Goal: Task Accomplishment & Management: Manage account settings

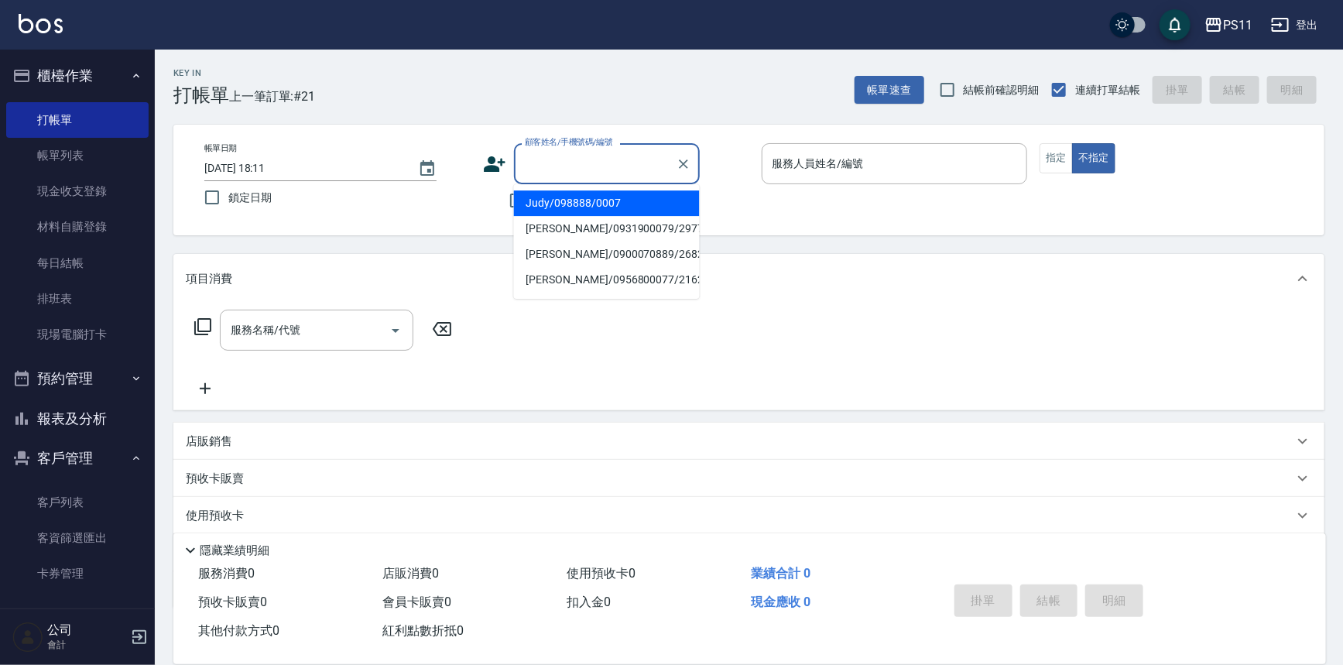
click at [611, 172] on input "顧客姓名/手機號碼/編號" at bounding box center [595, 163] width 149 height 27
click at [591, 201] on li "[PERSON_NAME]/0913329006/0065" at bounding box center [607, 203] width 186 height 26
type input "[PERSON_NAME]/0913329006/0065"
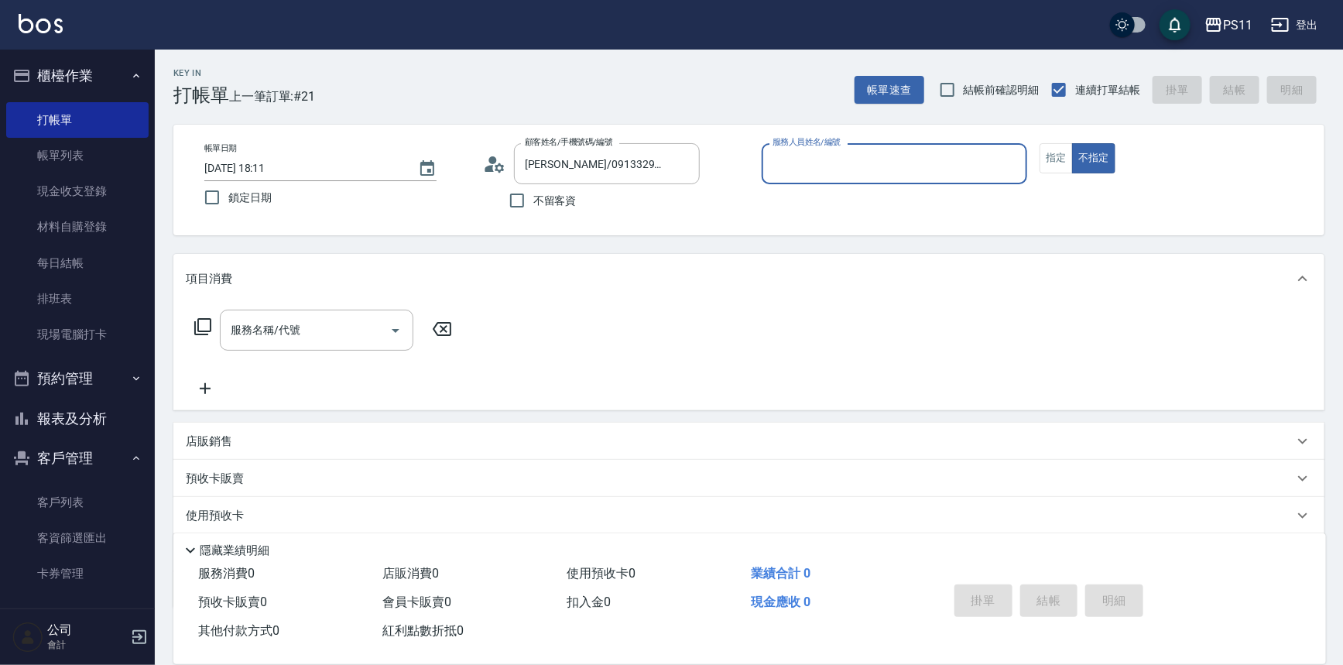
click at [859, 163] on input "服務人員姓名/編號" at bounding box center [895, 163] width 252 height 27
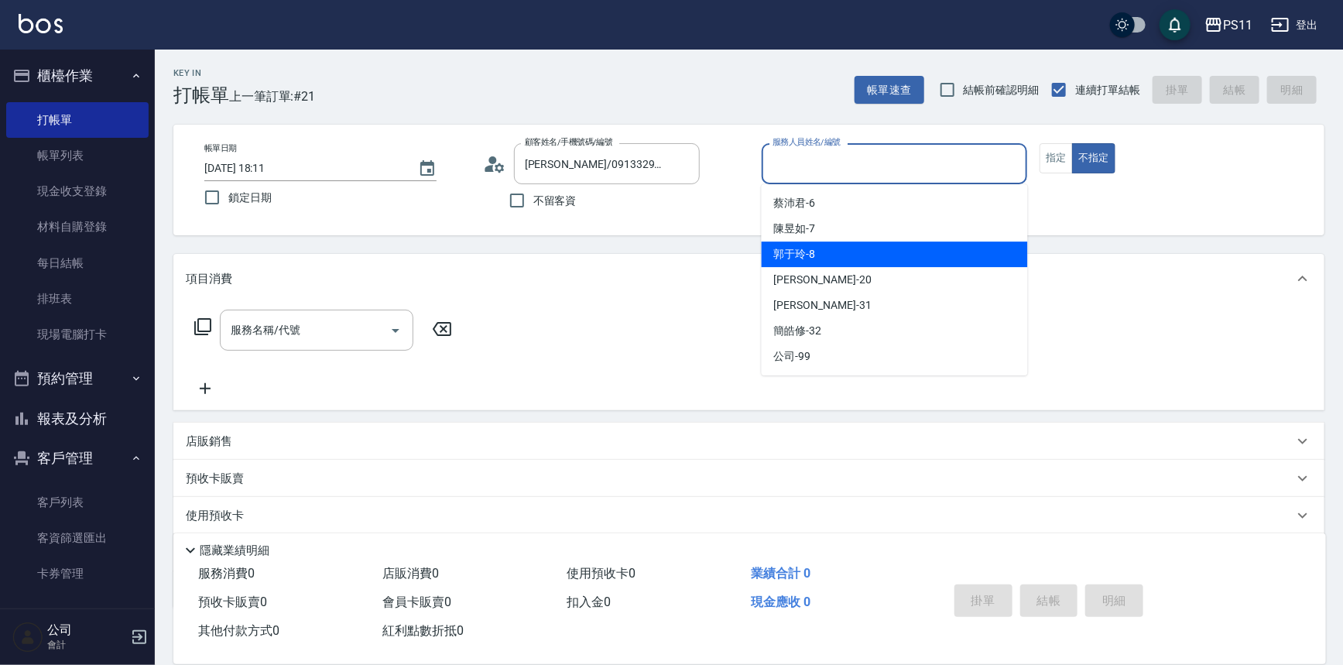
click at [853, 256] on div "郭于玲 -8" at bounding box center [895, 255] width 266 height 26
type input "郭于玲-8"
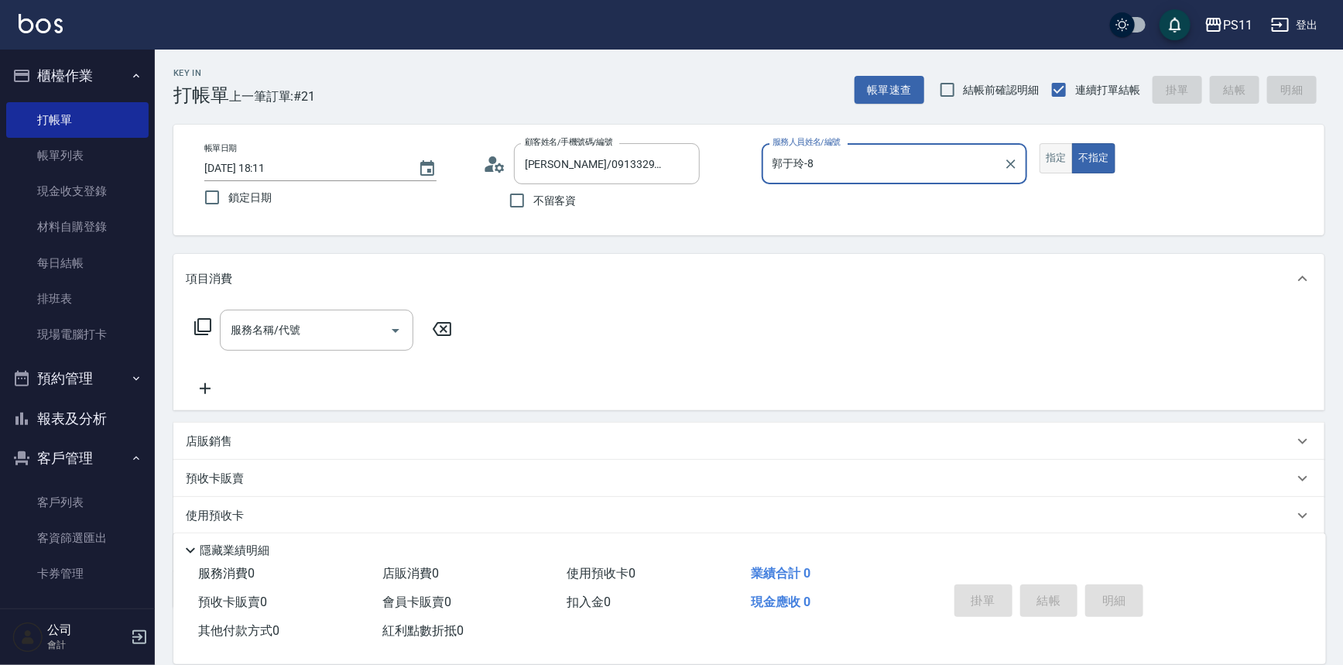
click at [1058, 167] on button "指定" at bounding box center [1056, 158] width 33 height 30
click at [208, 322] on icon at bounding box center [203, 326] width 19 height 19
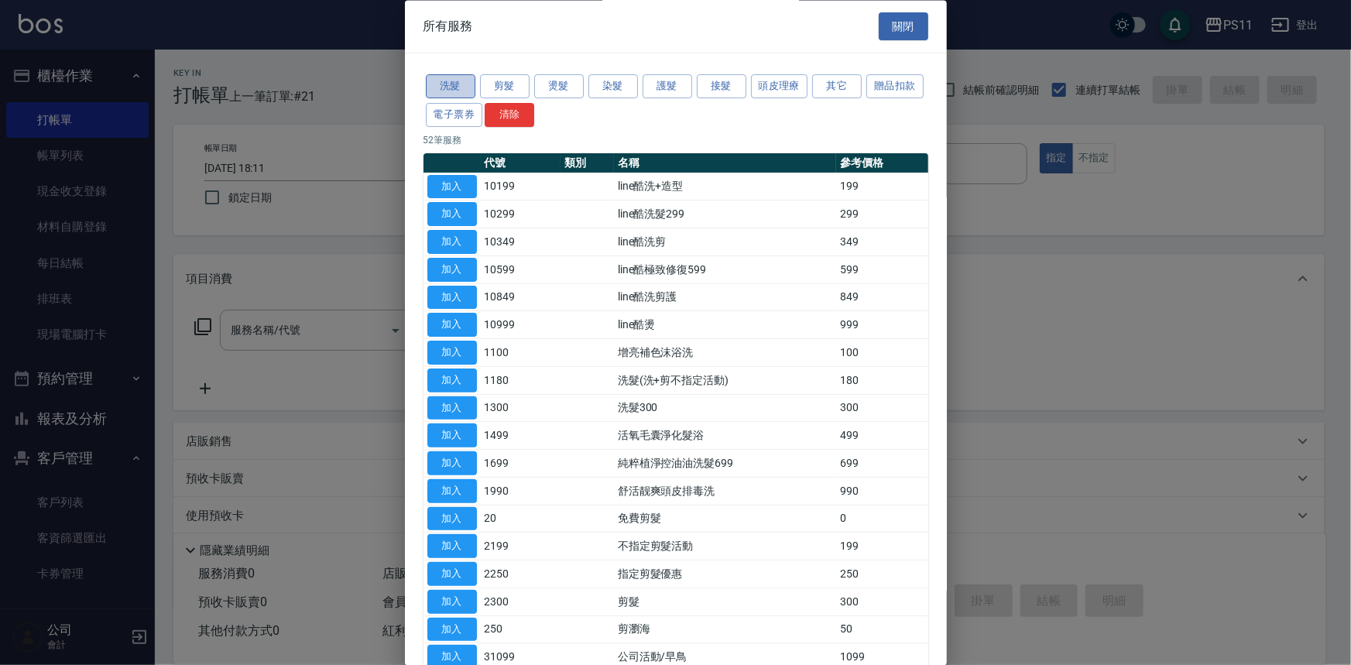
click at [444, 91] on button "洗髮" at bounding box center [451, 87] width 50 height 24
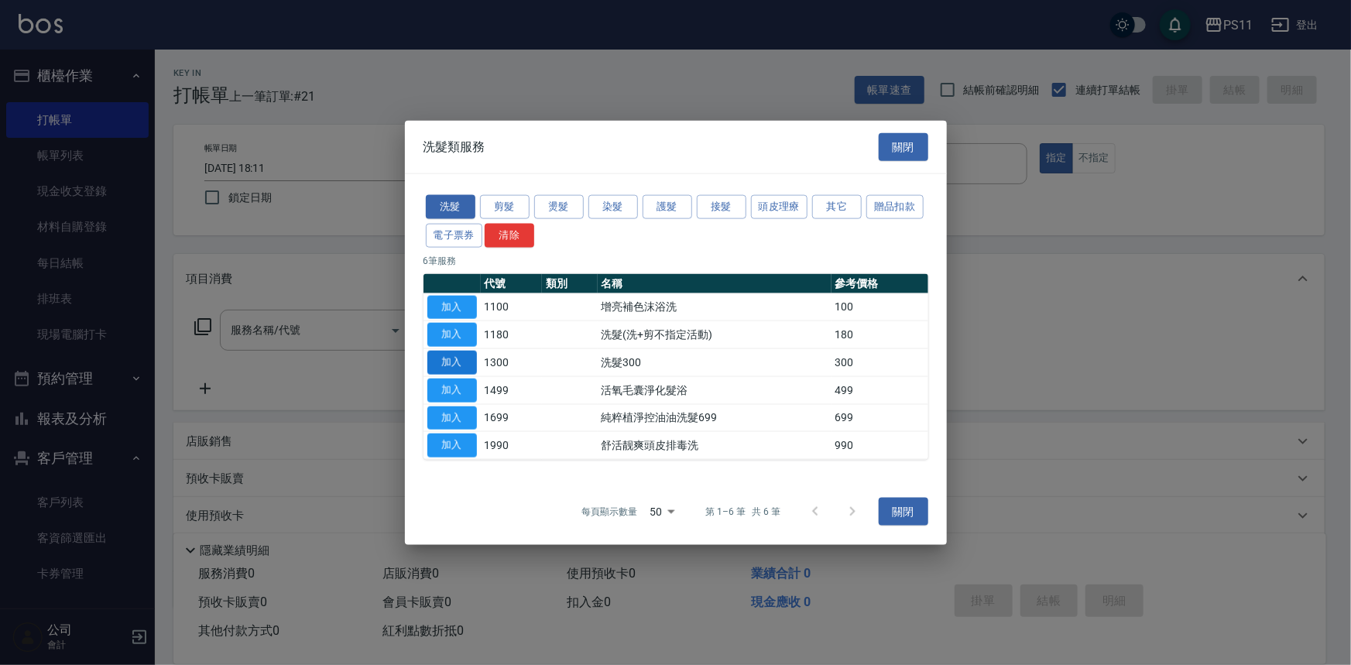
click at [456, 365] on button "加入" at bounding box center [452, 363] width 50 height 24
type input "洗髮300(1300)"
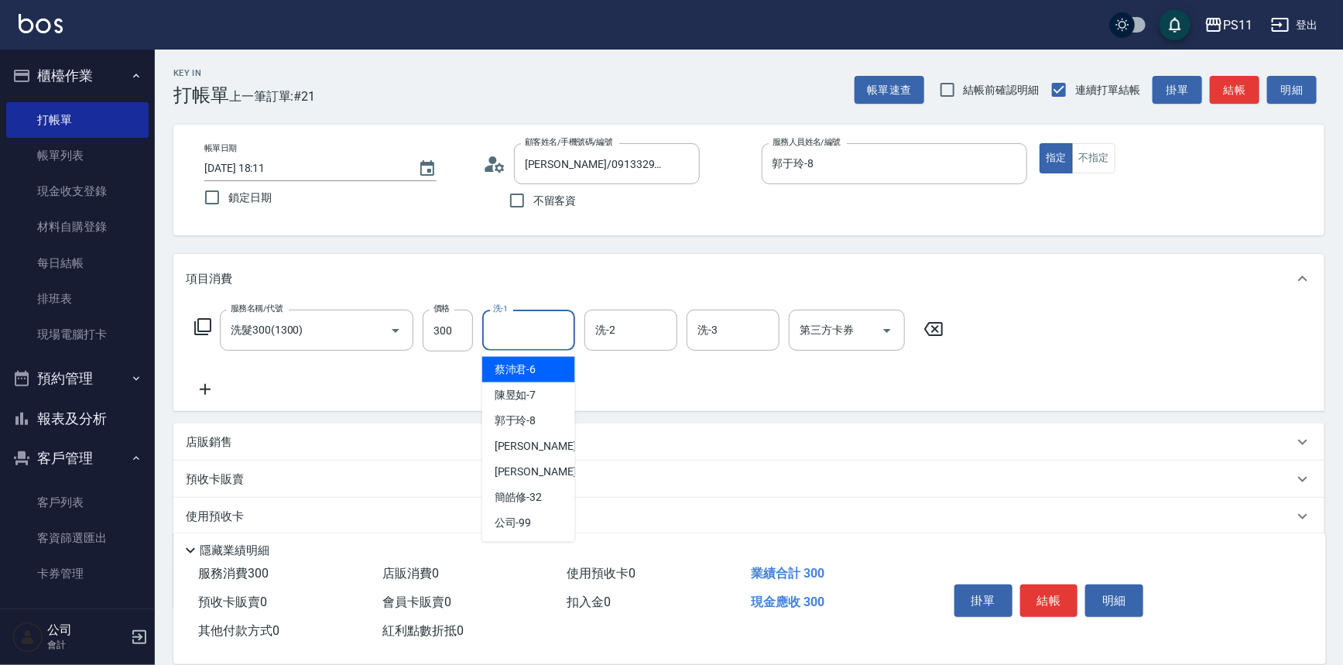
click at [534, 343] on input "洗-1" at bounding box center [528, 330] width 79 height 27
type input "[PERSON_NAME]-20"
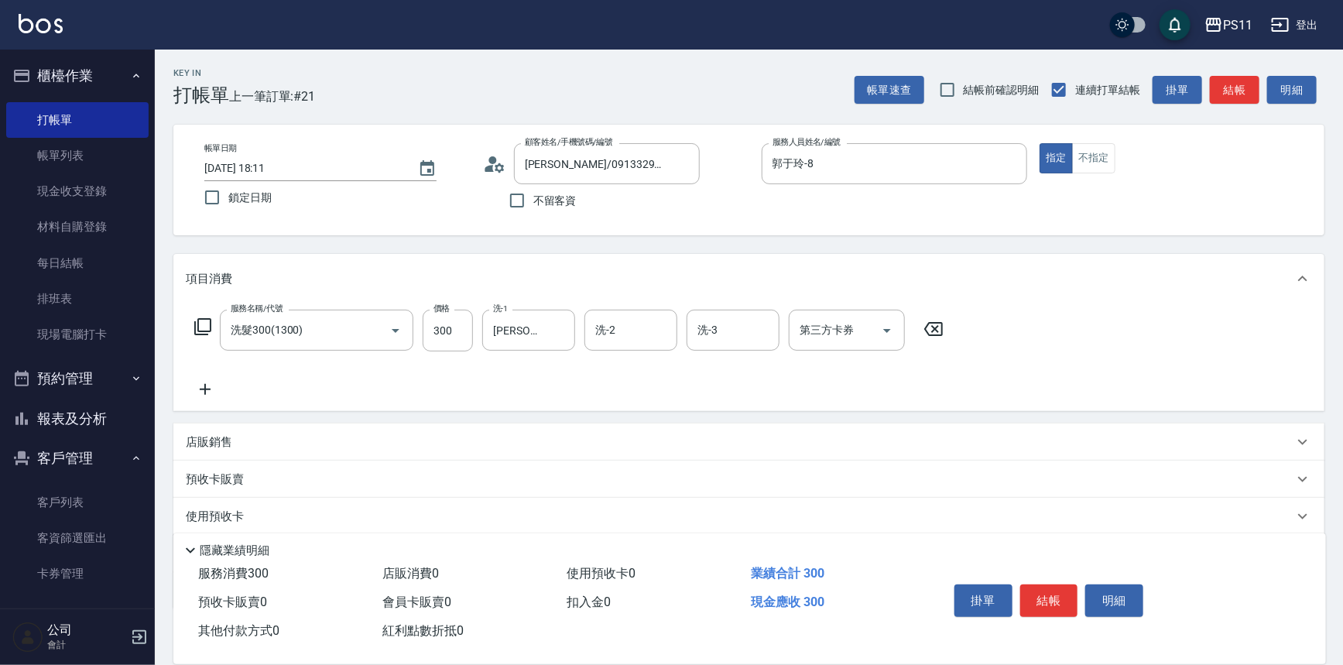
click at [199, 389] on icon at bounding box center [205, 389] width 39 height 19
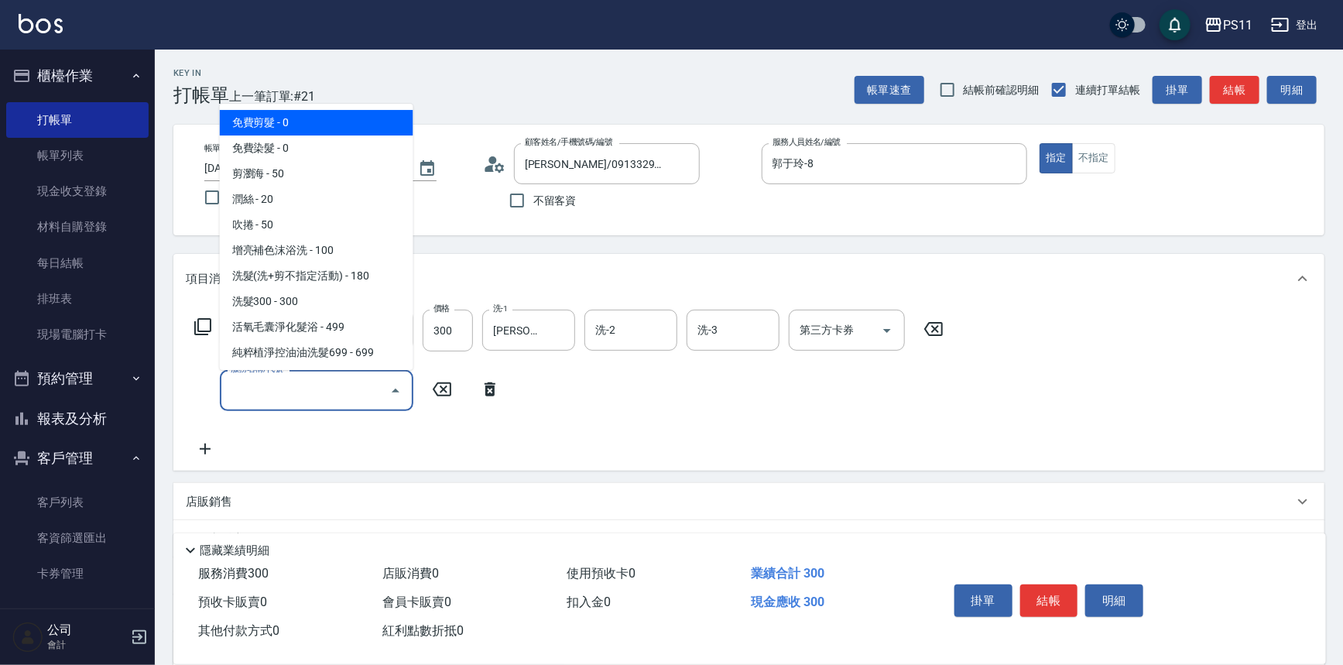
click at [307, 389] on input "服務名稱/代號" at bounding box center [305, 390] width 156 height 27
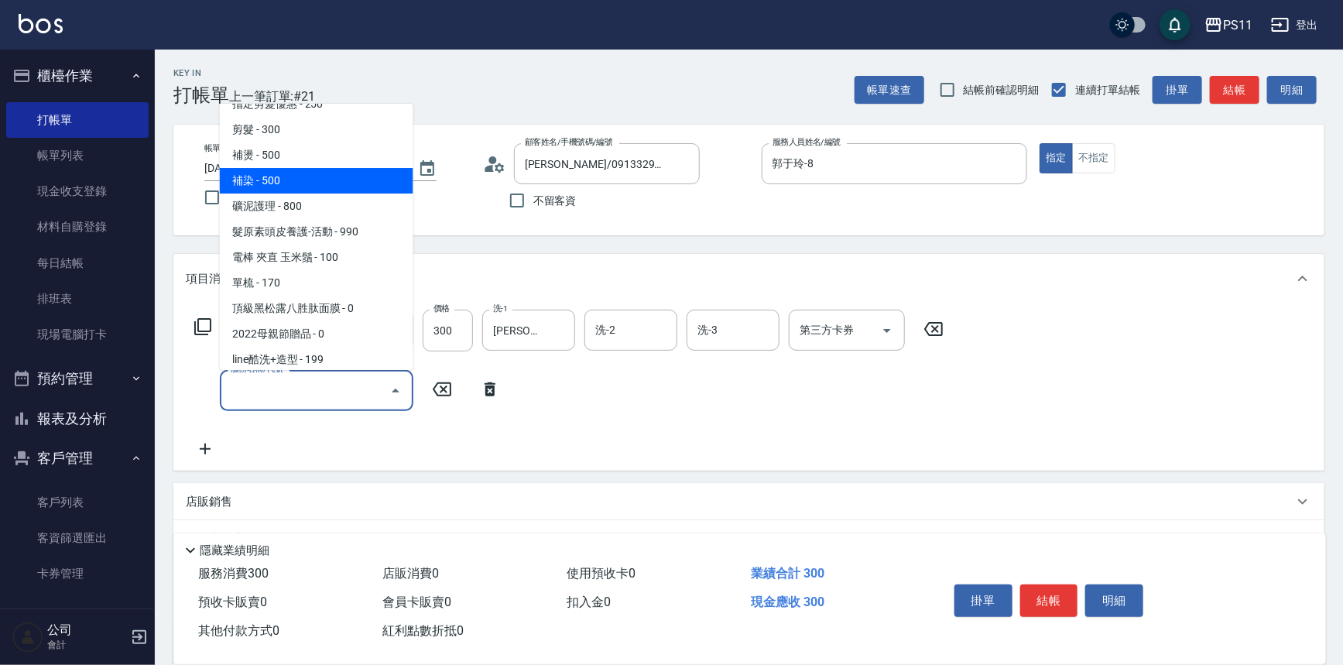
scroll to position [281, 0]
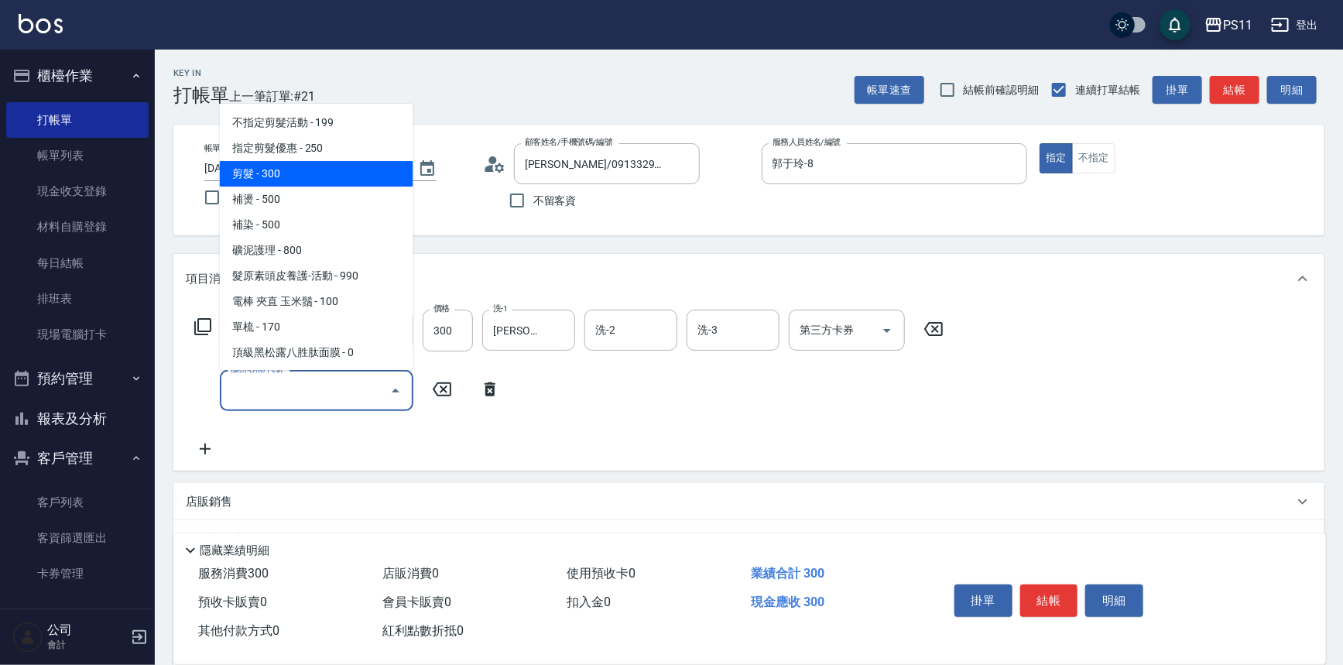
click at [280, 166] on span "剪髮 - 300" at bounding box center [317, 174] width 194 height 26
type input "剪髮(2300)"
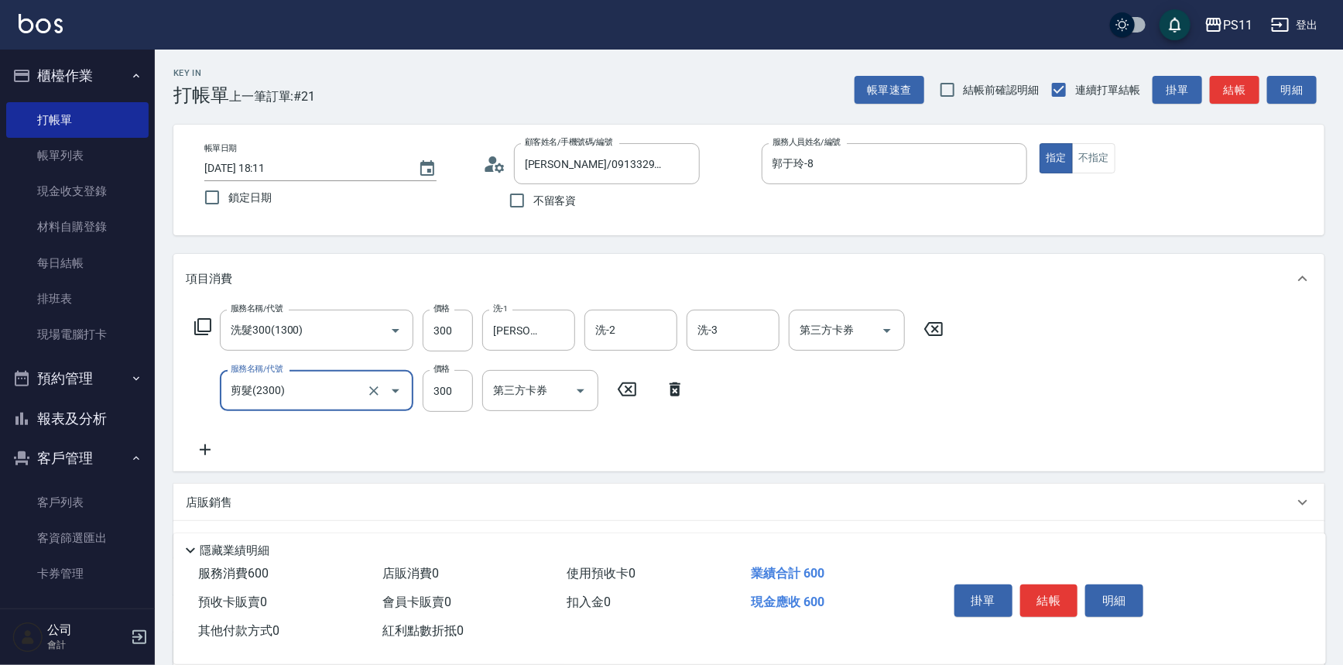
click at [1056, 603] on button "結帳" at bounding box center [1050, 601] width 58 height 33
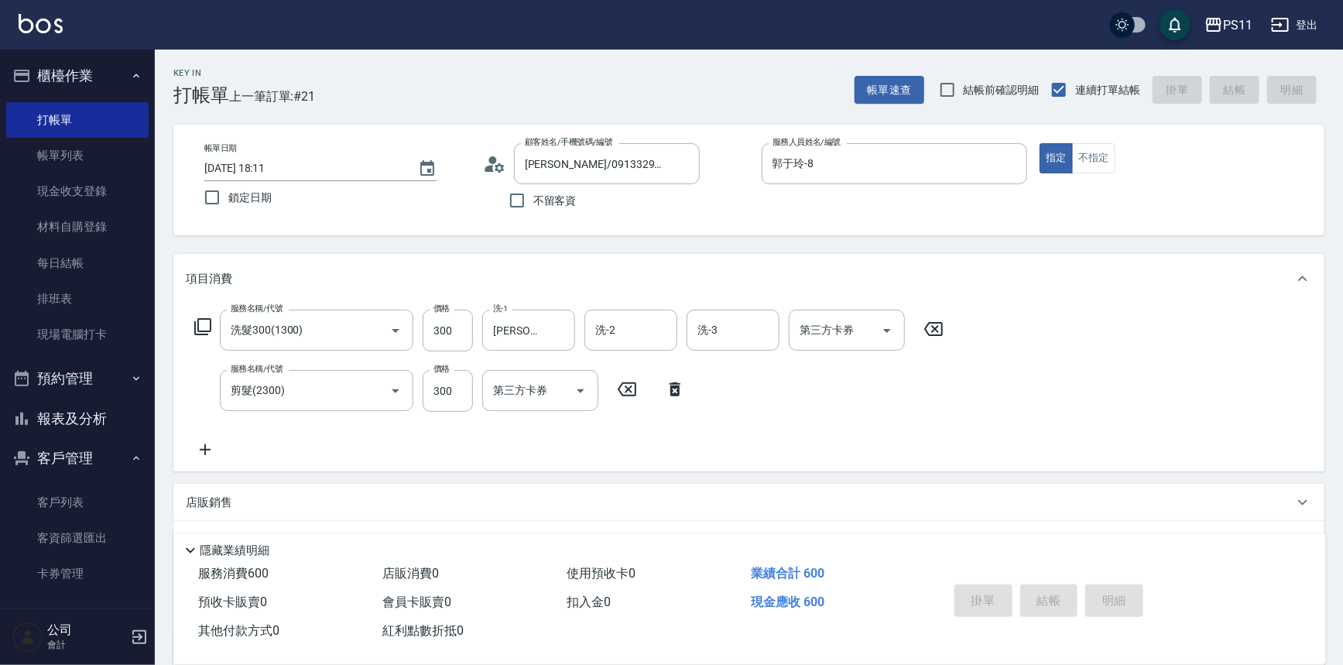
type input "[DATE] 18:43"
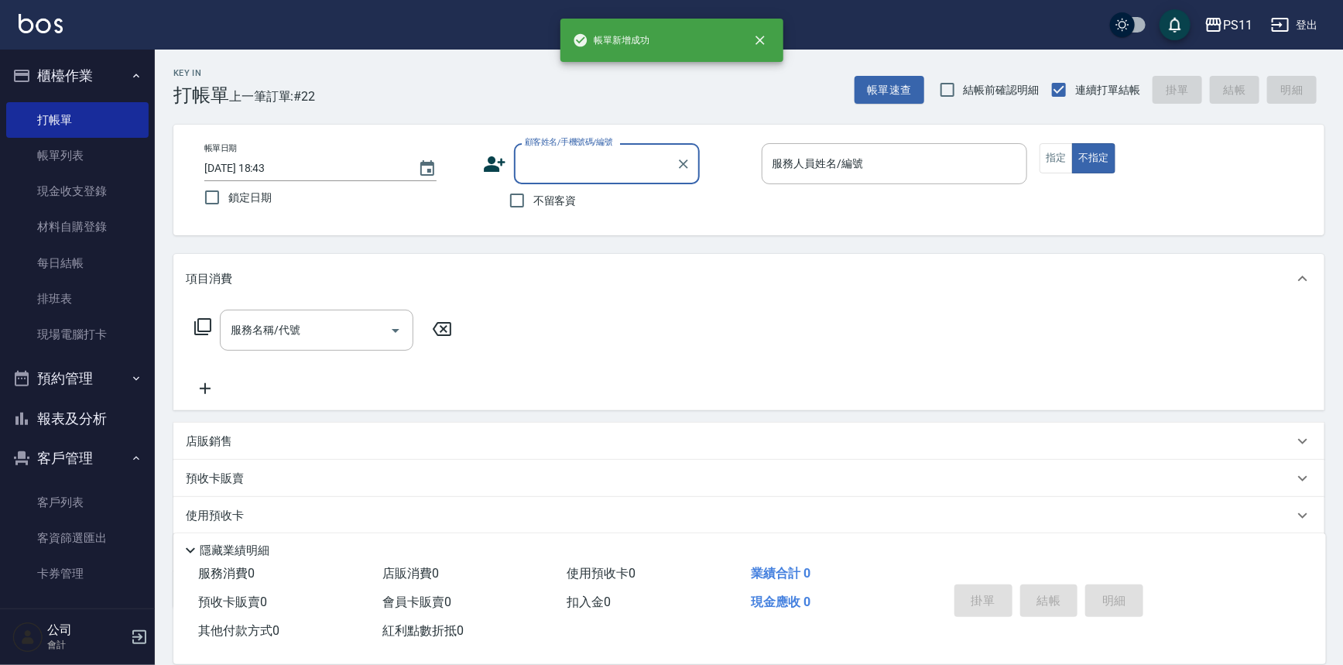
click at [46, 415] on button "報表及分析" at bounding box center [77, 419] width 142 height 40
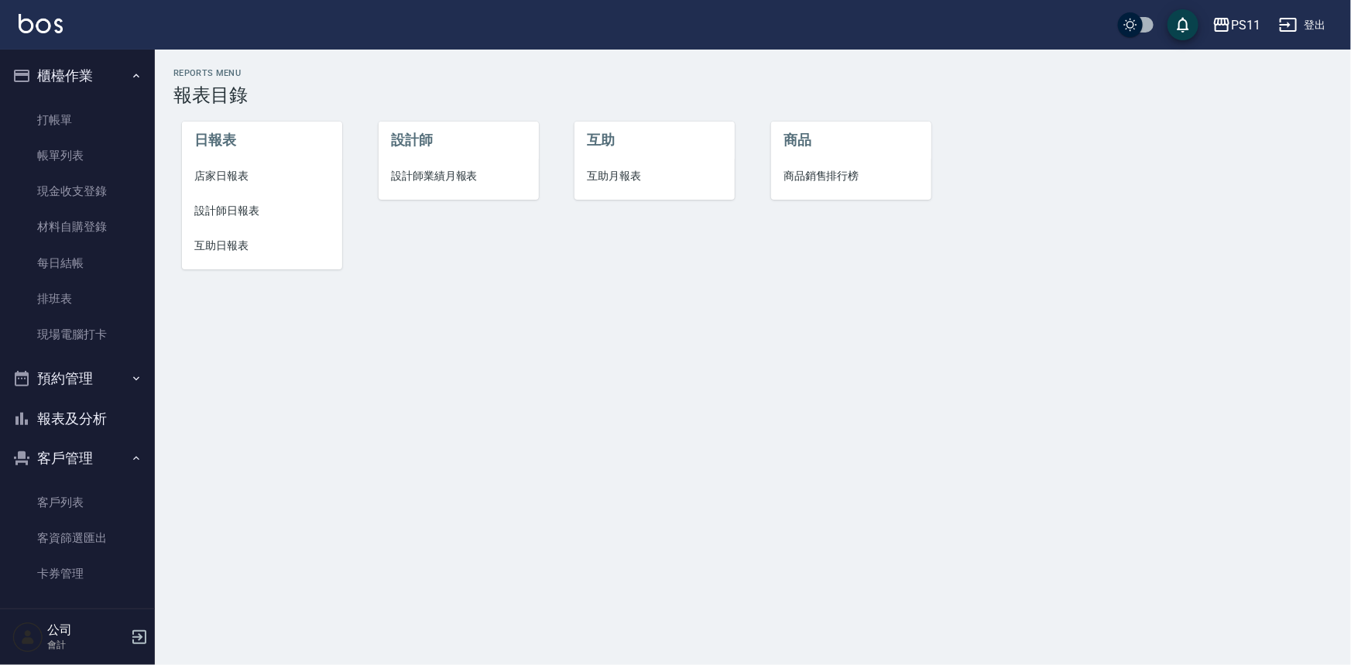
click at [211, 218] on span "設計師日報表" at bounding box center [262, 211] width 136 height 16
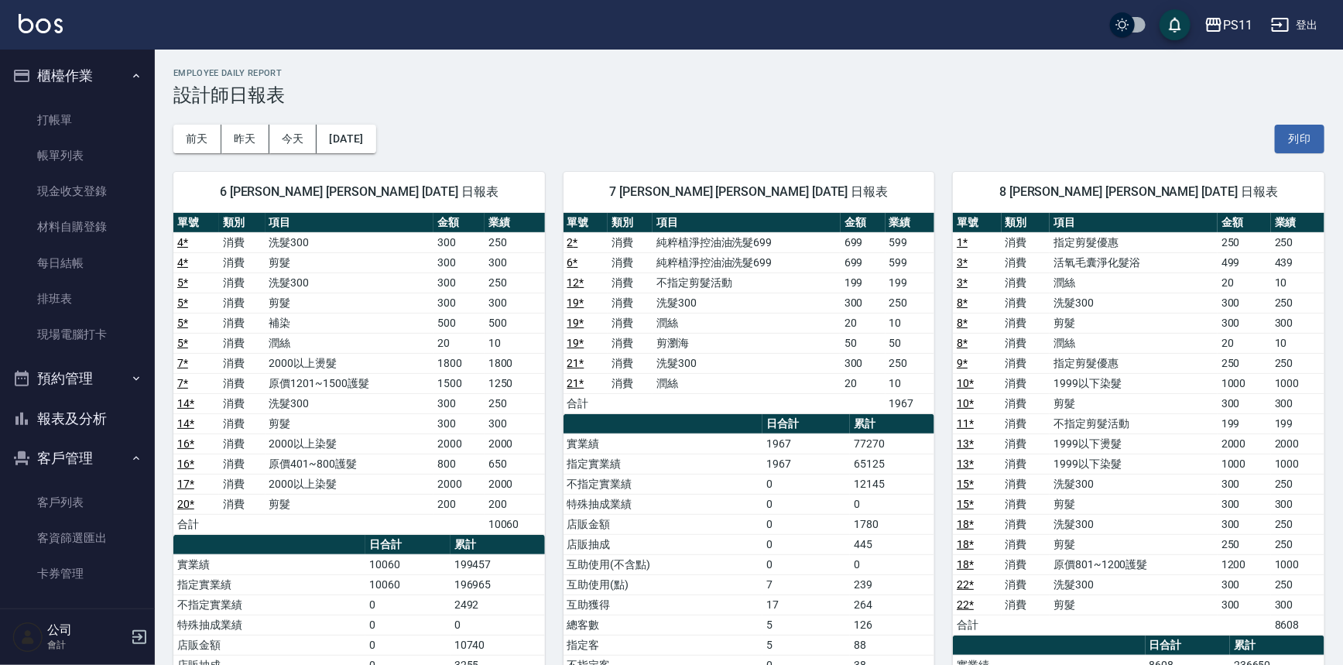
click at [1232, 487] on td "300" at bounding box center [1244, 484] width 53 height 20
drag, startPoint x: 785, startPoint y: 522, endPoint x: 581, endPoint y: 198, distance: 382.8
click at [51, 108] on link "打帳單" at bounding box center [77, 120] width 142 height 36
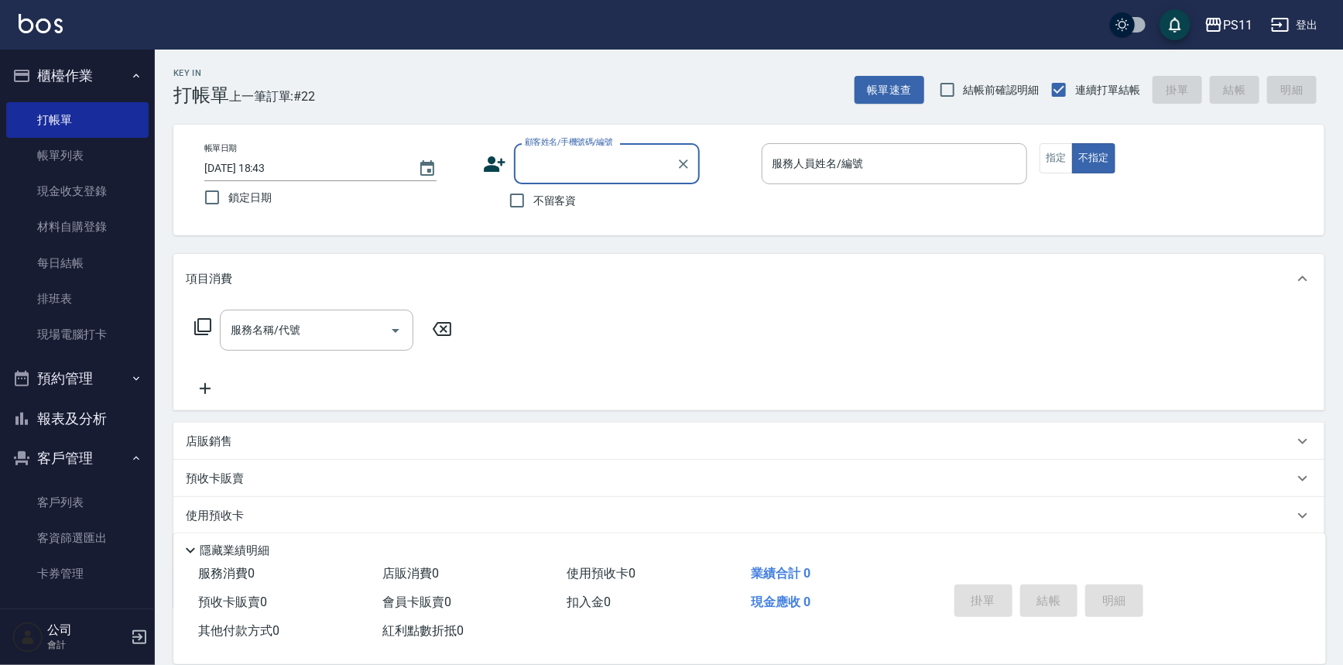
click at [580, 170] on input "顧客姓名/手機號碼/編號" at bounding box center [595, 163] width 149 height 27
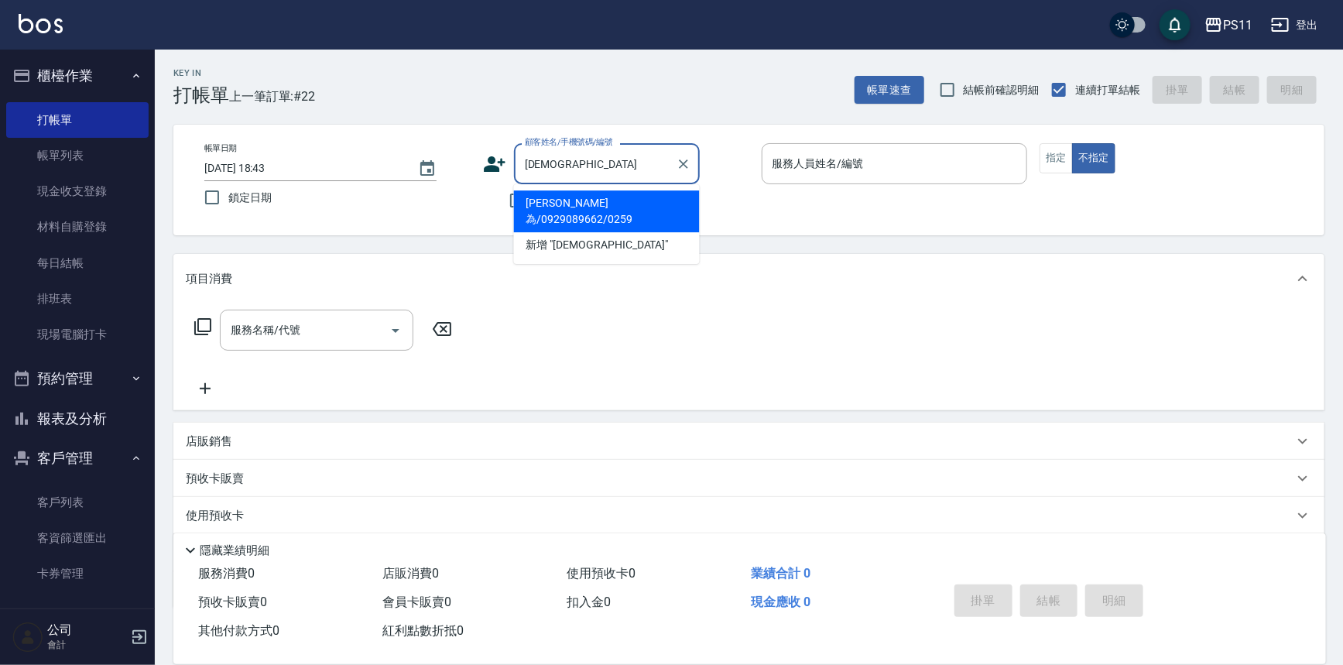
click at [586, 201] on li "[PERSON_NAME]為/0929089662/0259" at bounding box center [607, 211] width 186 height 42
type input "[PERSON_NAME]為/0929089662/0259"
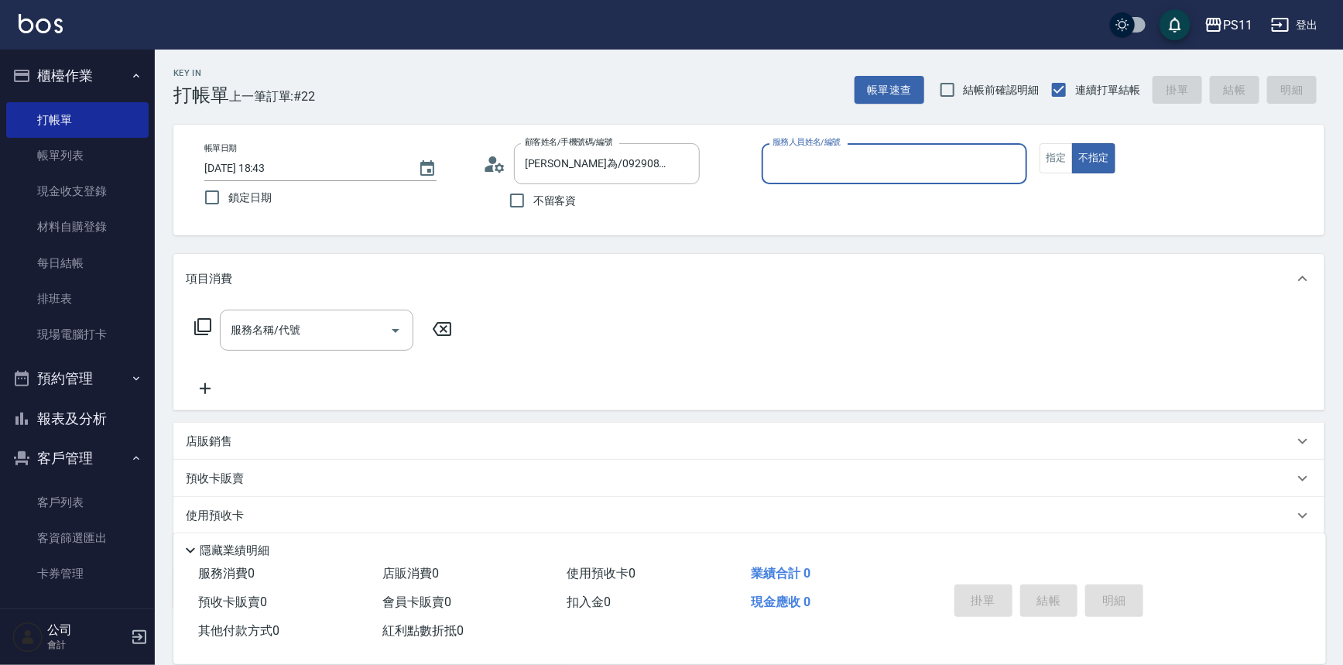
click at [953, 168] on input "服務人員姓名/編號" at bounding box center [895, 163] width 252 height 27
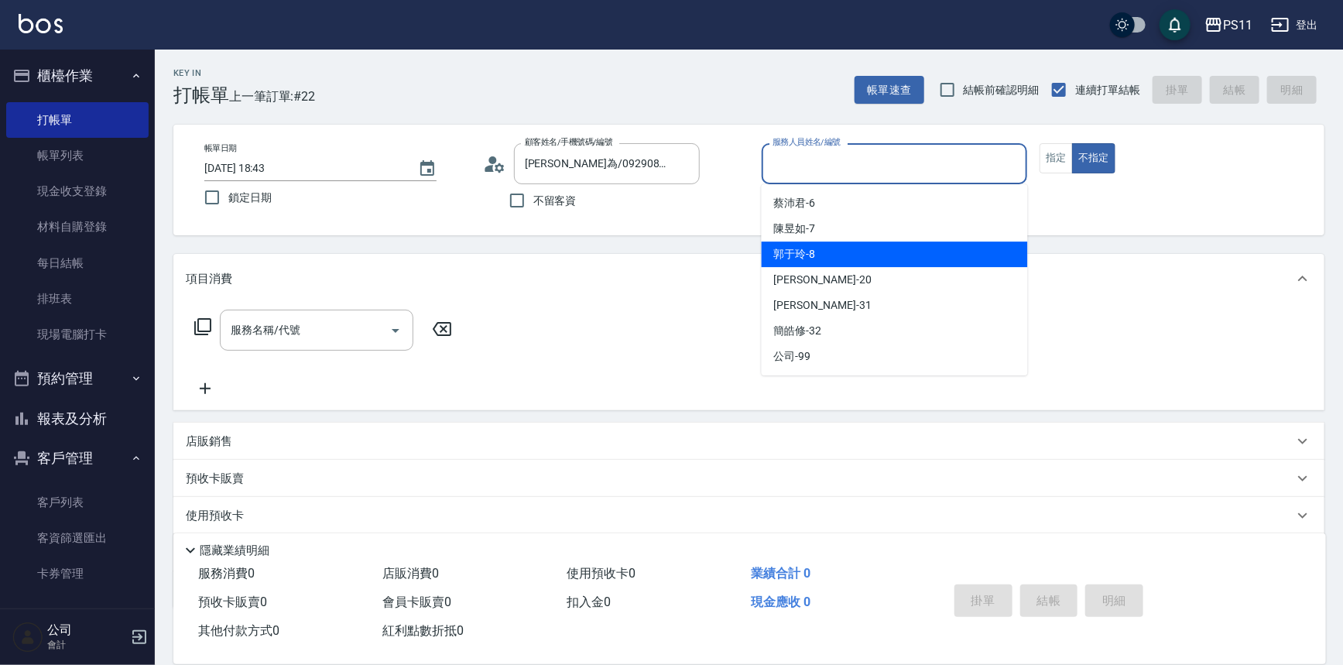
click at [924, 242] on div "郭于玲 -8" at bounding box center [895, 255] width 266 height 26
type input "郭于玲-8"
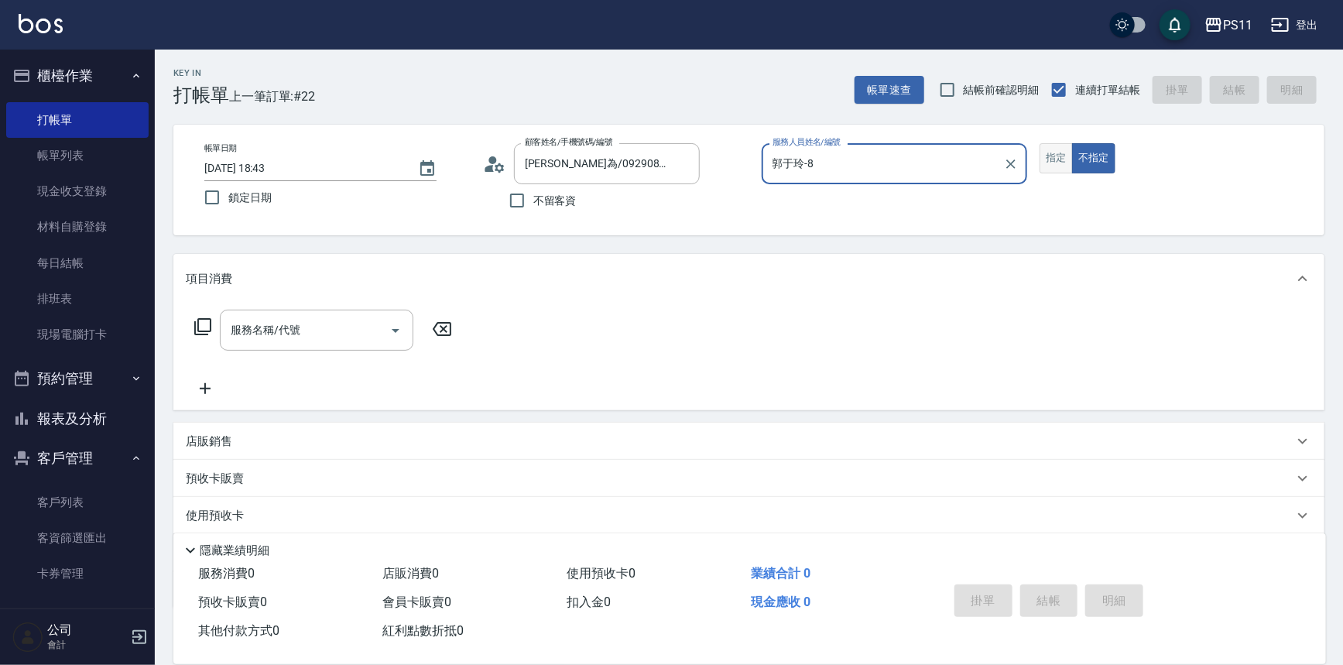
click at [1054, 155] on button "指定" at bounding box center [1056, 158] width 33 height 30
click at [198, 325] on icon at bounding box center [202, 326] width 17 height 17
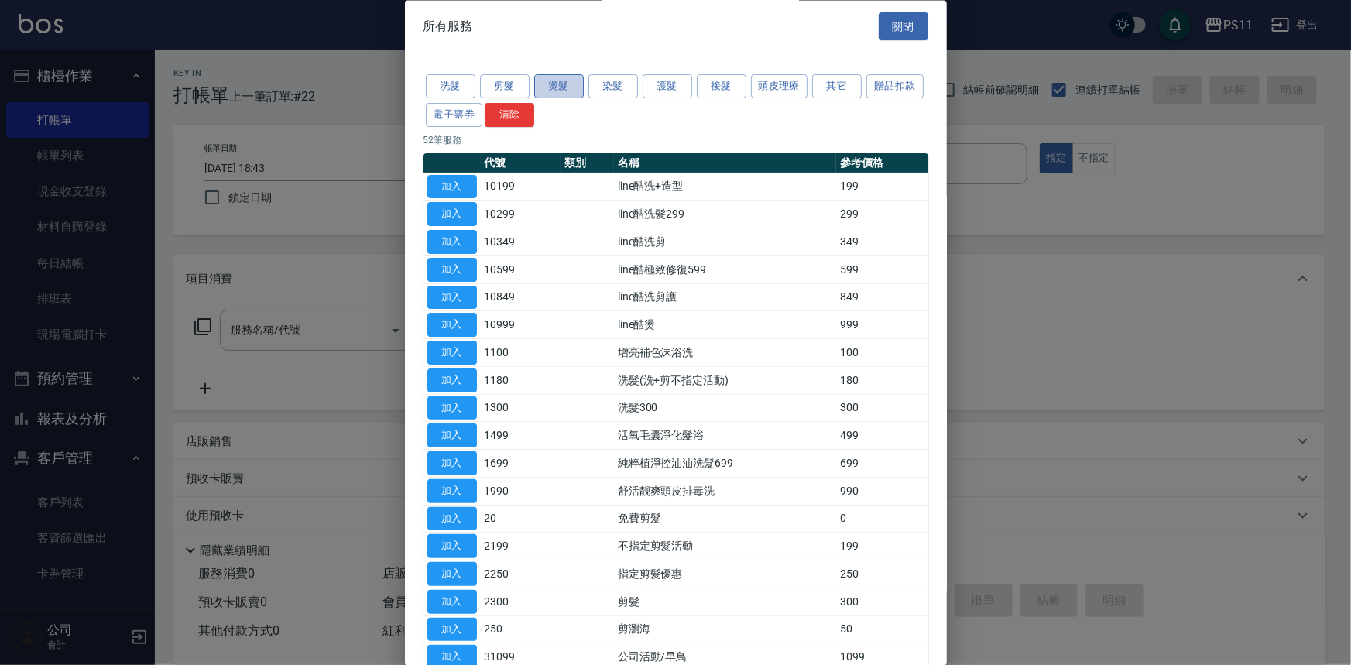
click at [566, 89] on button "燙髮" at bounding box center [559, 87] width 50 height 24
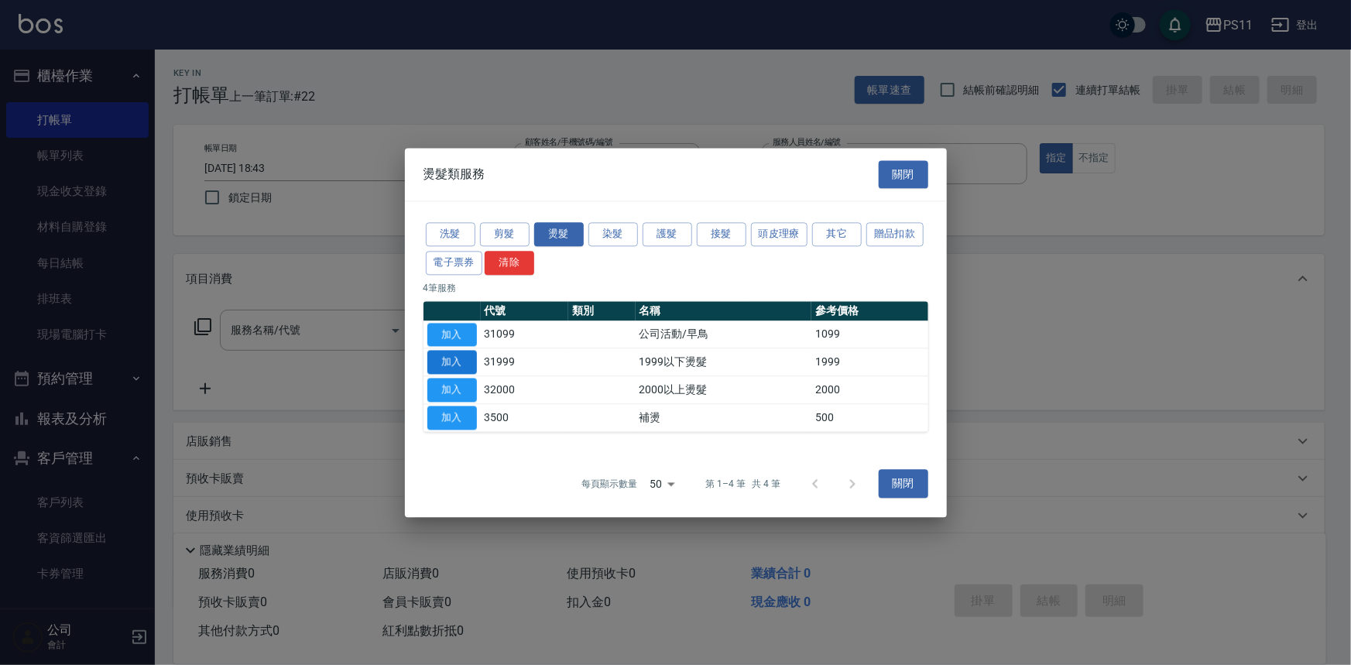
click at [450, 363] on button "加入" at bounding box center [452, 363] width 50 height 24
type input "1999以下燙髮(31999)"
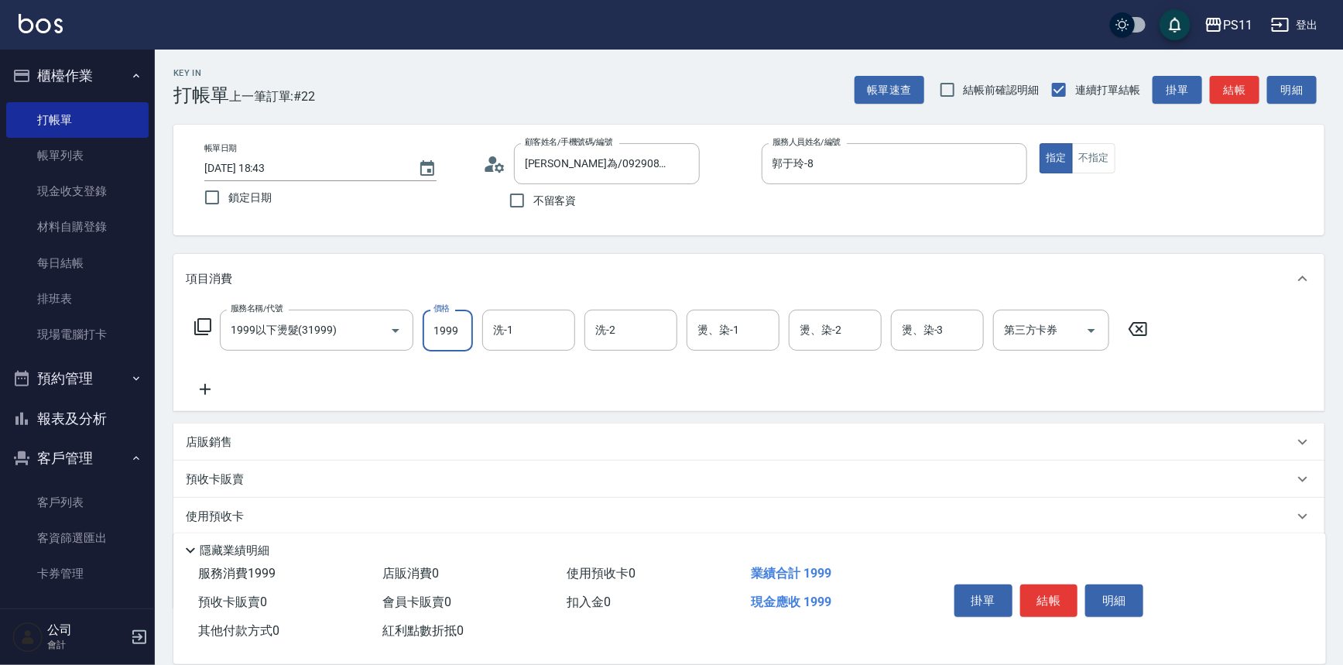
click at [465, 334] on input "1999" at bounding box center [448, 331] width 50 height 42
type input "2500"
type input "[PERSON_NAME]-20"
click at [203, 384] on icon at bounding box center [205, 389] width 39 height 19
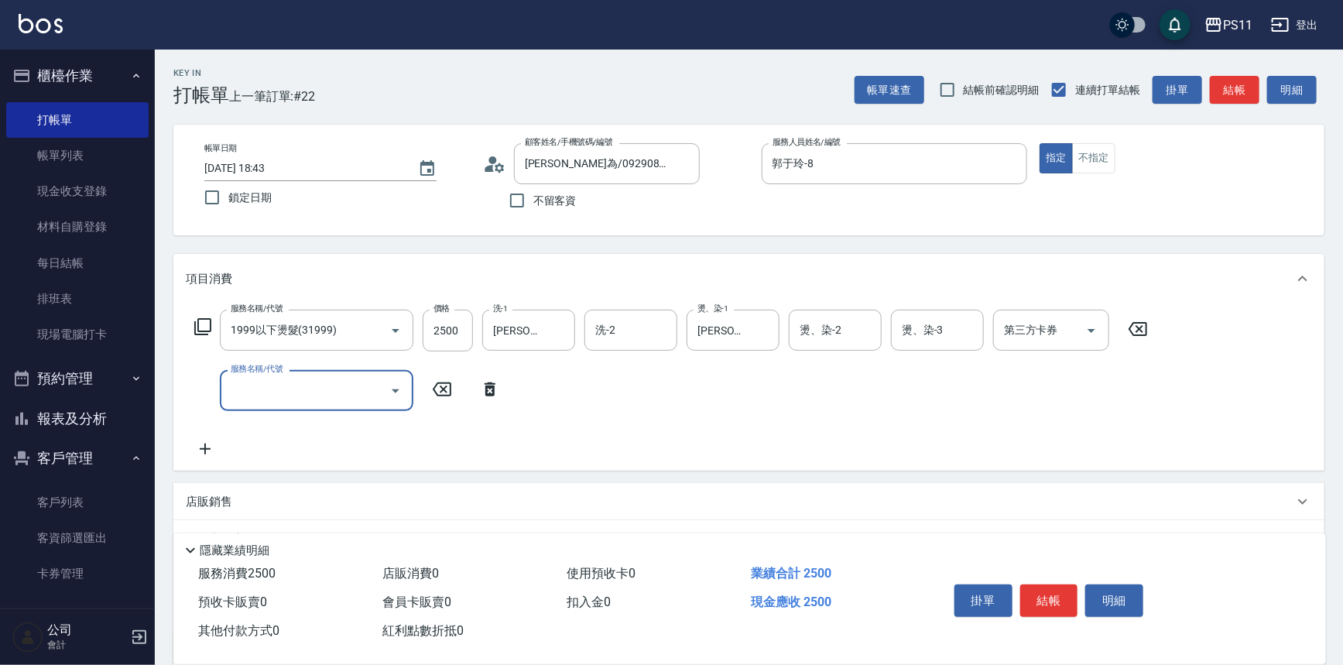
click at [312, 396] on input "服務名稱/代號" at bounding box center [305, 390] width 156 height 27
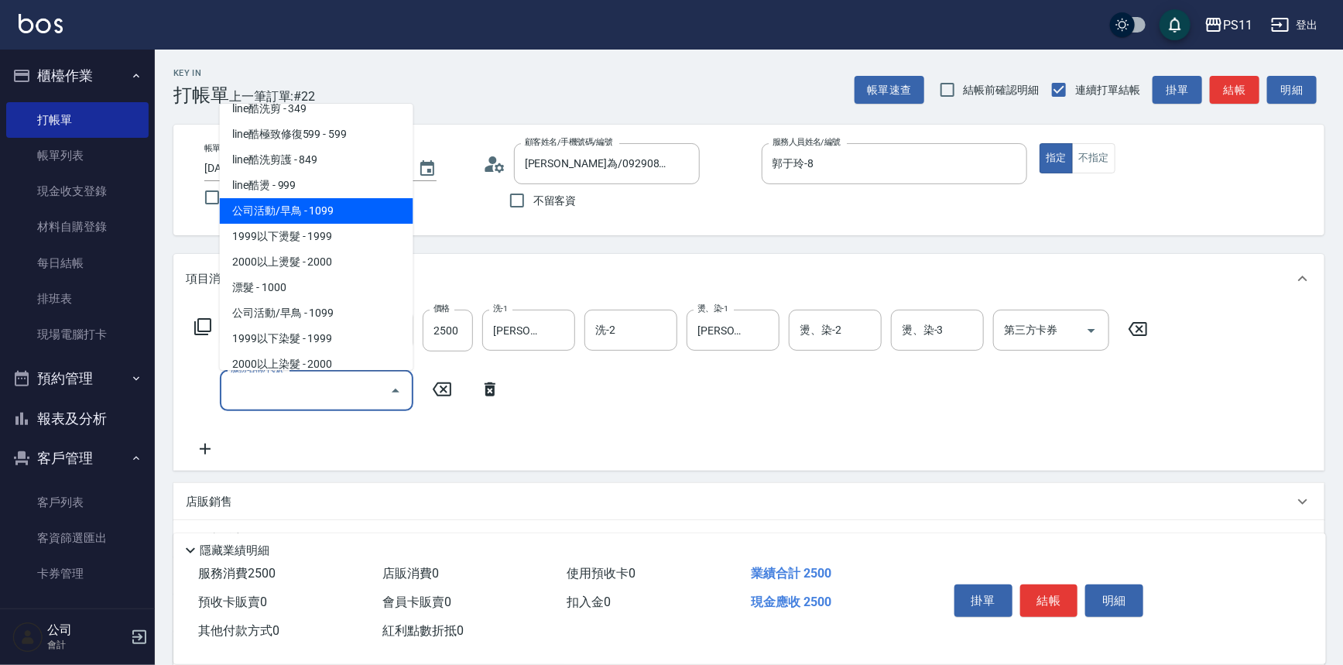
scroll to position [704, 0]
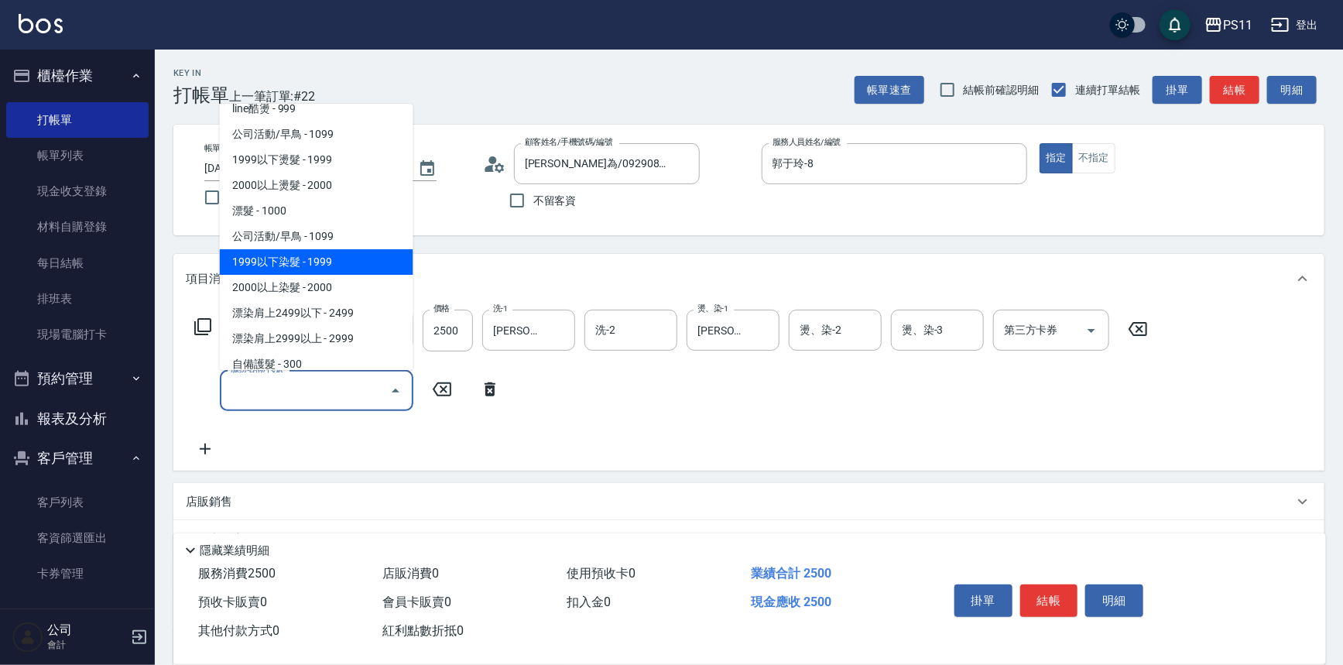
click at [348, 251] on span "1999以下染髮 - 1999" at bounding box center [317, 262] width 194 height 26
type input "1999以下染髮(41999)"
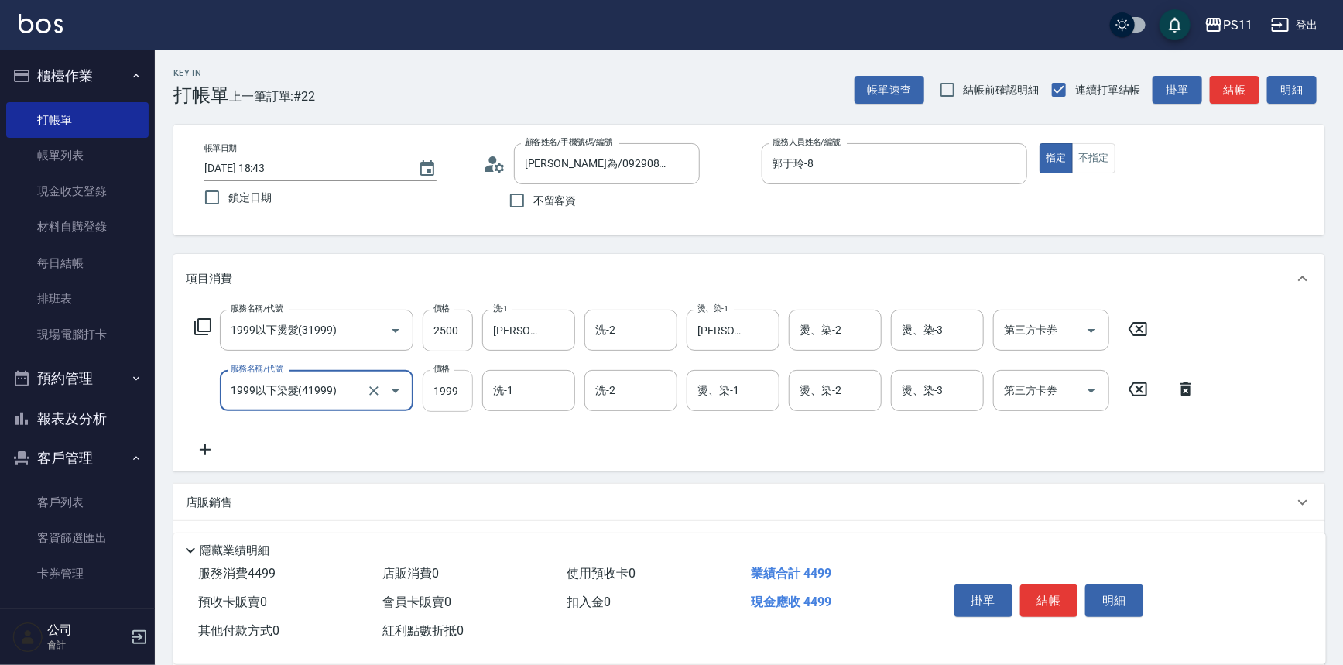
click at [448, 388] on input "1999" at bounding box center [448, 391] width 50 height 42
type input "1500"
type input "[PERSON_NAME]-20"
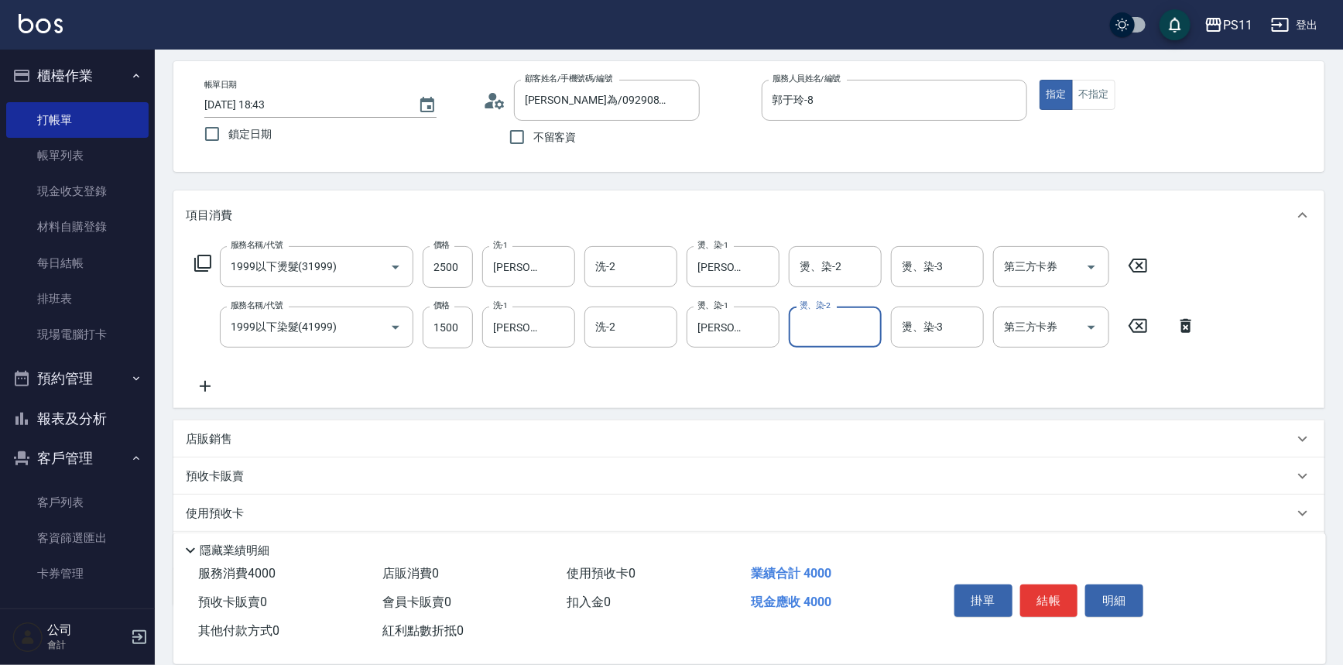
scroll to position [149, 0]
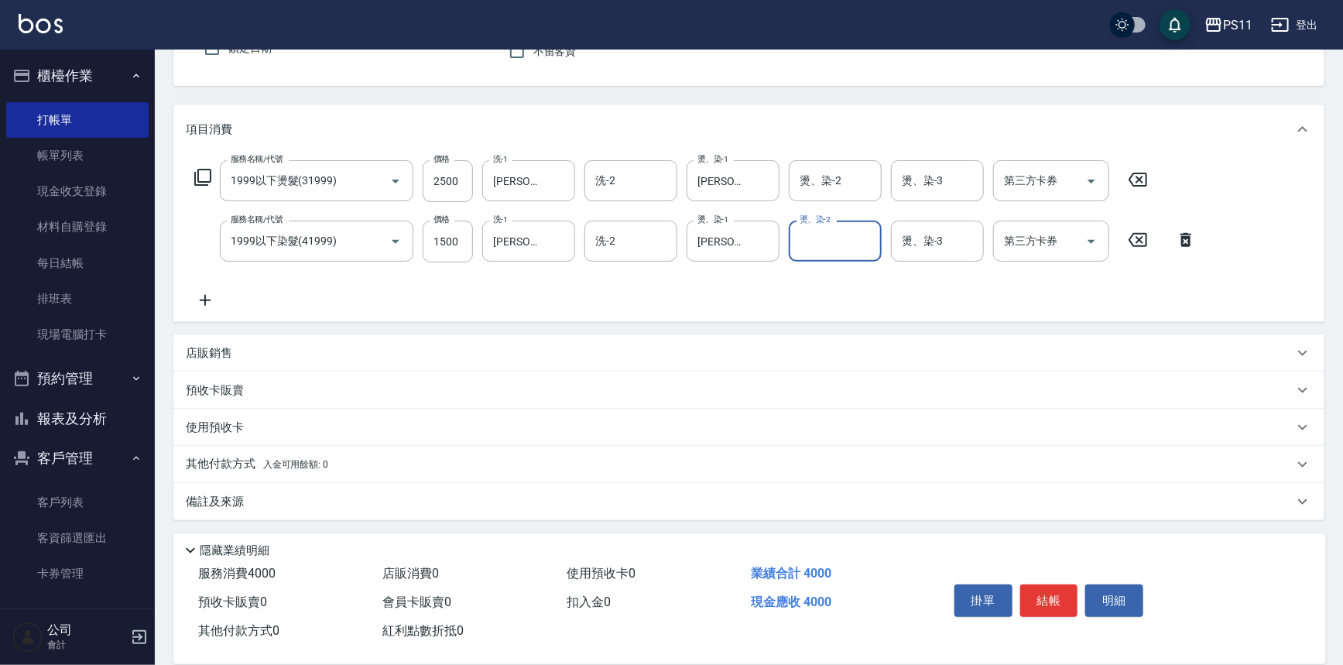
click at [222, 301] on icon at bounding box center [205, 300] width 39 height 19
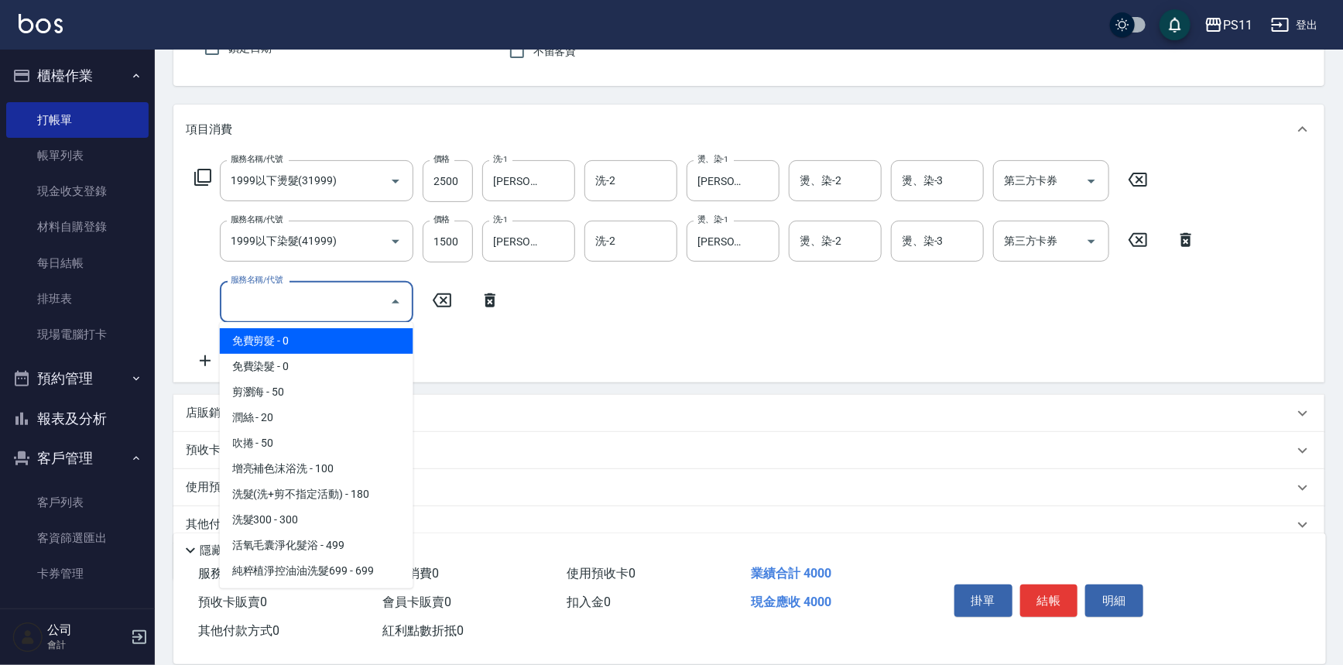
click at [282, 312] on input "服務名稱/代號" at bounding box center [305, 301] width 156 height 27
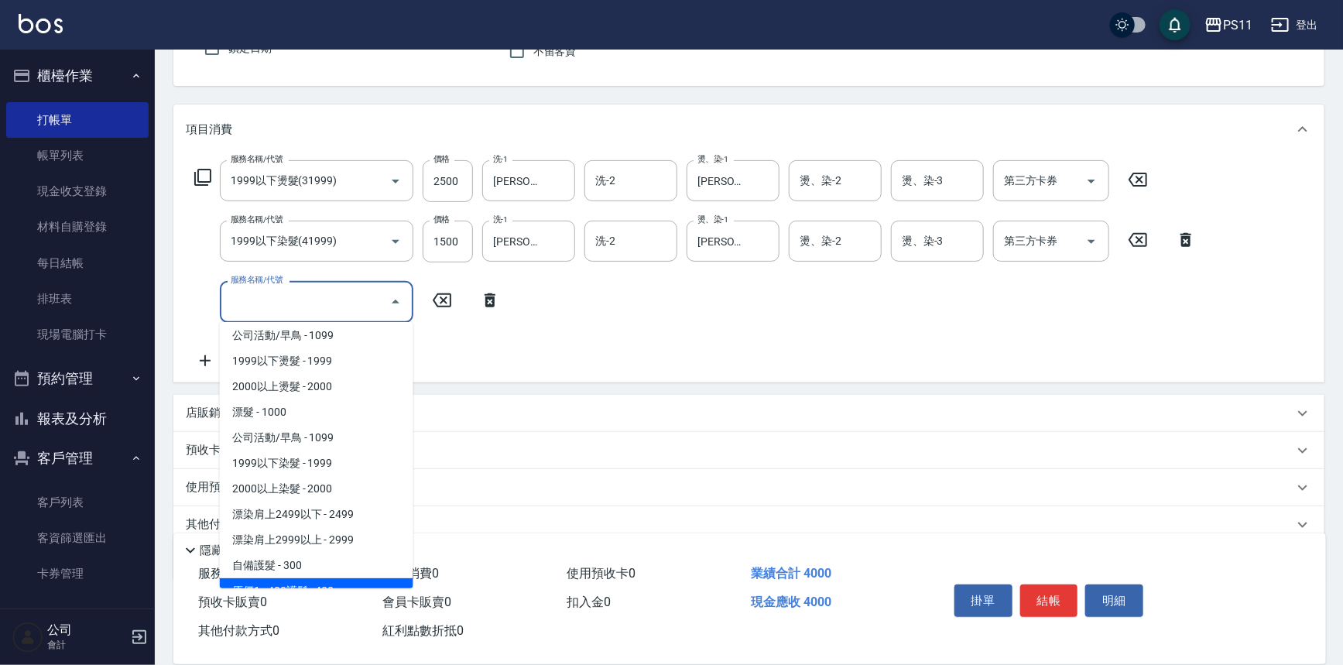
scroll to position [844, 0]
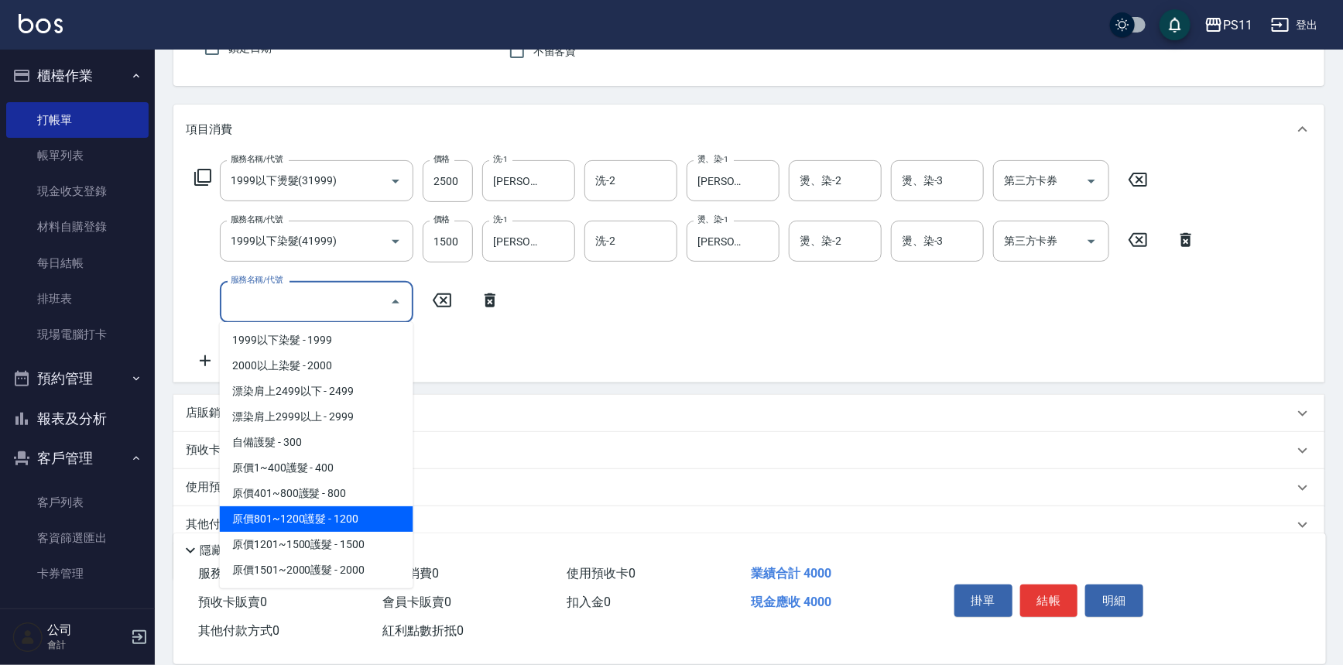
click at [379, 522] on span "原價801~1200護髮 - 1200" at bounding box center [317, 519] width 194 height 26
type input "原價801~1200護髮(51200)"
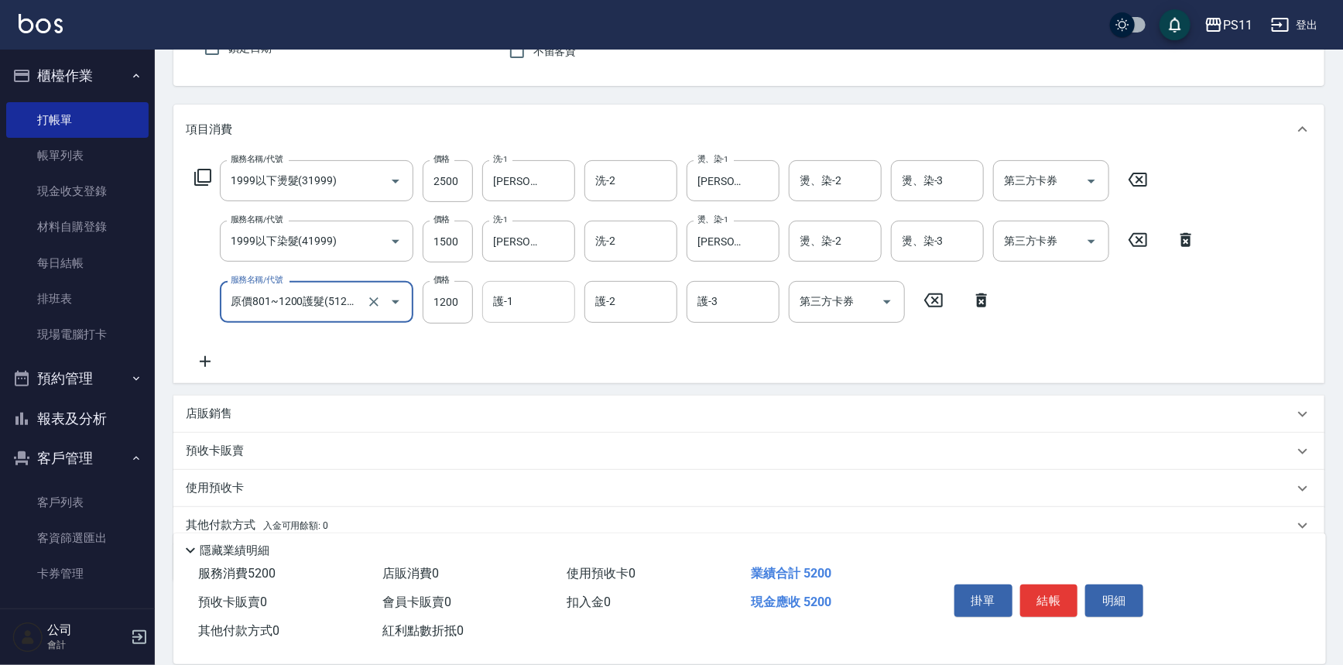
click at [516, 307] on input "護-1" at bounding box center [528, 301] width 79 height 27
type input "[PERSON_NAME]-20"
click at [1061, 599] on button "結帳" at bounding box center [1050, 601] width 58 height 33
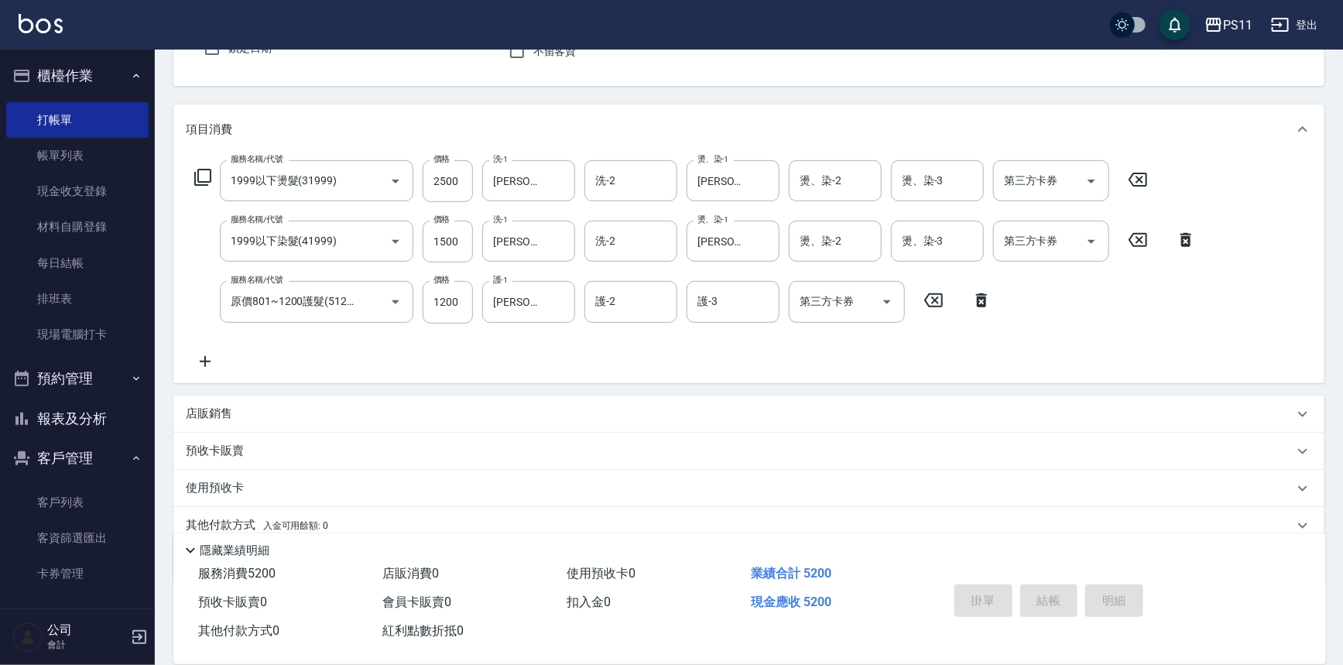
type input "[DATE] 18:44"
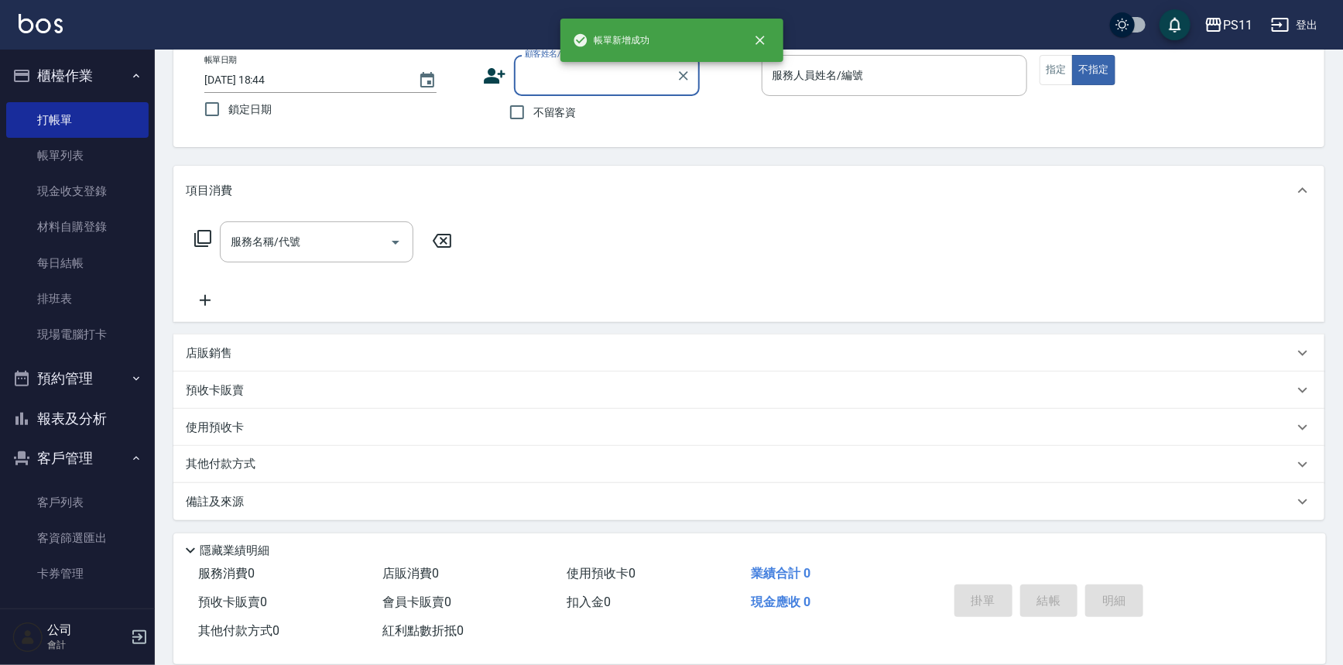
click at [93, 421] on button "報表及分析" at bounding box center [77, 419] width 142 height 40
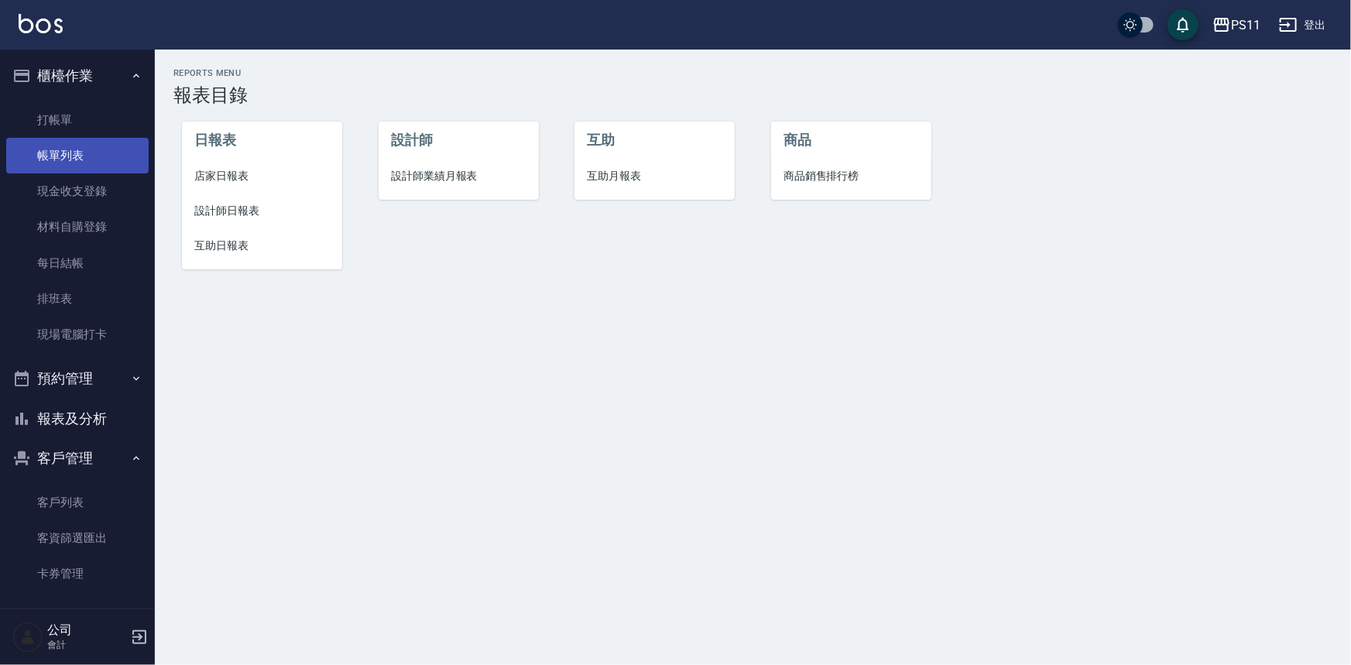
click at [116, 155] on link "帳單列表" at bounding box center [77, 156] width 142 height 36
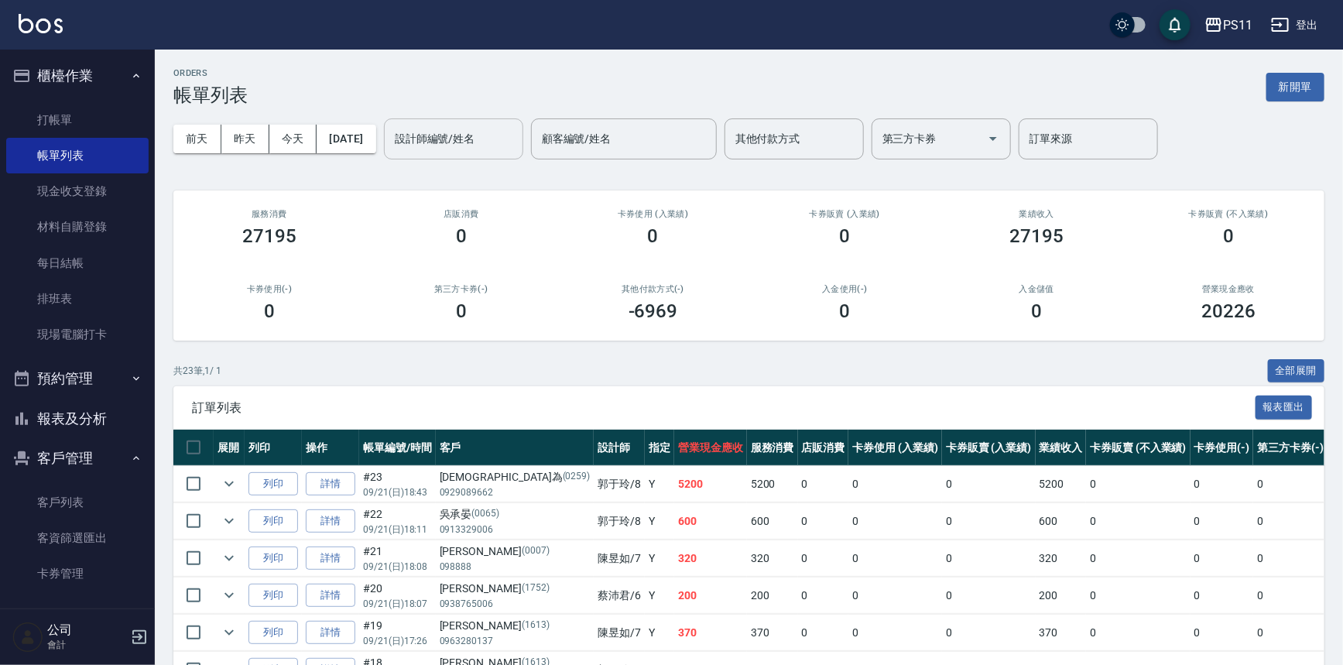
click at [467, 146] on input "設計師編號/姓名" at bounding box center [453, 138] width 125 height 27
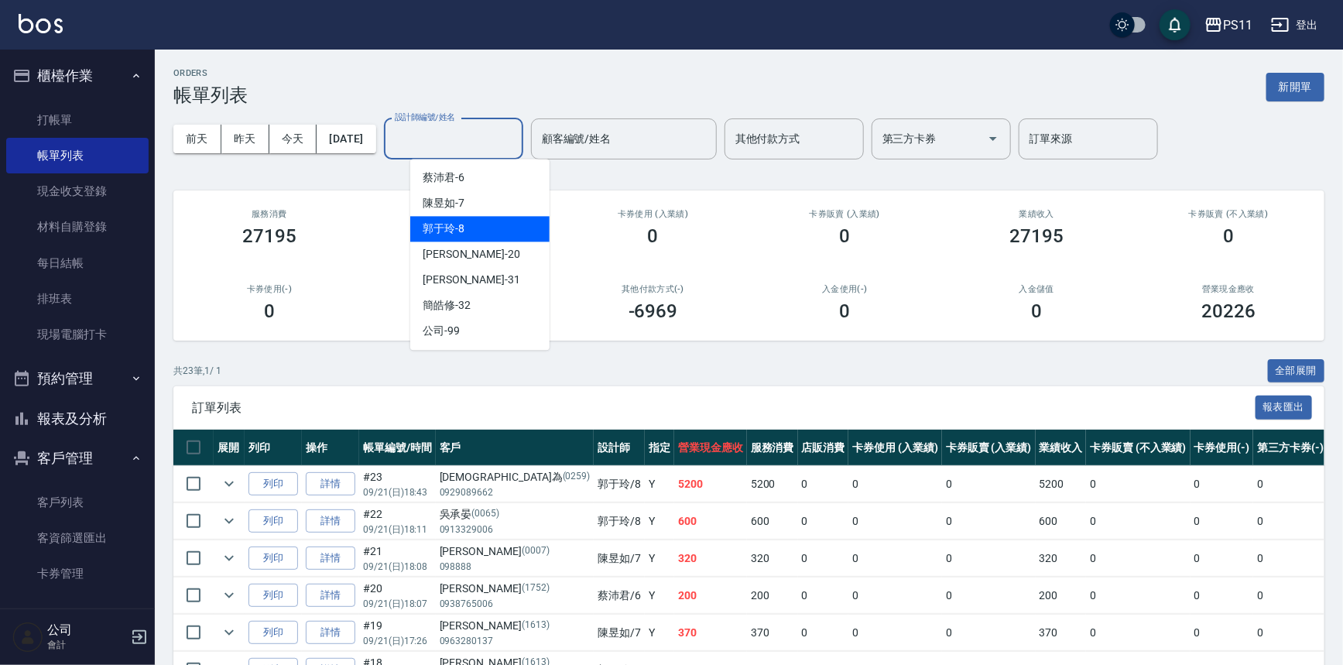
click at [479, 229] on div "郭于玲 -8" at bounding box center [479, 229] width 139 height 26
type input "郭于玲-8"
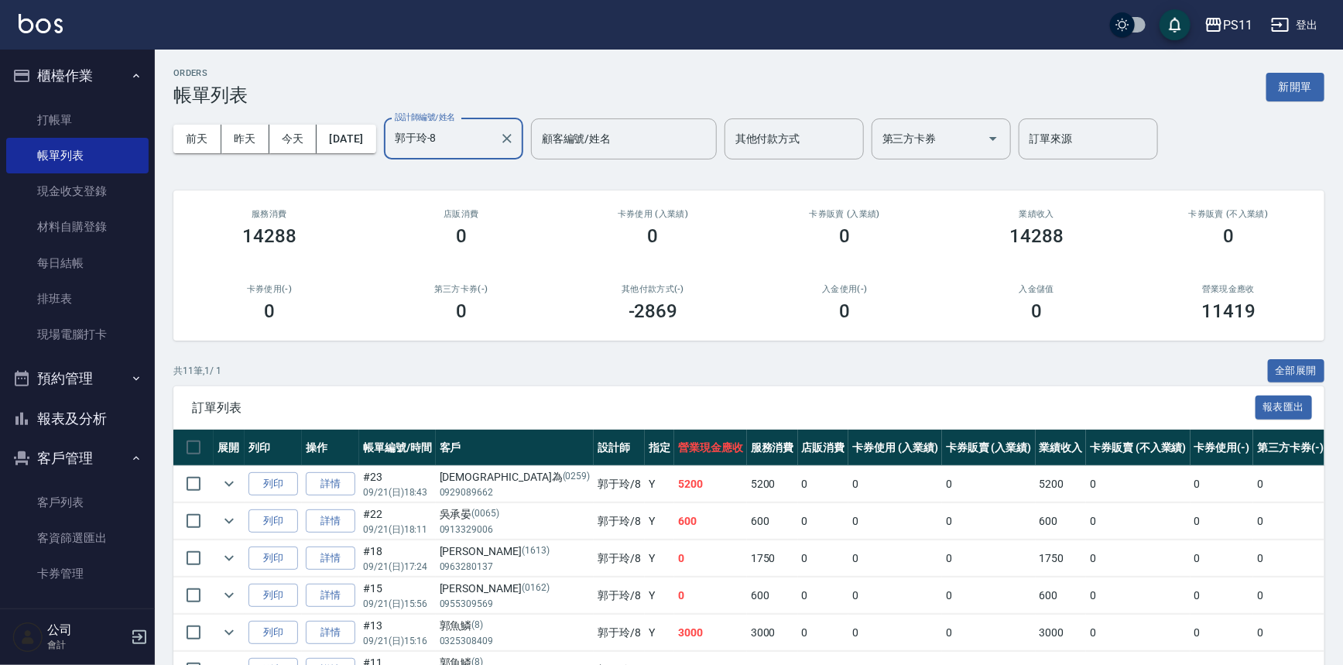
click at [97, 413] on button "報表及分析" at bounding box center [77, 419] width 142 height 40
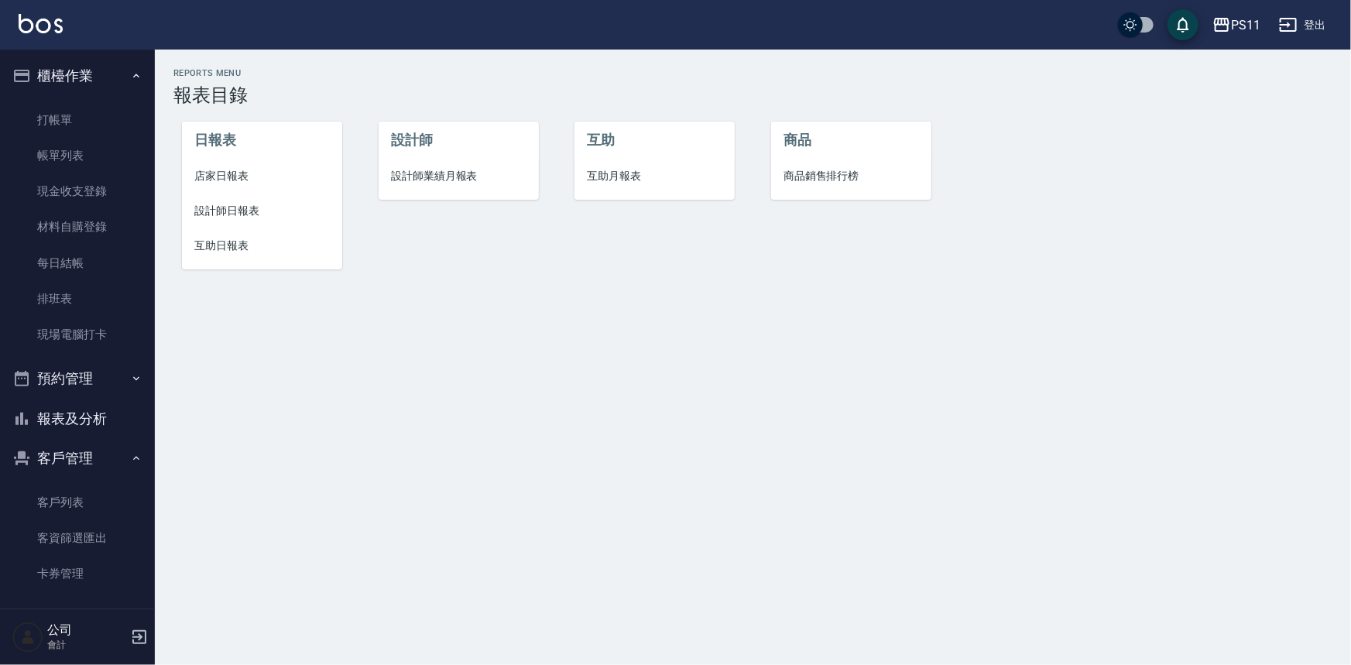
click at [218, 216] on span "設計師日報表" at bounding box center [262, 211] width 136 height 16
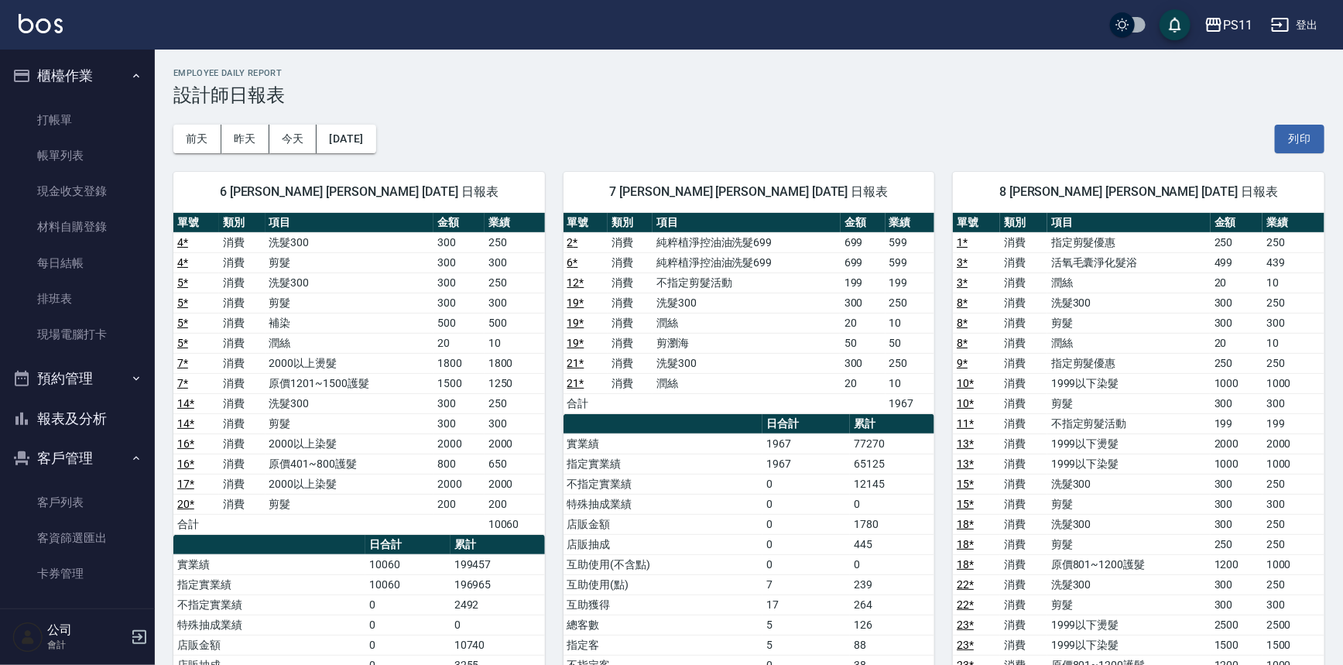
click at [1231, 474] on td "300" at bounding box center [1237, 484] width 52 height 20
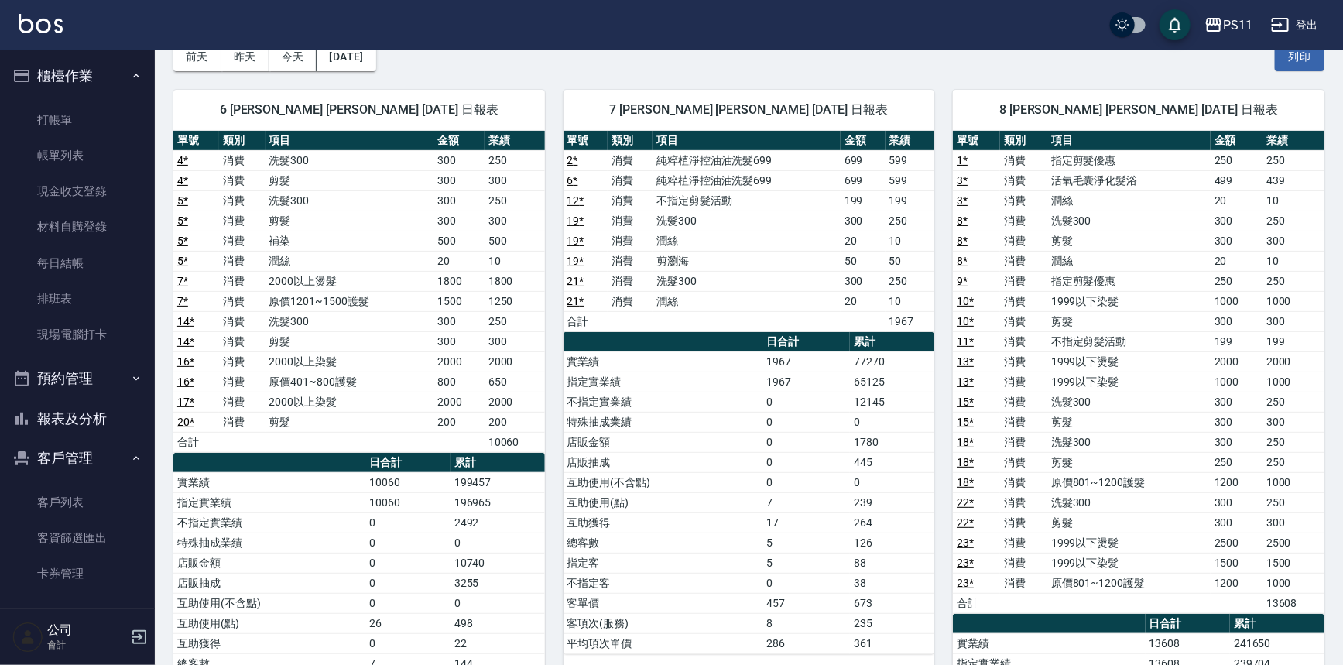
scroll to position [281, 0]
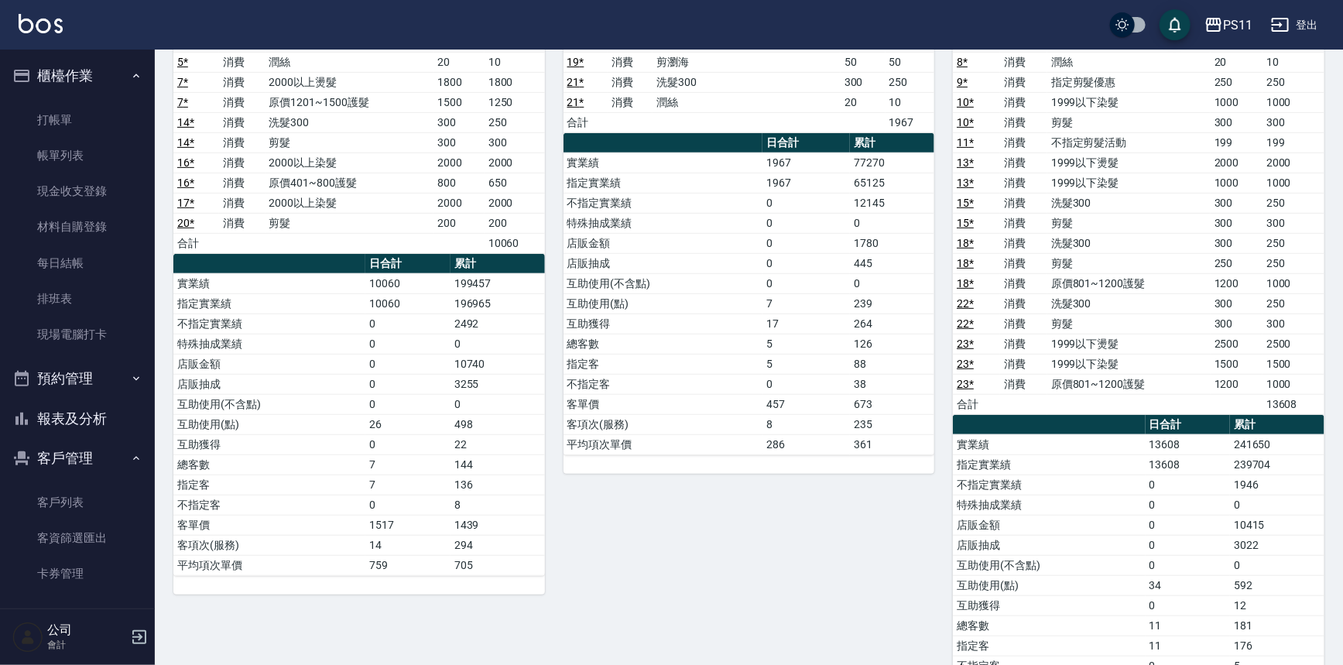
click at [1001, 535] on td "店販抽成" at bounding box center [1049, 545] width 192 height 20
click at [1183, 527] on td "0" at bounding box center [1188, 525] width 85 height 20
click at [945, 568] on div "8 [PERSON_NAME] [PERSON_NAME] [DATE] 日報表 單號 類別 項目 金額 業績 1 * 消費 指定剪髮優惠 250 250 3…" at bounding box center [1130, 313] width 390 height 883
click at [116, 431] on button "報表及分析" at bounding box center [77, 419] width 142 height 40
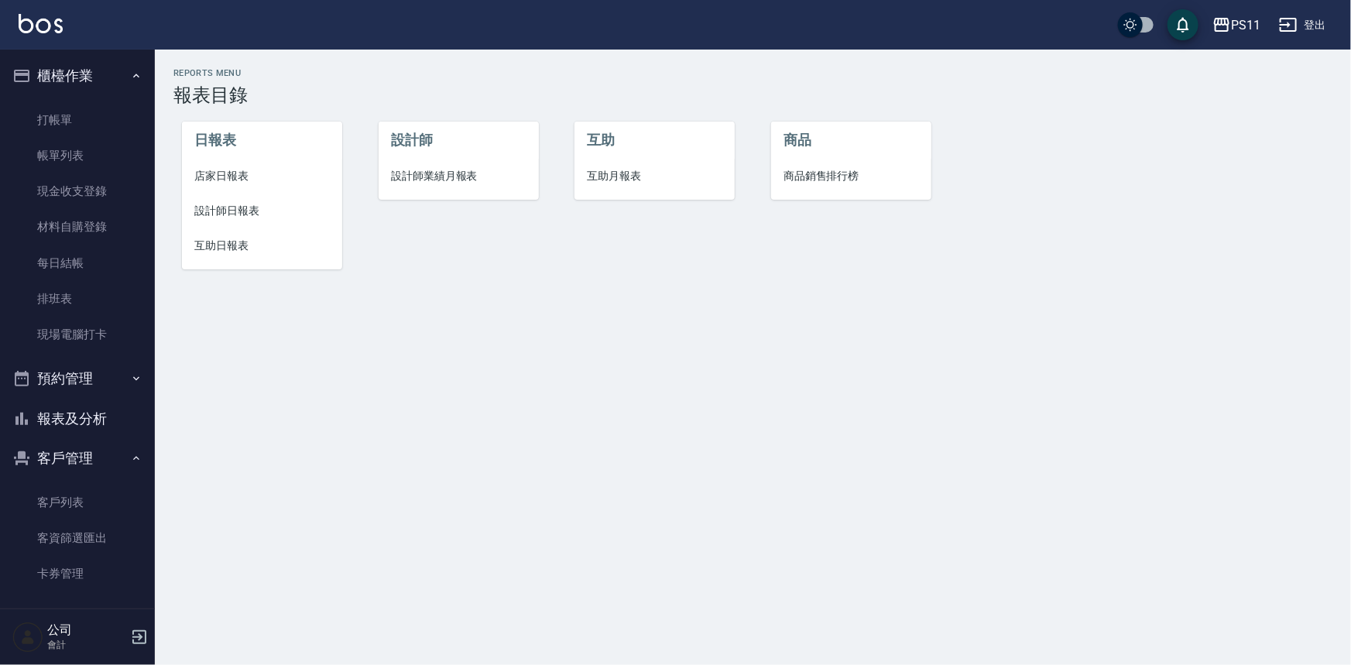
click at [251, 216] on span "設計師日報表" at bounding box center [262, 211] width 136 height 16
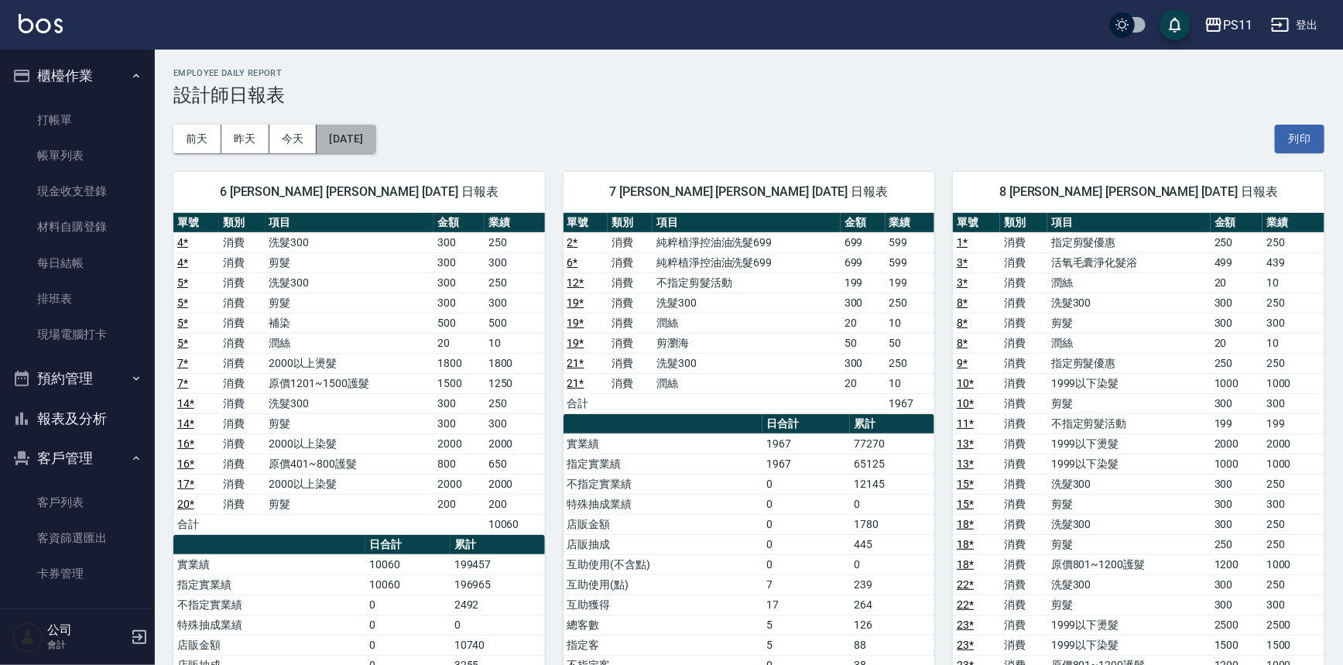
click at [376, 151] on button "[DATE]" at bounding box center [346, 139] width 59 height 29
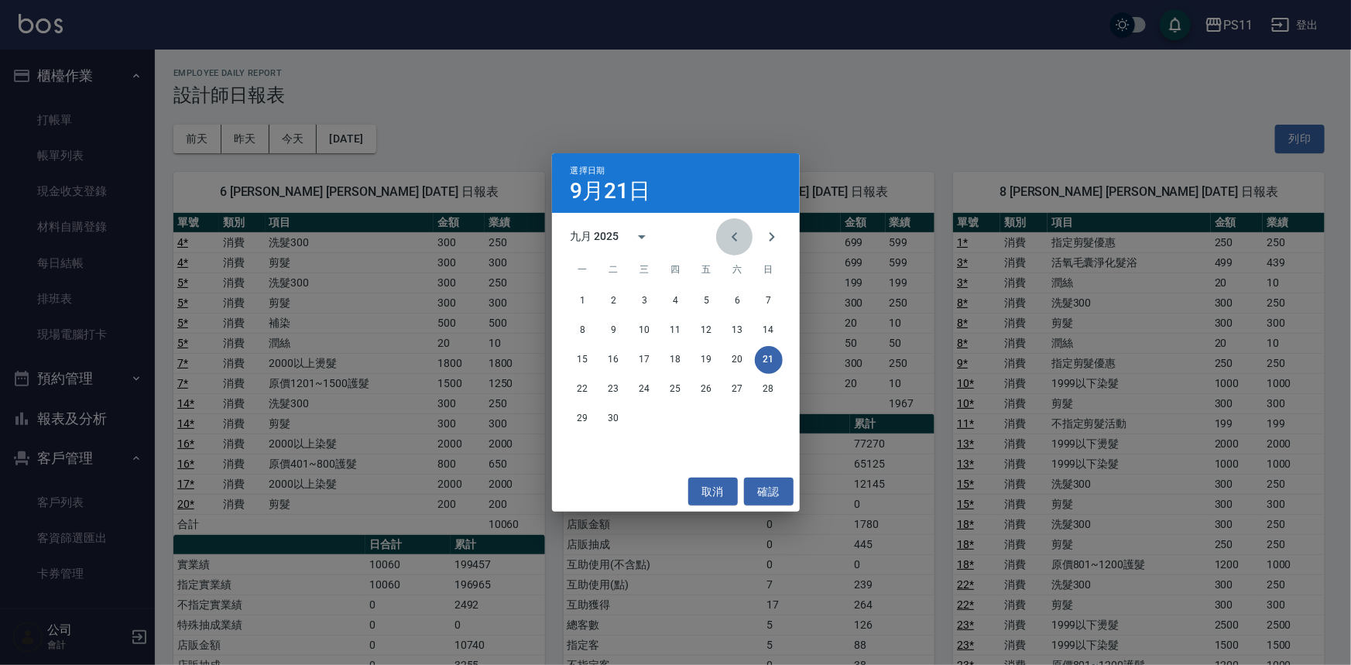
click at [728, 226] on button "Previous month" at bounding box center [734, 236] width 37 height 37
click at [673, 394] on button "21" at bounding box center [676, 390] width 28 height 28
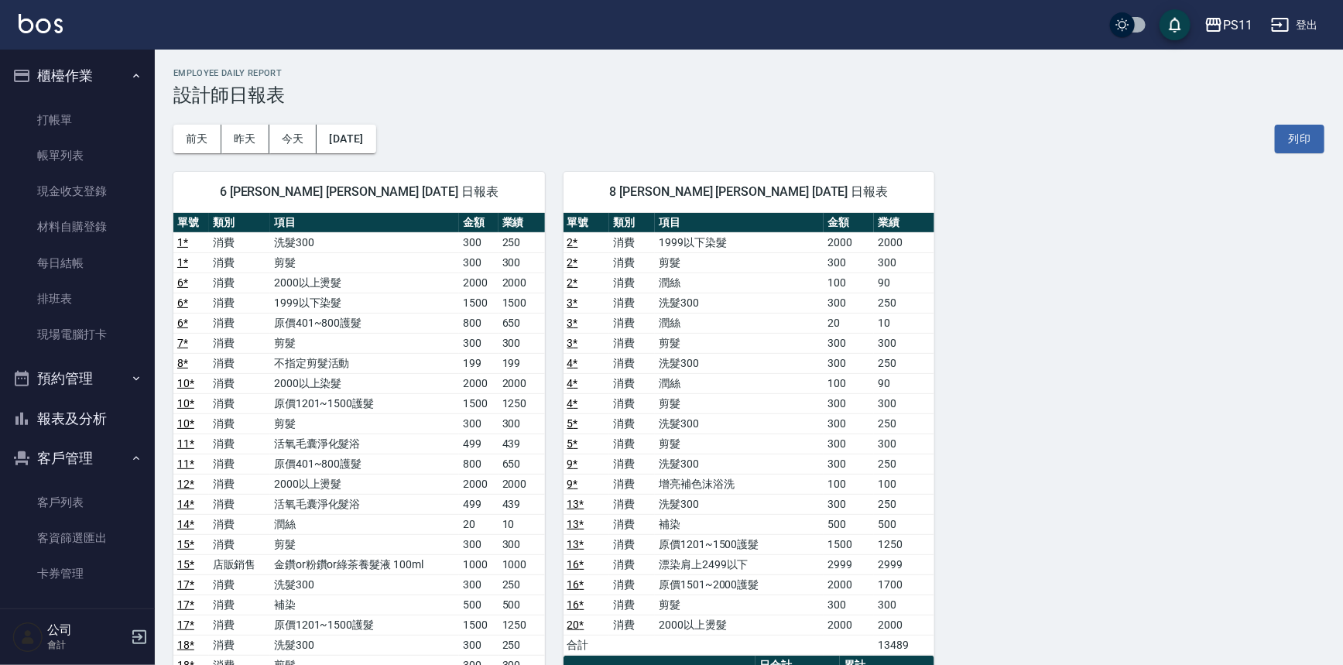
click at [77, 432] on button "報表及分析" at bounding box center [77, 419] width 142 height 40
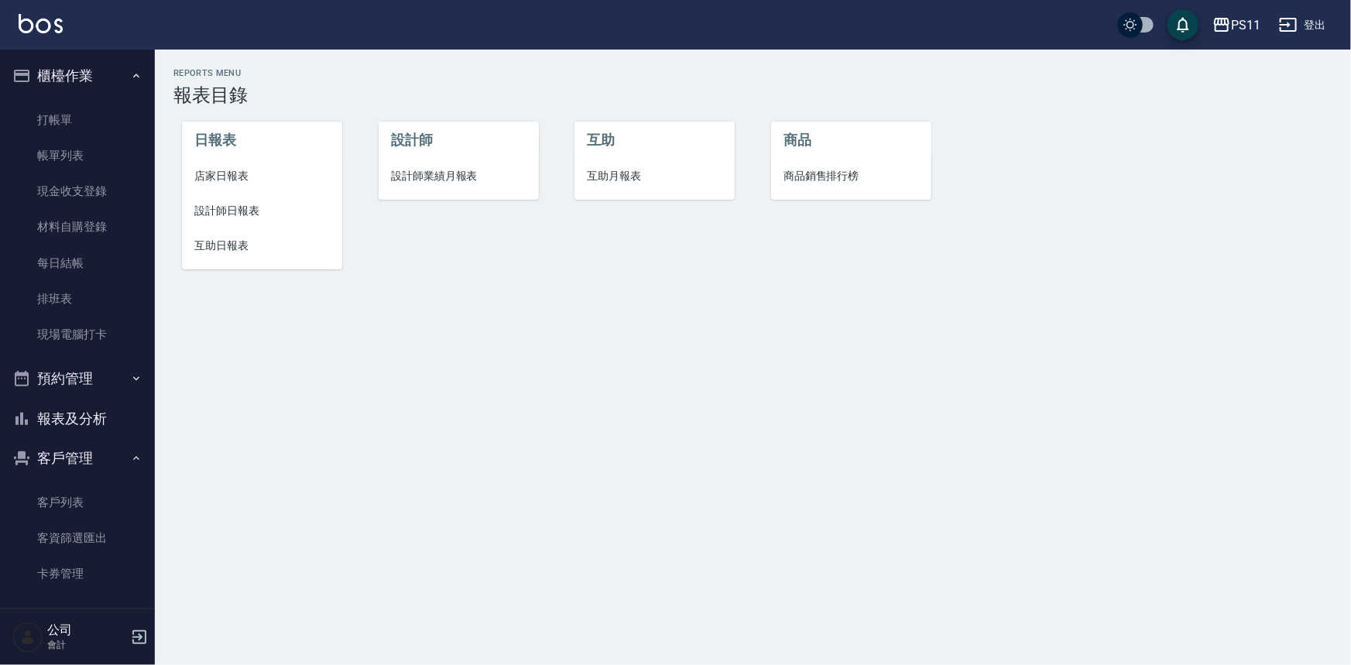
click at [214, 170] on span "店家日報表" at bounding box center [262, 176] width 136 height 16
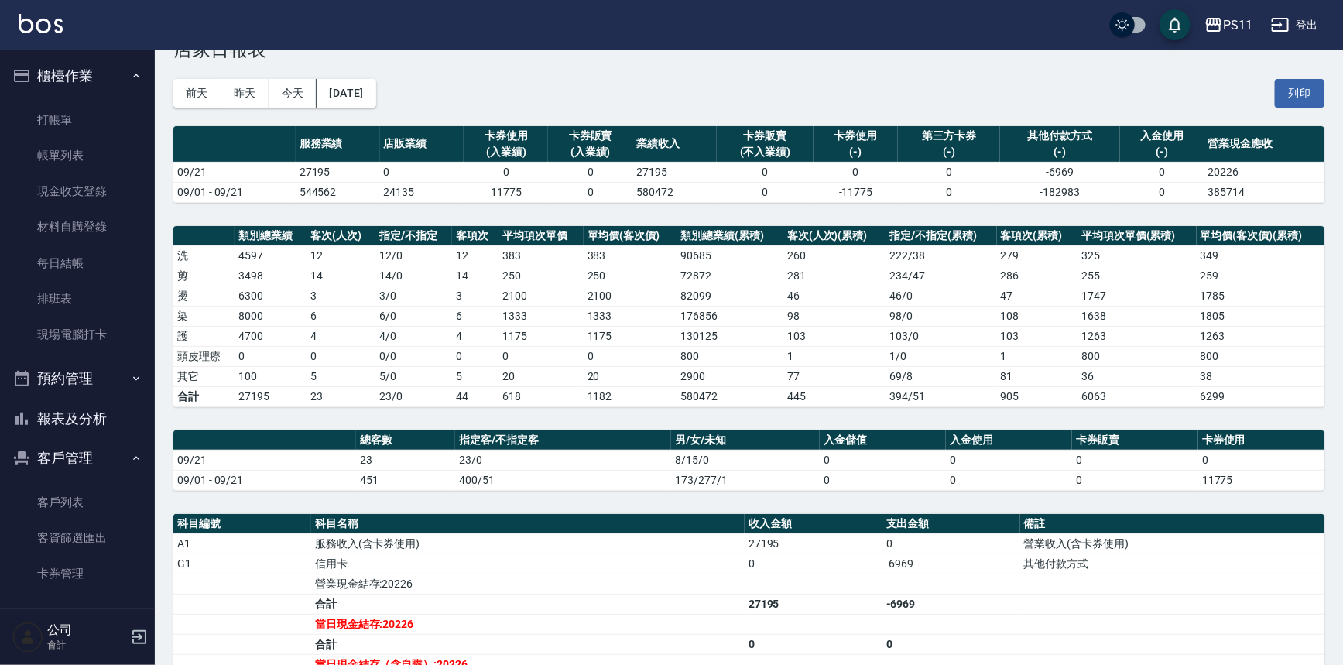
scroll to position [70, 0]
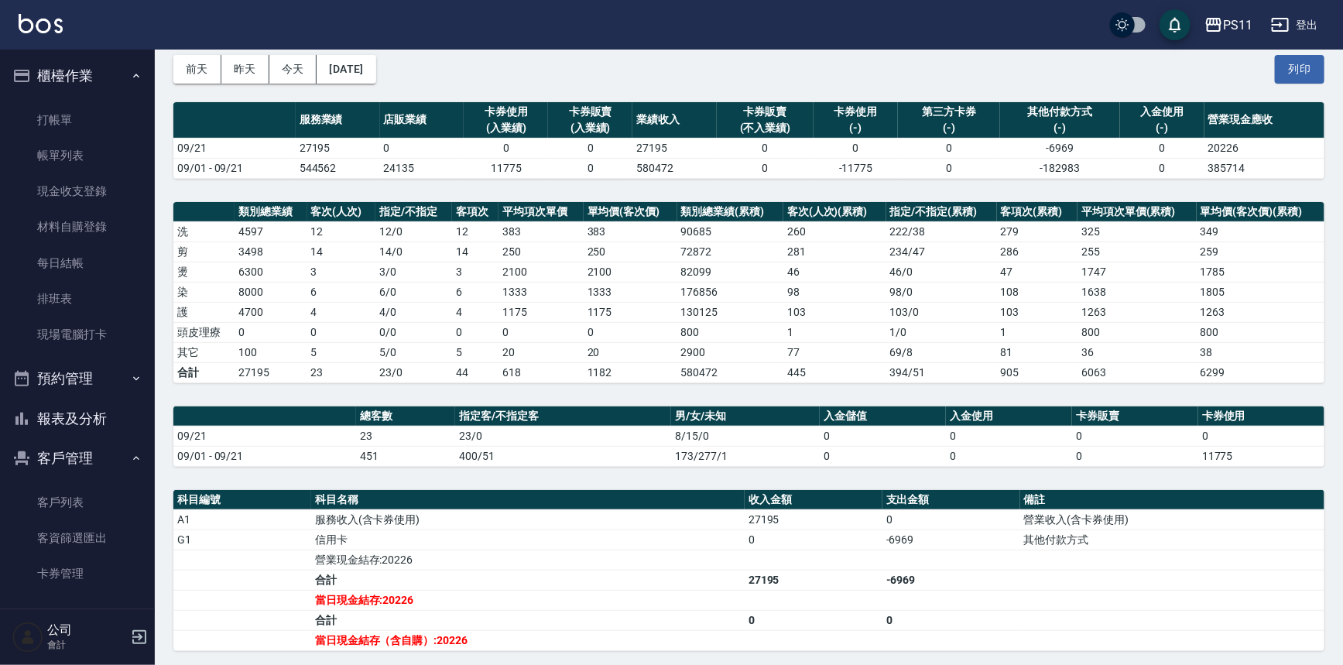
drag, startPoint x: 84, startPoint y: 413, endPoint x: 94, endPoint y: 408, distance: 10.4
click at [88, 413] on button "報表及分析" at bounding box center [77, 419] width 142 height 40
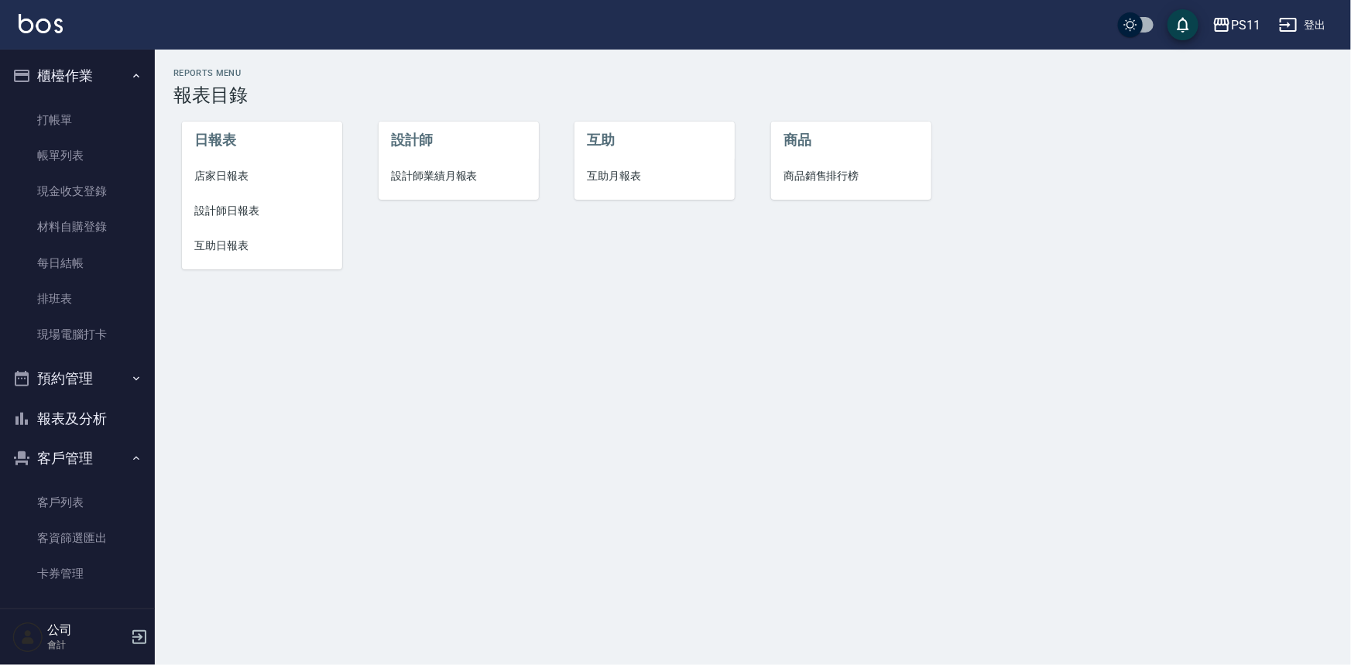
click at [222, 253] on span "互助日報表" at bounding box center [262, 246] width 136 height 16
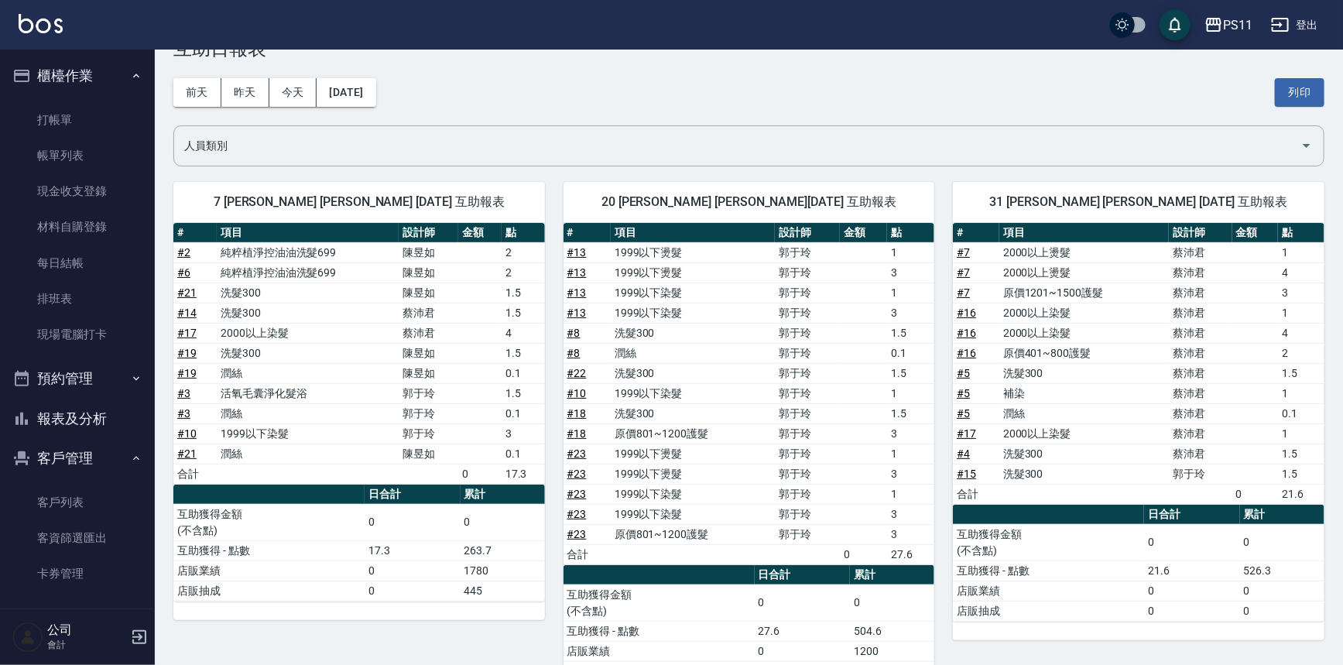
scroll to position [70, 0]
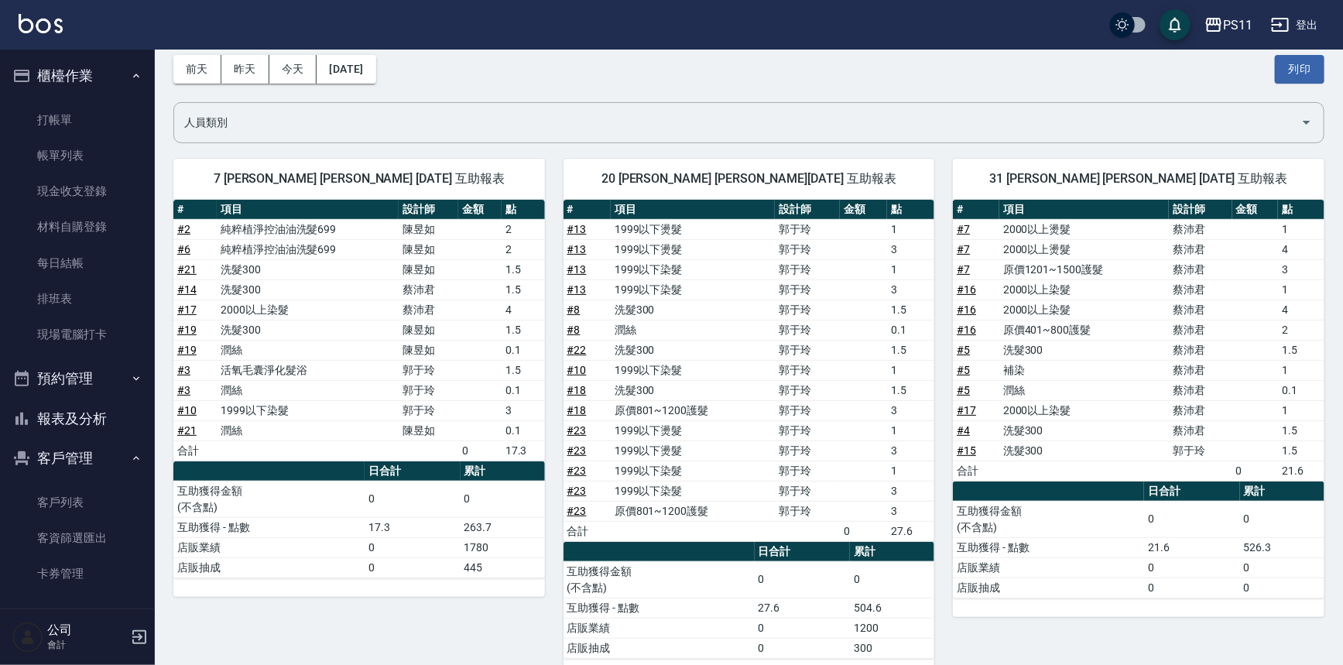
click at [91, 419] on button "報表及分析" at bounding box center [77, 419] width 142 height 40
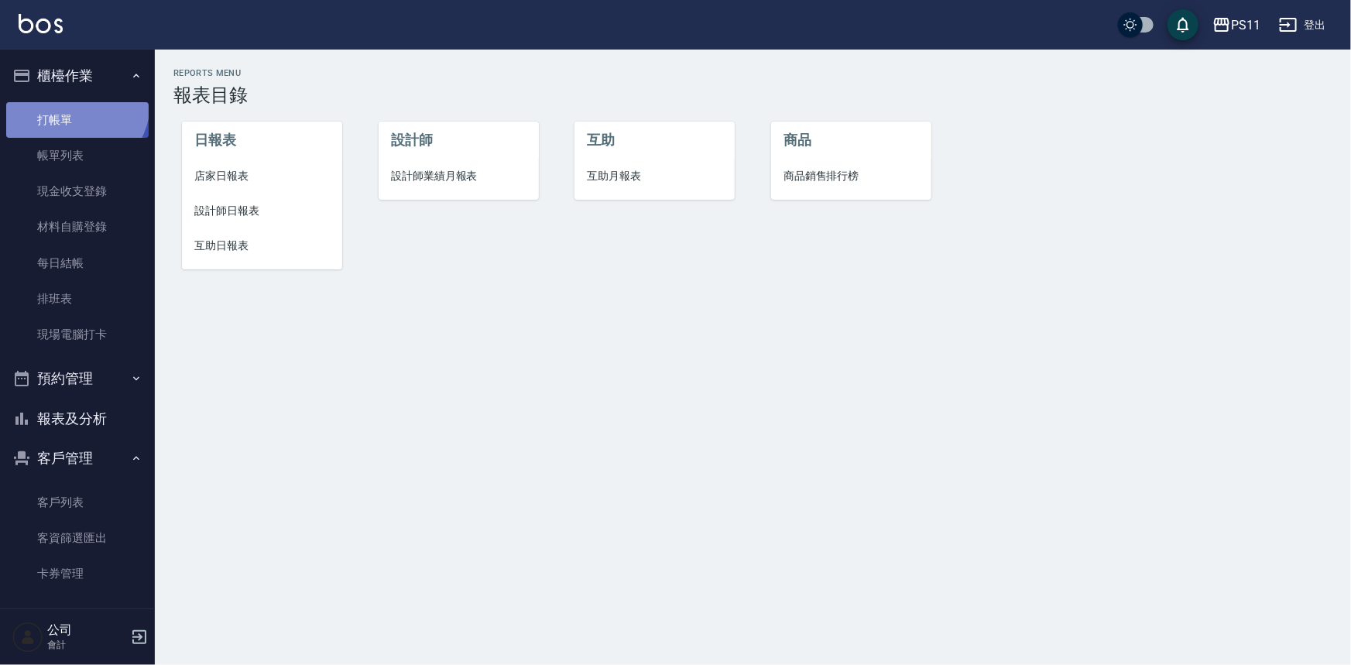
click at [72, 102] on link "打帳單" at bounding box center [77, 120] width 142 height 36
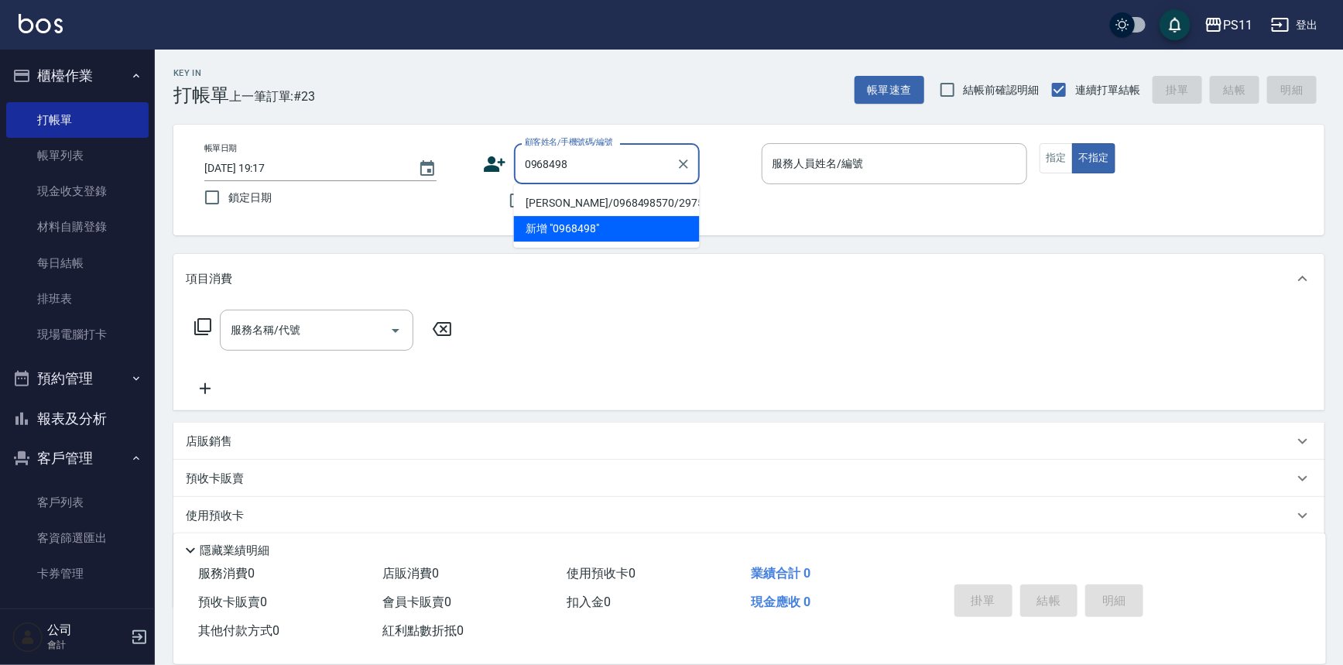
click at [654, 208] on li "[PERSON_NAME]/0968498570/2975" at bounding box center [607, 203] width 186 height 26
type input "[PERSON_NAME]/0968498570/2975"
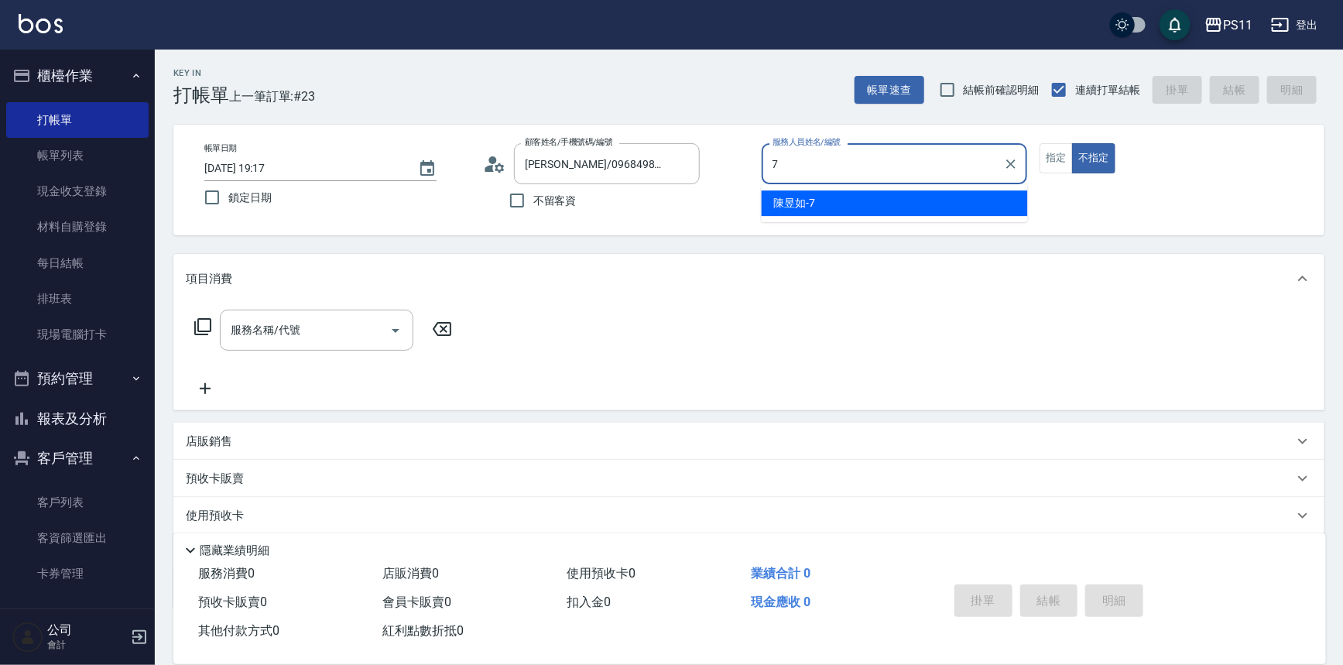
type input "陳昱如-7"
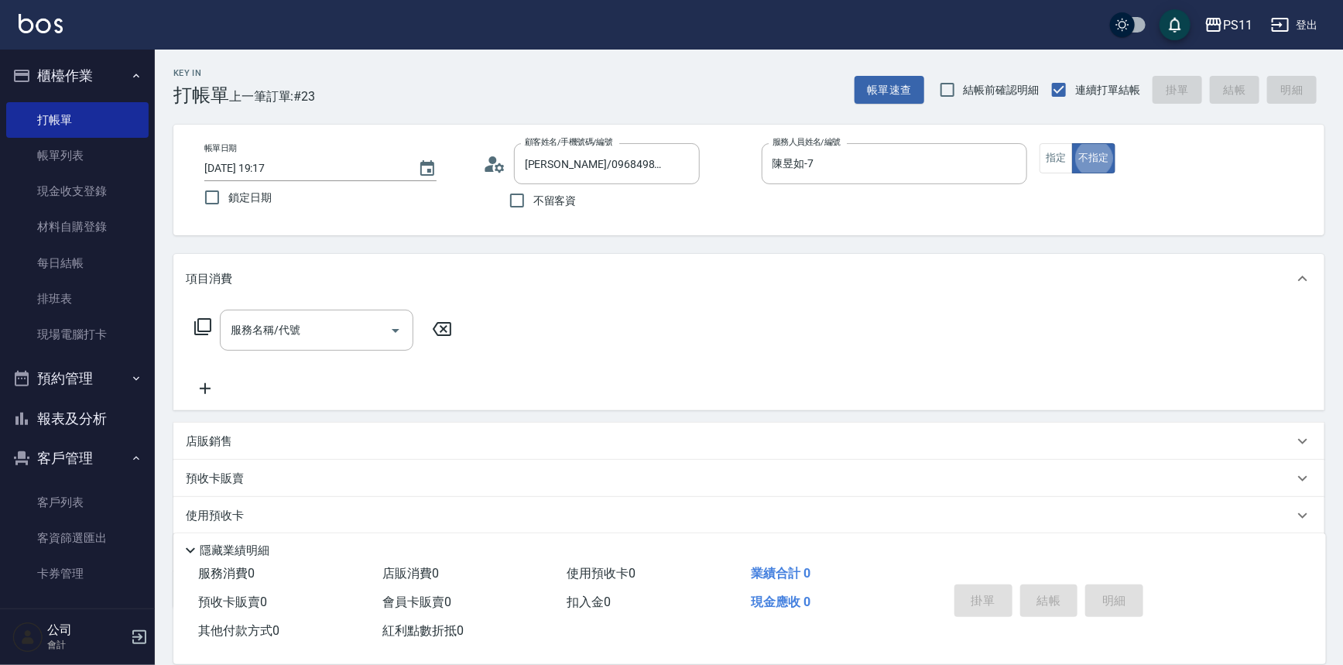
type button "false"
click at [1054, 153] on button "指定" at bounding box center [1056, 158] width 33 height 30
type button "true"
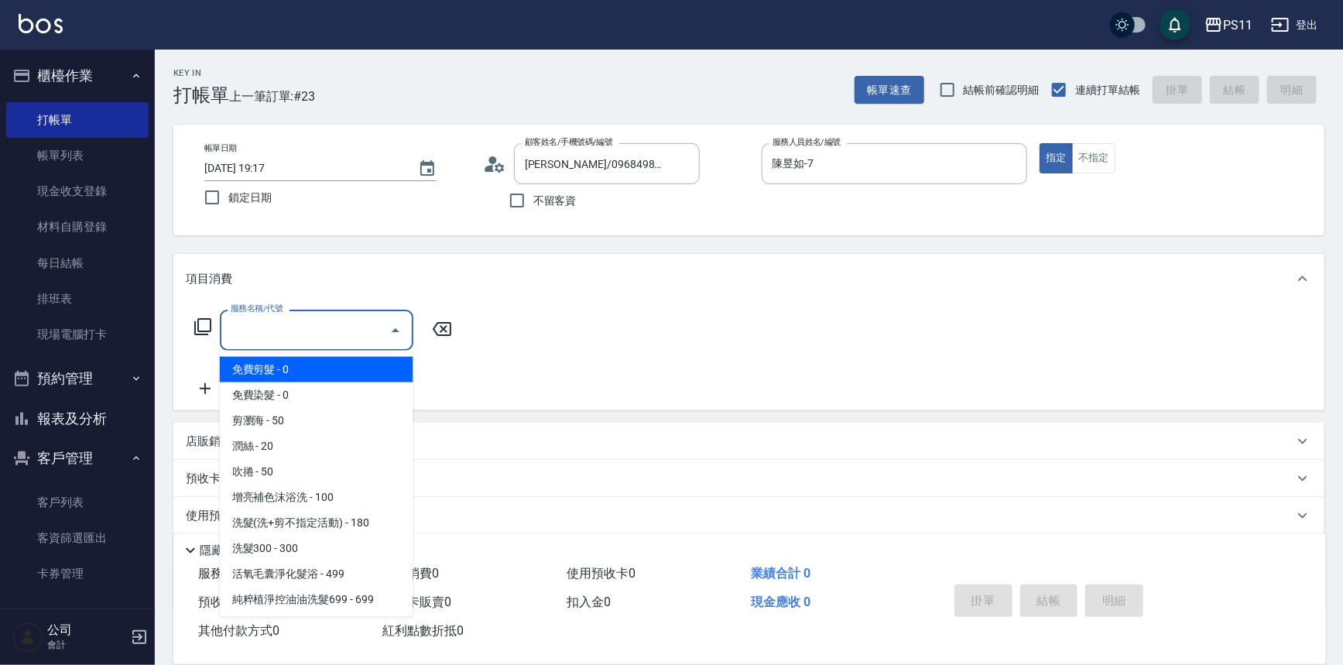
click at [336, 336] on input "服務名稱/代號" at bounding box center [305, 330] width 156 height 27
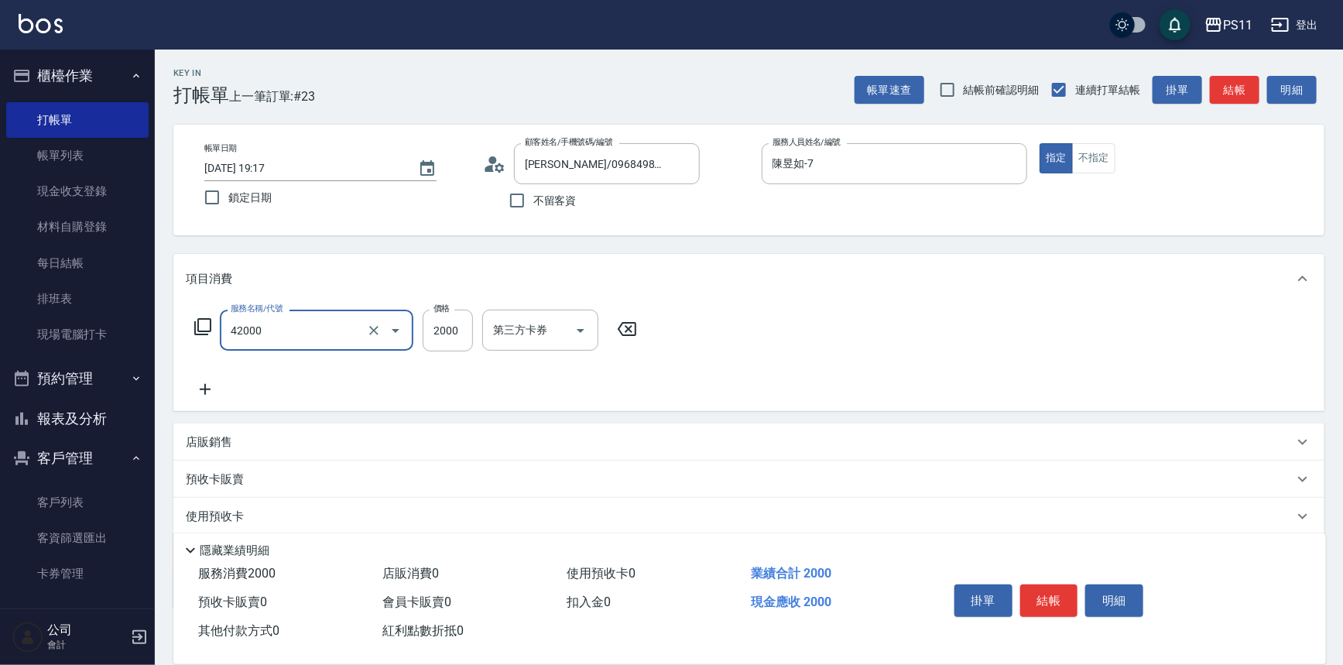
type input "2000以上染髮(42000)"
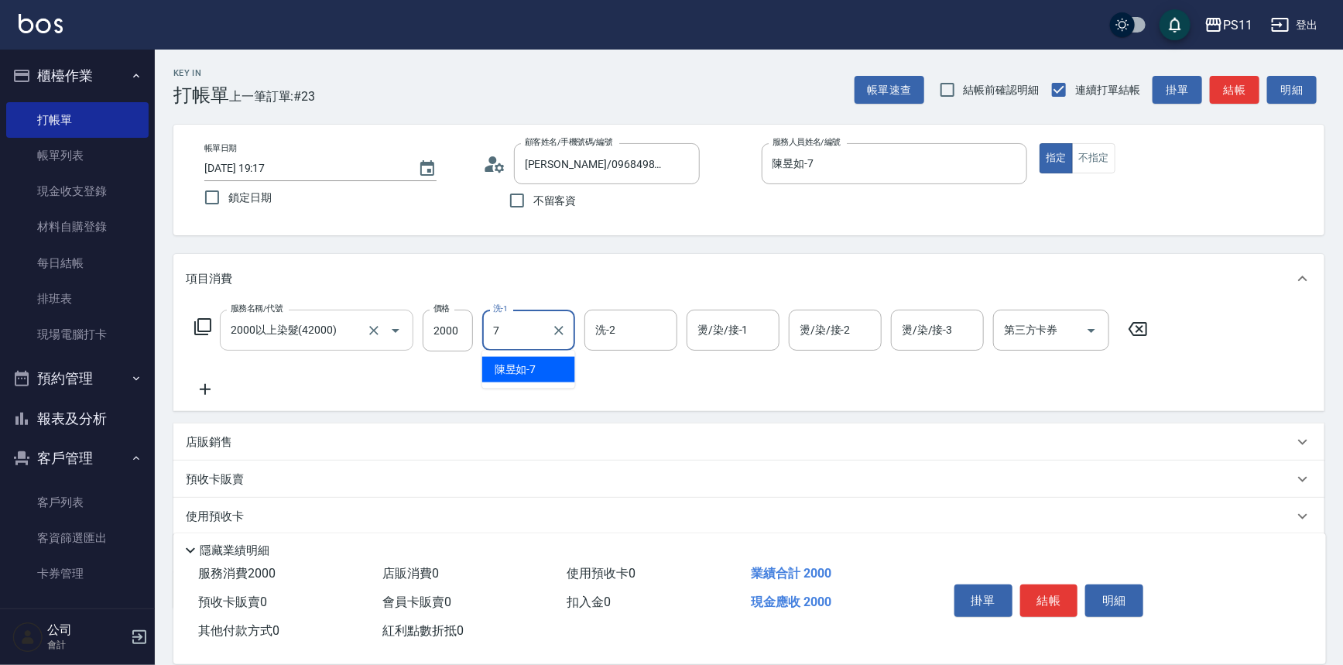
type input "陳昱如-7"
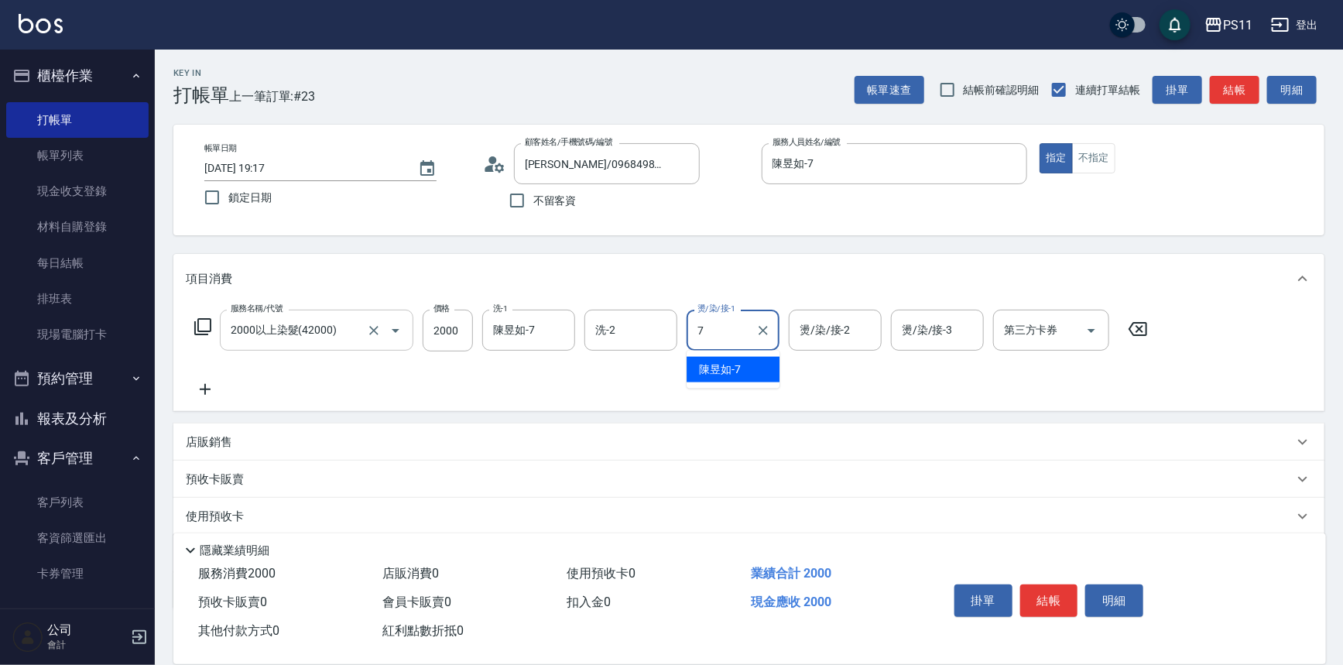
type input "陳昱如-7"
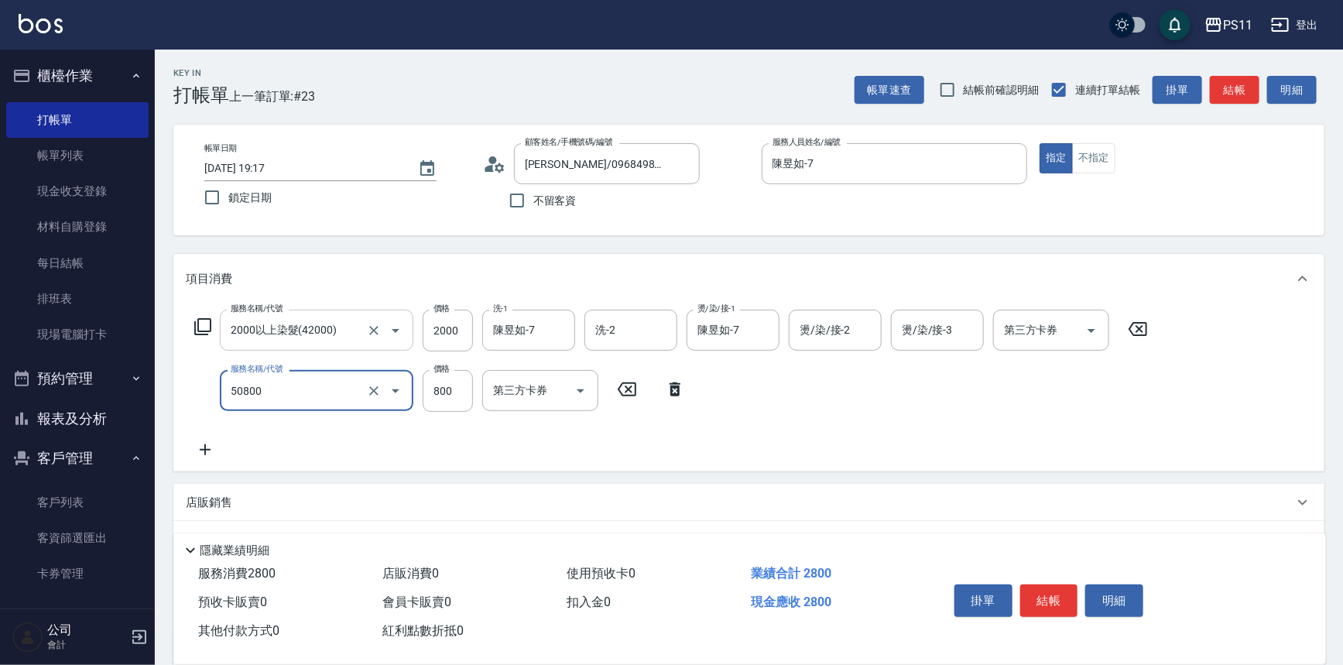
type input "原價401~800護髮(50800)"
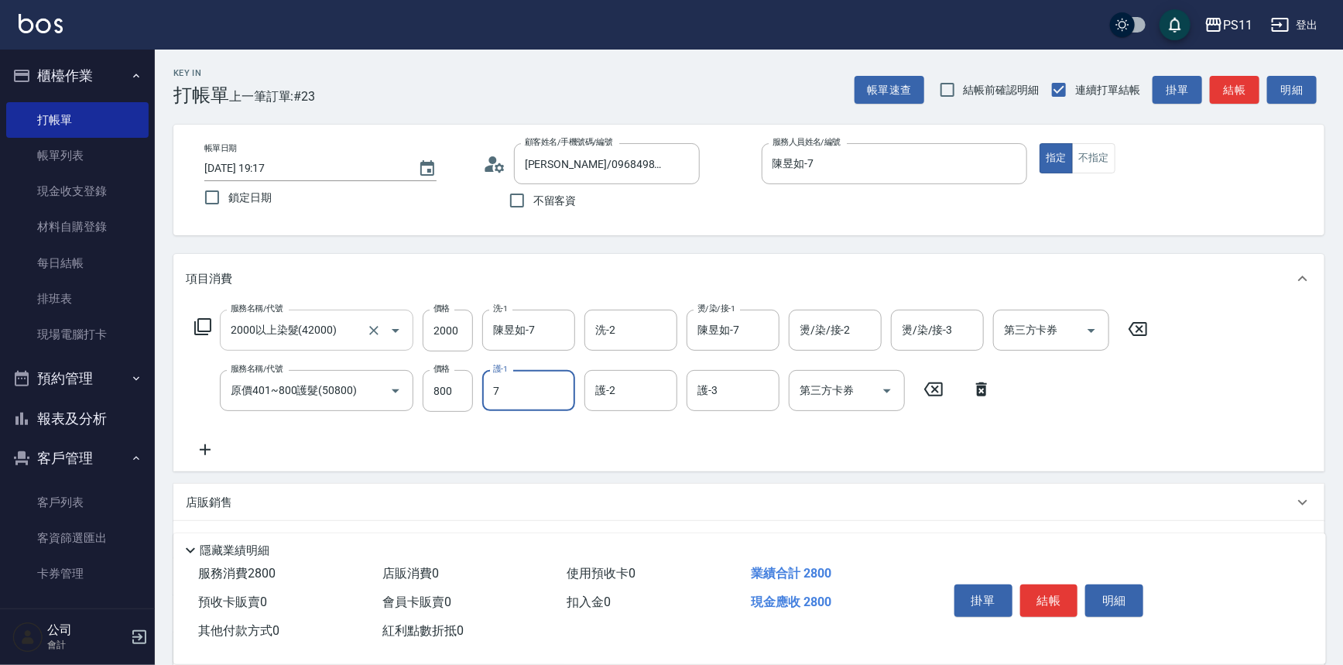
type input "陳昱如-7"
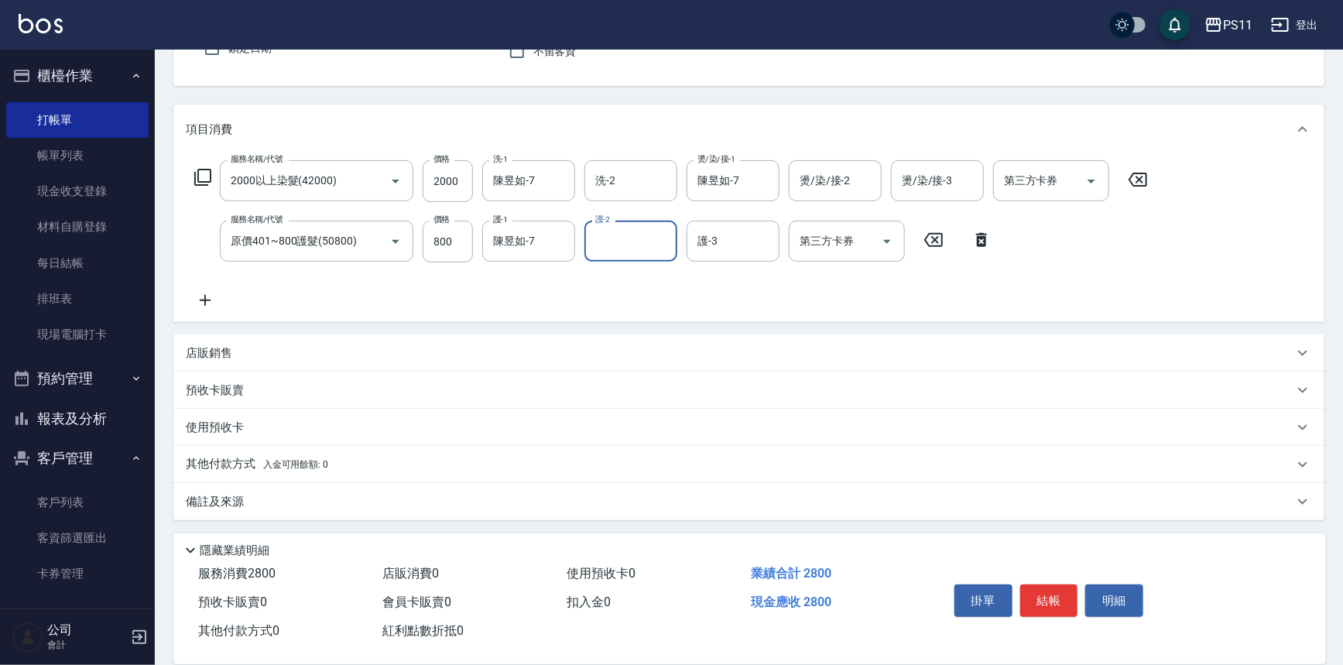
click at [324, 465] on span "入金可用餘額: 0" at bounding box center [296, 464] width 66 height 11
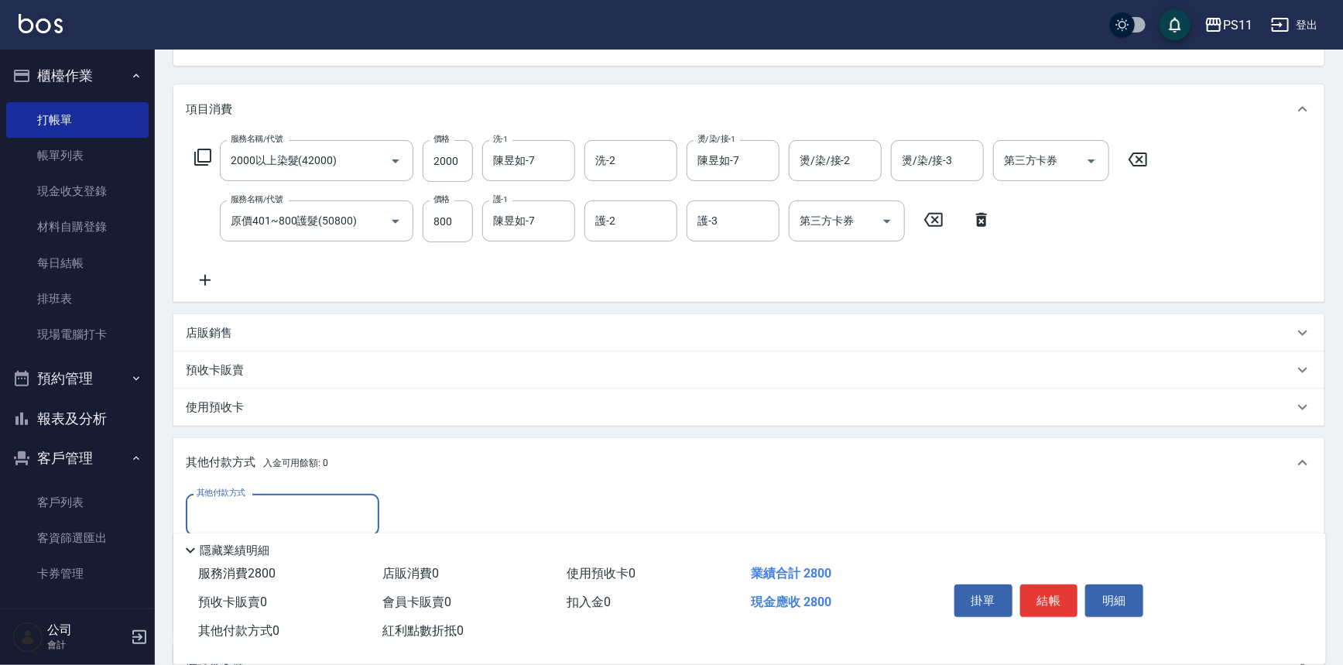
scroll to position [0, 0]
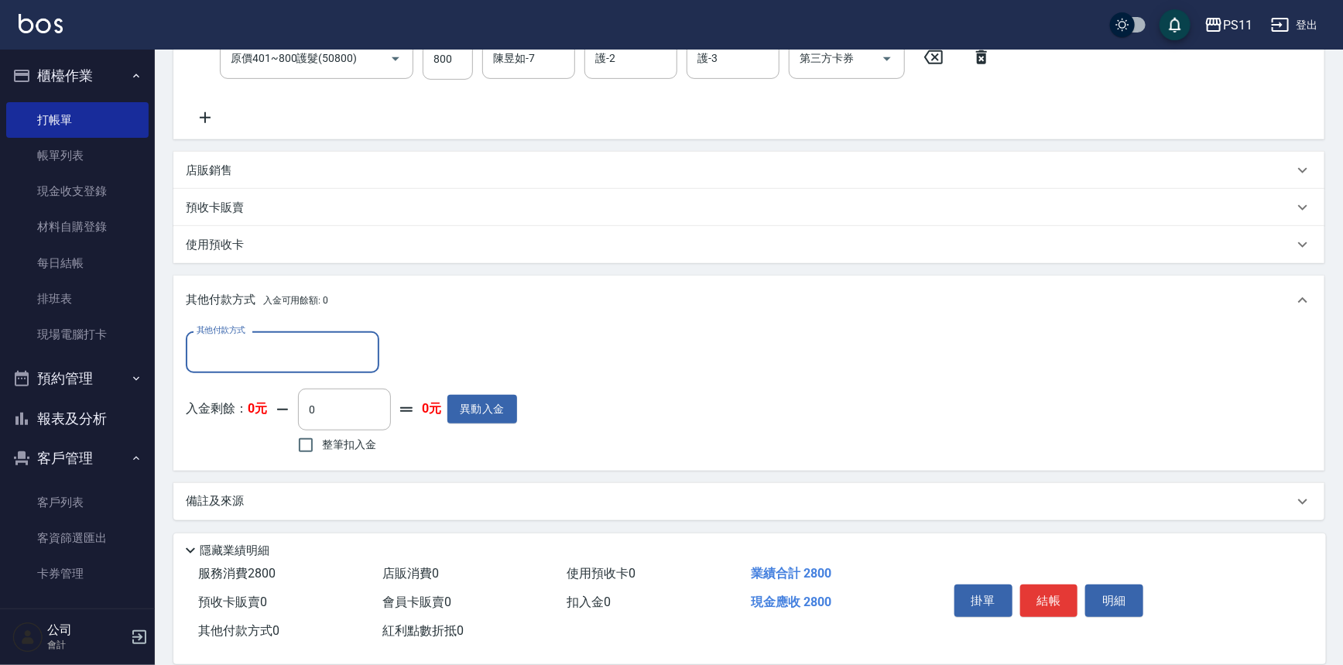
click at [295, 366] on div "其他付款方式" at bounding box center [283, 351] width 194 height 41
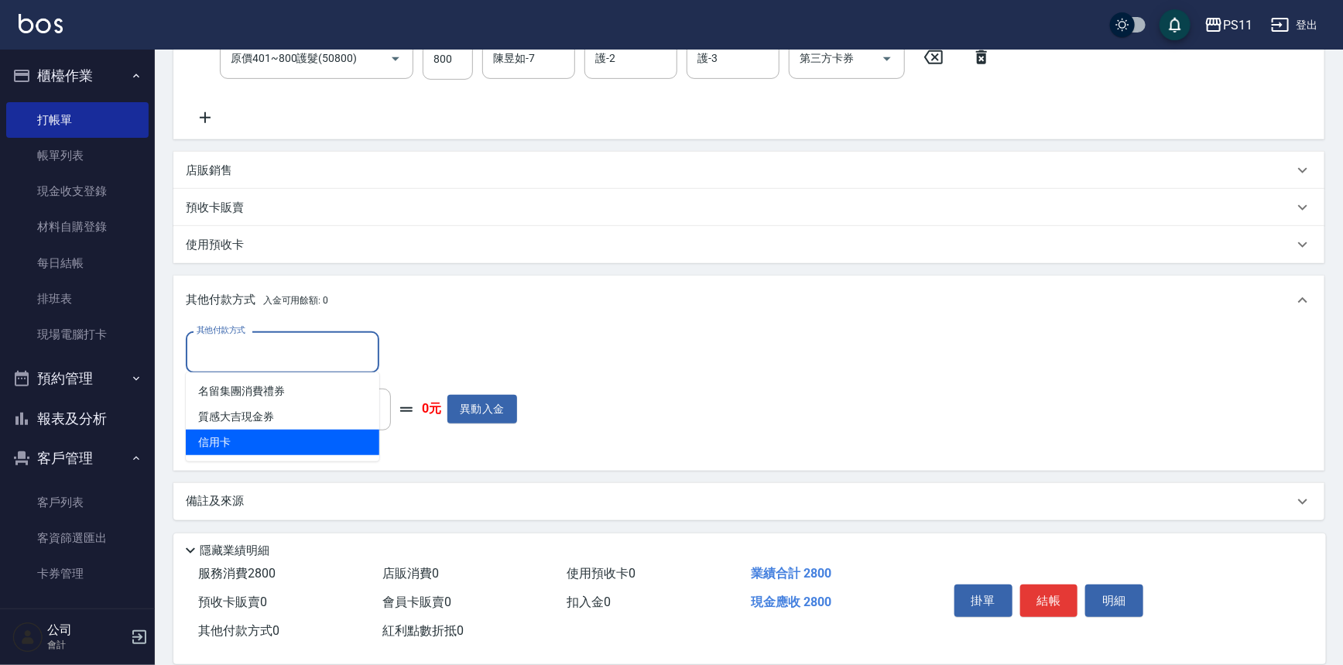
click at [310, 439] on span "信用卡" at bounding box center [283, 443] width 194 height 26
type input "信用卡"
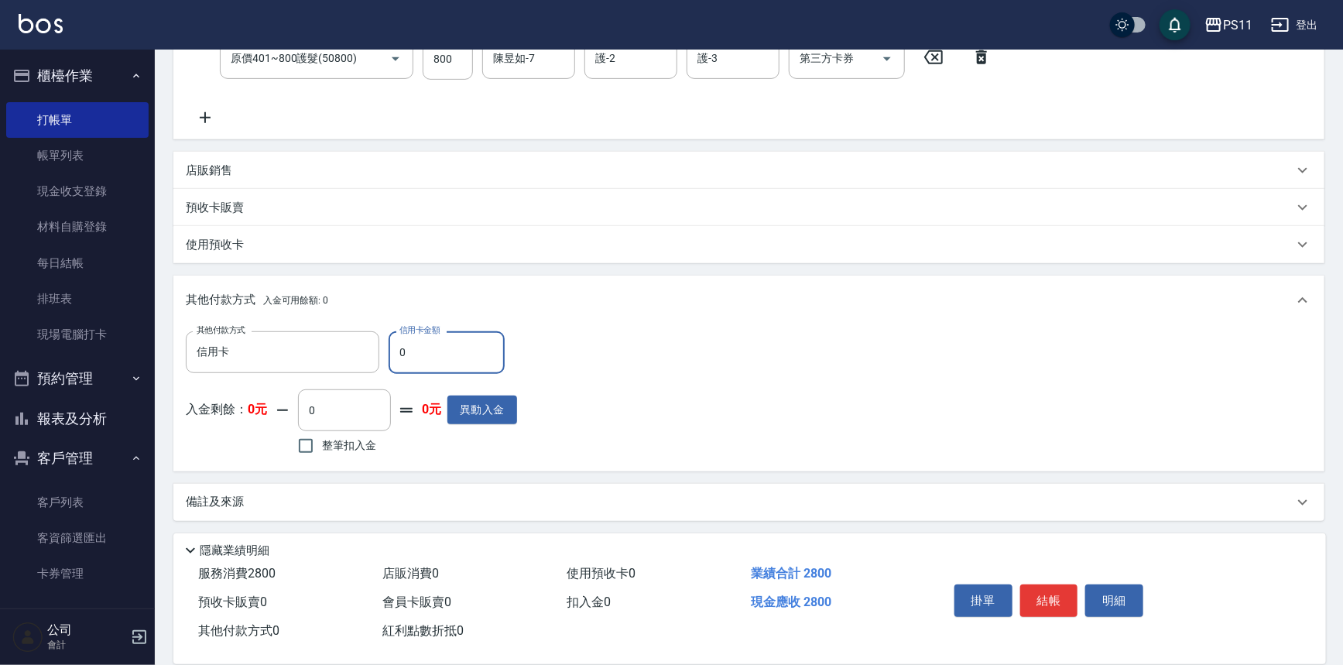
drag, startPoint x: 424, startPoint y: 359, endPoint x: 397, endPoint y: 358, distance: 26.3
click at [397, 358] on input "0" at bounding box center [447, 352] width 116 height 42
type input "2800"
type input "[DATE] 19:19"
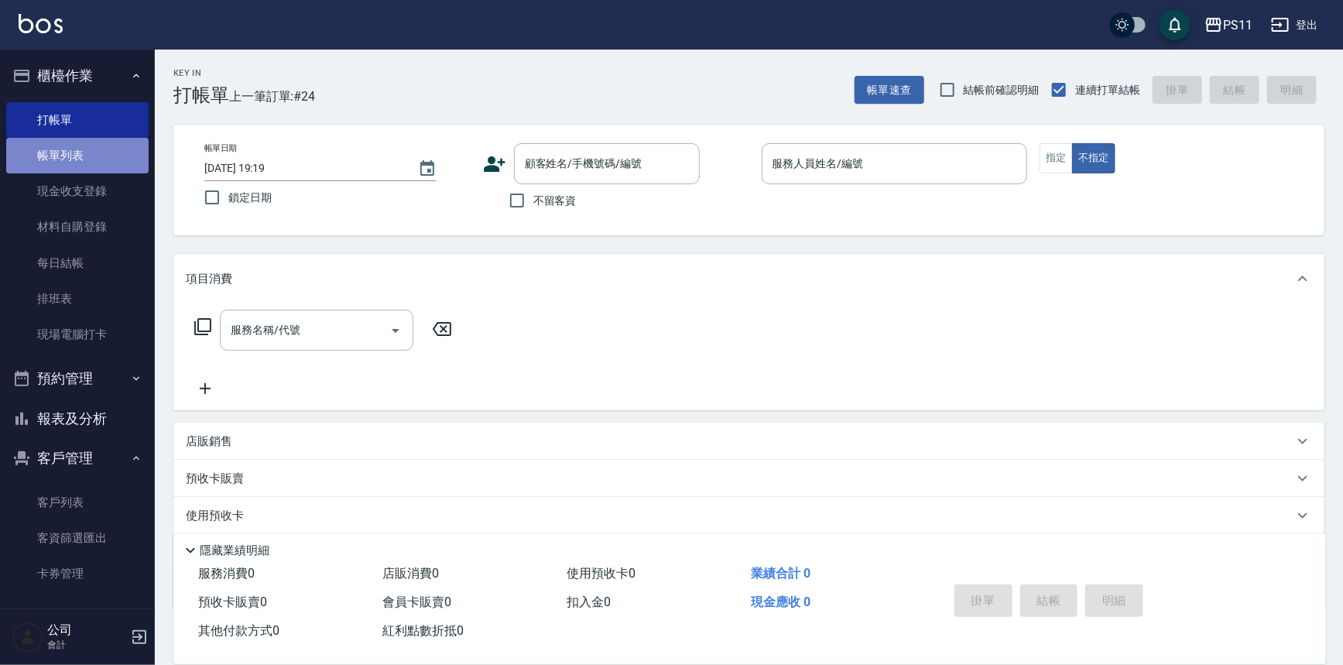
drag, startPoint x: 78, startPoint y: 157, endPoint x: 62, endPoint y: 153, distance: 16.7
click at [77, 157] on link "帳單列表" at bounding box center [77, 156] width 142 height 36
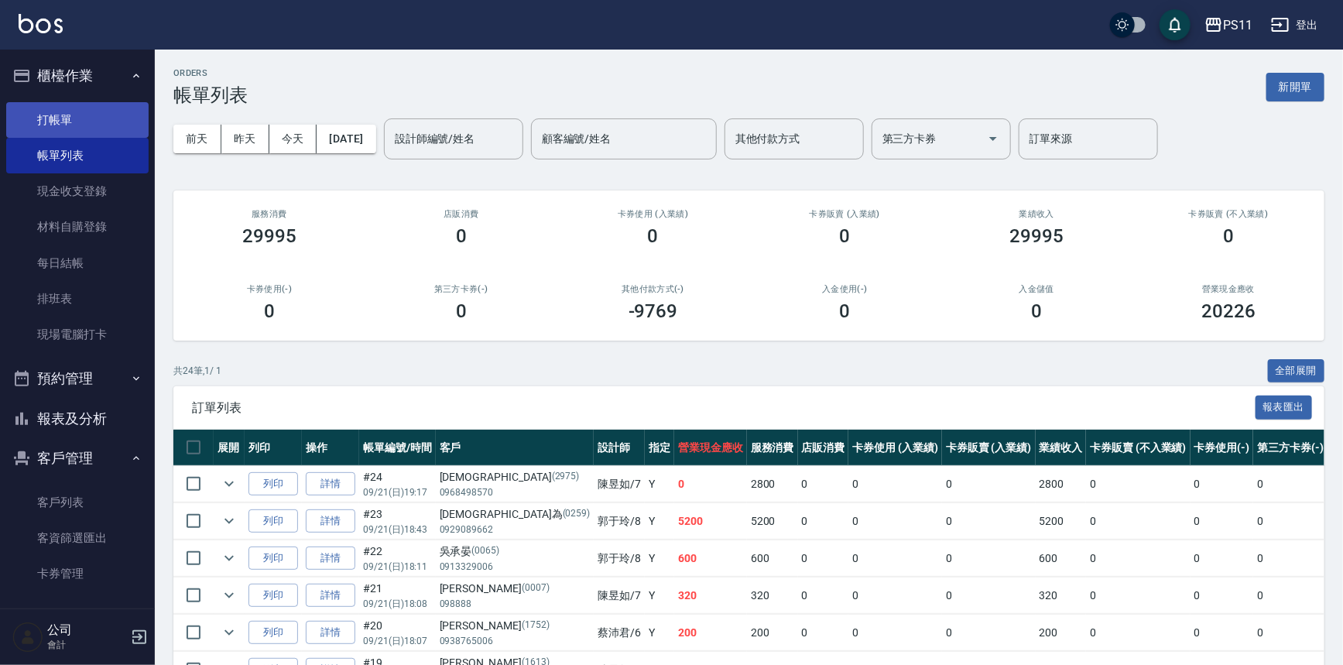
click at [97, 123] on link "打帳單" at bounding box center [77, 120] width 142 height 36
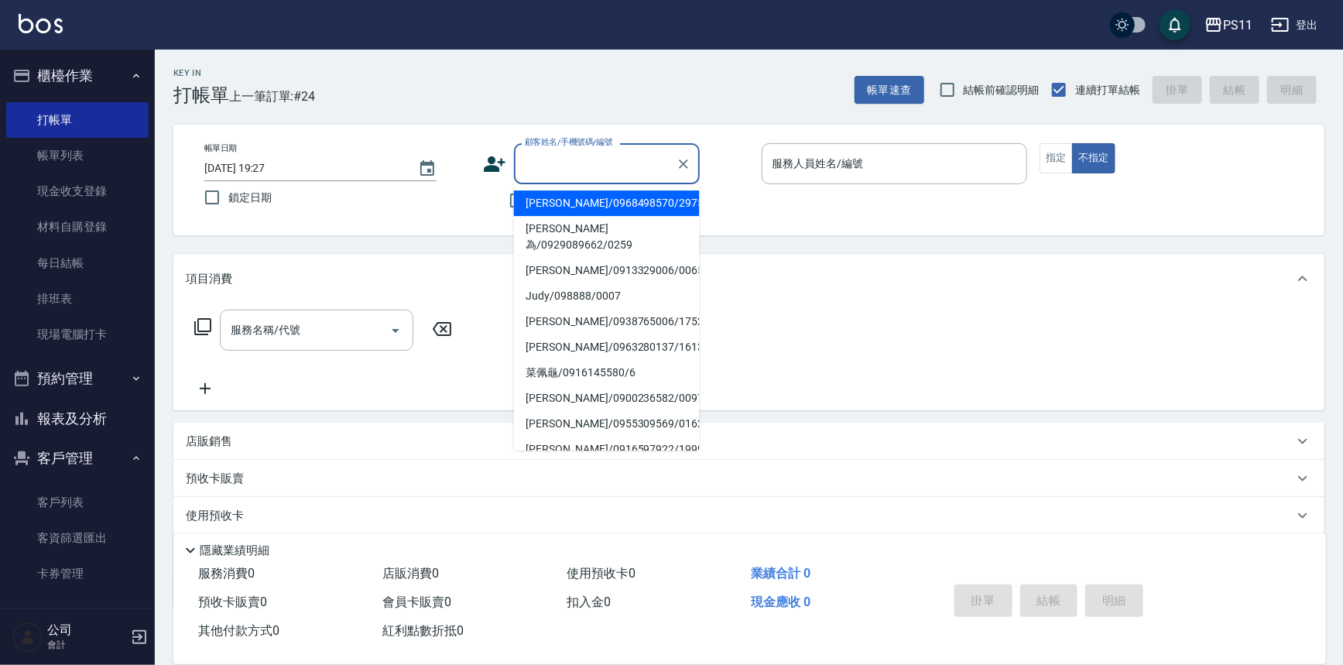
drag, startPoint x: 565, startPoint y: 162, endPoint x: 617, endPoint y: 169, distance: 52.3
click at [590, 162] on input "顧客姓名/手機號碼/編號" at bounding box center [595, 163] width 149 height 27
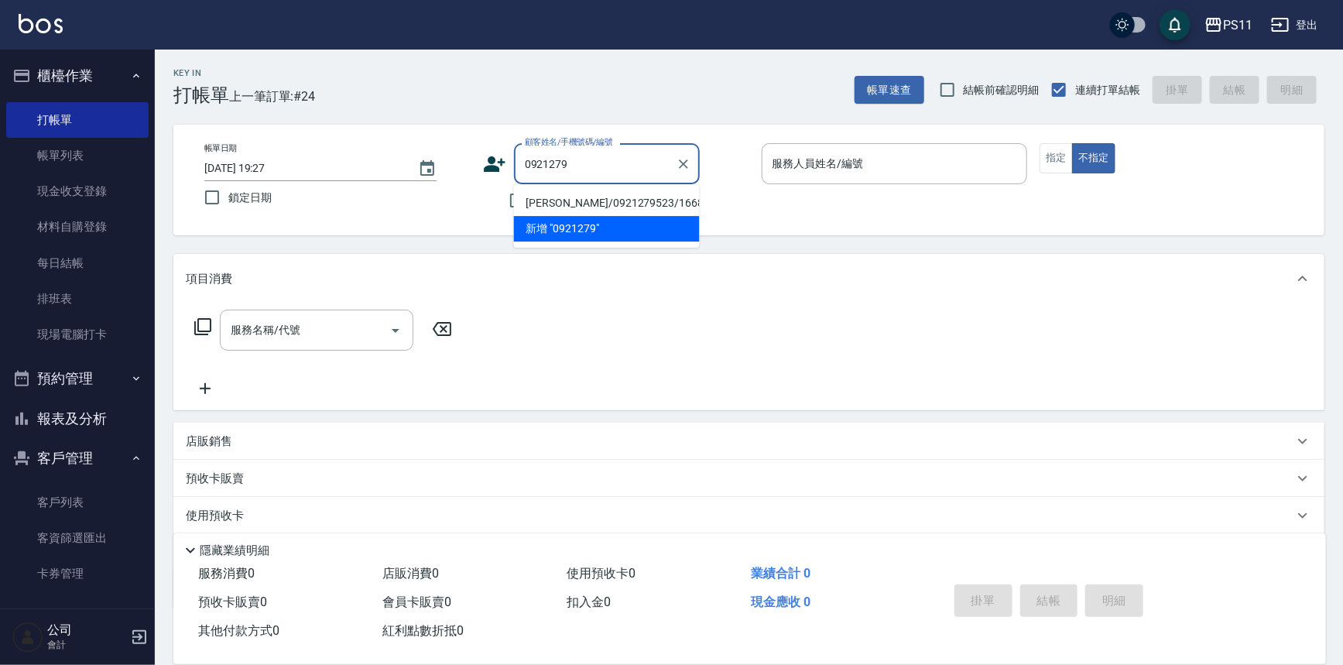
click at [592, 203] on li "[PERSON_NAME]/0921279523/1668" at bounding box center [607, 203] width 186 height 26
type input "[PERSON_NAME]/0921279523/1668"
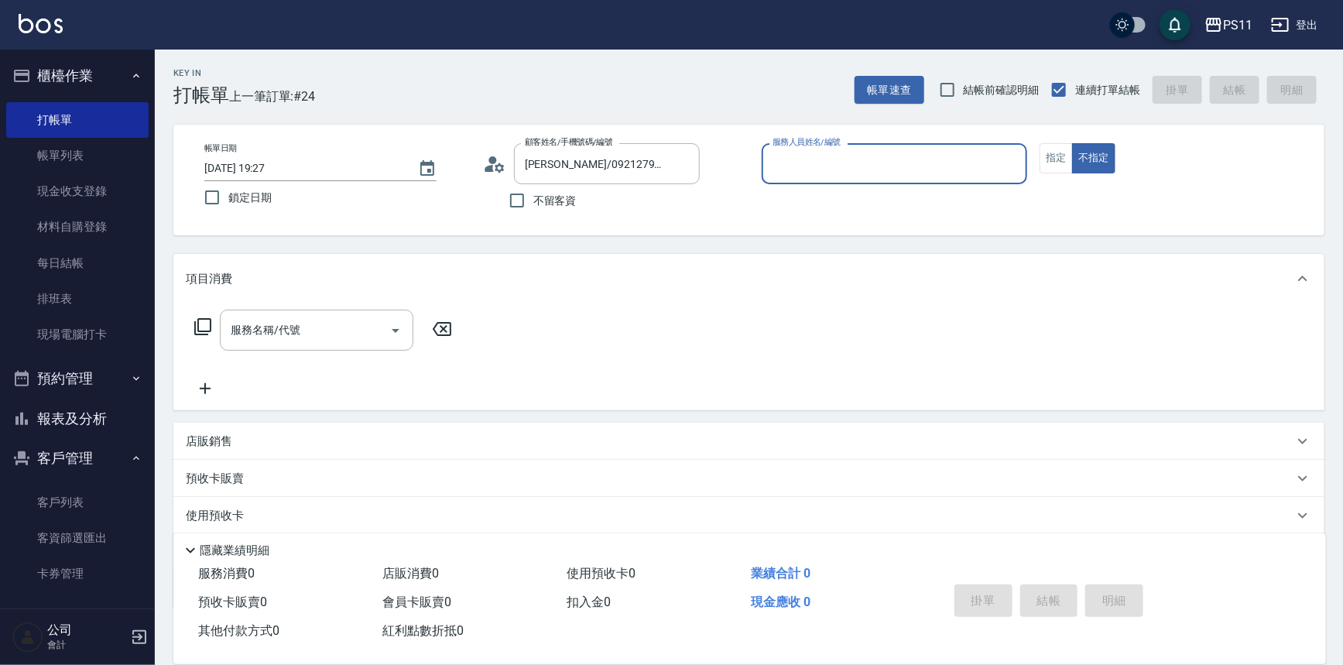
click at [795, 177] on input "服務人員姓名/編號" at bounding box center [895, 163] width 252 height 27
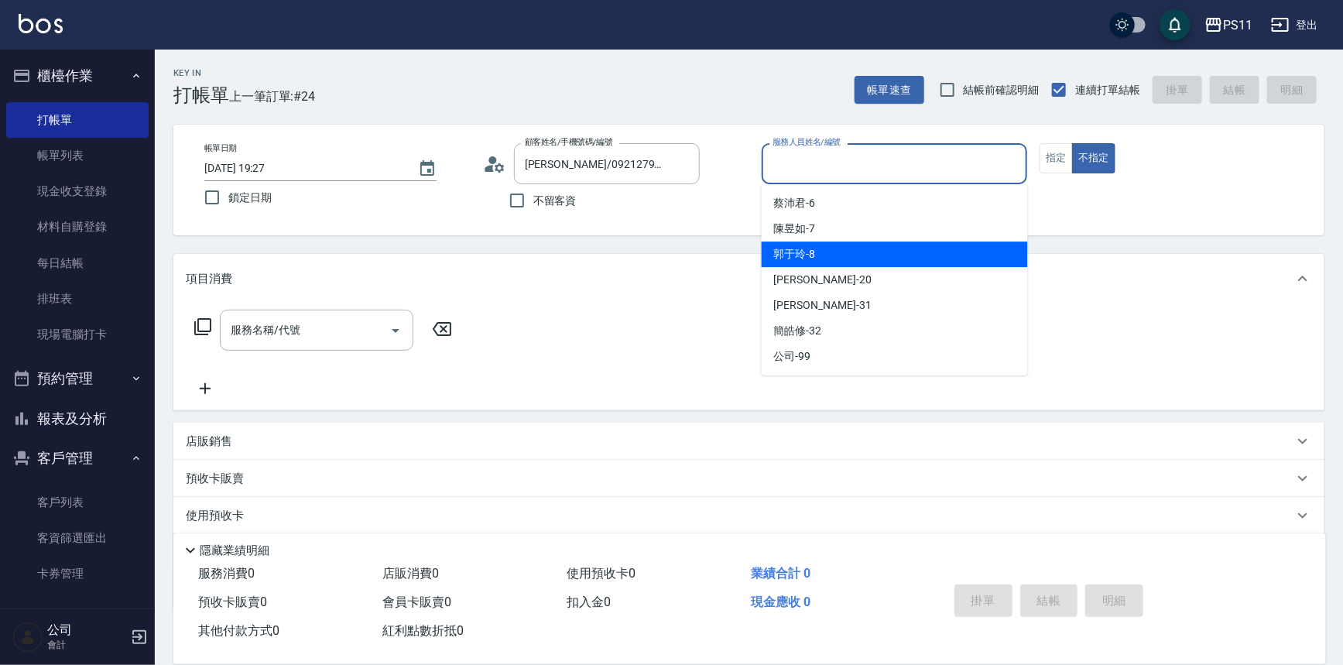
click at [825, 256] on div "郭于玲 -8" at bounding box center [895, 255] width 266 height 26
type input "郭于玲-8"
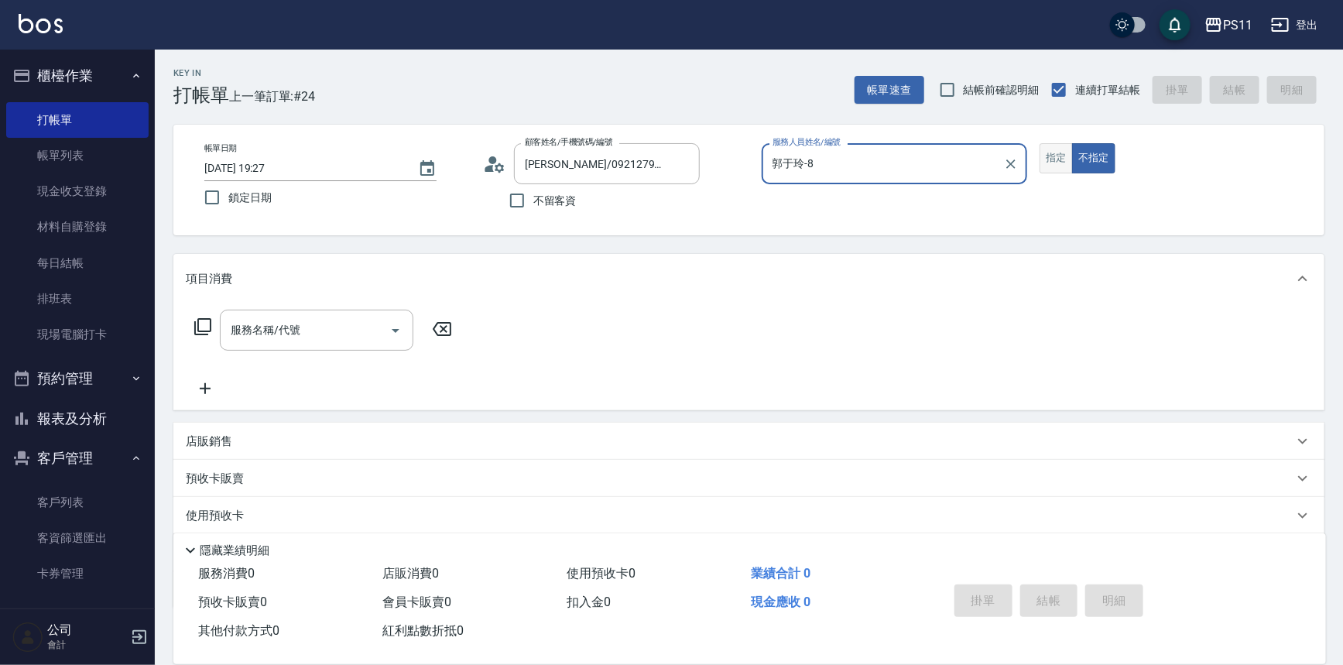
click at [1055, 165] on button "指定" at bounding box center [1056, 158] width 33 height 30
click at [204, 321] on icon at bounding box center [203, 326] width 19 height 19
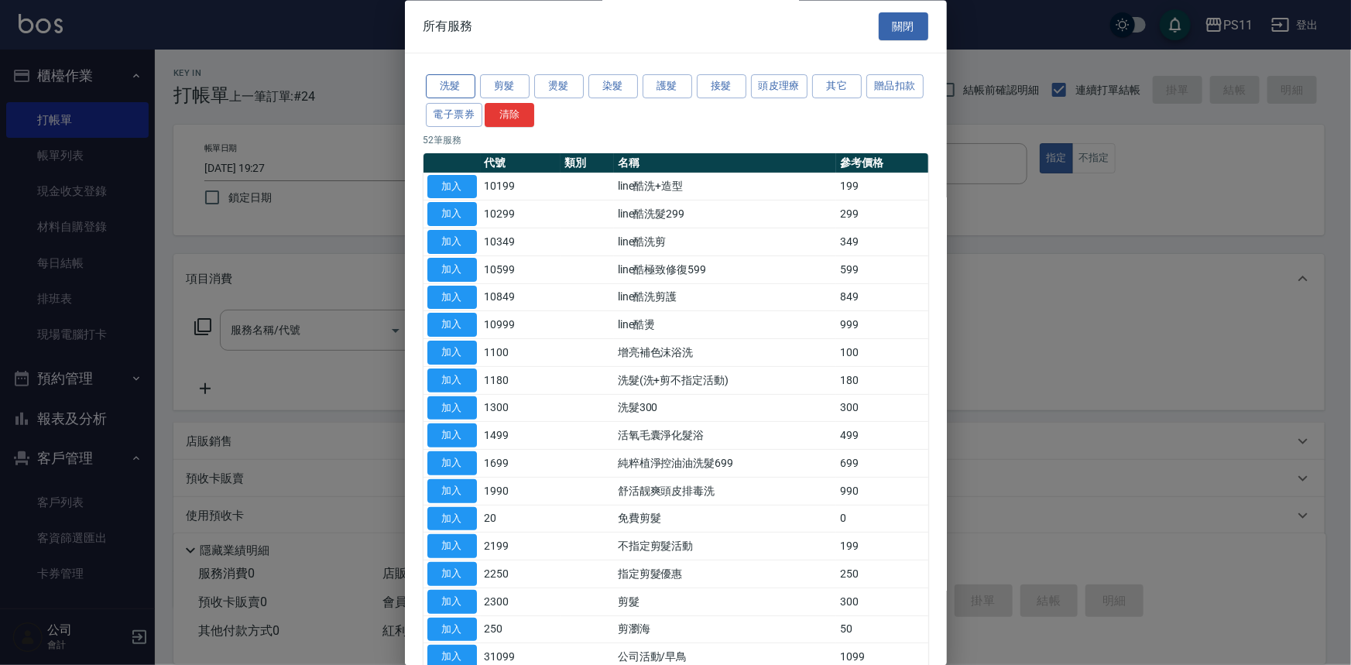
click at [434, 91] on button "洗髮" at bounding box center [451, 87] width 50 height 24
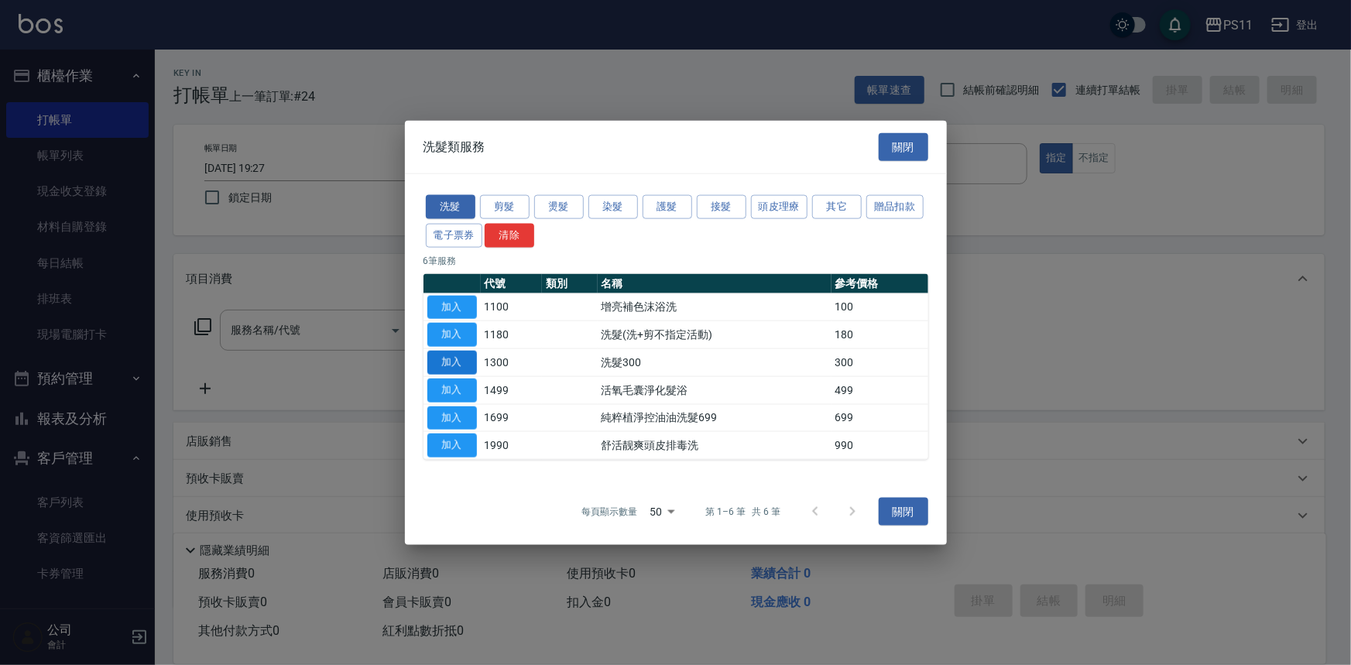
click at [470, 358] on button "加入" at bounding box center [452, 363] width 50 height 24
type input "洗髮300(1300)"
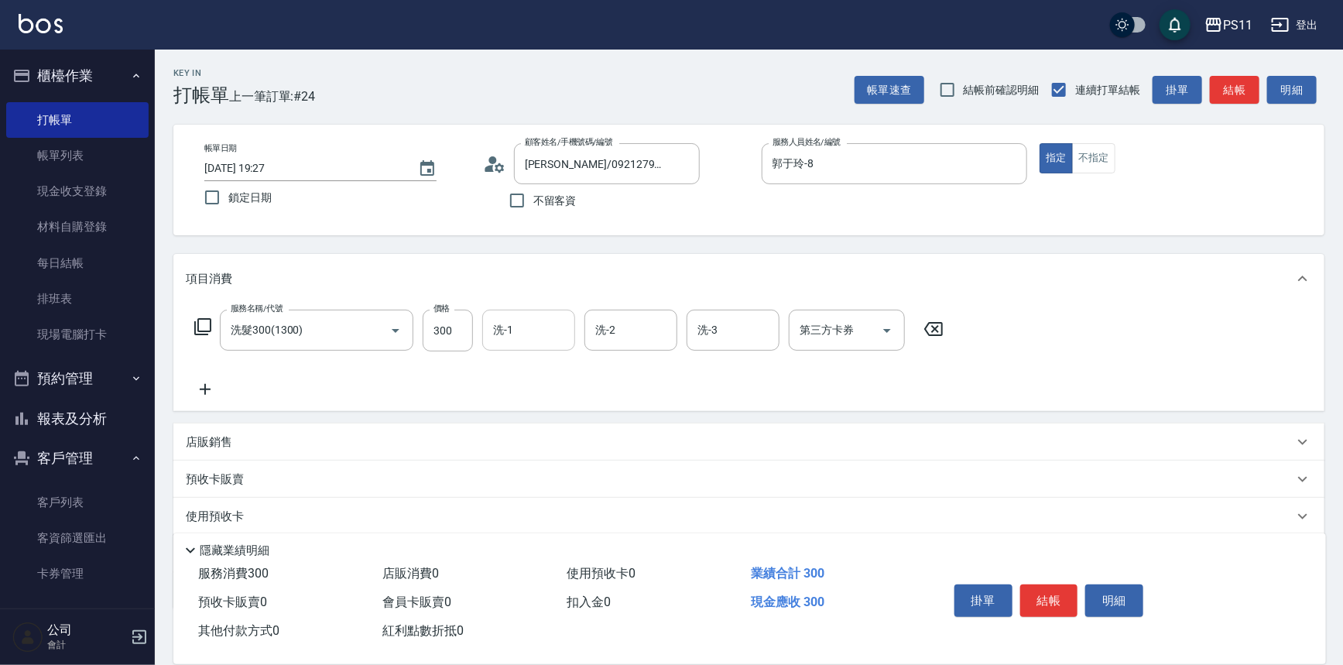
click at [519, 337] on input "洗-1" at bounding box center [528, 330] width 79 height 27
type input "[PERSON_NAME]-20"
click at [196, 393] on icon at bounding box center [205, 389] width 39 height 19
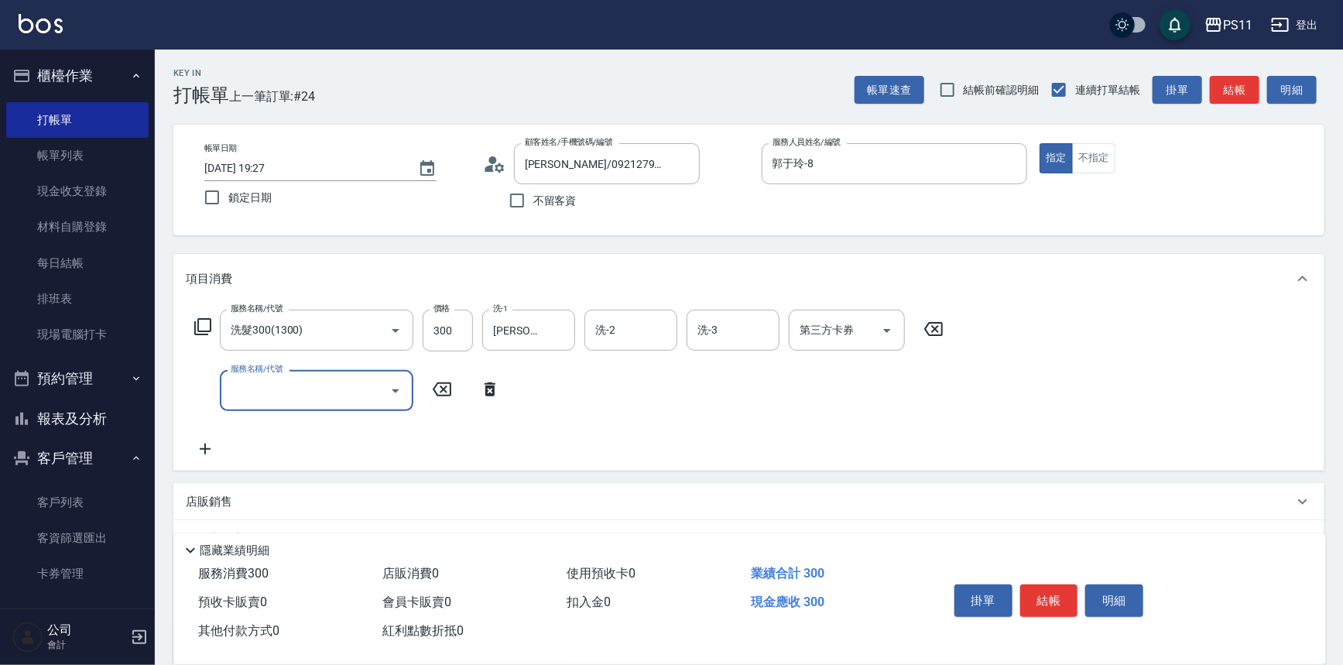
click at [270, 386] on input "服務名稱/代號" at bounding box center [305, 390] width 156 height 27
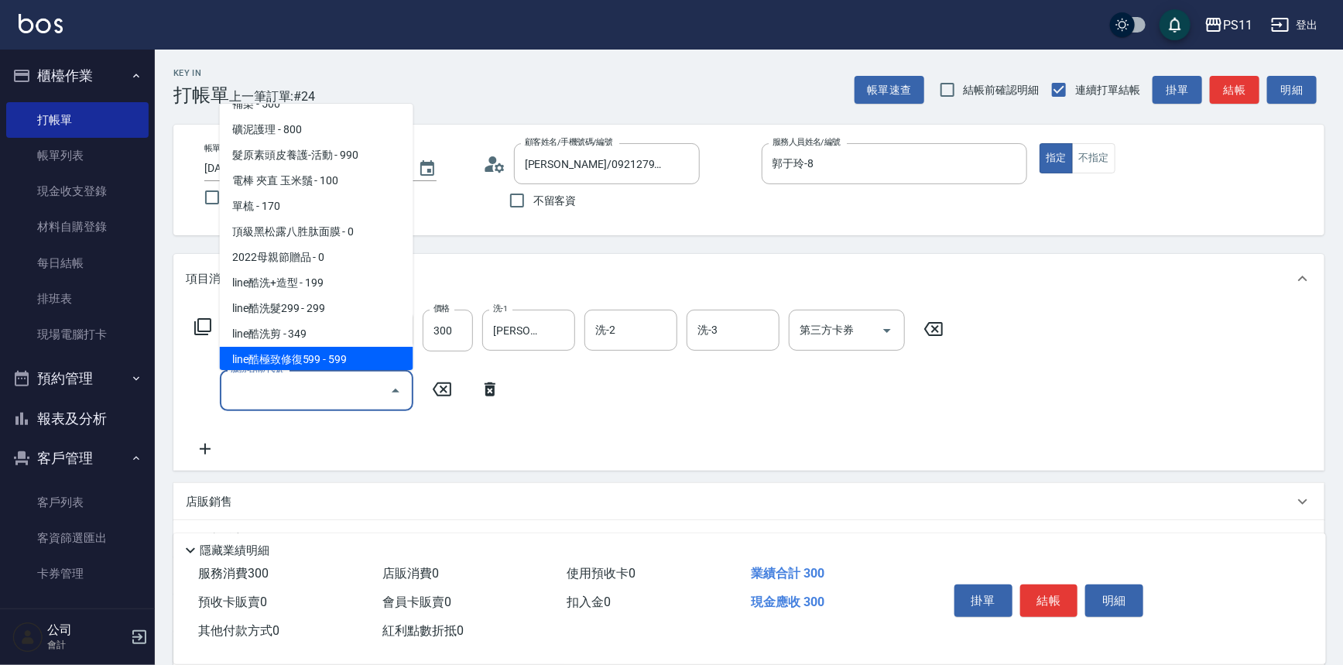
scroll to position [300, 0]
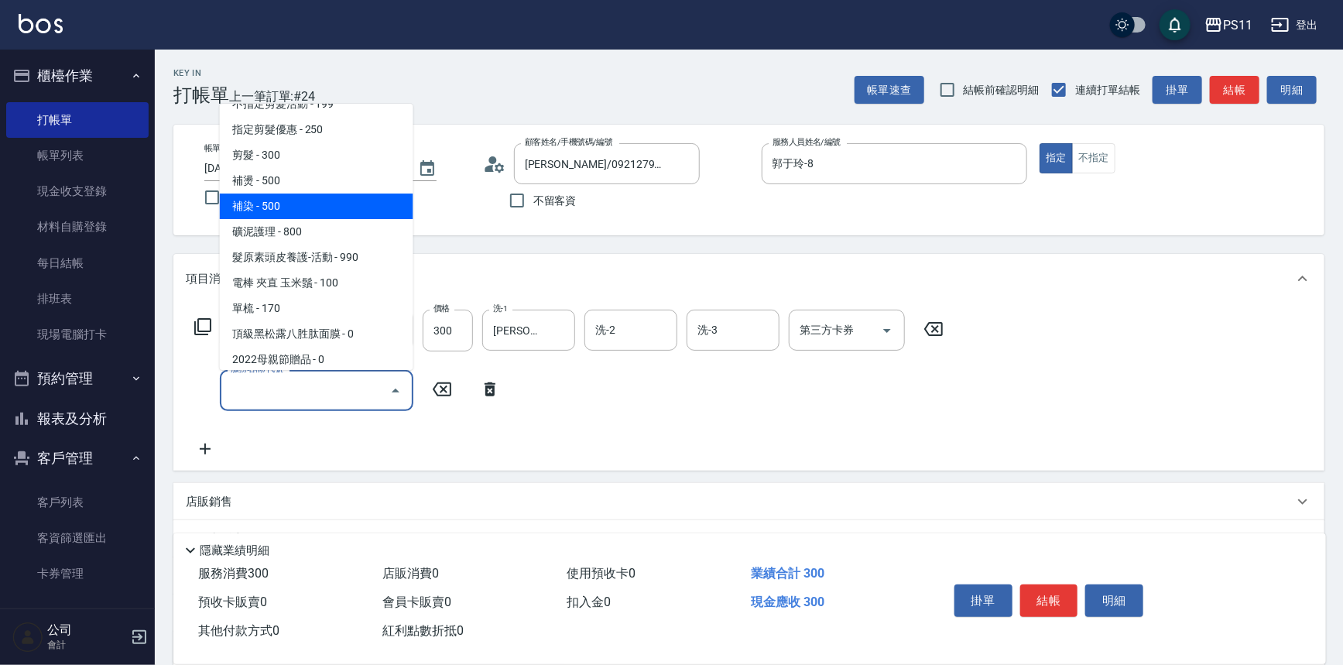
drag, startPoint x: 290, startPoint y: 201, endPoint x: 344, endPoint y: 216, distance: 56.2
click at [290, 201] on span "補染 - 500" at bounding box center [317, 207] width 194 height 26
type input "補染(4500)"
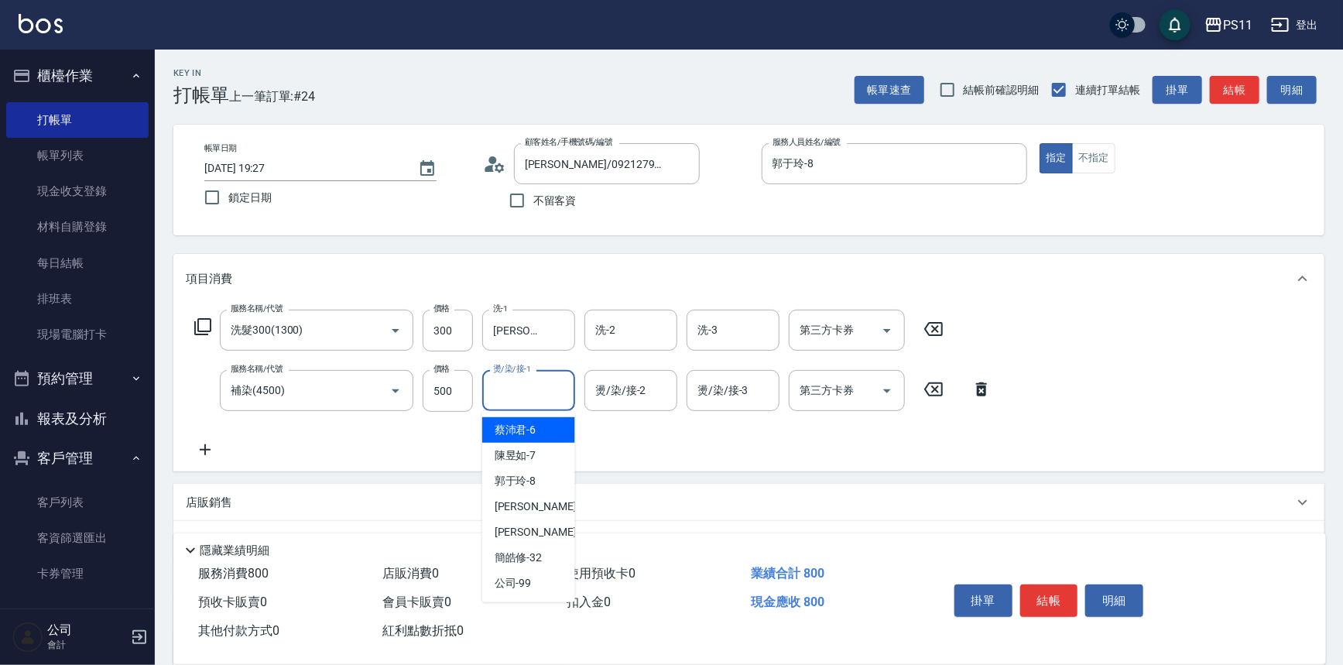
click at [540, 384] on input "燙/染/接-1" at bounding box center [528, 390] width 79 height 27
type input "2"
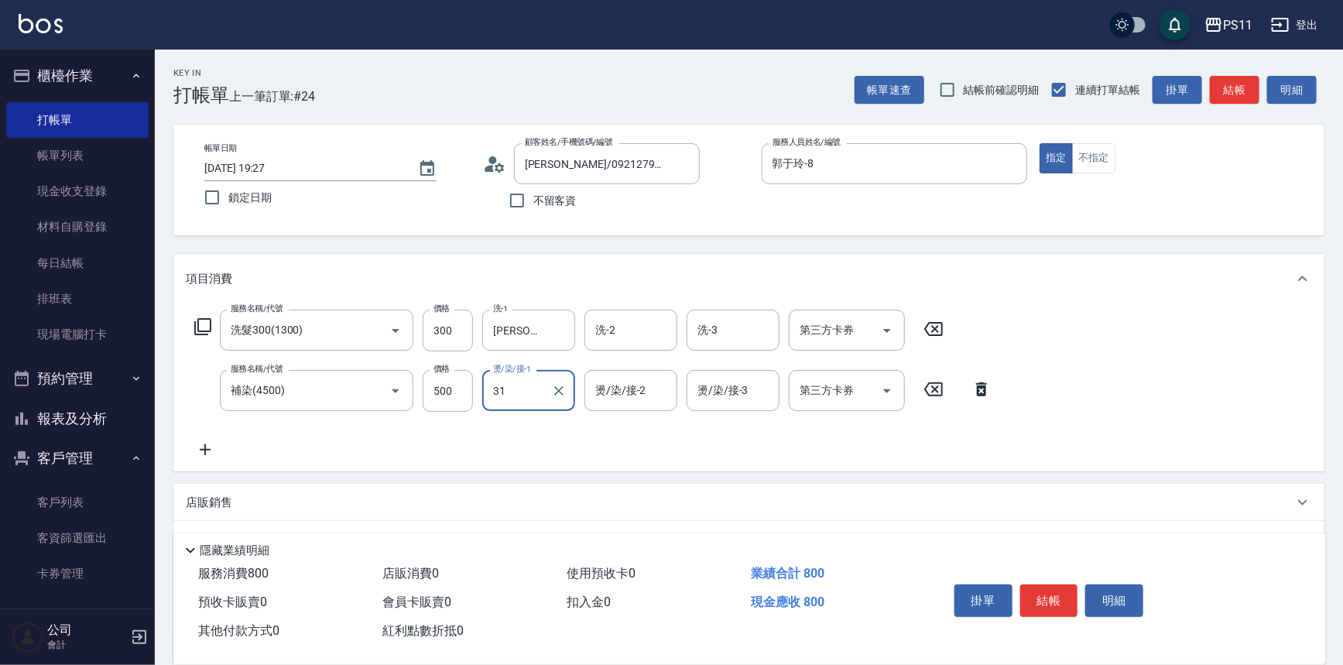
type input "[PERSON_NAME]-31"
click at [1069, 590] on button "結帳" at bounding box center [1050, 601] width 58 height 33
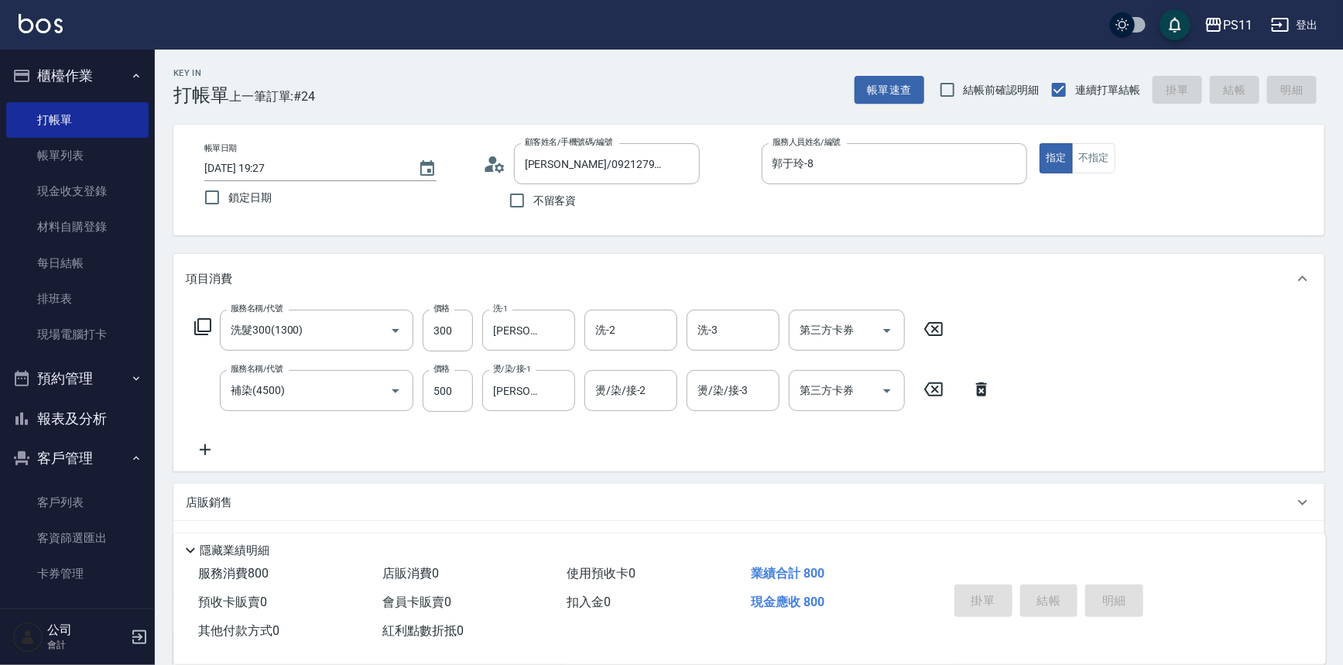
type input "[DATE] 19:28"
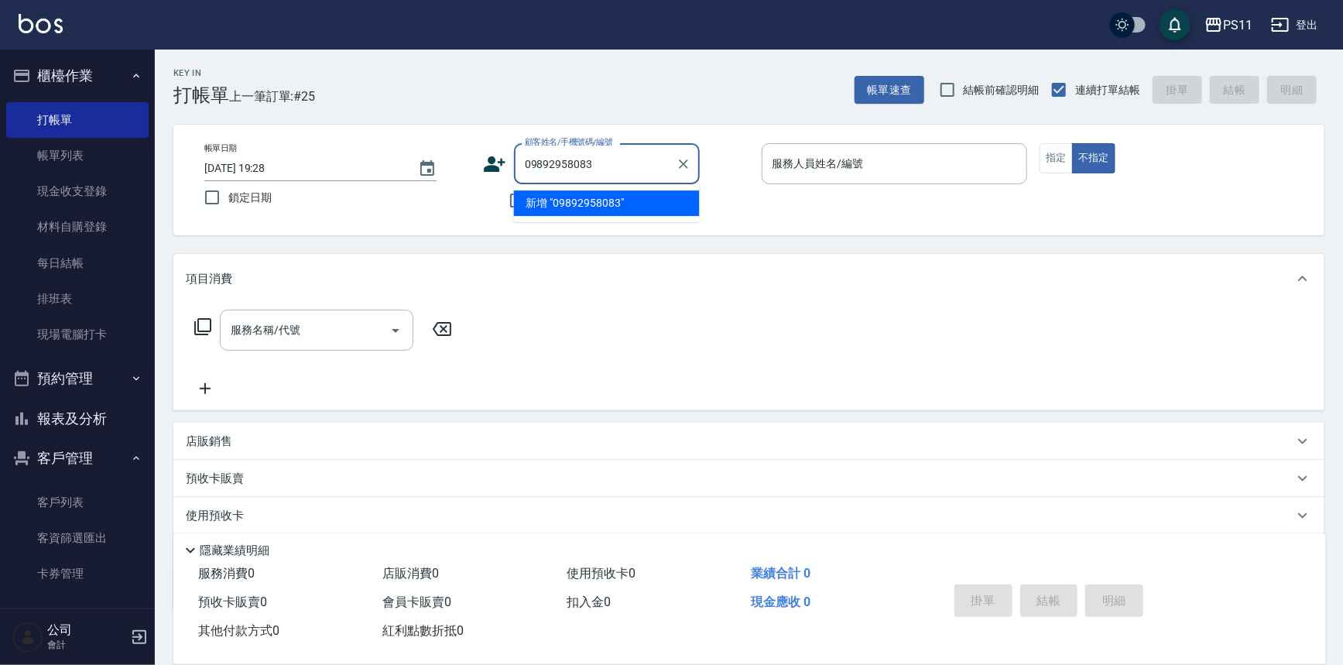
click at [637, 172] on input "09892958083" at bounding box center [595, 163] width 149 height 27
click at [628, 169] on input "09892958083" at bounding box center [595, 163] width 149 height 27
type input "0"
click at [539, 166] on input "料優" at bounding box center [595, 163] width 149 height 27
click at [593, 163] on input "[PERSON_NAME]" at bounding box center [595, 163] width 149 height 27
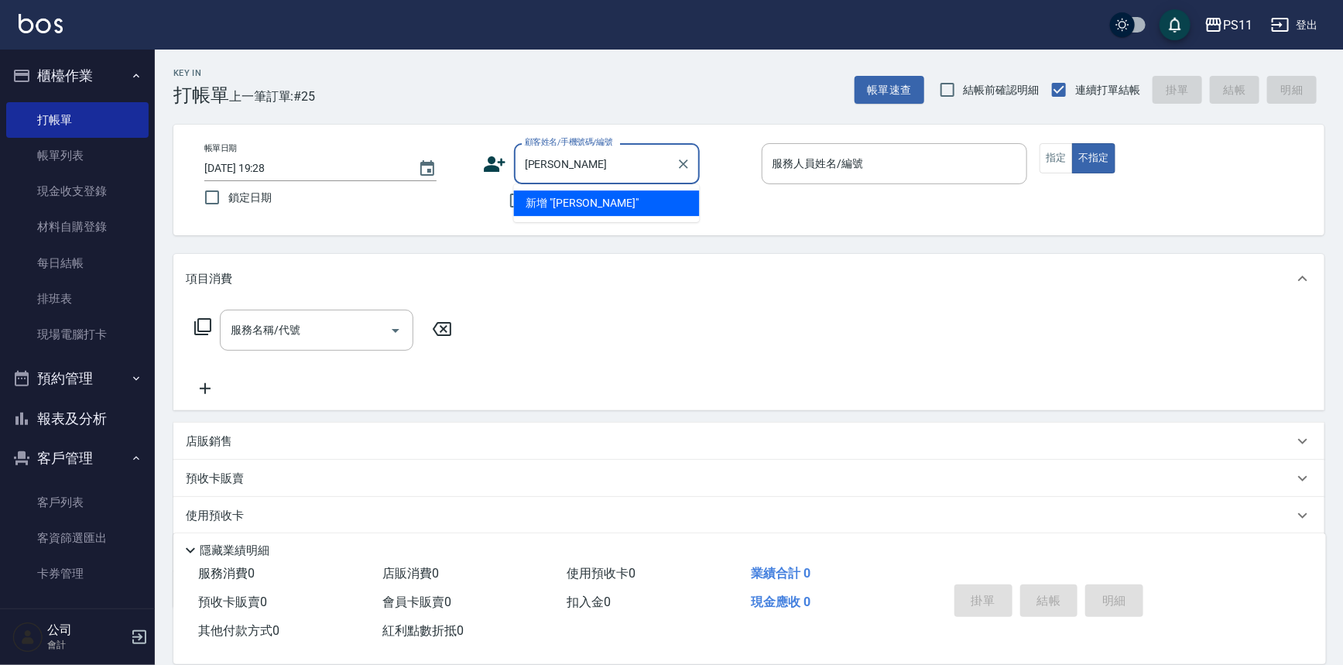
type input "廖"
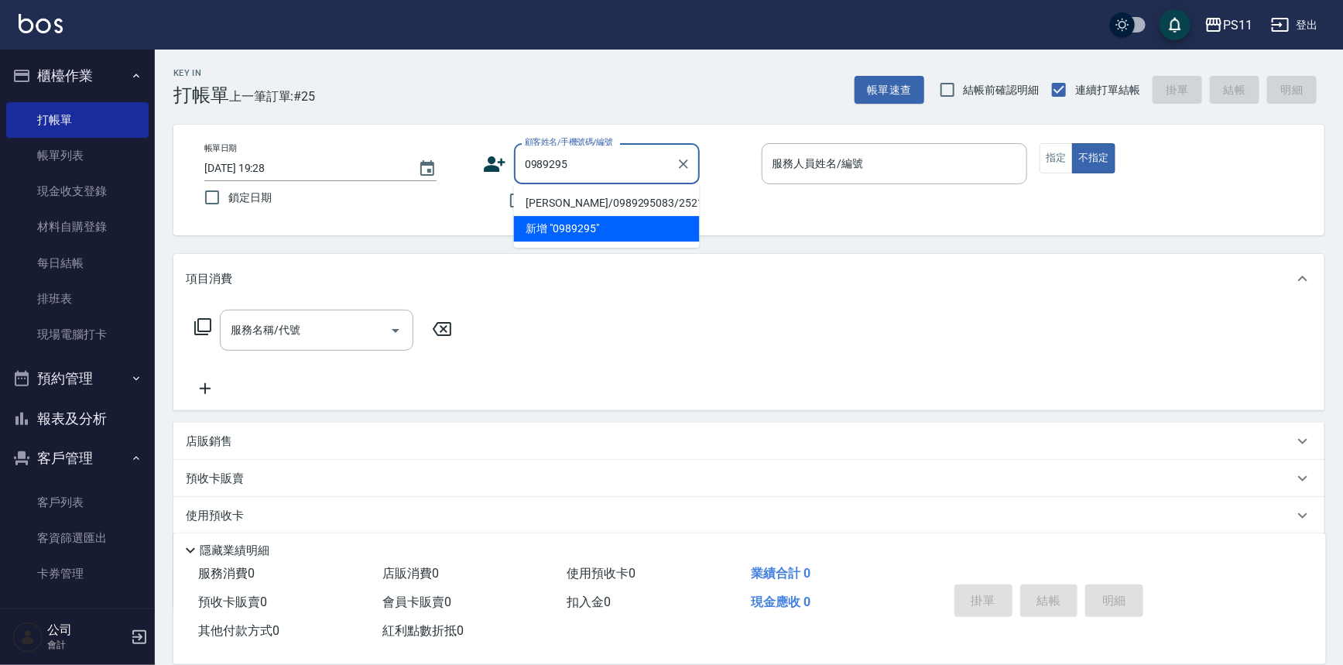
click at [607, 197] on li "[PERSON_NAME]/0989295083/2521" at bounding box center [607, 203] width 186 height 26
type input "[PERSON_NAME]/0989295083/2521"
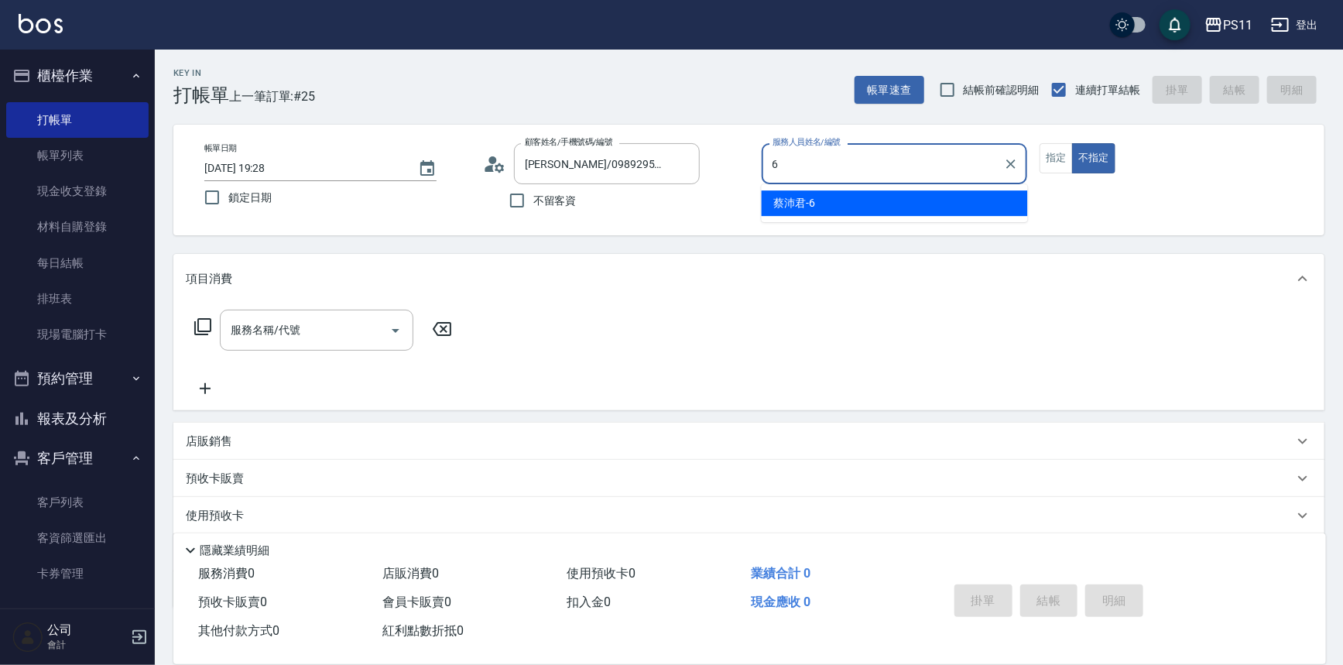
type input "[PERSON_NAME]6"
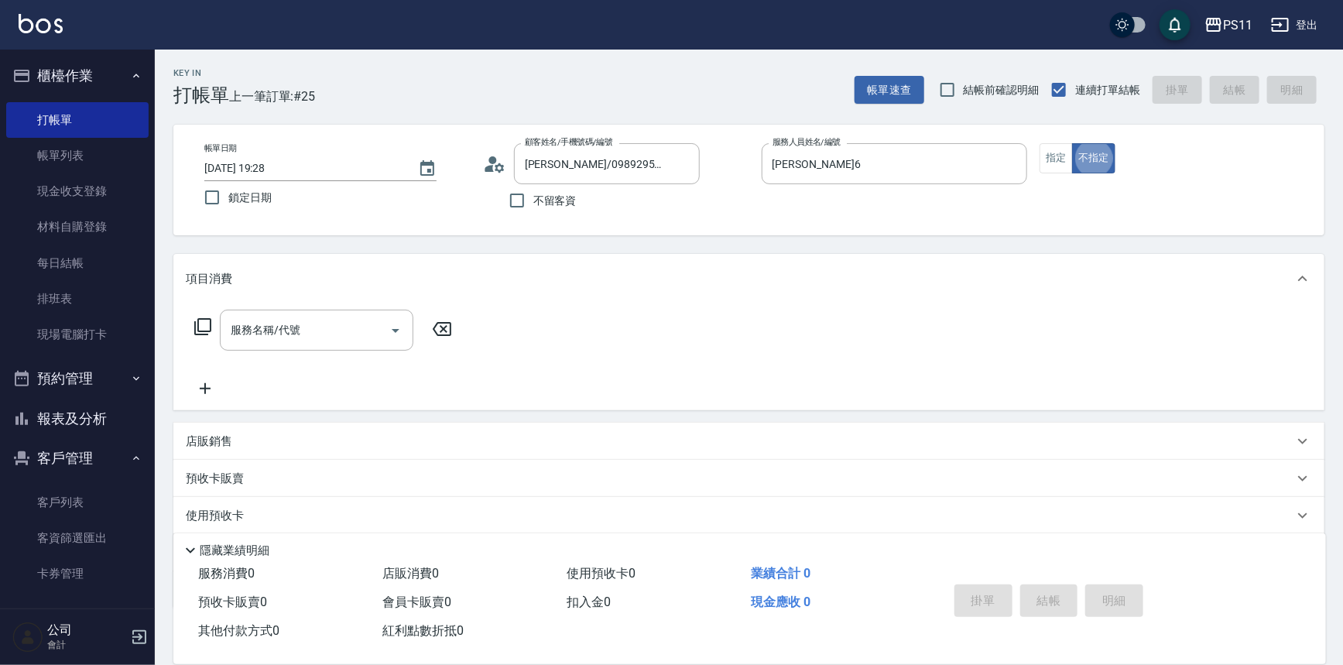
type button "false"
type input "1"
type input "2"
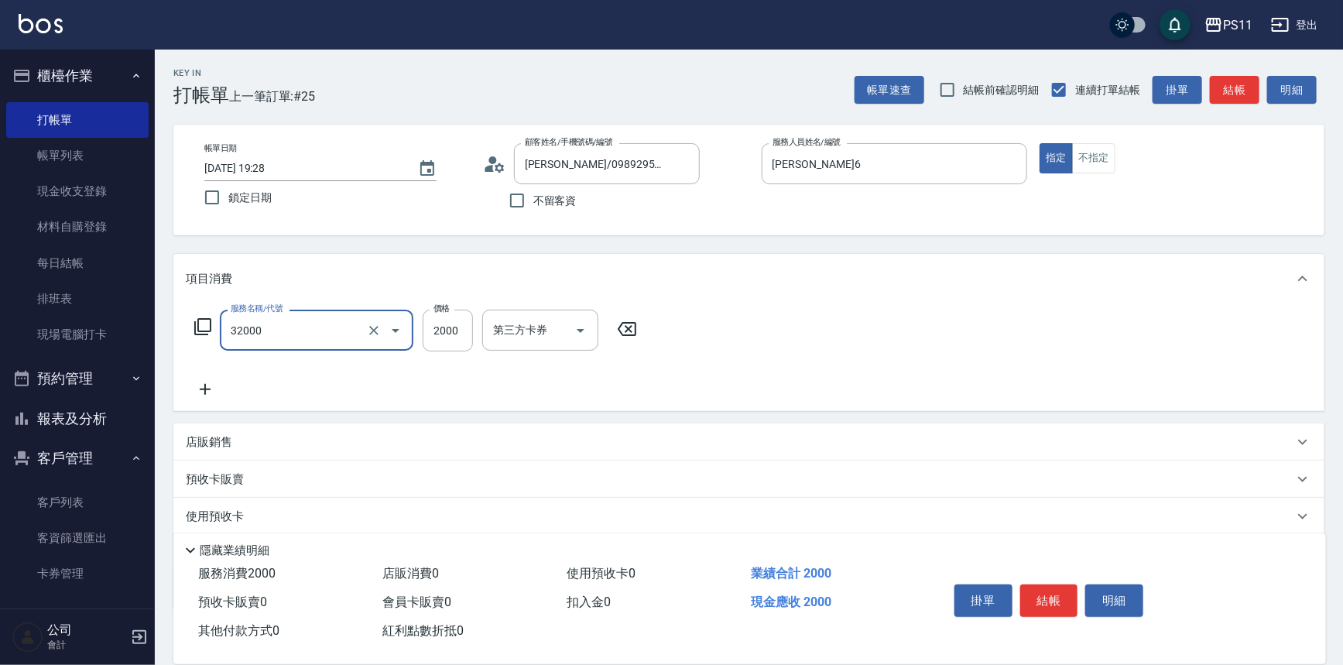
type input "2000以上燙髮(32000)"
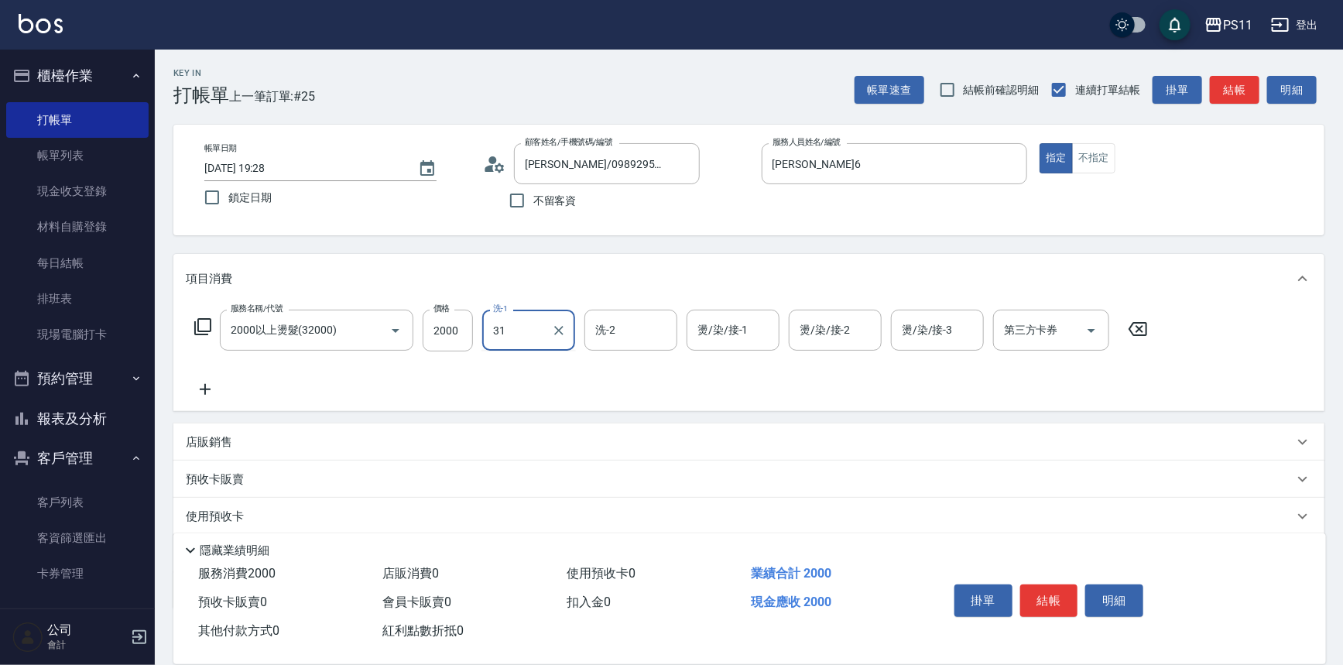
type input "[PERSON_NAME]-31"
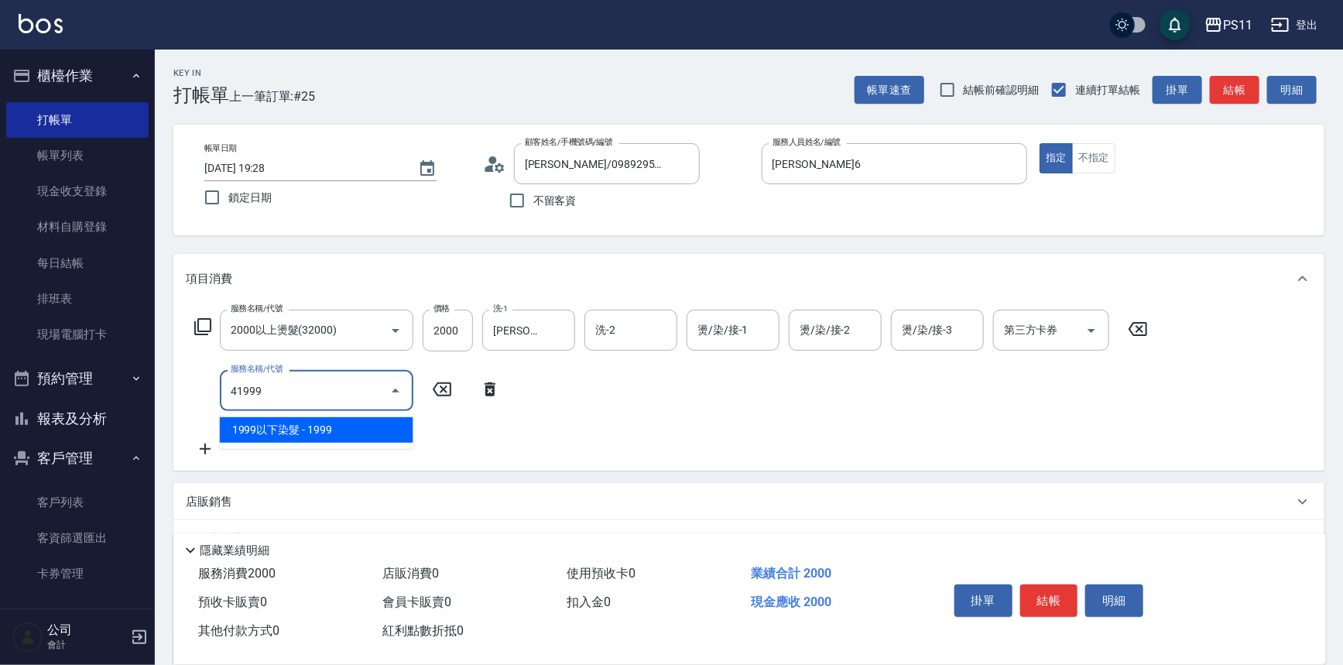
type input "1999以下染髮(41999)"
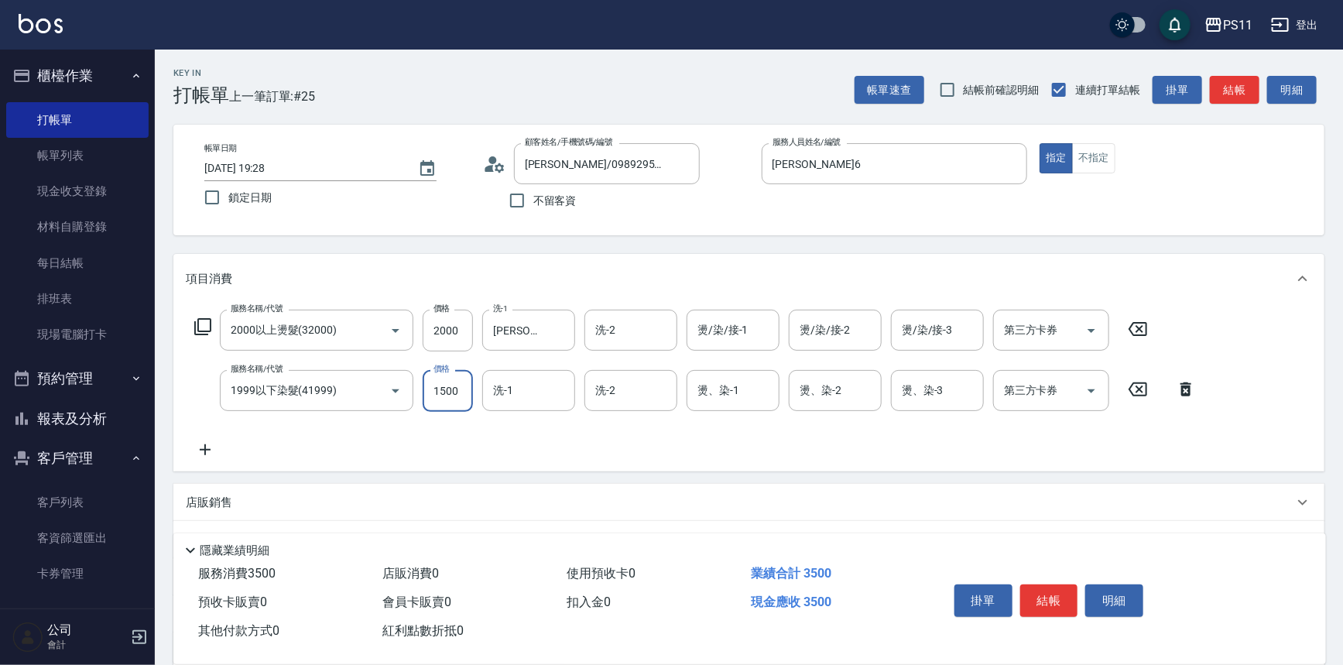
type input "1500"
type input "[PERSON_NAME]-31"
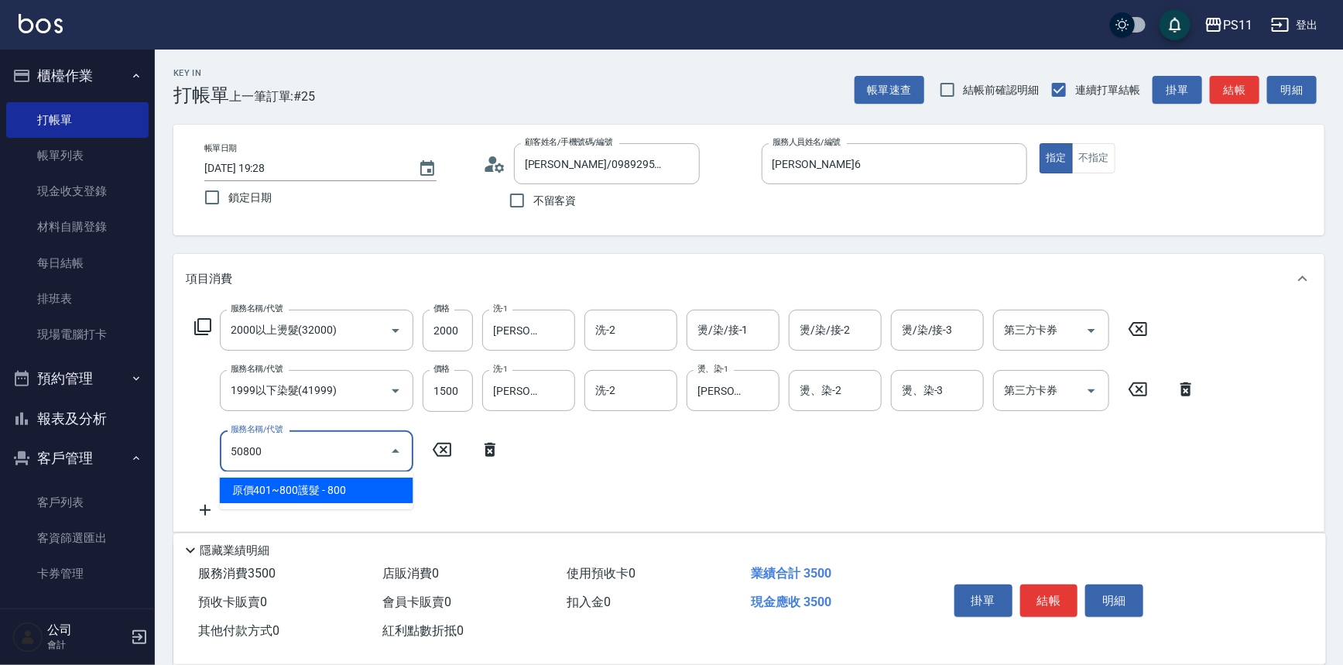
type input "原價401~800護髮(50800)"
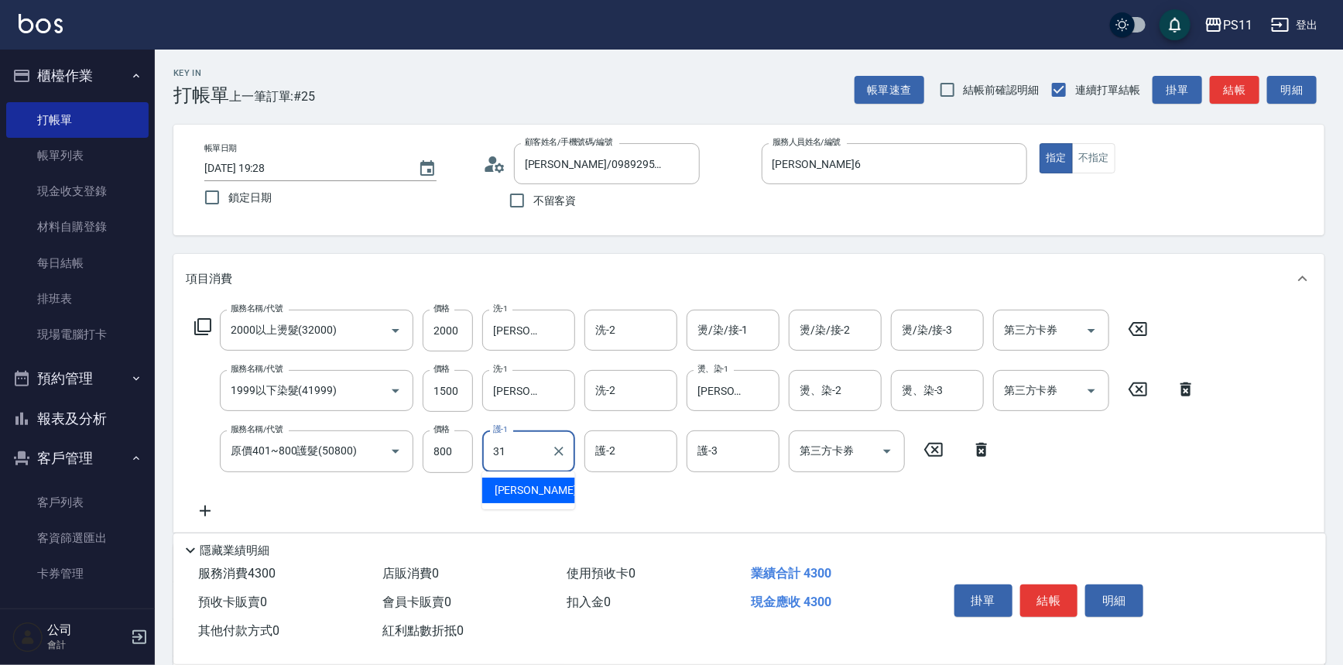
type input "[PERSON_NAME]-31"
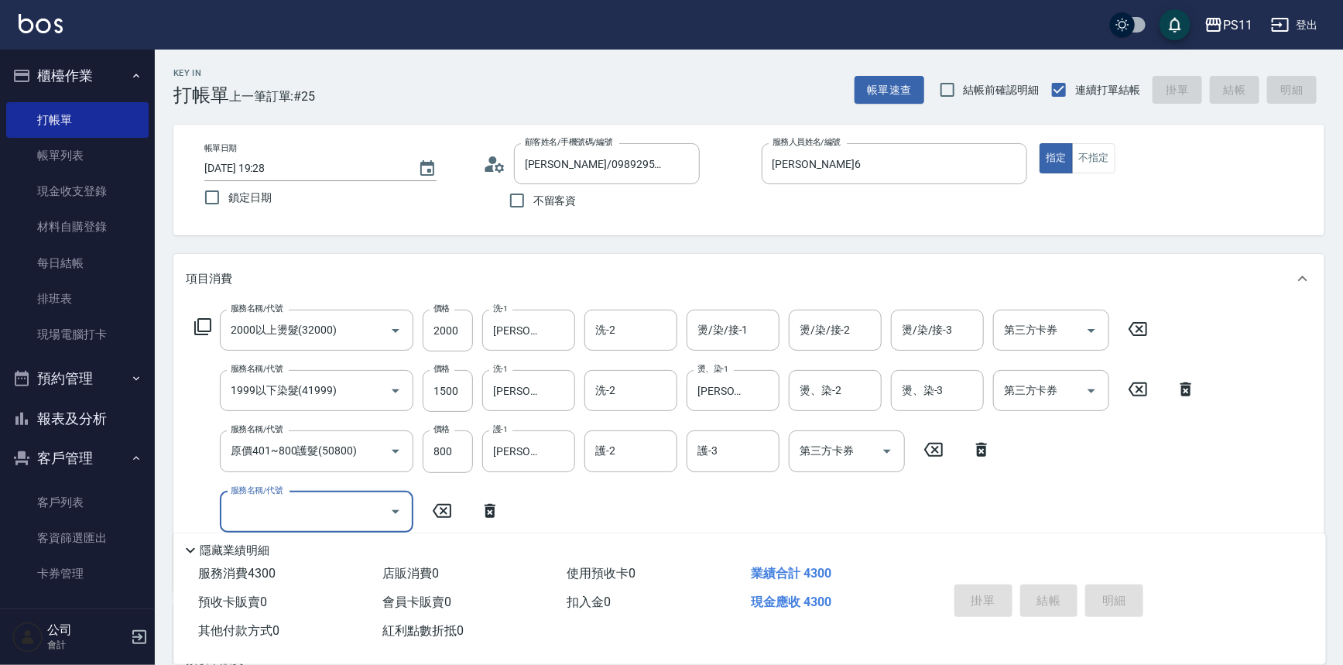
type input "[DATE] 19:38"
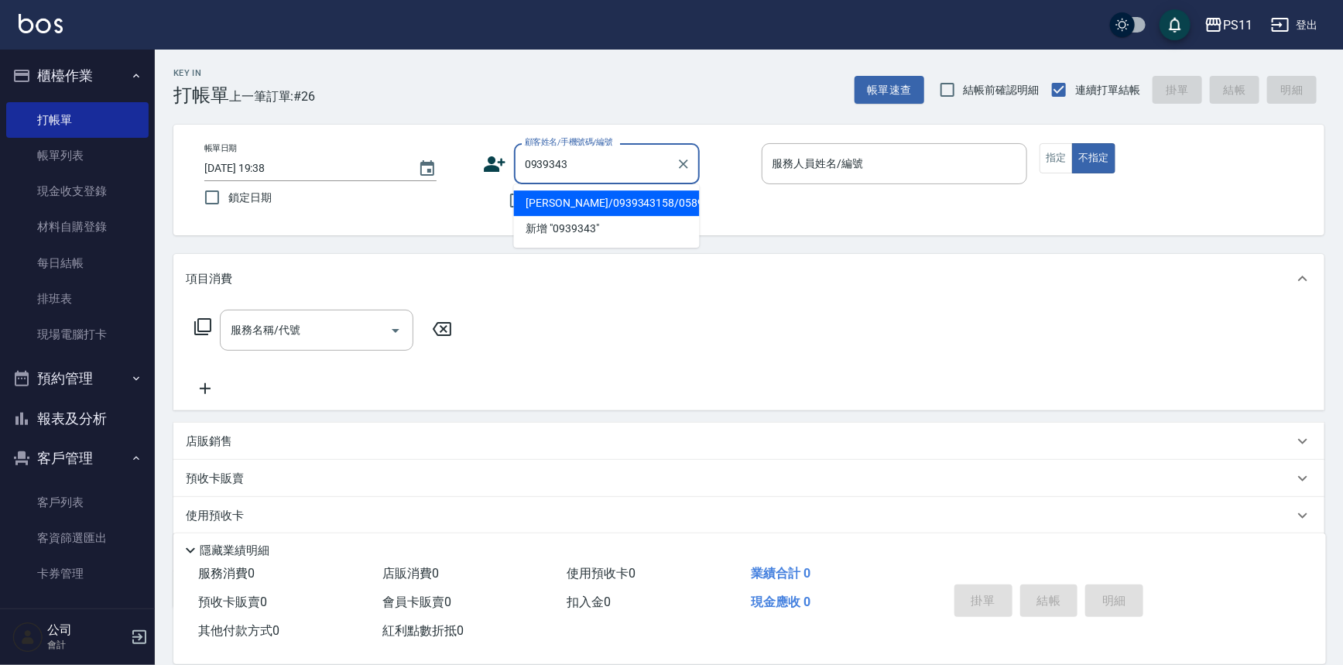
click at [660, 199] on li "[PERSON_NAME]/0939343158/0589" at bounding box center [607, 203] width 186 height 26
type input "[PERSON_NAME]/0939343158/0589"
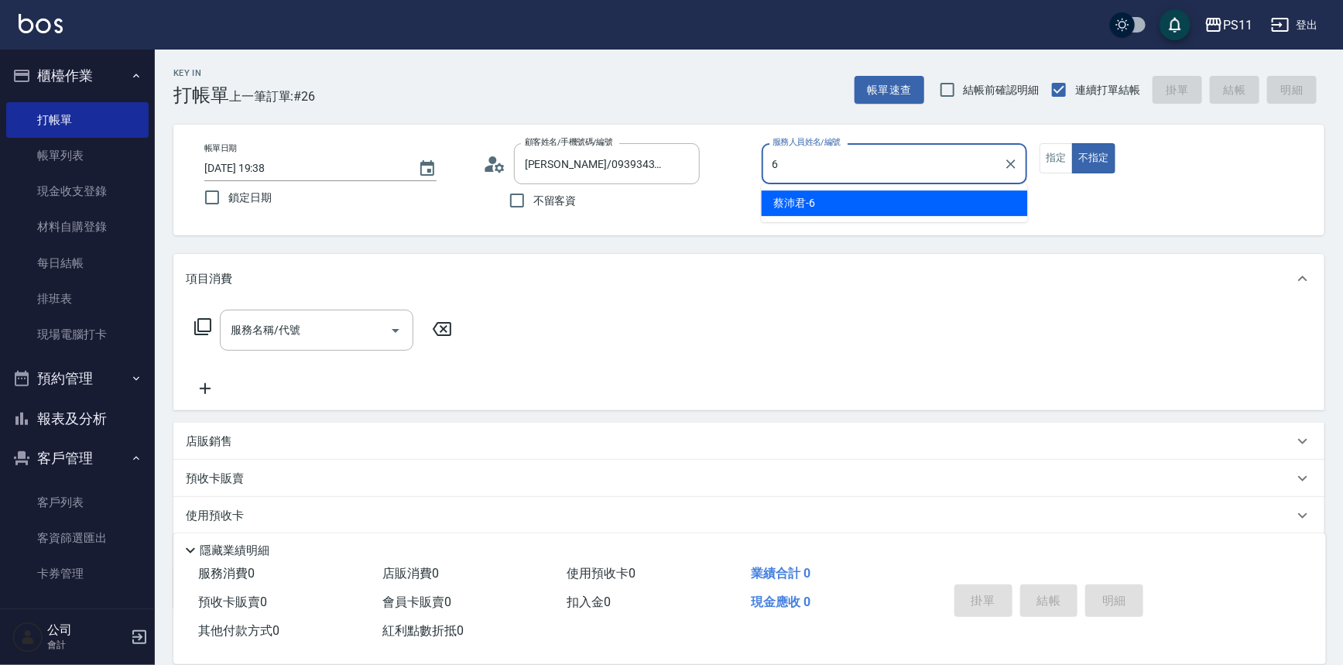
type input "[PERSON_NAME]6"
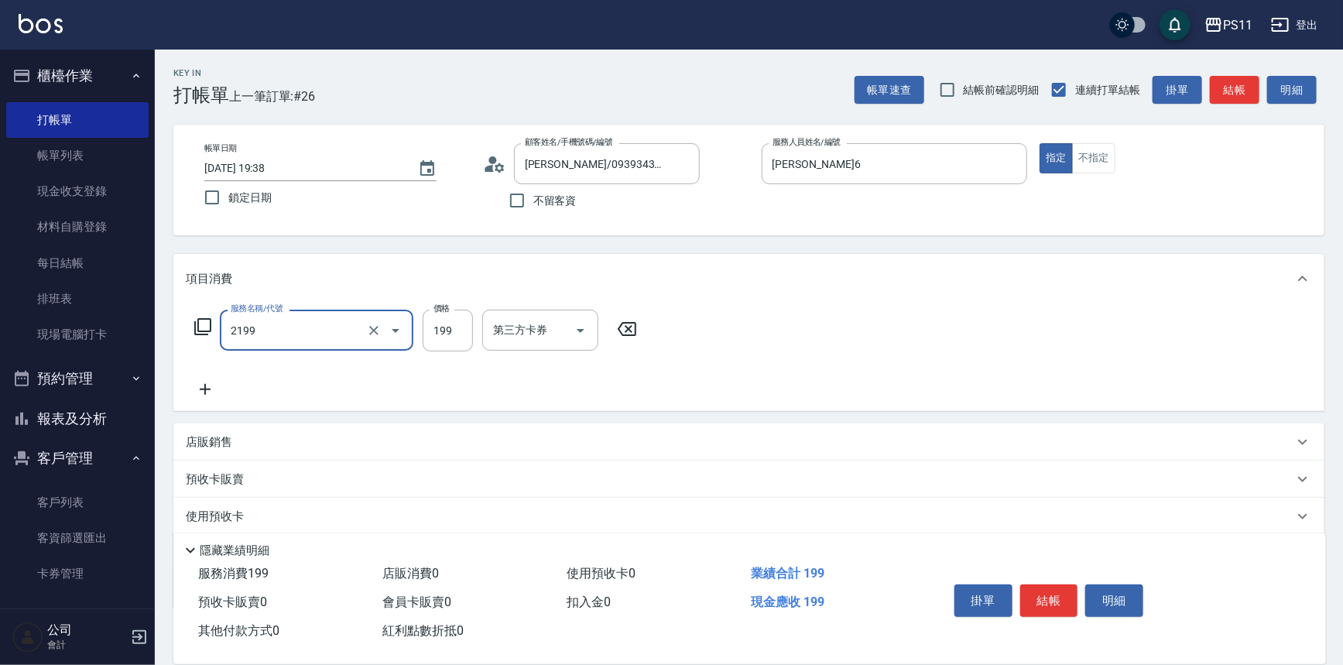
type input "不指定剪髮活動(2199)"
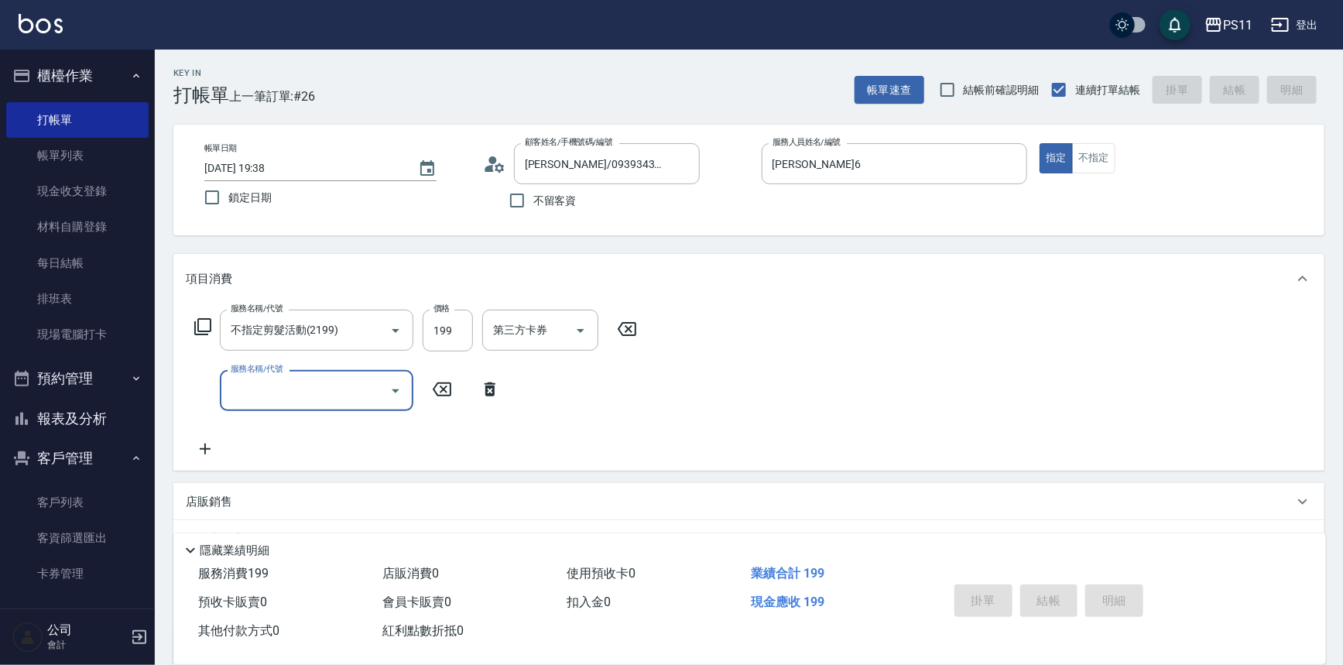
type input "[DATE] 19:56"
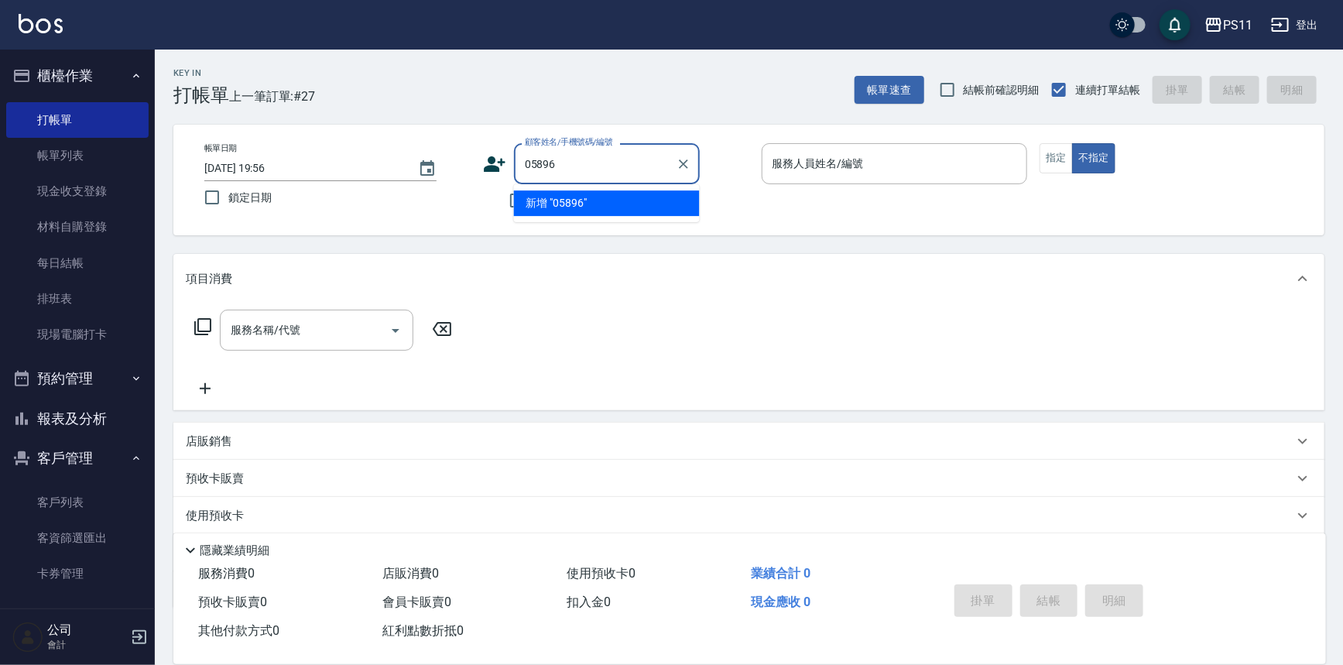
type input "05896"
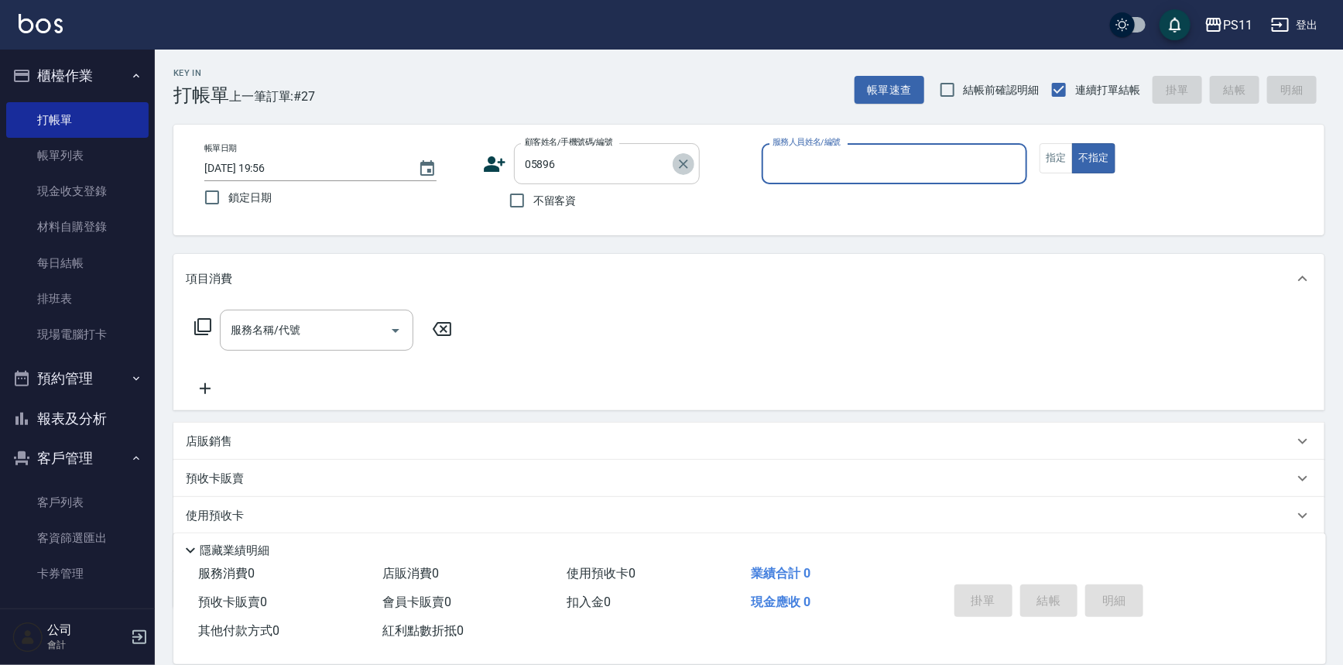
click at [681, 156] on icon "Clear" at bounding box center [683, 163] width 15 height 15
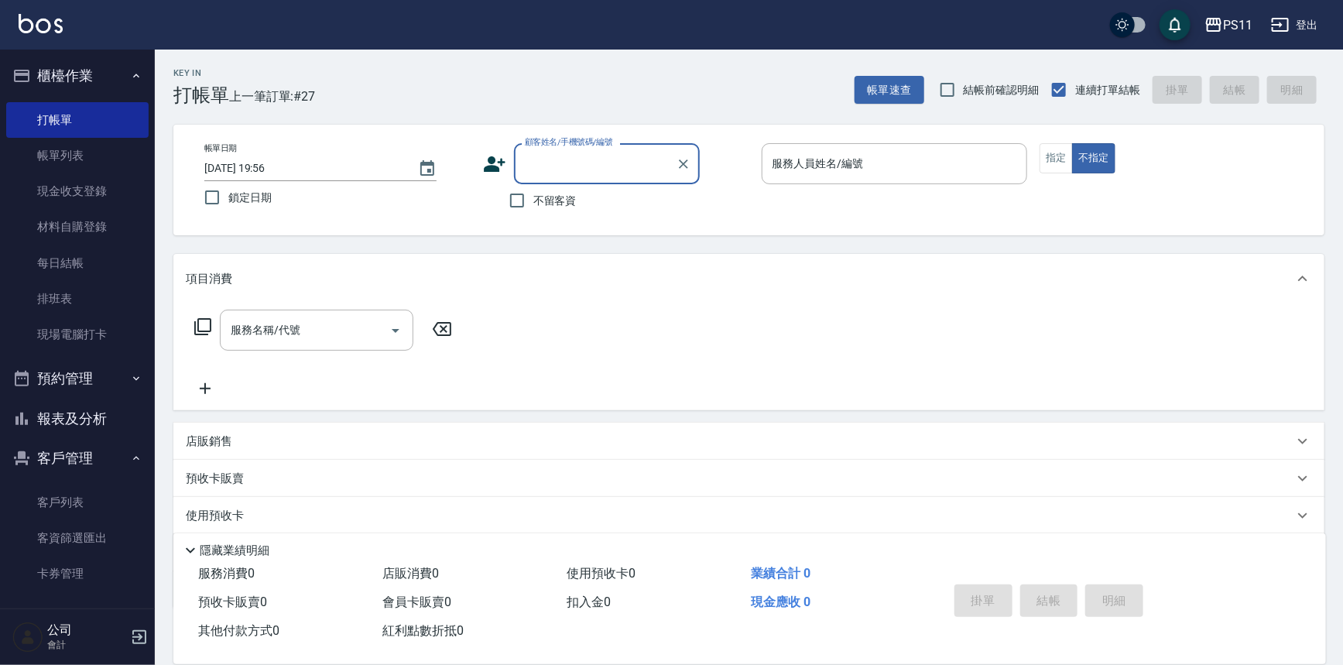
click at [622, 160] on input "顧客姓名/手機號碼/編號" at bounding box center [595, 163] width 149 height 27
type input "[PERSON_NAME]/0939343158/0589"
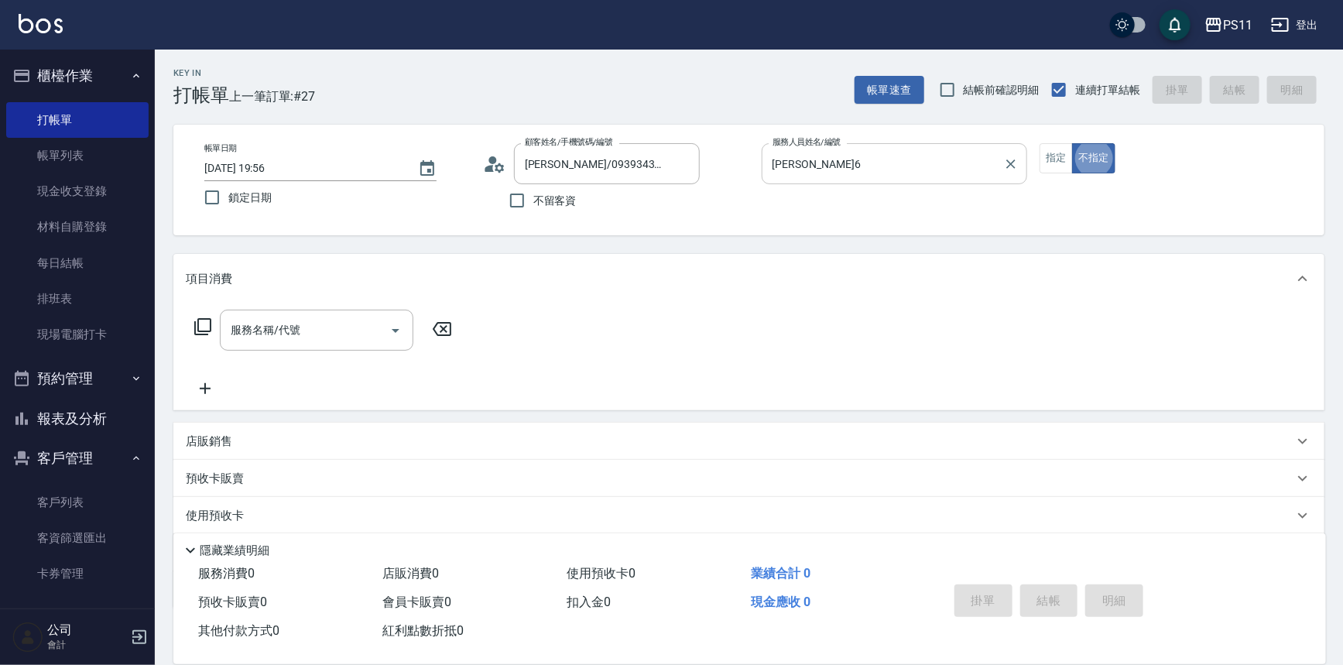
click at [852, 149] on div "[PERSON_NAME]6 服務人員姓名/編號" at bounding box center [895, 163] width 266 height 41
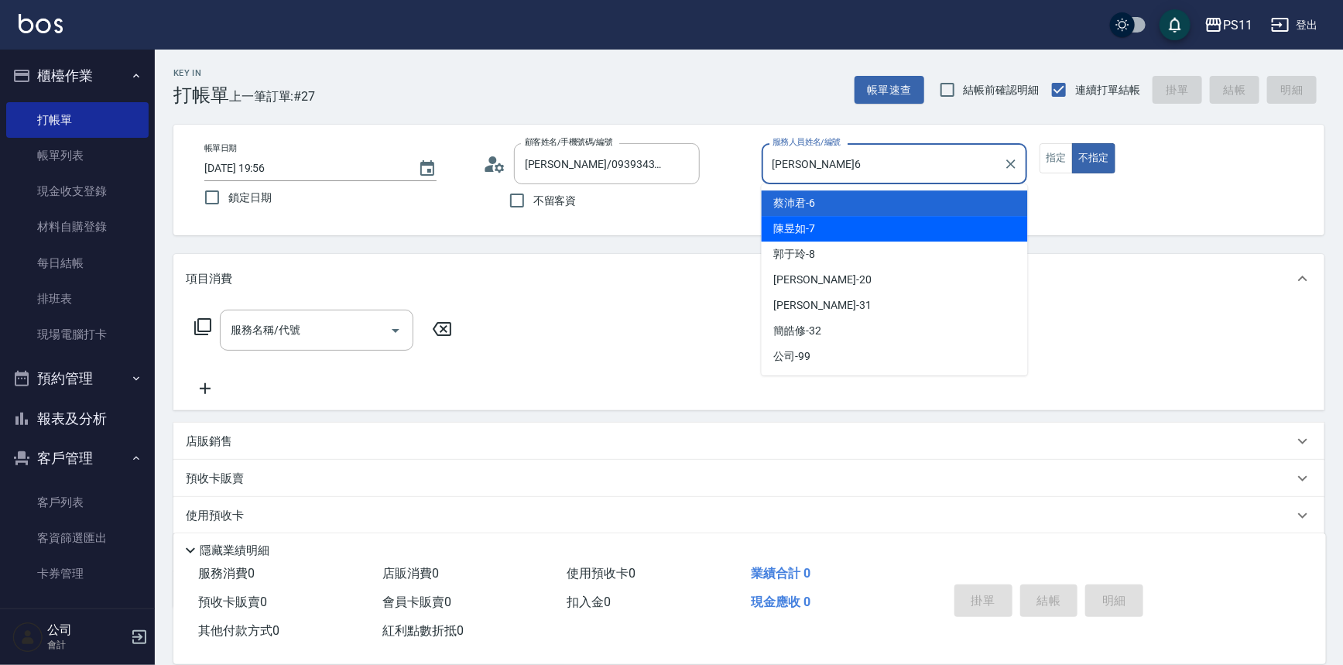
click at [836, 221] on div "陳昱如 -7" at bounding box center [895, 229] width 266 height 26
type input "陳昱如-7"
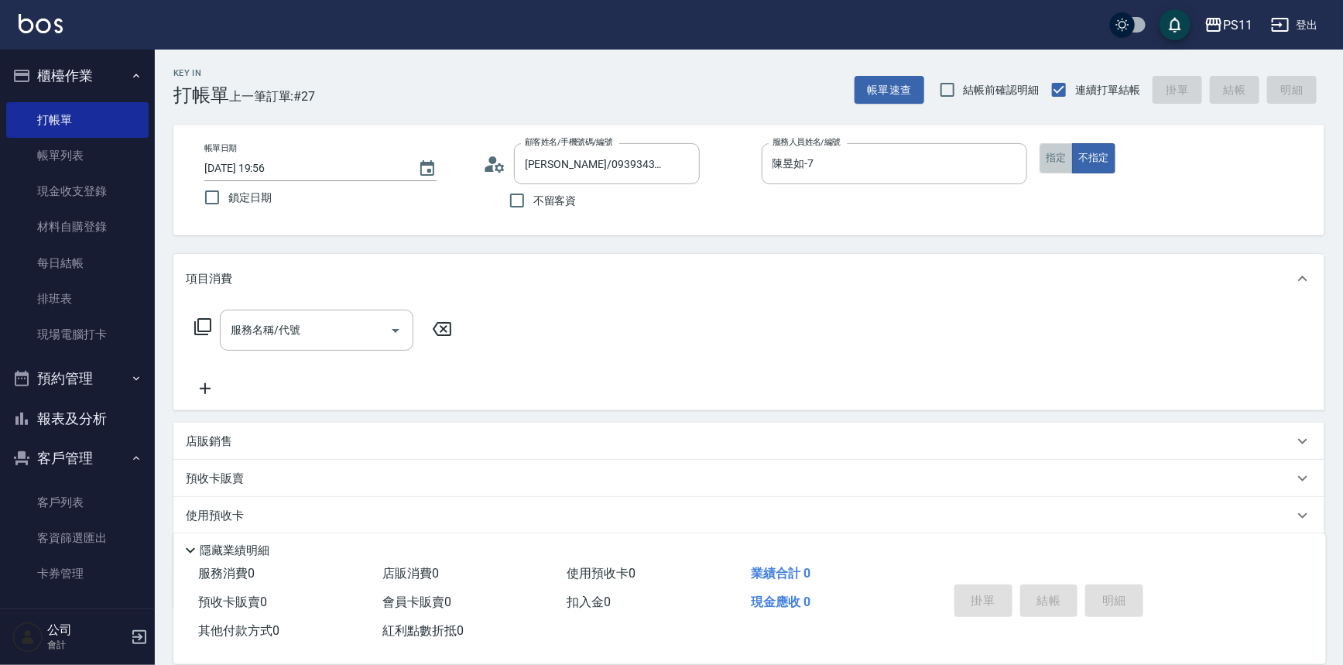
click at [1051, 160] on button "指定" at bounding box center [1056, 158] width 33 height 30
type button "true"
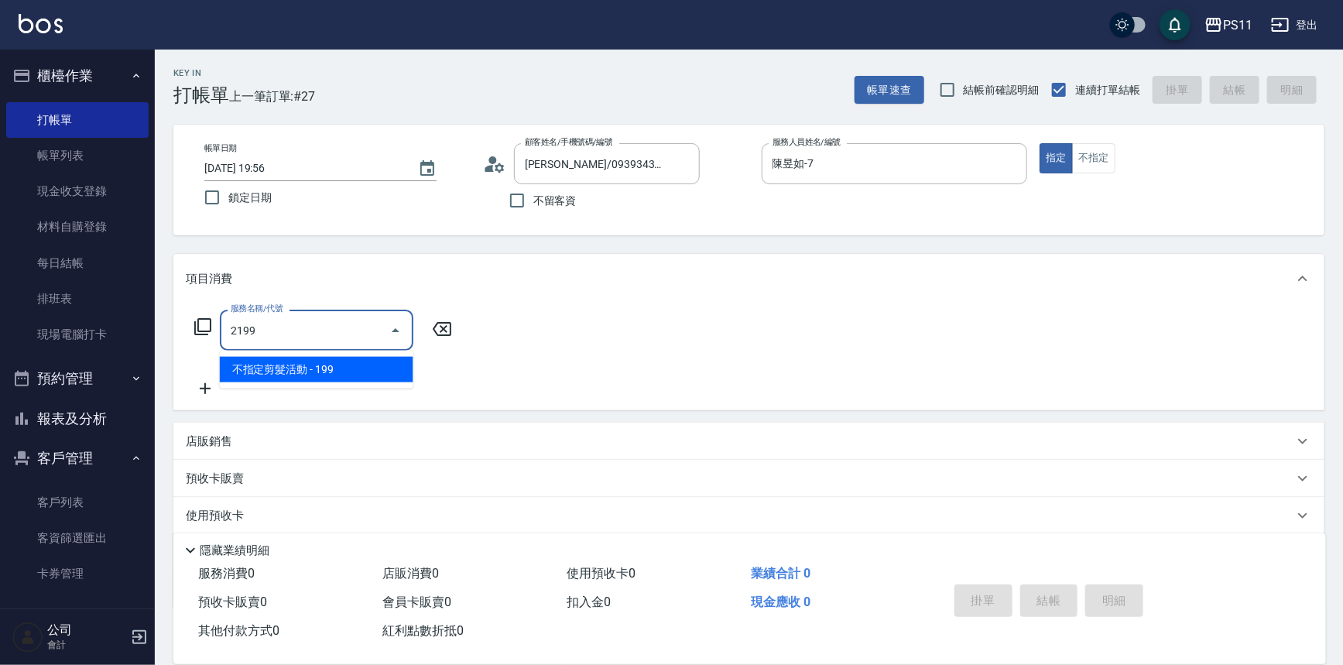
type input "不指定剪髮活動(2199)"
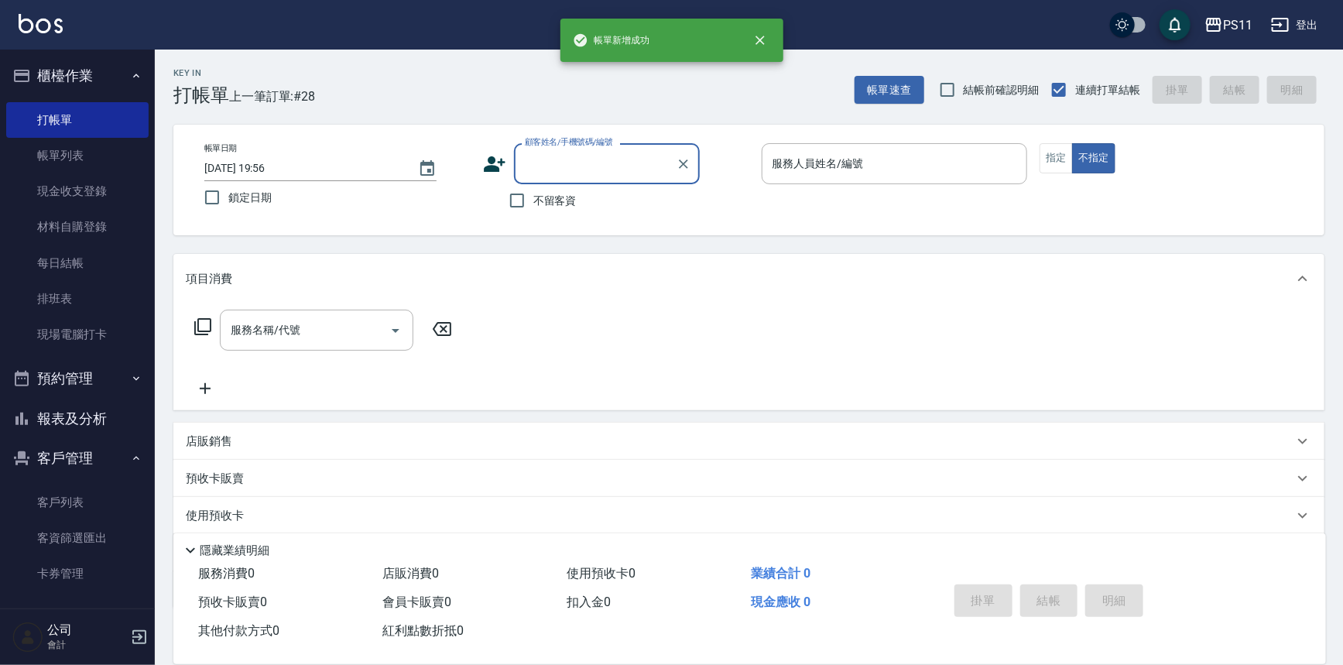
click at [59, 426] on button "報表及分析" at bounding box center [77, 419] width 142 height 40
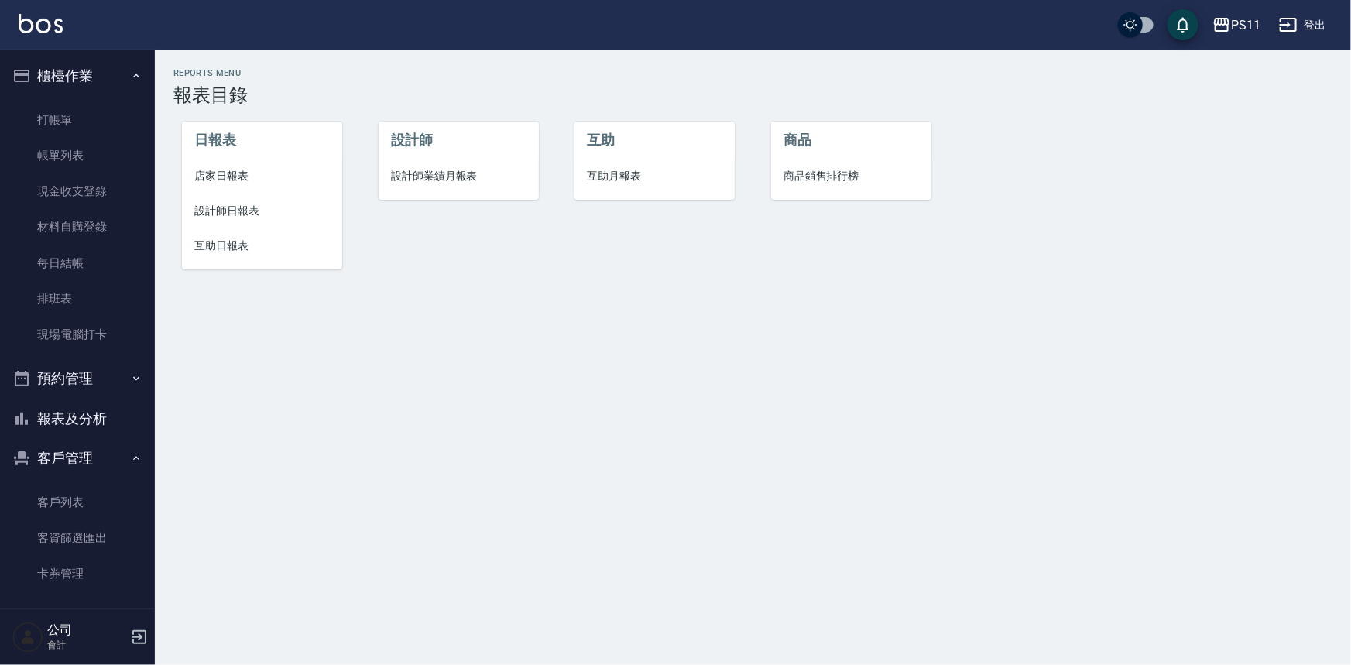
click at [204, 178] on span "店家日報表" at bounding box center [262, 176] width 136 height 16
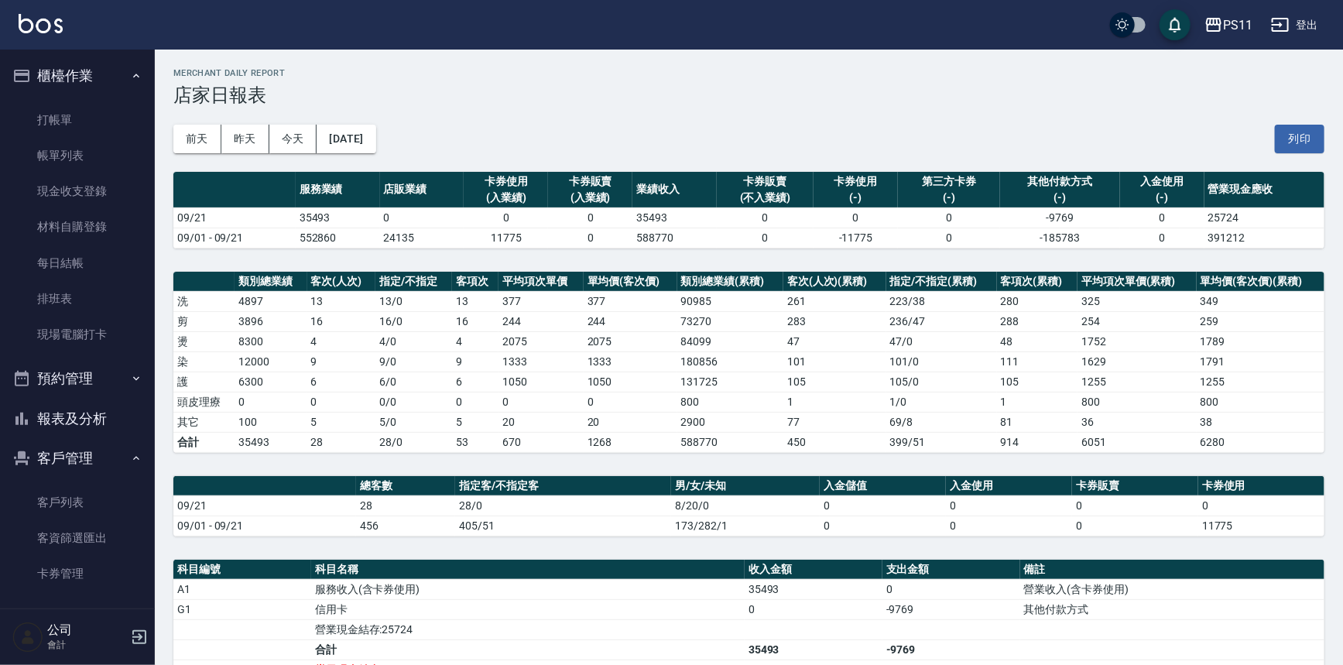
click at [94, 429] on button "報表及分析" at bounding box center [77, 419] width 142 height 40
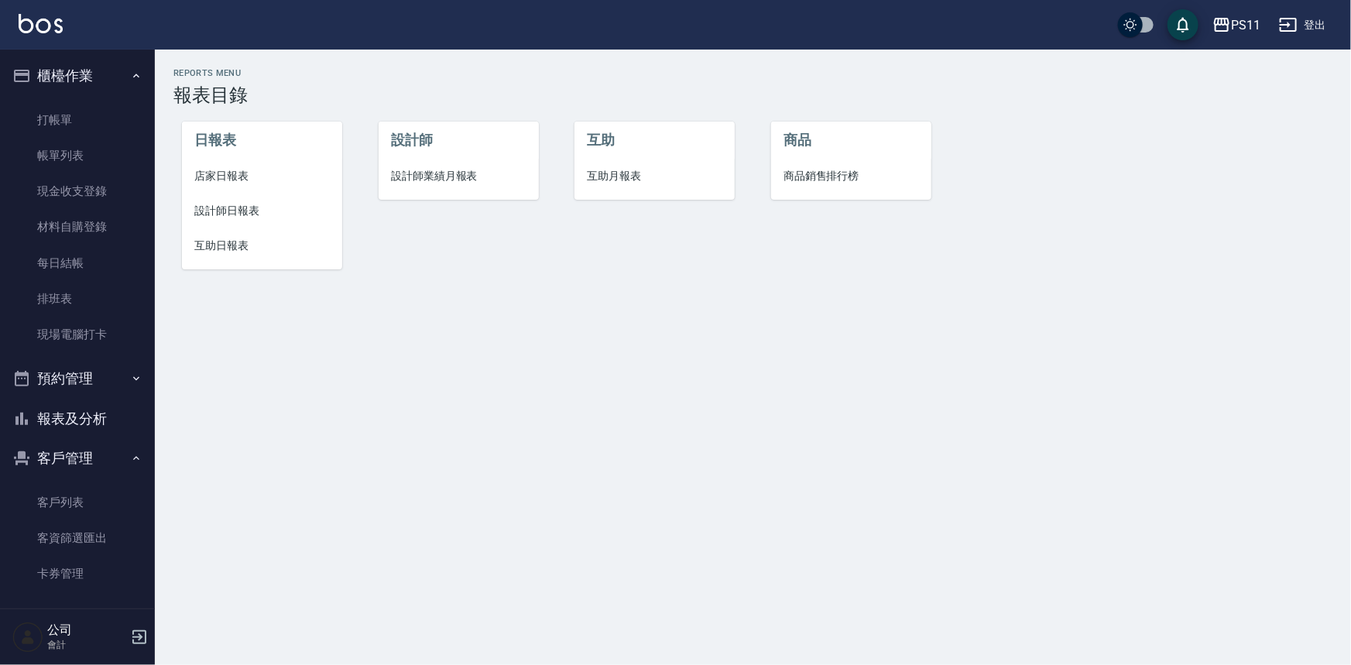
click at [229, 220] on li "設計師日報表" at bounding box center [262, 211] width 160 height 35
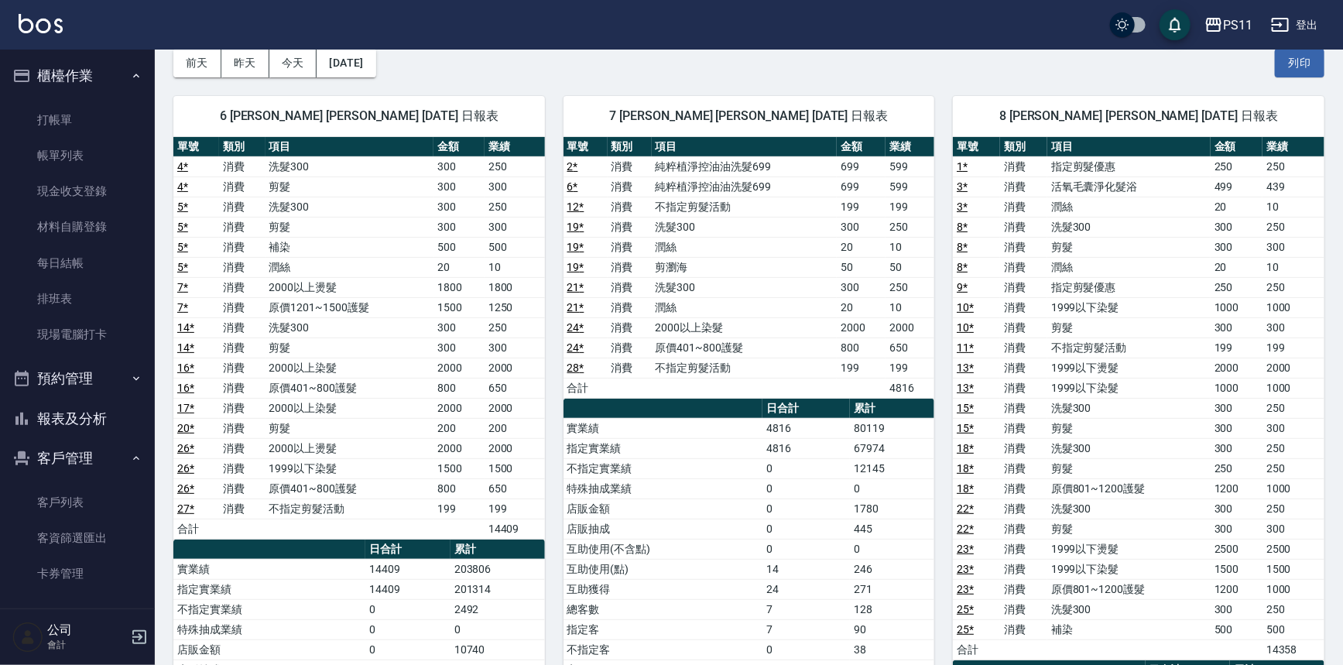
scroll to position [70, 0]
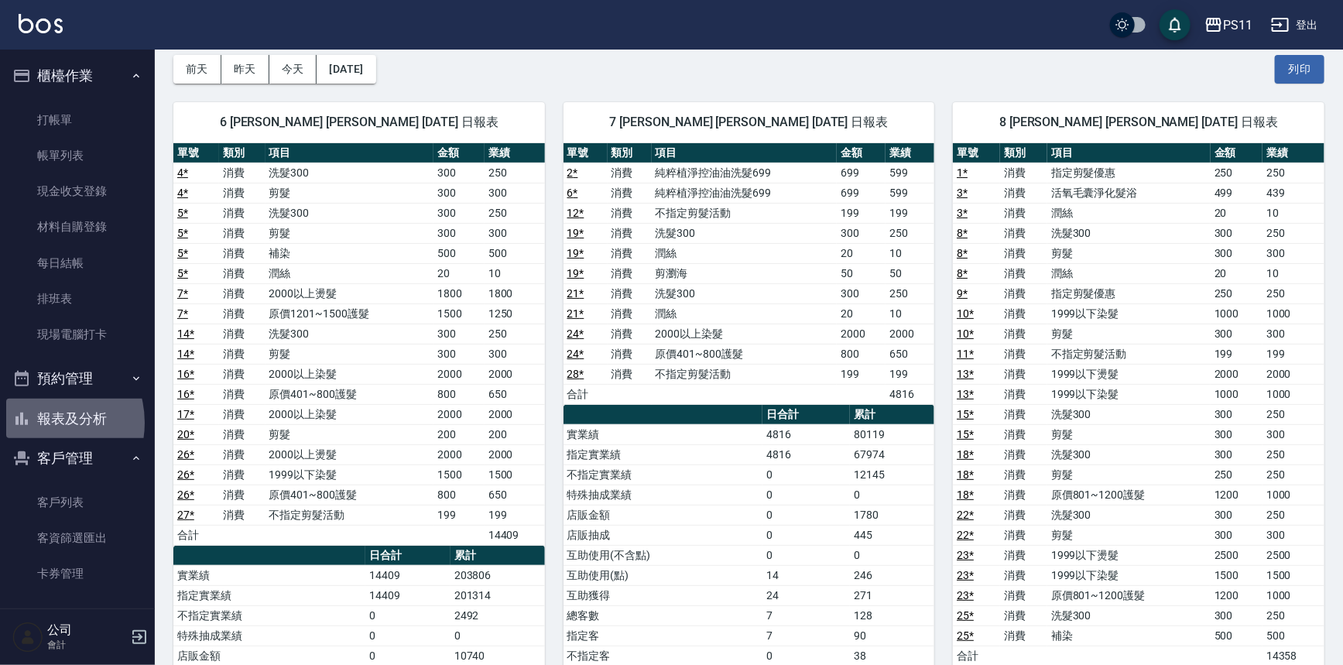
click at [39, 423] on button "報表及分析" at bounding box center [77, 419] width 142 height 40
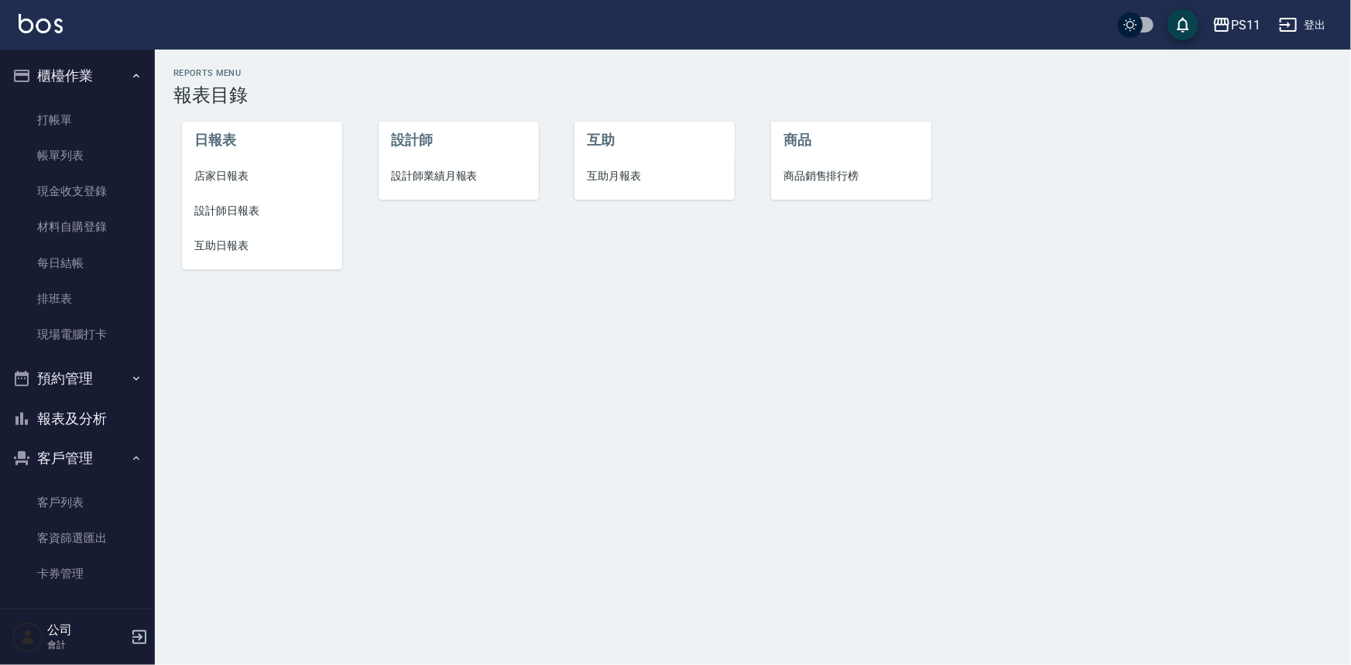
click at [240, 249] on span "互助日報表" at bounding box center [262, 246] width 136 height 16
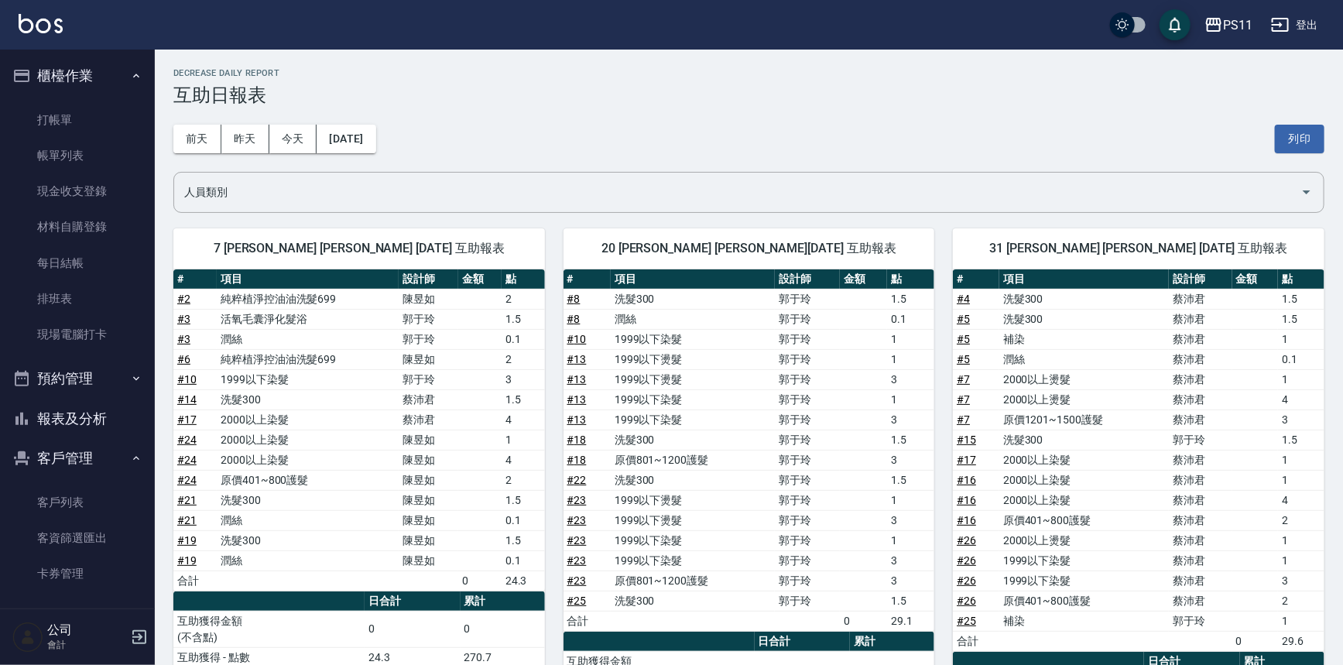
scroll to position [70, 0]
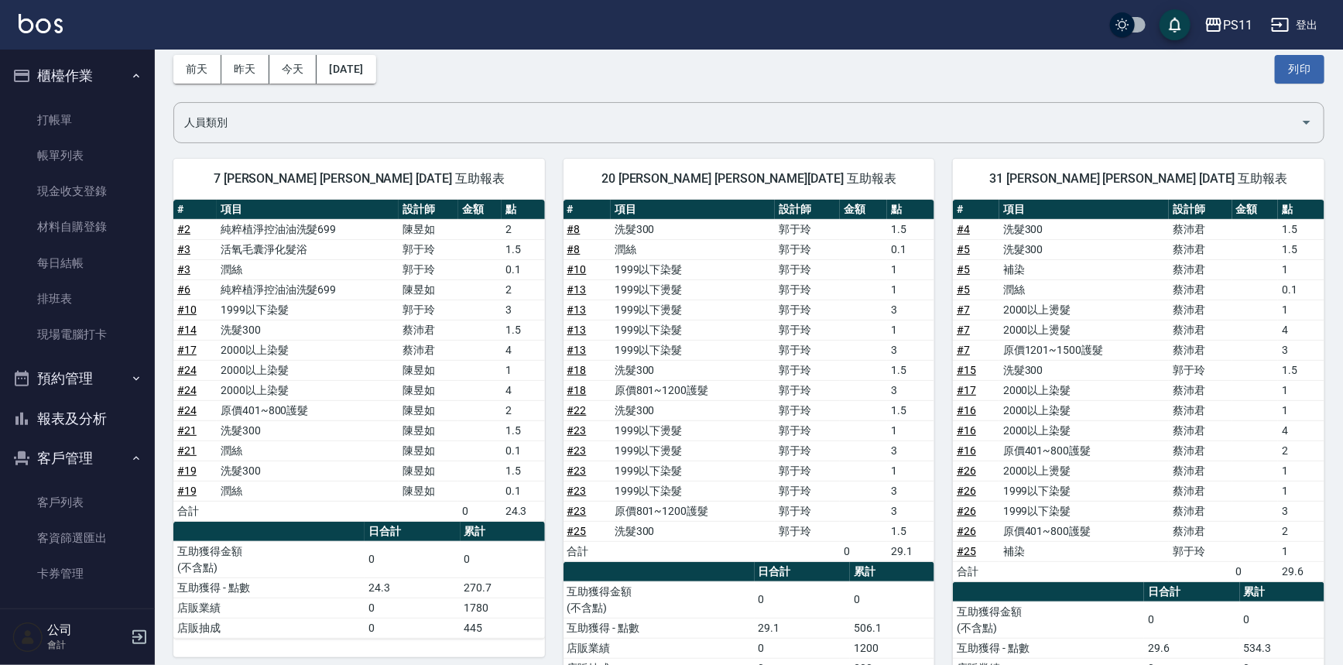
click at [83, 417] on button "報表及分析" at bounding box center [77, 419] width 142 height 40
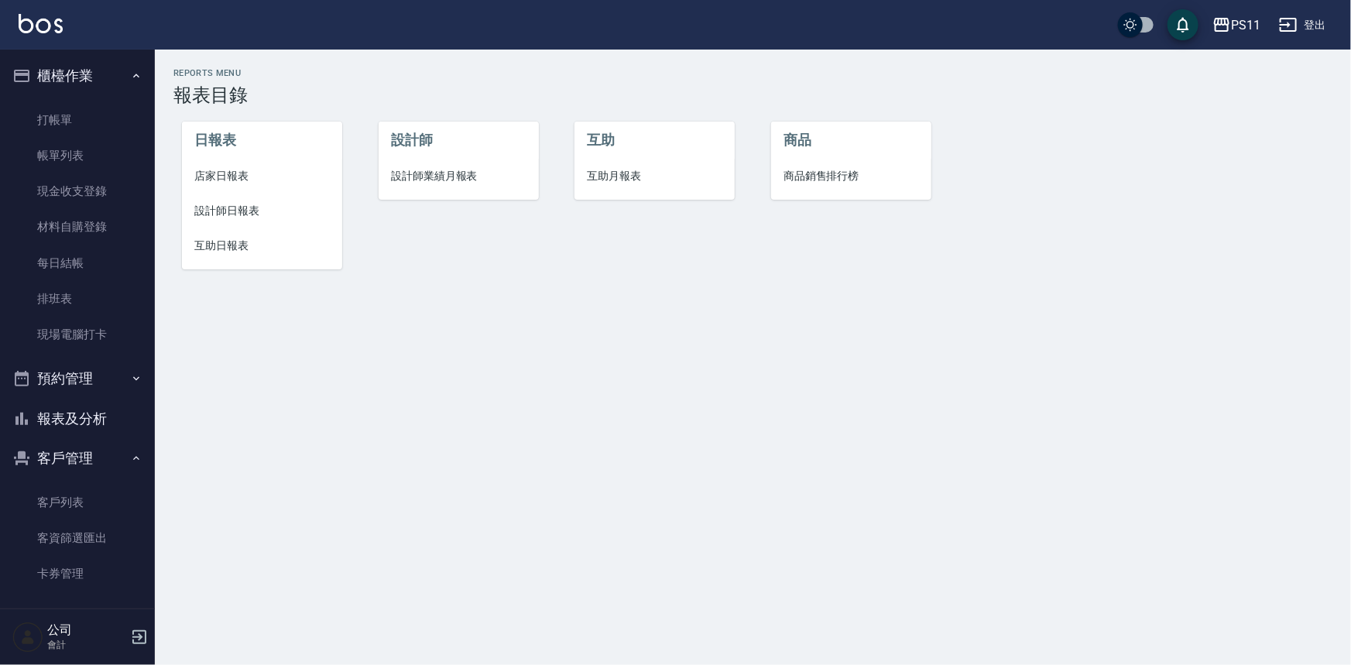
click at [240, 178] on span "店家日報表" at bounding box center [262, 176] width 136 height 16
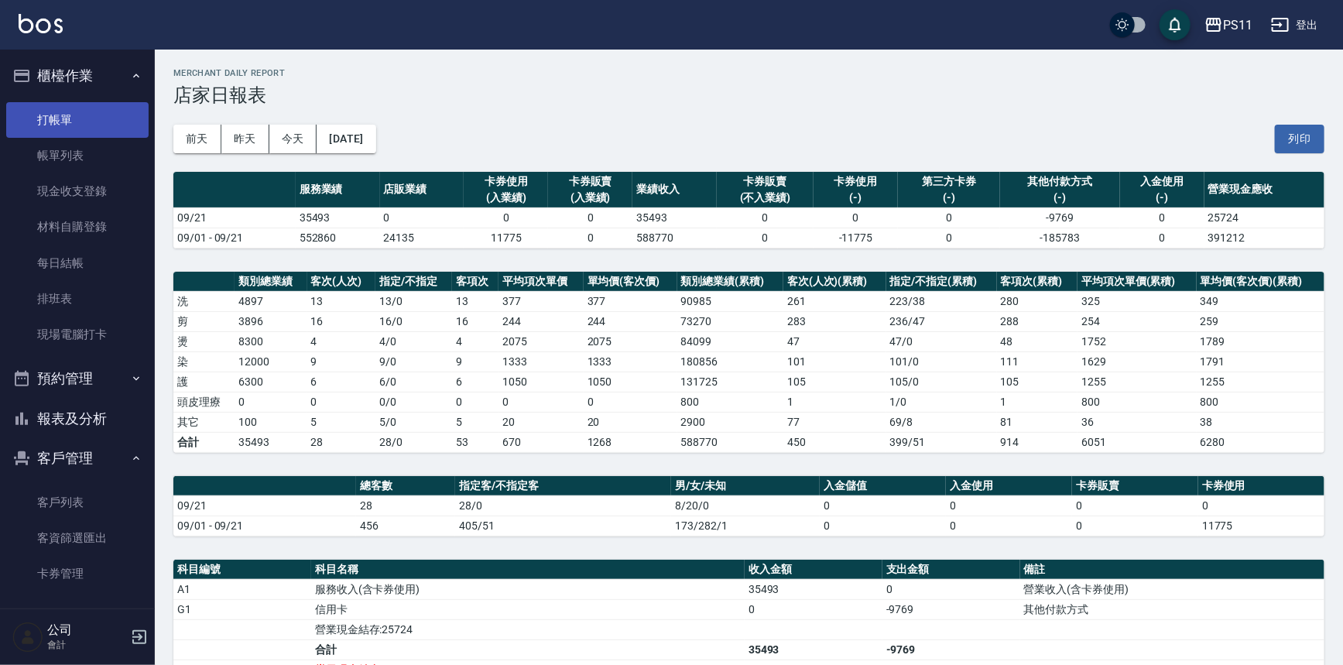
click at [92, 130] on link "打帳單" at bounding box center [77, 120] width 142 height 36
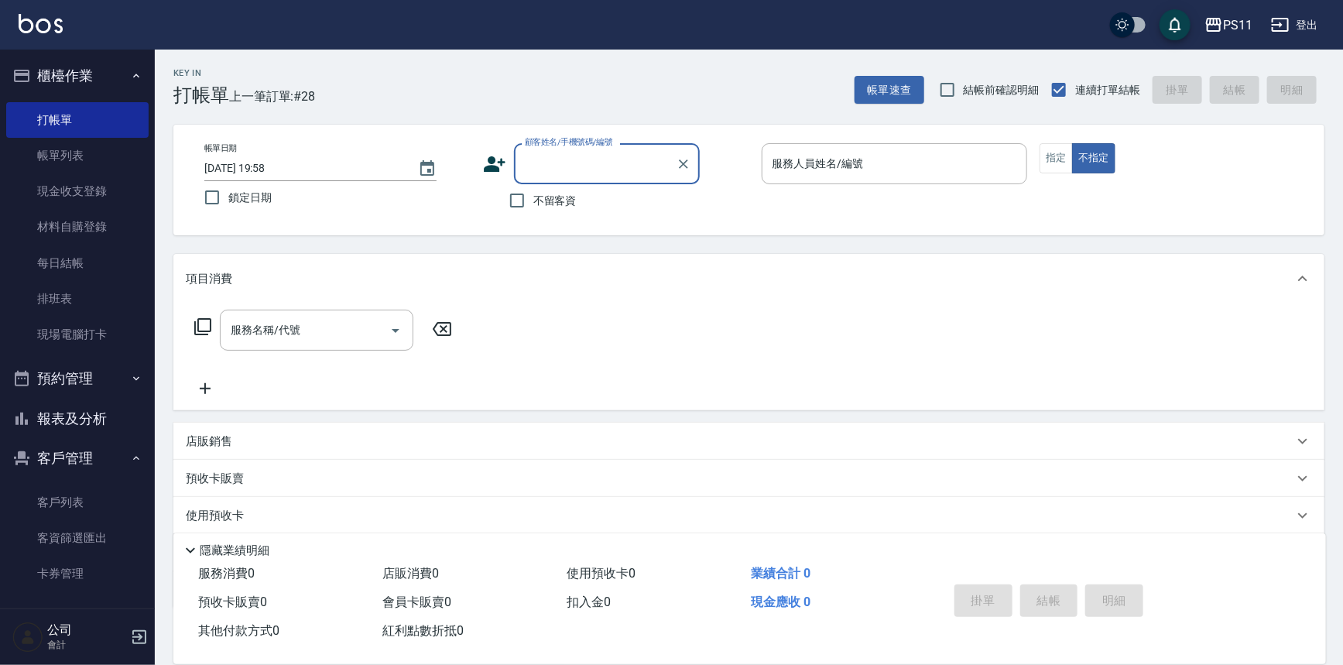
click at [557, 170] on input "顧客姓名/手機號碼/編號" at bounding box center [595, 163] width 149 height 27
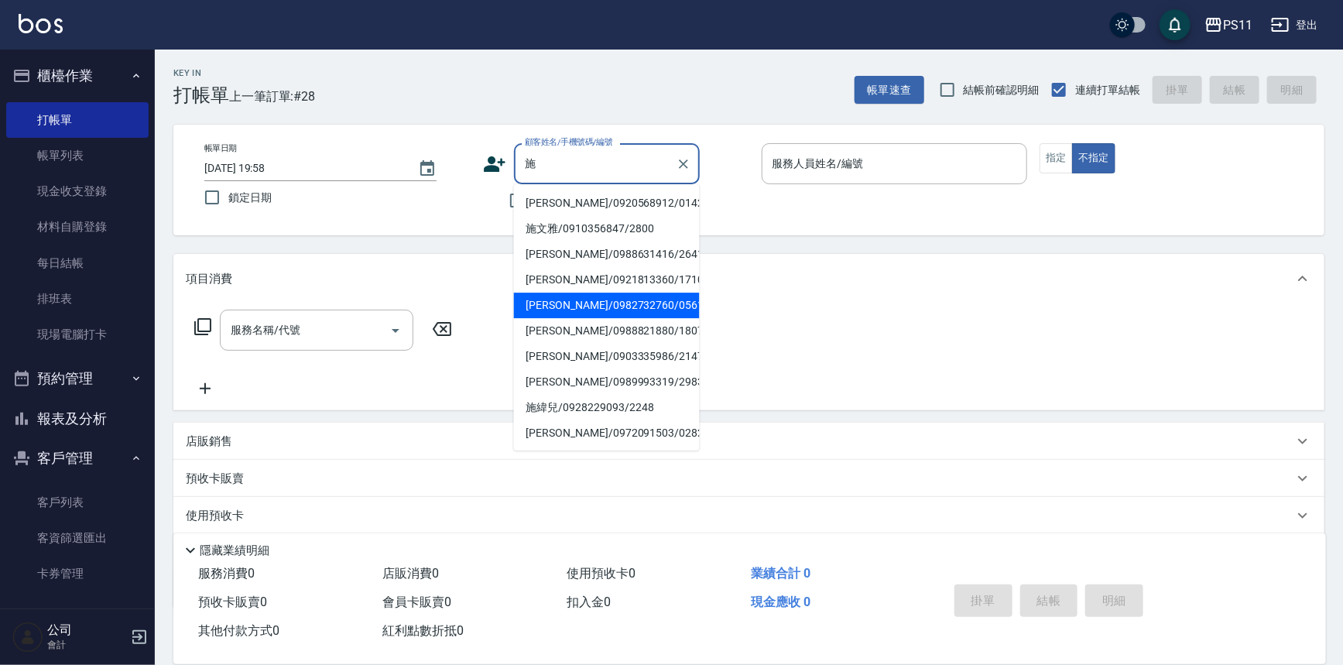
click at [605, 302] on li "[PERSON_NAME]/0982732760/0561" at bounding box center [607, 306] width 186 height 26
type input "[PERSON_NAME]/0982732760/0561"
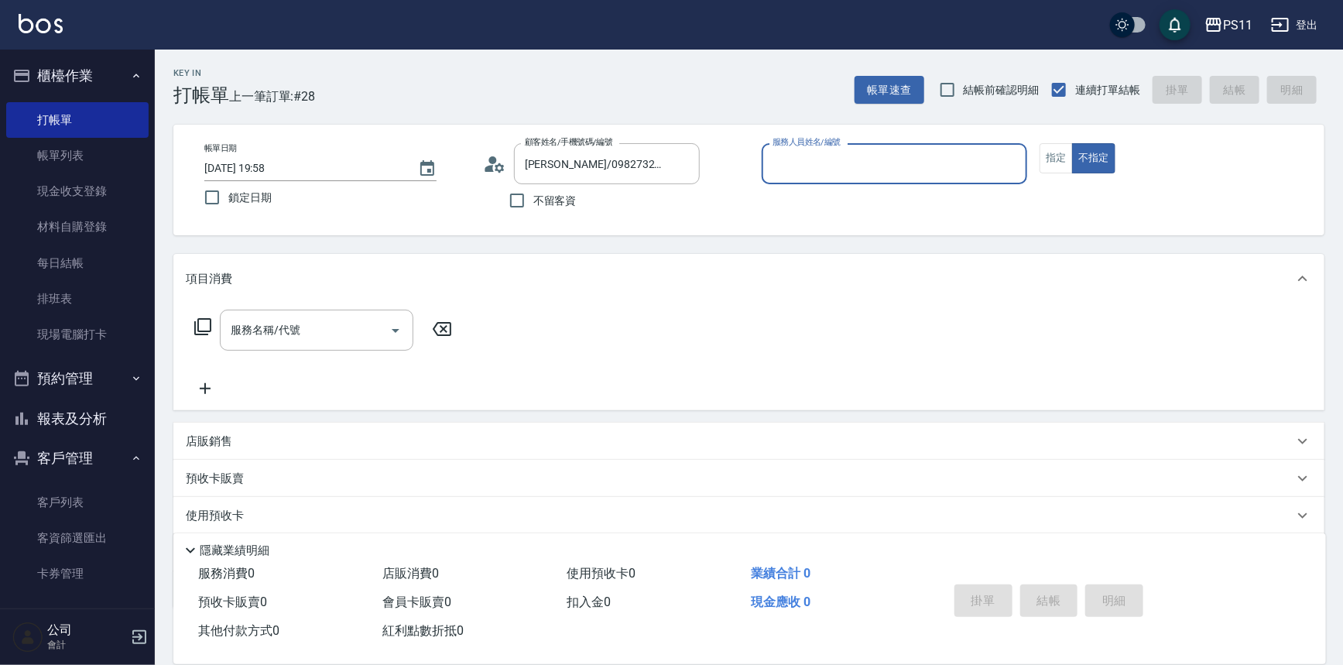
click at [827, 173] on input "服務人員姓名/編號" at bounding box center [895, 163] width 252 height 27
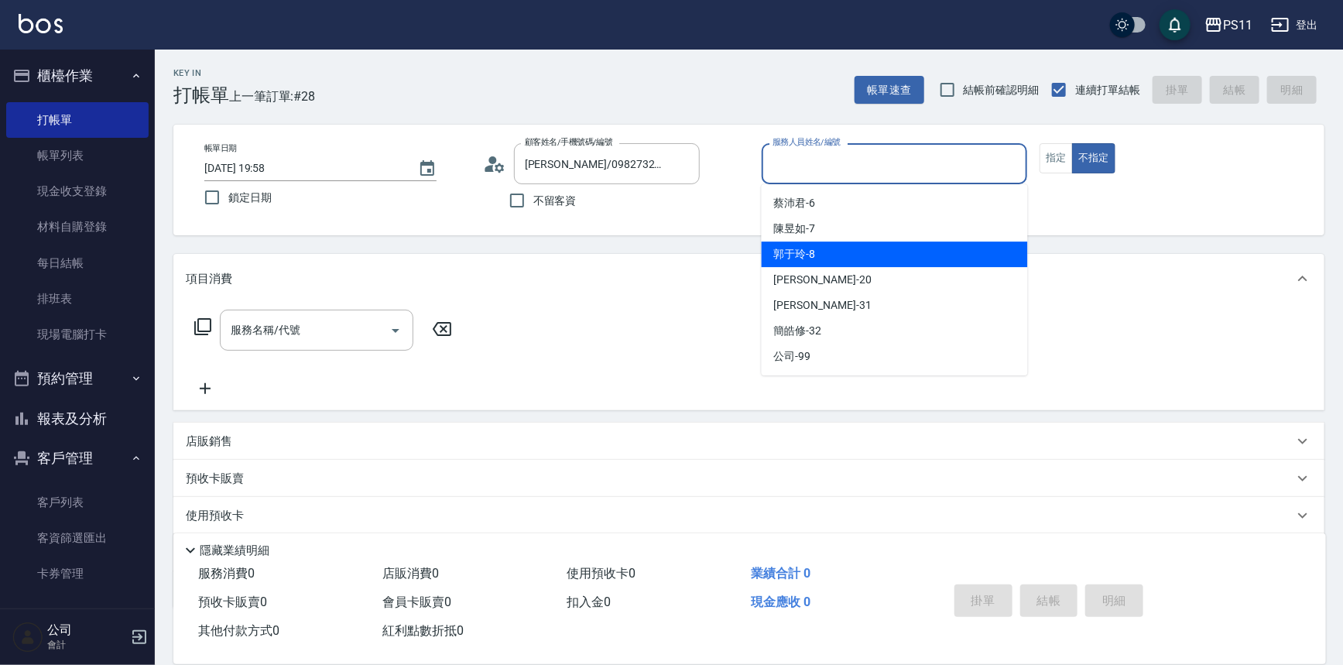
click at [849, 252] on div "郭于玲 -8" at bounding box center [895, 255] width 266 height 26
type input "郭于玲-8"
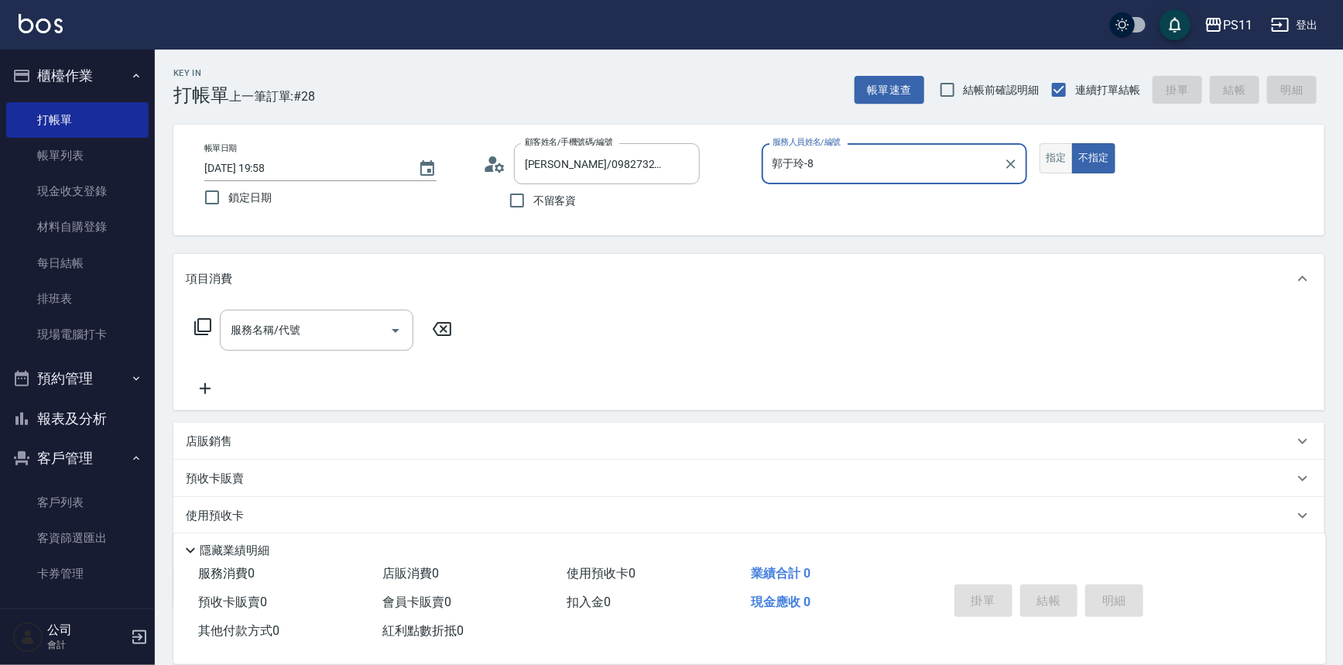
click at [1048, 163] on button "指定" at bounding box center [1056, 158] width 33 height 30
click at [215, 323] on div "服務名稱/代號 服務名稱/代號" at bounding box center [324, 330] width 276 height 41
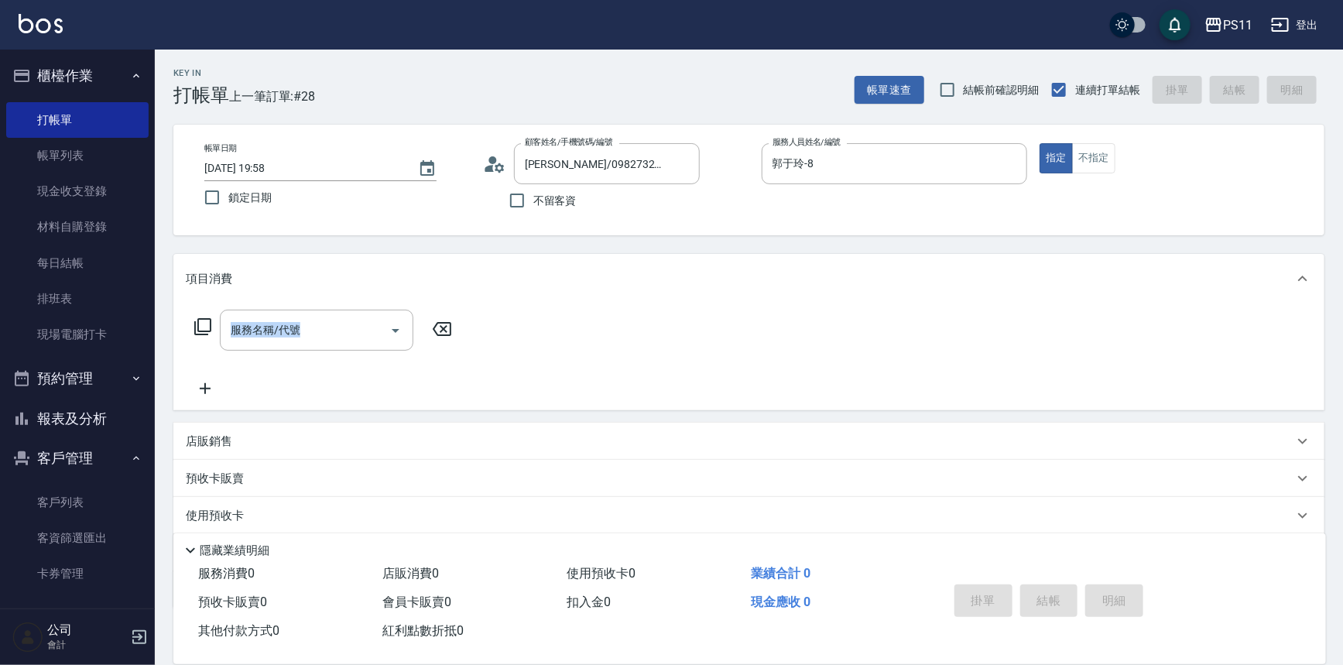
click at [203, 331] on icon at bounding box center [202, 326] width 17 height 17
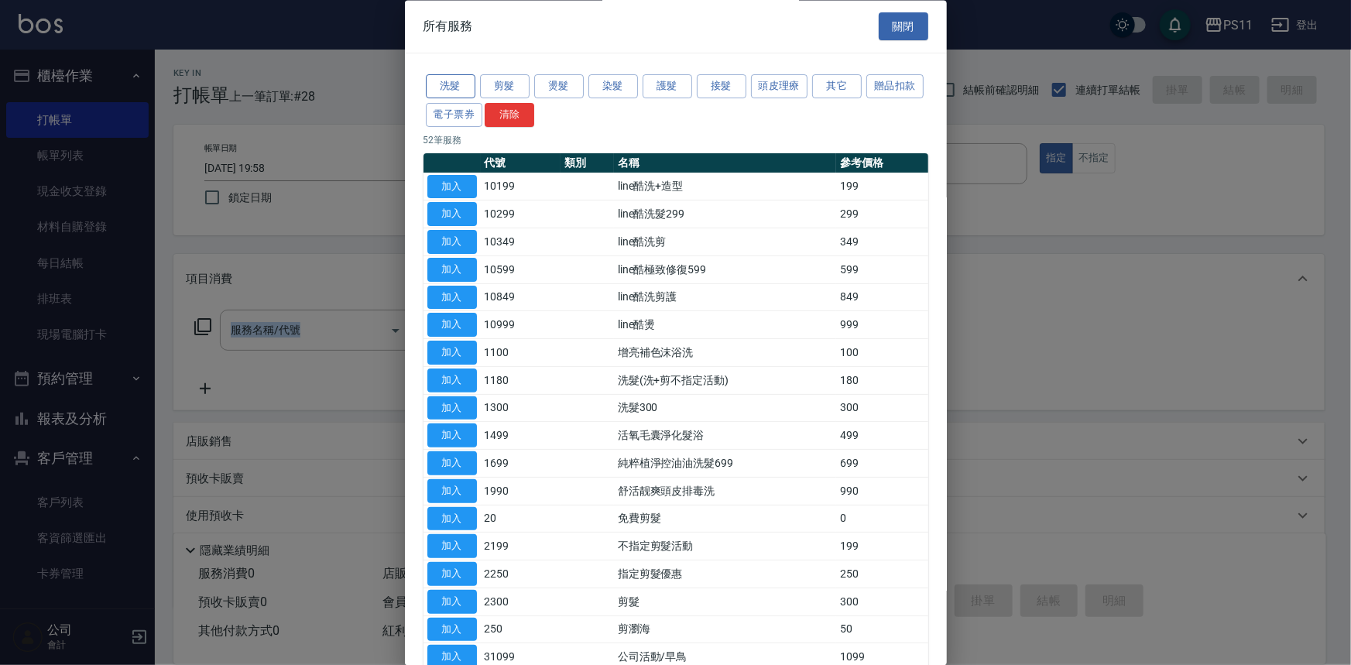
click at [458, 88] on button "洗髮" at bounding box center [451, 87] width 50 height 24
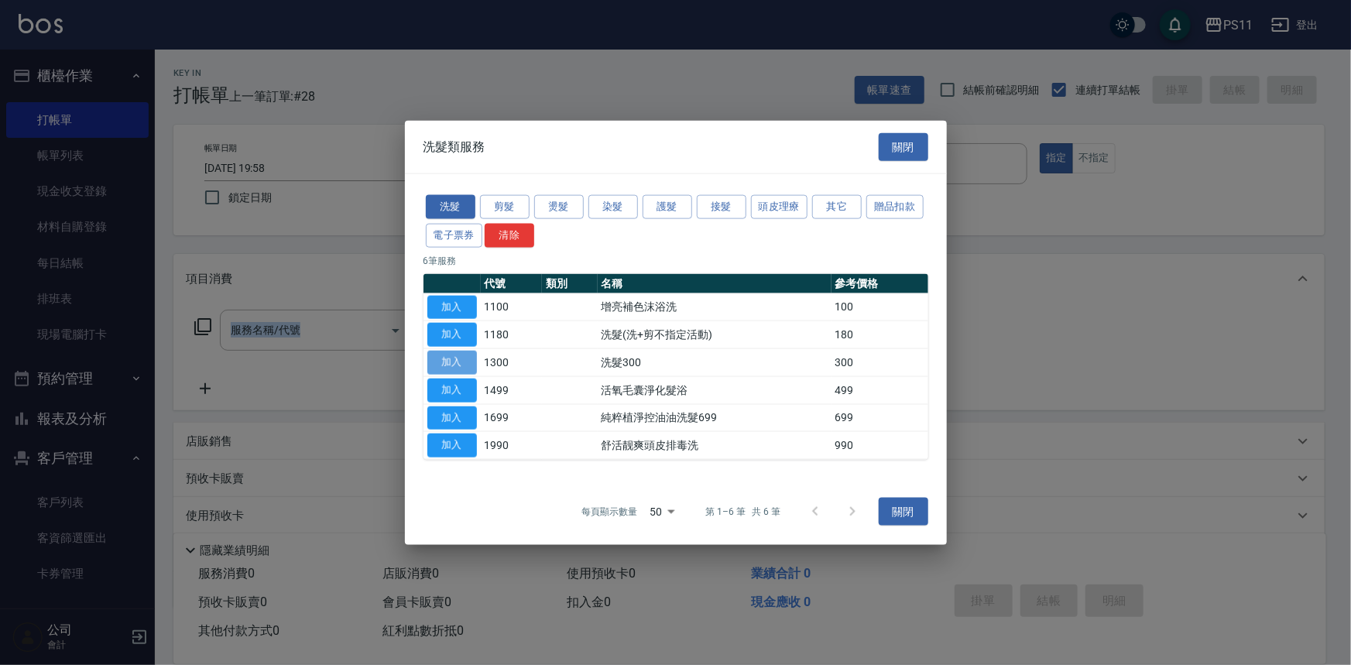
click at [437, 369] on button "加入" at bounding box center [452, 363] width 50 height 24
type input "洗髮300(1300)"
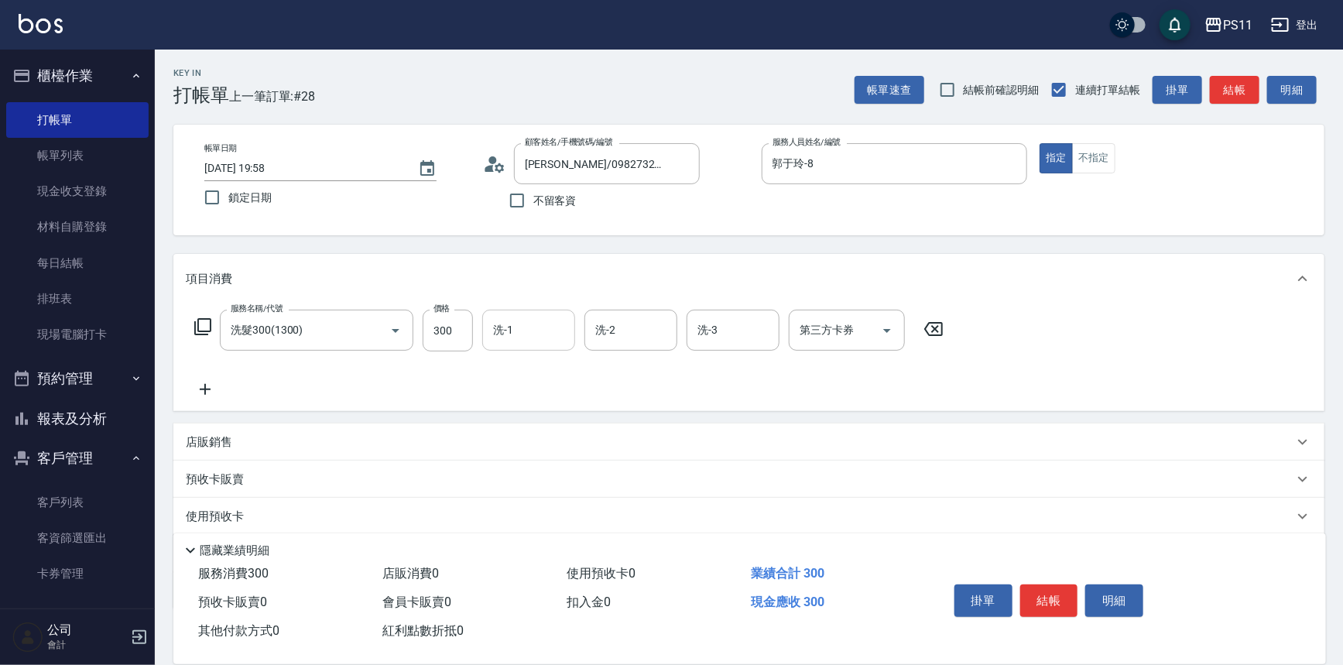
click at [513, 338] on input "洗-1" at bounding box center [528, 330] width 79 height 27
type input "[PERSON_NAME]-20"
click at [215, 386] on icon at bounding box center [205, 389] width 39 height 19
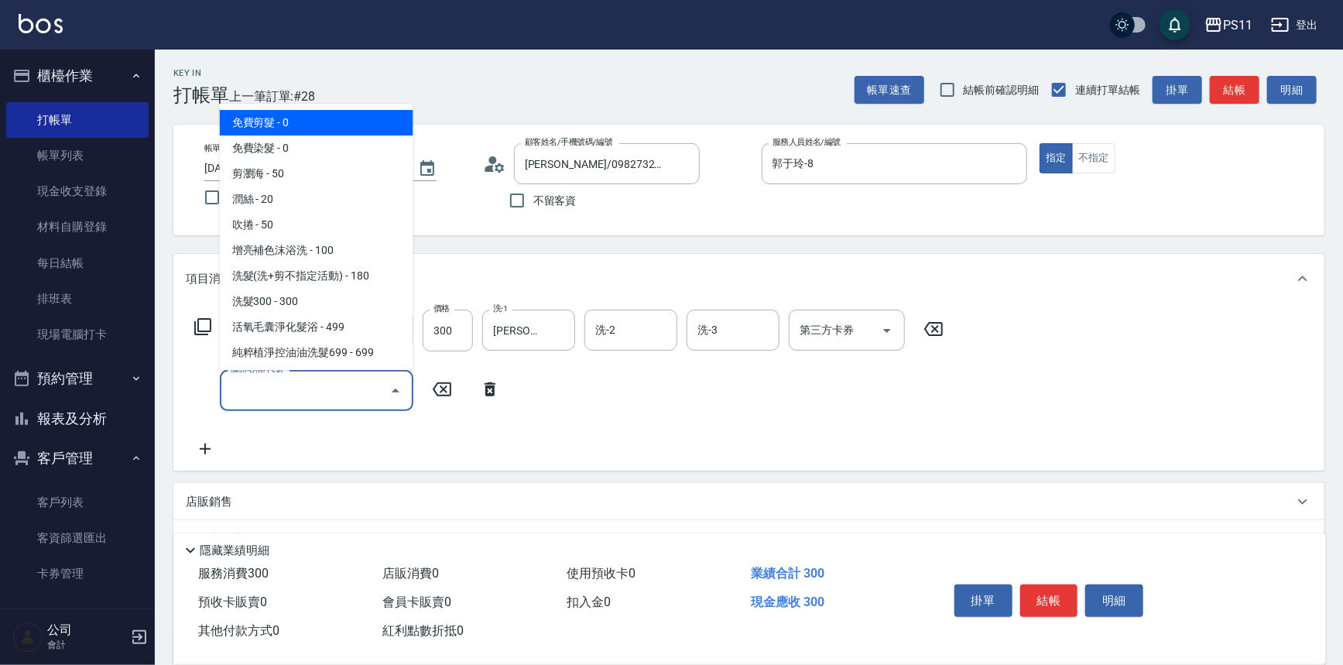
click at [271, 386] on input "服務名稱/代號" at bounding box center [305, 390] width 156 height 27
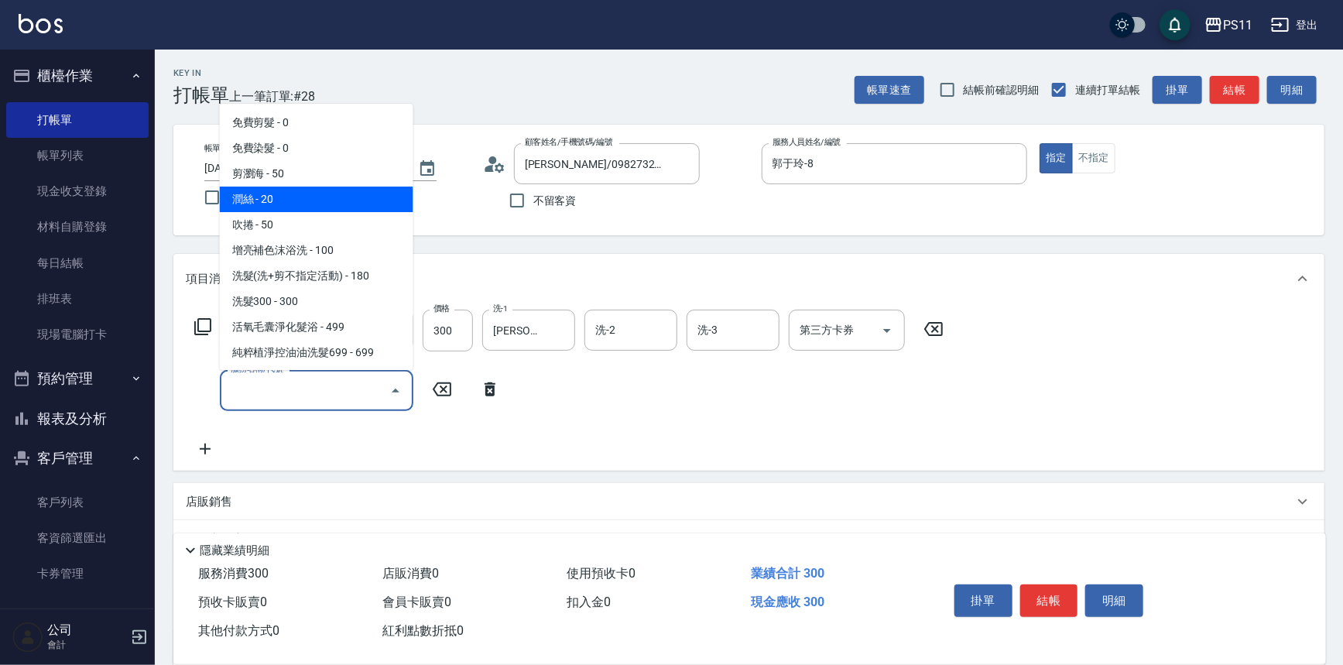
click at [324, 197] on span "潤絲 - 20" at bounding box center [317, 200] width 194 height 26
type input "潤絲(820)"
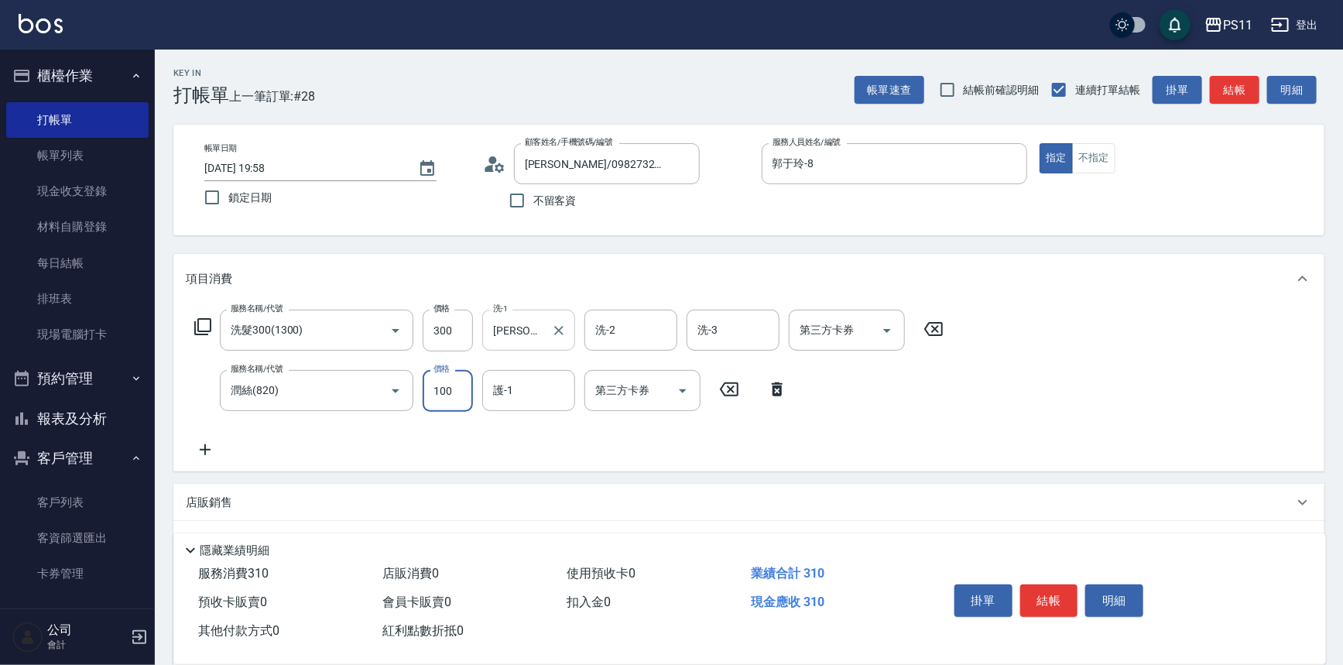
type input "100"
type input "[PERSON_NAME]-20"
click at [1047, 600] on button "結帳" at bounding box center [1050, 601] width 58 height 33
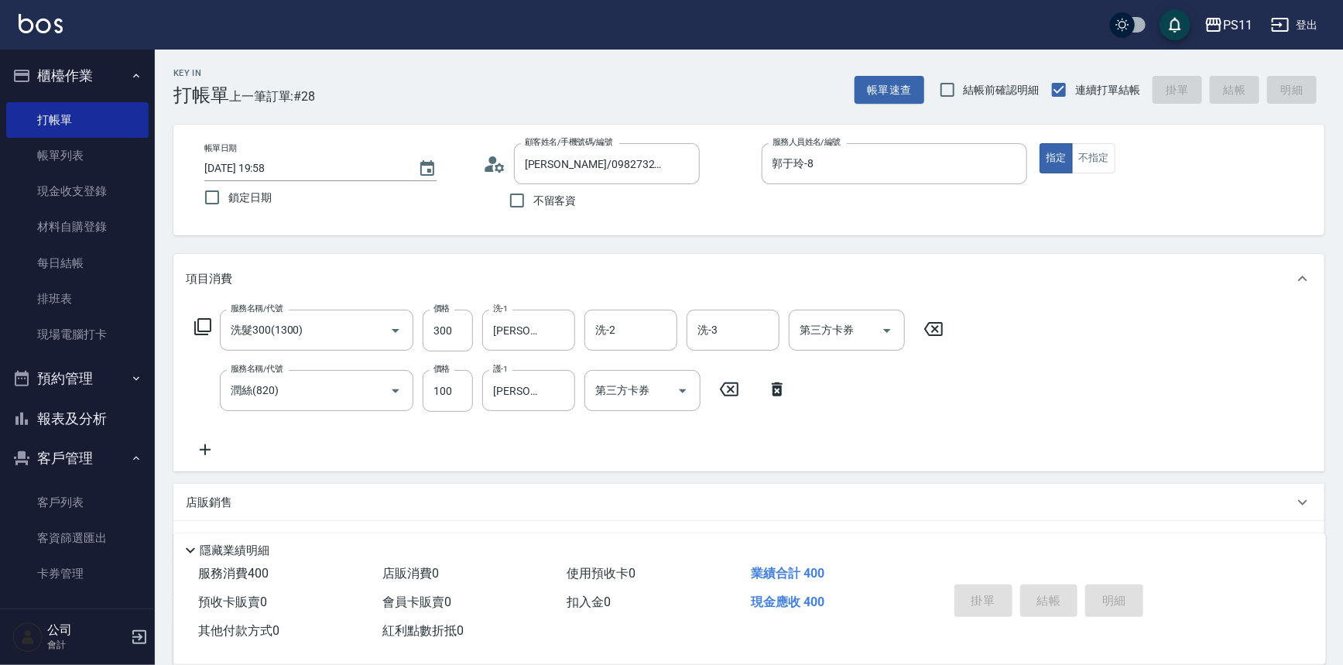
type input "[DATE] 19:59"
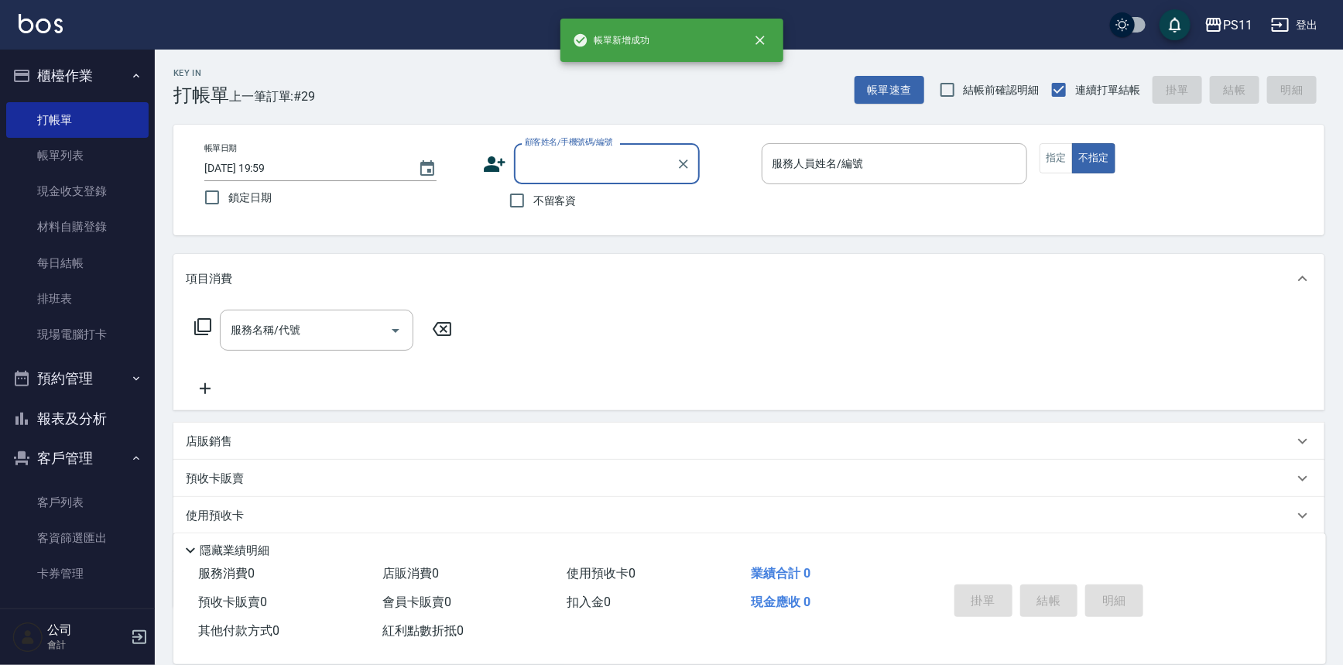
click at [571, 170] on input "顧客姓名/手機號碼/編號" at bounding box center [595, 163] width 149 height 27
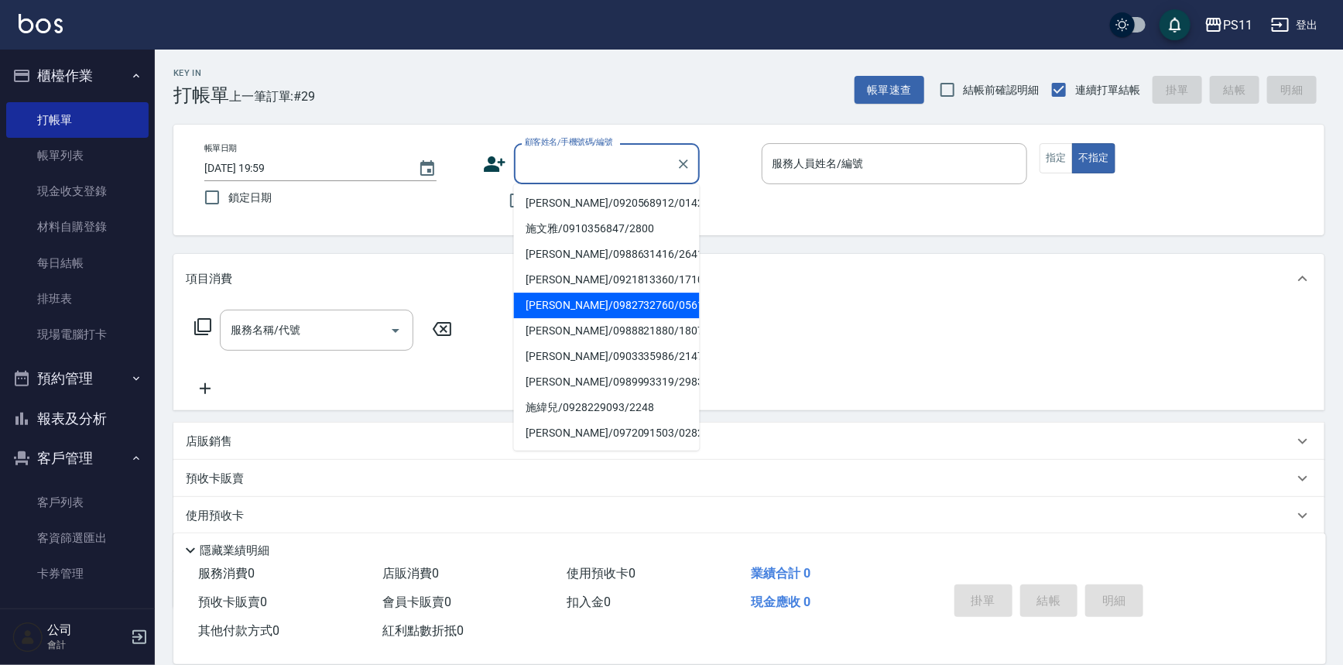
drag, startPoint x: 636, startPoint y: 307, endPoint x: 838, endPoint y: 219, distance: 219.5
click at [636, 307] on li "[PERSON_NAME]/0982732760/0561" at bounding box center [607, 306] width 186 height 26
type input "[PERSON_NAME]/0982732760/0561"
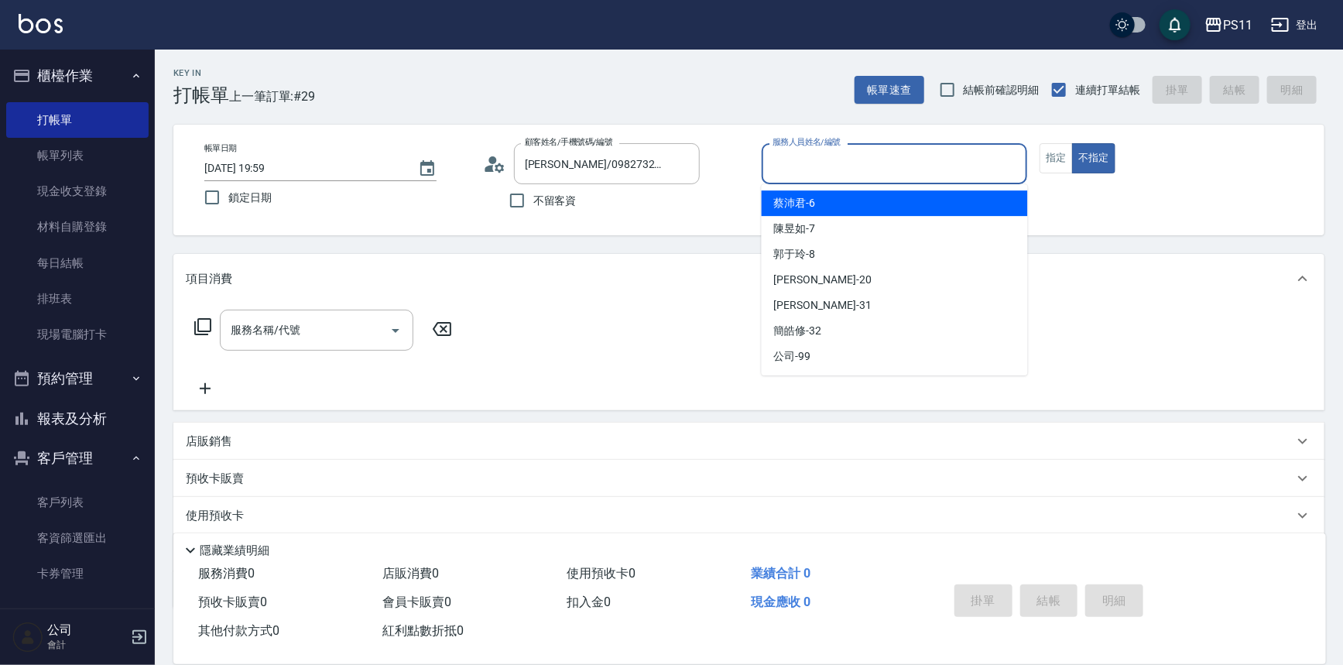
click at [849, 166] on input "服務人員姓名/編號" at bounding box center [895, 163] width 252 height 27
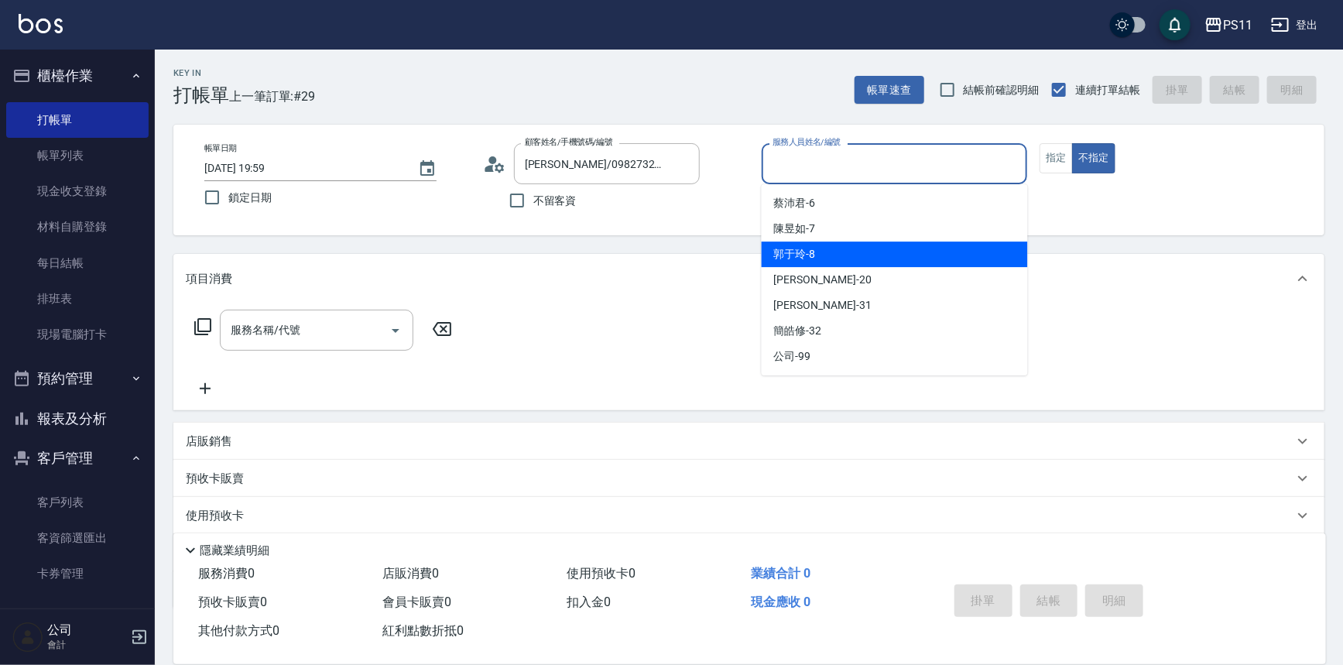
drag, startPoint x: 870, startPoint y: 260, endPoint x: 1000, endPoint y: 195, distance: 145.4
click at [870, 259] on div "郭于玲 -8" at bounding box center [895, 255] width 266 height 26
type input "郭于玲-8"
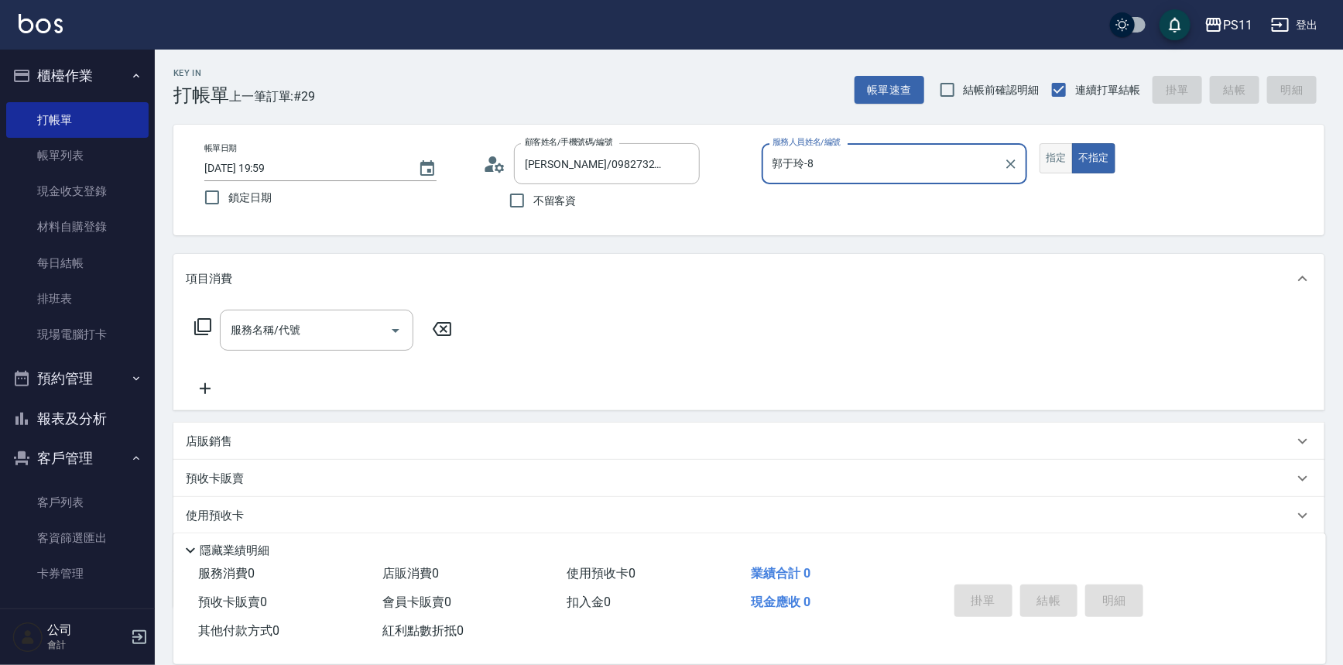
click at [1068, 152] on button "指定" at bounding box center [1056, 158] width 33 height 30
click at [204, 321] on icon at bounding box center [203, 326] width 19 height 19
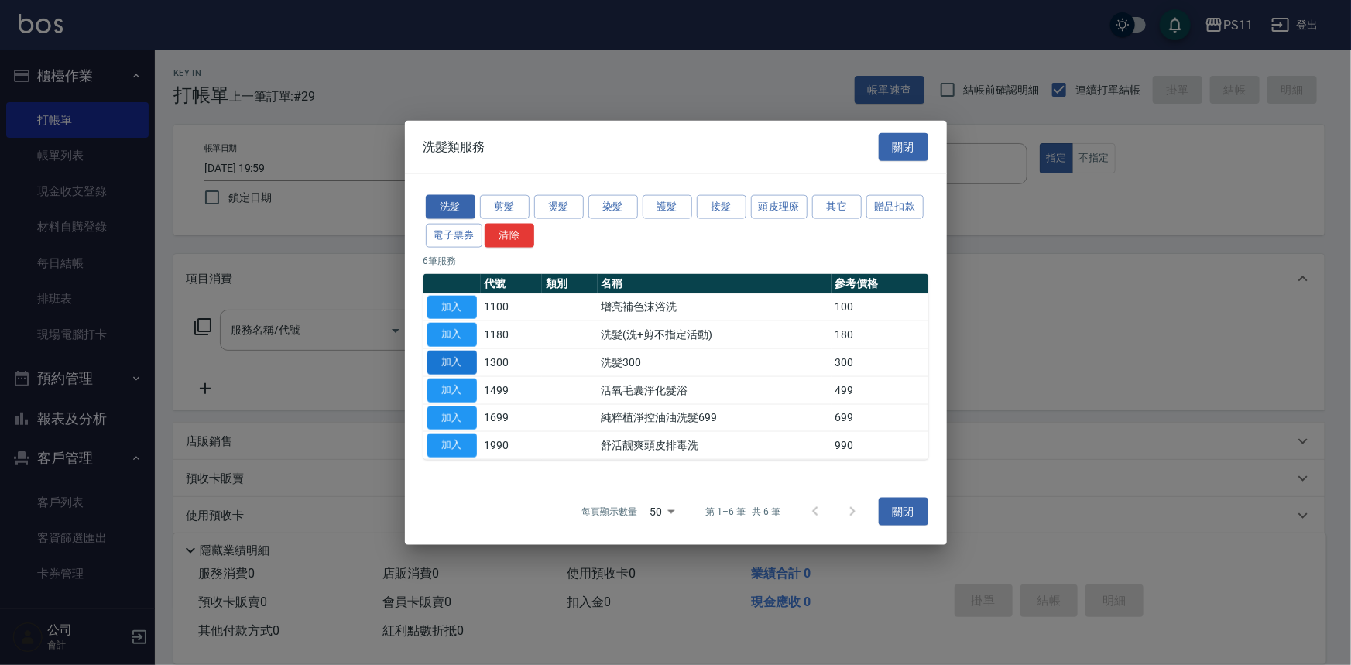
click at [457, 357] on button "加入" at bounding box center [452, 363] width 50 height 24
type input "洗髮300(1300)"
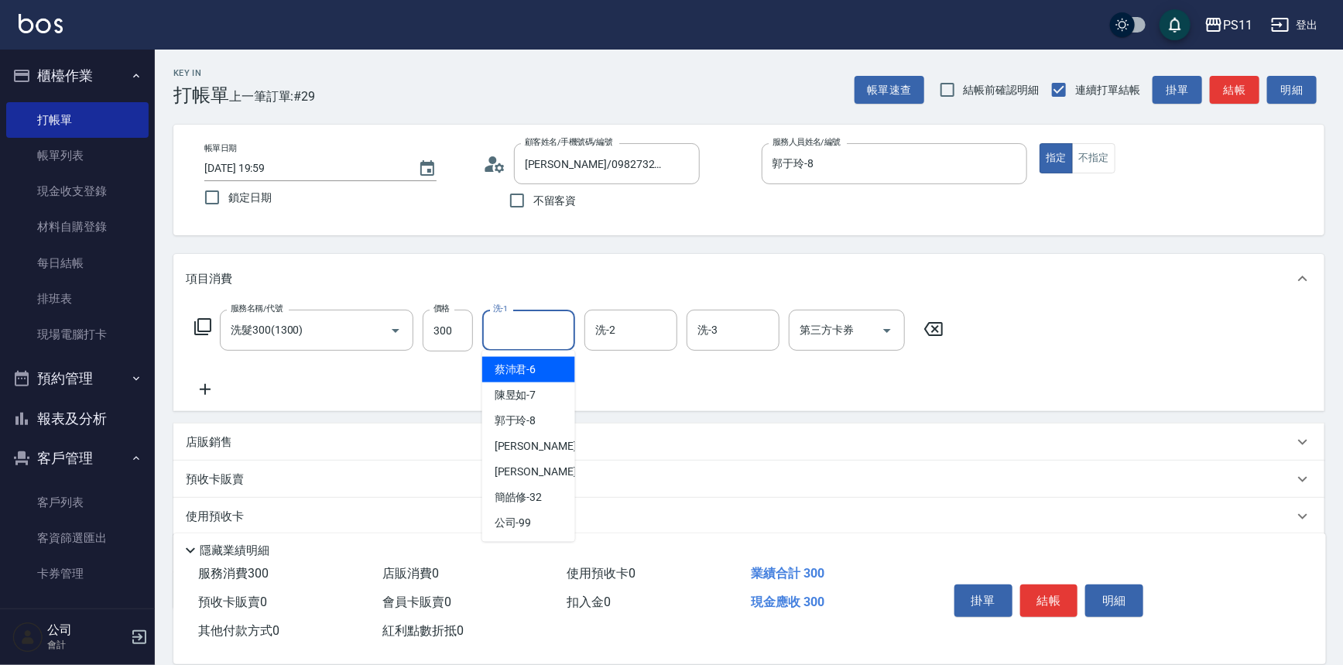
click at [529, 332] on input "洗-1" at bounding box center [528, 330] width 79 height 27
type input "[PERSON_NAME]-20"
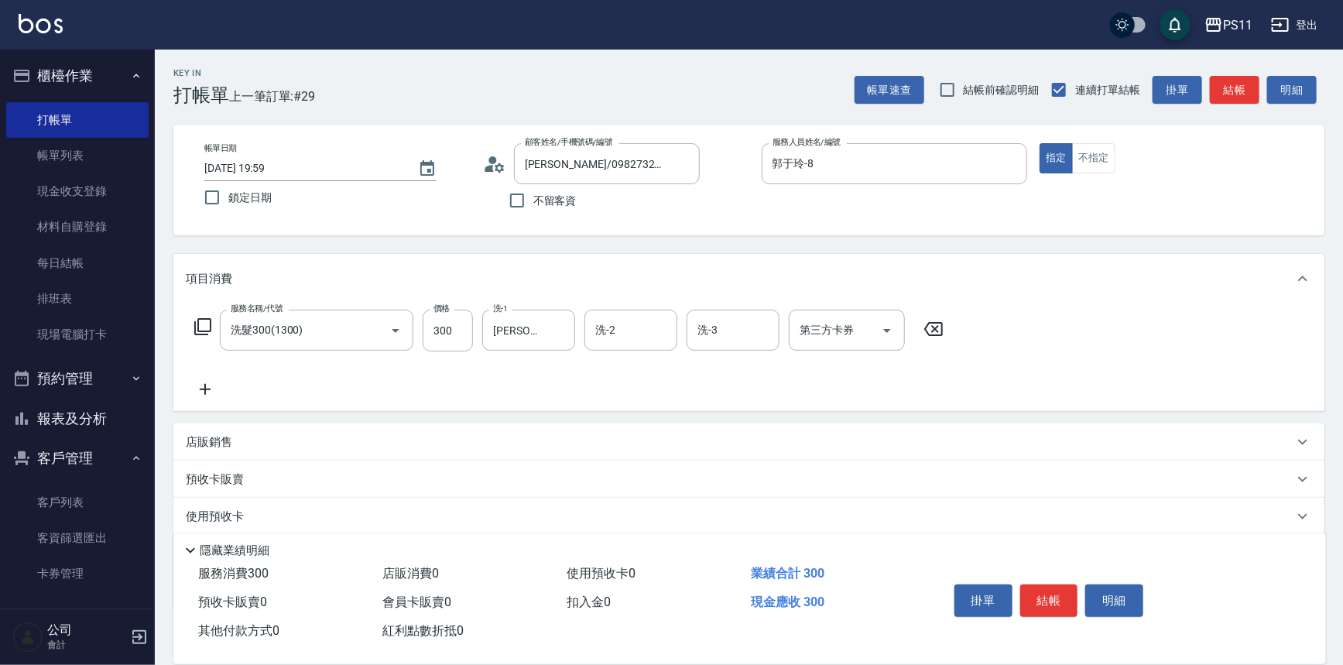
click at [201, 392] on icon at bounding box center [205, 389] width 39 height 19
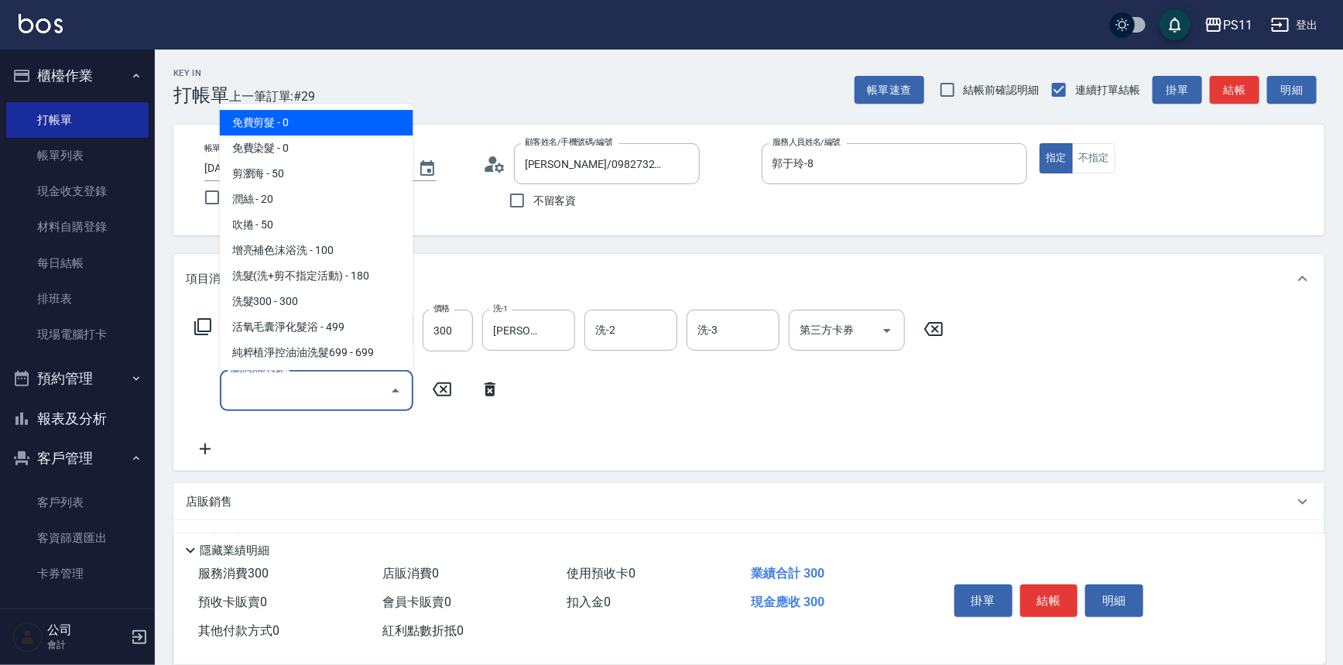
click at [254, 391] on input "服務名稱/代號" at bounding box center [305, 390] width 156 height 27
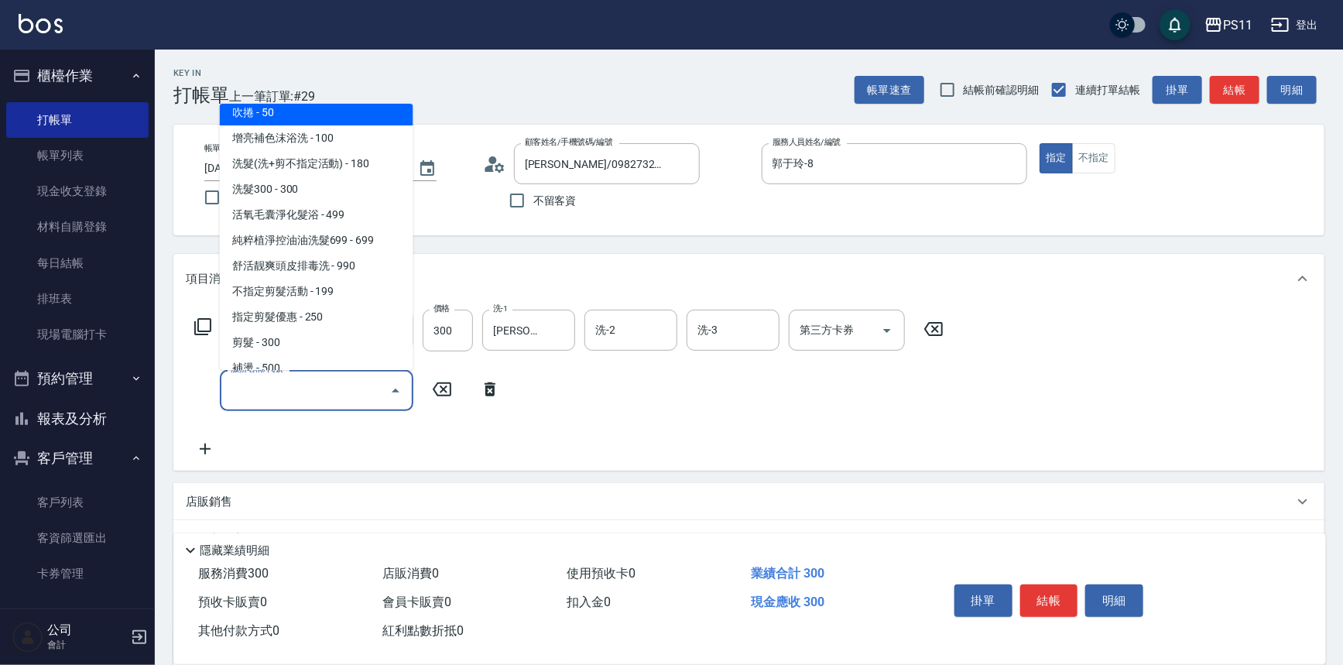
scroll to position [211, 0]
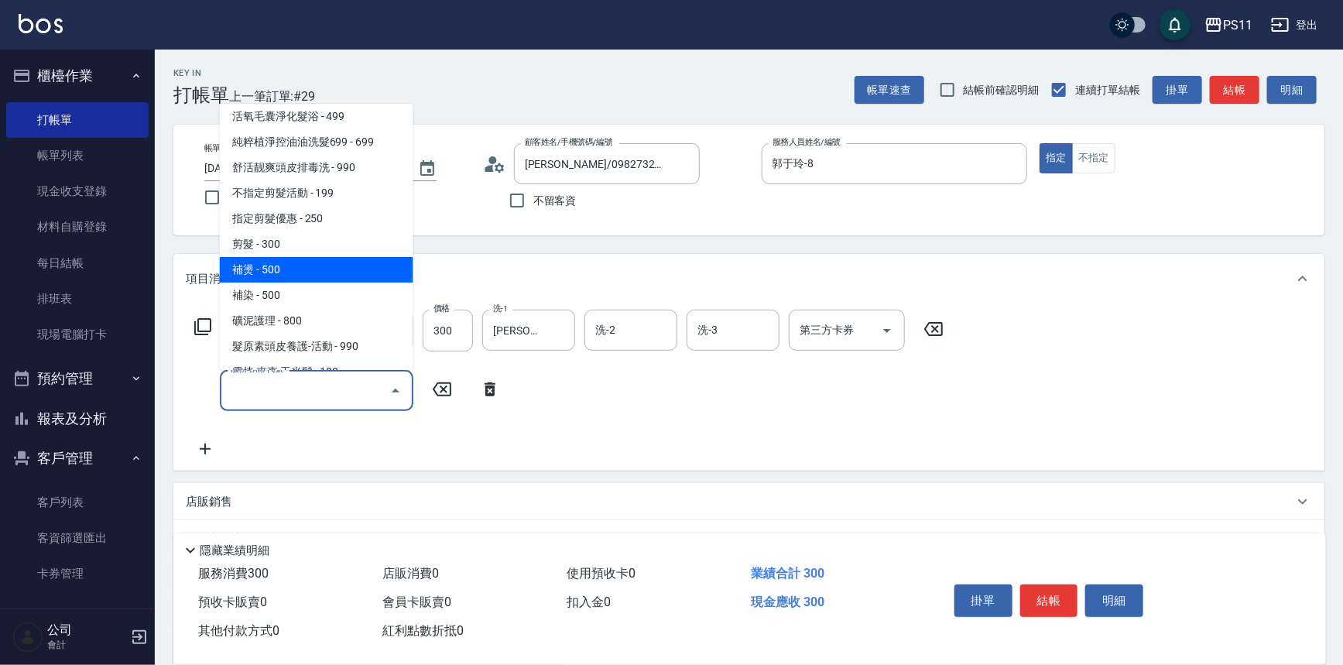
click at [294, 242] on span "剪髮 - 300" at bounding box center [317, 245] width 194 height 26
type input "剪髮(2300)"
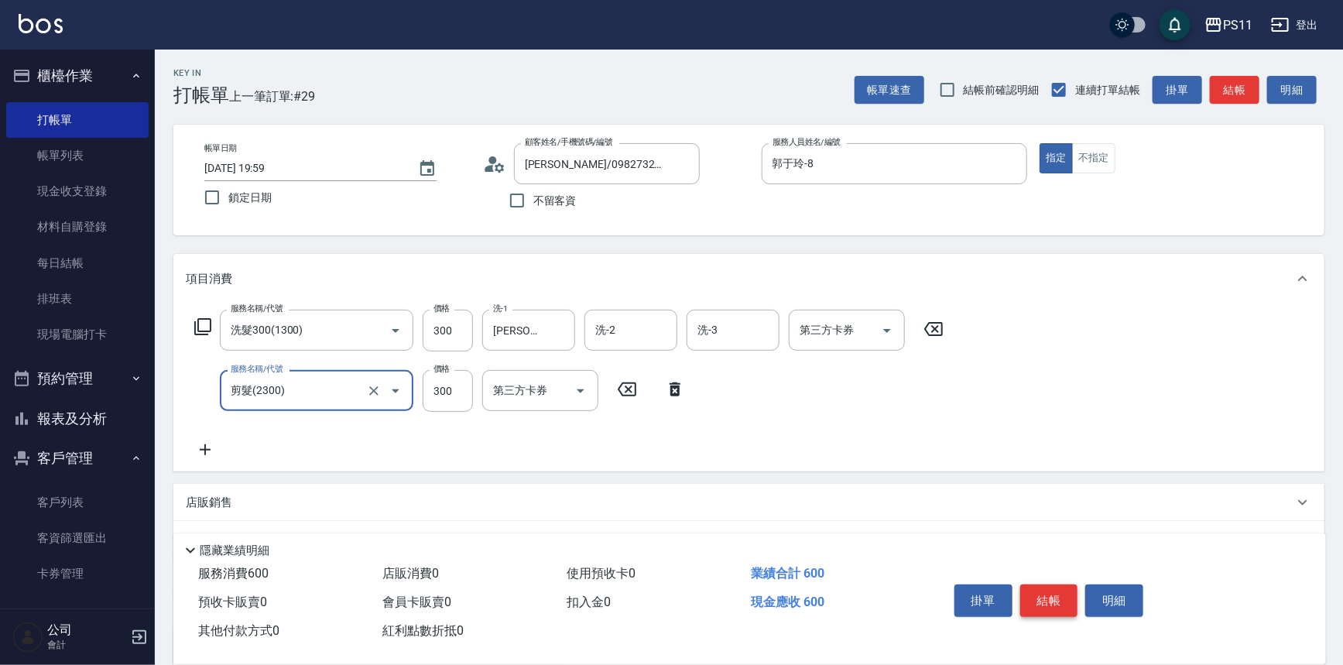
click at [1059, 594] on button "結帳" at bounding box center [1050, 601] width 58 height 33
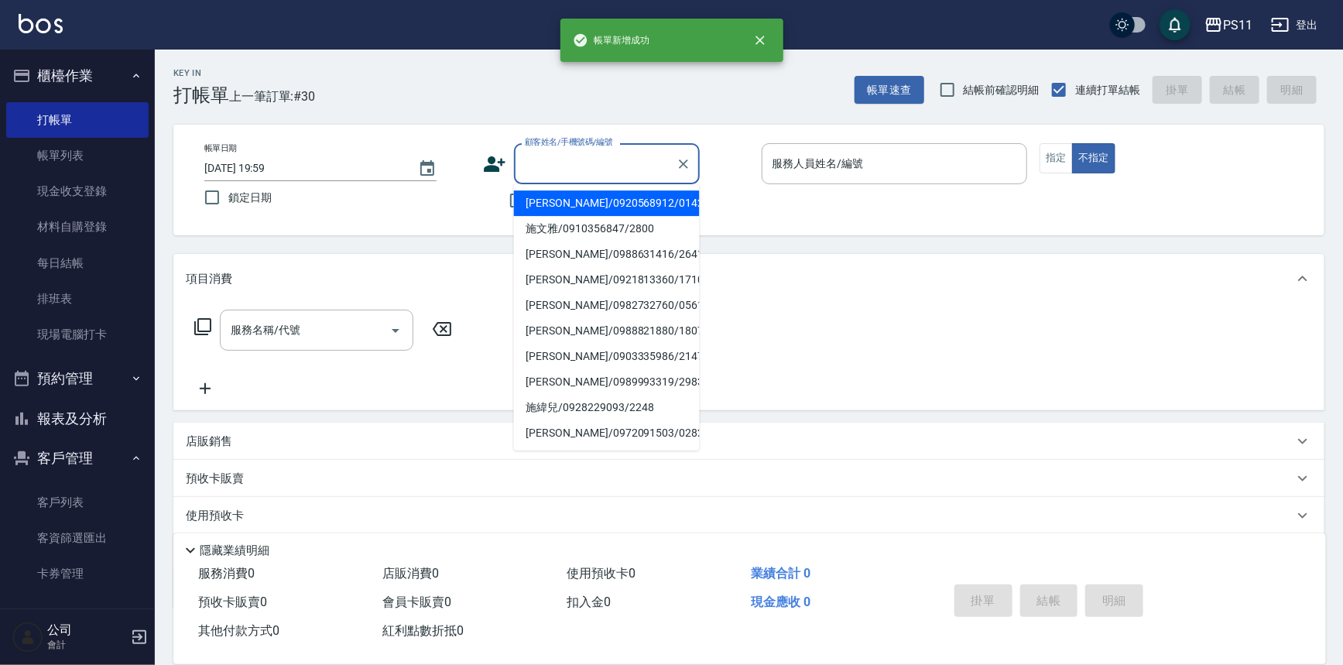
click at [614, 173] on input "顧客姓名/手機號碼/編號" at bounding box center [595, 163] width 149 height 27
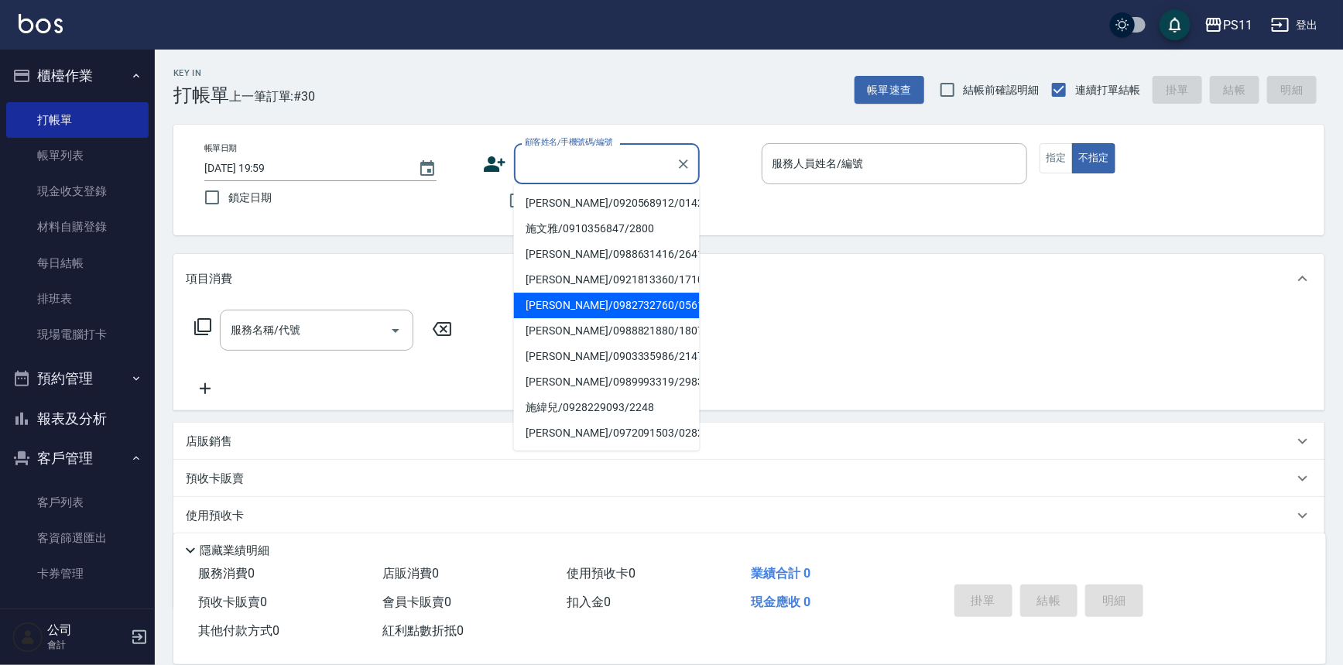
drag, startPoint x: 613, startPoint y: 305, endPoint x: 769, endPoint y: 243, distance: 167.5
click at [614, 305] on li "[PERSON_NAME]/0982732760/0561" at bounding box center [607, 306] width 186 height 26
type input "[PERSON_NAME]/0982732760/0561"
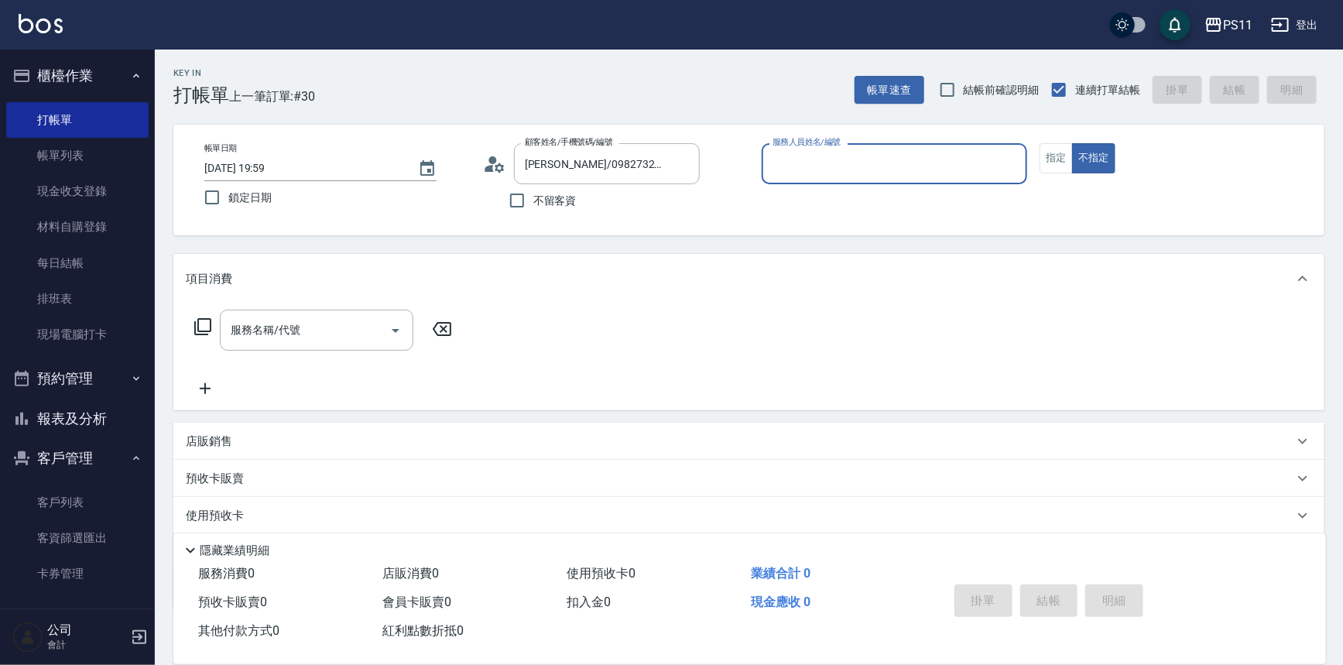
click at [807, 170] on input "服務人員姓名/編號" at bounding box center [895, 163] width 252 height 27
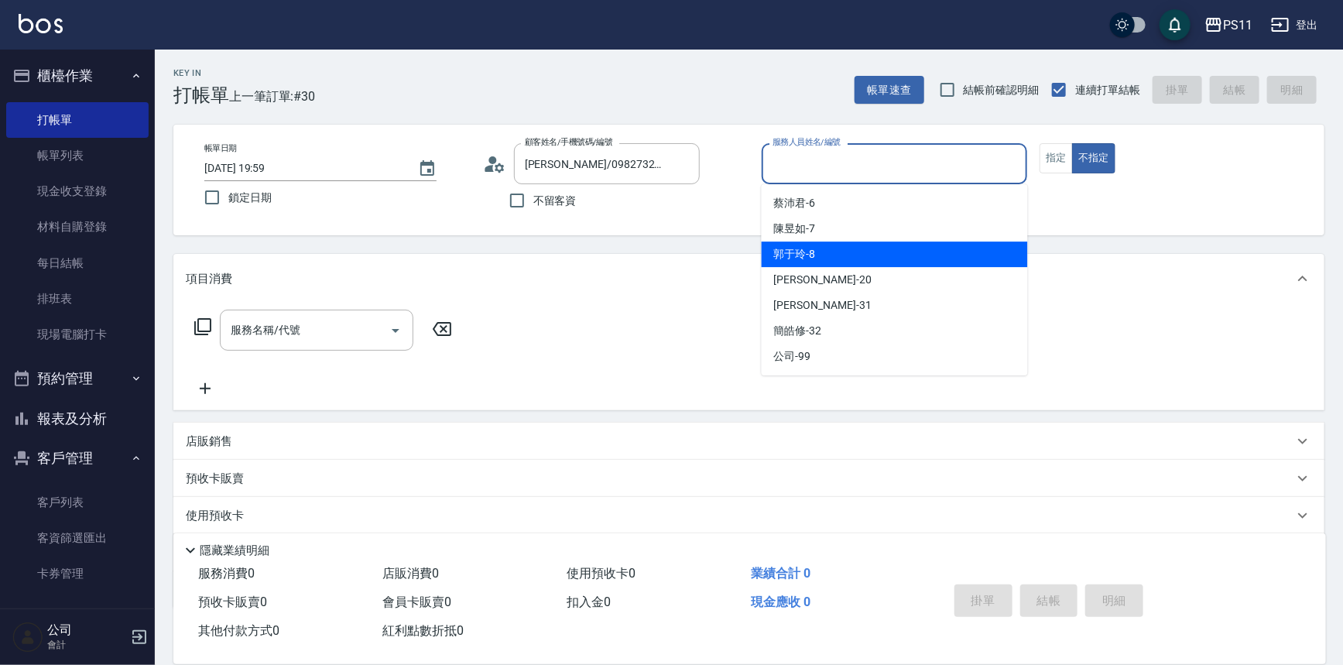
click at [828, 249] on div "郭于玲 -8" at bounding box center [895, 255] width 266 height 26
type input "郭于玲-8"
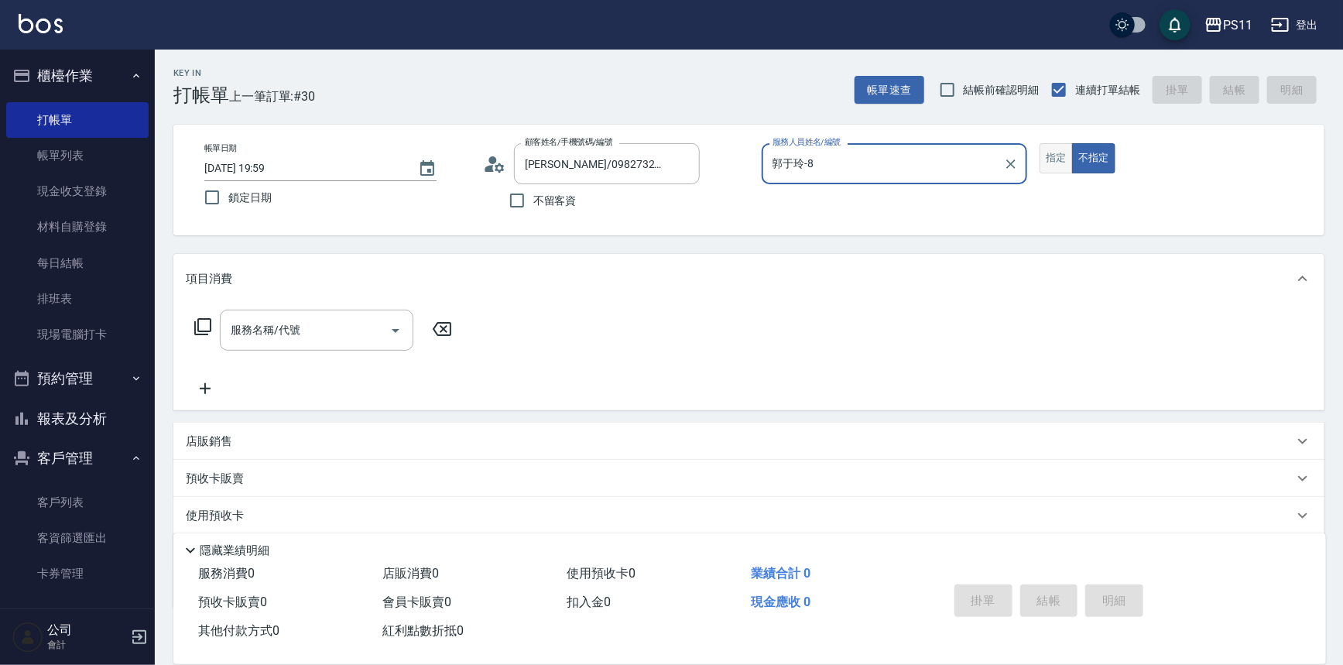
click at [1054, 163] on button "指定" at bounding box center [1056, 158] width 33 height 30
click at [209, 323] on icon at bounding box center [203, 326] width 19 height 19
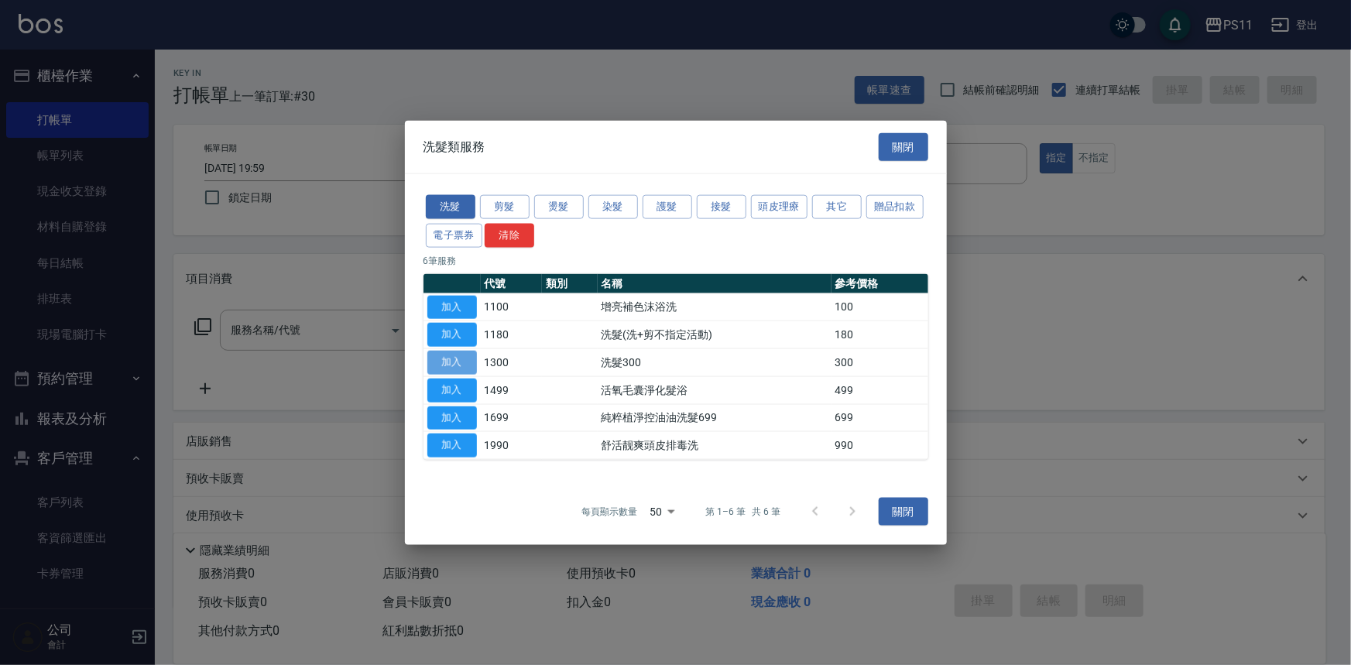
click at [466, 355] on button "加入" at bounding box center [452, 363] width 50 height 24
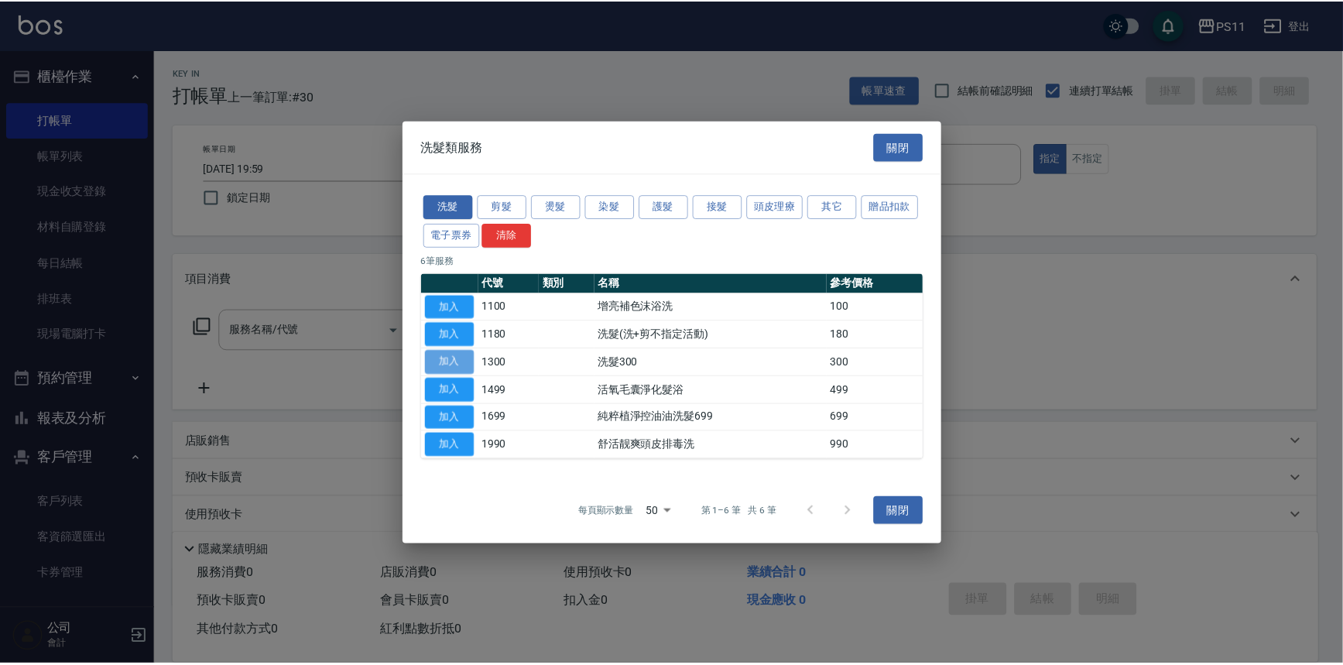
type input "洗髮300(1300)"
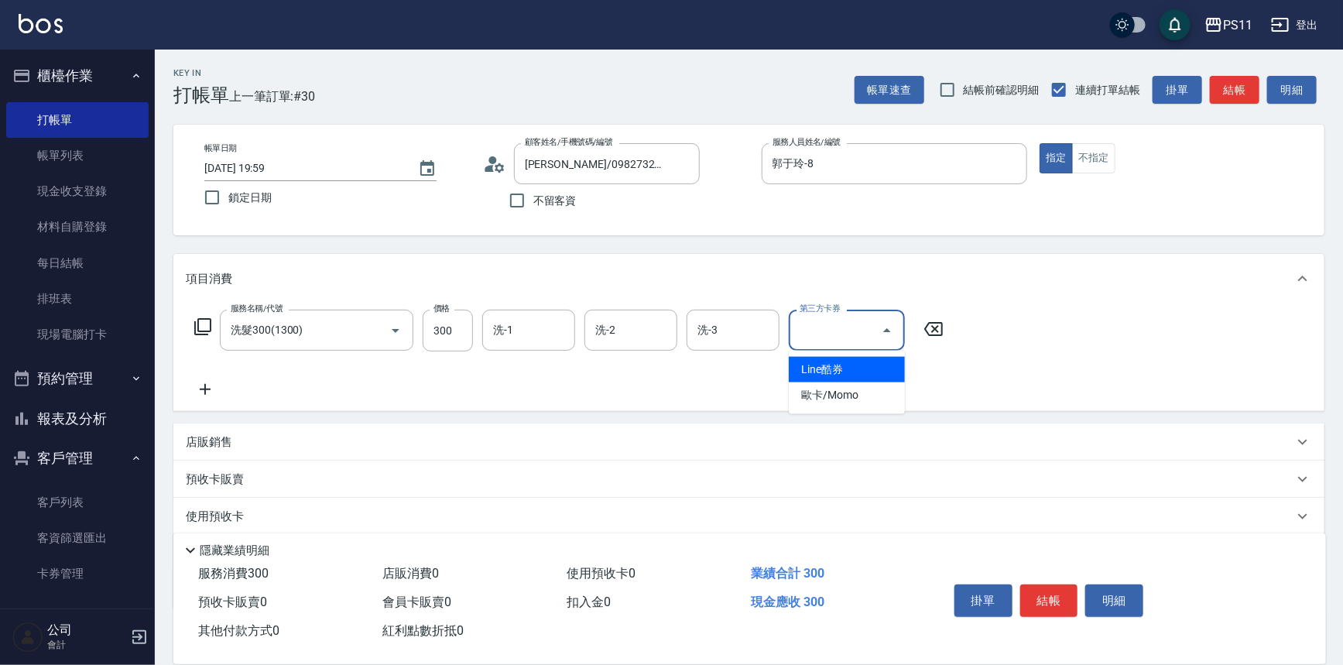
click at [540, 331] on div "服務名稱/代號 洗髮300(1300) 服務名稱/代號 價格 300 價格 洗-1 洗-1 洗-2 洗-2 洗-3 洗-3 第三方卡券 第三方卡券" at bounding box center [569, 331] width 767 height 42
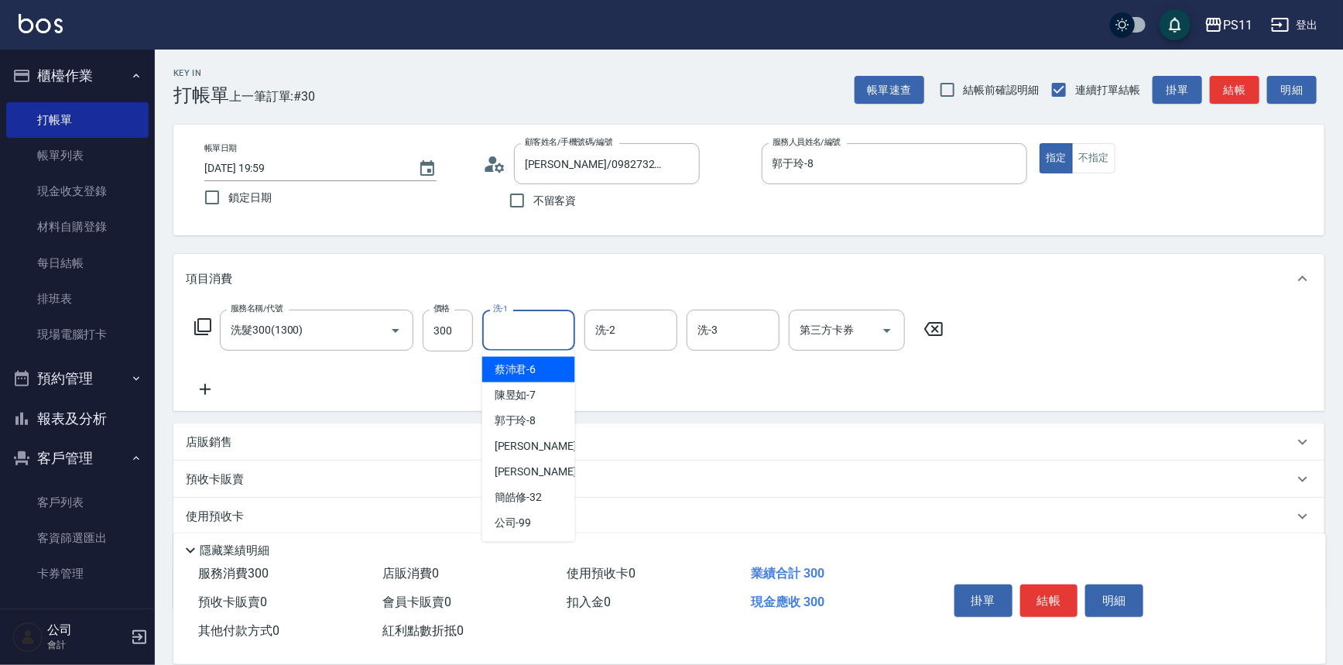
click at [540, 337] on input "洗-1" at bounding box center [528, 330] width 79 height 27
type input "[PERSON_NAME]-31"
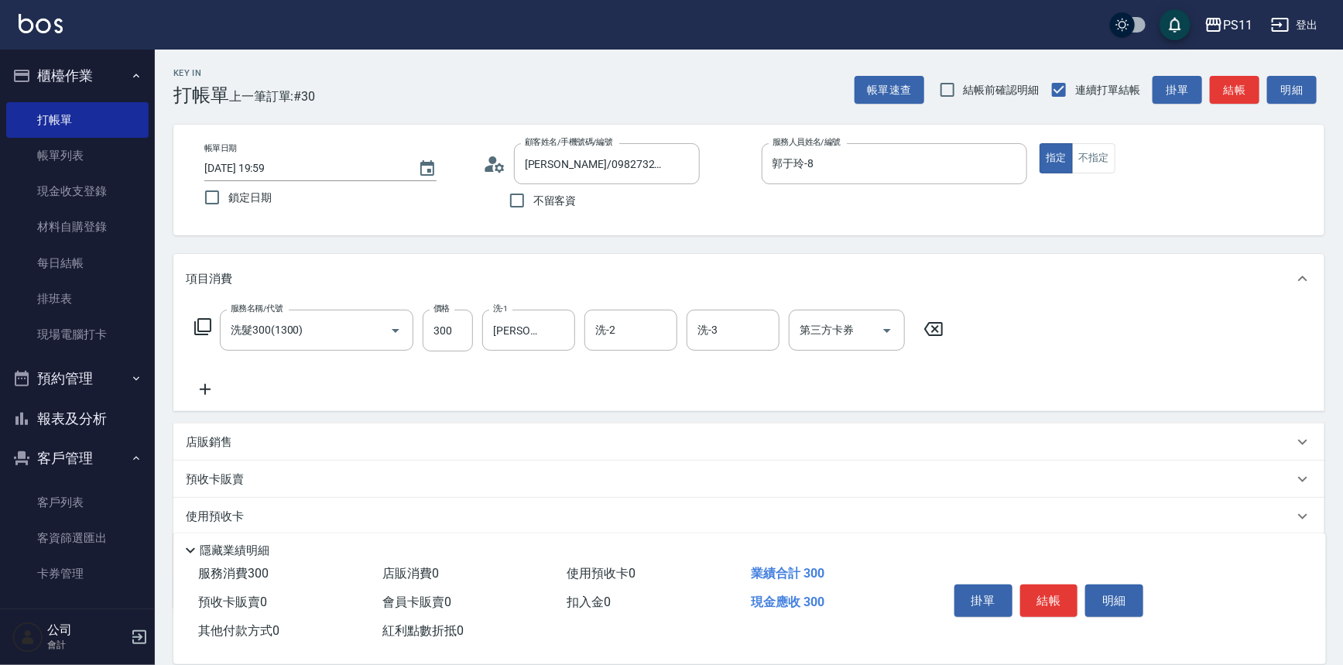
click at [214, 397] on icon at bounding box center [205, 389] width 39 height 19
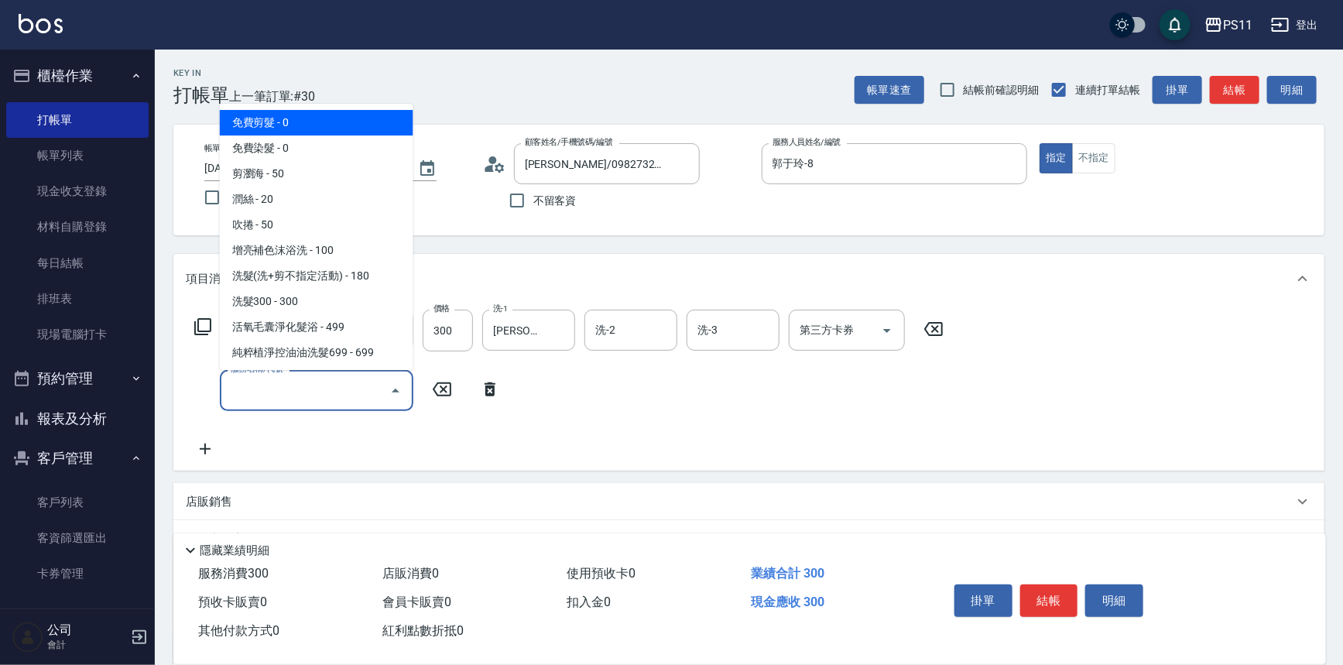
click at [258, 393] on input "服務名稱/代號" at bounding box center [305, 390] width 156 height 27
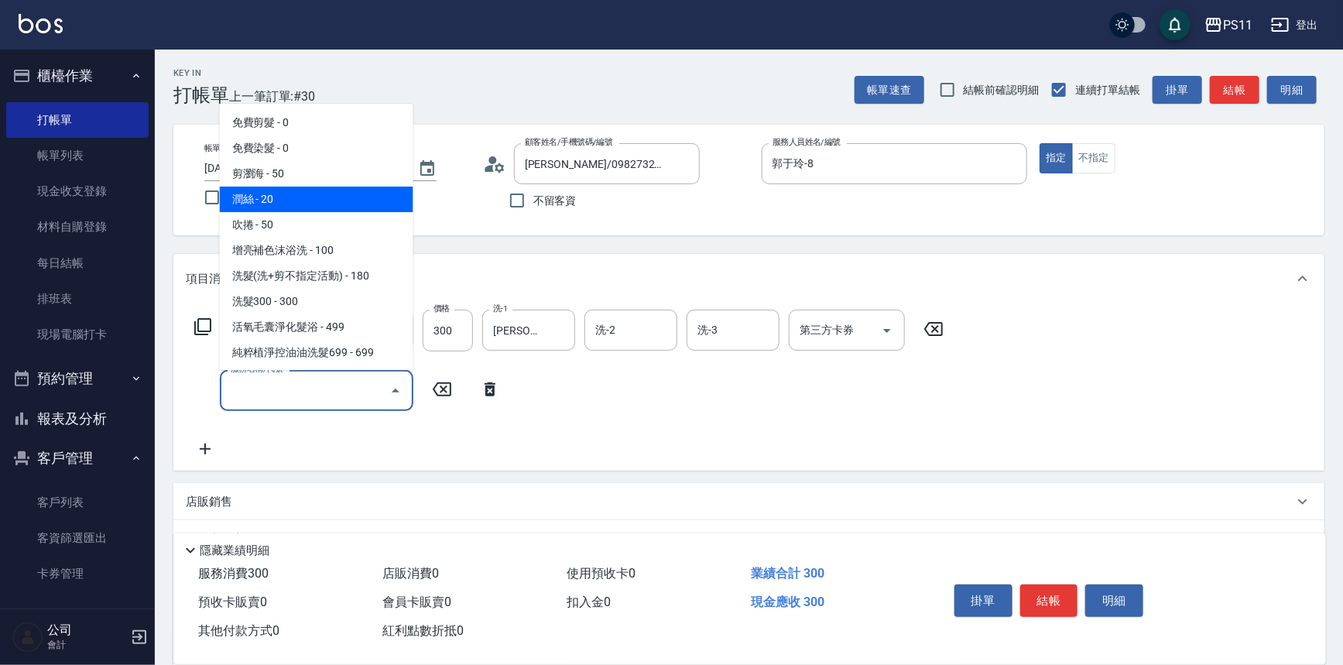
click at [311, 204] on span "潤絲 - 20" at bounding box center [317, 200] width 194 height 26
type input "潤絲(820)"
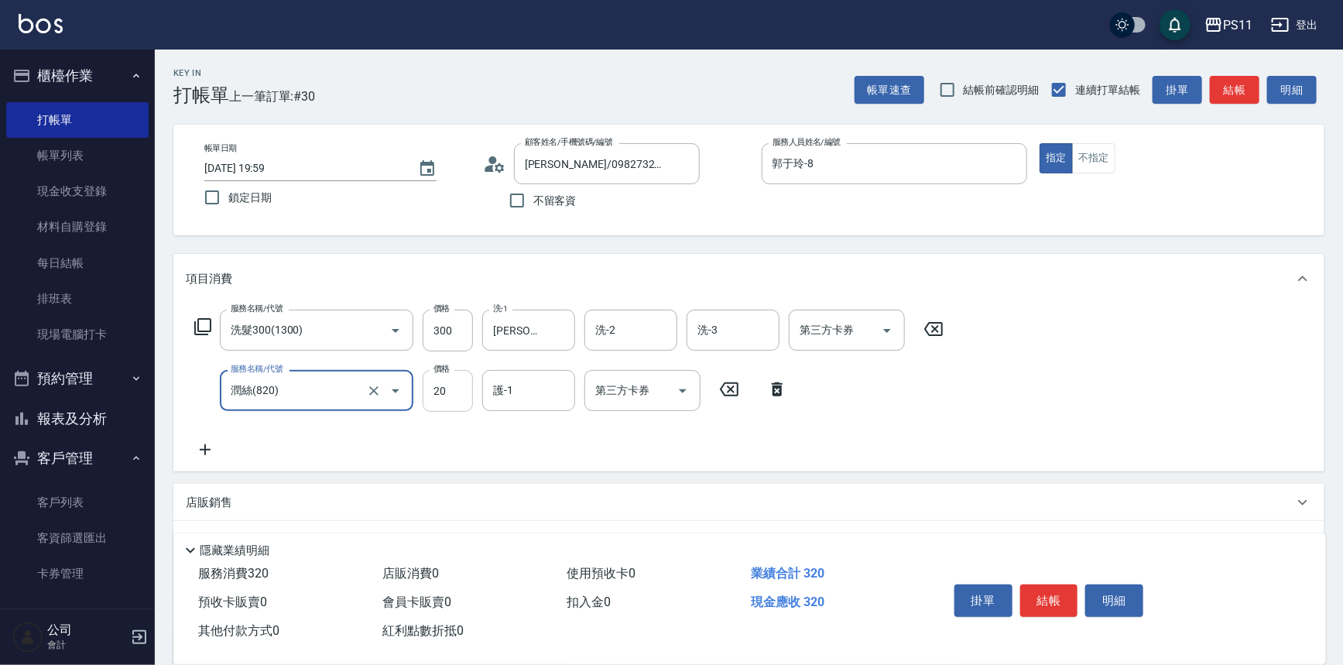
drag, startPoint x: 421, startPoint y: 396, endPoint x: 431, endPoint y: 396, distance: 10.1
click at [420, 396] on div "服務名稱/代號 [PERSON_NAME](820) 服務名稱/代號 價格 20 價格 護-1 護-1 第三方卡券 第三方卡券" at bounding box center [491, 391] width 611 height 42
click at [449, 379] on input "20" at bounding box center [448, 391] width 50 height 42
type input "100"
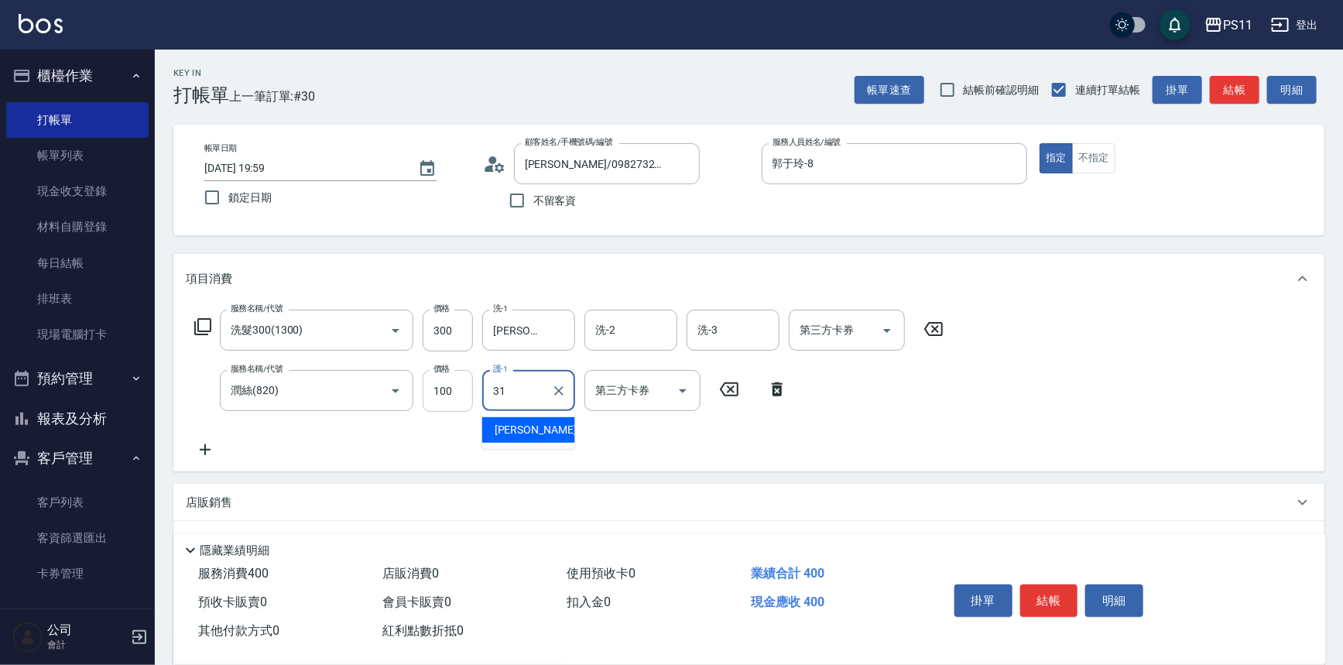
type input "[PERSON_NAME]-31"
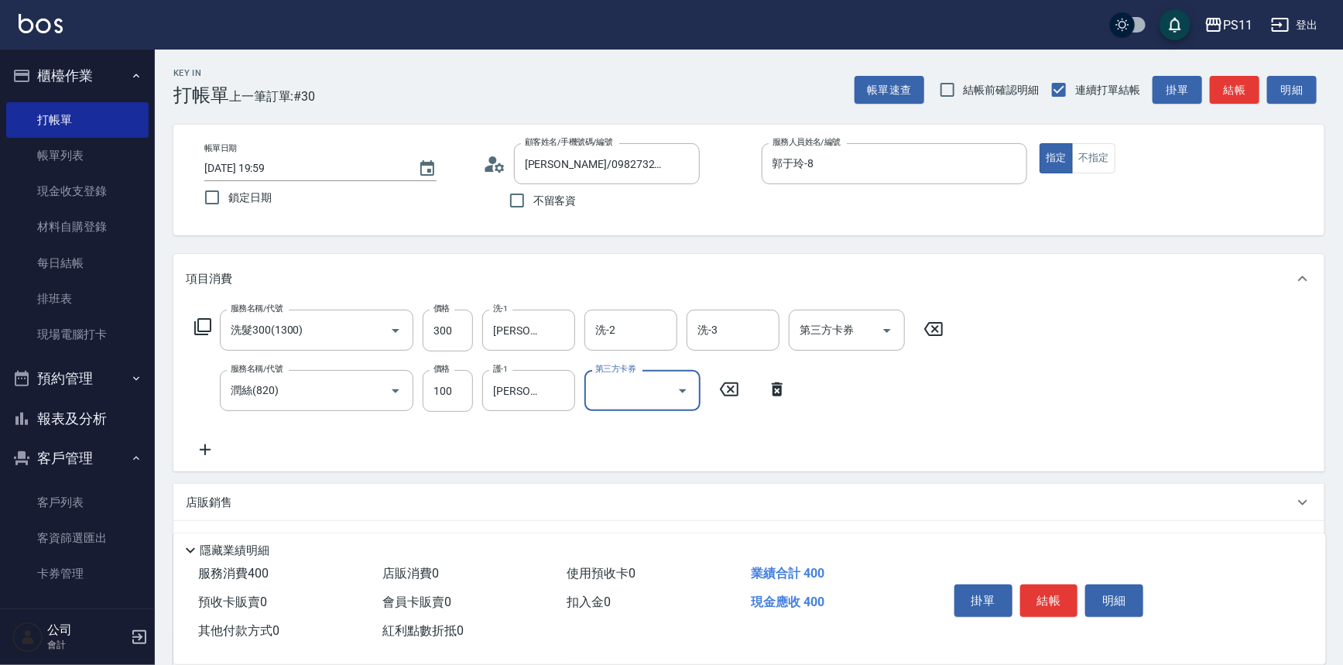
click at [1055, 590] on button "結帳" at bounding box center [1050, 601] width 58 height 33
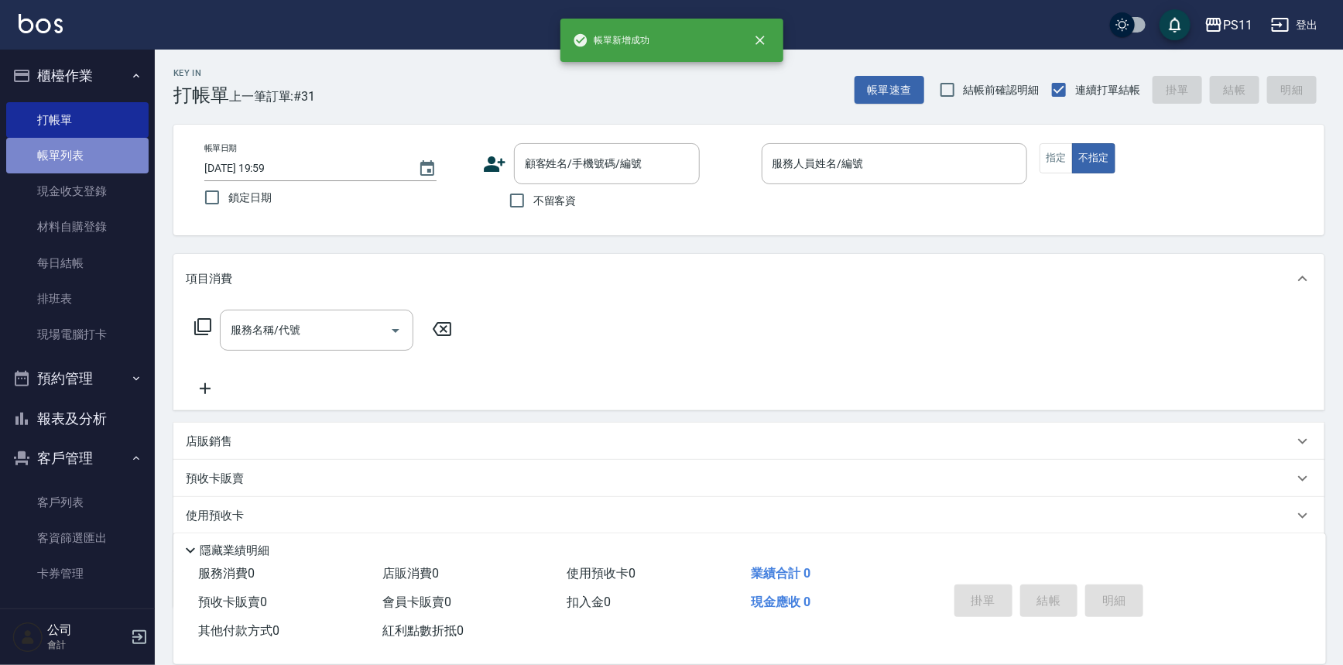
click at [99, 149] on link "帳單列表" at bounding box center [77, 156] width 142 height 36
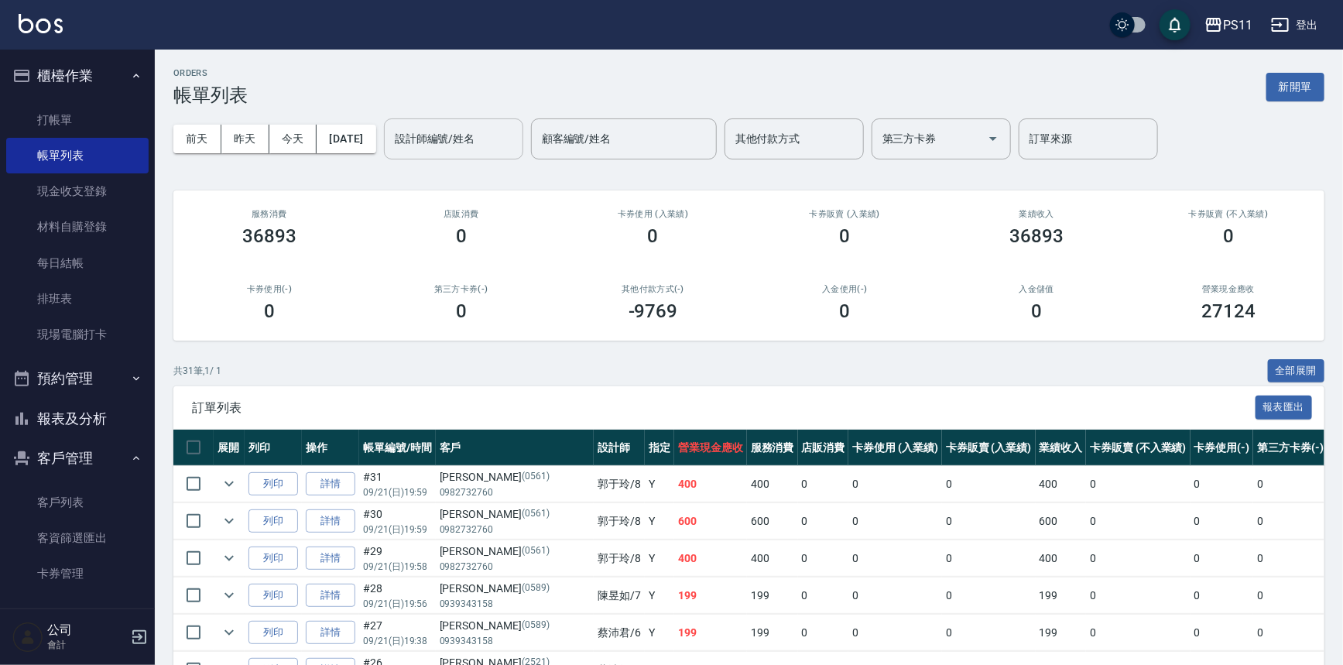
click at [407, 150] on div "[DATE] [DATE] [DATE] [DATE] 設計師編號/姓名 設計師編號/姓名 顧客編號/姓名 顧客編號/姓名 其他付款方式 其他付款方式 第三方…" at bounding box center [748, 139] width 1151 height 66
click at [516, 148] on input "設計師編號/姓名" at bounding box center [453, 138] width 125 height 27
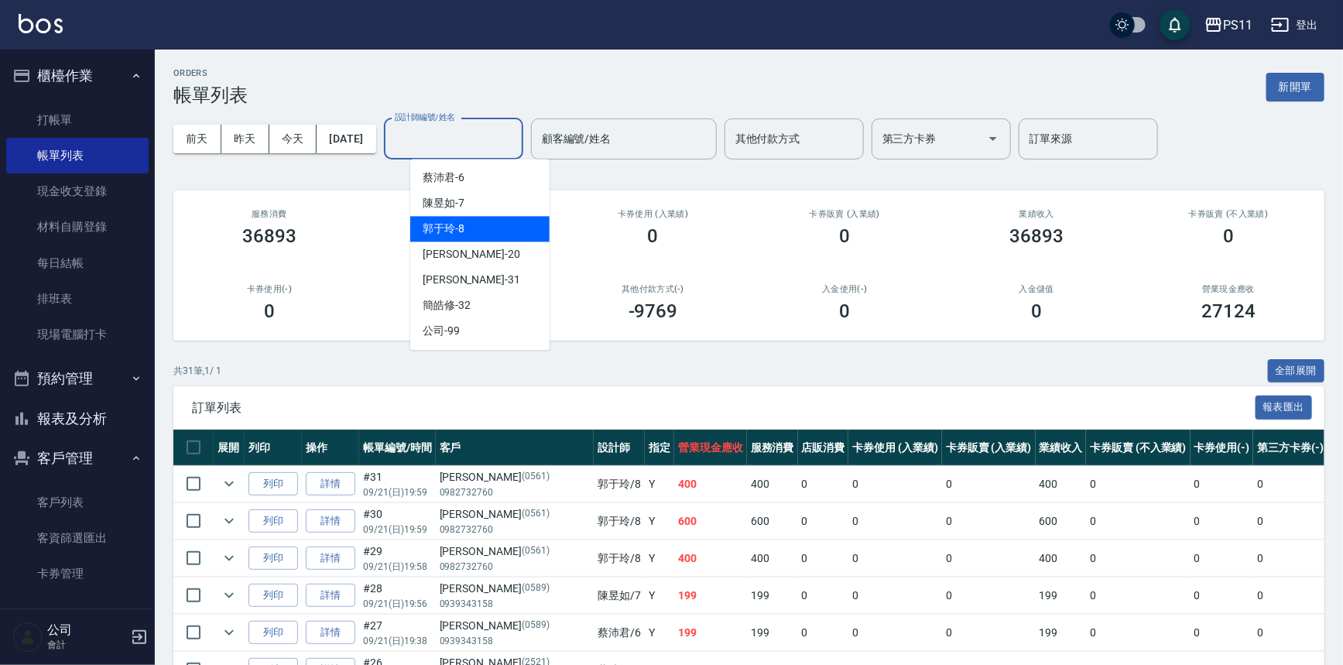
click at [527, 242] on div "[PERSON_NAME] -20" at bounding box center [479, 255] width 139 height 26
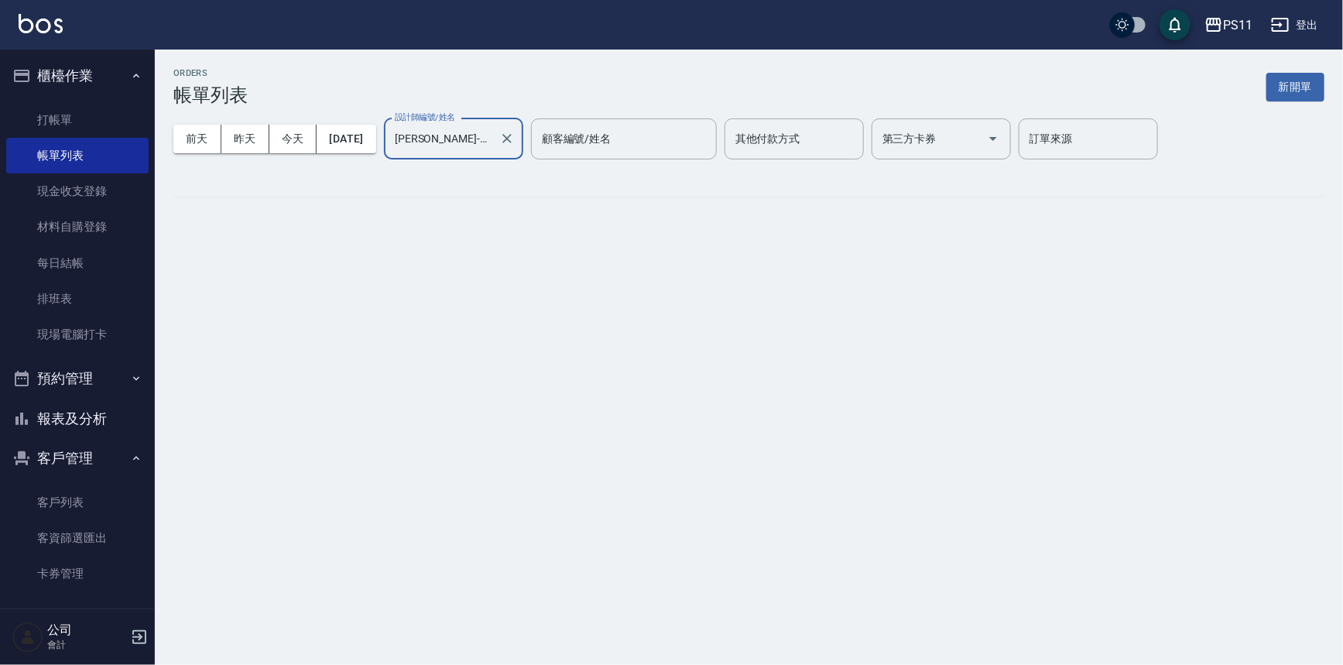
type input "[PERSON_NAME]-20"
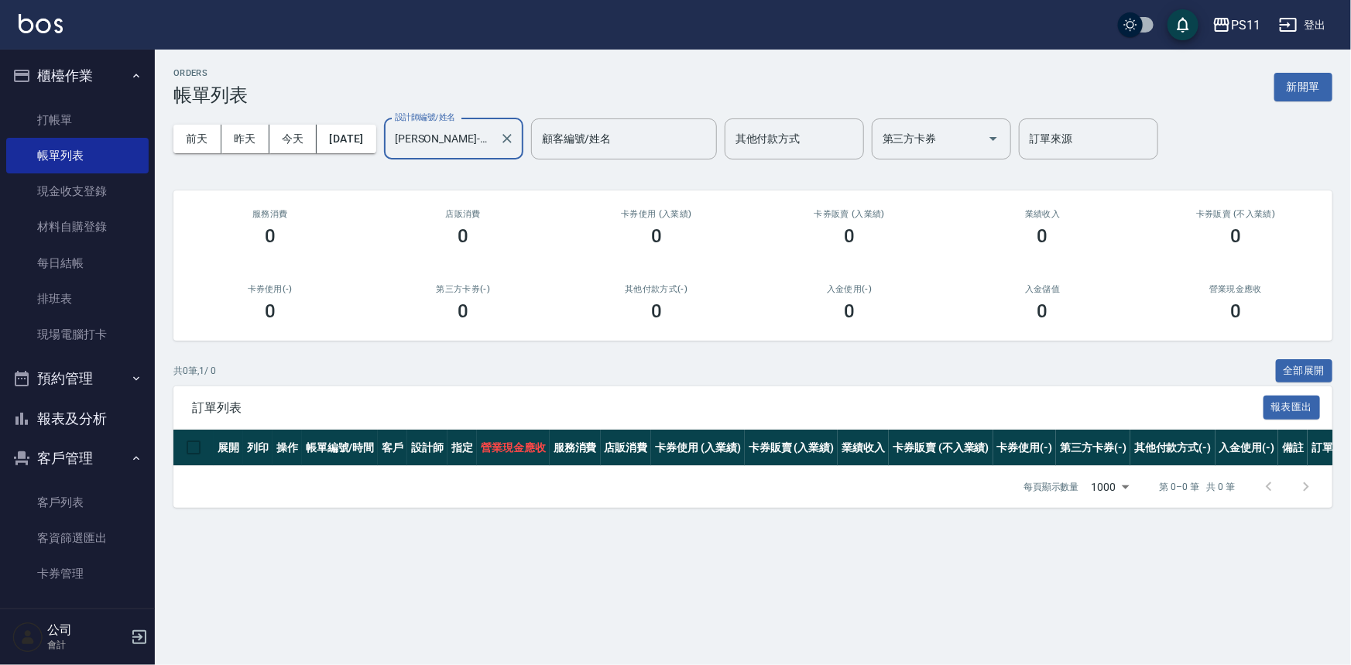
click at [523, 142] on div "[PERSON_NAME]-20 設計師編號/姓名" at bounding box center [453, 138] width 139 height 41
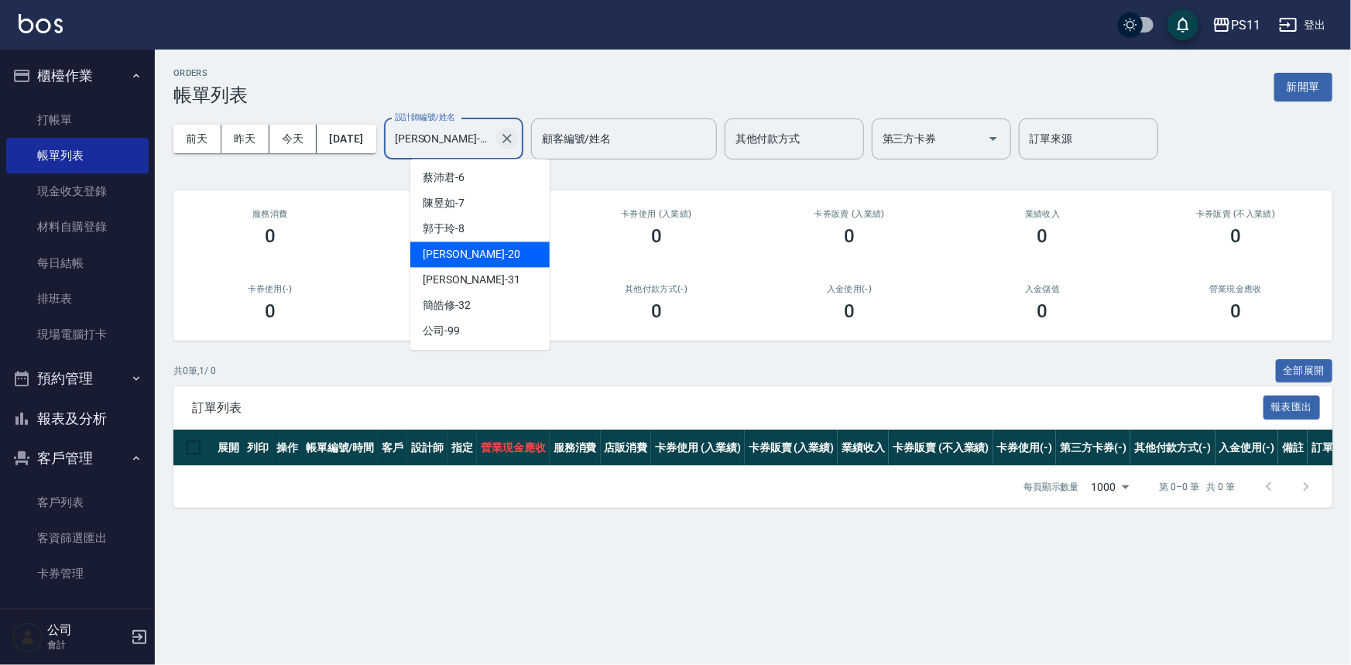
click at [515, 146] on icon "Clear" at bounding box center [506, 138] width 15 height 15
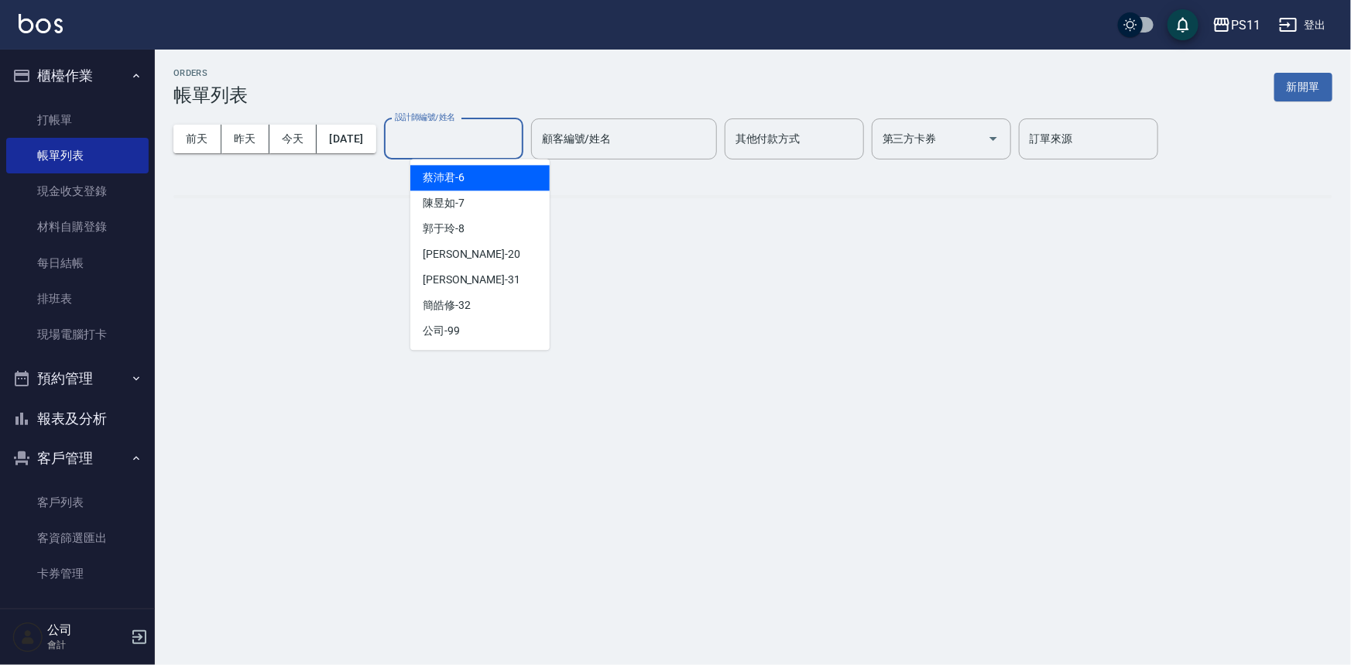
click at [516, 141] on input "設計師編號/姓名" at bounding box center [453, 138] width 125 height 27
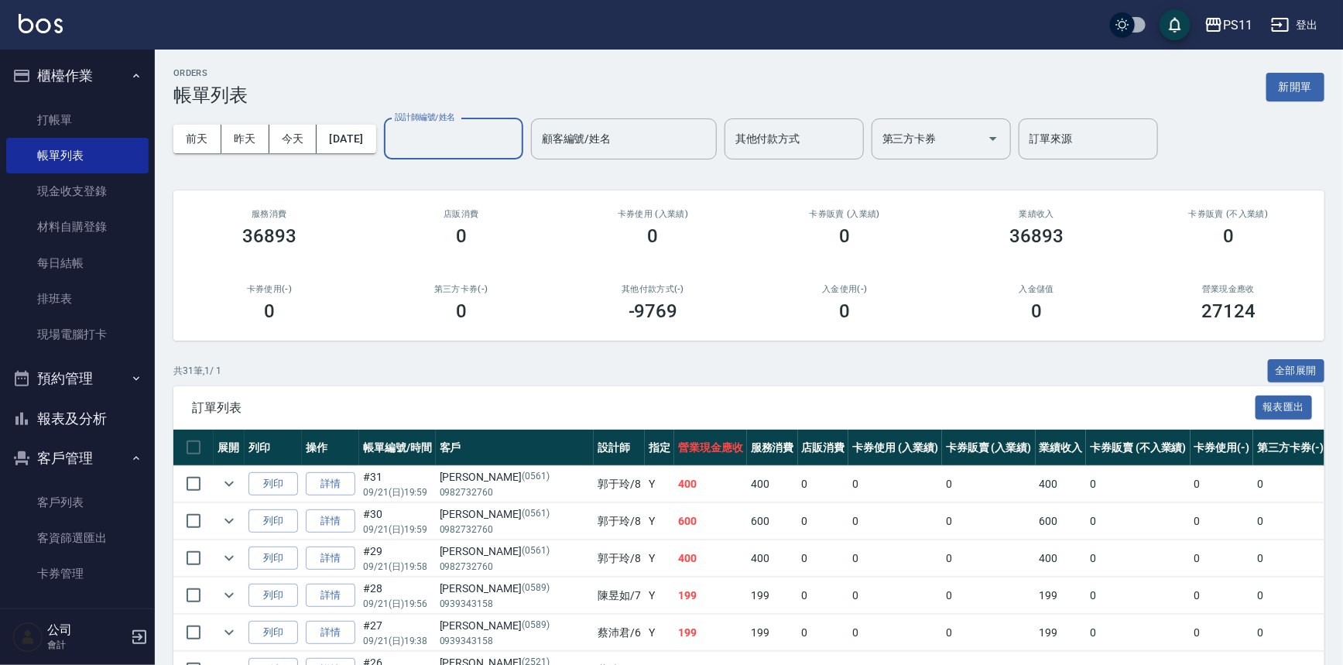
click at [503, 139] on input "設計師編號/姓名" at bounding box center [453, 138] width 125 height 27
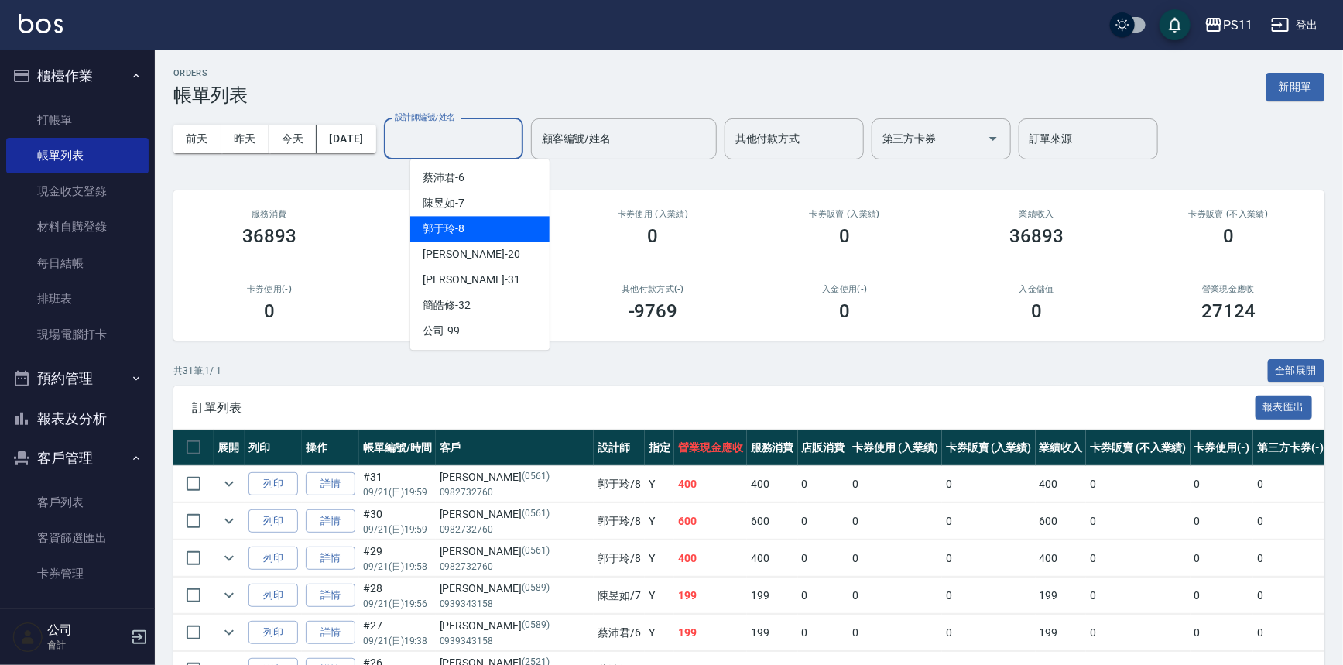
click at [501, 222] on div "郭于玲 -8" at bounding box center [479, 229] width 139 height 26
type input "郭于玲-8"
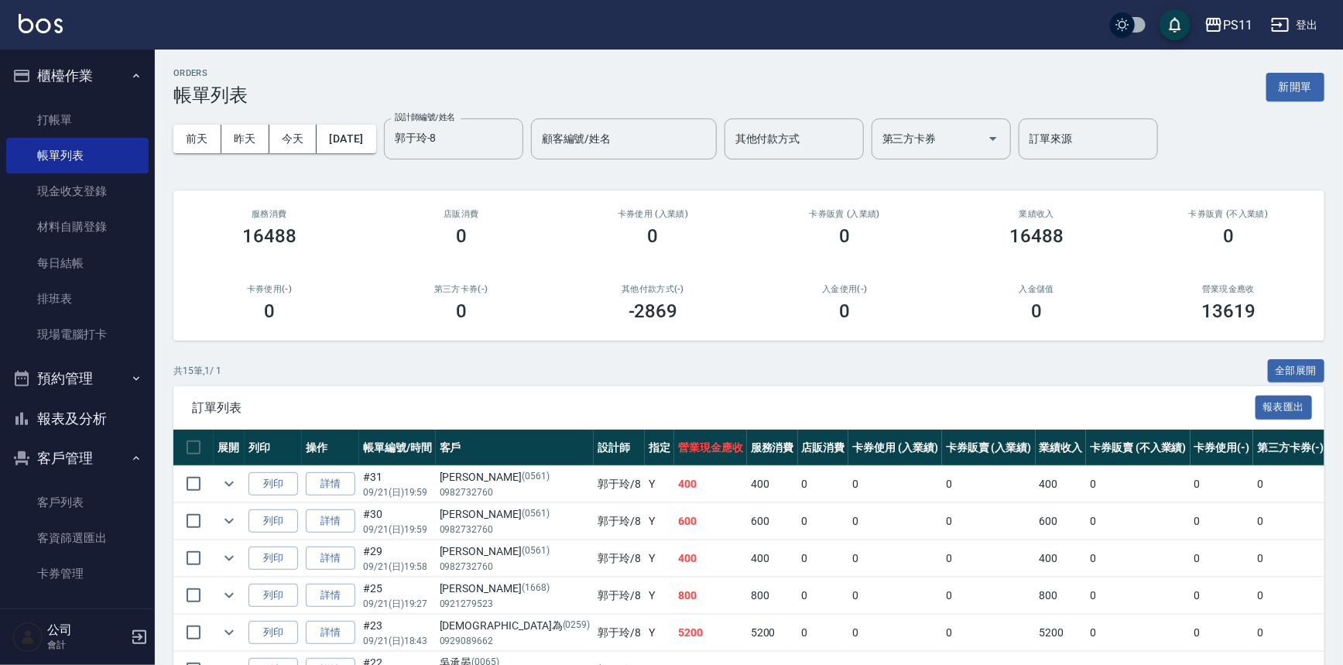
click at [664, 361] on div "共 15 筆, 1 / 1 全部展開" at bounding box center [748, 371] width 1151 height 24
click at [96, 426] on button "報表及分析" at bounding box center [77, 419] width 142 height 40
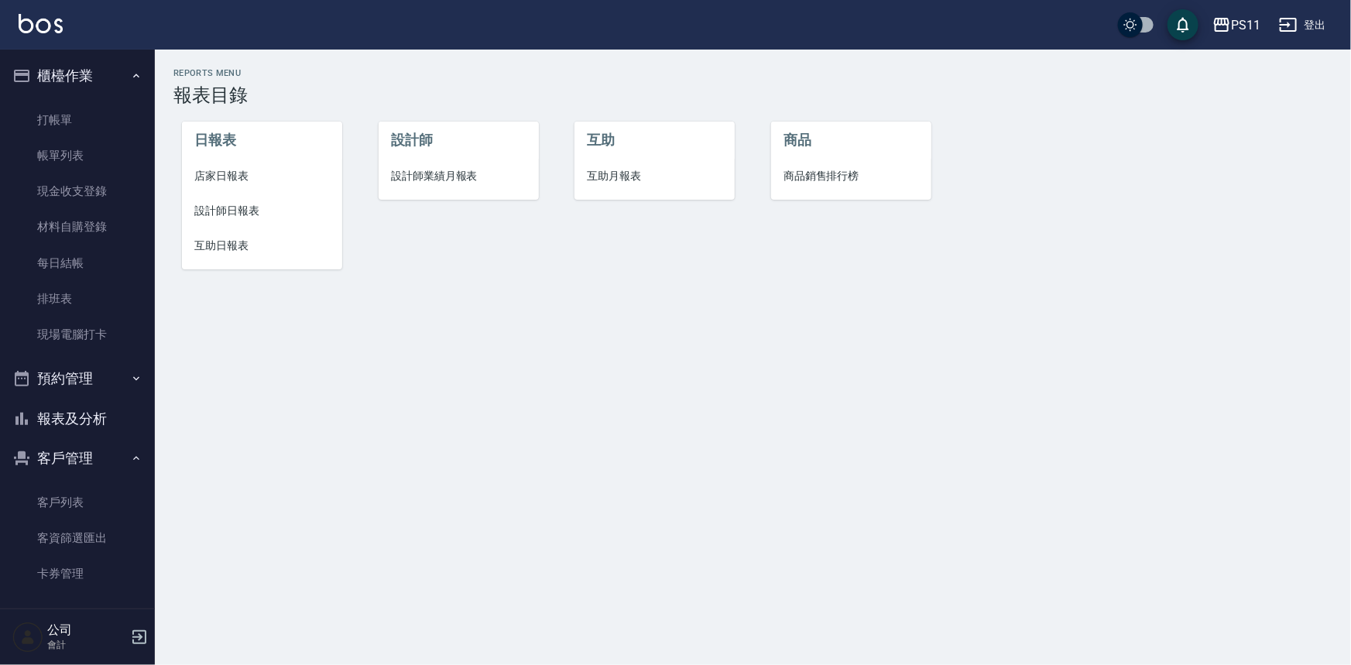
click at [208, 247] on span "互助日報表" at bounding box center [262, 246] width 136 height 16
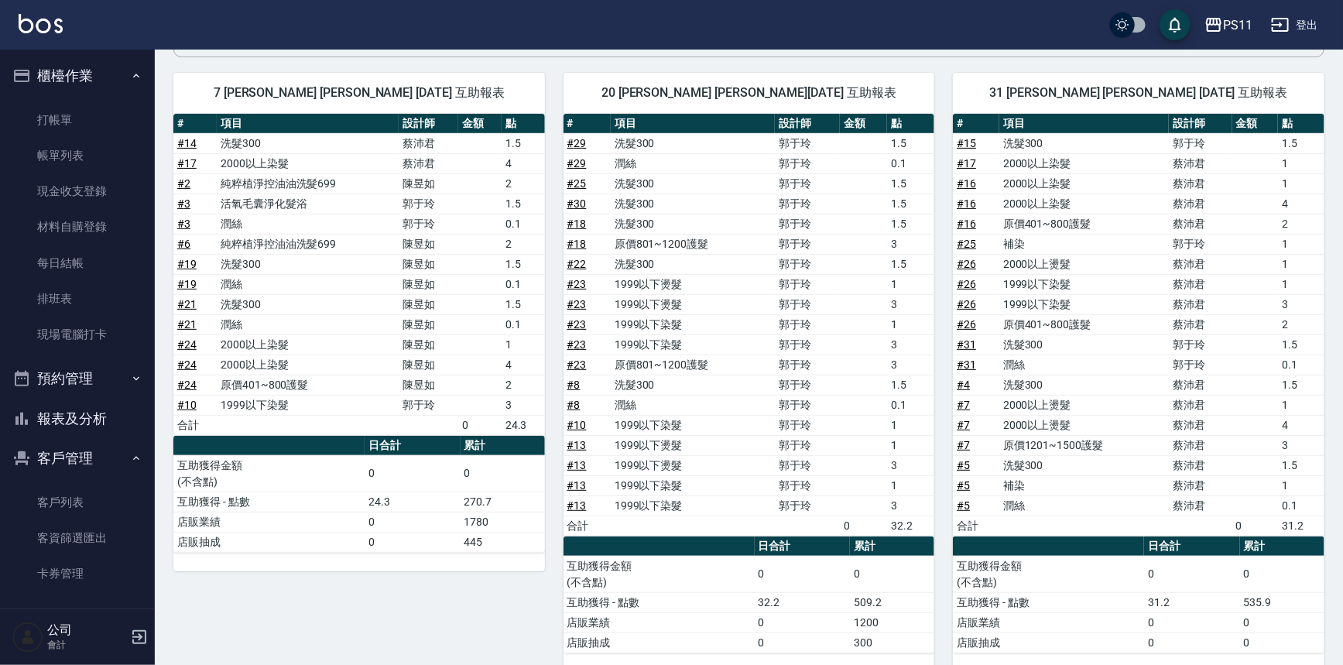
scroll to position [178, 0]
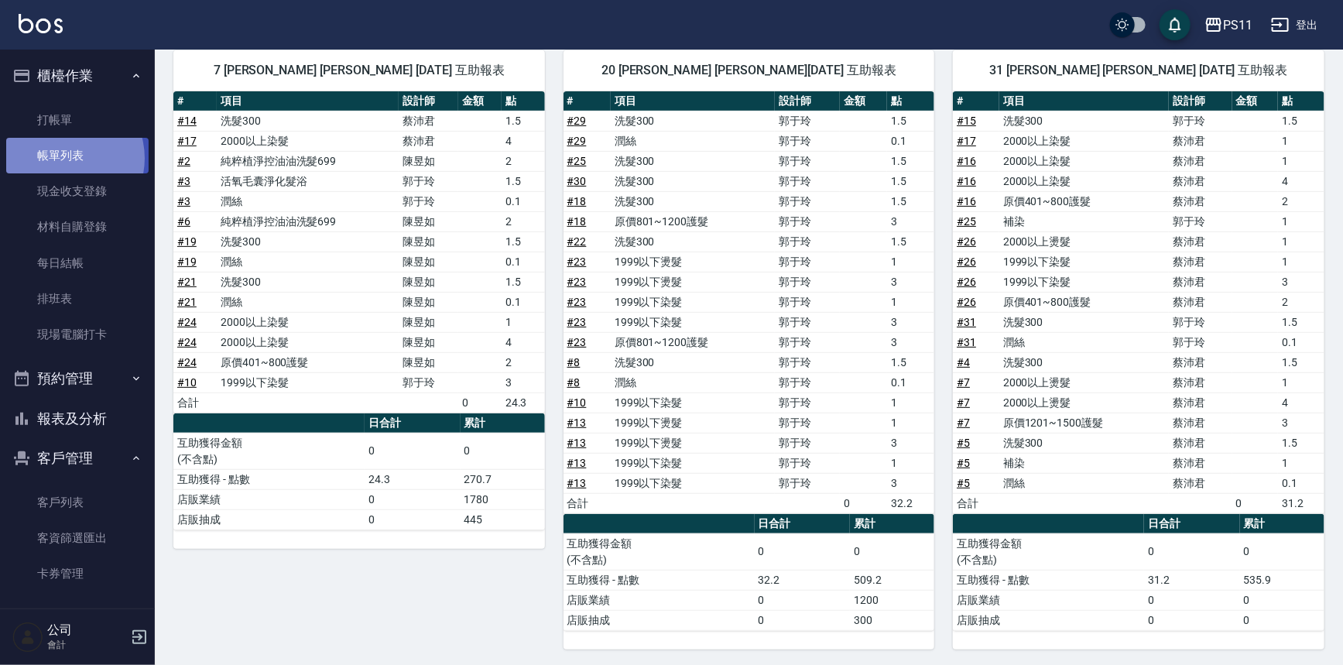
click at [61, 159] on link "帳單列表" at bounding box center [77, 156] width 142 height 36
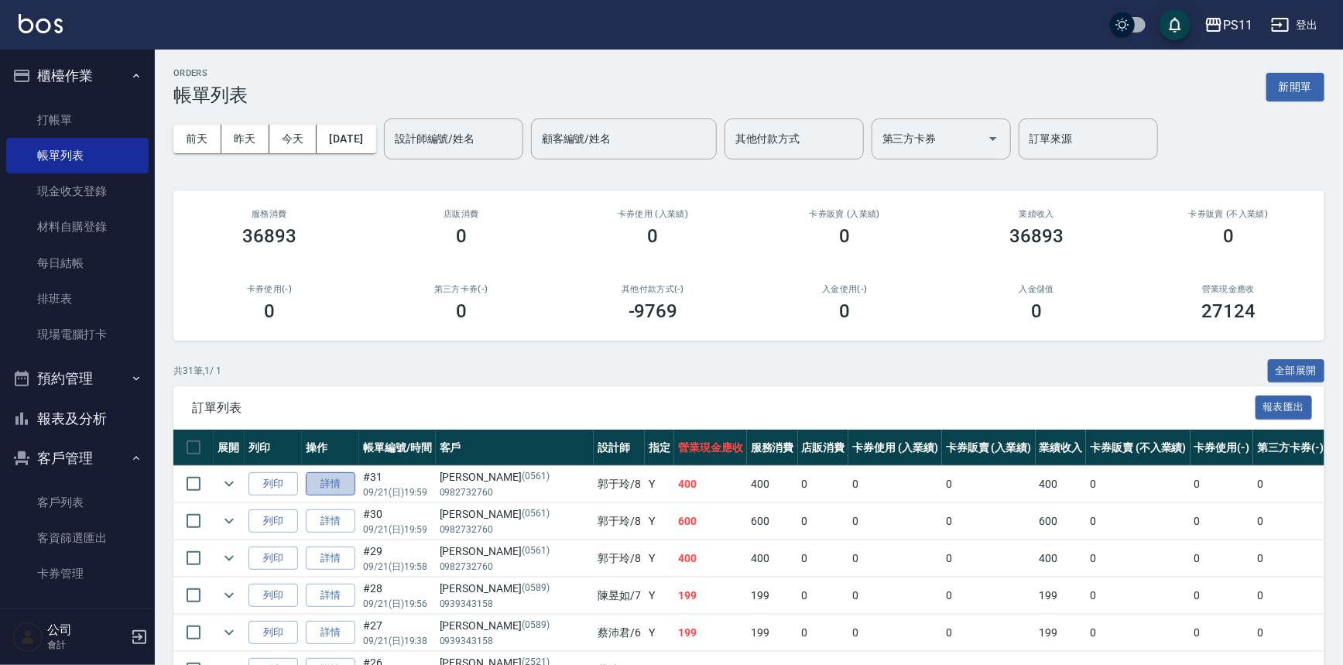
click at [340, 485] on link "詳情" at bounding box center [331, 484] width 50 height 24
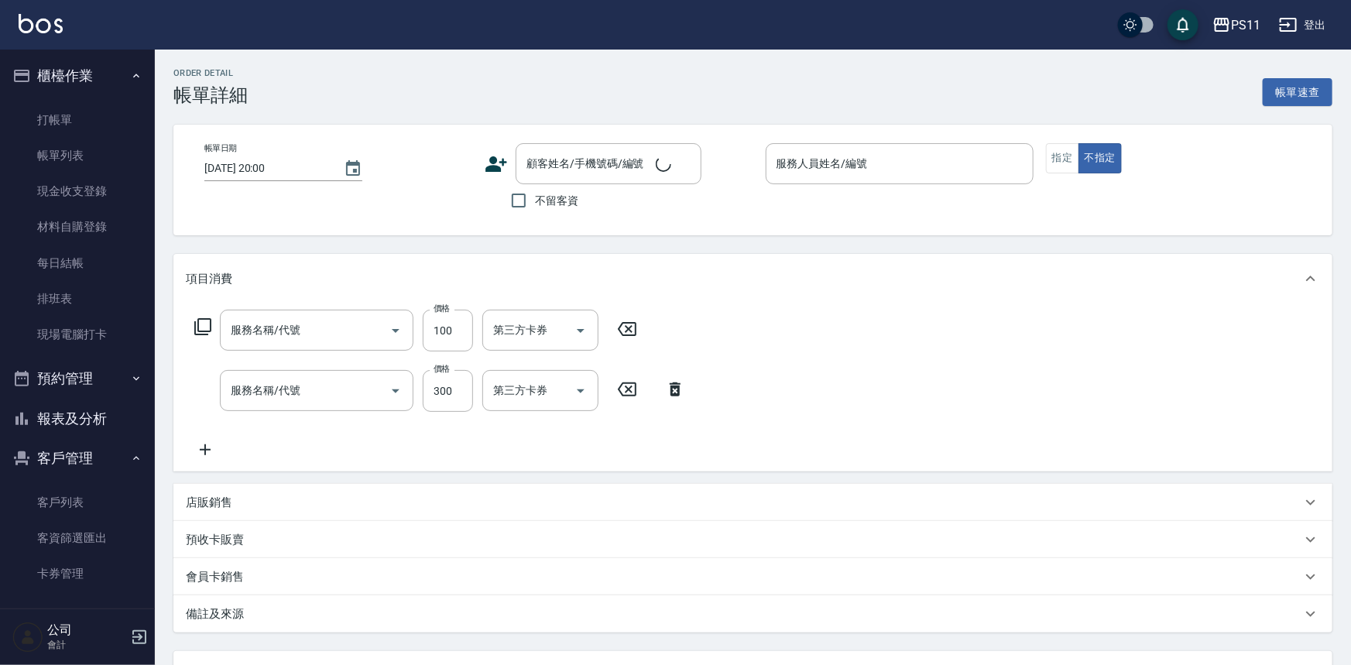
type input "[DATE] 19:59"
type input "郭于玲-8"
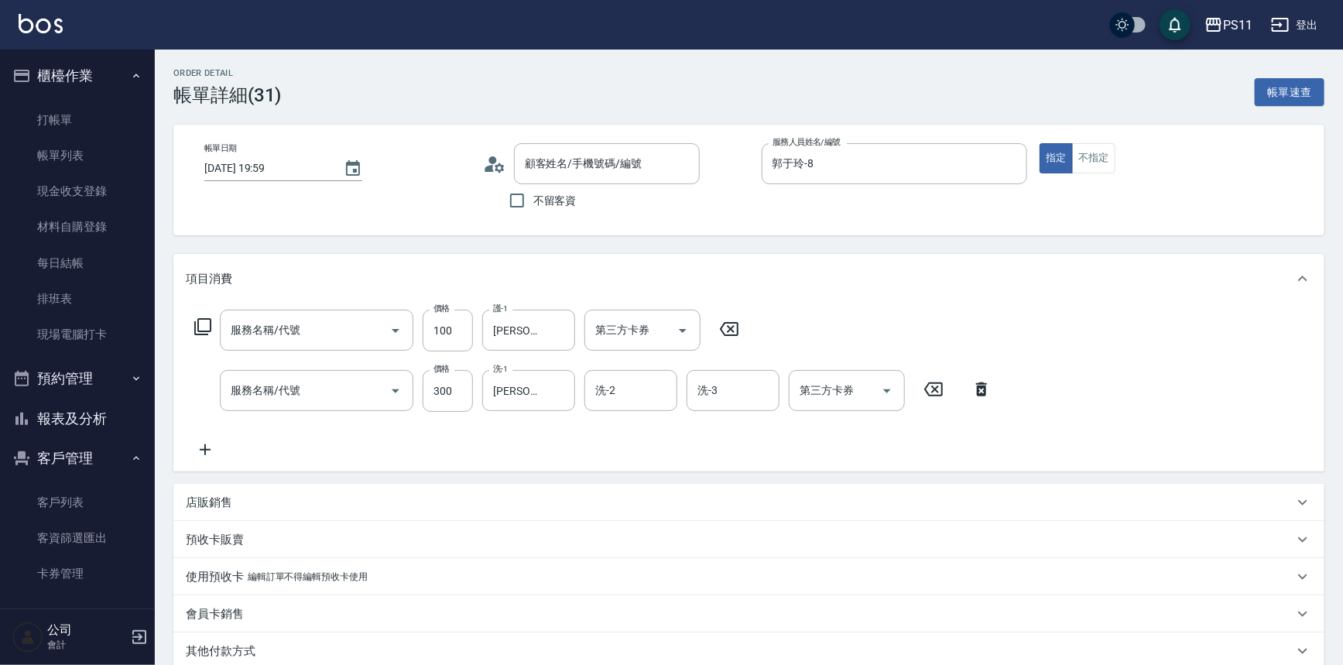
type input "潤絲(820)"
type input "洗髮300(1300)"
type input "[PERSON_NAME]/0982732760/0561"
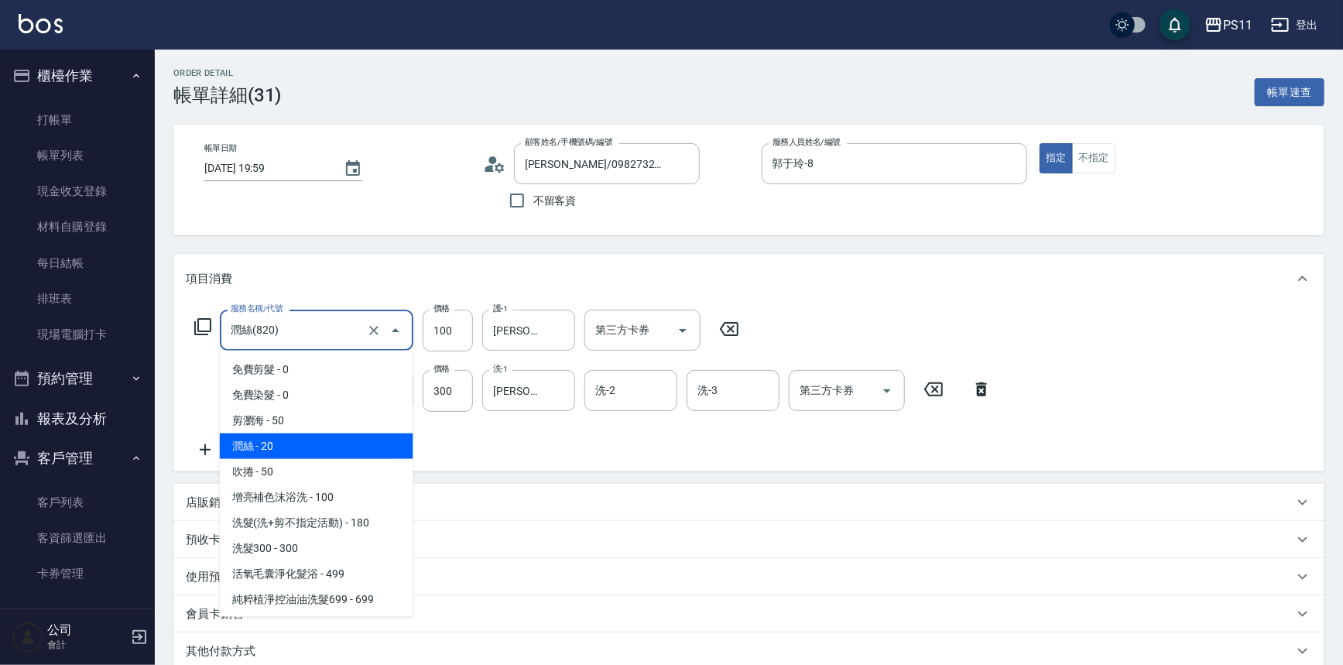
click at [337, 334] on input "潤絲(820)" at bounding box center [295, 330] width 136 height 27
click at [382, 327] on button "Clear" at bounding box center [374, 331] width 22 height 22
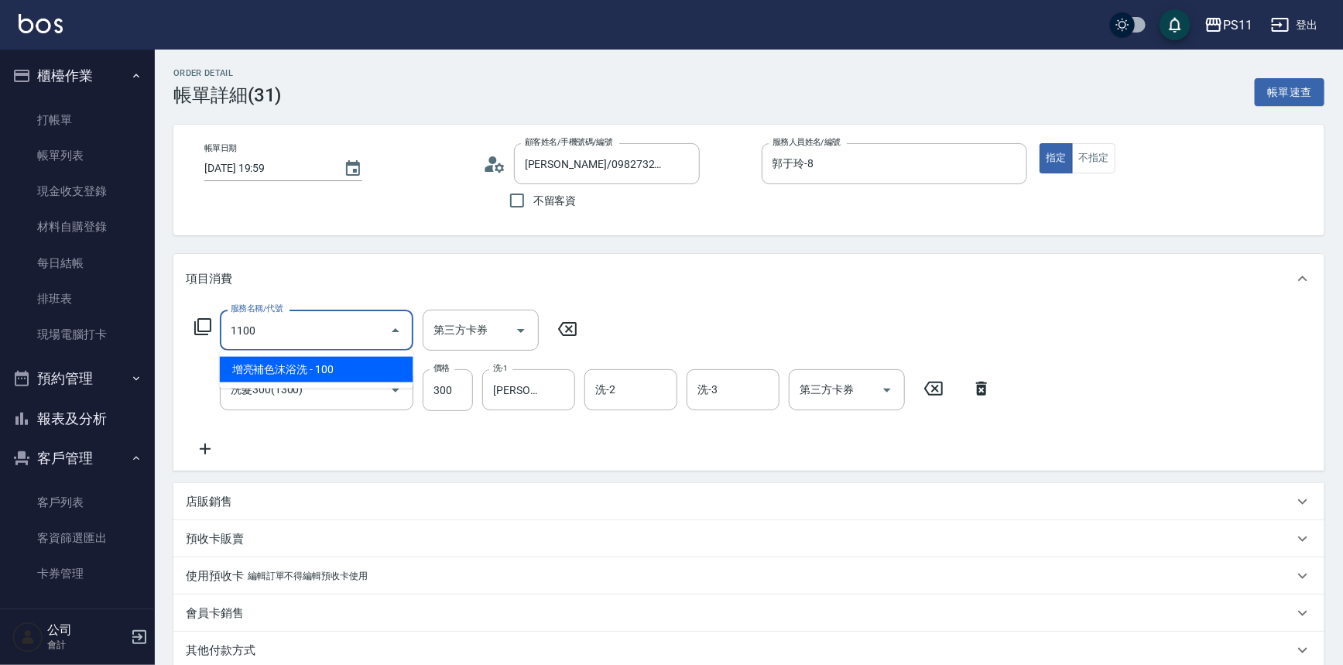
type input "增亮補色沫浴洗(1100)"
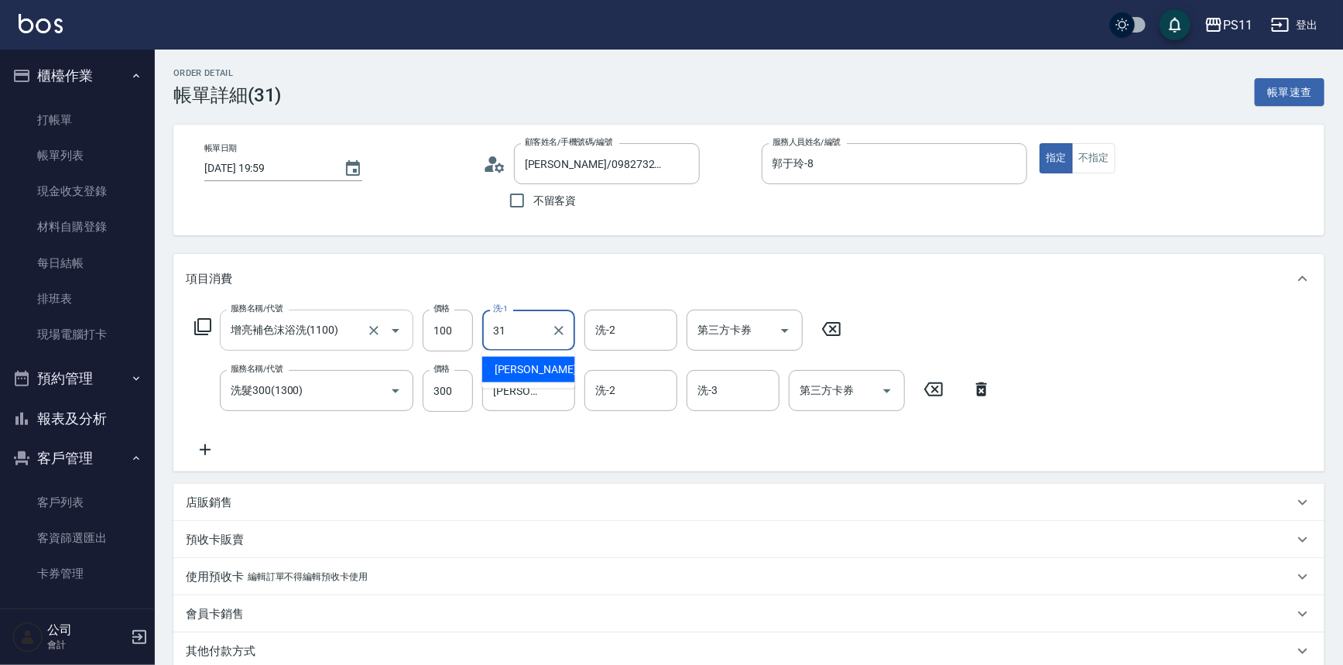
type input "[PERSON_NAME]-31"
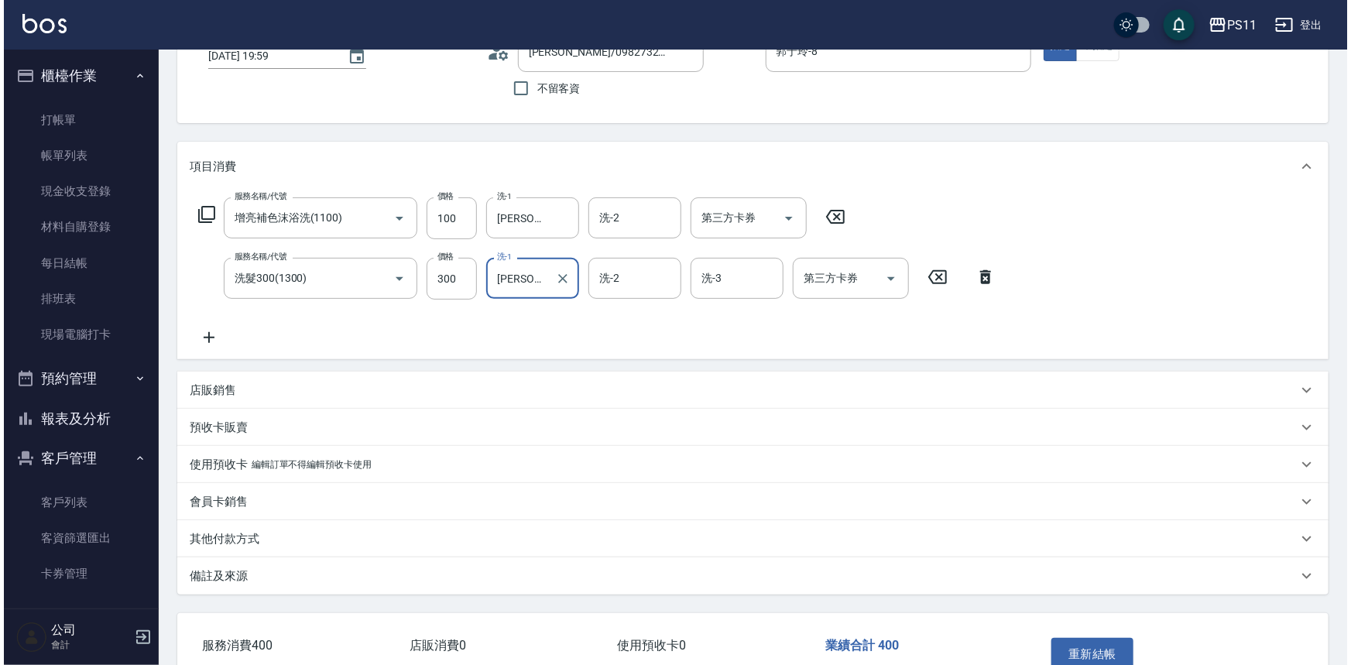
scroll to position [206, 0]
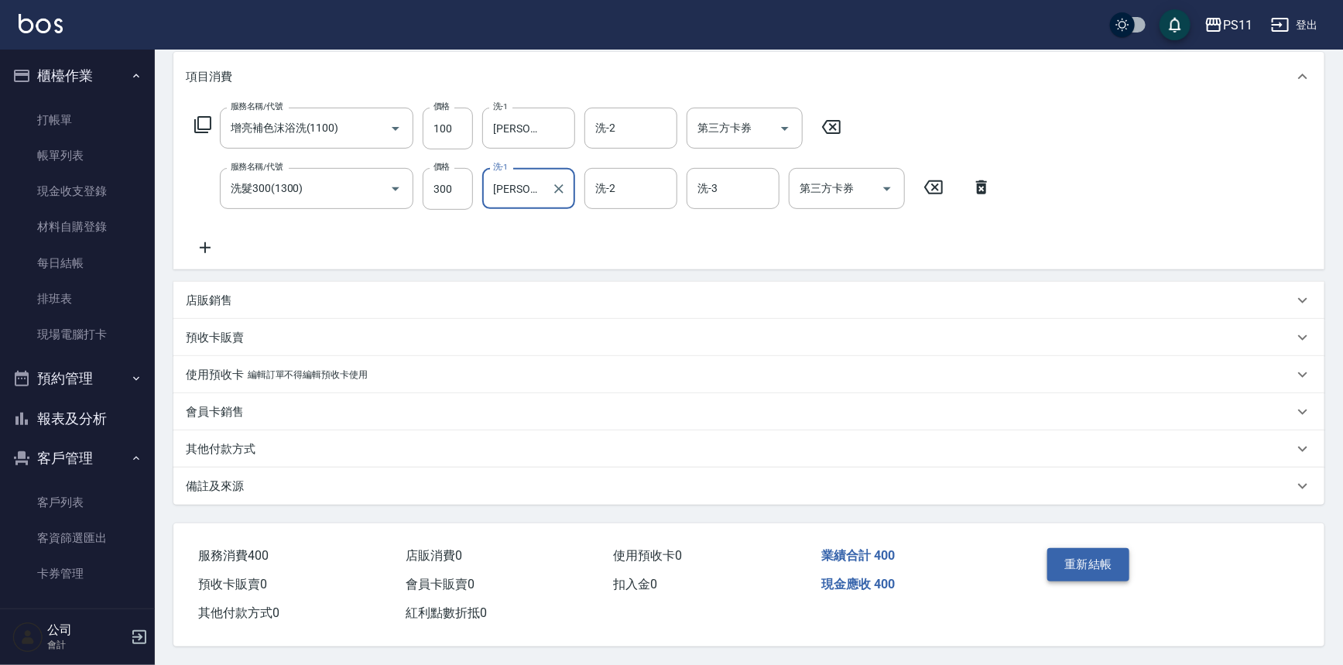
click at [1086, 567] on button "重新結帳" at bounding box center [1089, 564] width 82 height 33
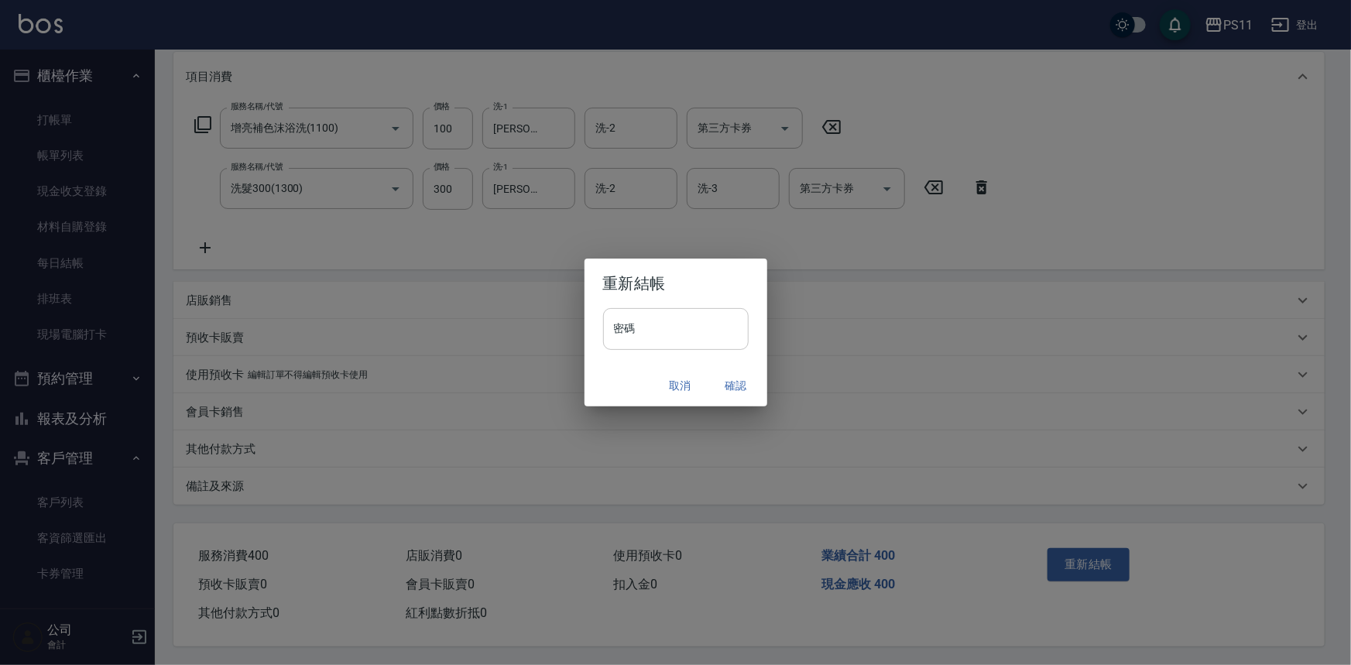
click at [660, 324] on input "密碼" at bounding box center [676, 329] width 146 height 42
type input "****"
click at [725, 379] on button "確認" at bounding box center [737, 386] width 50 height 29
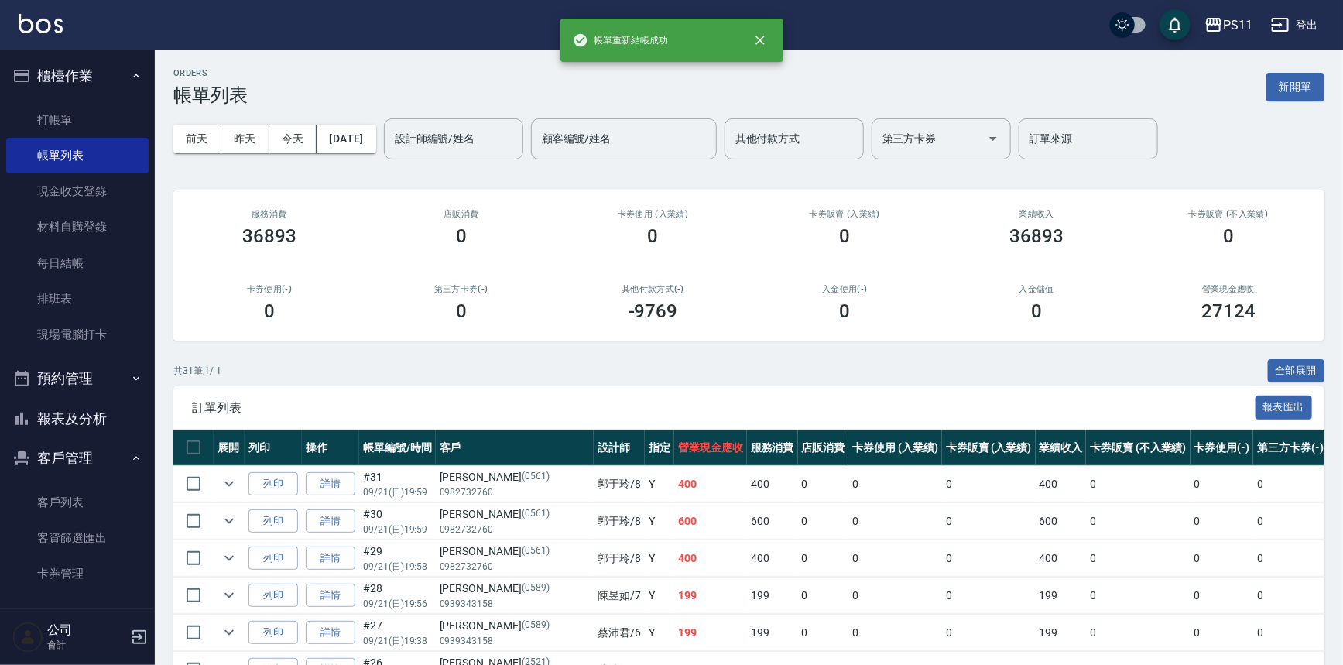
click at [71, 411] on button "報表及分析" at bounding box center [77, 419] width 142 height 40
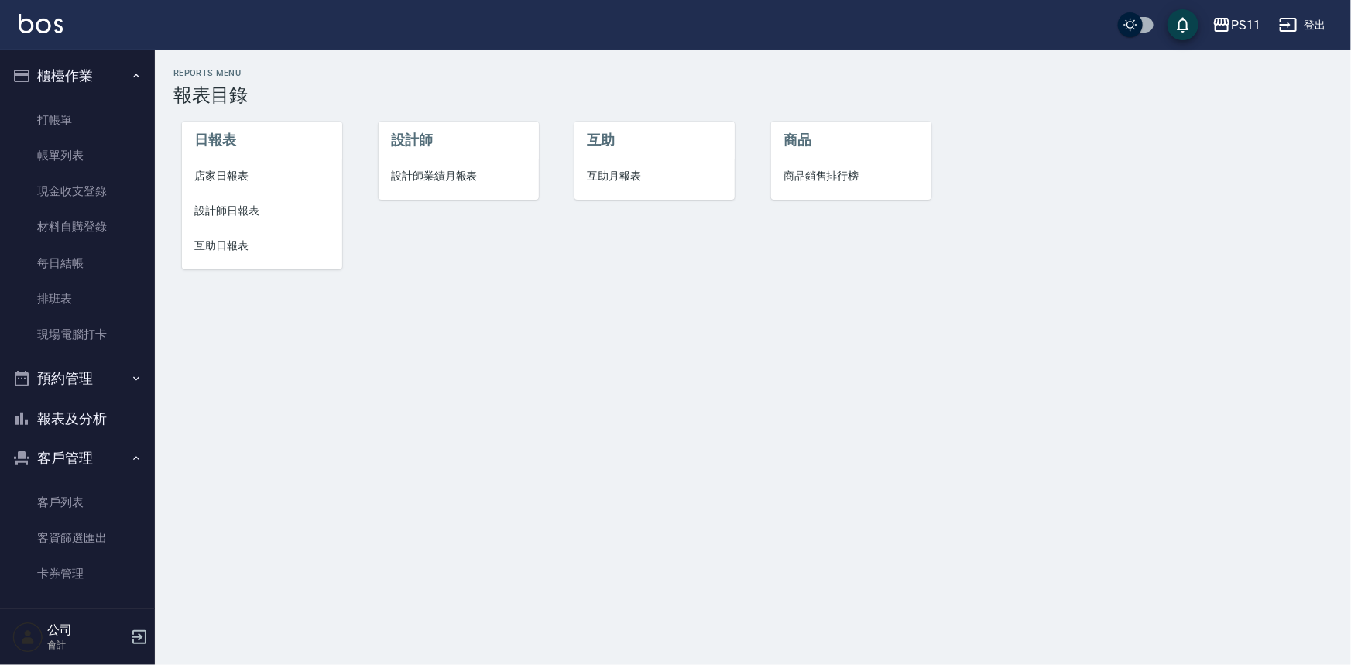
click at [222, 213] on span "設計師日報表" at bounding box center [262, 211] width 136 height 16
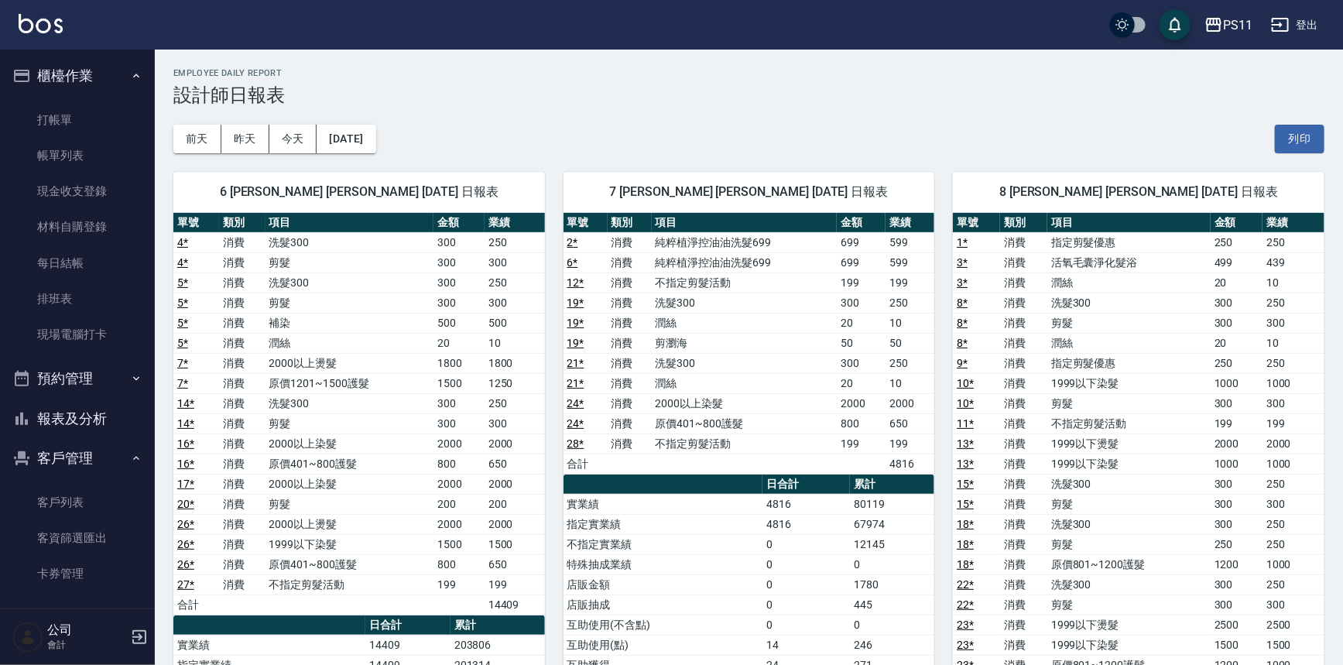
click at [101, 426] on button "報表及分析" at bounding box center [77, 419] width 142 height 40
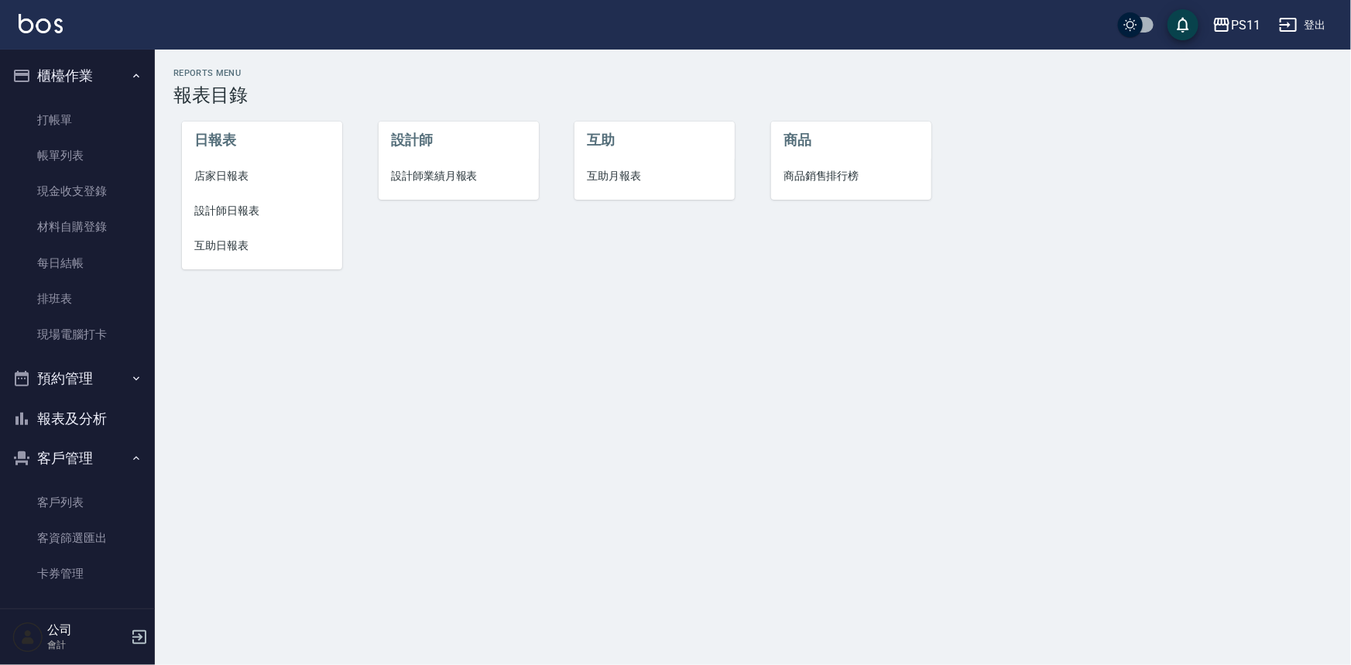
click at [228, 244] on span "互助日報表" at bounding box center [262, 246] width 136 height 16
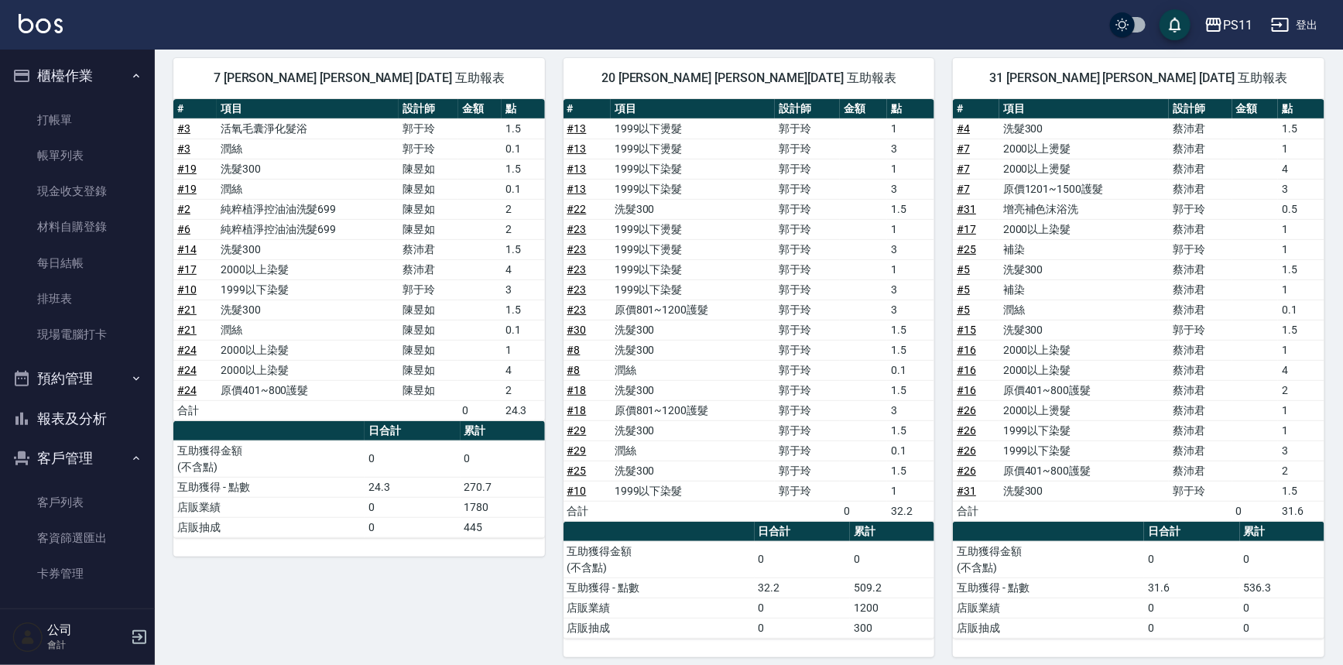
scroll to position [178, 0]
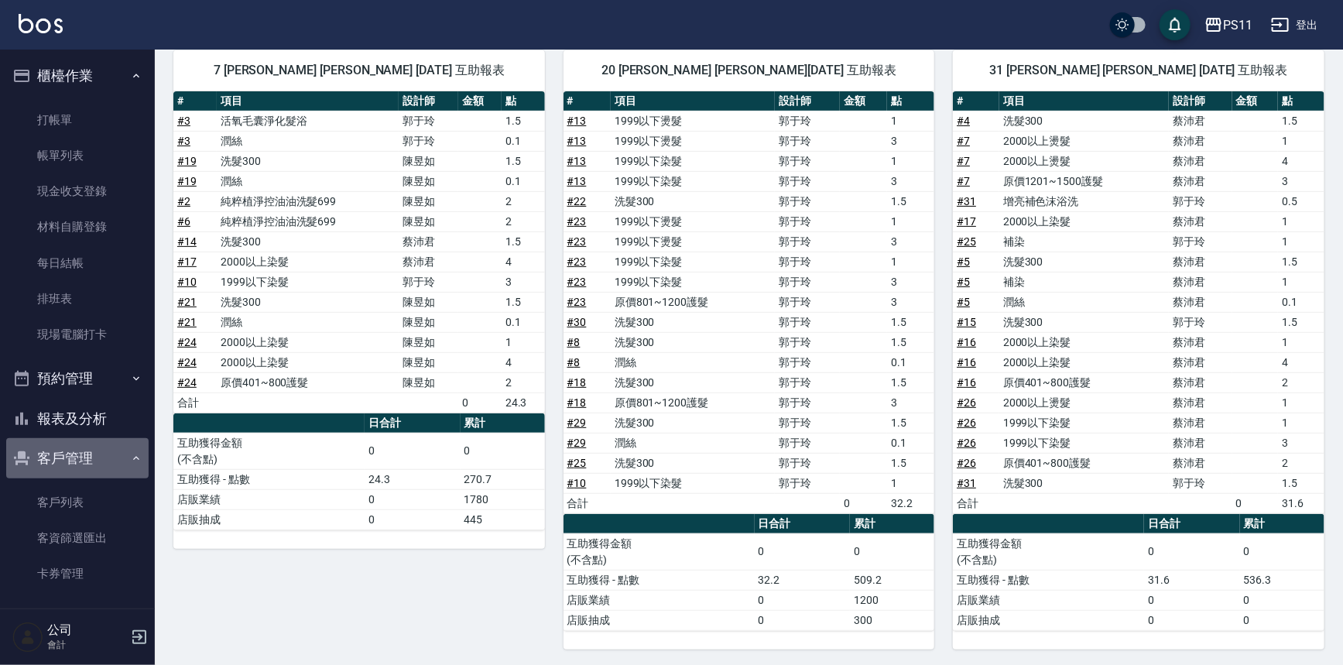
click at [78, 441] on button "客戶管理" at bounding box center [77, 458] width 142 height 40
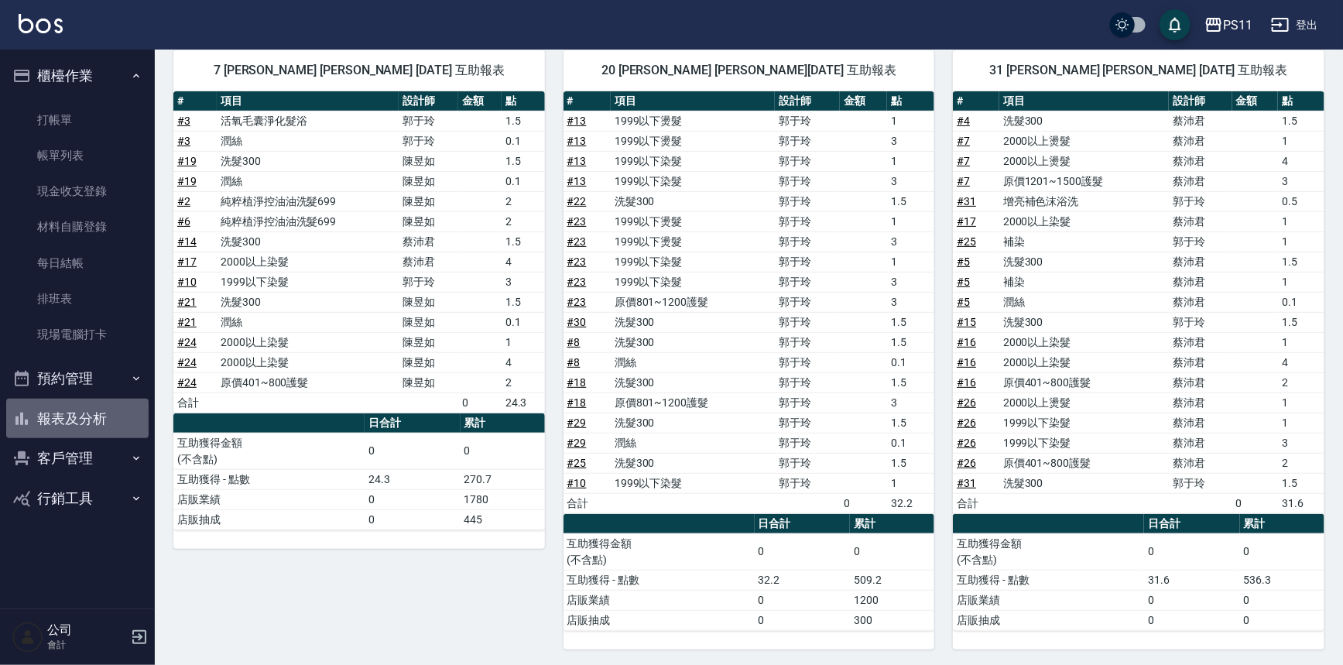
click at [111, 423] on button "報表及分析" at bounding box center [77, 419] width 142 height 40
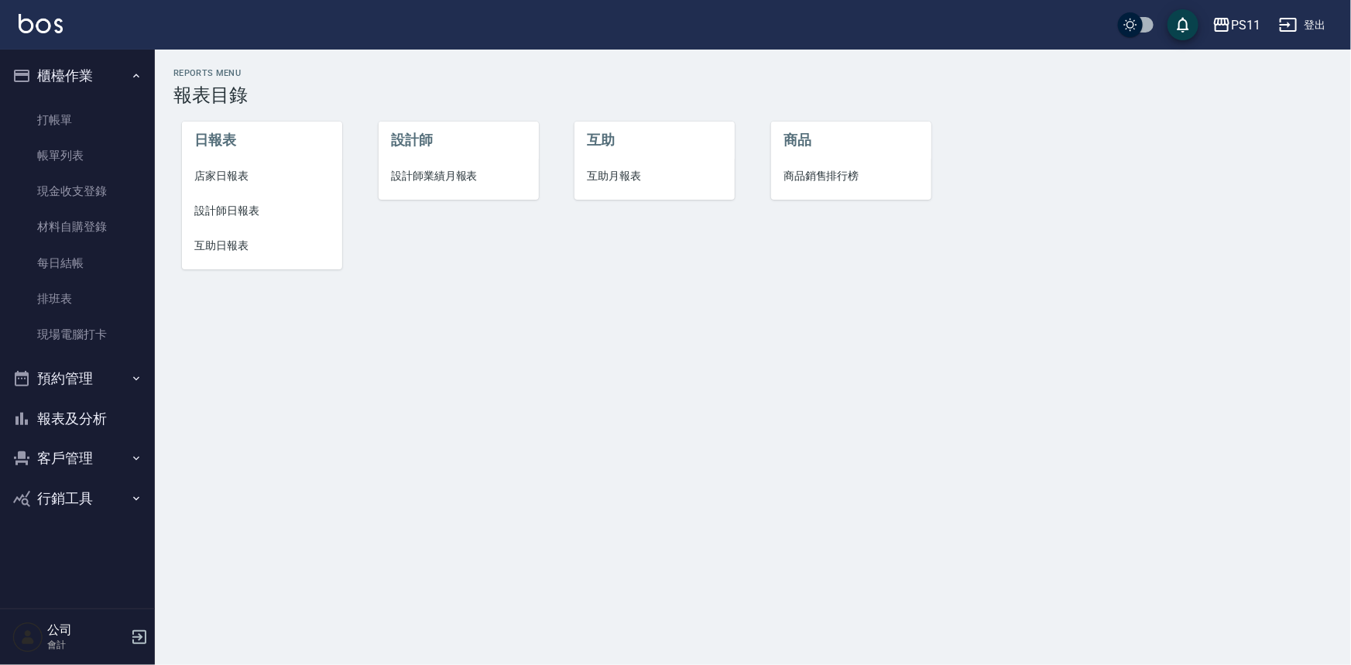
click at [217, 214] on span "設計師日報表" at bounding box center [262, 211] width 136 height 16
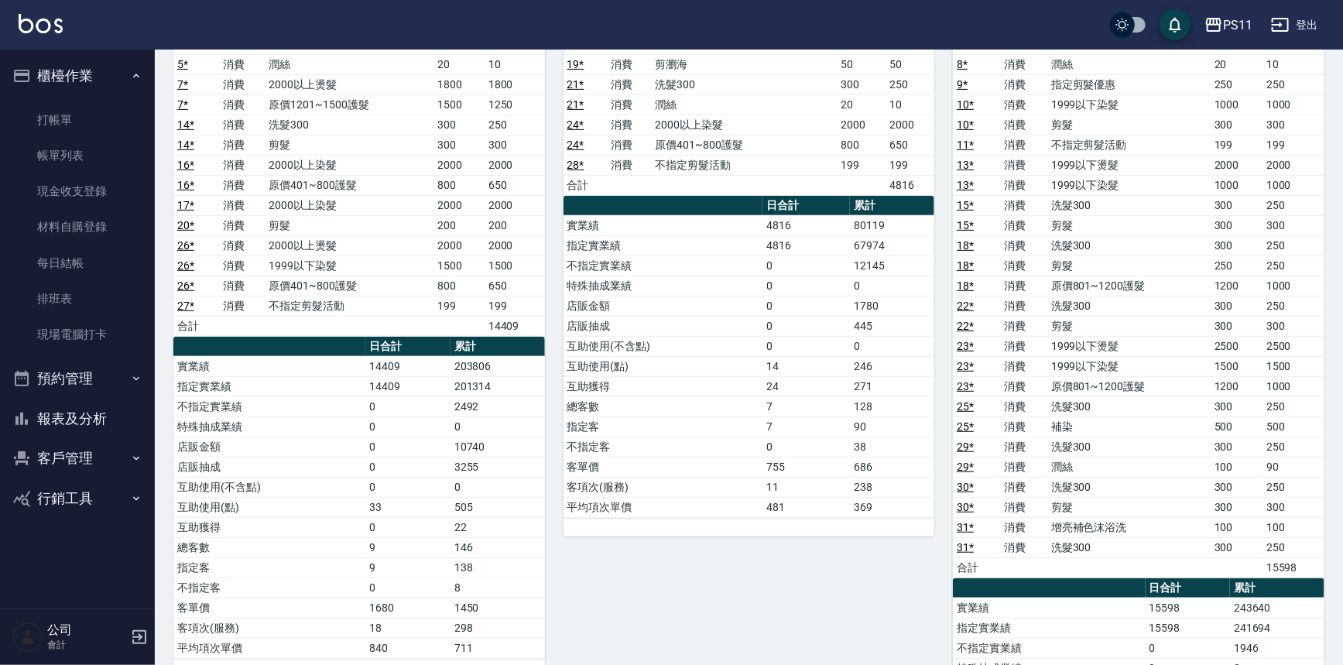
scroll to position [281, 0]
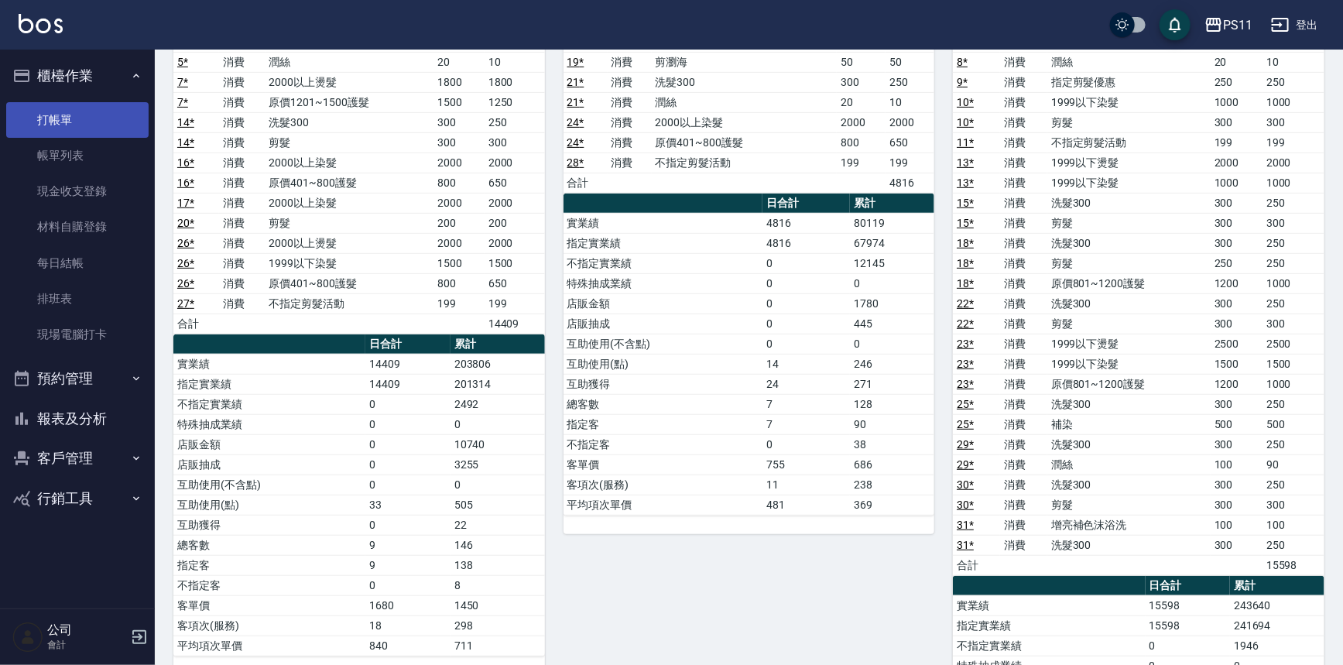
click at [84, 115] on link "打帳單" at bounding box center [77, 120] width 142 height 36
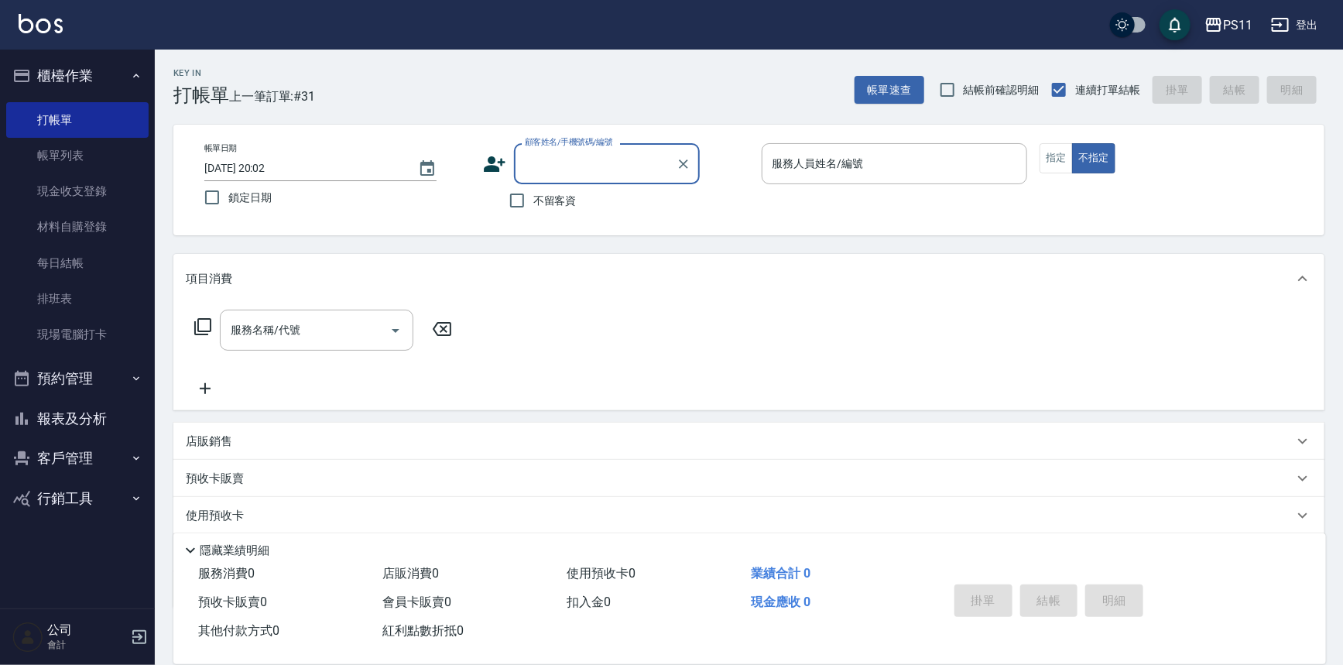
click at [91, 453] on button "客戶管理" at bounding box center [77, 458] width 142 height 40
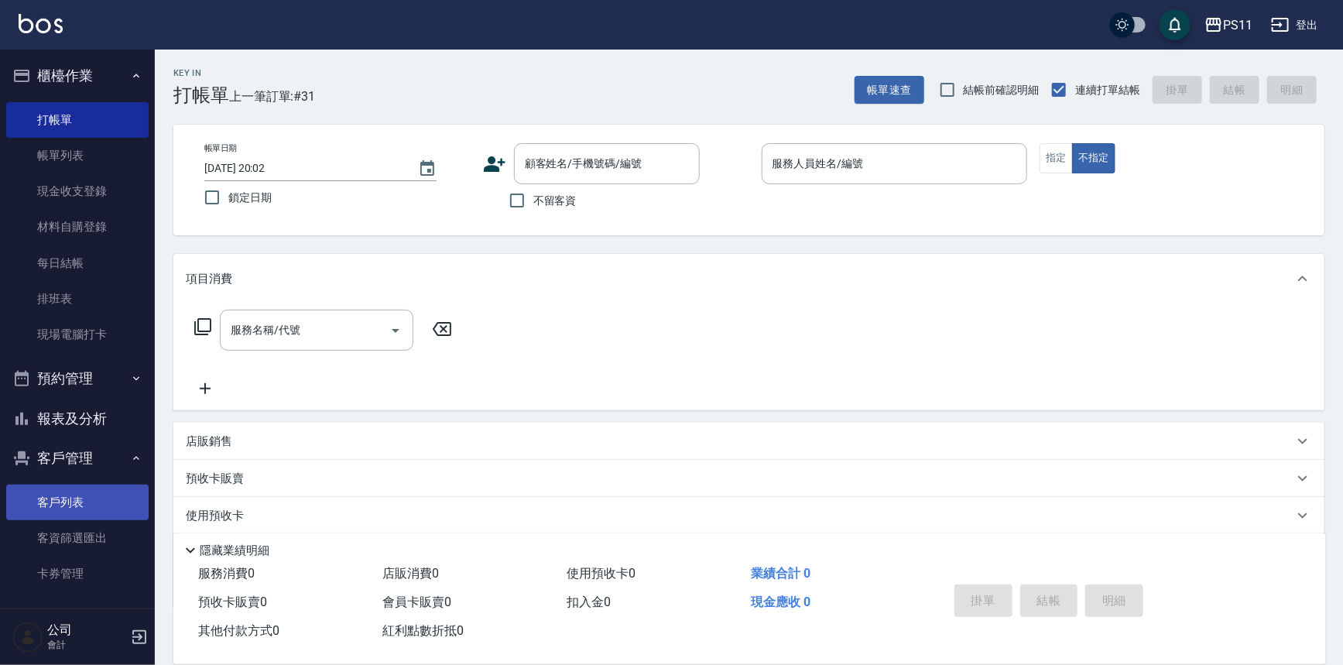
click at [106, 499] on link "客戶列表" at bounding box center [77, 503] width 142 height 36
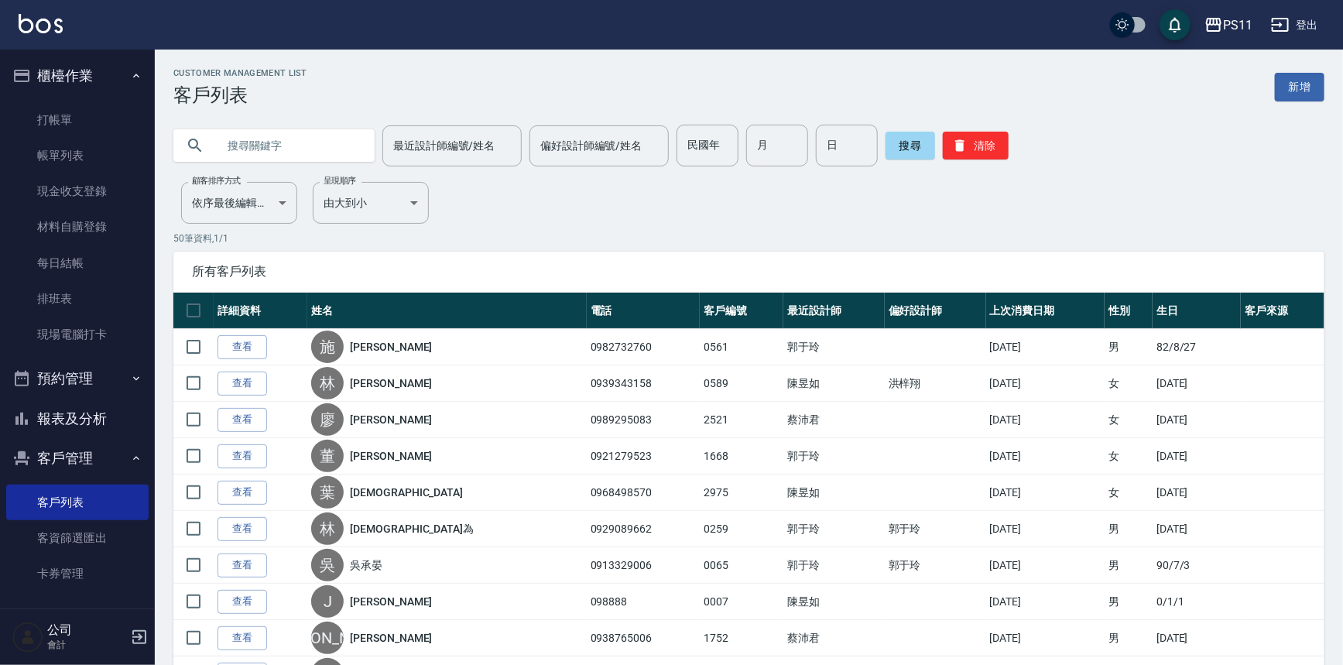
click at [316, 142] on input "text" at bounding box center [290, 146] width 146 height 42
type input "0937787388"
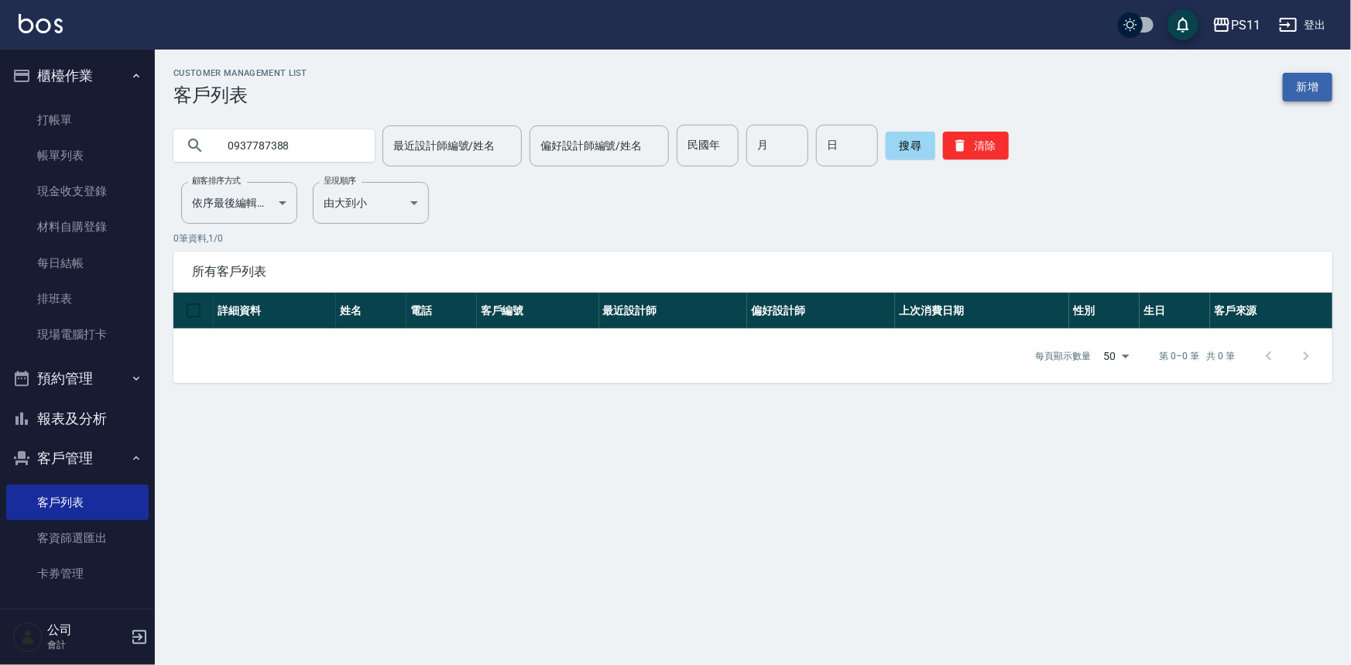
click at [1306, 78] on link "新增" at bounding box center [1308, 87] width 50 height 29
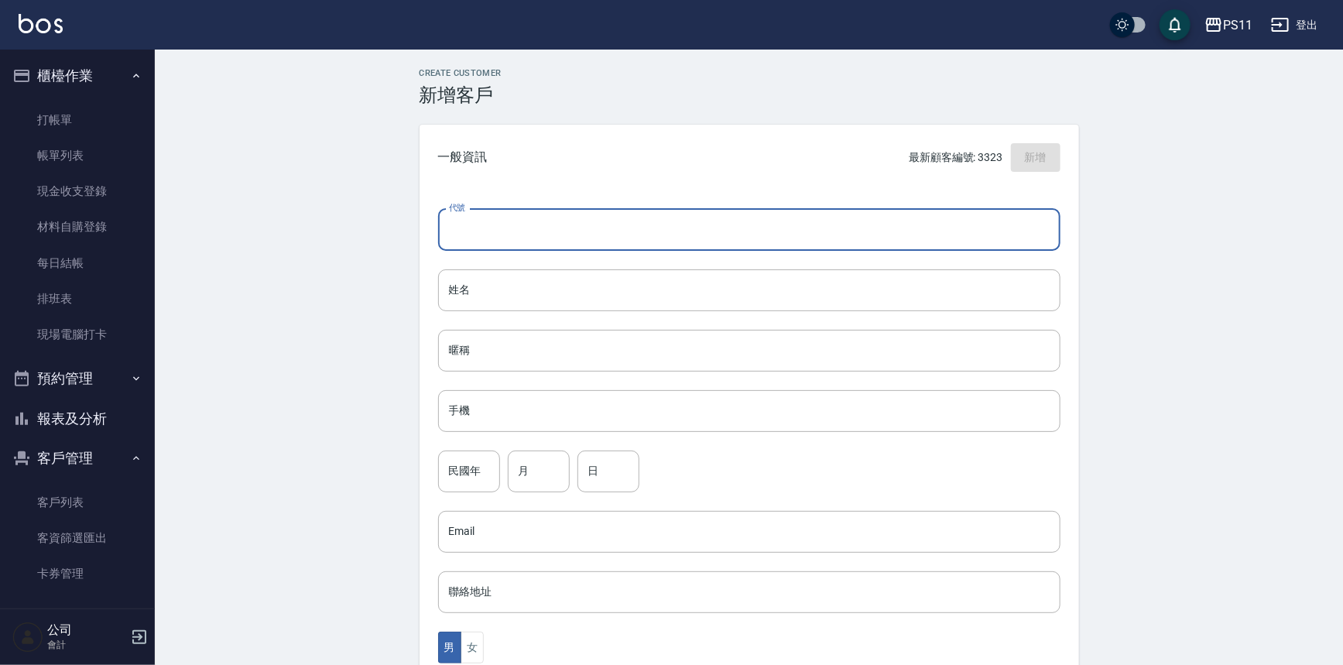
drag, startPoint x: 620, startPoint y: 247, endPoint x: 1255, endPoint y: 260, distance: 635.1
click at [626, 246] on input "代號" at bounding box center [749, 230] width 623 height 42
type input "3328"
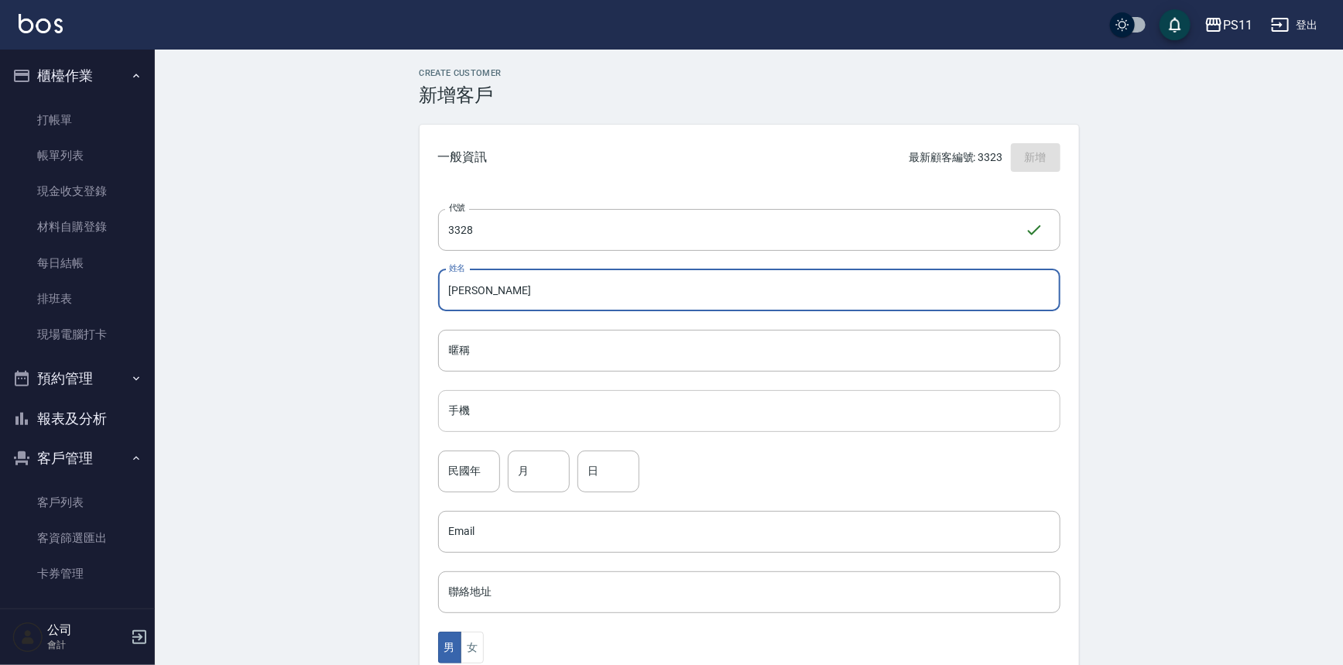
type input "[PERSON_NAME]"
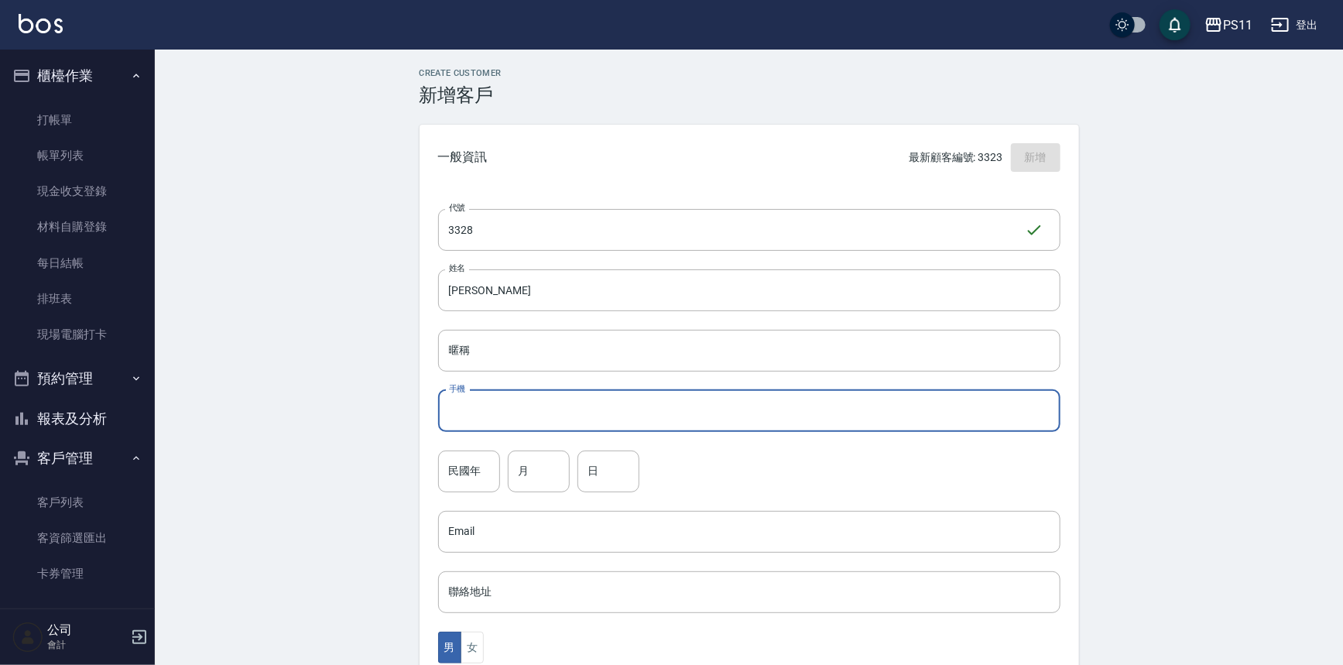
click at [695, 414] on input "手機" at bounding box center [749, 411] width 623 height 42
type input "0937787380"
click at [457, 479] on input "民國年" at bounding box center [469, 472] width 62 height 42
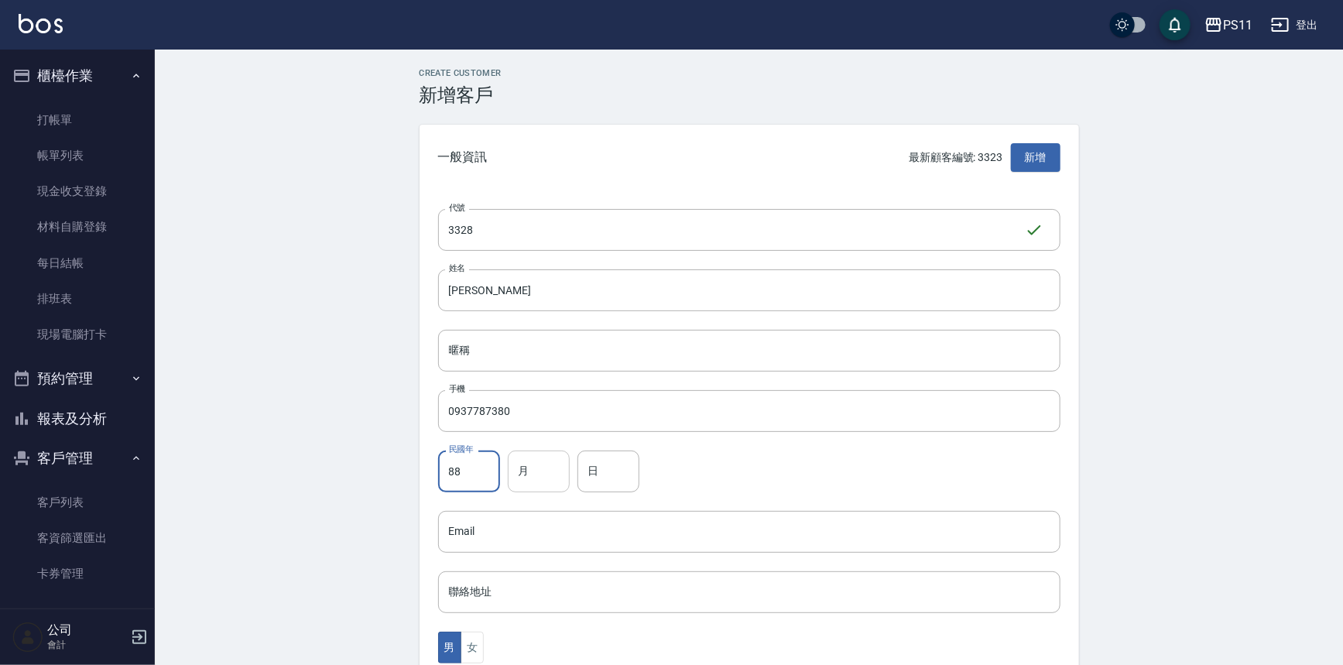
type input "88"
click at [554, 479] on input "月" at bounding box center [539, 472] width 62 height 42
type input "6"
click at [593, 481] on input "日" at bounding box center [609, 472] width 62 height 42
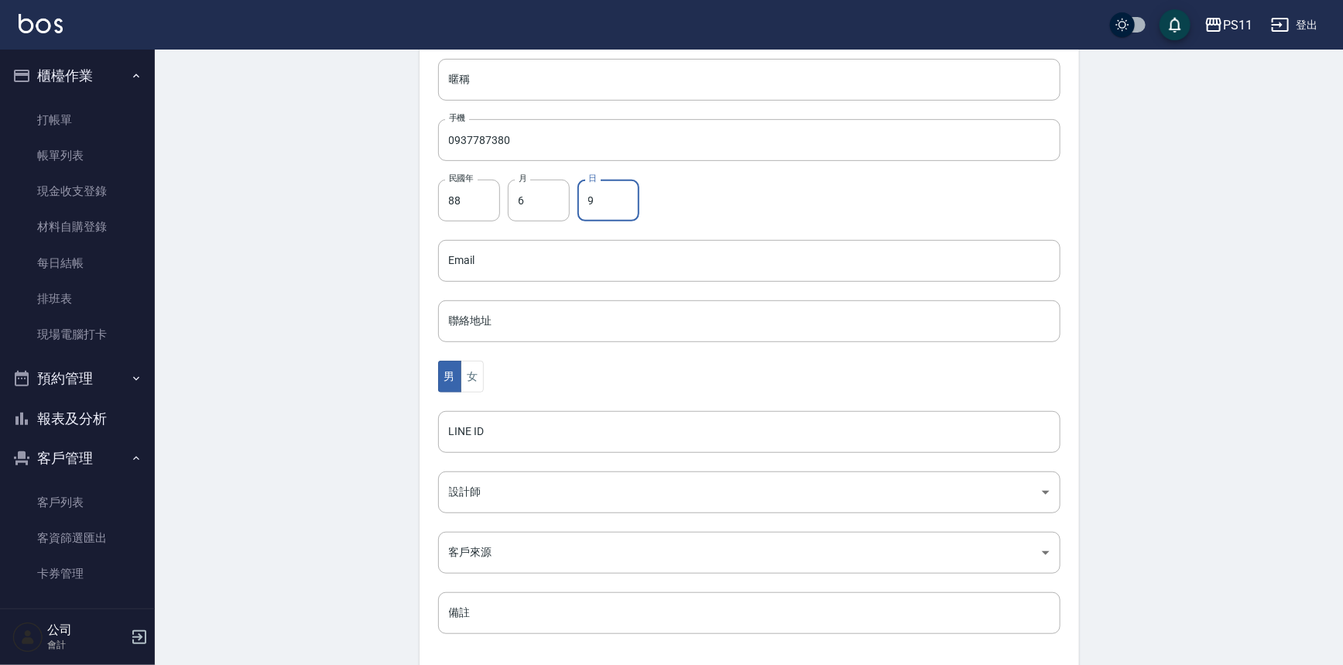
scroll to position [281, 0]
type input "9"
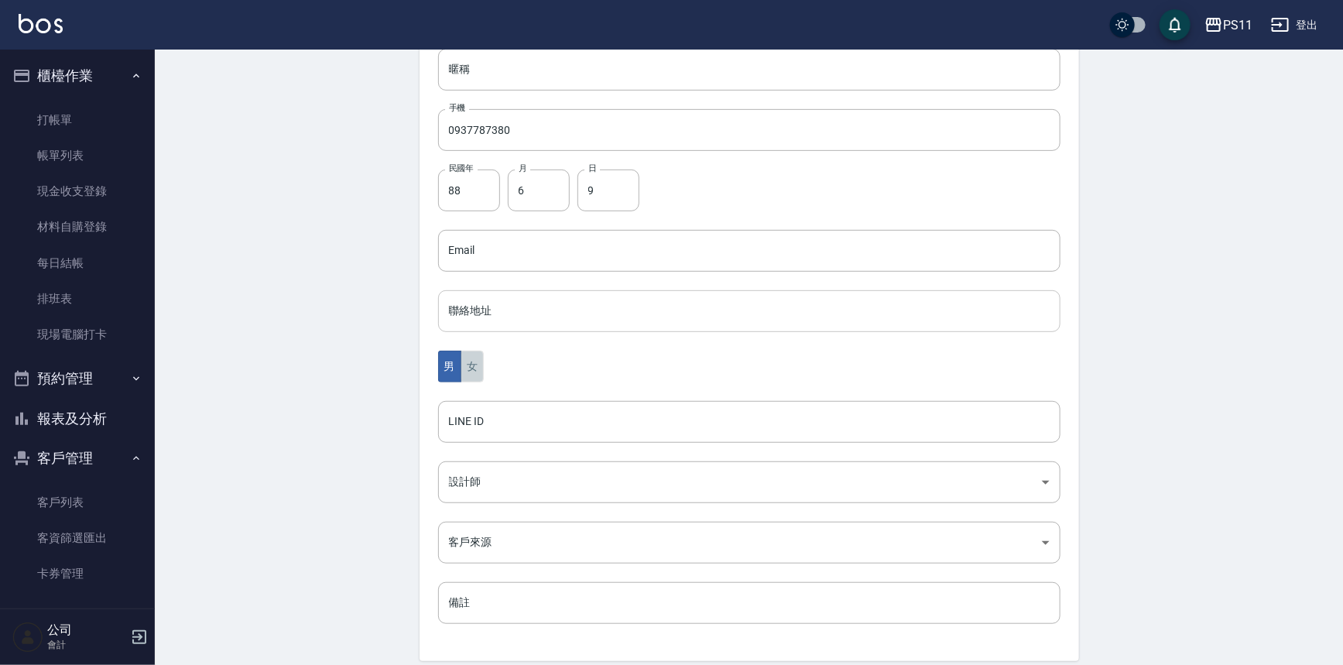
drag, startPoint x: 472, startPoint y: 365, endPoint x: 544, endPoint y: 312, distance: 89.0
click at [472, 366] on button "女" at bounding box center [472, 367] width 23 height 32
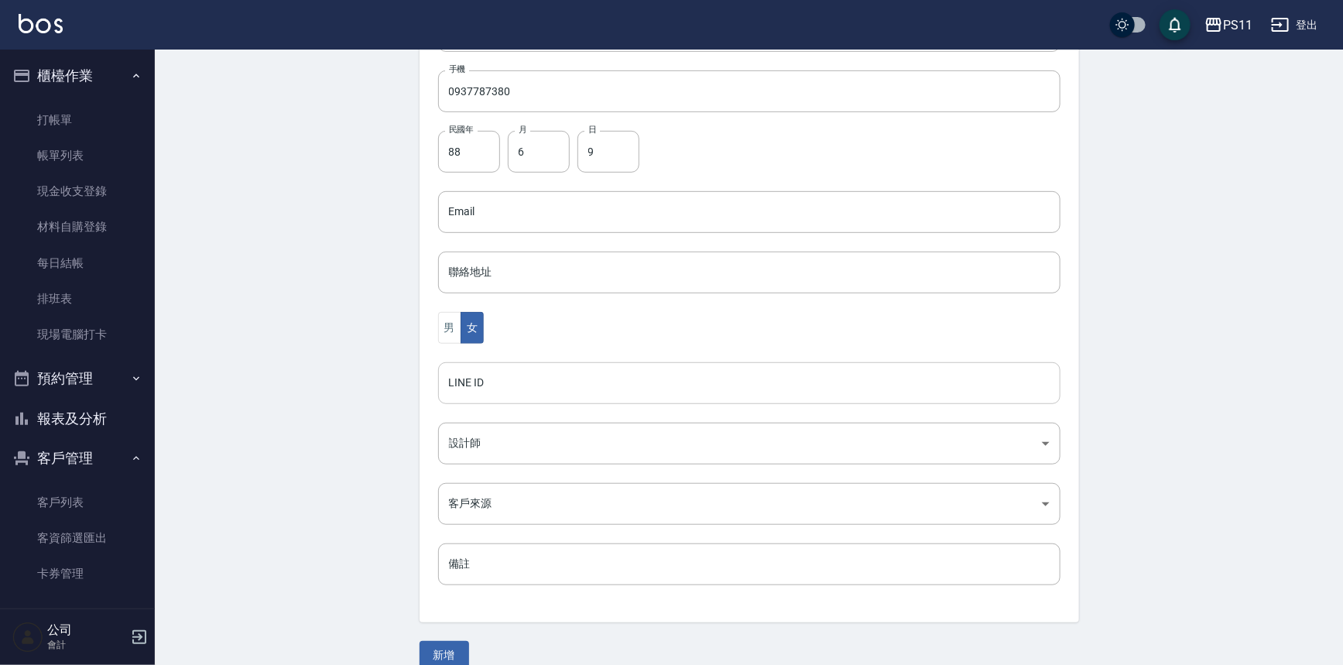
scroll to position [341, 0]
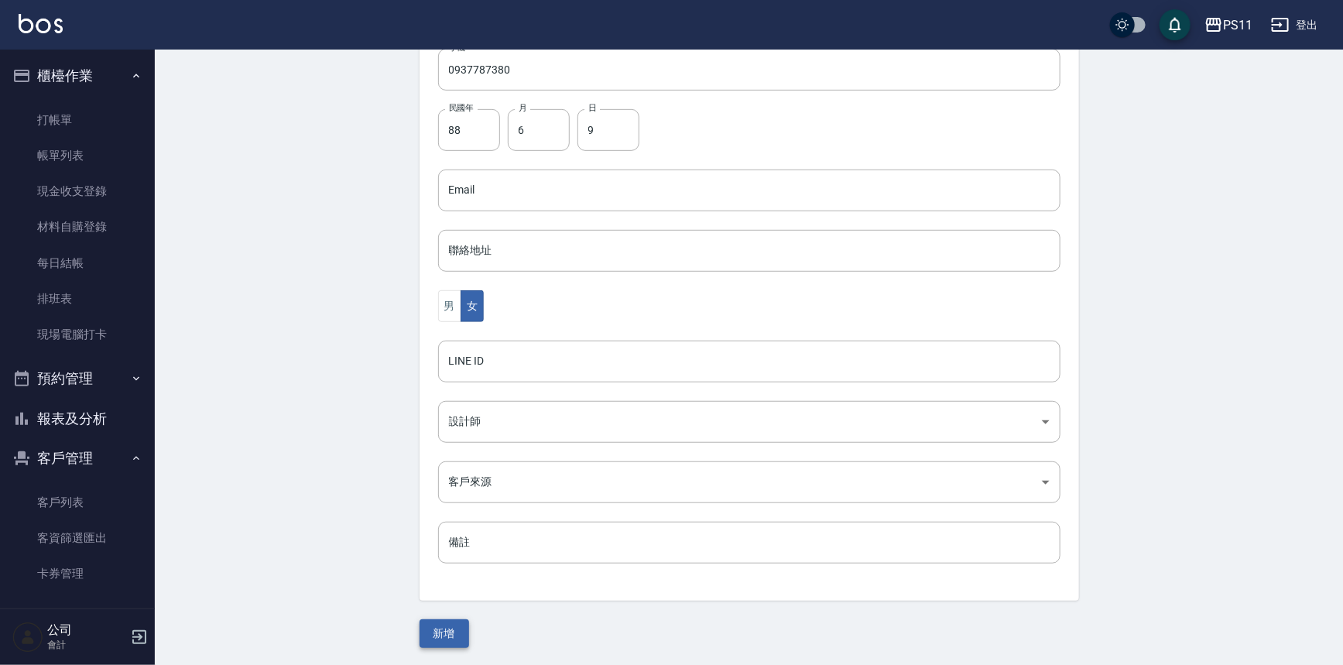
click at [428, 623] on button "新增" at bounding box center [445, 633] width 50 height 29
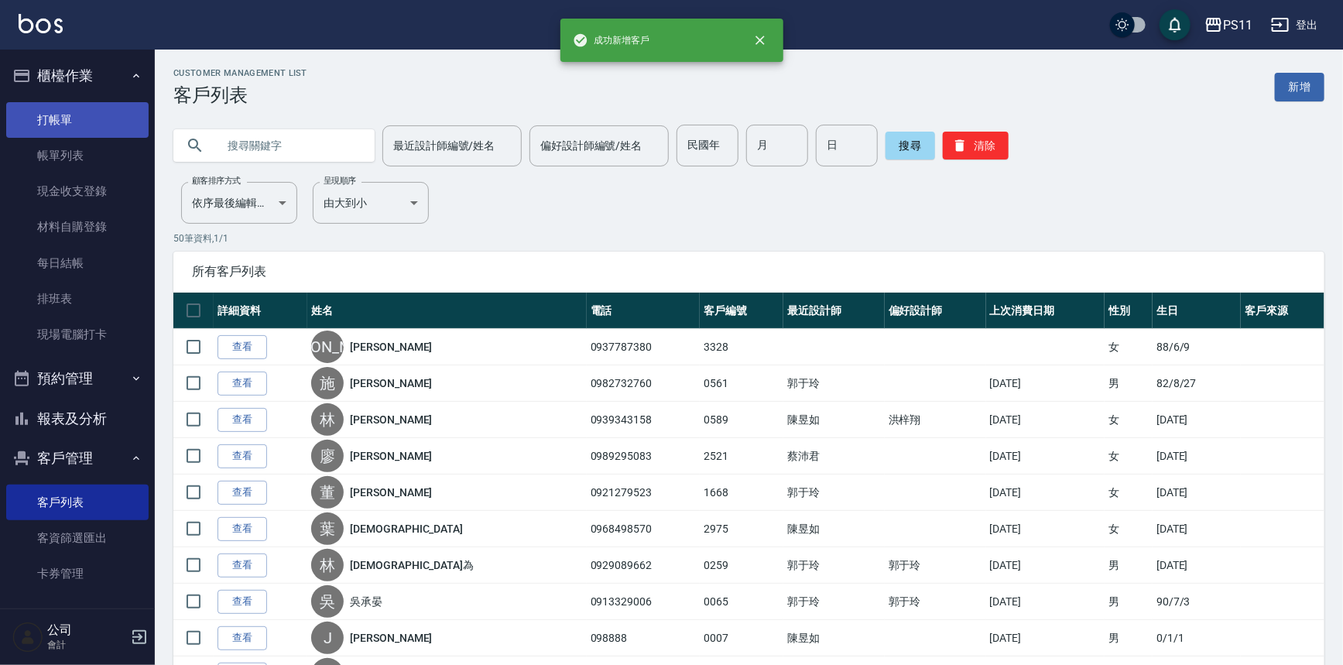
click at [109, 113] on link "打帳單" at bounding box center [77, 120] width 142 height 36
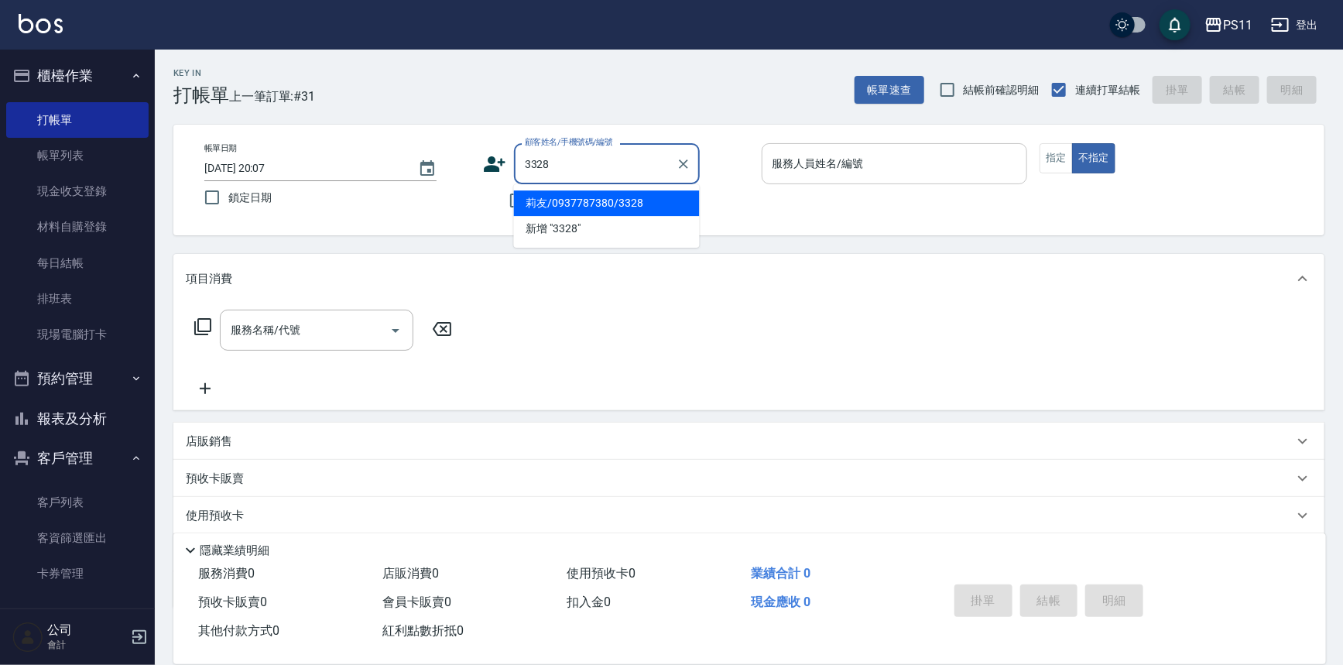
type input "莉友/0937787380/3328"
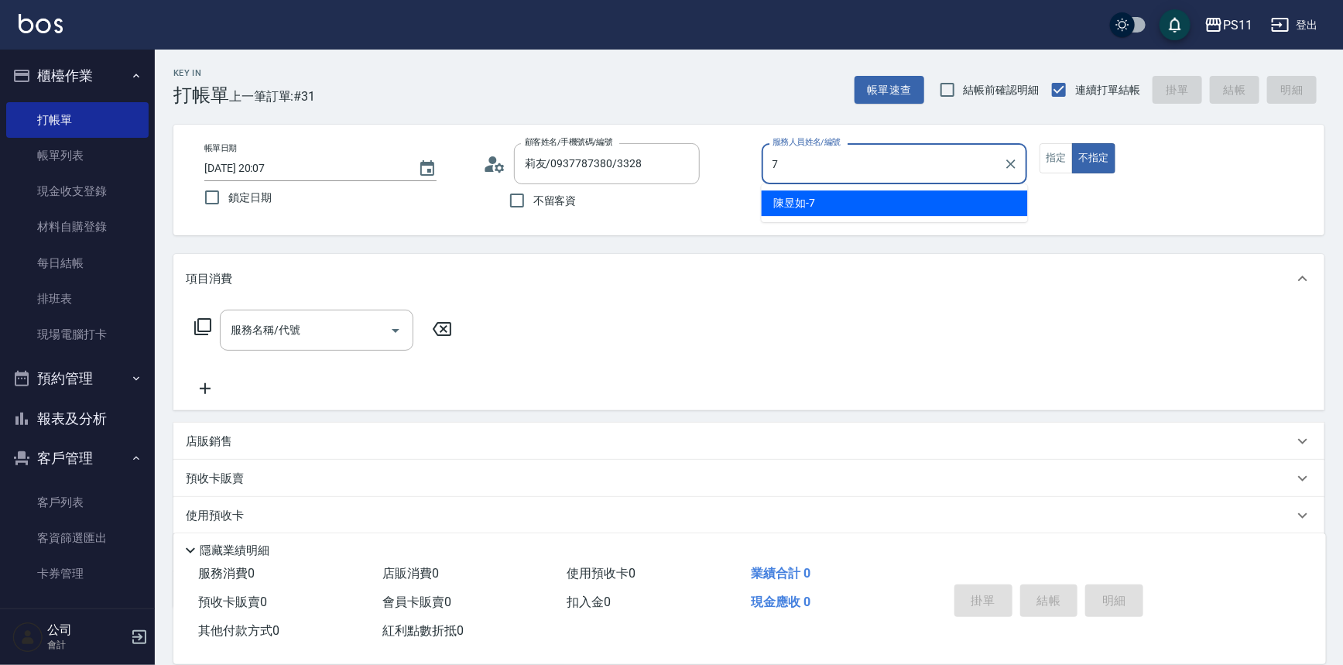
type input "陳昱如-7"
type button "false"
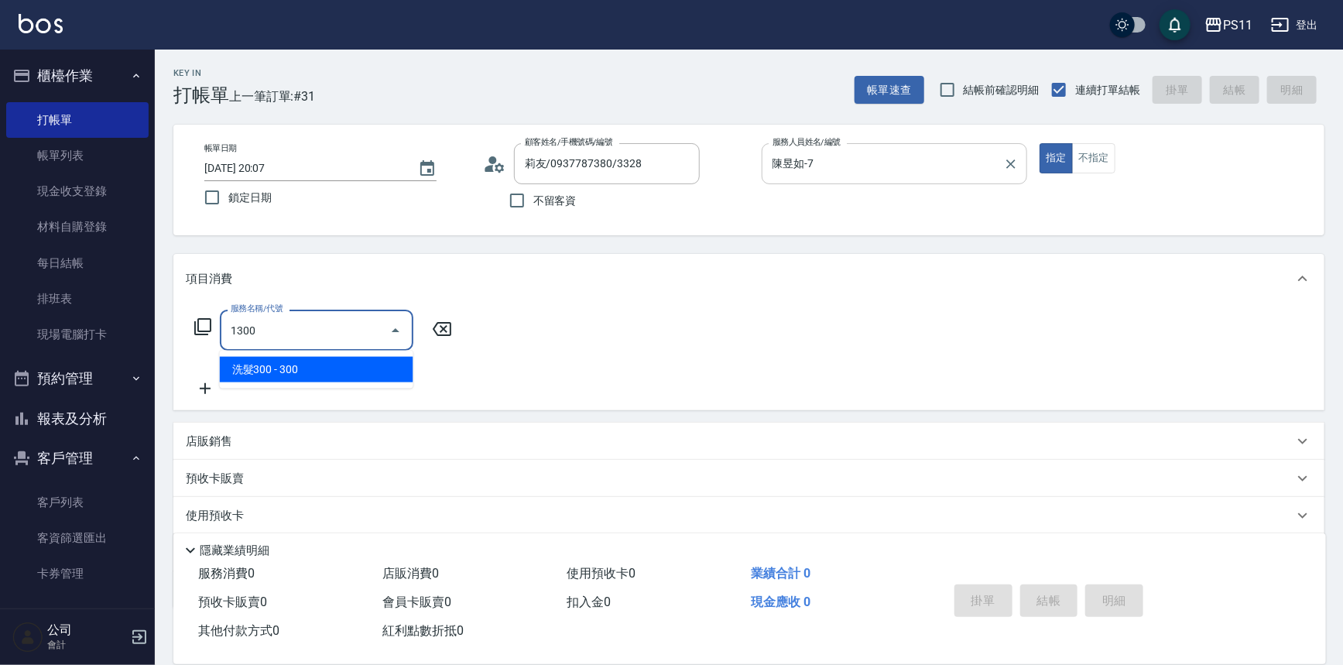
type input "洗髮300(1300)"
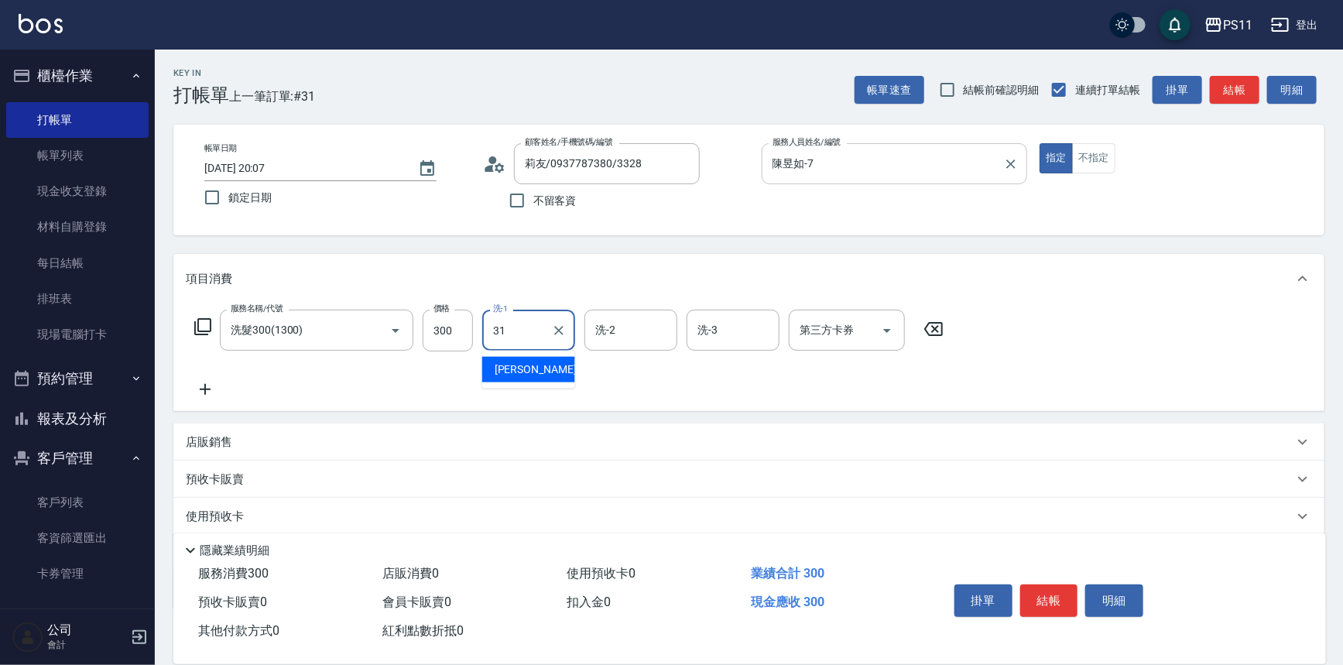
type input "[PERSON_NAME]-31"
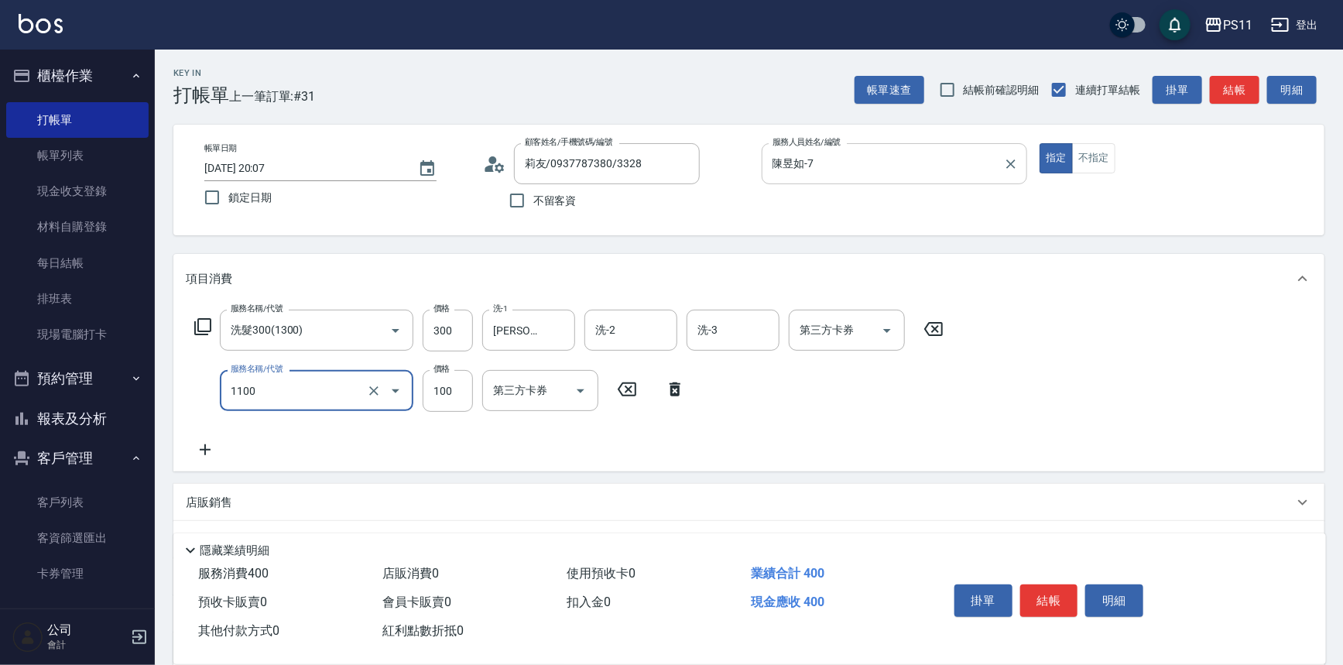
type input "增亮補色沫浴洗(1100)"
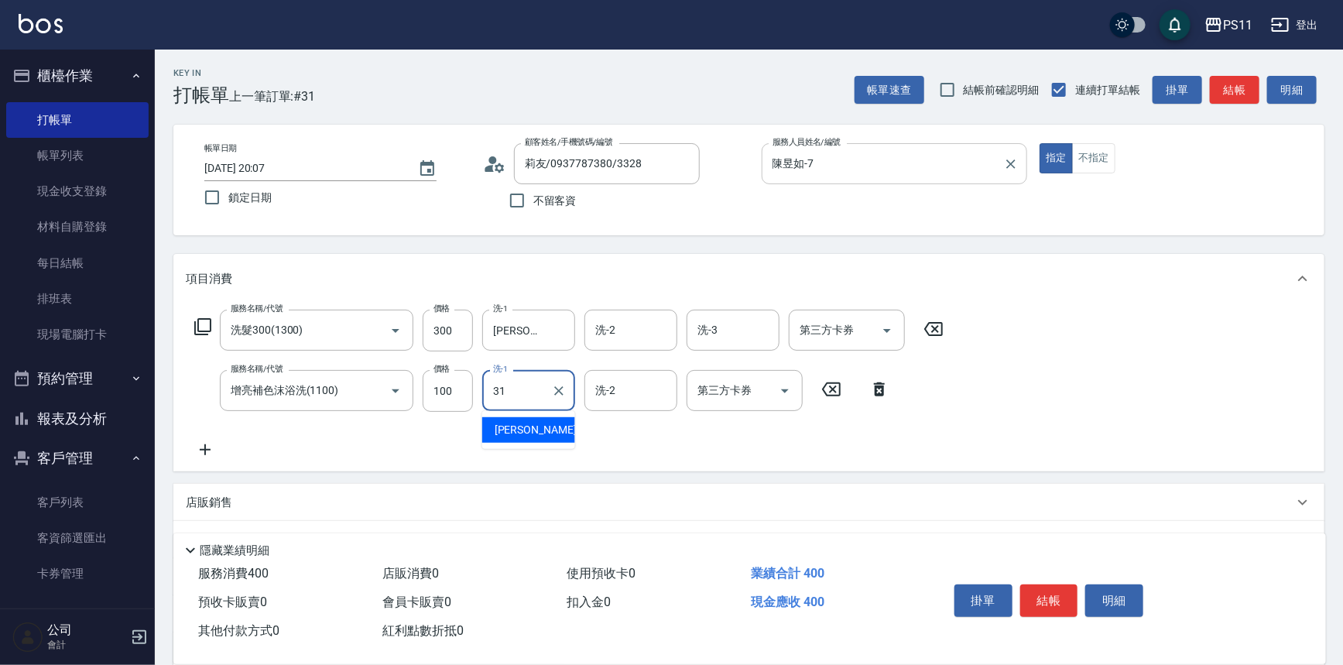
type input "[PERSON_NAME]-31"
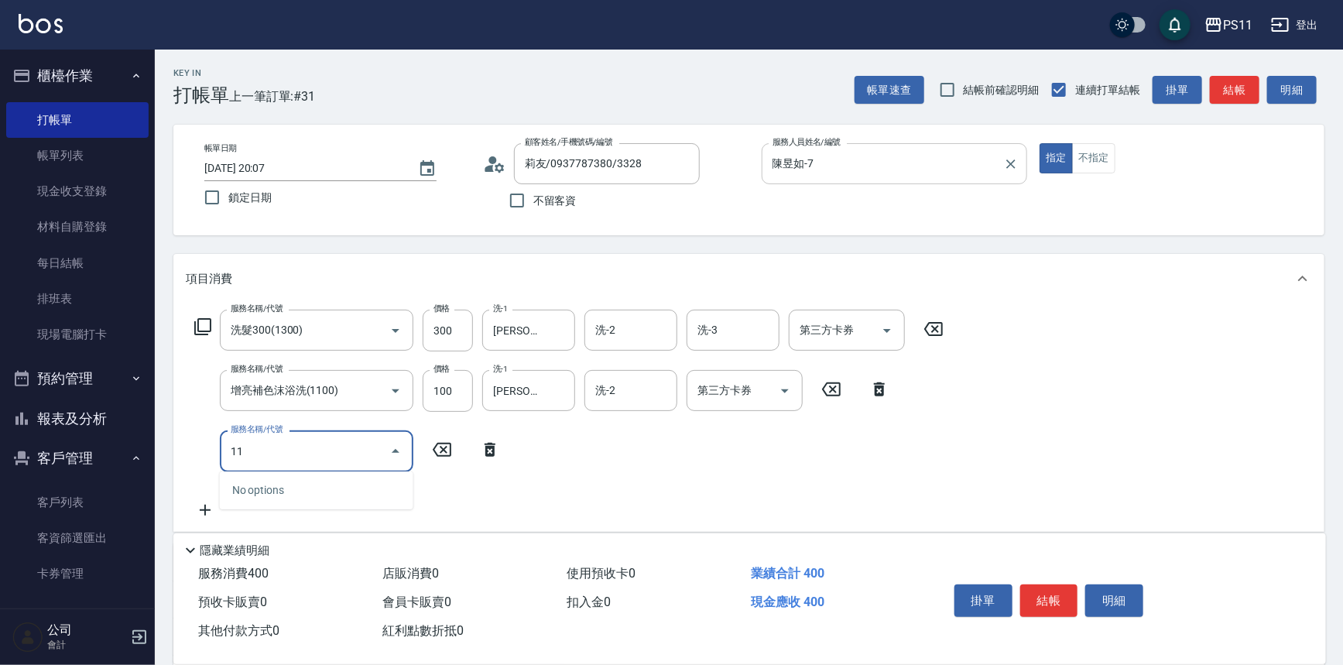
type input "1"
type input "電棒 夾直 玉米鬚(8100)"
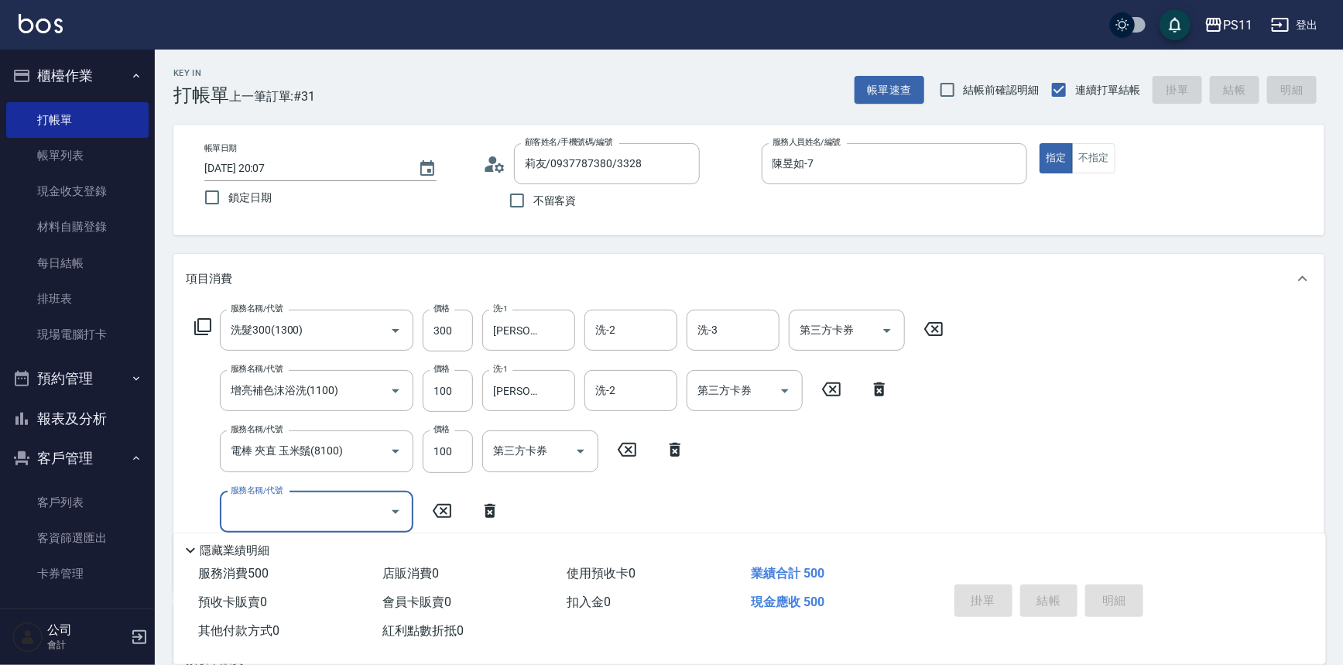
type input "[DATE] 20:08"
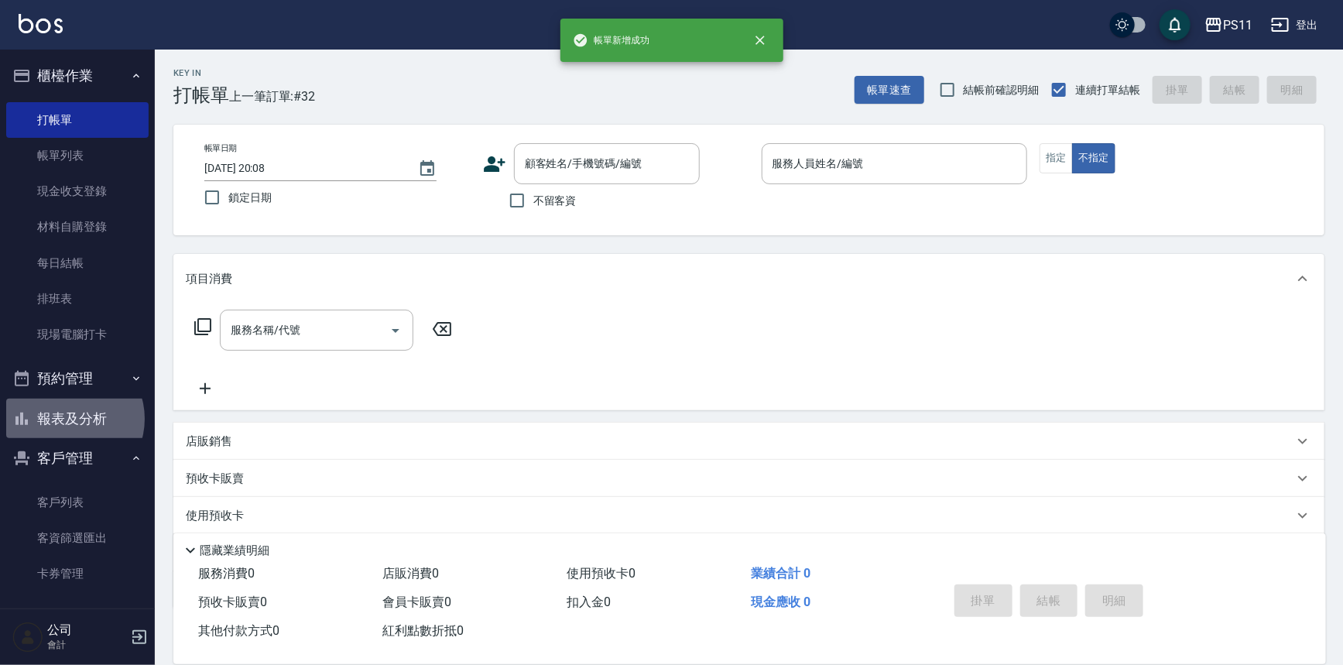
click at [69, 419] on button "報表及分析" at bounding box center [77, 419] width 142 height 40
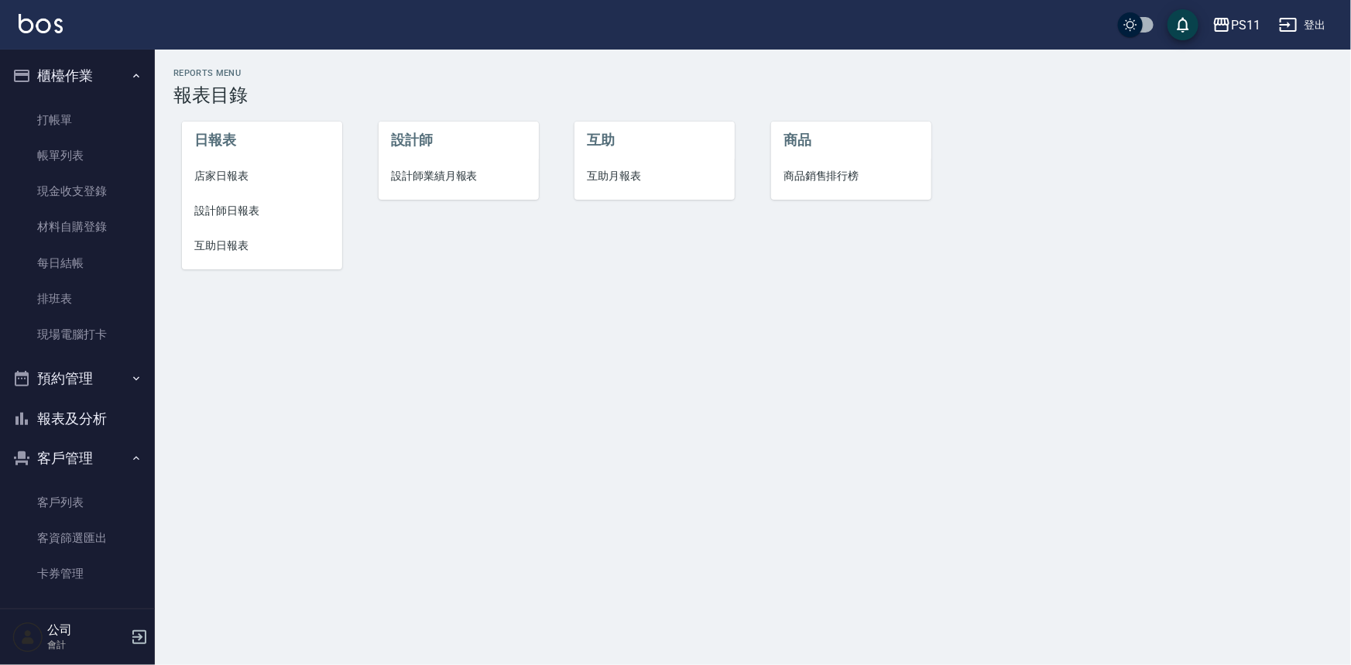
click at [206, 173] on span "店家日報表" at bounding box center [262, 176] width 136 height 16
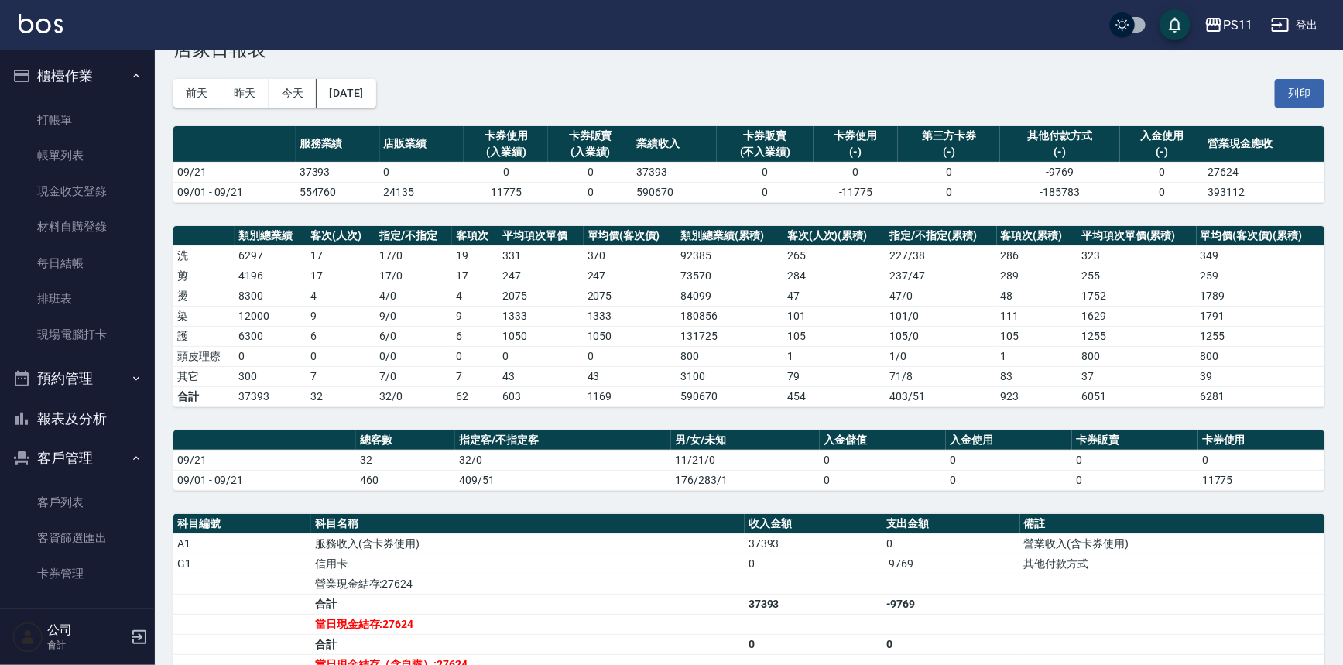
scroll to position [70, 0]
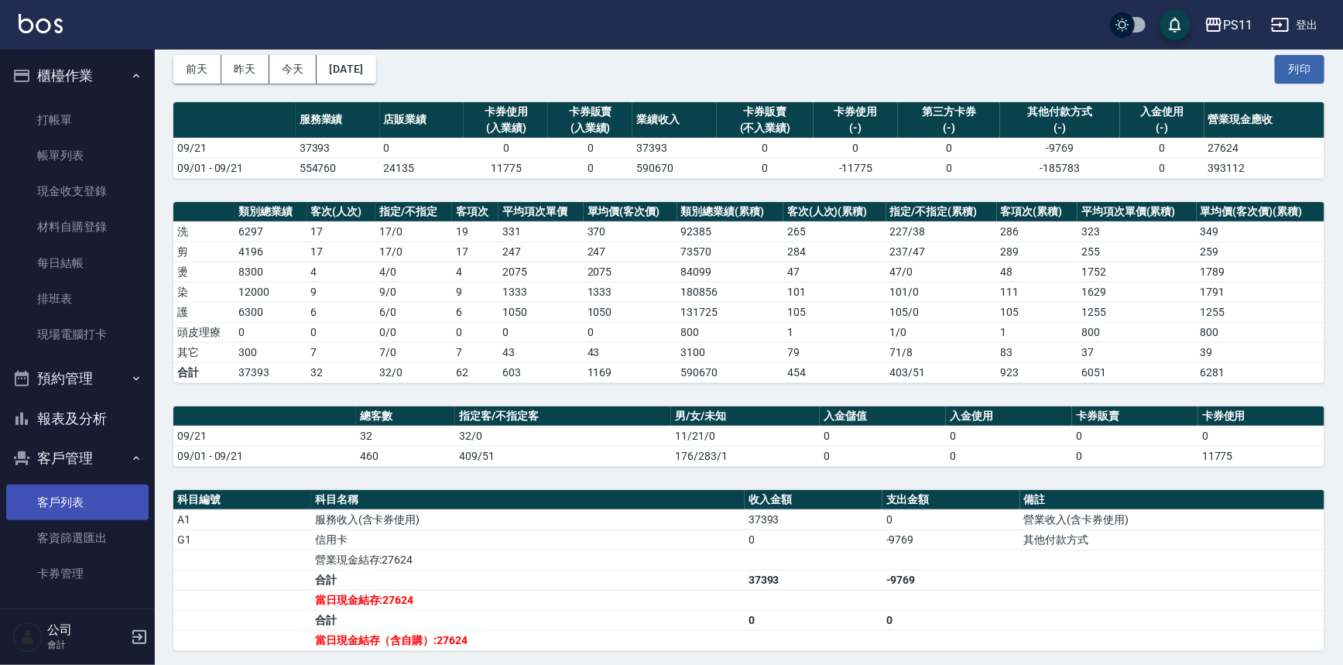
click at [100, 488] on link "客戶列表" at bounding box center [77, 503] width 142 height 36
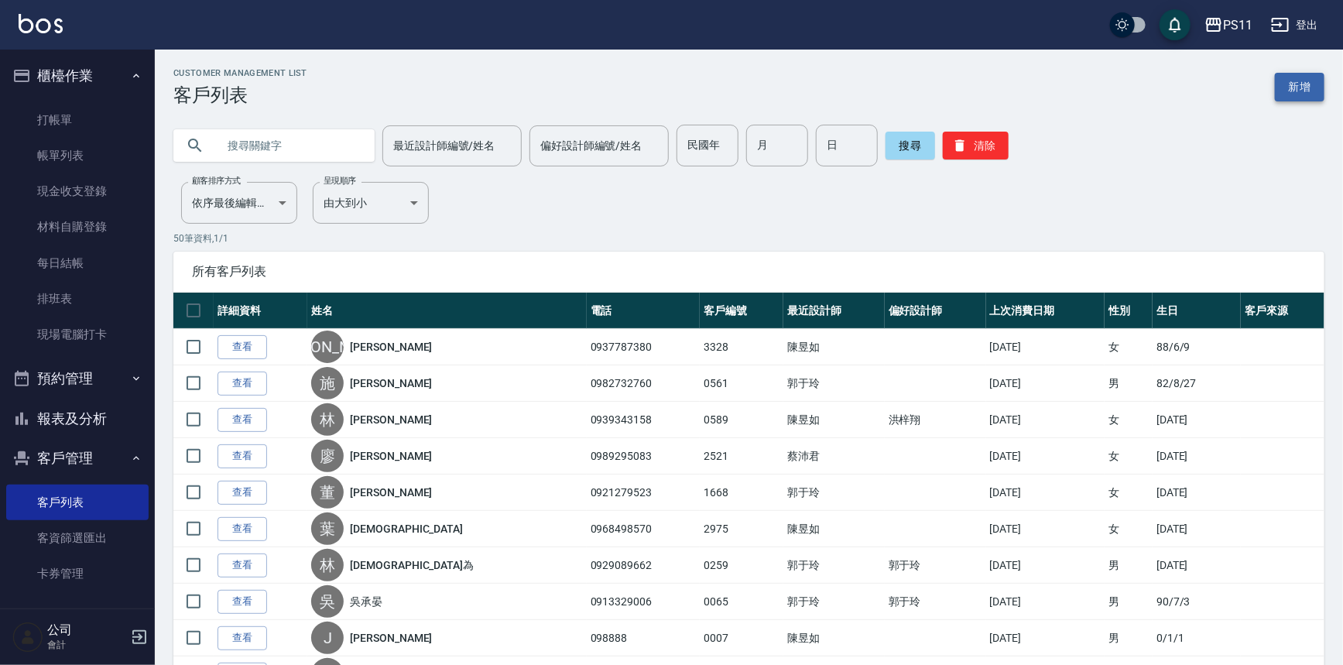
click at [1312, 82] on link "新增" at bounding box center [1300, 87] width 50 height 29
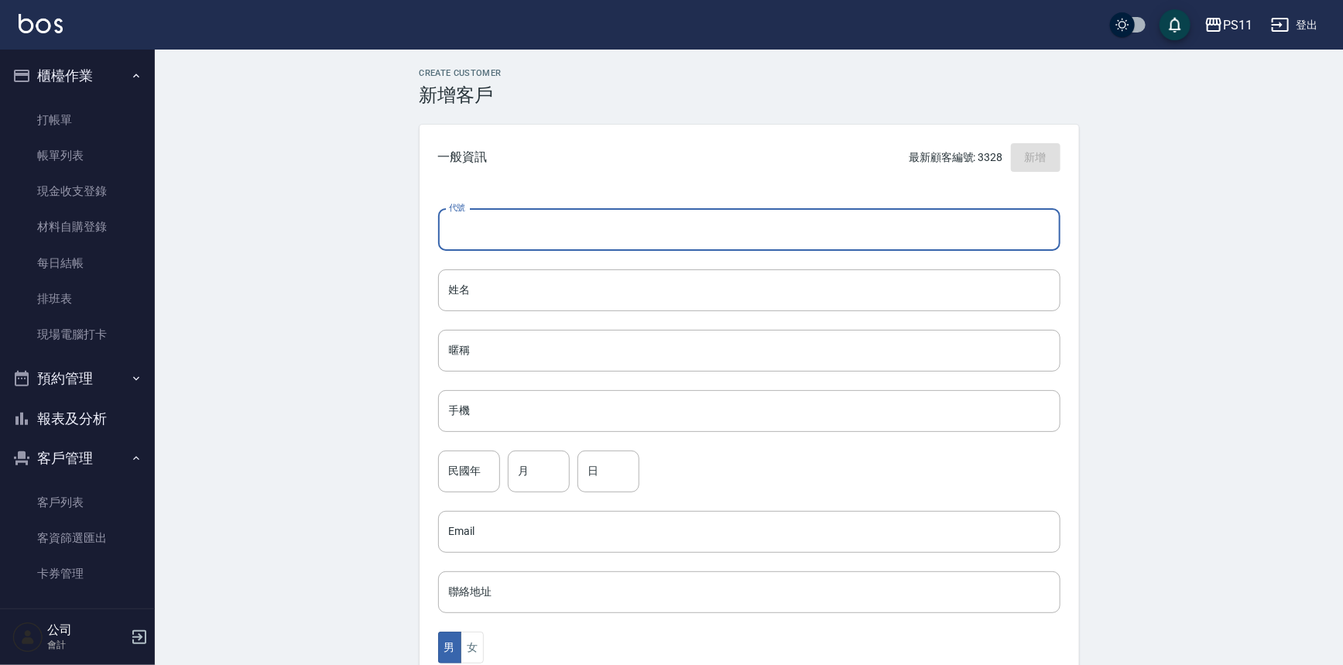
drag, startPoint x: 483, startPoint y: 241, endPoint x: 646, endPoint y: 297, distance: 172.2
click at [484, 242] on input "代號" at bounding box center [749, 230] width 623 height 42
type input "3322"
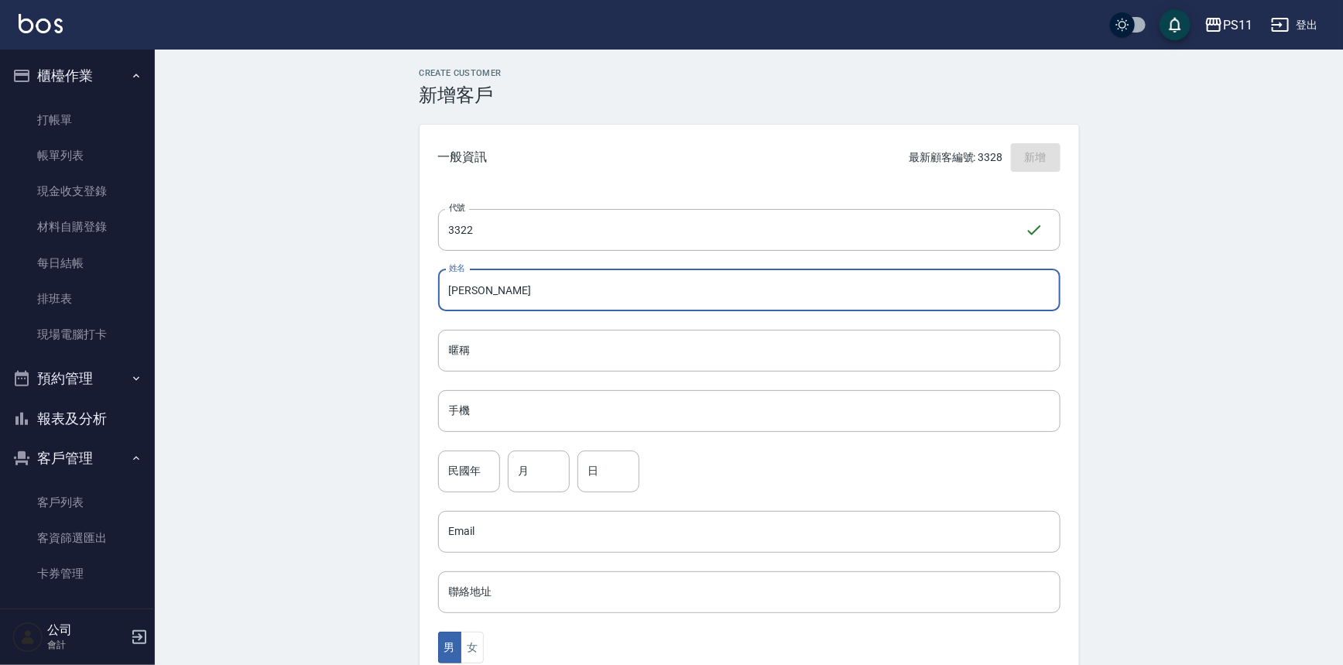
type input "[PERSON_NAME]"
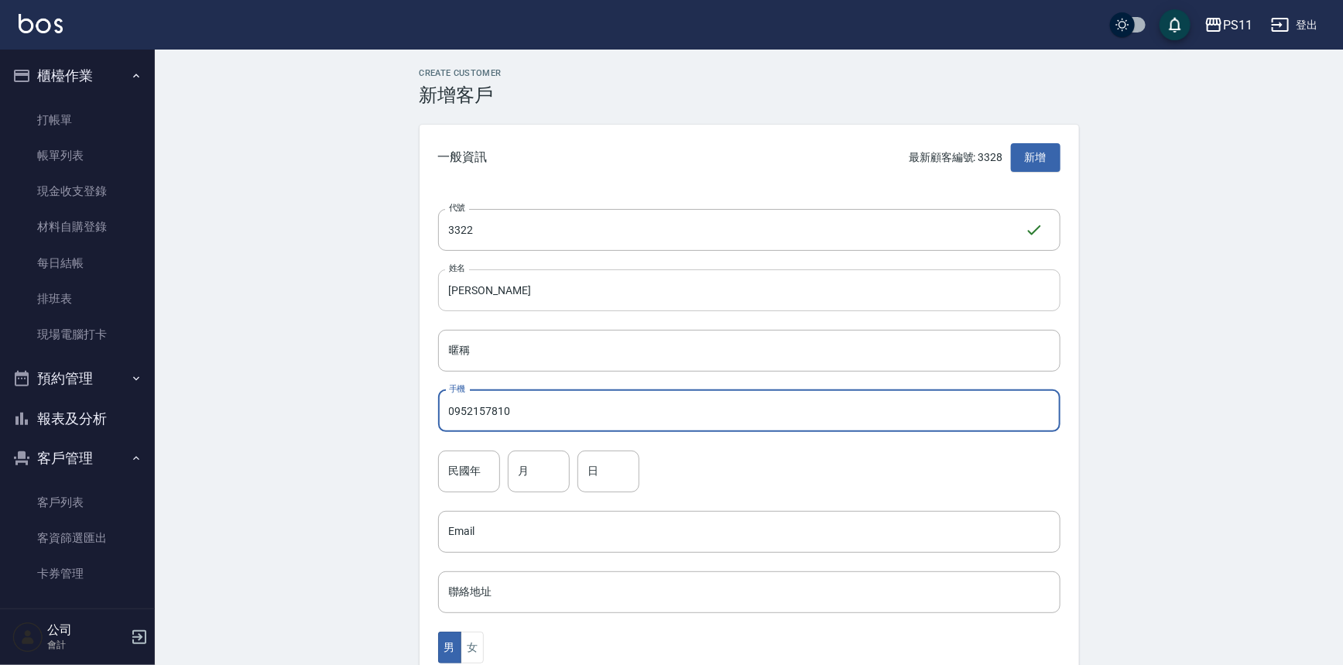
type input "0952157810"
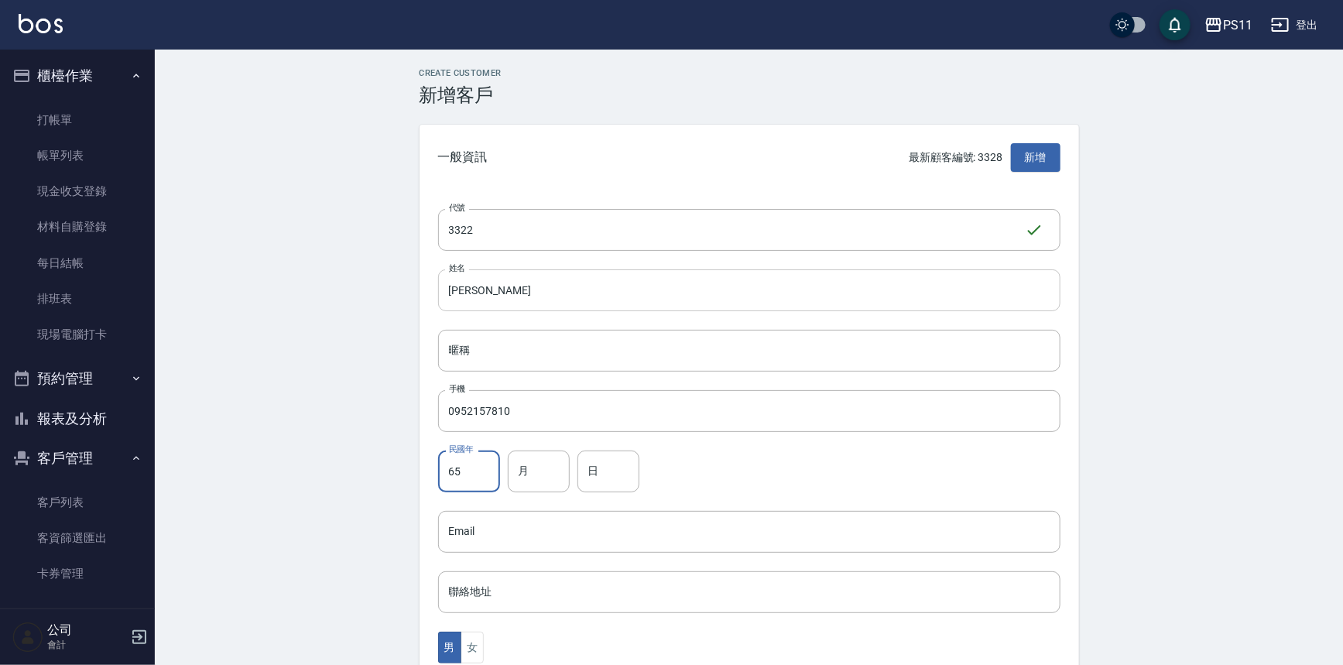
type input "65"
type input "5"
type input "17"
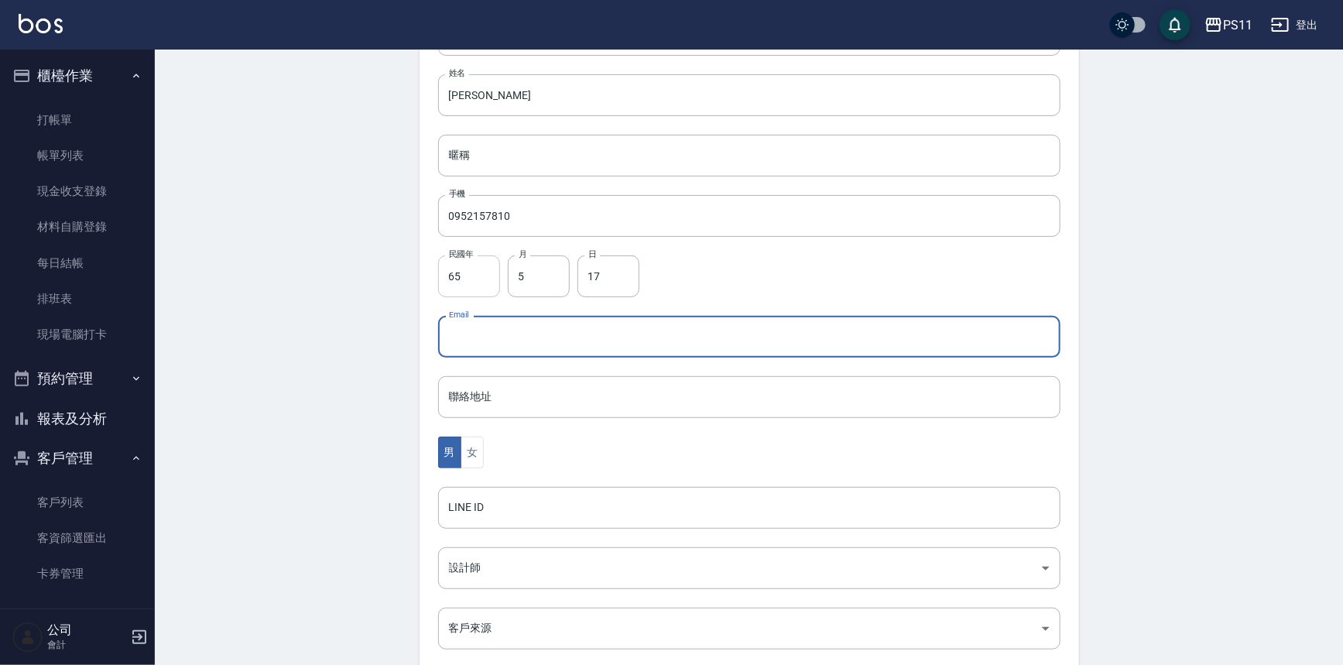
scroll to position [211, 0]
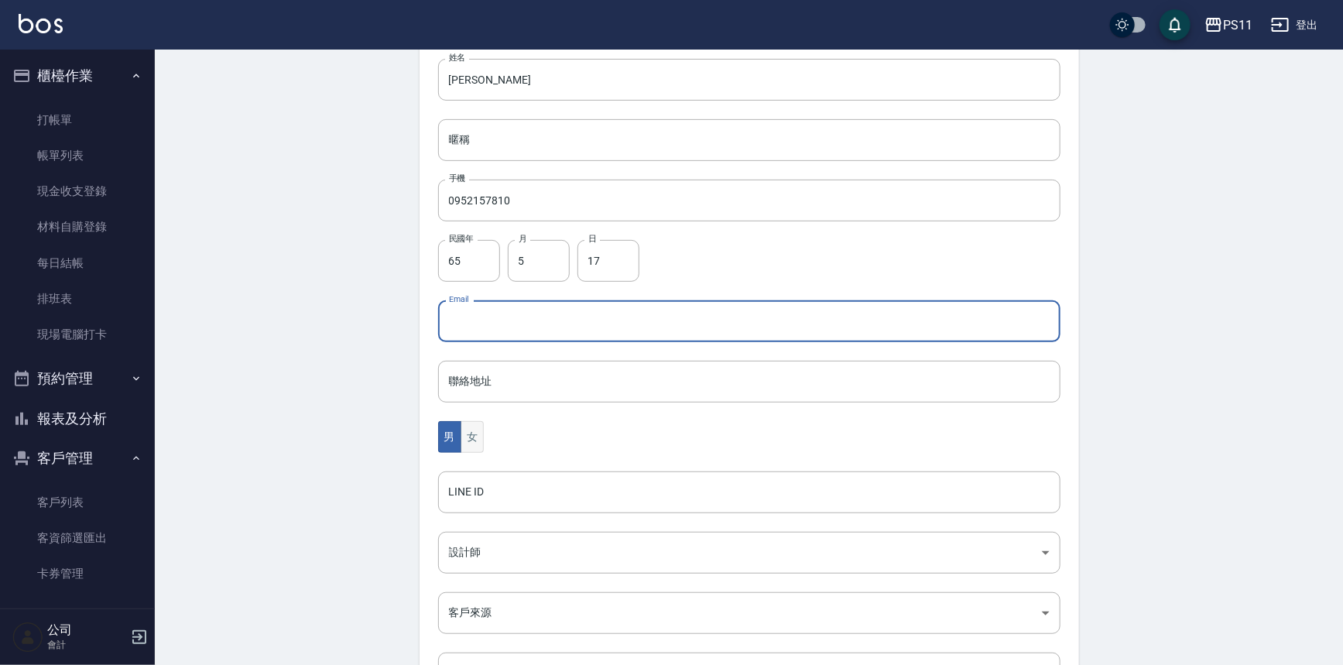
click at [465, 446] on button "女" at bounding box center [472, 437] width 23 height 32
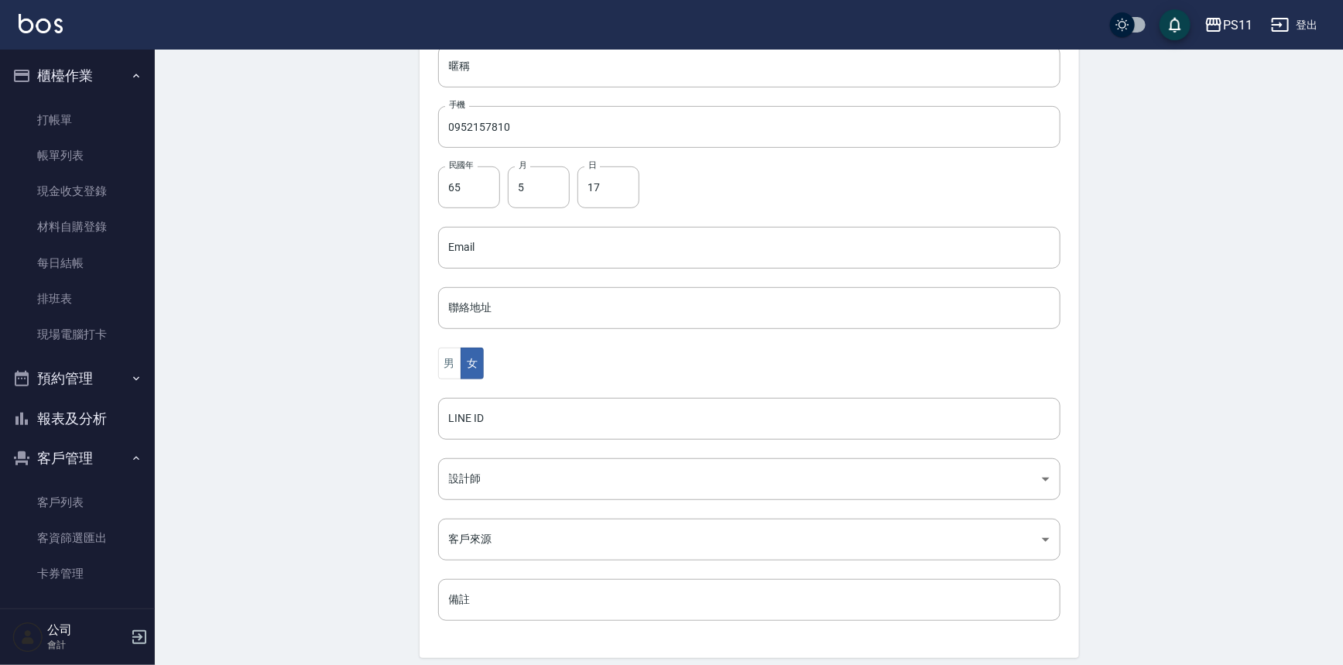
scroll to position [341, 0]
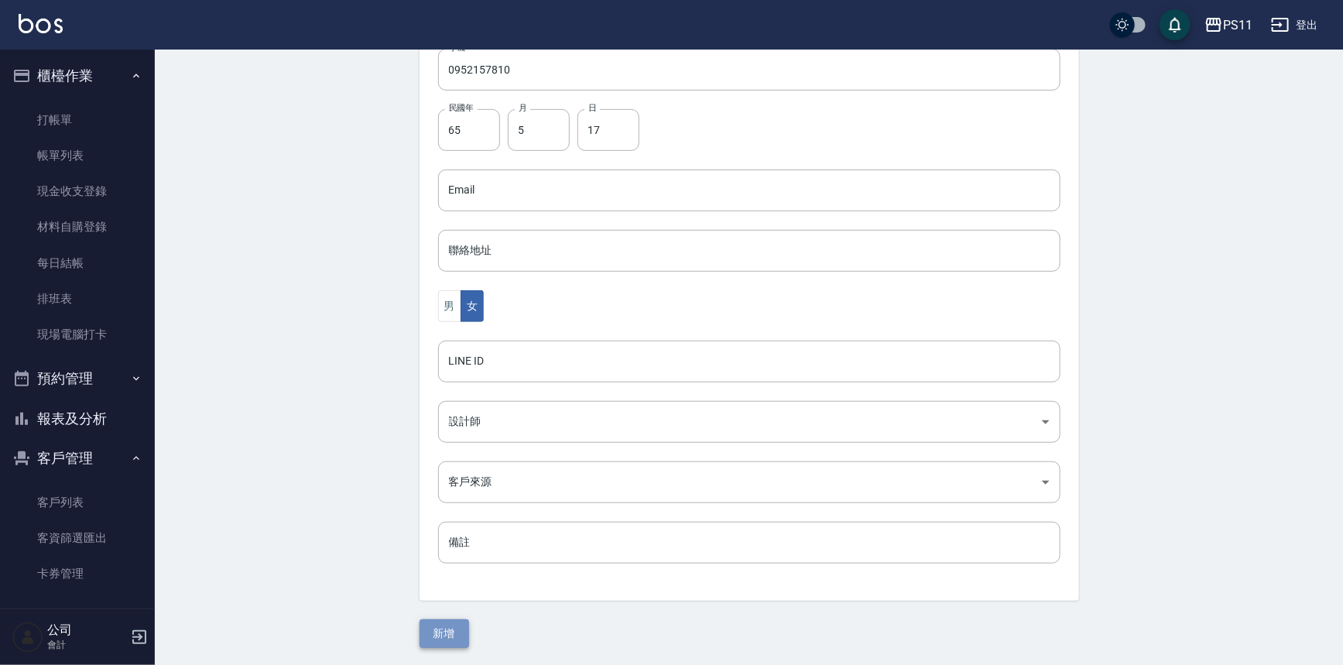
click at [443, 624] on button "新增" at bounding box center [445, 633] width 50 height 29
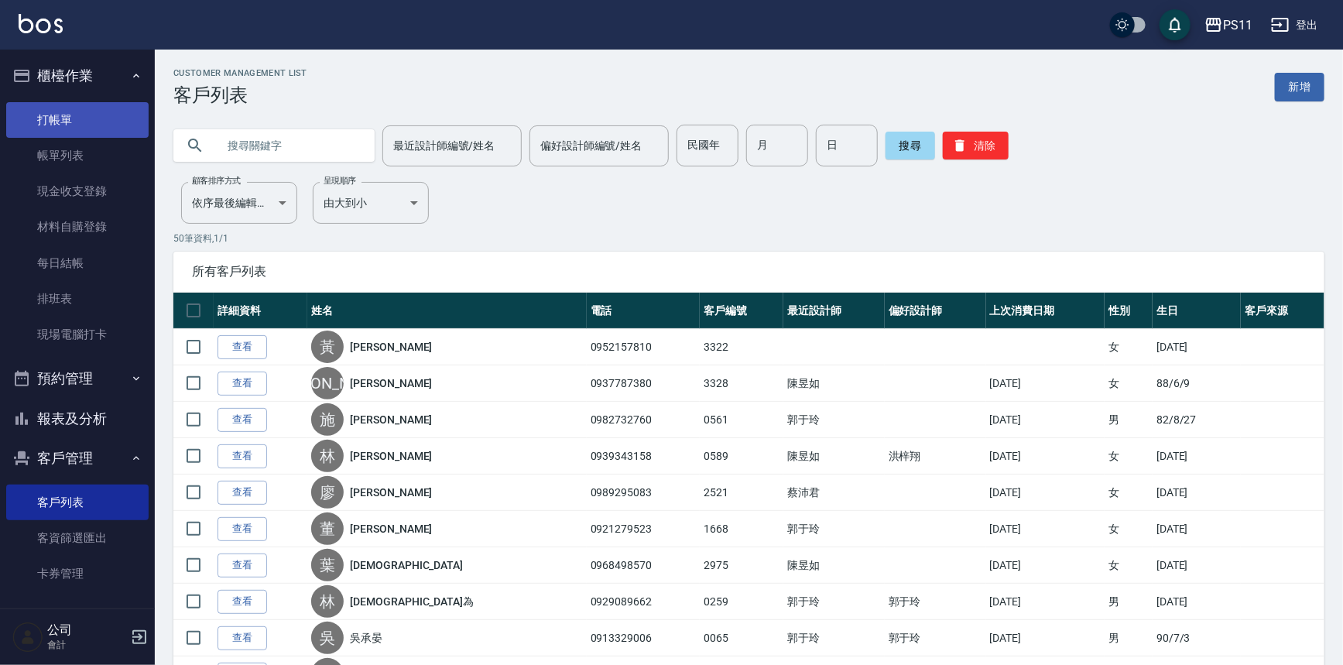
click at [61, 115] on link "打帳單" at bounding box center [77, 120] width 142 height 36
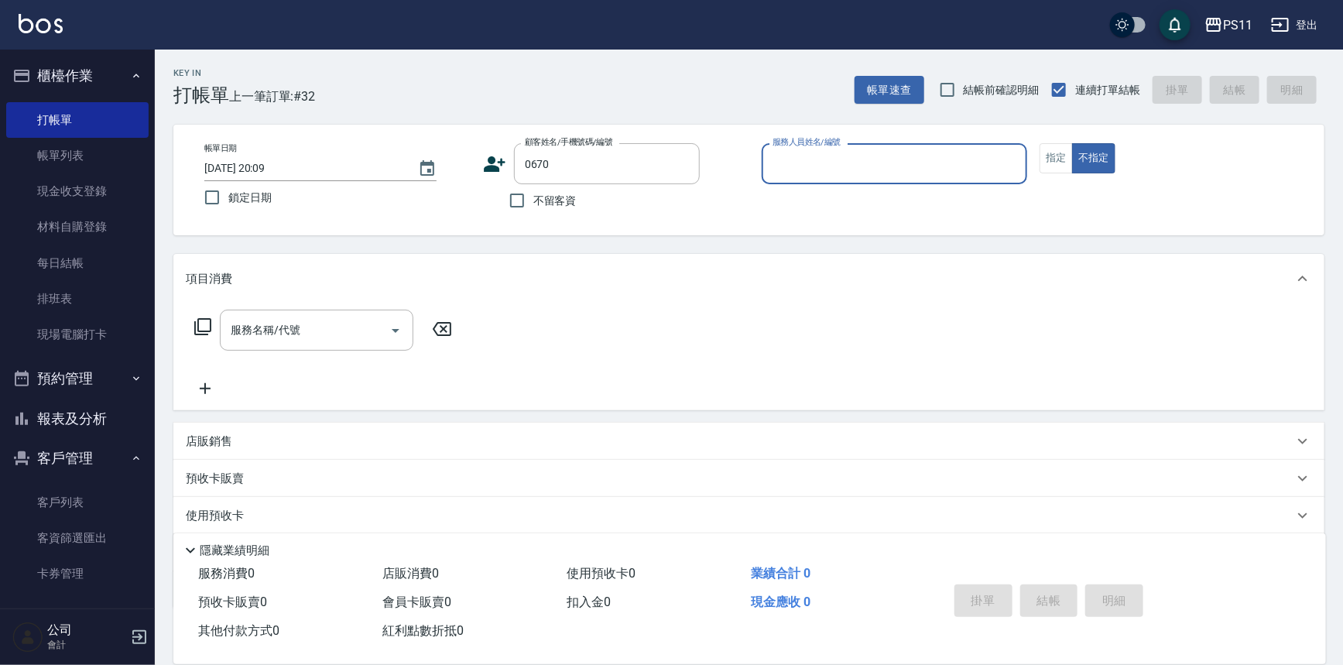
type input "[PERSON_NAME]/0978434197/0670"
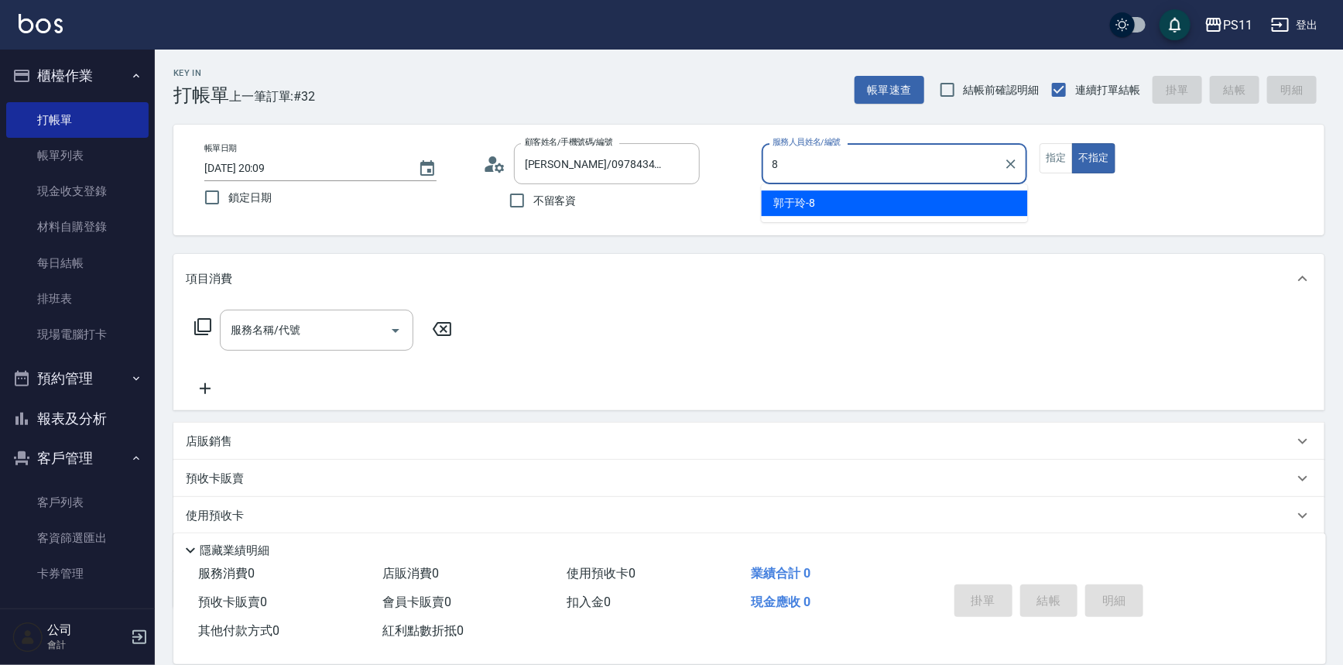
type input "郭于玲-8"
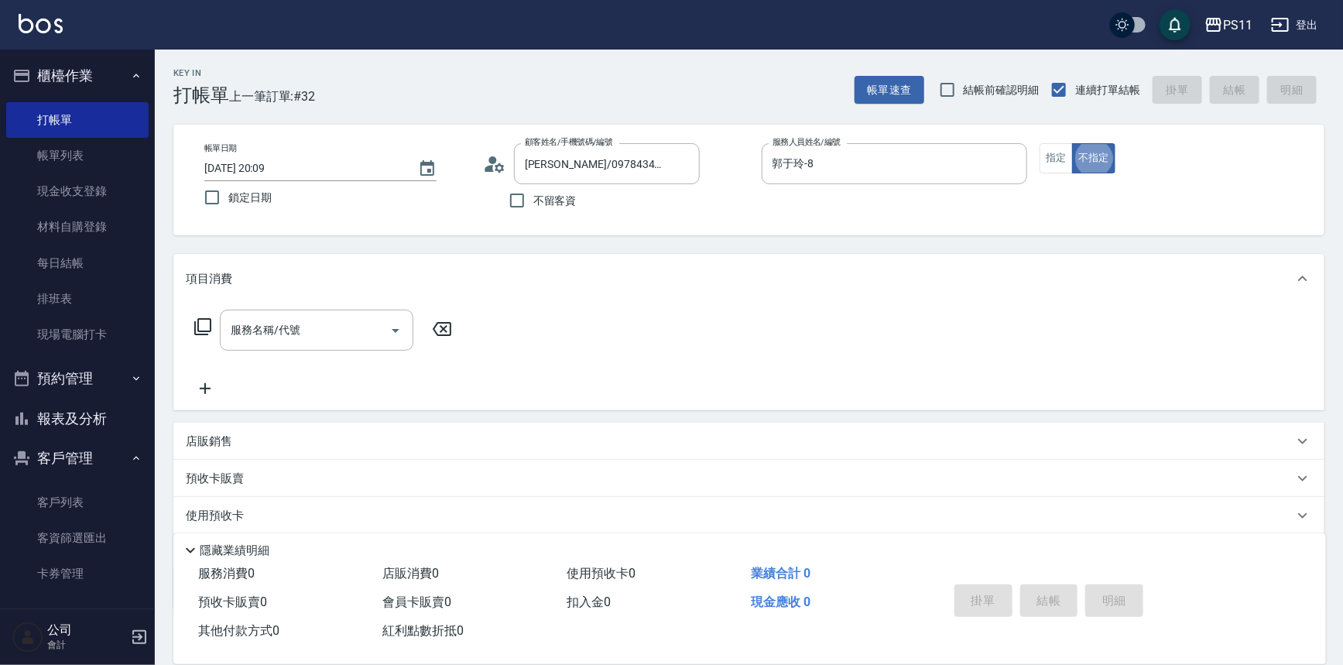
type button "false"
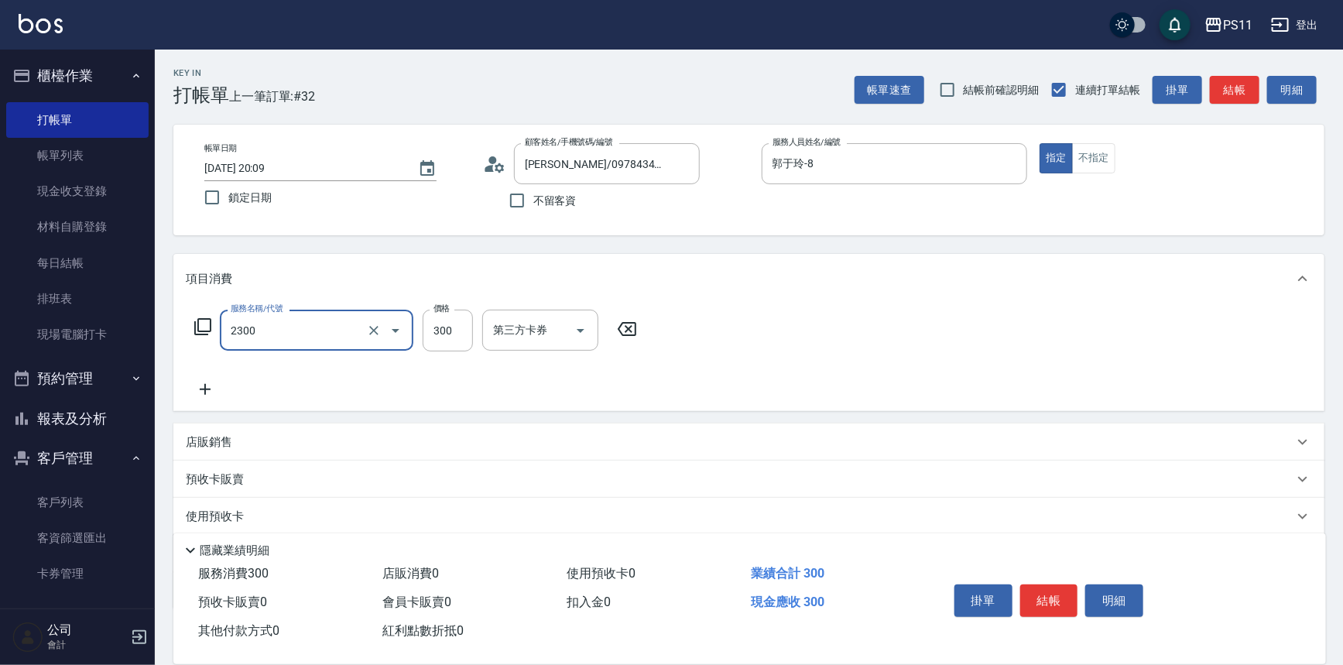
type input "剪髮(2300)"
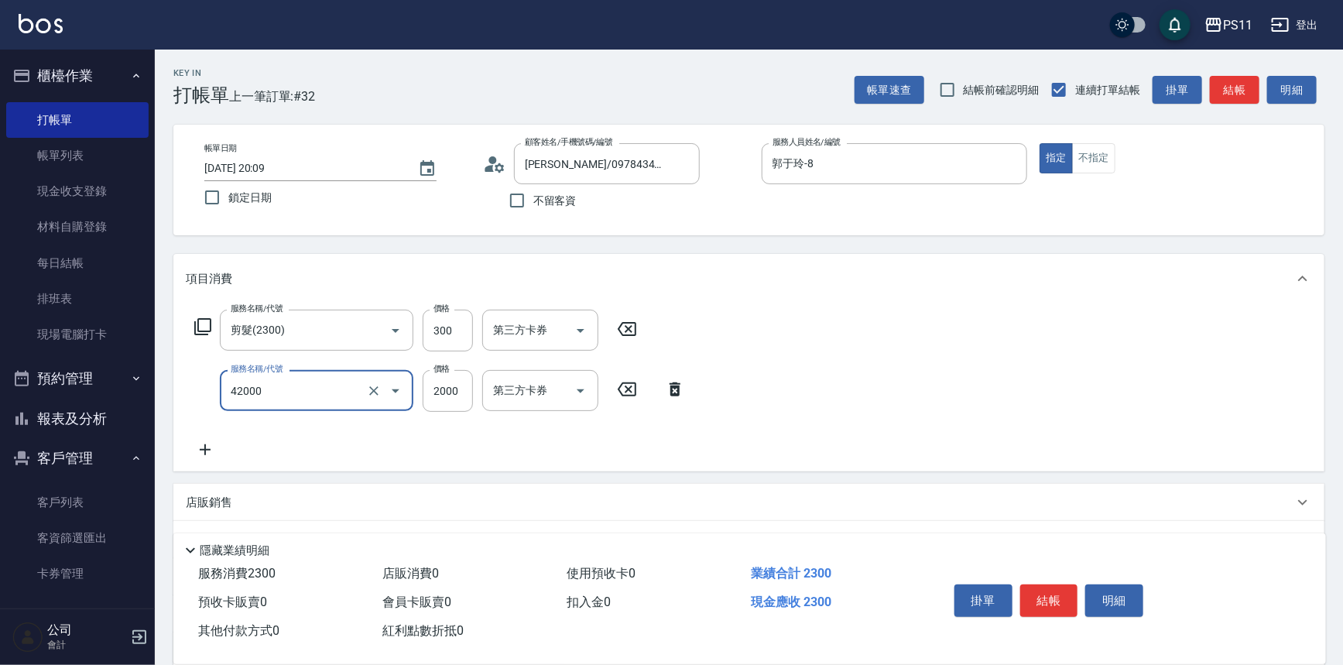
type input "2000以上染髮(42000)"
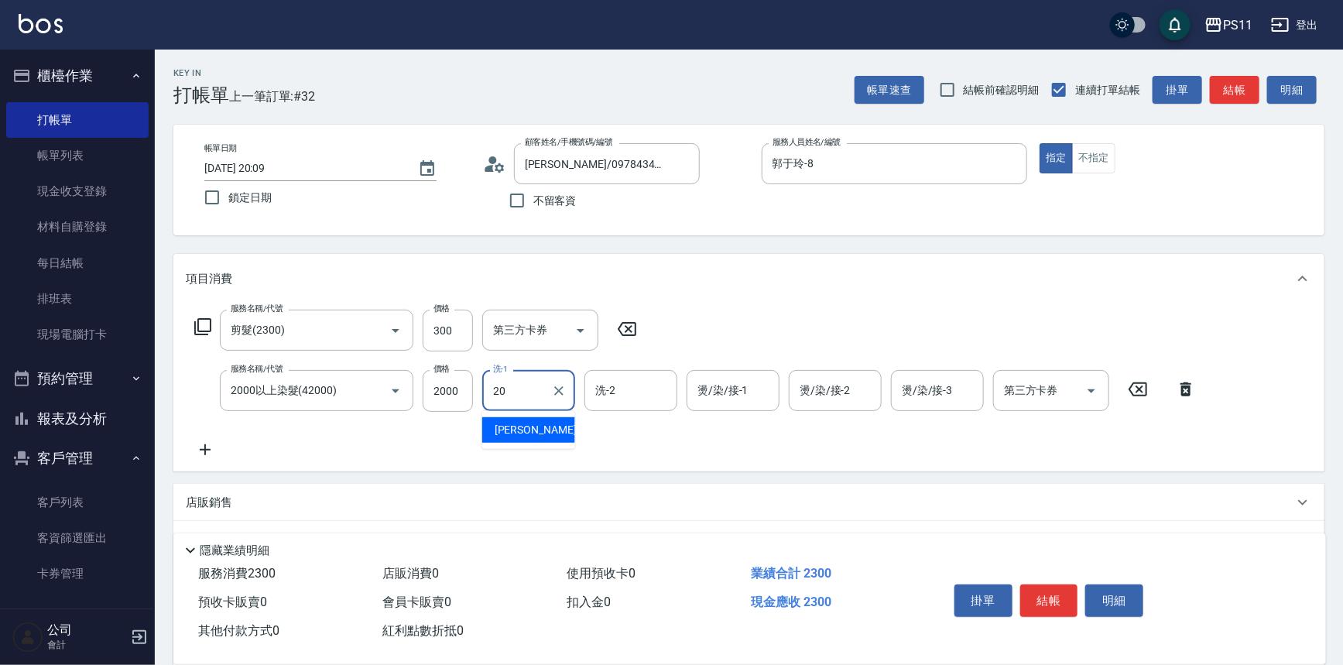
type input "[PERSON_NAME]-20"
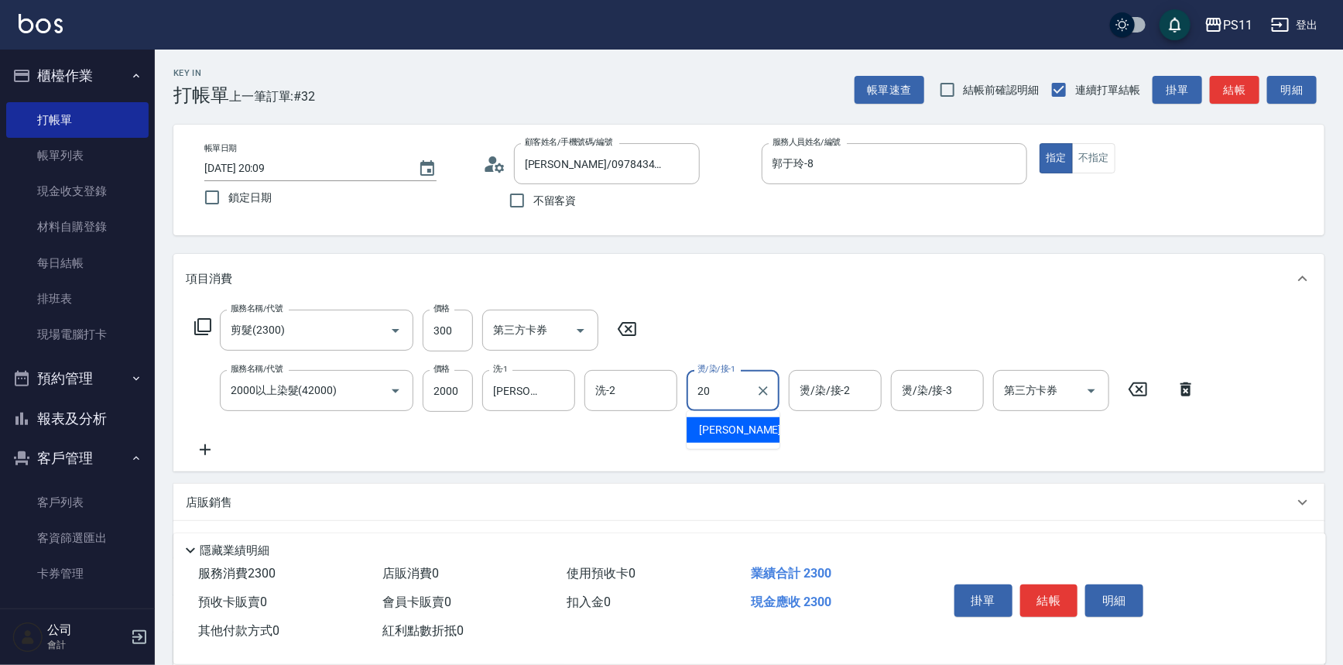
type input "[PERSON_NAME]-20"
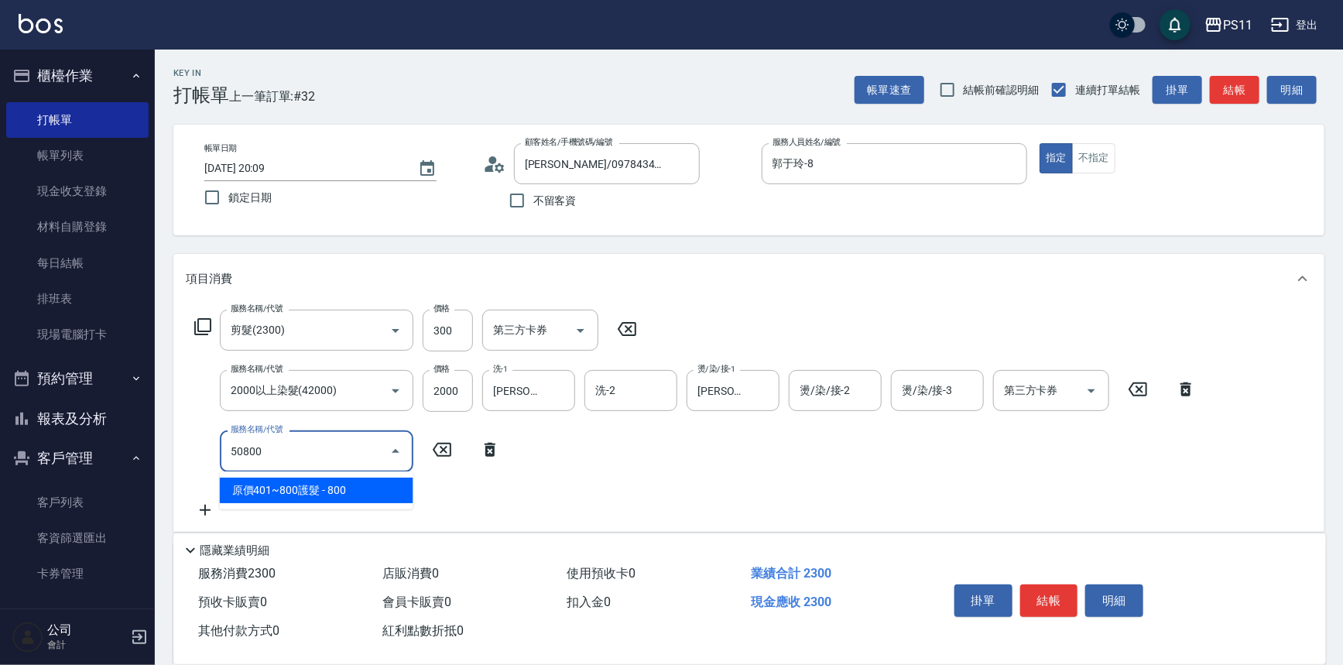
type input "原價401~800護髮(50800)"
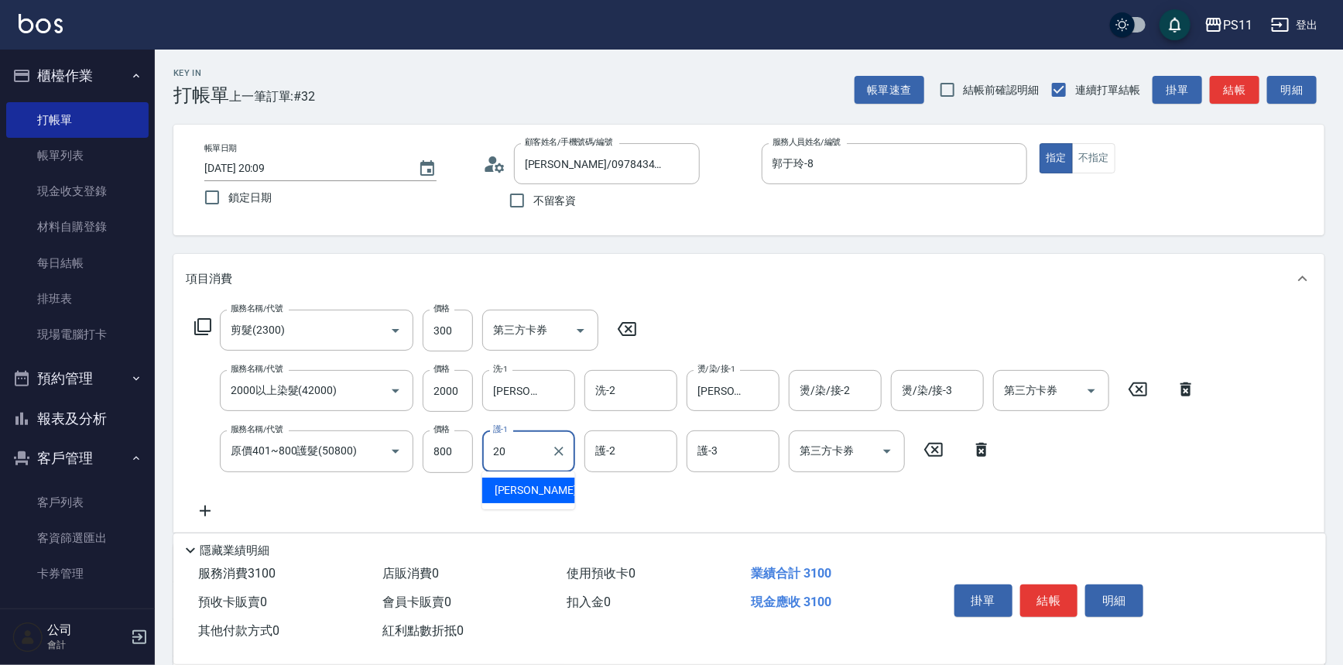
type input "[PERSON_NAME]-20"
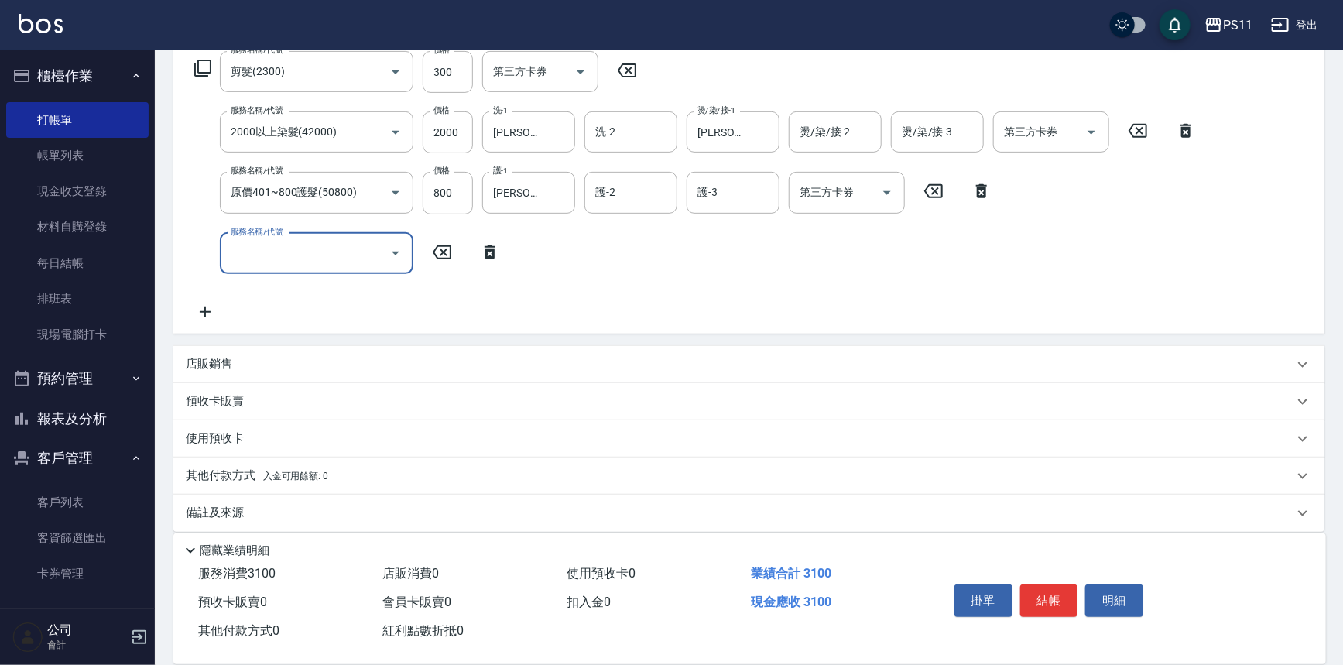
scroll to position [270, 0]
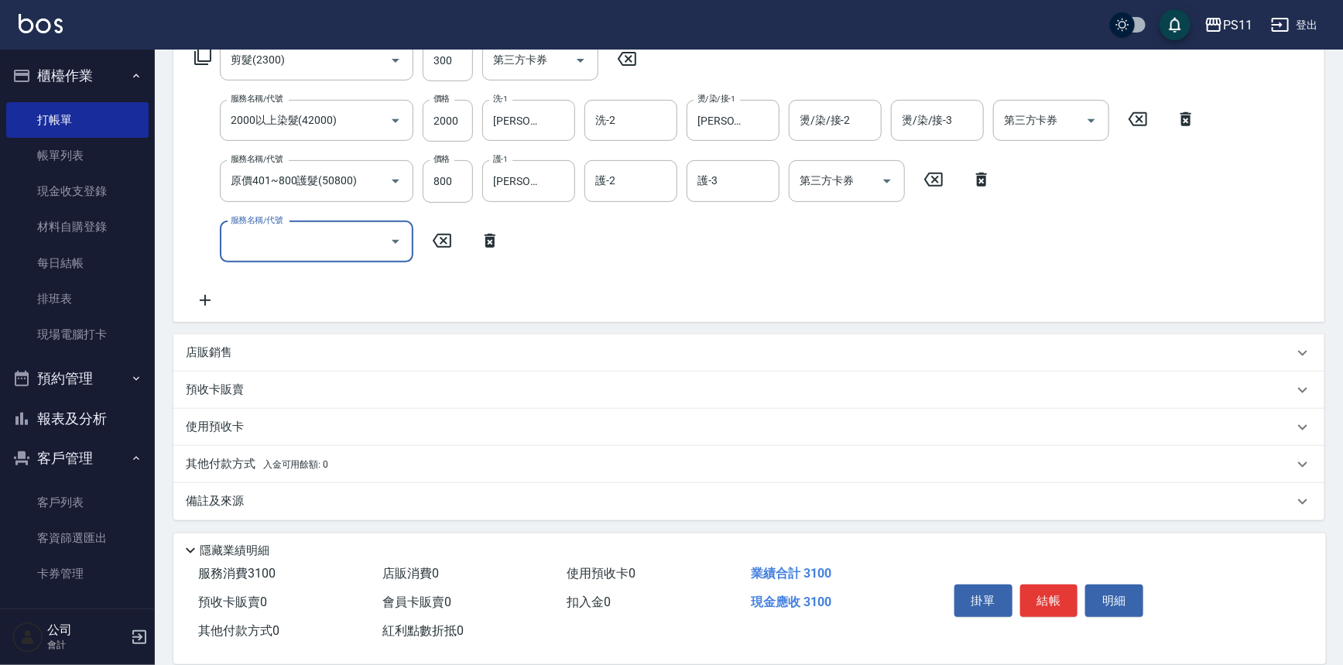
click at [191, 460] on p "其他付款方式 入金可用餘額: 0" at bounding box center [257, 464] width 142 height 17
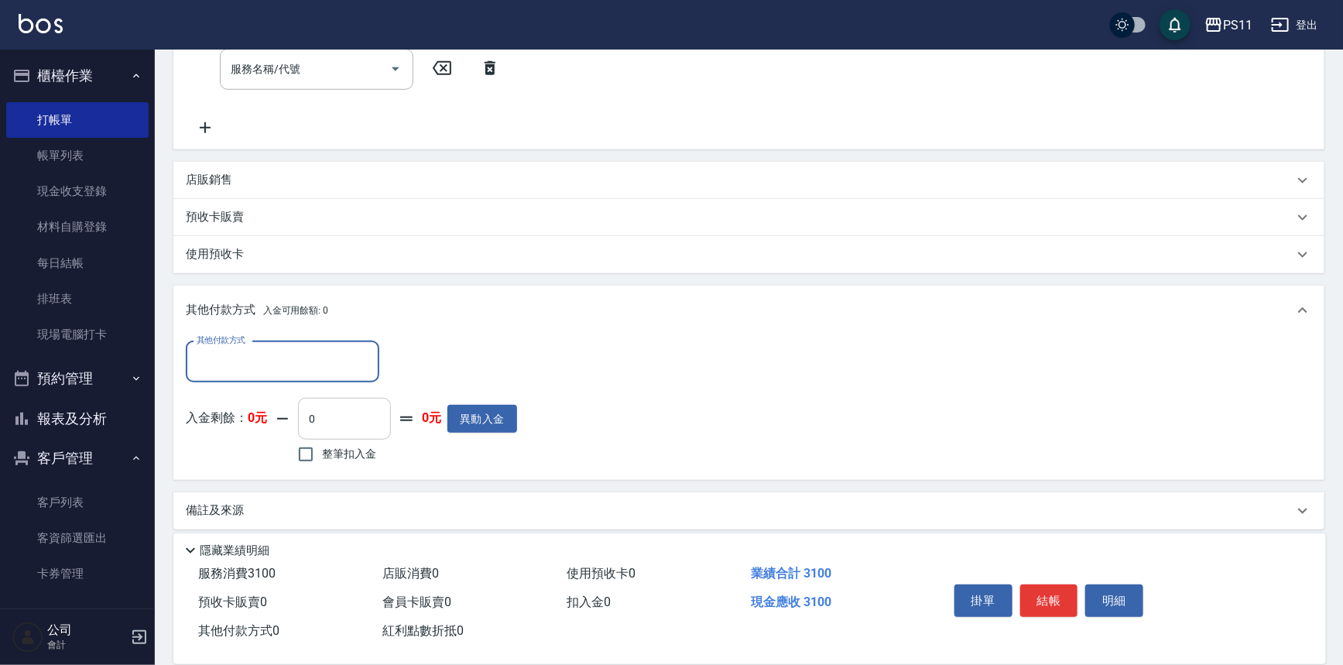
scroll to position [452, 0]
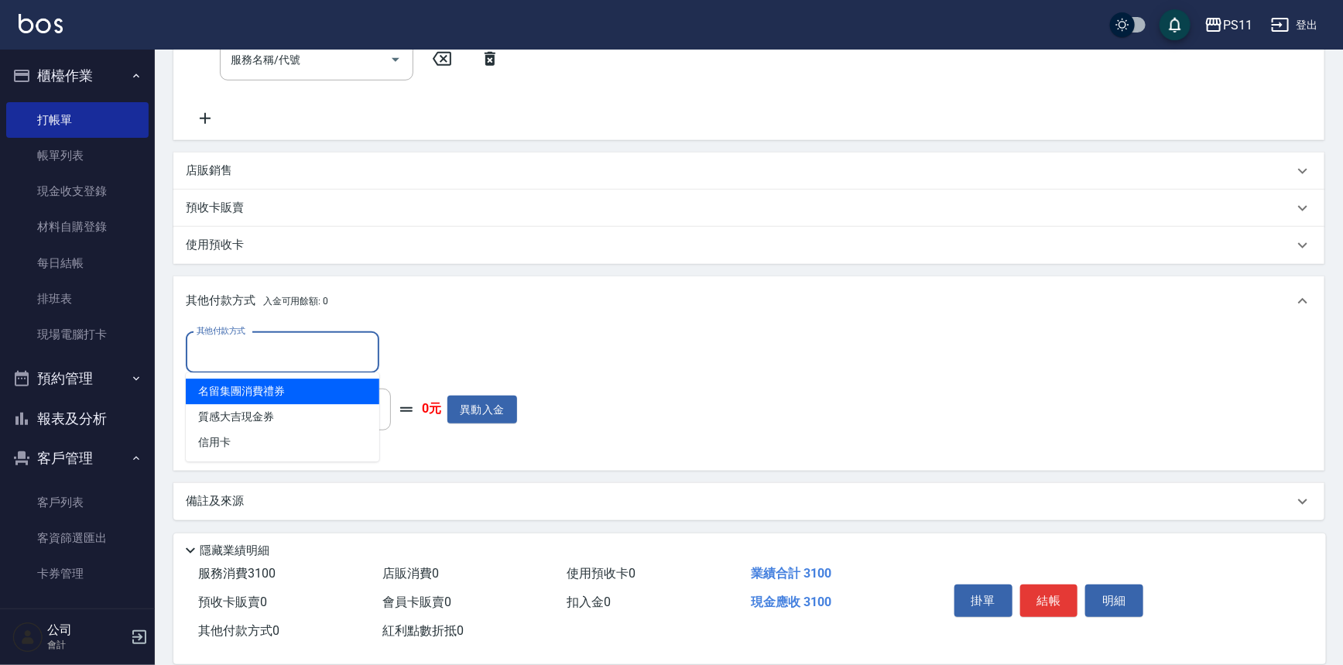
click at [295, 355] on input "其他付款方式" at bounding box center [283, 352] width 180 height 27
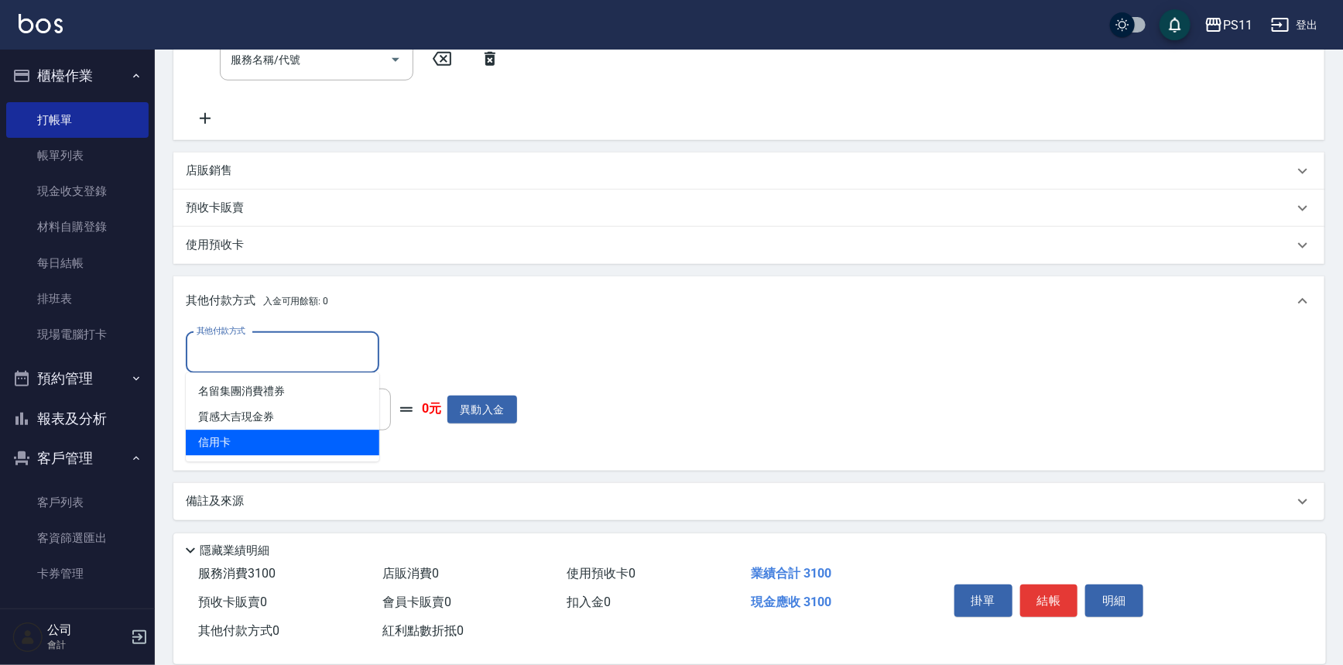
click at [294, 434] on span "信用卡" at bounding box center [283, 443] width 194 height 26
type input "信用卡"
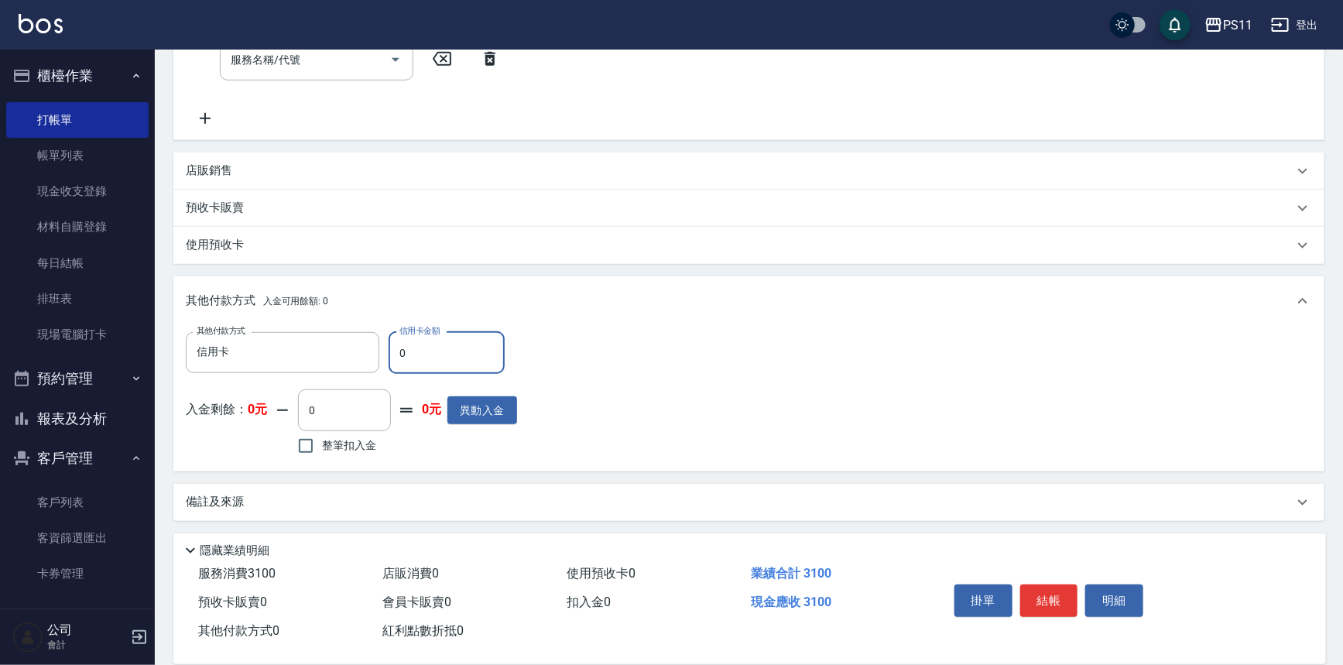
drag, startPoint x: 418, startPoint y: 351, endPoint x: 386, endPoint y: 361, distance: 34.0
click at [386, 361] on div "其他付款方式 信用卡 其他付款方式 信用卡金額 0 信用卡金額" at bounding box center [351, 353] width 331 height 42
type input "3100"
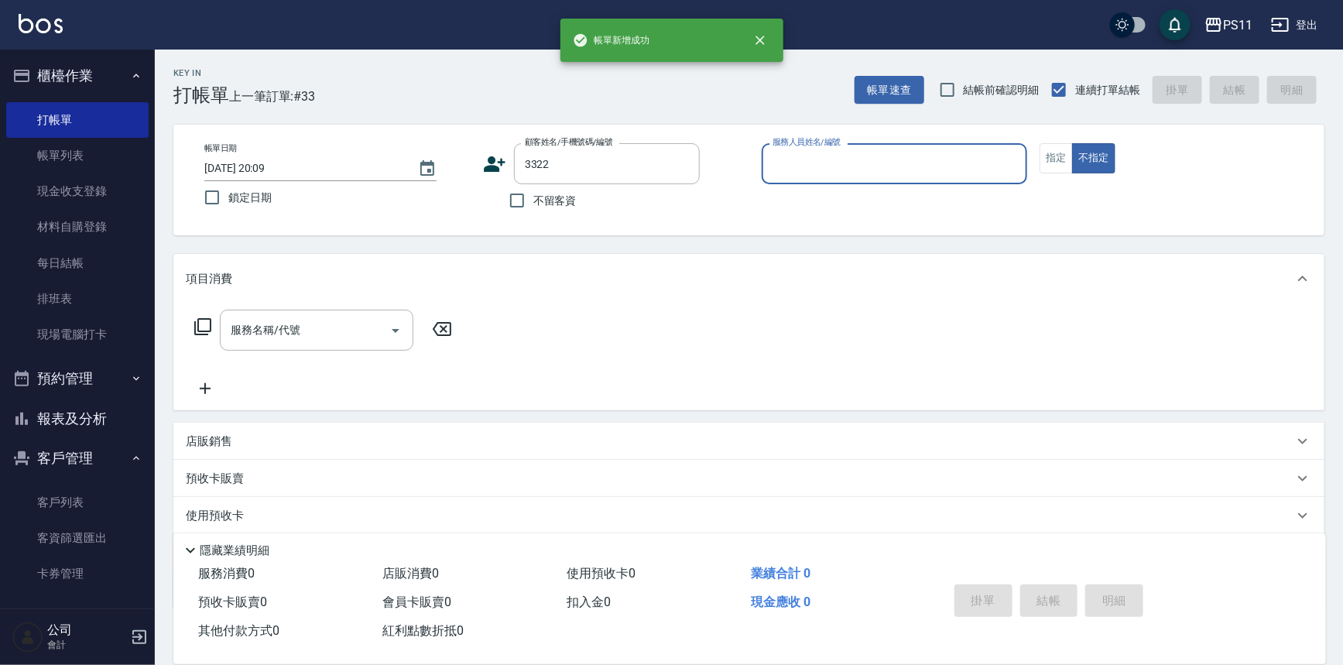
type input "3322"
type input "7"
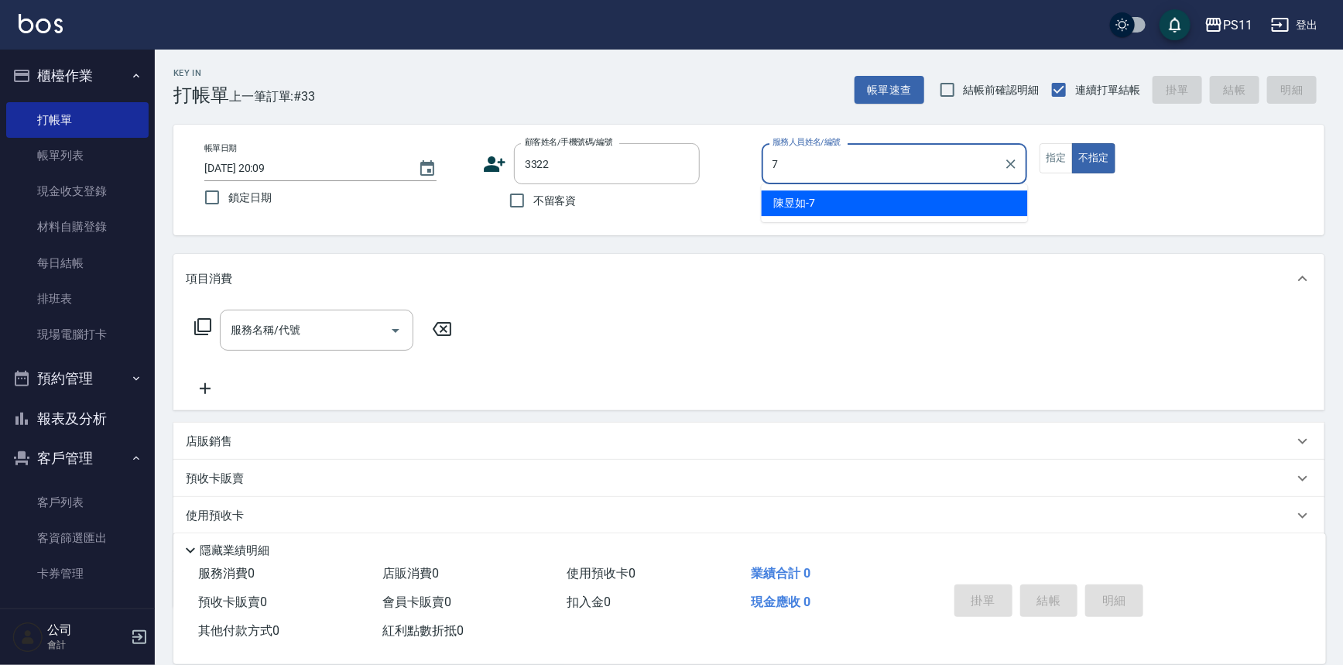
type input "[PERSON_NAME]/0952157810/3322"
type input "陳昱如-7"
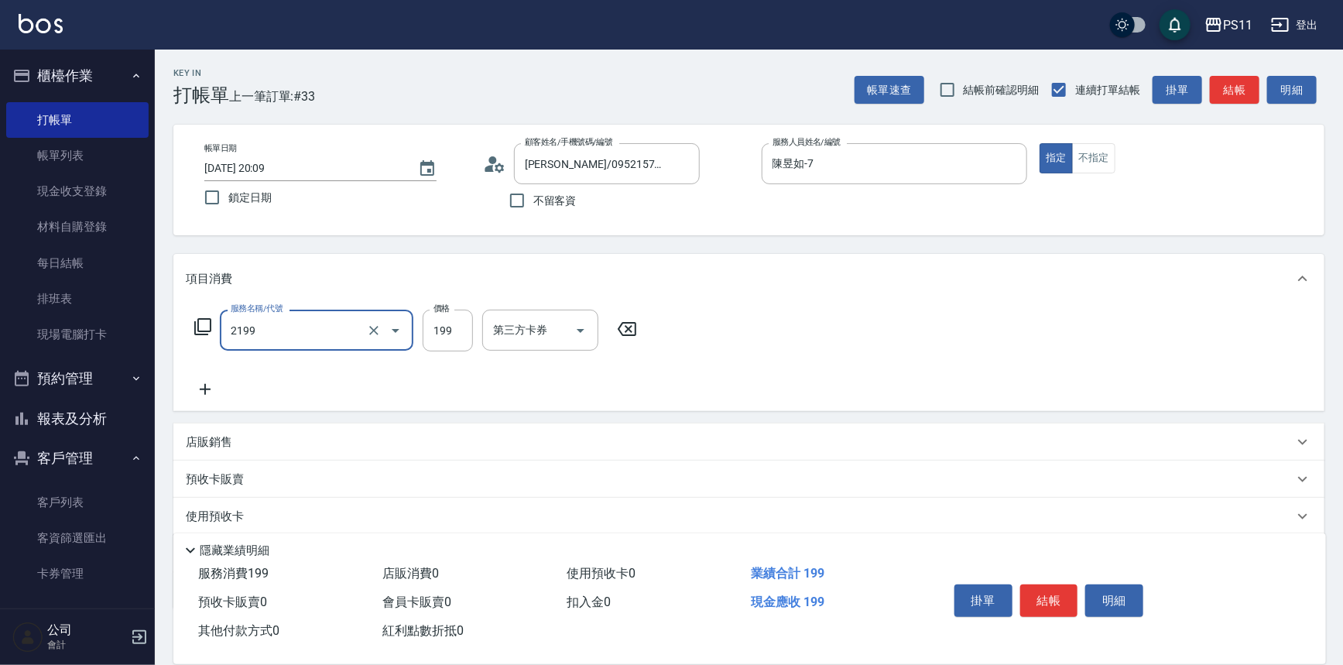
type input "不指定剪髮活動(2199)"
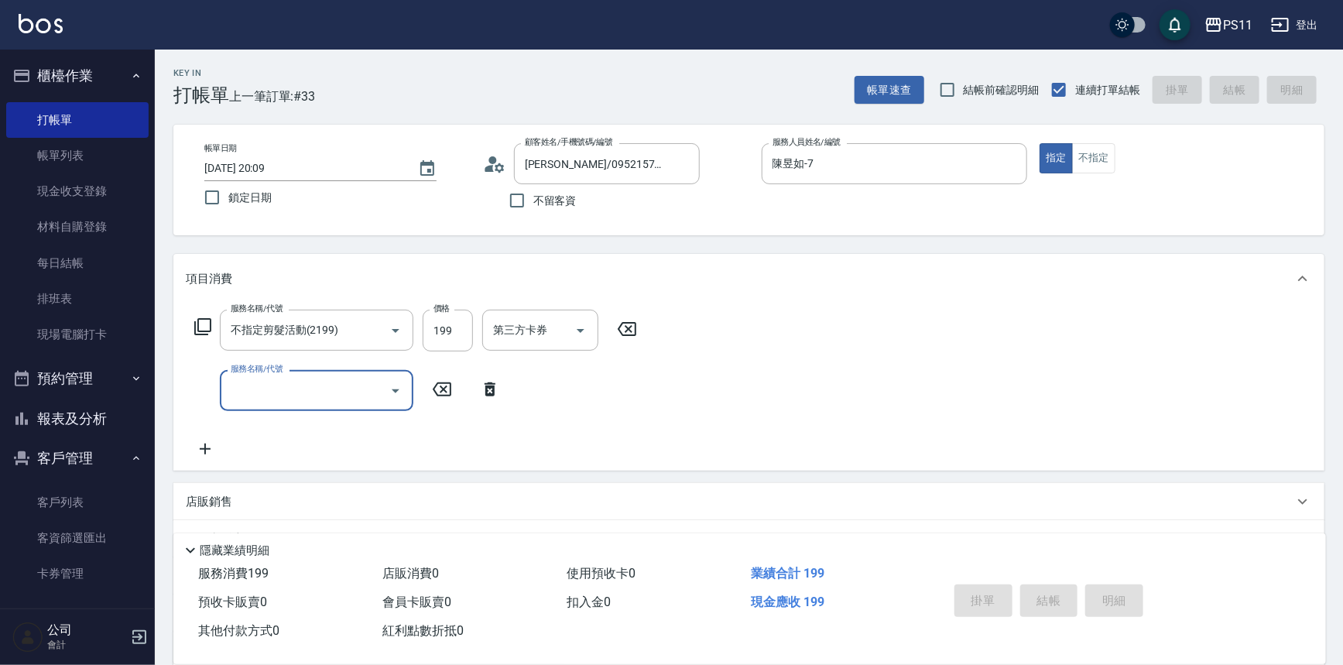
type input "[DATE] 20:10"
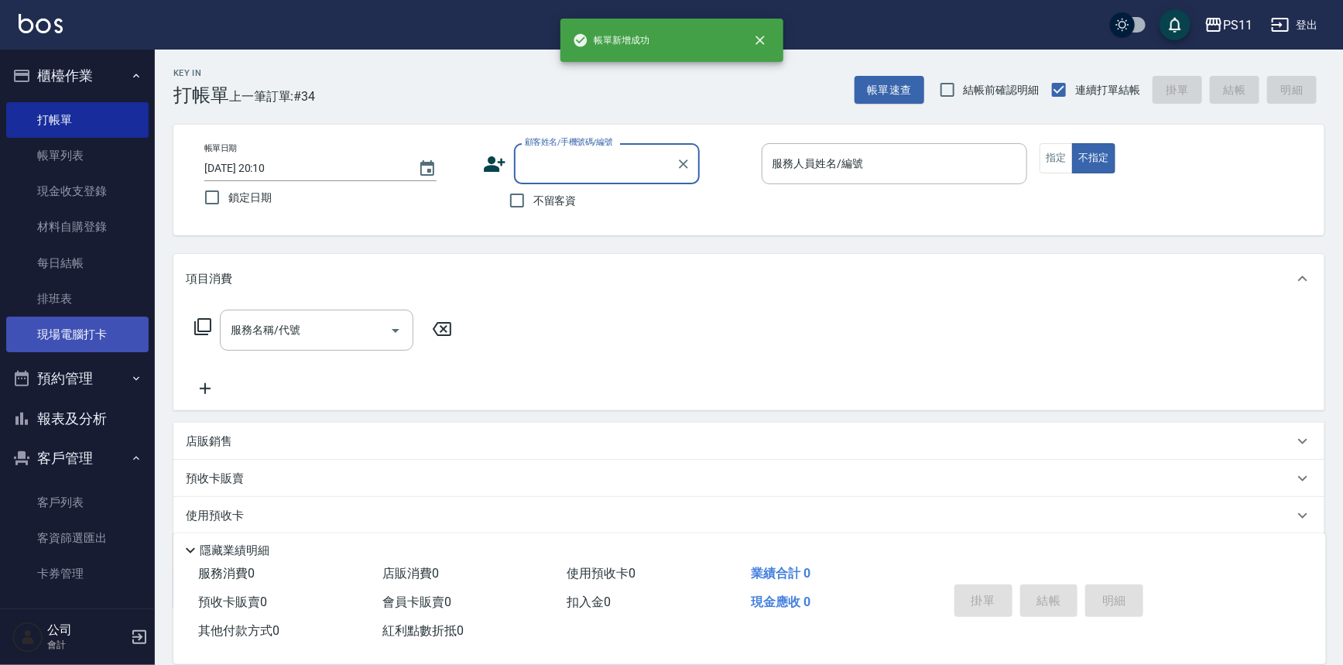
drag, startPoint x: 66, startPoint y: 413, endPoint x: 57, endPoint y: 349, distance: 64.8
click at [65, 412] on button "報表及分析" at bounding box center [77, 419] width 142 height 40
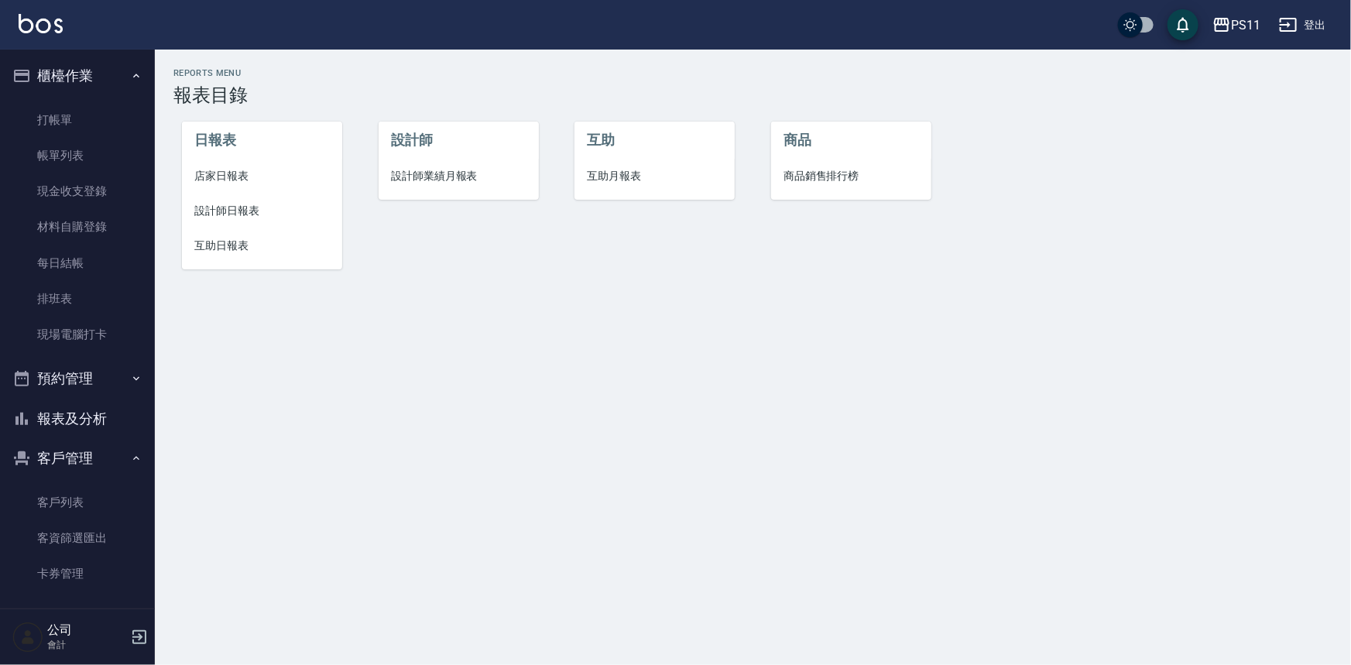
click at [201, 170] on span "店家日報表" at bounding box center [262, 176] width 136 height 16
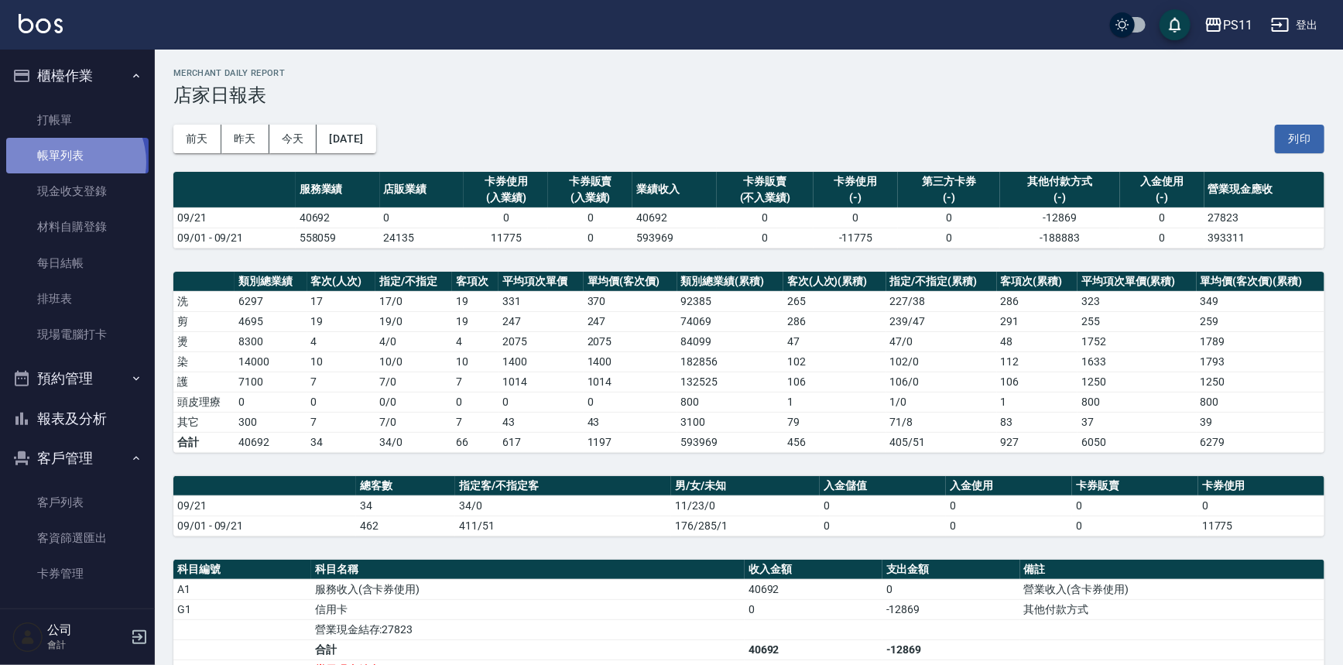
click at [68, 163] on link "帳單列表" at bounding box center [77, 156] width 142 height 36
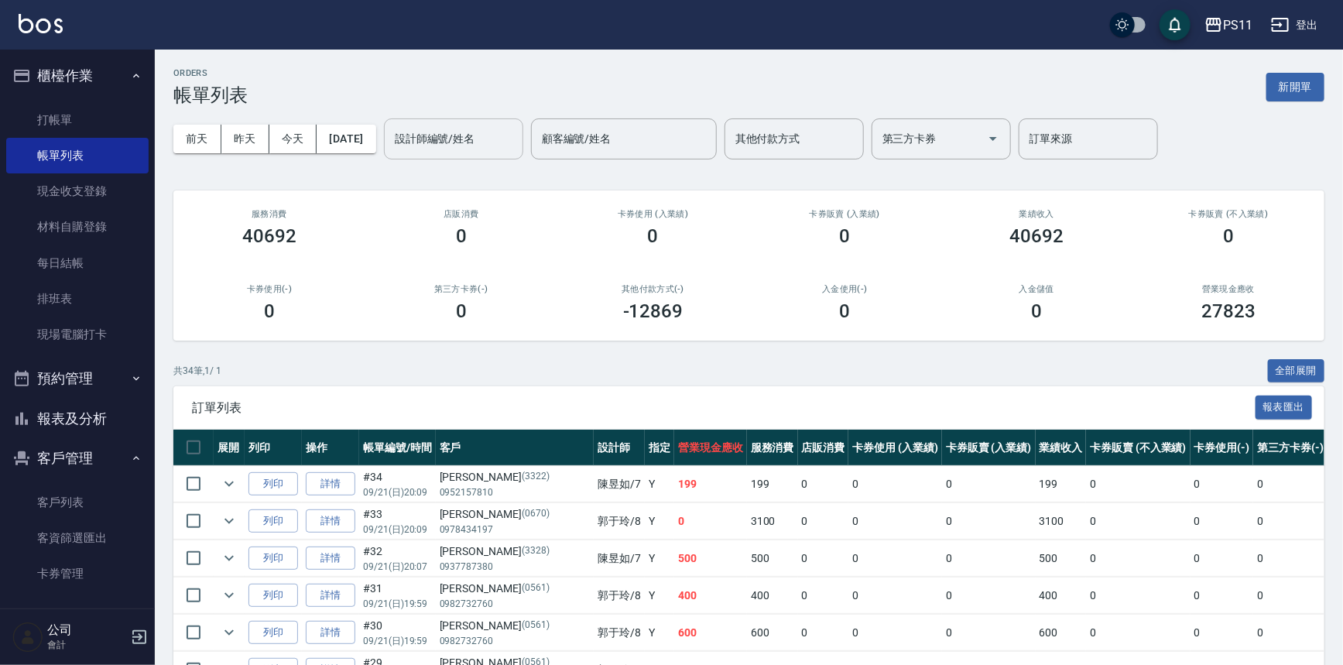
click at [446, 136] on input "設計師編號/姓名" at bounding box center [453, 138] width 125 height 27
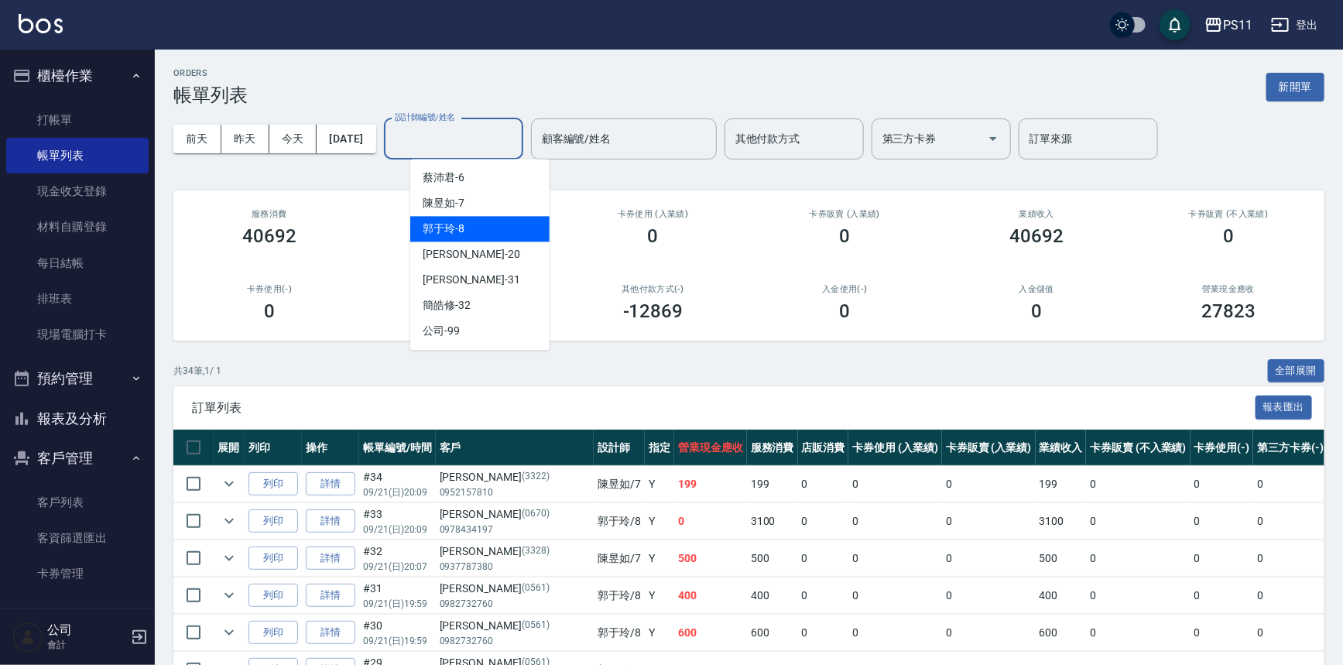
click at [468, 226] on div "郭于玲 -8" at bounding box center [479, 229] width 139 height 26
type input "郭于玲-8"
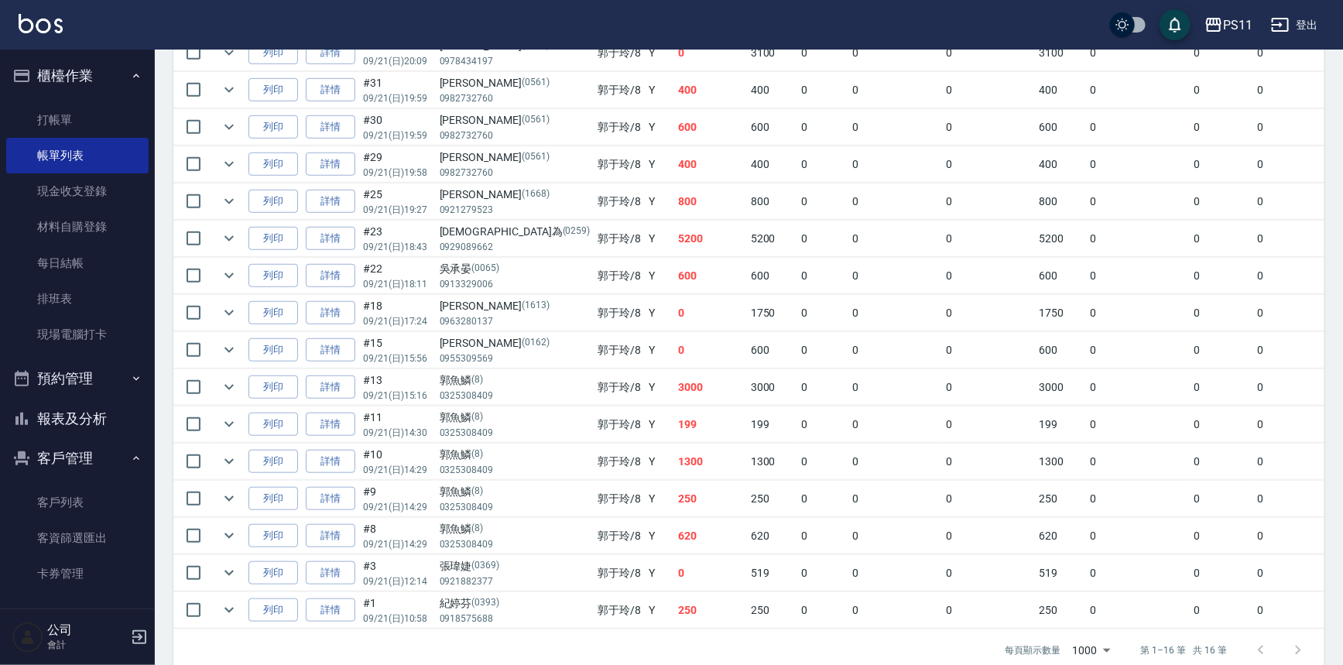
scroll to position [463, 0]
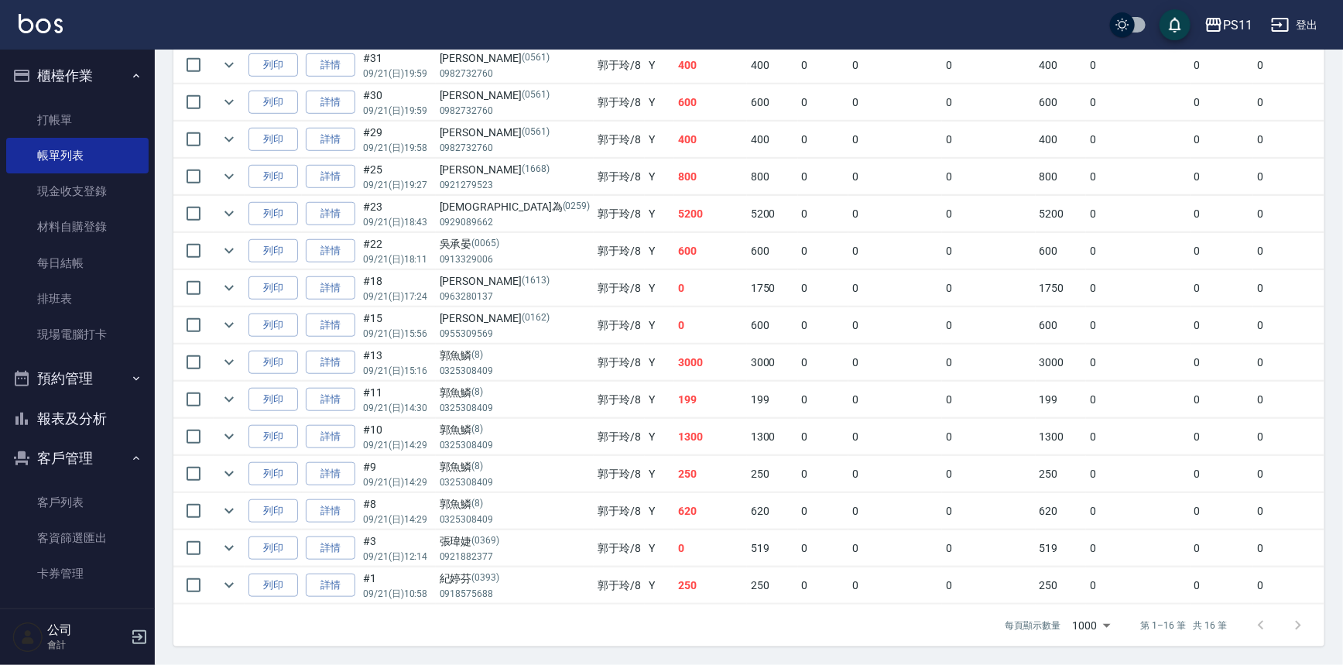
click at [98, 394] on button "預約管理" at bounding box center [77, 379] width 142 height 40
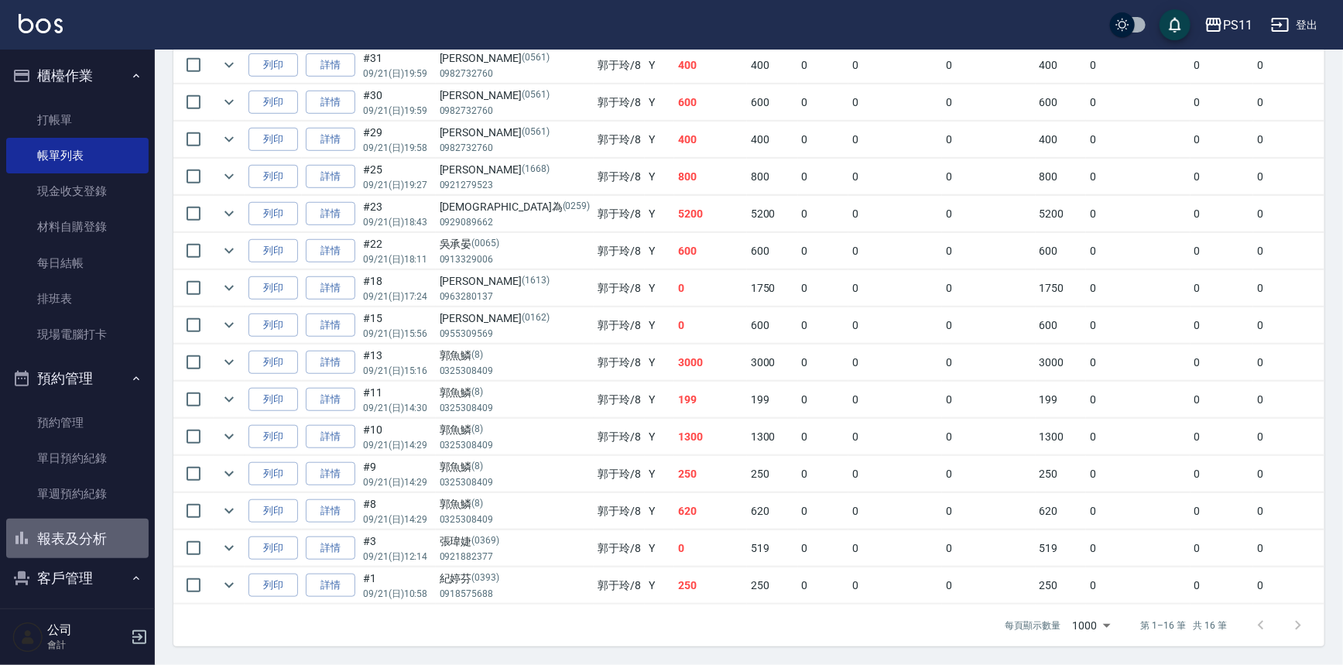
drag, startPoint x: 88, startPoint y: 534, endPoint x: 363, endPoint y: 451, distance: 287.1
click at [89, 534] on button "報表及分析" at bounding box center [77, 539] width 142 height 40
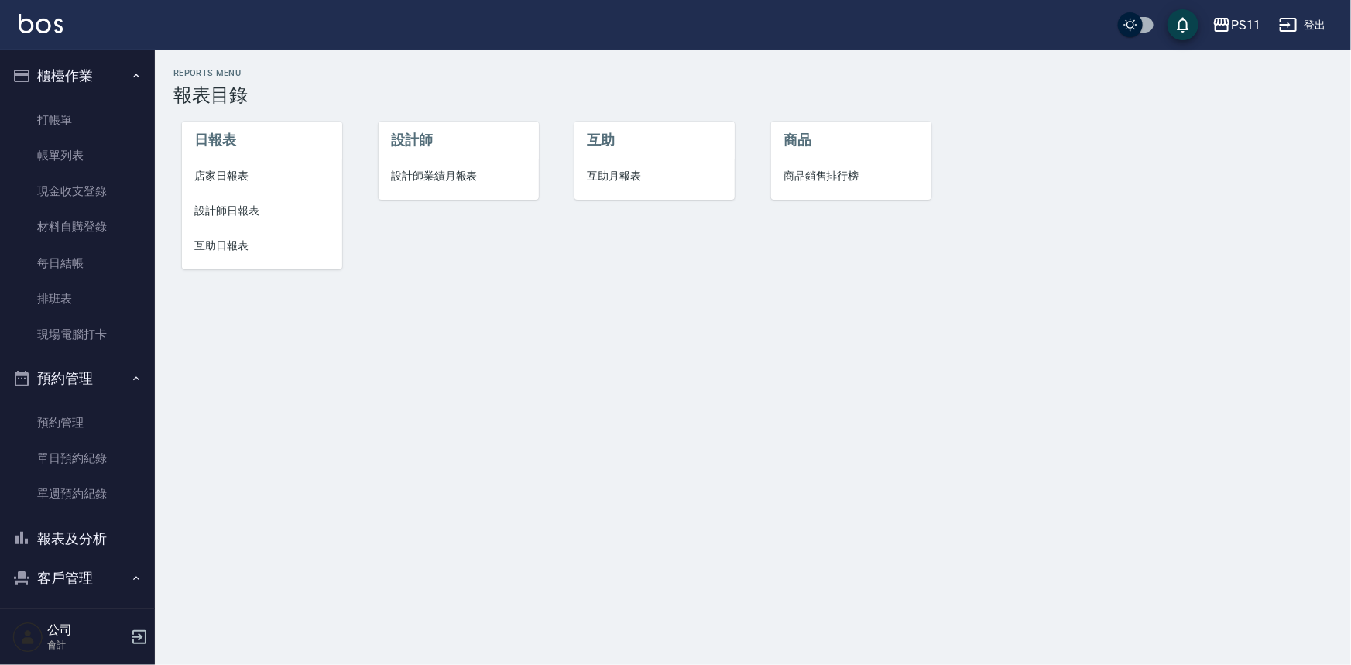
click at [260, 209] on span "設計師日報表" at bounding box center [262, 211] width 136 height 16
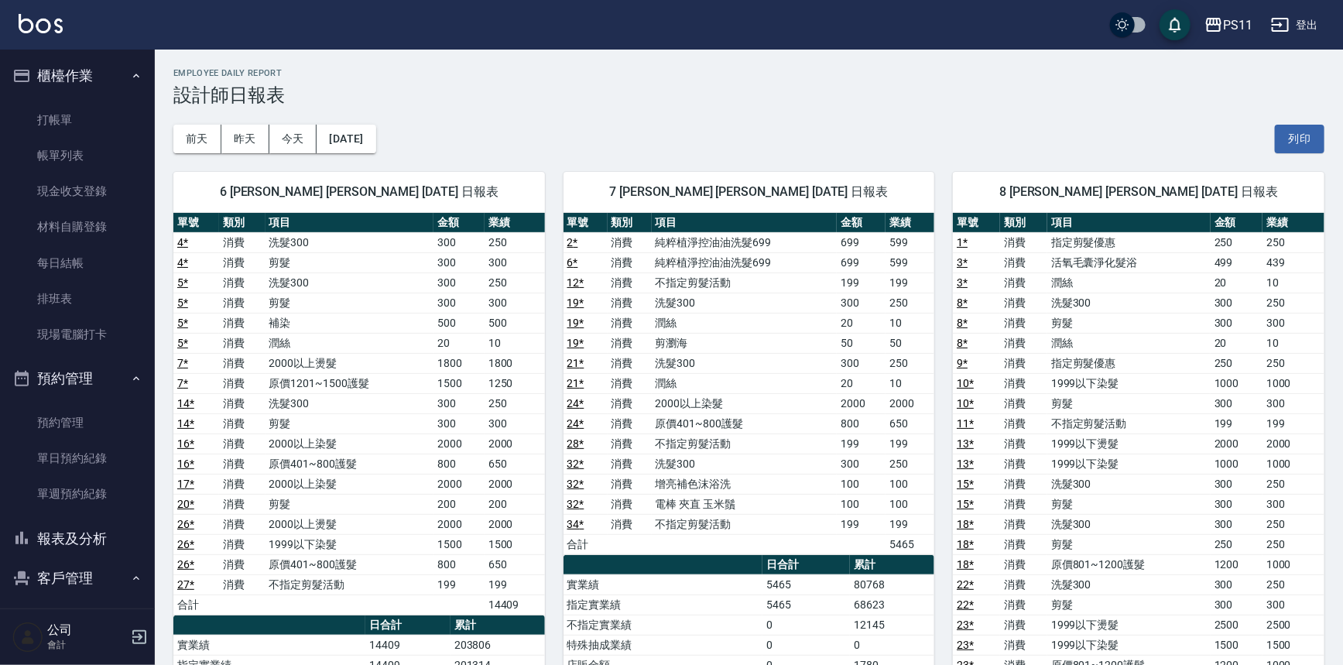
click at [1035, 407] on td "消費" at bounding box center [1023, 403] width 47 height 20
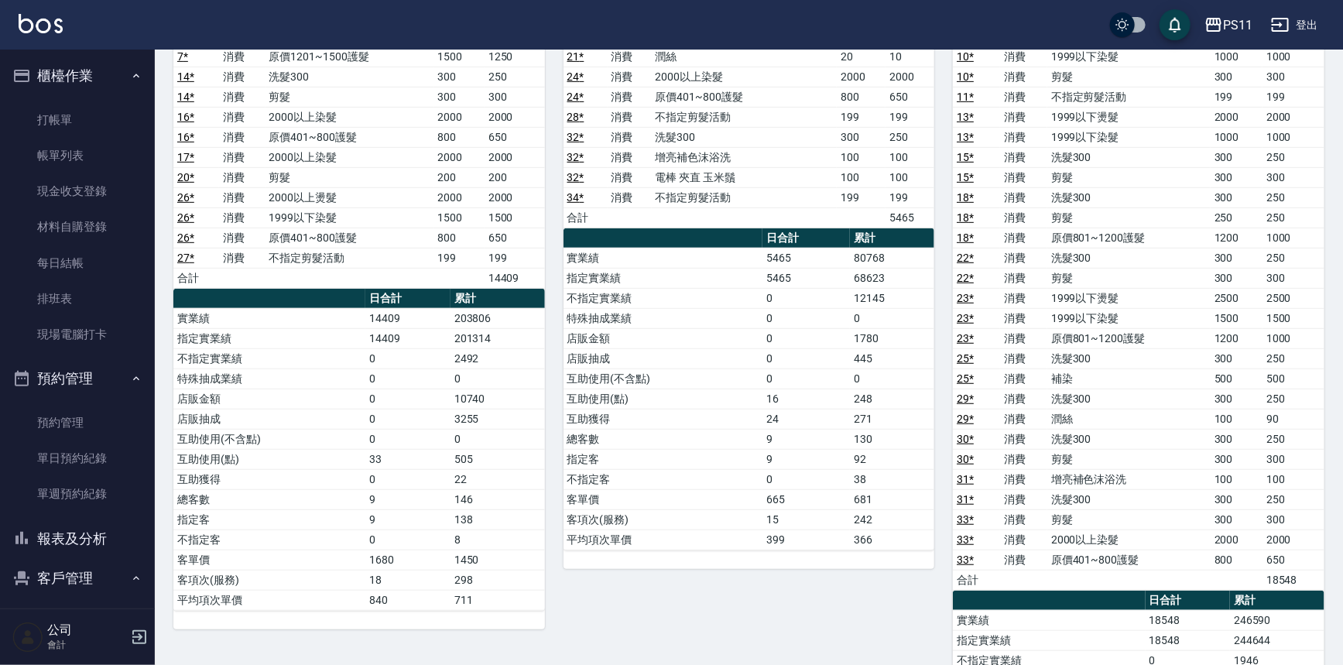
scroll to position [352, 0]
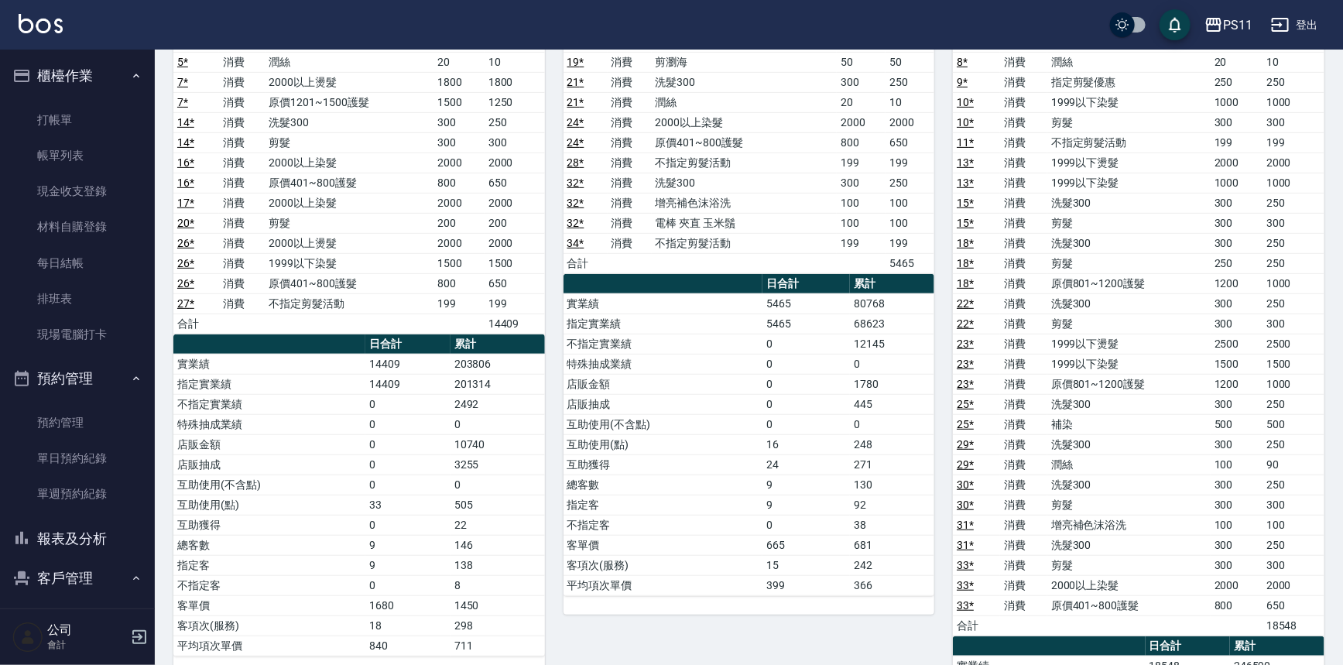
click at [1067, 444] on td "洗髮300" at bounding box center [1129, 444] width 163 height 20
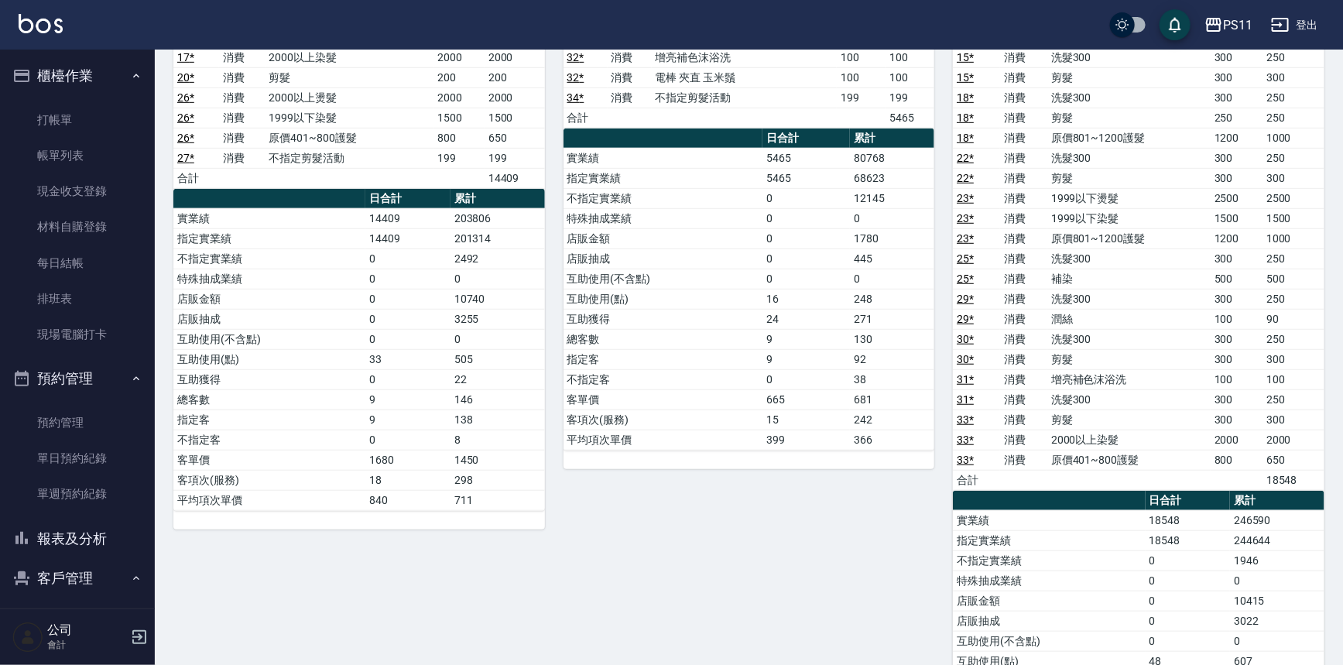
scroll to position [563, 0]
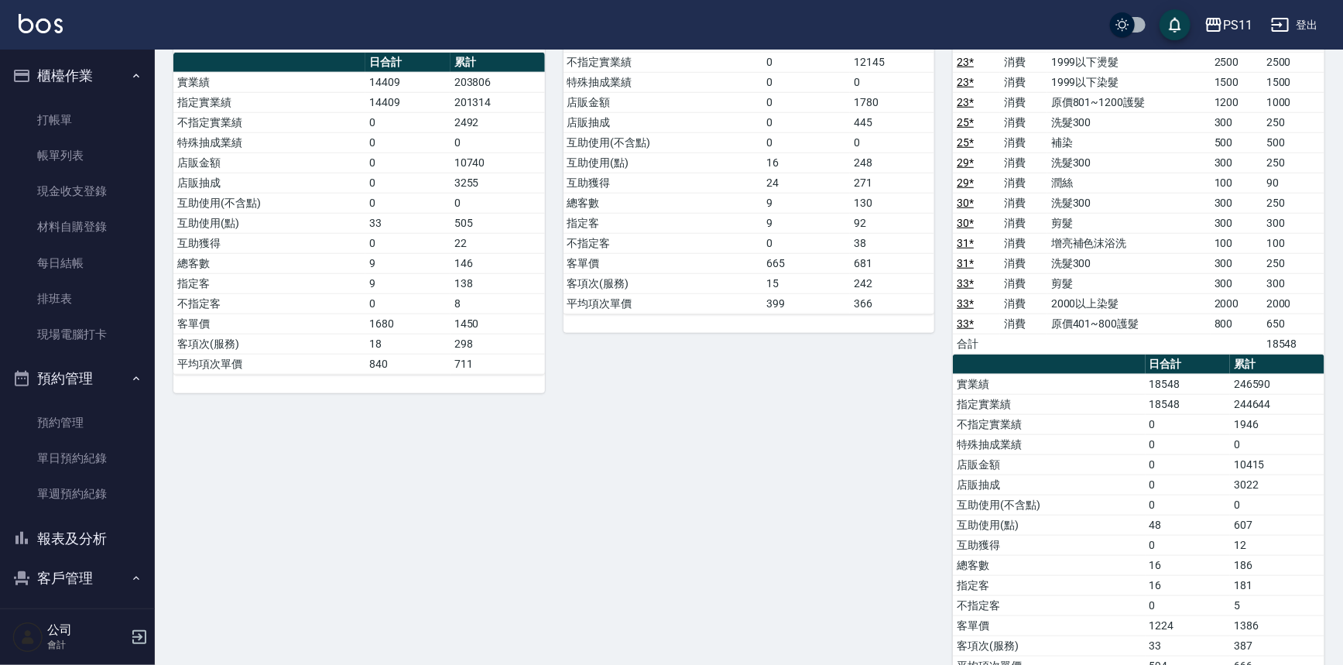
click at [80, 537] on button "報表及分析" at bounding box center [77, 539] width 142 height 40
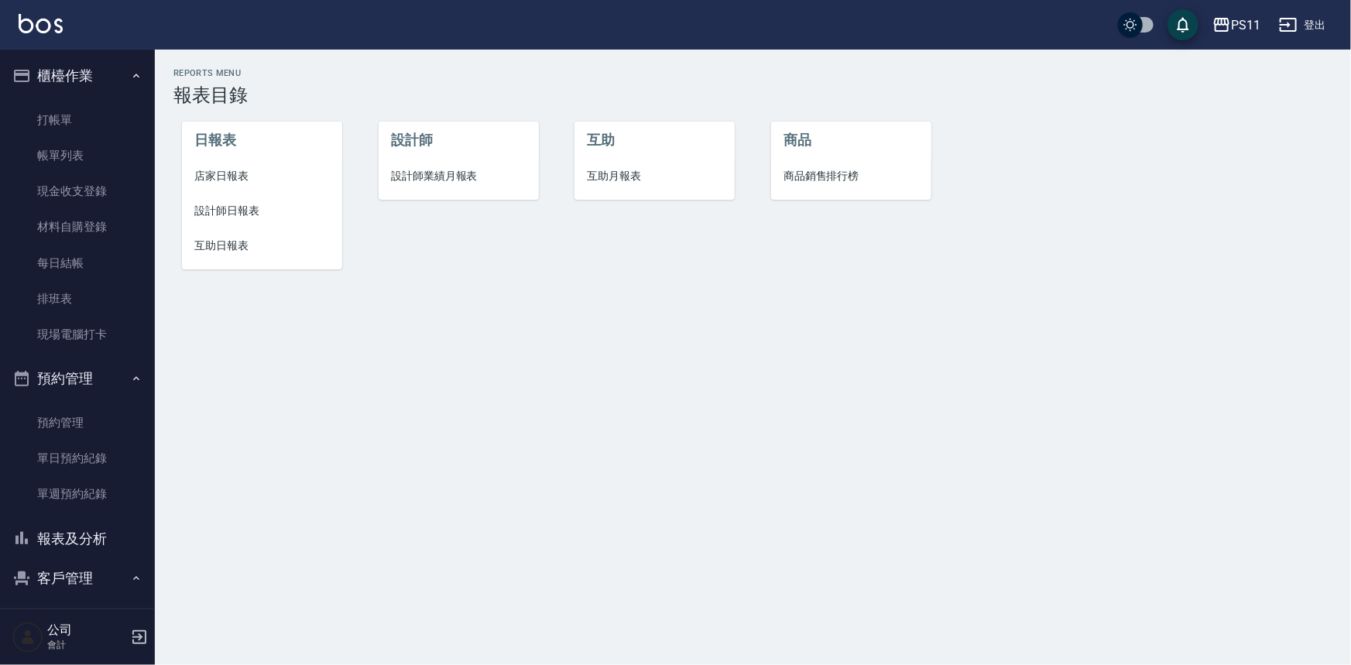
click at [230, 238] on span "互助日報表" at bounding box center [262, 246] width 136 height 16
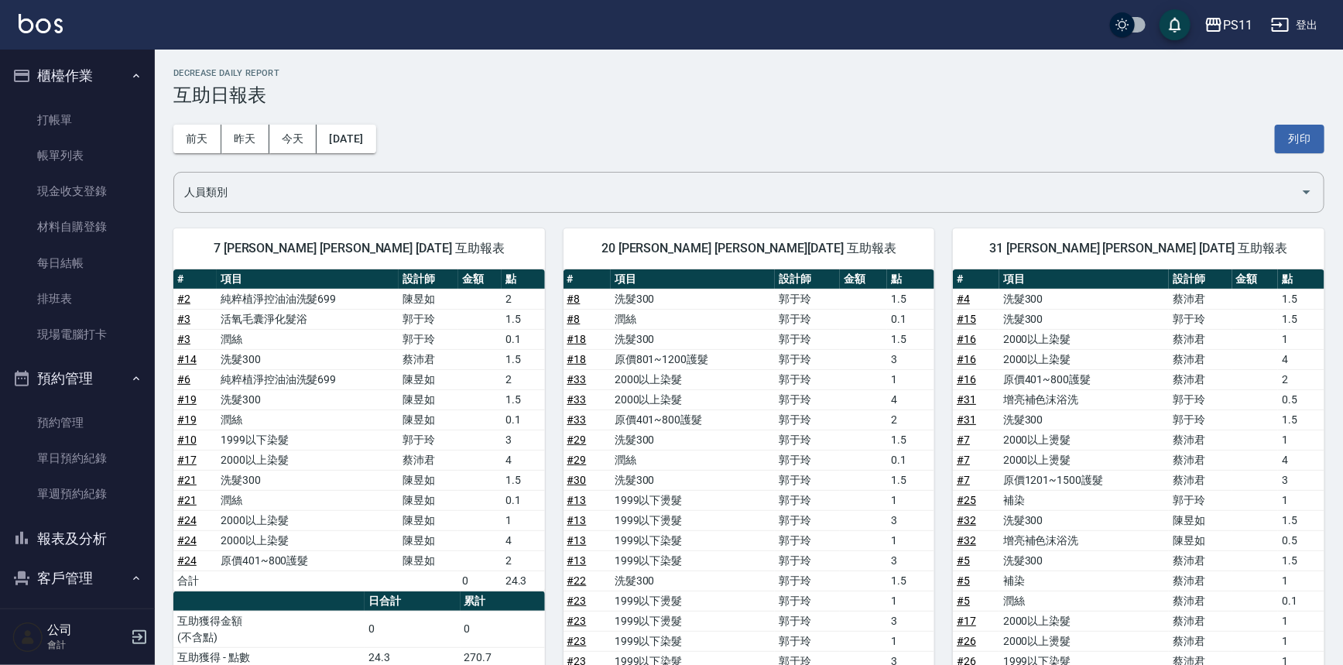
click at [831, 417] on td "郭于玲" at bounding box center [807, 420] width 65 height 20
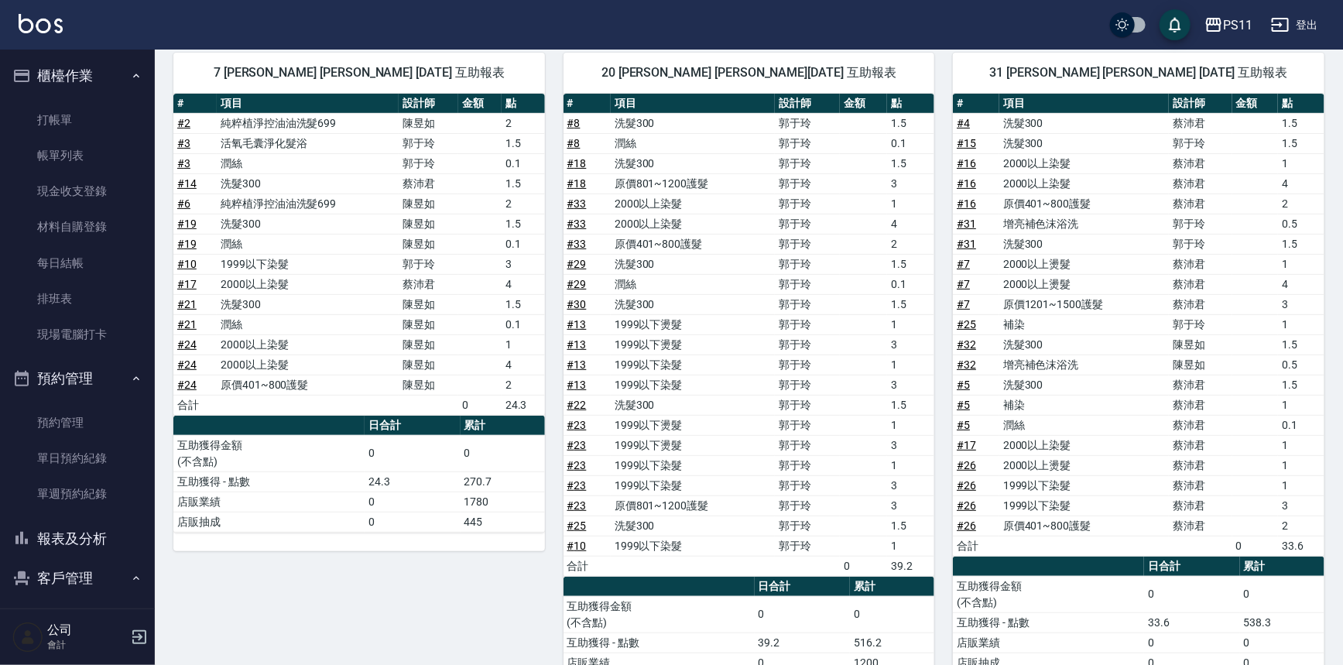
scroll to position [238, 0]
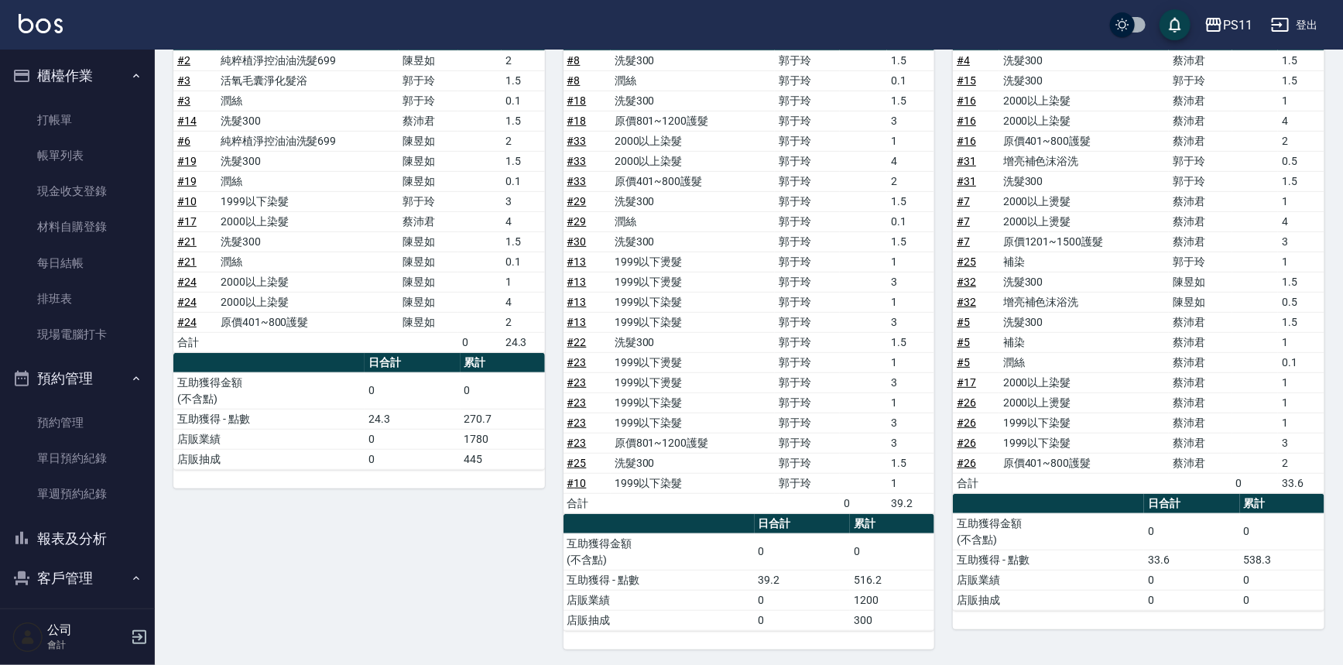
click at [846, 413] on td "a dense table" at bounding box center [863, 423] width 47 height 20
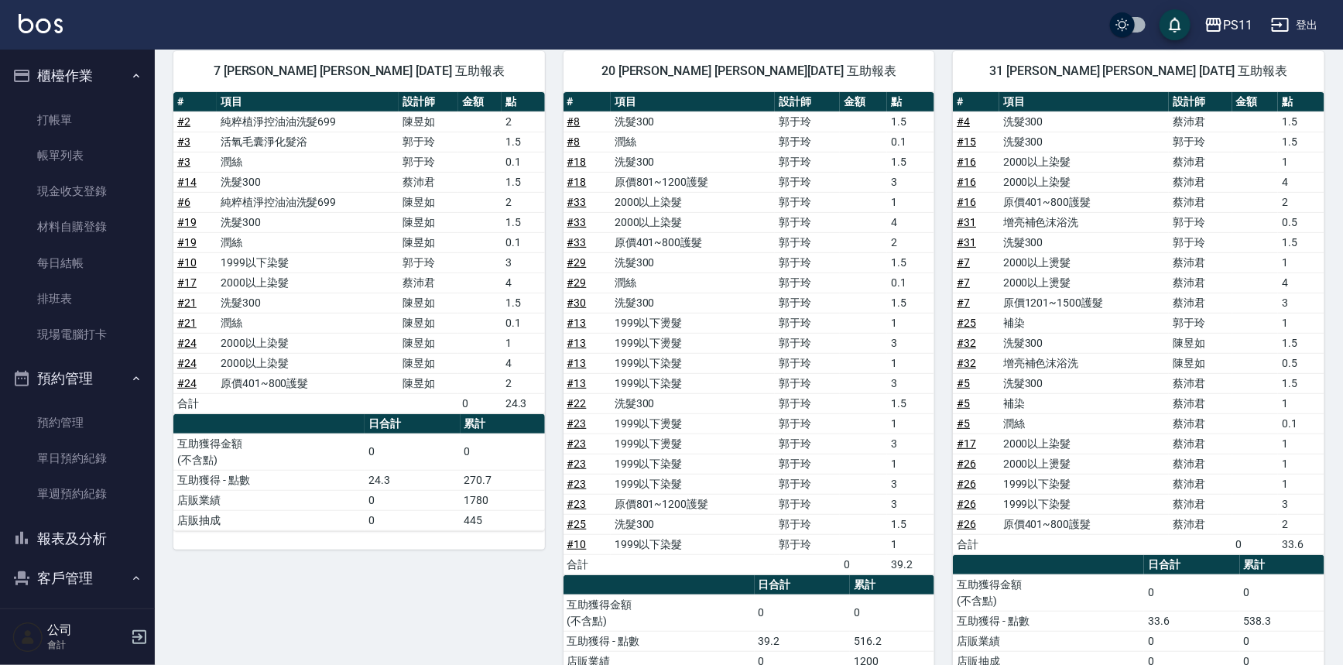
scroll to position [0, 0]
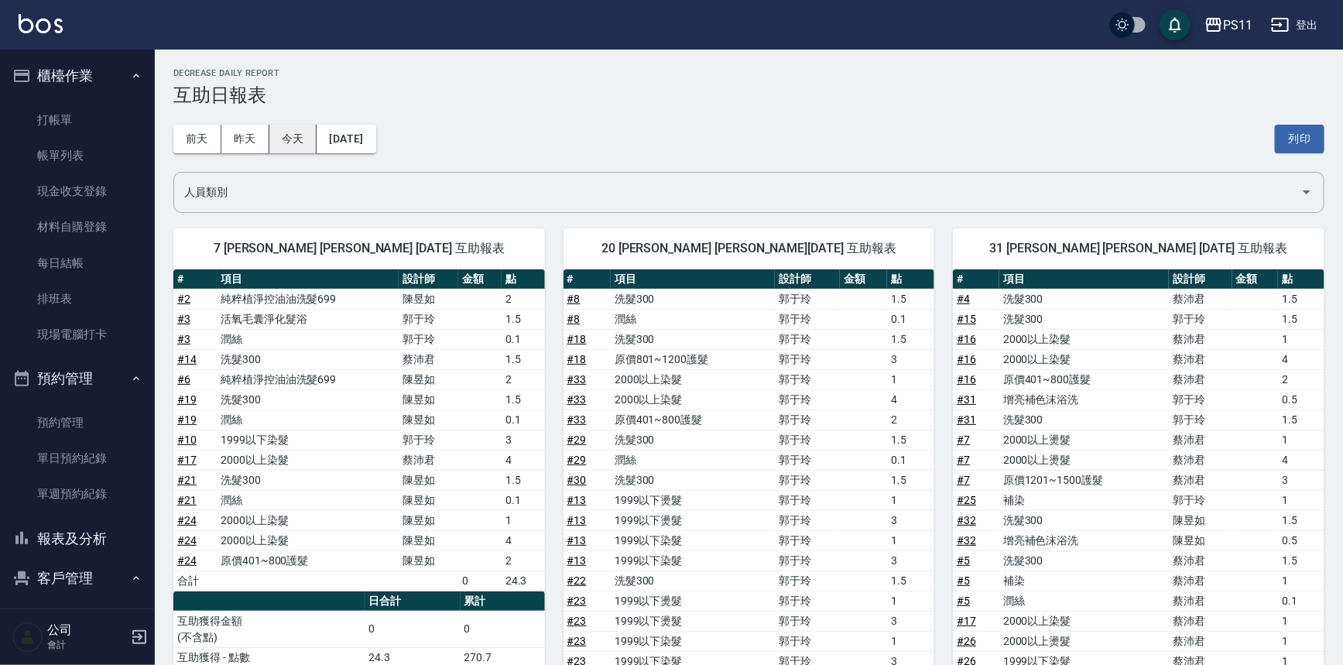
drag, startPoint x: 417, startPoint y: 269, endPoint x: 286, endPoint y: 126, distance: 192.9
click at [376, 150] on button "[DATE]" at bounding box center [346, 139] width 59 height 29
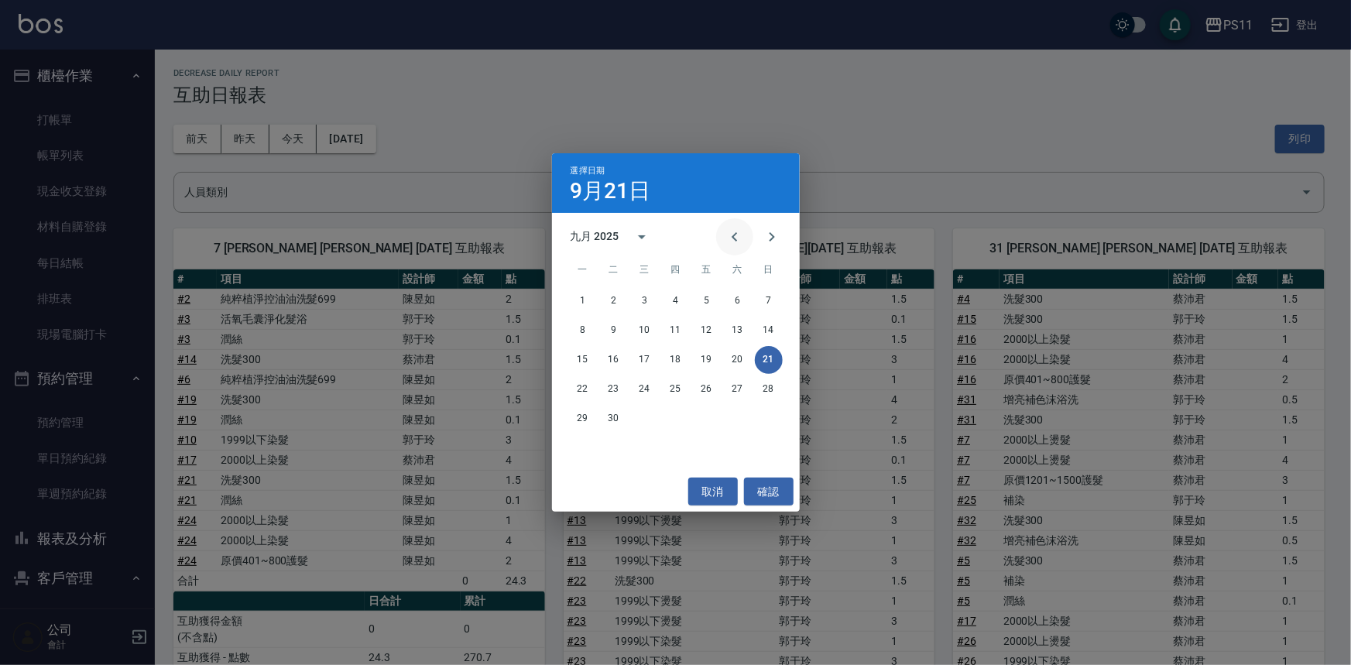
click at [740, 244] on icon "Previous month" at bounding box center [735, 237] width 19 height 19
click at [666, 393] on button "21" at bounding box center [676, 390] width 28 height 28
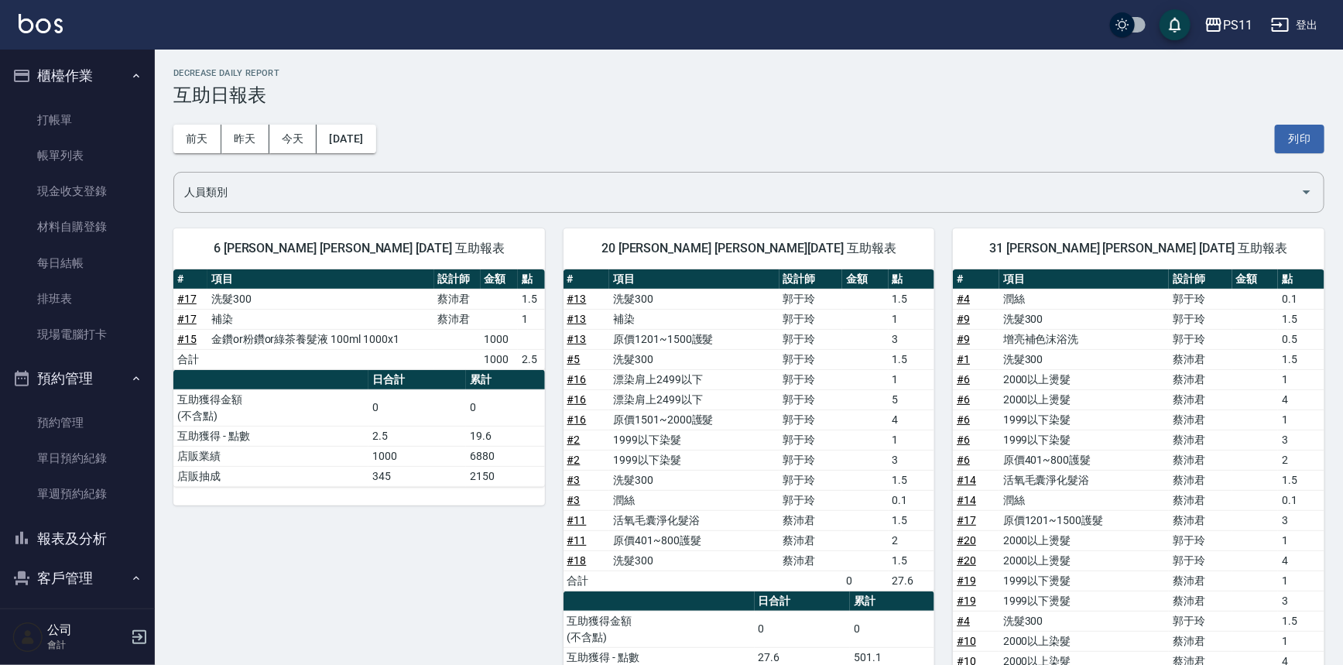
click at [938, 467] on div "31 [PERSON_NAME] [PERSON_NAME] [DATE] 互助報表 # 項目 設計師 金額 點 # 4 潤絲 [PERSON_NAME] 0…" at bounding box center [1130, 549] width 390 height 678
click at [374, 132] on button "[DATE]" at bounding box center [346, 139] width 59 height 29
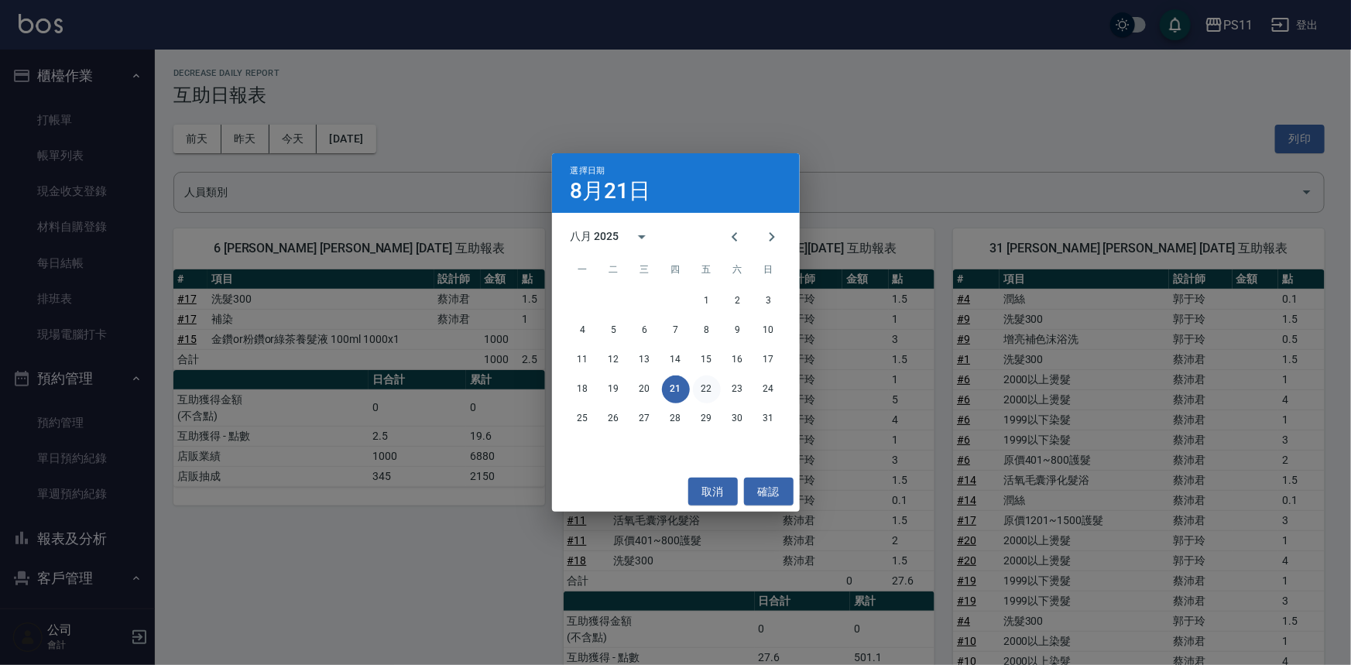
click at [704, 381] on button "22" at bounding box center [707, 390] width 28 height 28
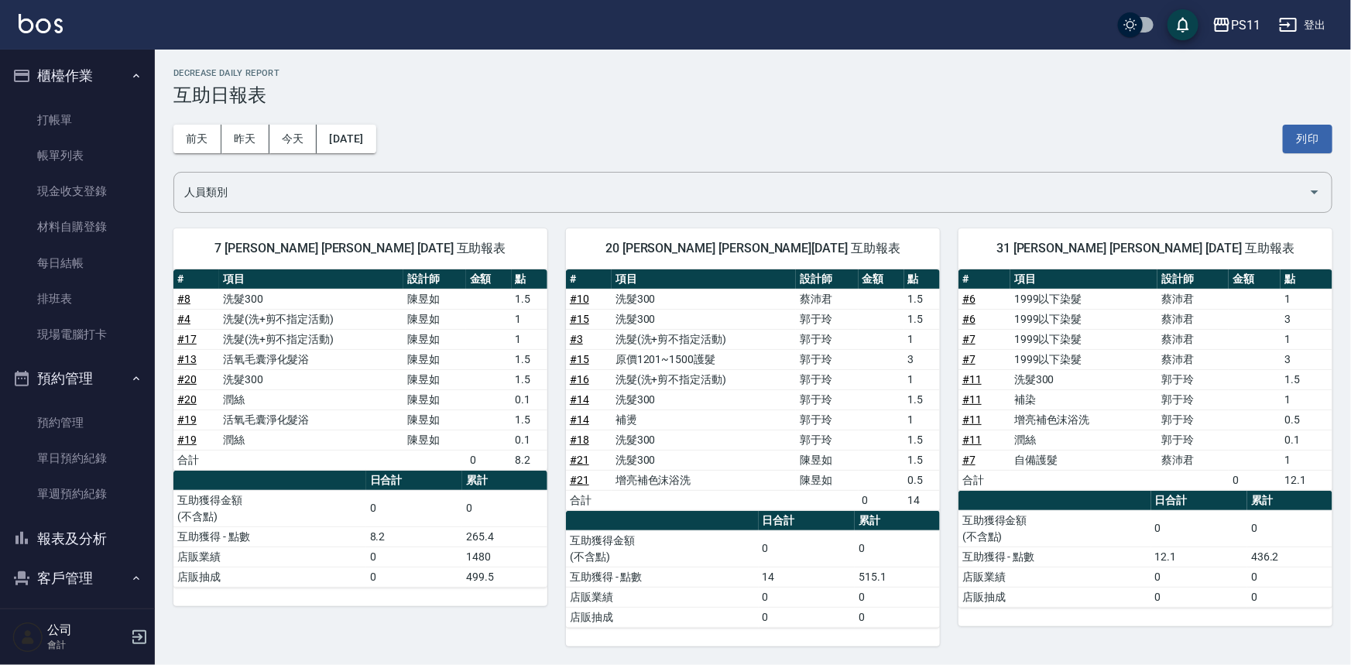
click at [719, 375] on td "洗髮(洗+剪不指定活動)" at bounding box center [704, 379] width 184 height 20
click at [362, 156] on div "[DATE] [DATE] [DATE] [DATE] 列印" at bounding box center [752, 139] width 1159 height 66
click at [376, 124] on div "[DATE] [DATE] [DATE] [DATE] 列印" at bounding box center [752, 139] width 1159 height 66
click at [376, 128] on button "[DATE]" at bounding box center [346, 139] width 59 height 29
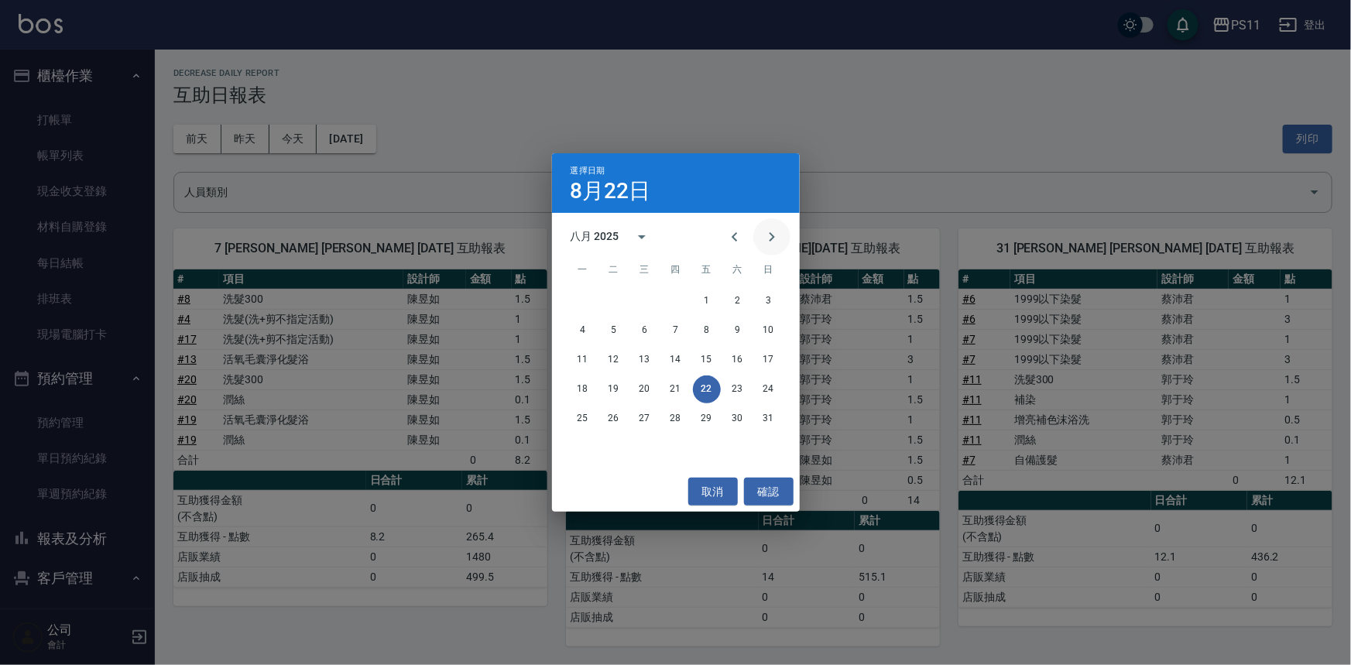
click at [771, 234] on icon "Next month" at bounding box center [771, 236] width 5 height 9
click at [773, 364] on button "21" at bounding box center [769, 360] width 28 height 28
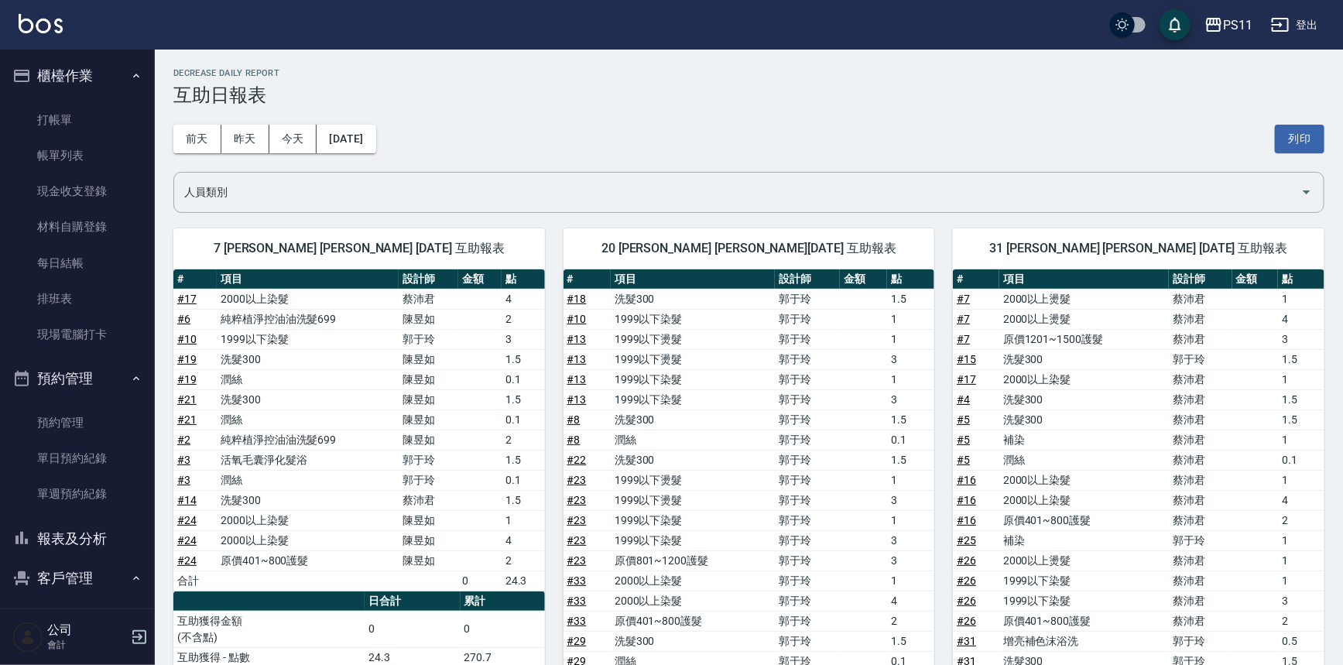
click at [773, 364] on td "1999以下燙髮" at bounding box center [693, 359] width 164 height 20
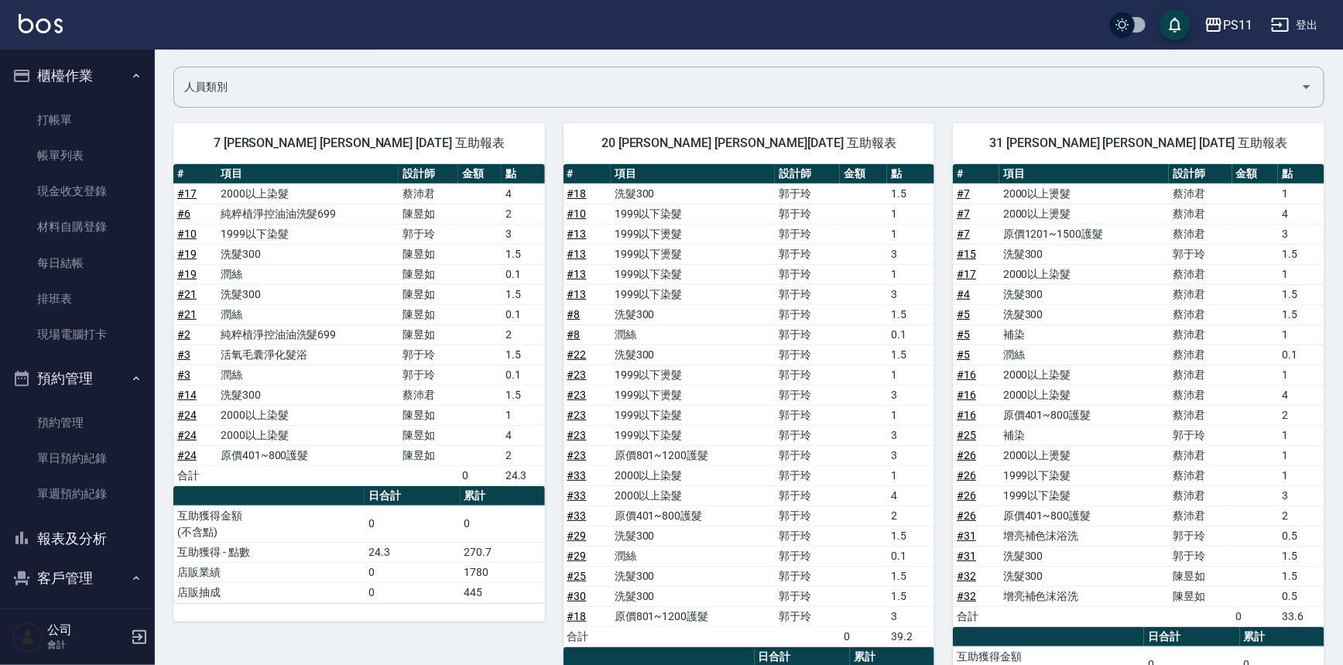
scroll to position [238, 0]
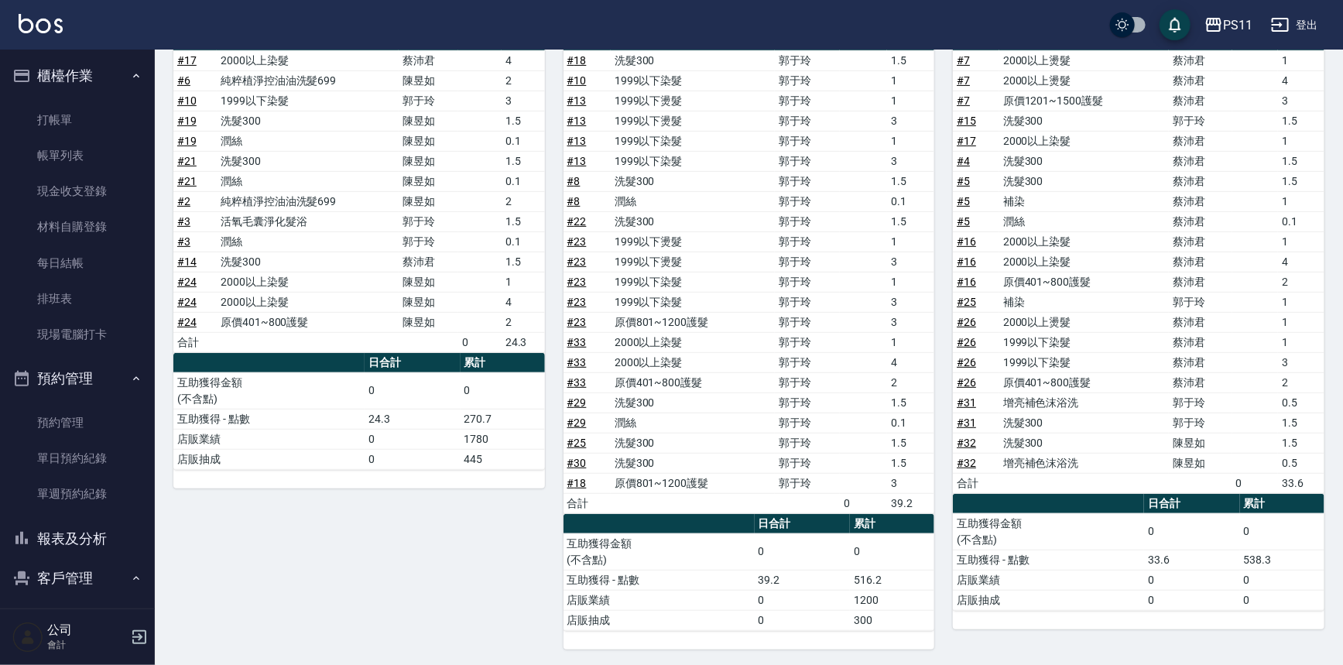
drag, startPoint x: 578, startPoint y: 335, endPoint x: 494, endPoint y: 208, distance: 152.1
click at [412, 356] on th "日合計" at bounding box center [413, 363] width 96 height 20
click at [71, 537] on button "報表及分析" at bounding box center [77, 539] width 142 height 40
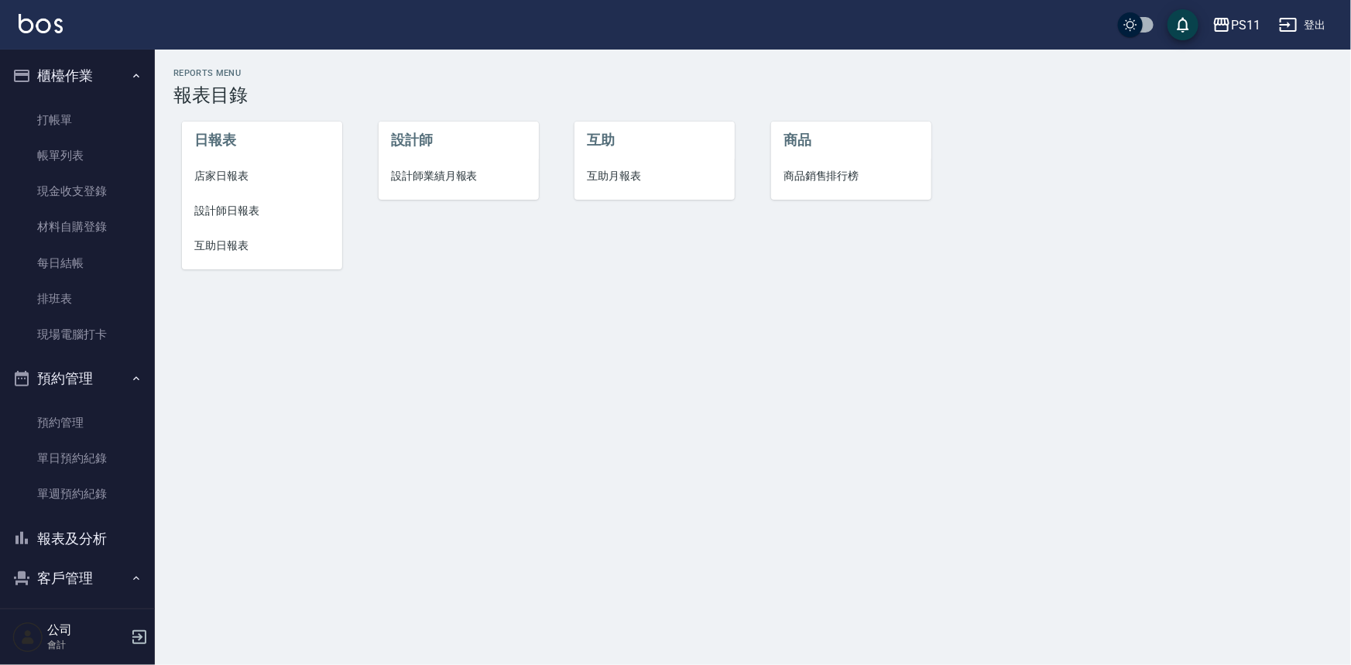
click at [230, 210] on span "設計師日報表" at bounding box center [262, 211] width 136 height 16
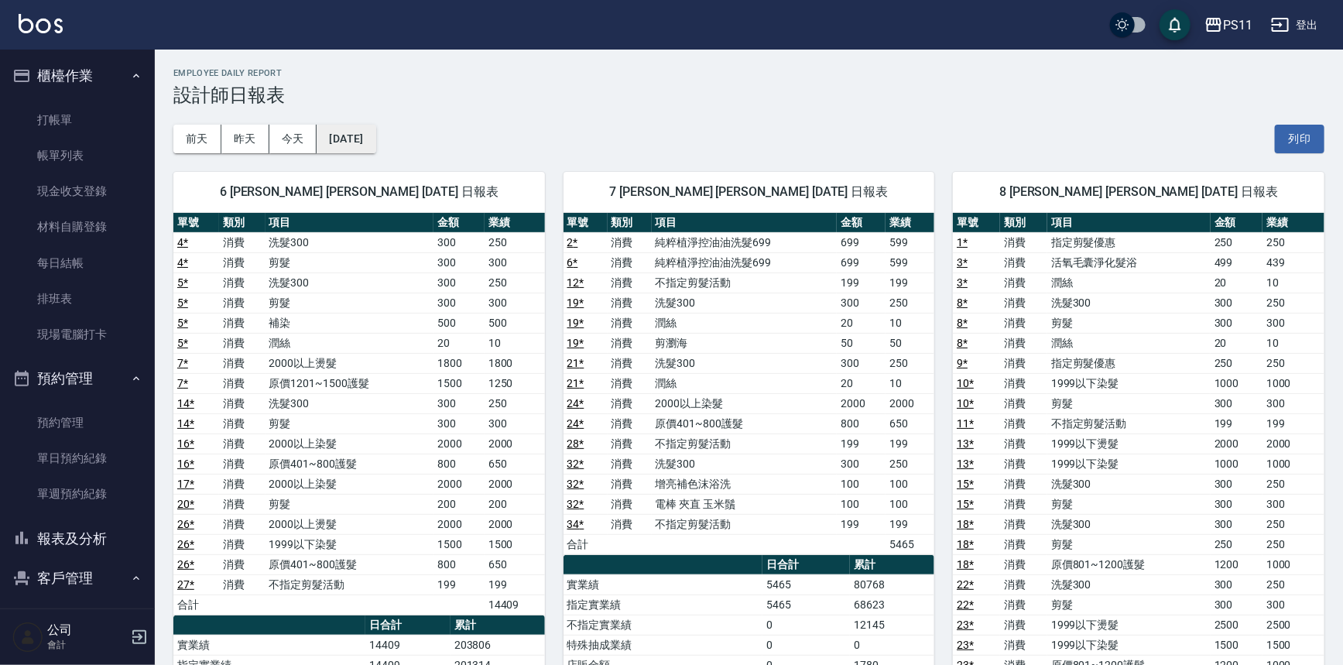
click at [362, 147] on button "[DATE]" at bounding box center [346, 139] width 59 height 29
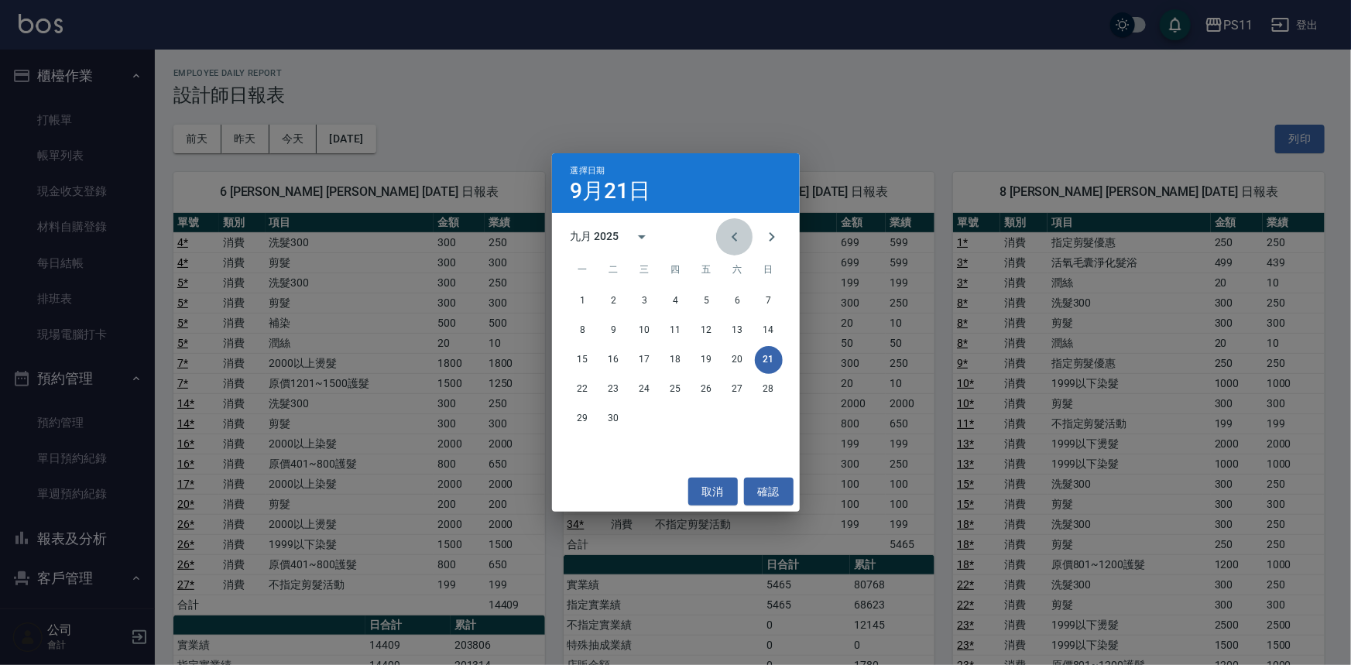
click at [739, 242] on icon "Previous month" at bounding box center [735, 237] width 19 height 19
click at [678, 389] on button "21" at bounding box center [676, 390] width 28 height 28
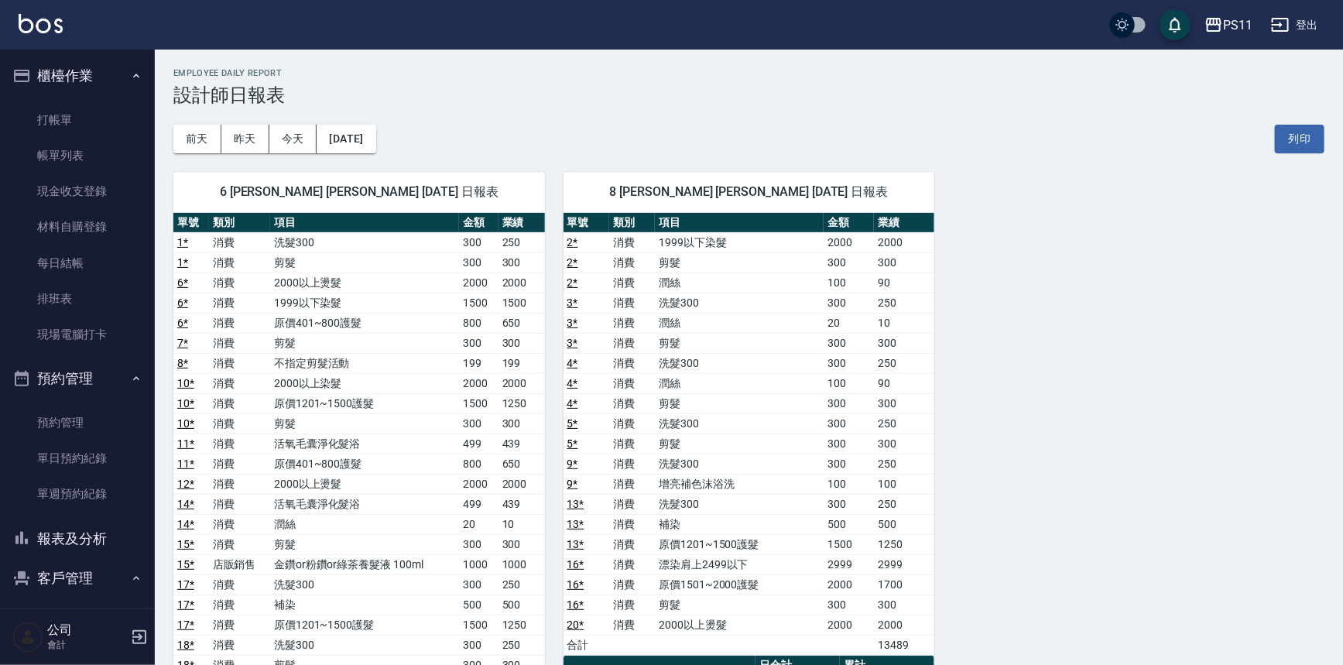
click at [800, 379] on td "潤絲" at bounding box center [739, 383] width 169 height 20
click at [376, 140] on button "[DATE]" at bounding box center [346, 139] width 59 height 29
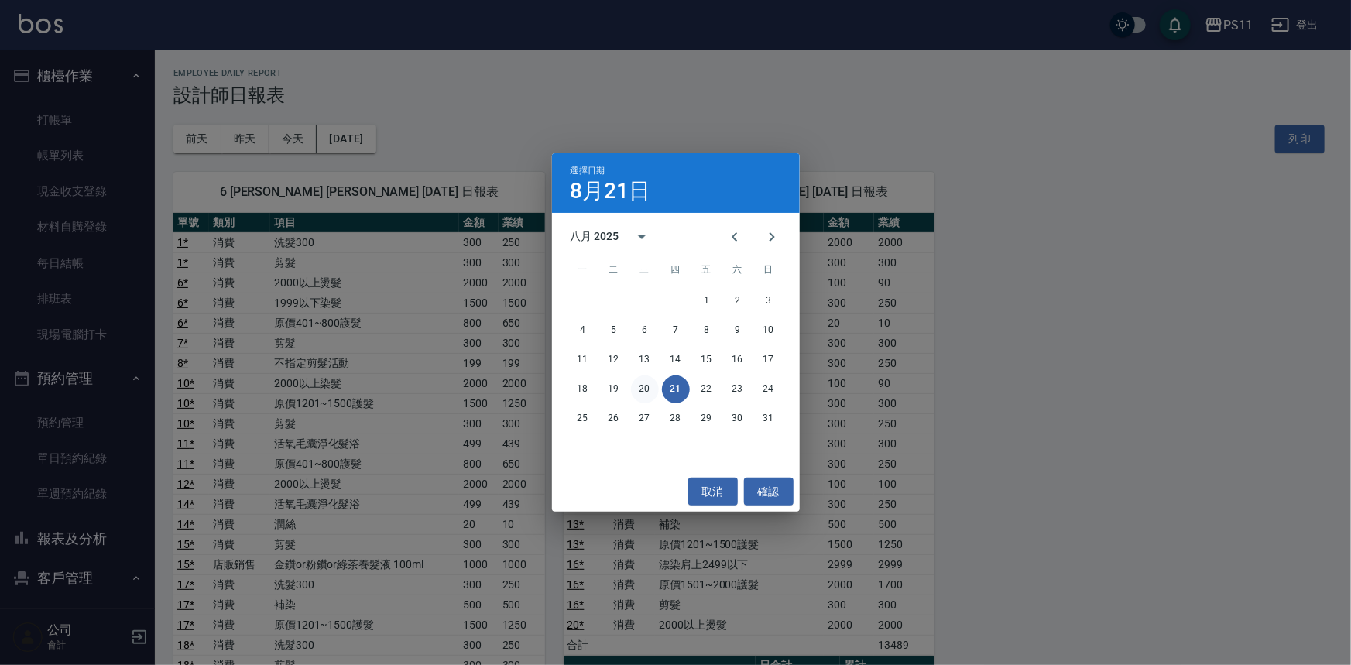
click at [647, 393] on button "20" at bounding box center [645, 390] width 28 height 28
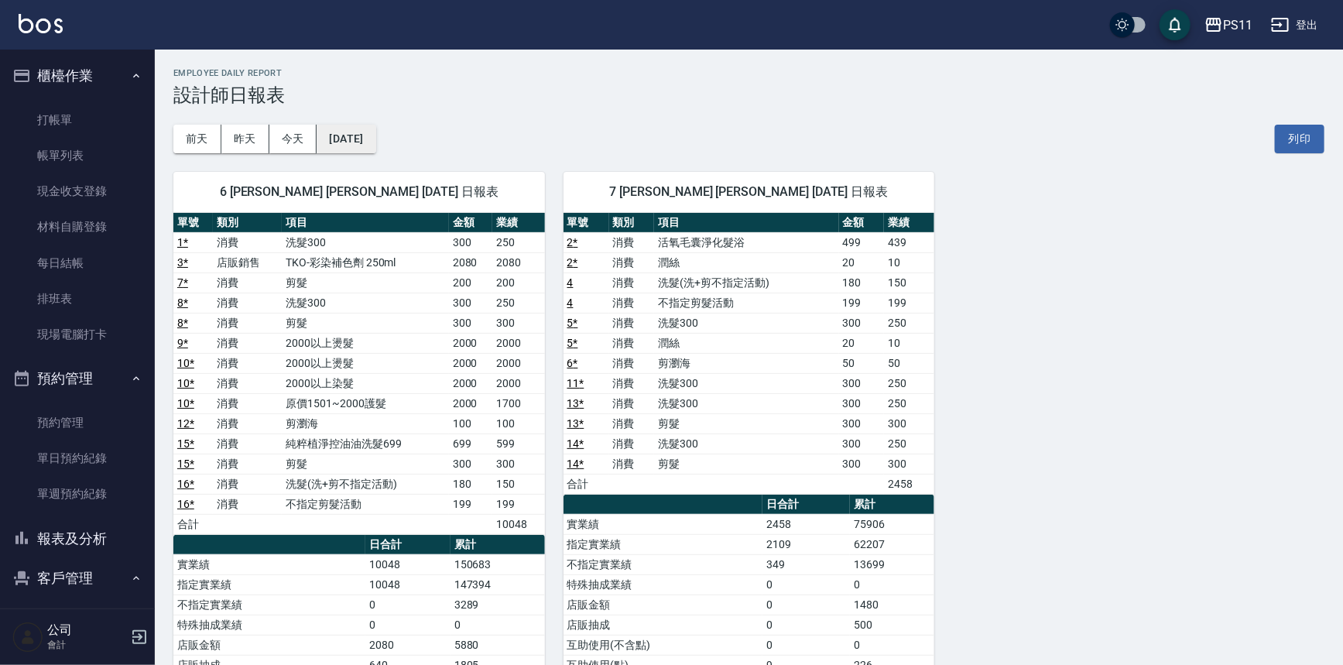
click at [369, 135] on button "[DATE]" at bounding box center [346, 139] width 59 height 29
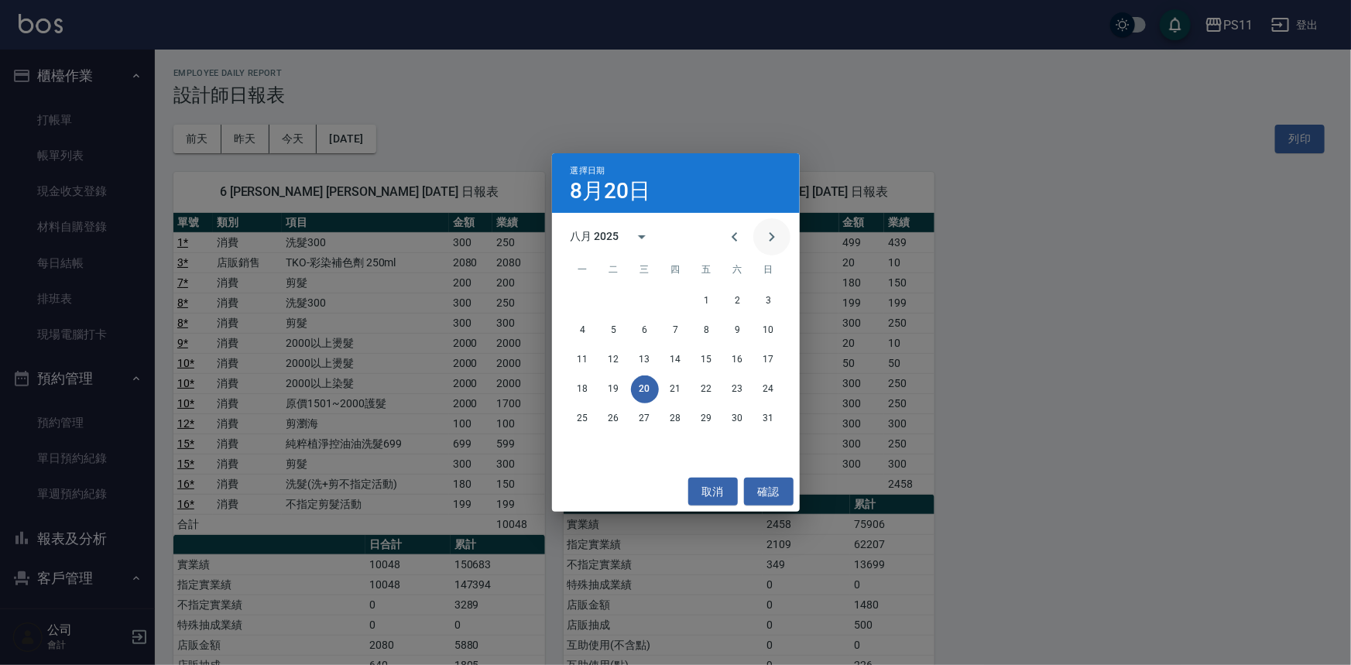
click at [772, 240] on icon "Next month" at bounding box center [772, 237] width 19 height 19
click at [764, 364] on button "21" at bounding box center [769, 360] width 28 height 28
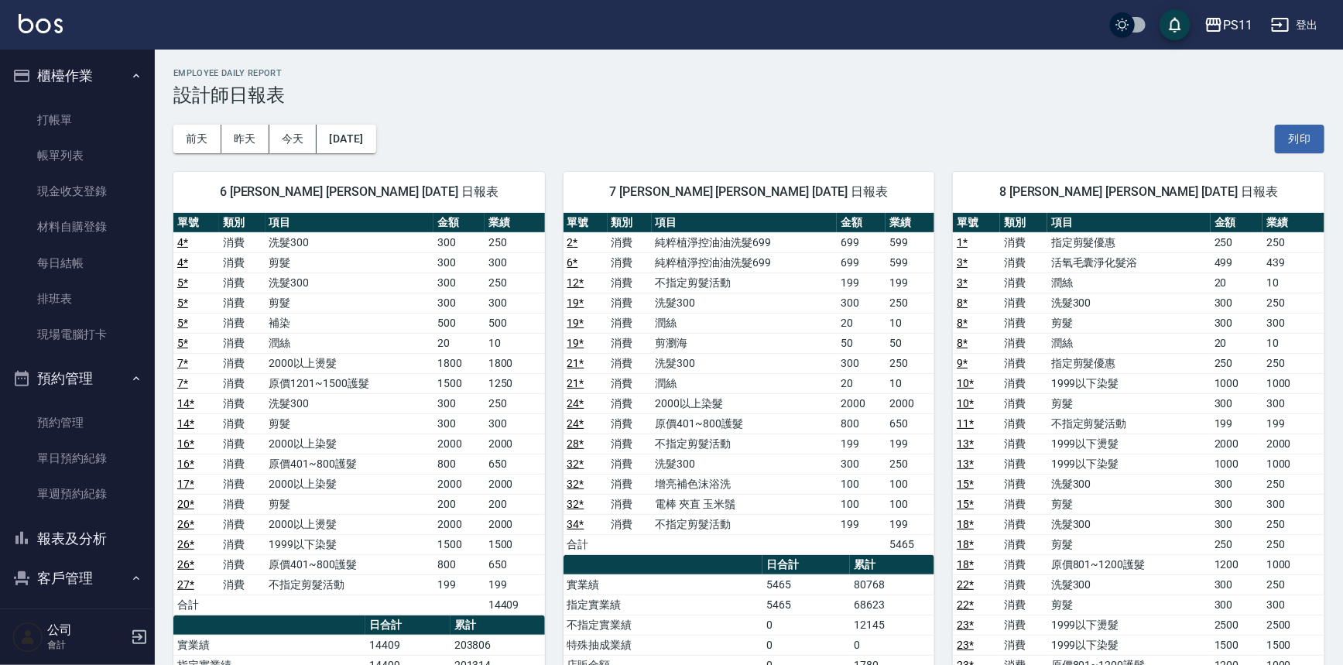
click at [852, 377] on td "20" at bounding box center [861, 383] width 49 height 20
click at [84, 547] on button "報表及分析" at bounding box center [77, 539] width 142 height 40
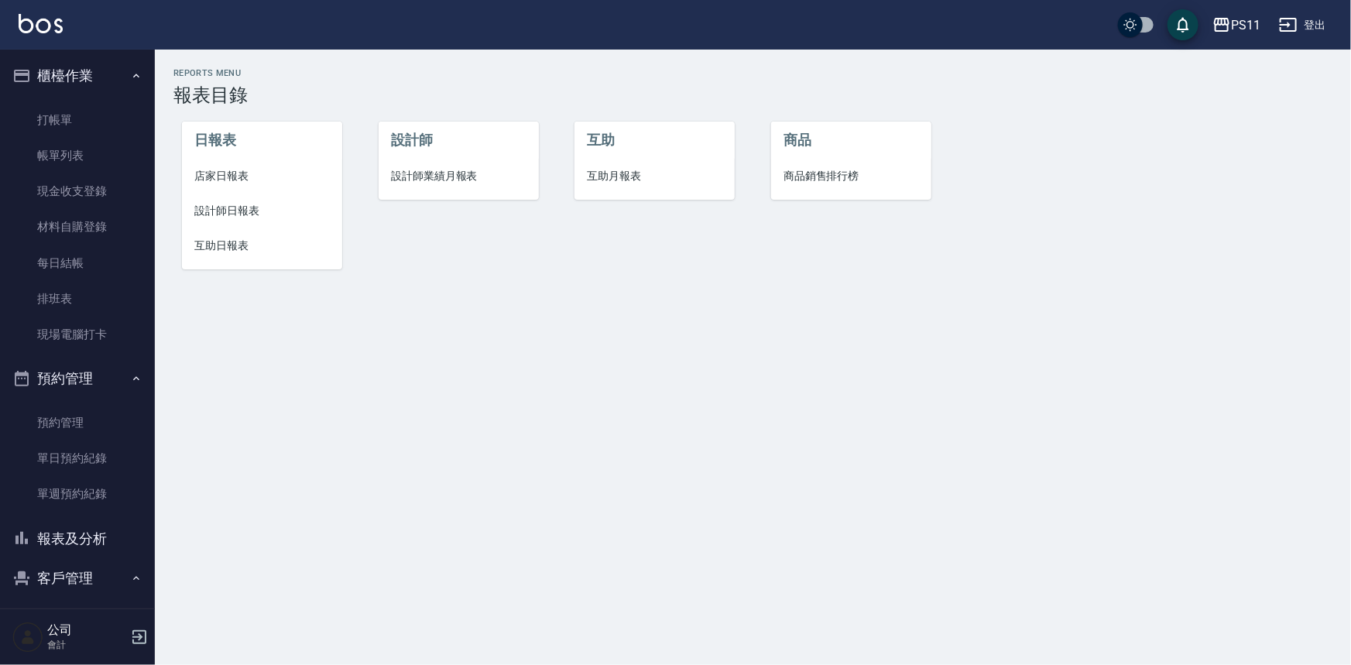
click at [214, 257] on li "互助日報表" at bounding box center [262, 245] width 160 height 35
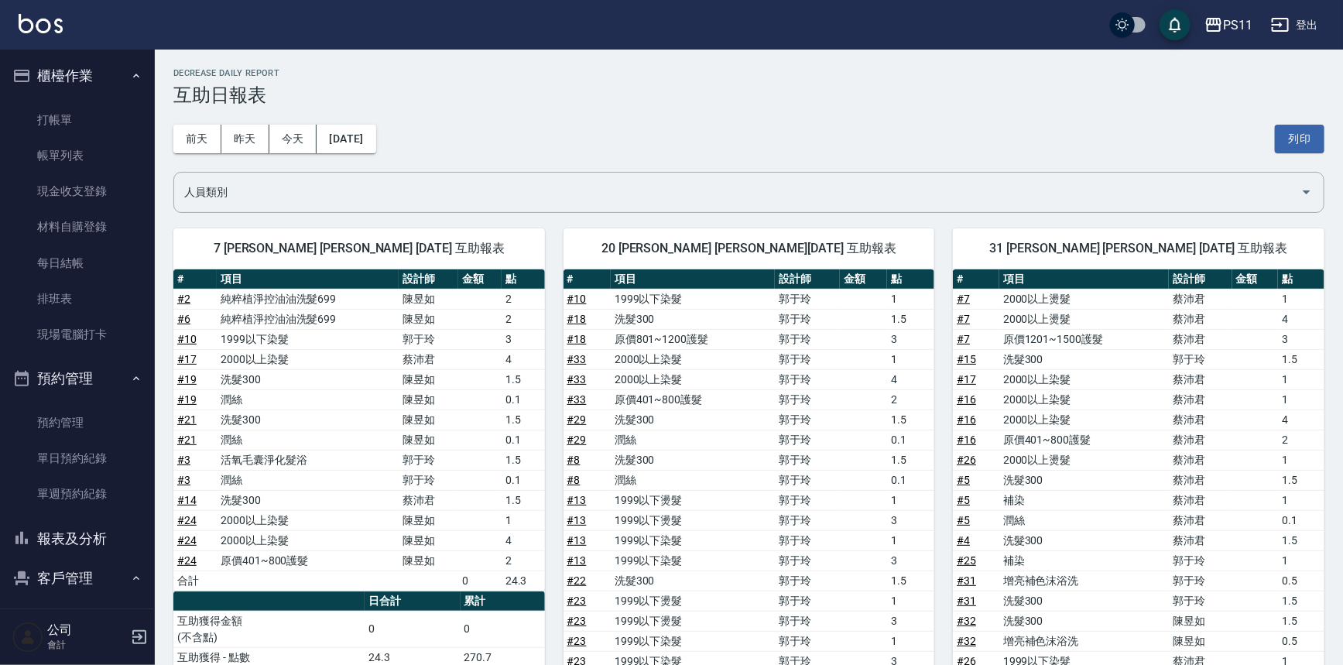
click at [937, 386] on div "31 [PERSON_NAME] [PERSON_NAME] [DATE] 互助報表 # 項目 設計師 金額 點 # 7 2000以上燙髮 [PERSON_N…" at bounding box center [1130, 549] width 390 height 678
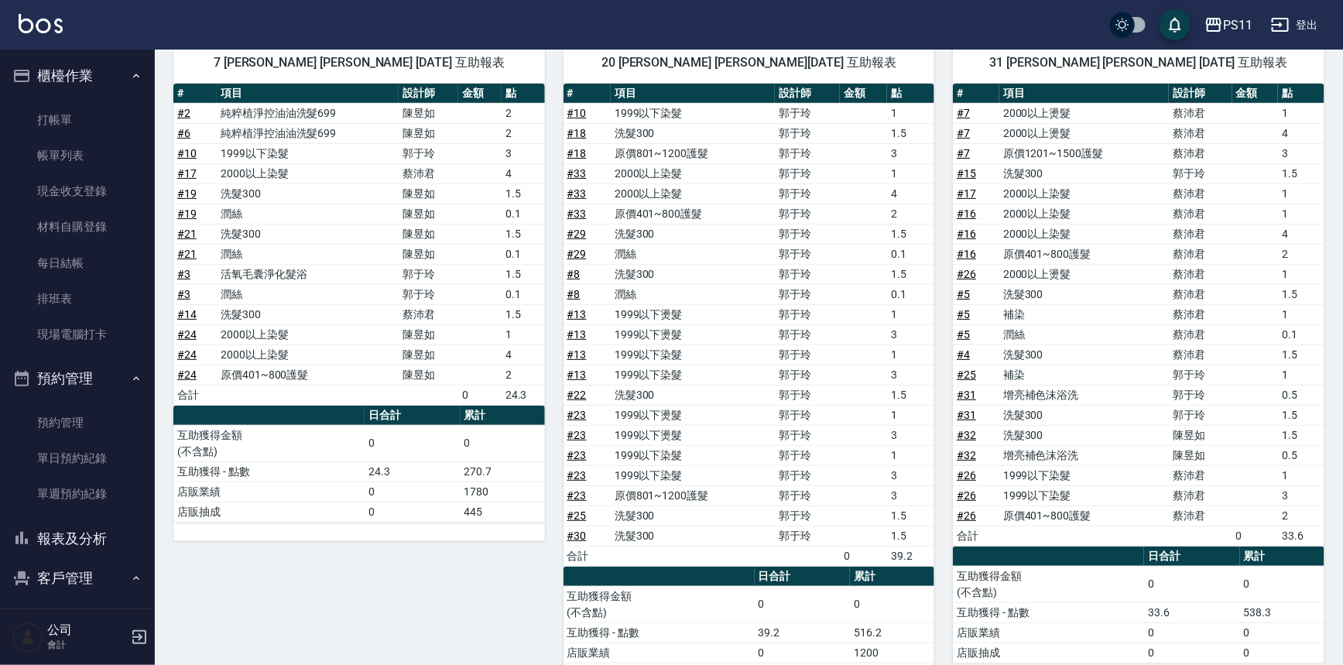
scroll to position [211, 0]
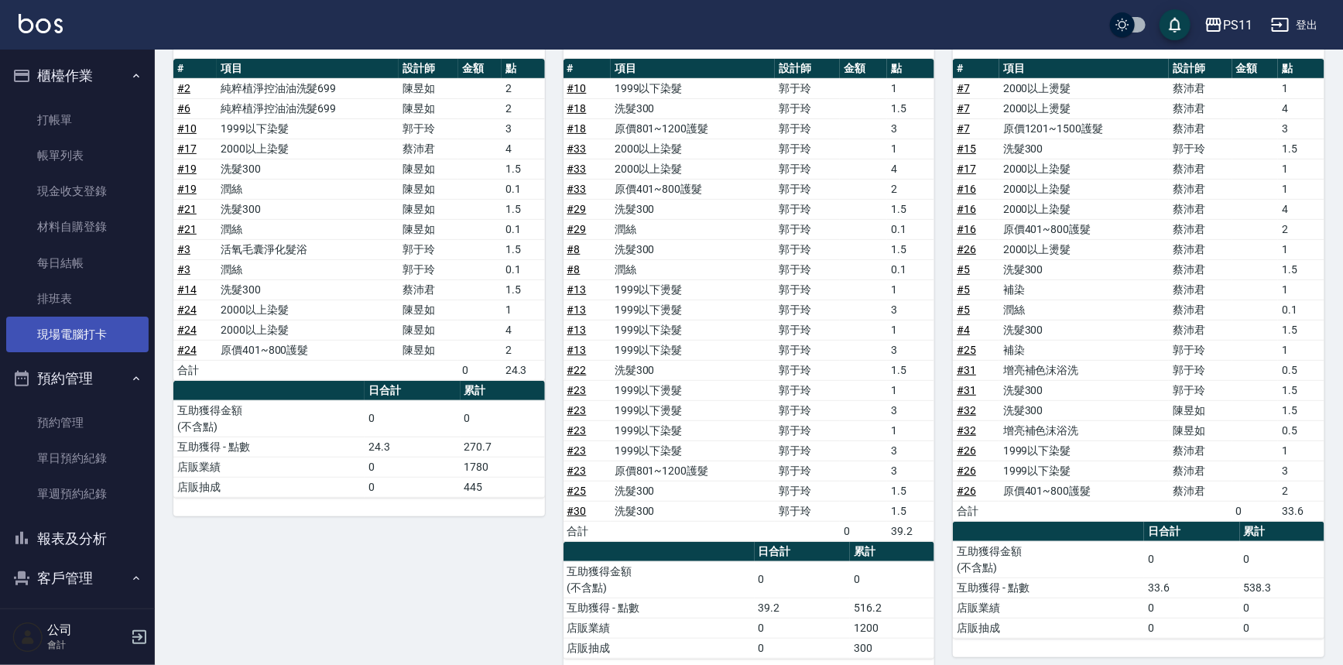
click at [108, 340] on link "現場電腦打卡" at bounding box center [77, 335] width 142 height 36
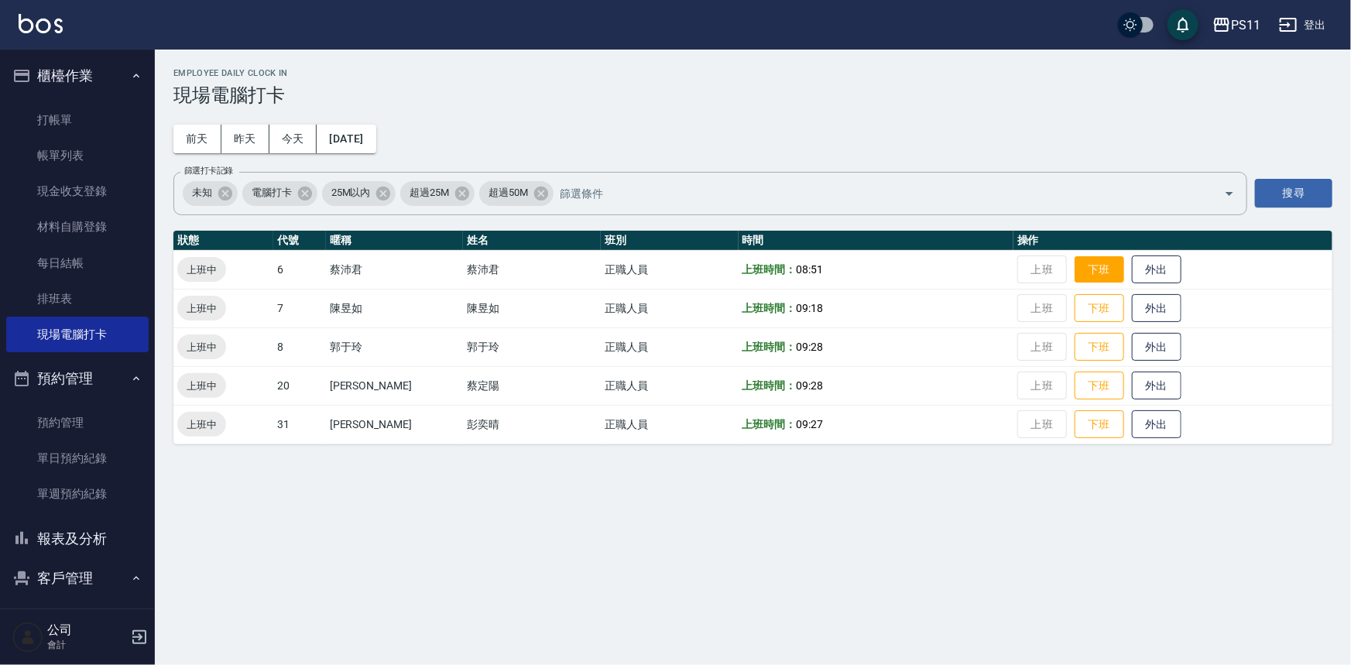
click at [1092, 259] on button "下班" at bounding box center [1100, 269] width 50 height 27
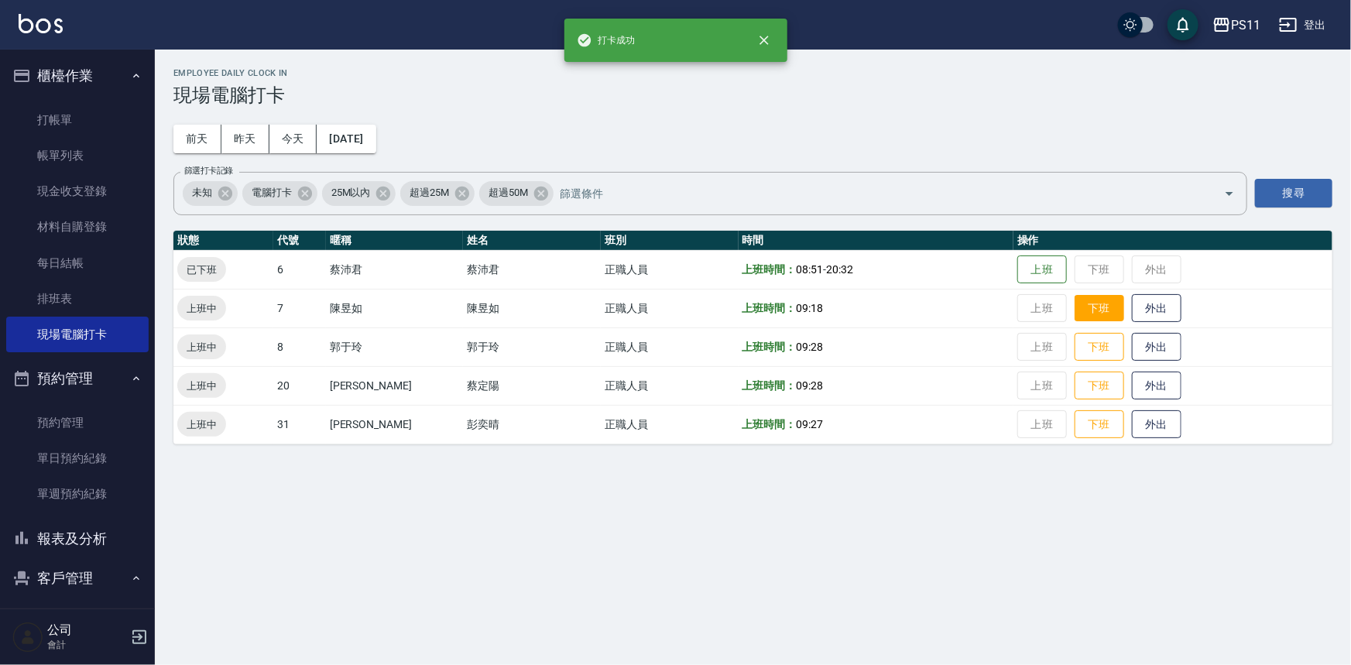
click at [1090, 300] on button "下班" at bounding box center [1100, 308] width 50 height 27
click at [1094, 342] on button "下班" at bounding box center [1100, 347] width 50 height 27
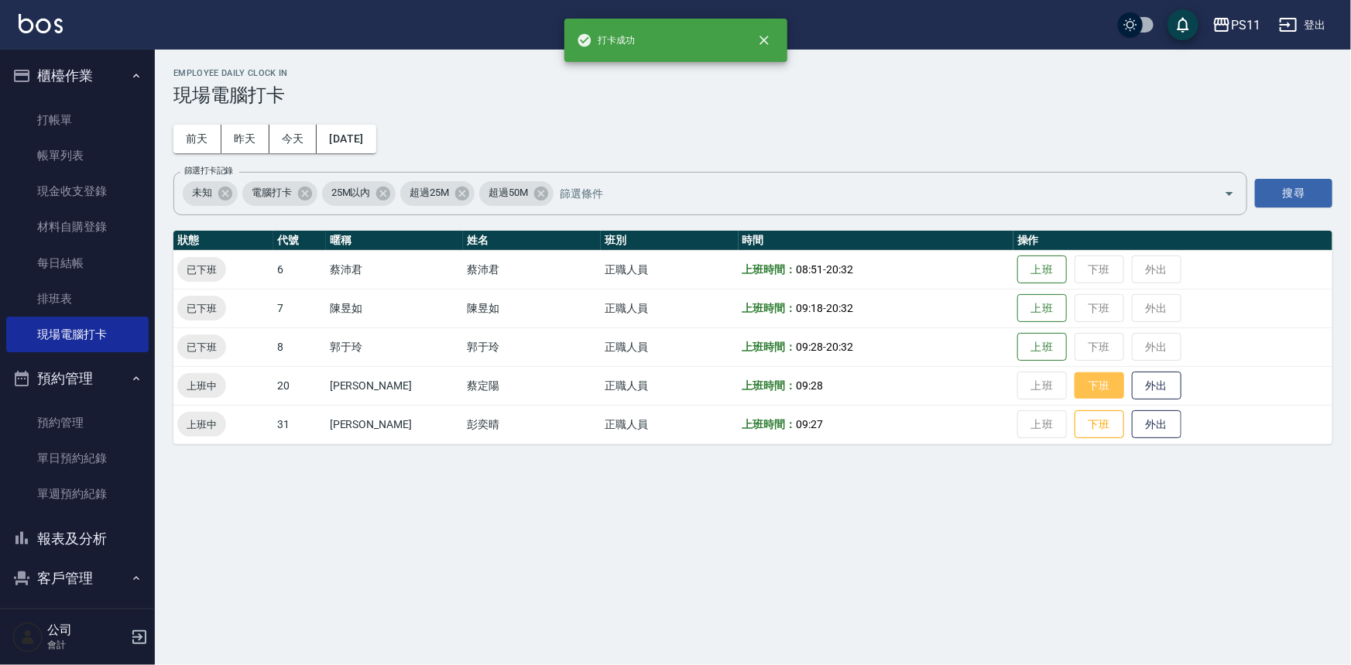
click at [1084, 385] on button "下班" at bounding box center [1100, 385] width 50 height 27
click at [1095, 420] on button "下班" at bounding box center [1100, 424] width 50 height 27
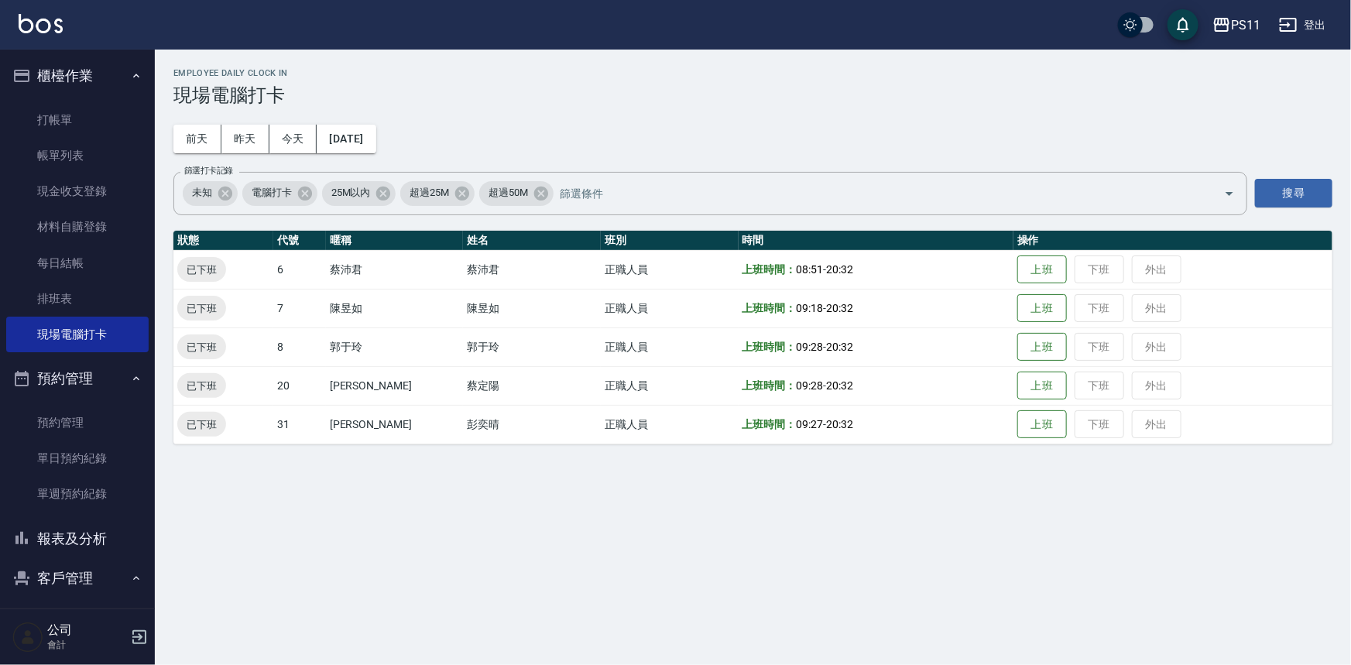
click at [97, 541] on button "報表及分析" at bounding box center [77, 539] width 142 height 40
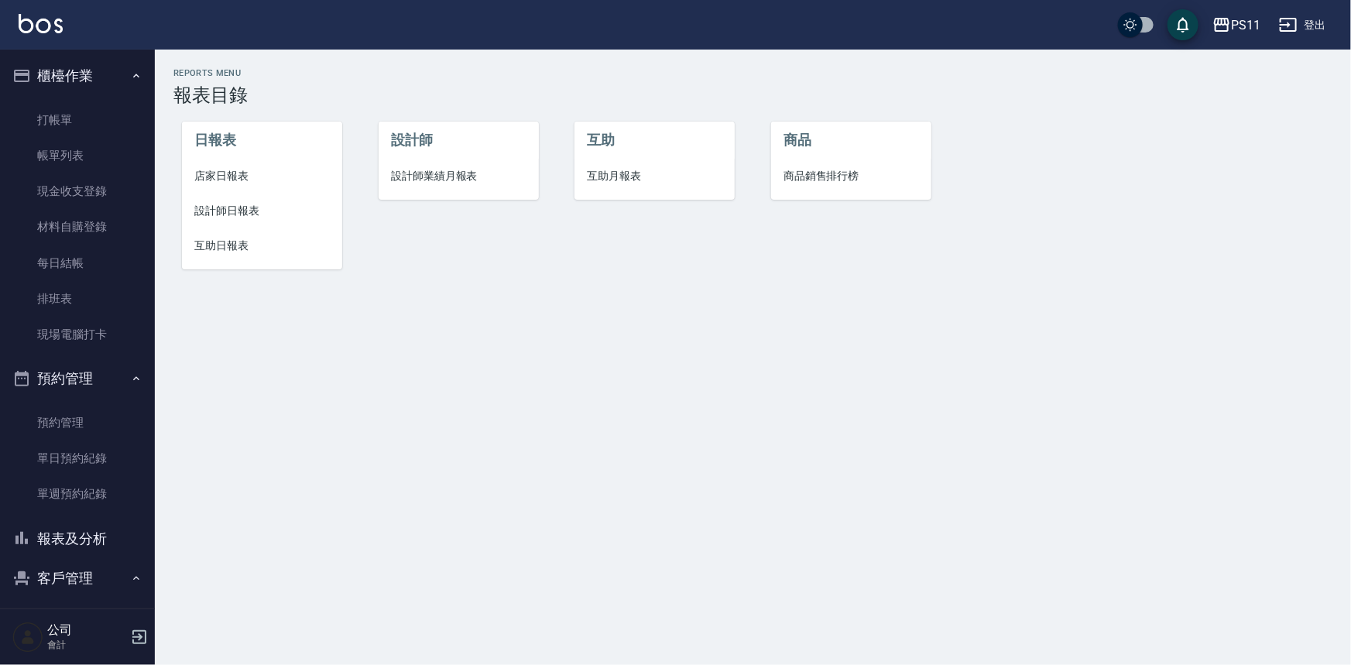
click at [225, 215] on span "設計師日報表" at bounding box center [262, 211] width 136 height 16
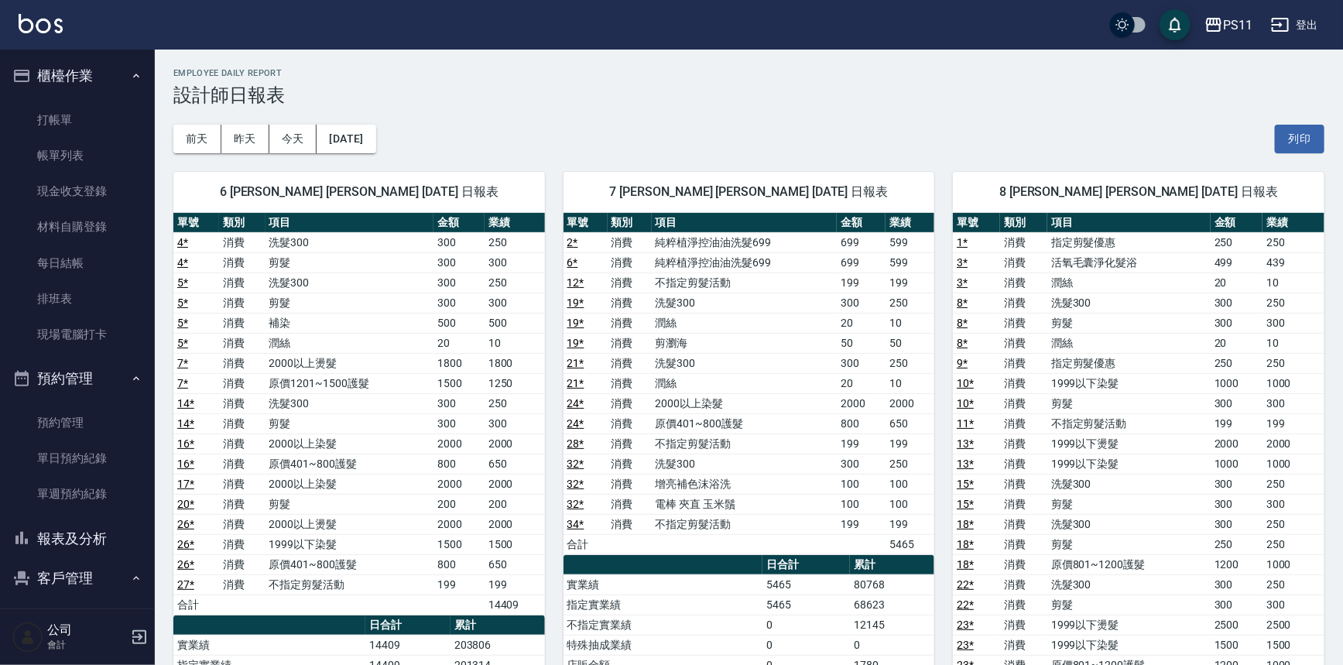
click at [864, 376] on td "20" at bounding box center [861, 383] width 49 height 20
click at [376, 142] on button "[DATE]" at bounding box center [346, 139] width 59 height 29
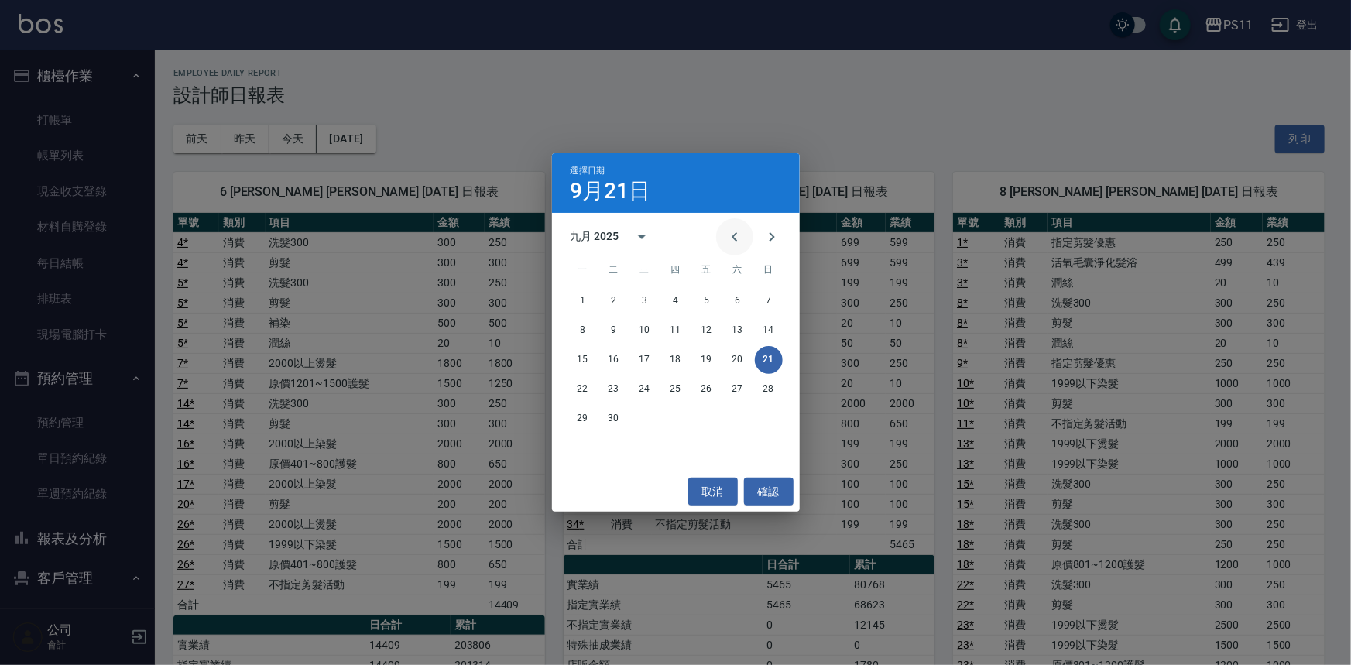
click at [739, 235] on icon "Previous month" at bounding box center [735, 237] width 19 height 19
click at [671, 388] on button "21" at bounding box center [676, 390] width 28 height 28
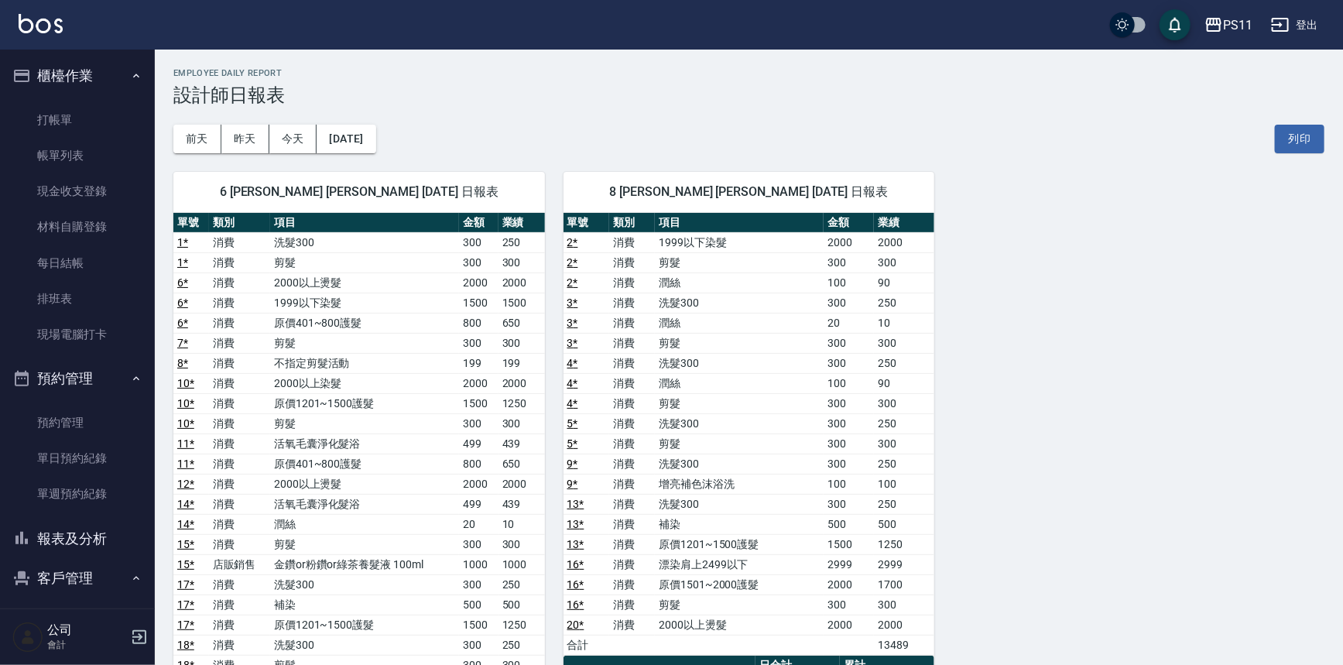
click at [978, 400] on div "6 [PERSON_NAME] [PERSON_NAME] [DATE] 日報表 單號 類別 項目 金額 業績 1 * 消費 洗髮300 300 250 1 …" at bounding box center [740, 605] width 1170 height 904
click at [376, 136] on button "[DATE]" at bounding box center [346, 139] width 59 height 29
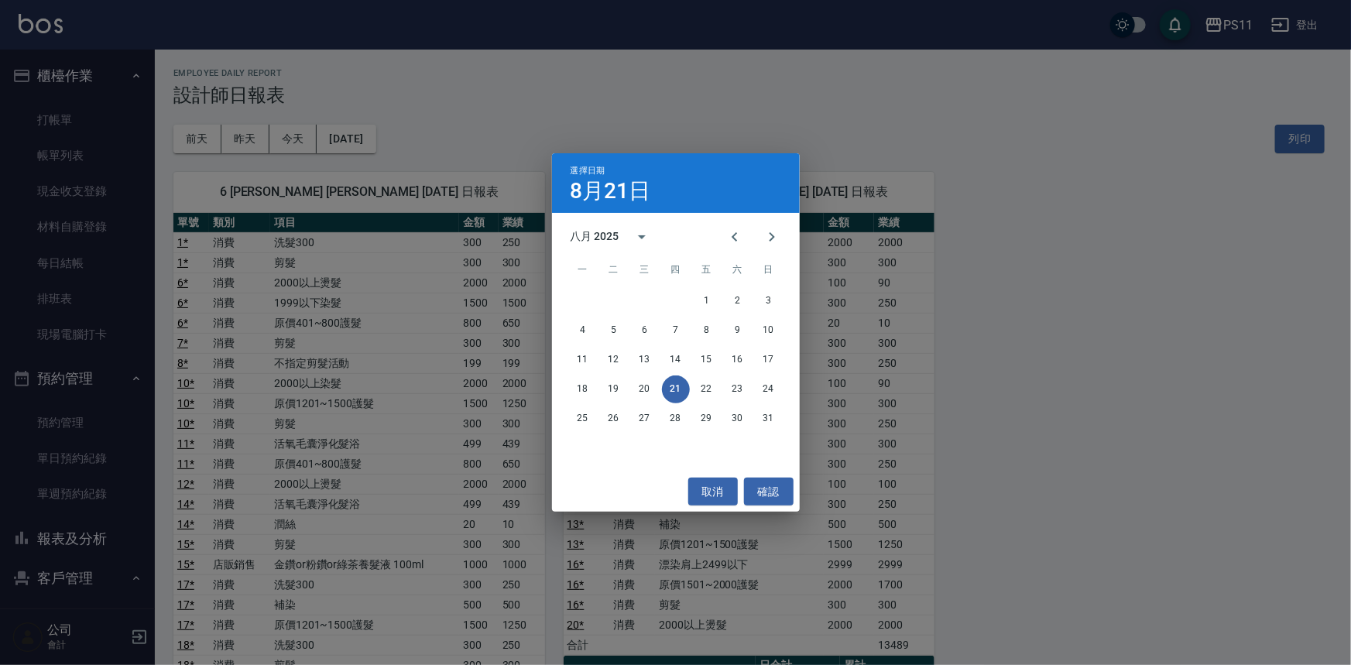
click at [1078, 434] on div "選擇日期 [DATE] 八月 2025 一 二 三 四 五 六 日 1 2 3 4 5 6 7 8 9 10 11 12 13 14 15 16 17 18 …" at bounding box center [675, 332] width 1351 height 665
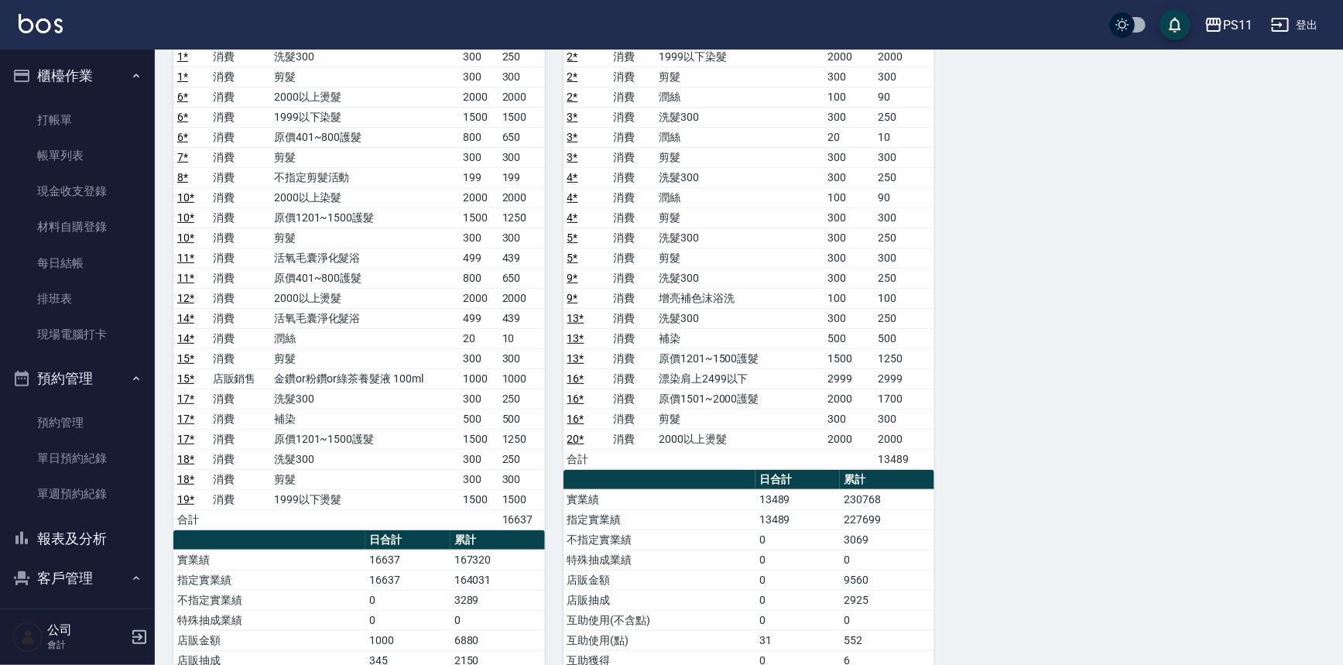
scroll to position [211, 0]
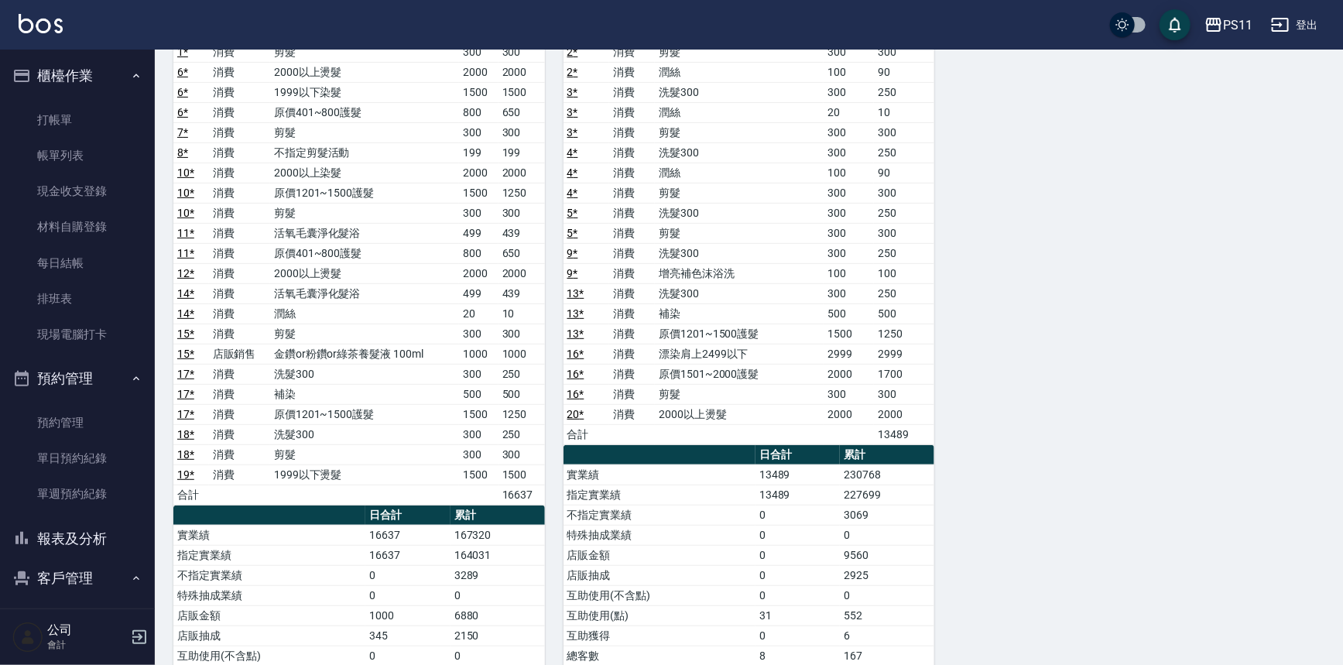
click at [93, 544] on button "報表及分析" at bounding box center [77, 539] width 142 height 40
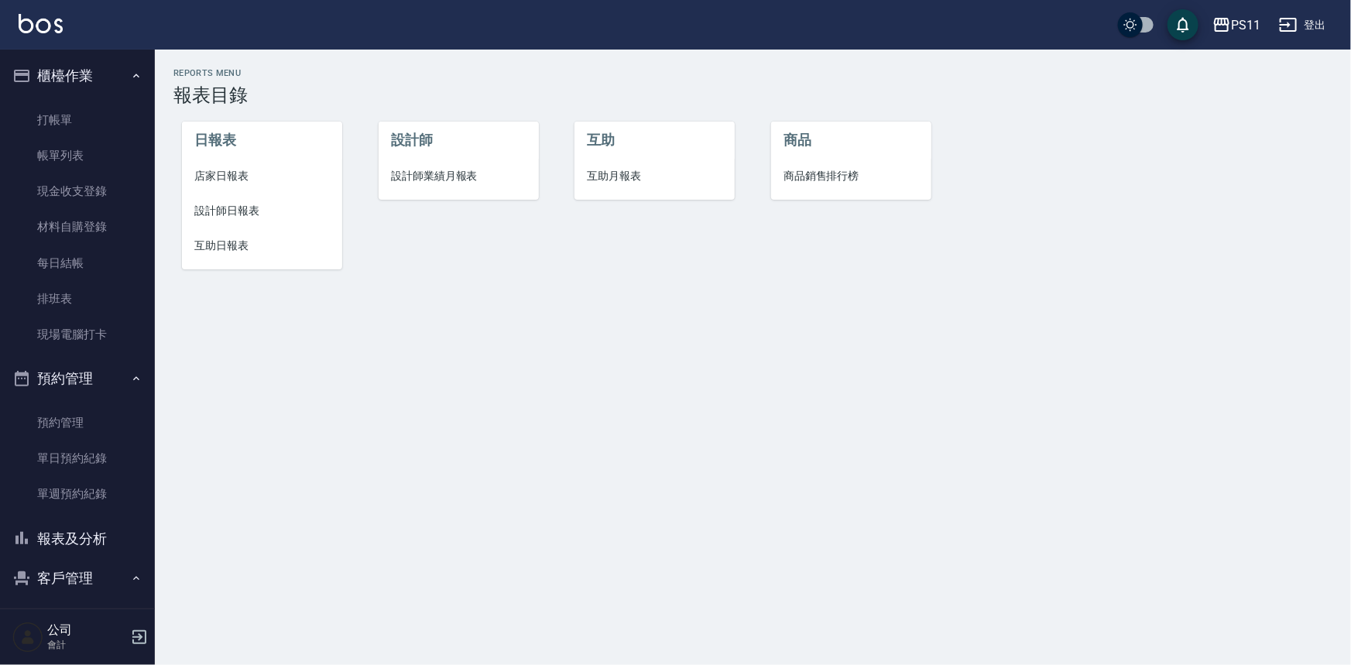
click at [231, 211] on span "設計師日報表" at bounding box center [262, 211] width 136 height 16
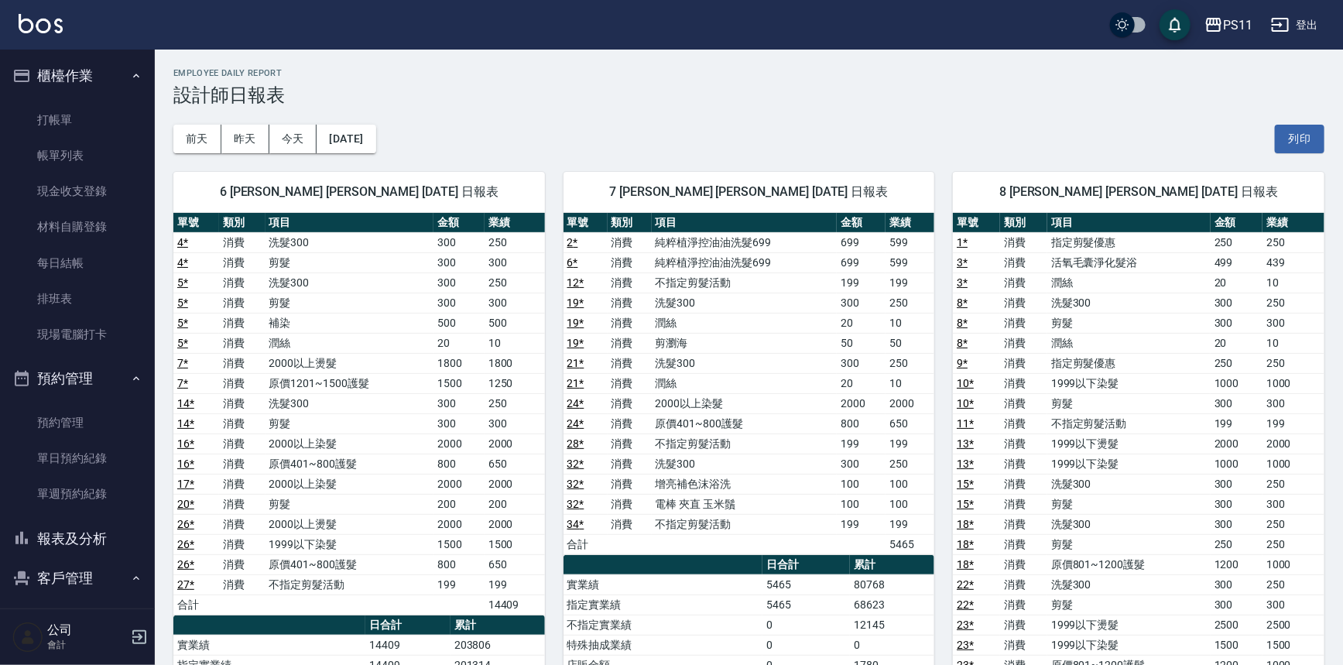
click at [96, 548] on button "報表及分析" at bounding box center [77, 539] width 142 height 40
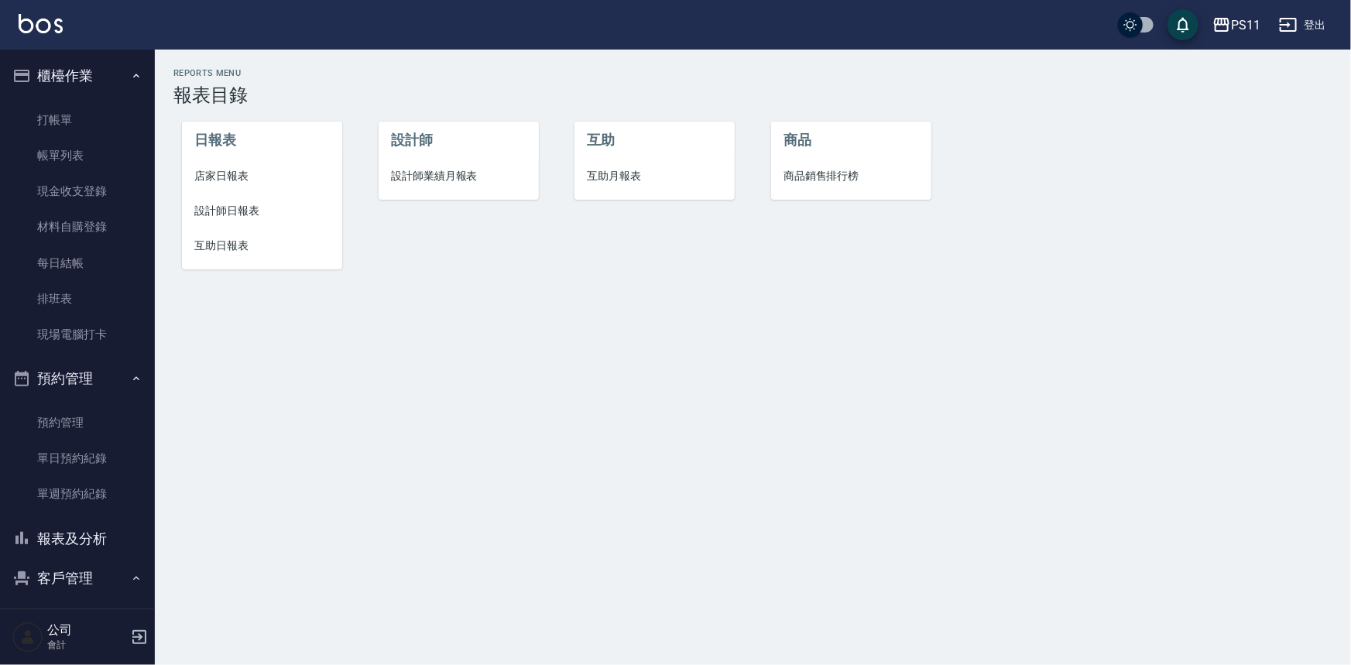
click at [225, 220] on li "設計師日報表" at bounding box center [262, 211] width 160 height 35
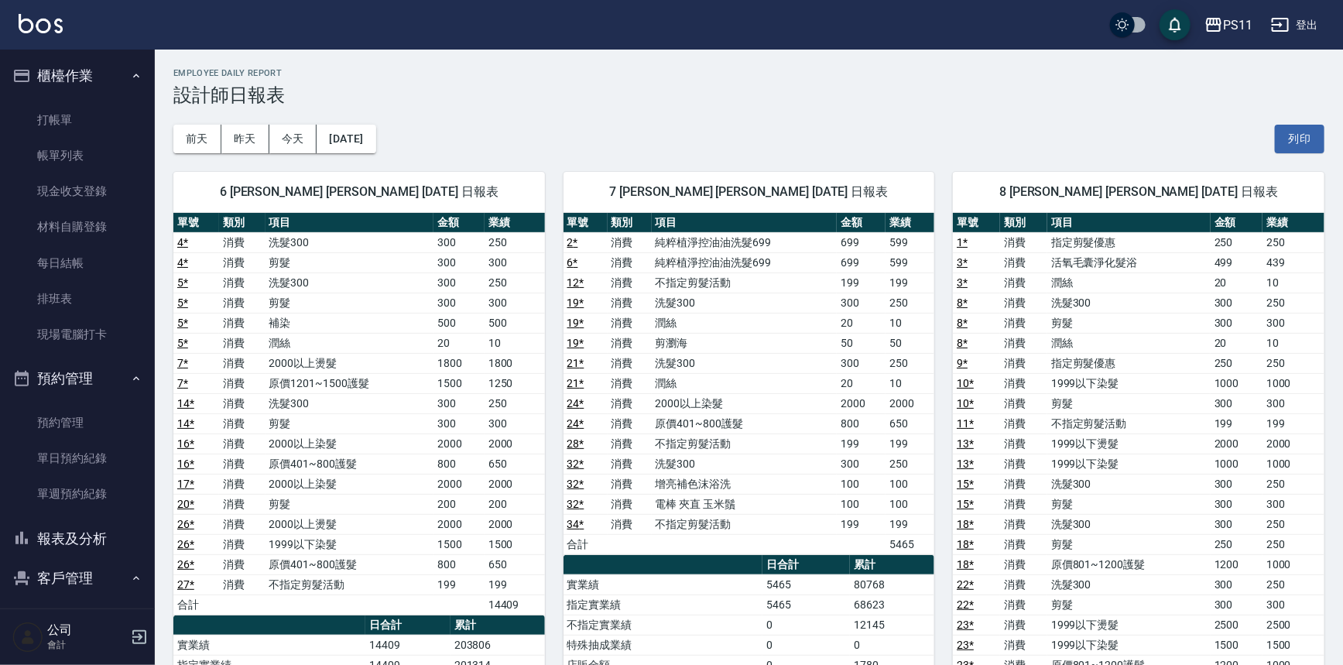
click at [77, 541] on button "報表及分析" at bounding box center [77, 539] width 142 height 40
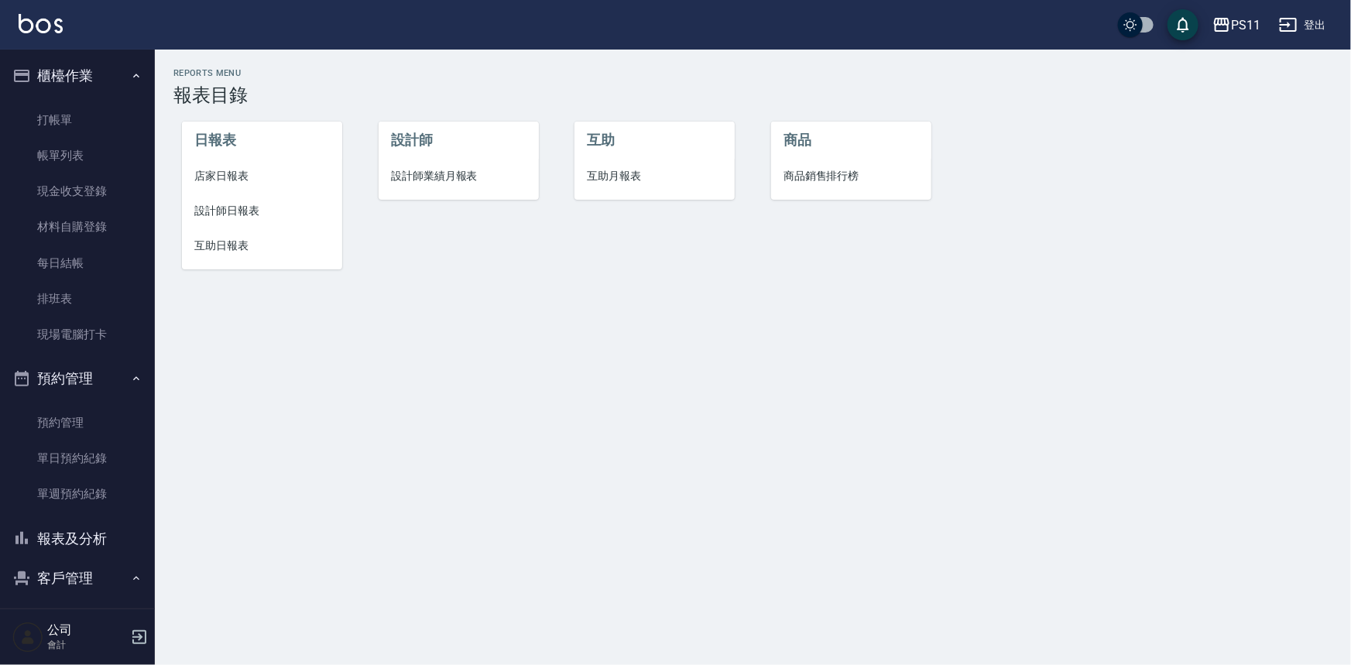
click at [249, 213] on span "設計師日報表" at bounding box center [262, 211] width 136 height 16
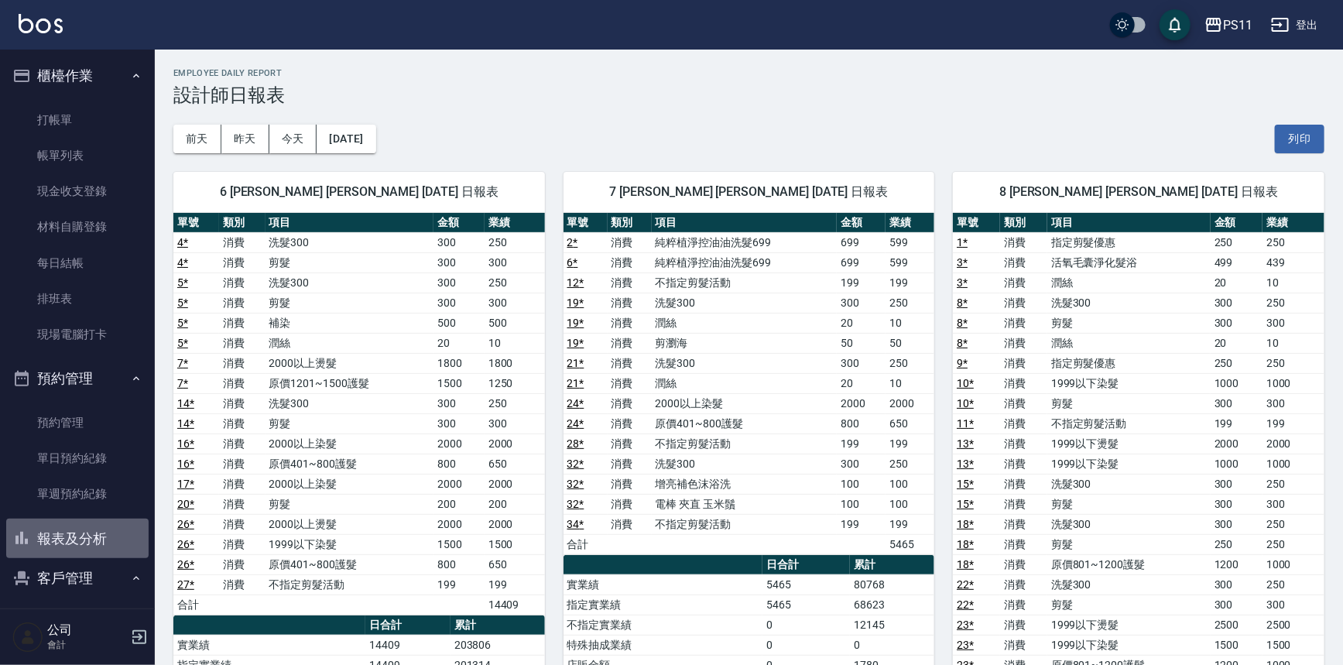
drag, startPoint x: 94, startPoint y: 542, endPoint x: 147, endPoint y: 413, distance: 138.9
click at [94, 541] on button "報表及分析" at bounding box center [77, 539] width 142 height 40
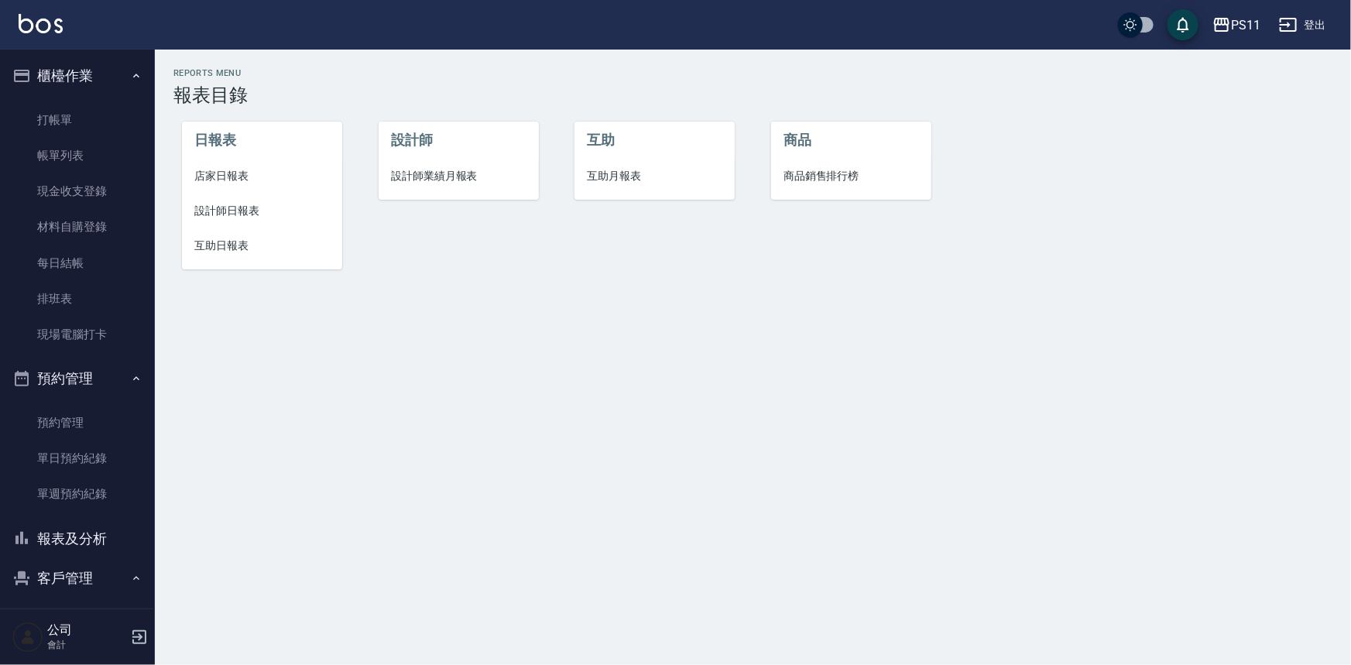
click at [257, 224] on li "設計師日報表" at bounding box center [262, 211] width 160 height 35
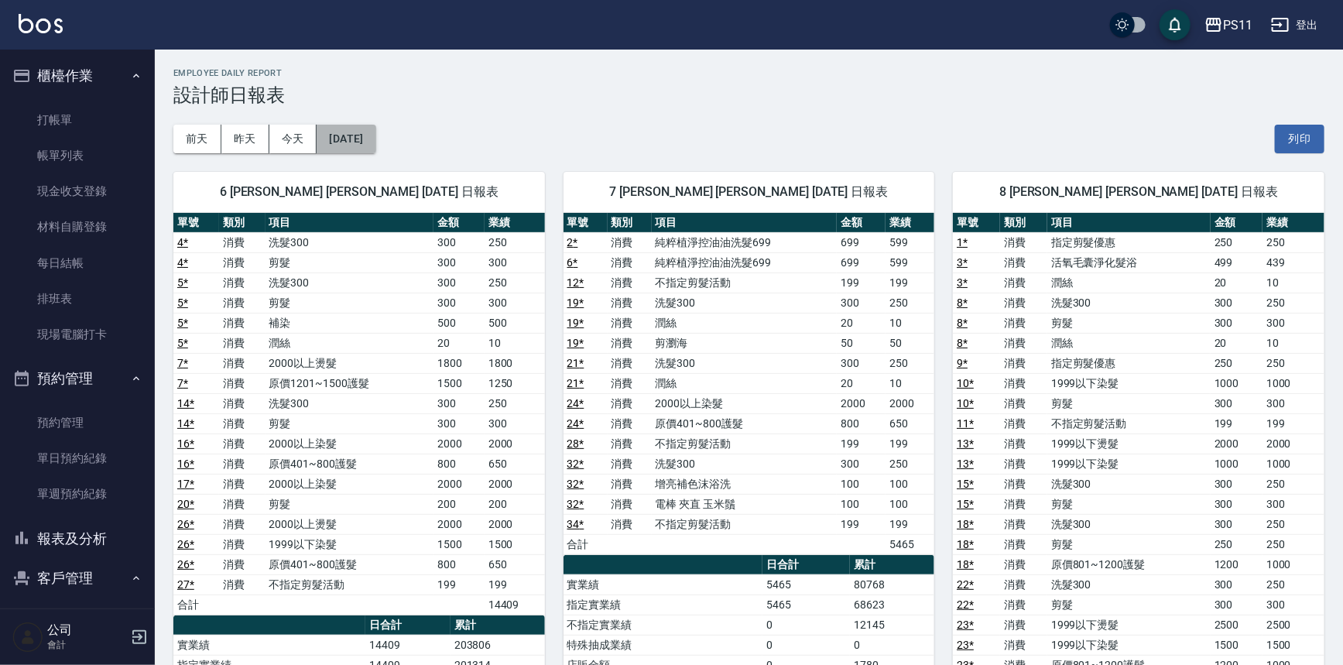
click at [376, 141] on button "[DATE]" at bounding box center [346, 139] width 59 height 29
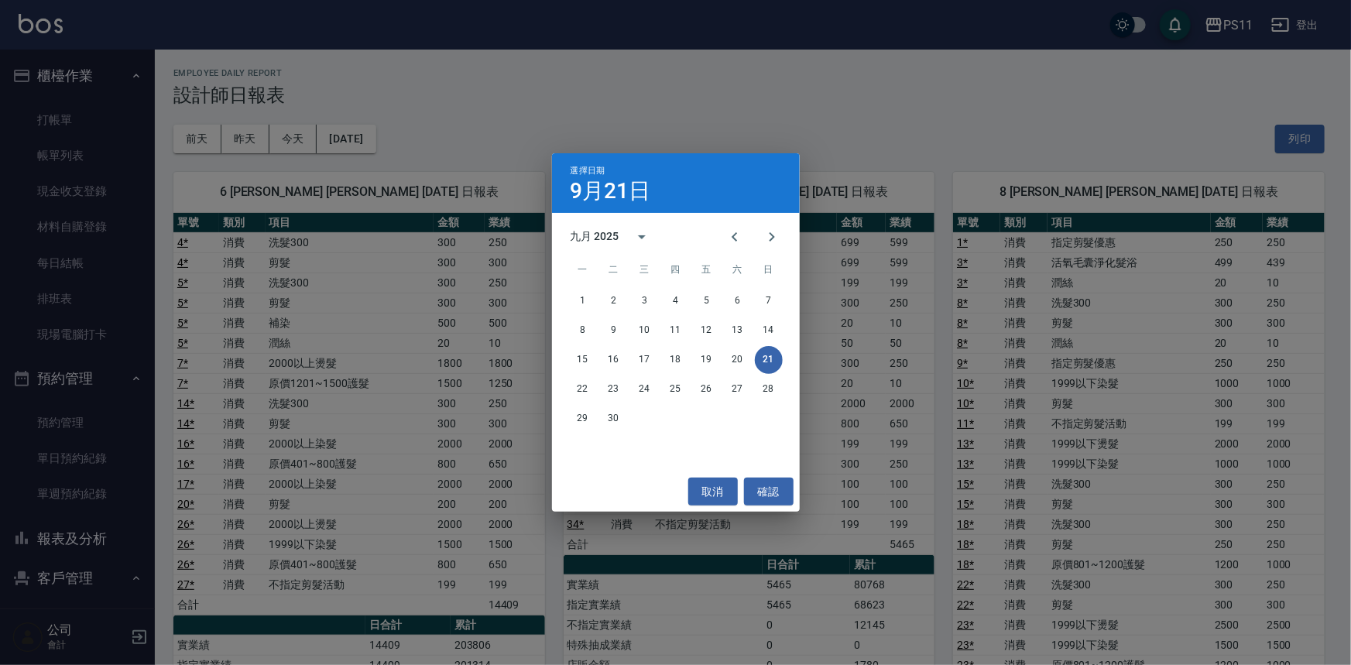
click at [723, 365] on div "15 16 17 18 19 20 21" at bounding box center [676, 360] width 248 height 28
click at [715, 492] on button "取消" at bounding box center [713, 492] width 50 height 29
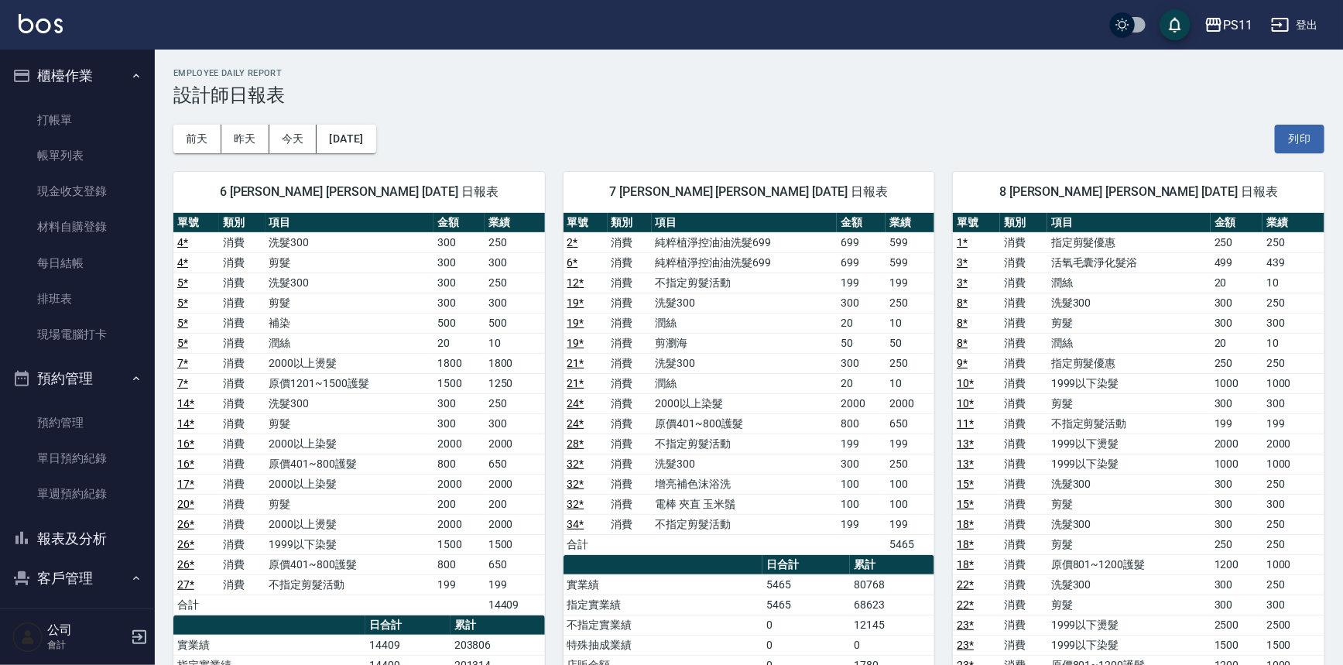
click at [1084, 528] on td "洗髮300" at bounding box center [1129, 524] width 163 height 20
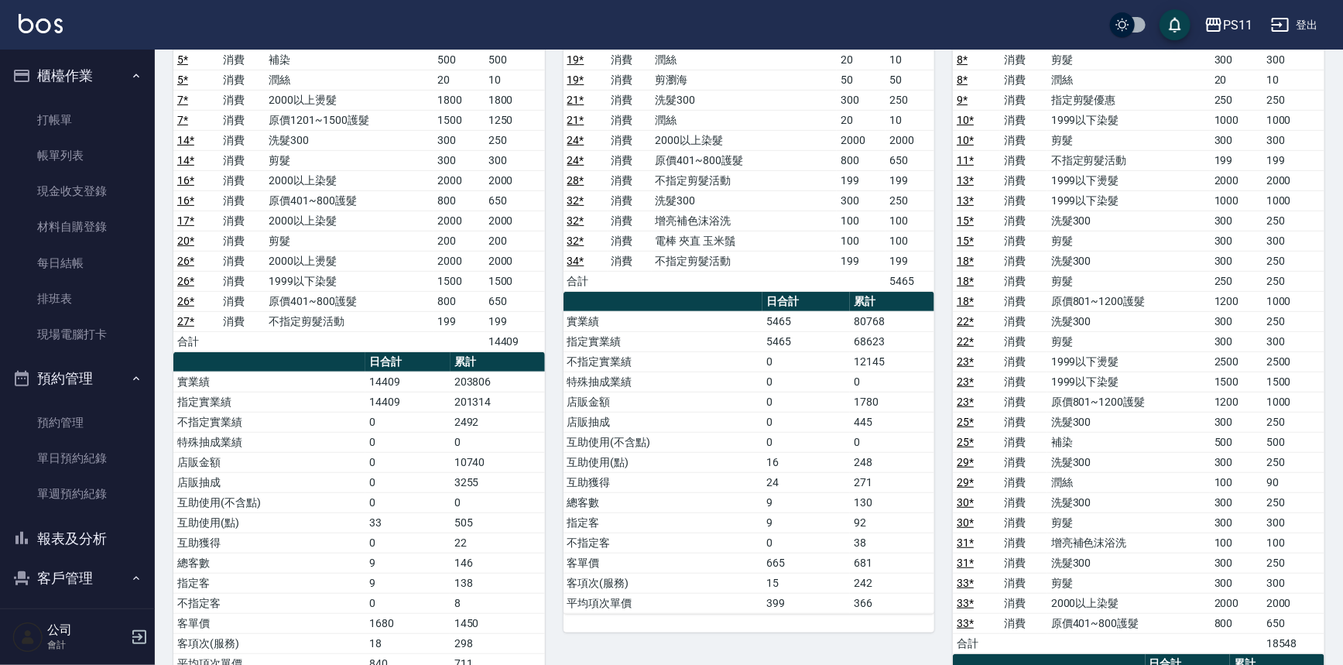
scroll to position [352, 0]
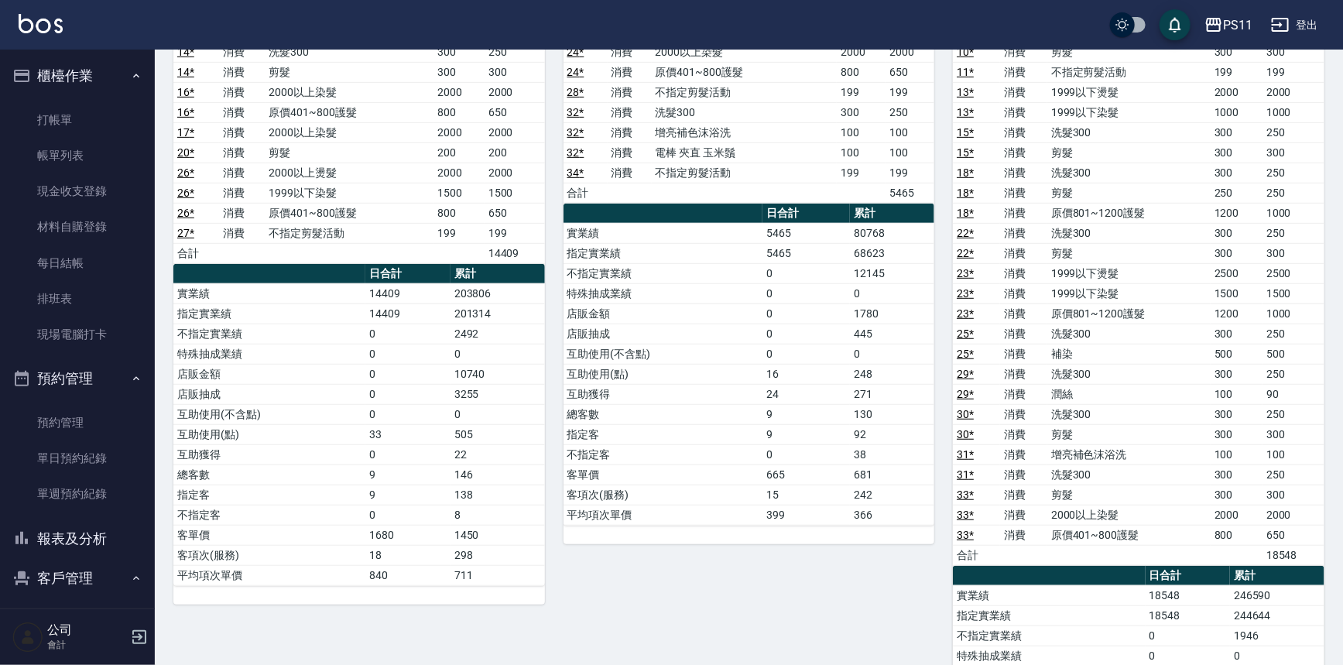
drag, startPoint x: 78, startPoint y: 527, endPoint x: 77, endPoint y: 519, distance: 8.6
click at [78, 527] on button "報表及分析" at bounding box center [77, 539] width 142 height 40
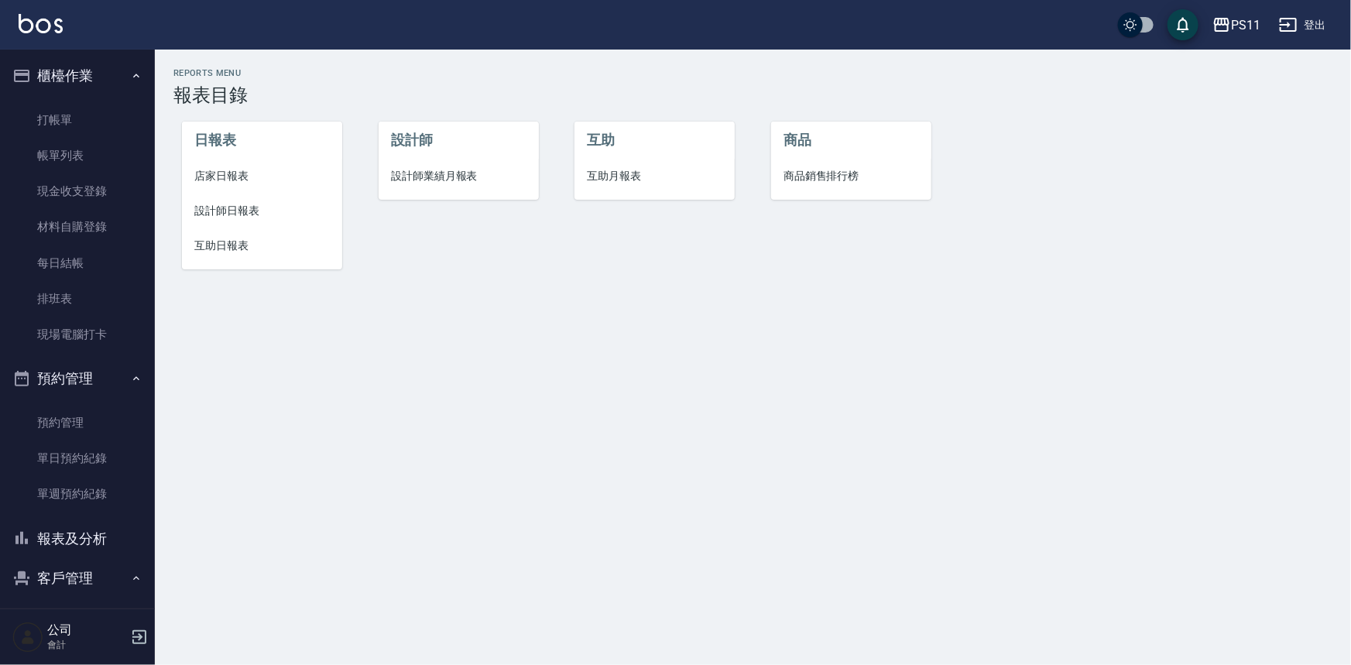
click at [214, 241] on span "互助日報表" at bounding box center [262, 246] width 136 height 16
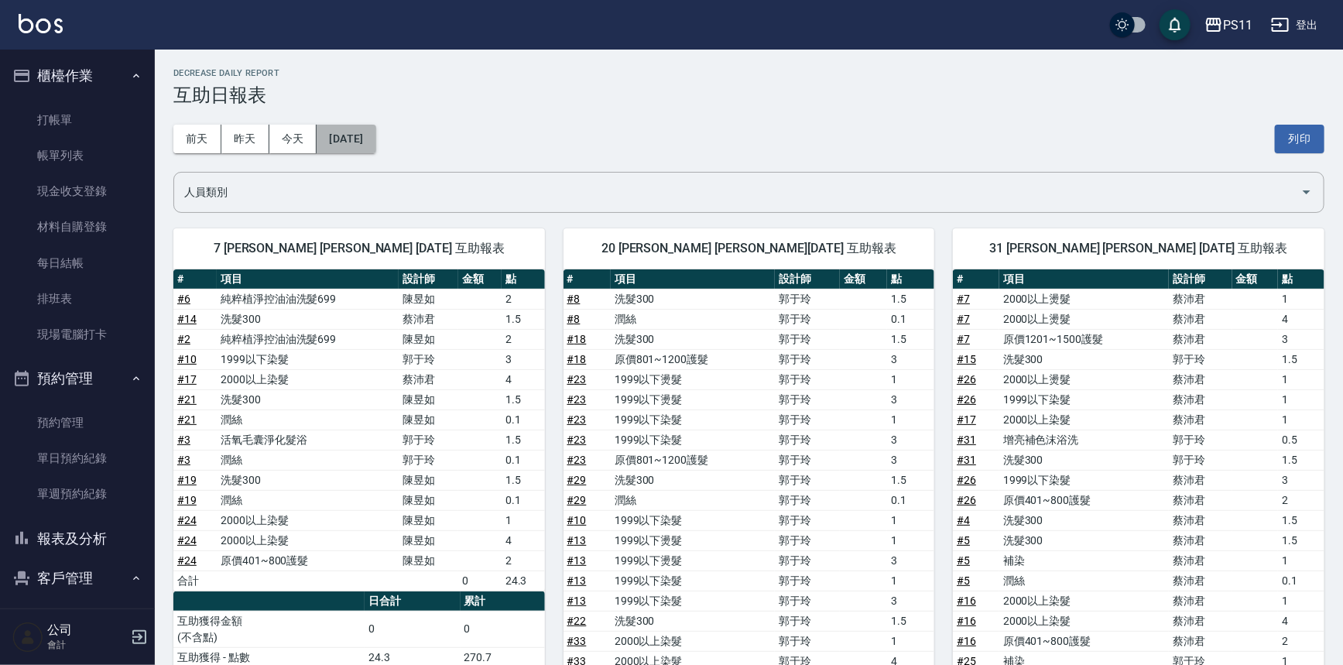
click at [376, 132] on button "[DATE]" at bounding box center [346, 139] width 59 height 29
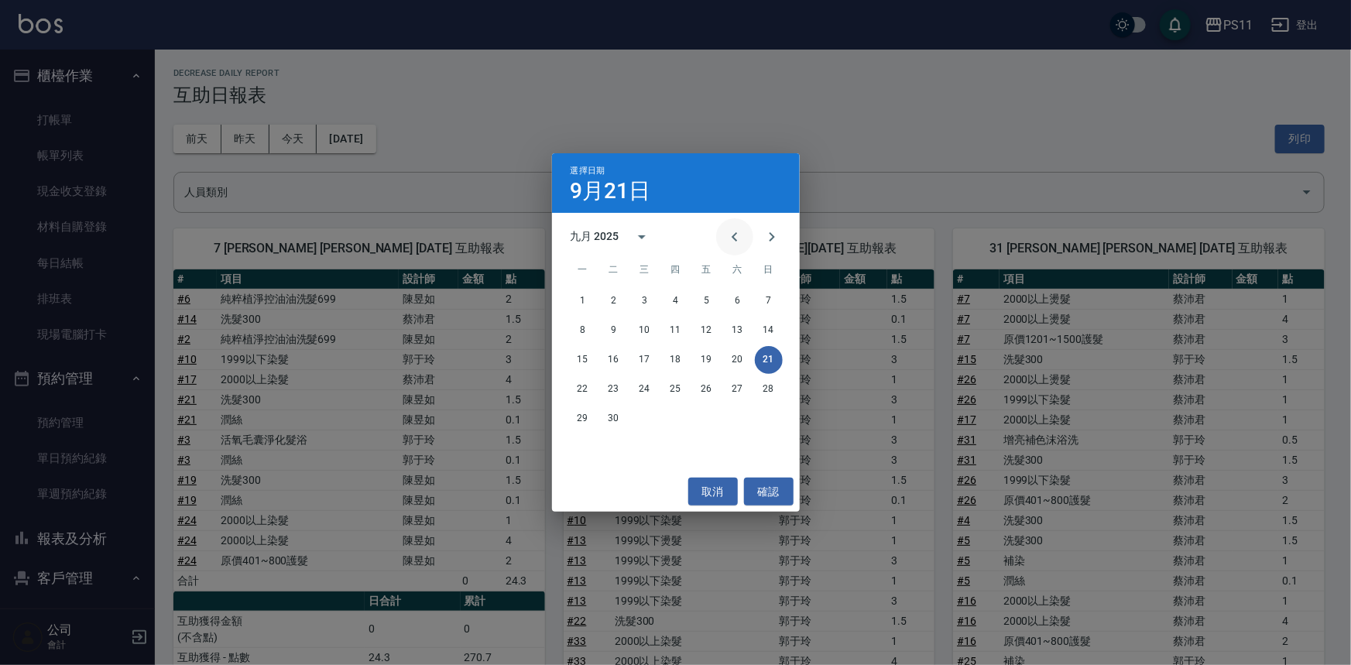
click at [729, 235] on icon "Previous month" at bounding box center [735, 237] width 19 height 19
click at [676, 387] on button "21" at bounding box center [676, 390] width 28 height 28
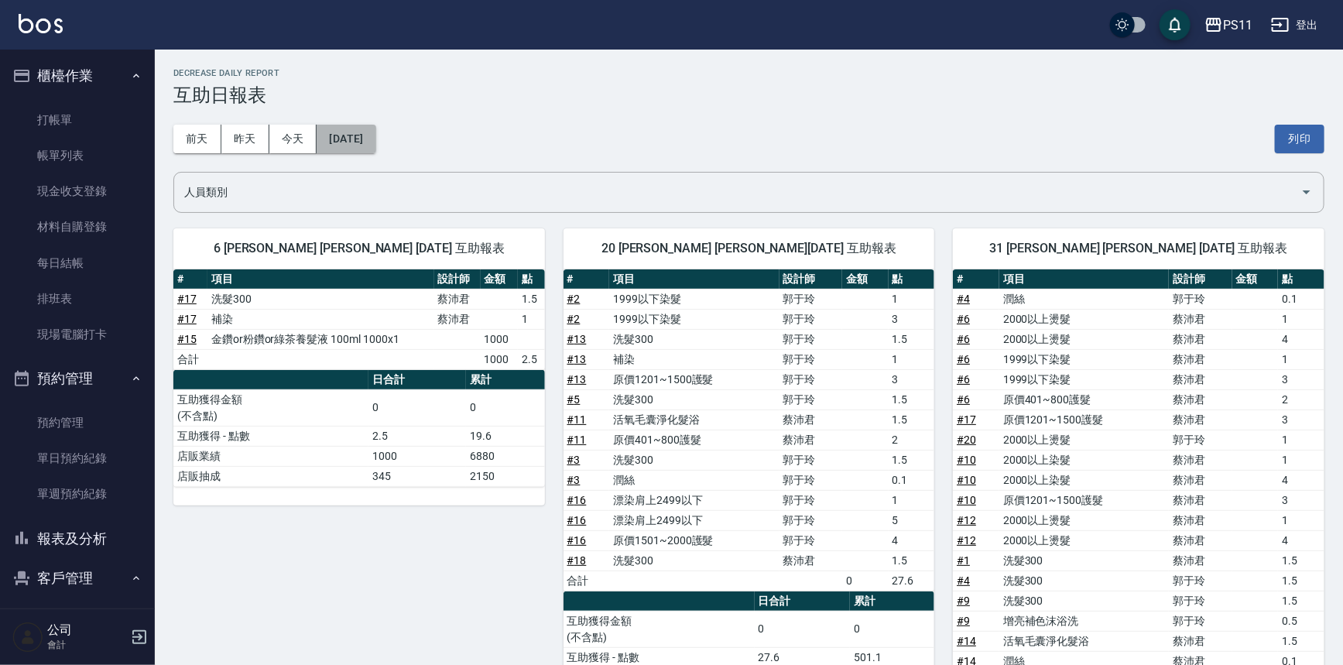
click at [376, 136] on button "[DATE]" at bounding box center [346, 139] width 59 height 29
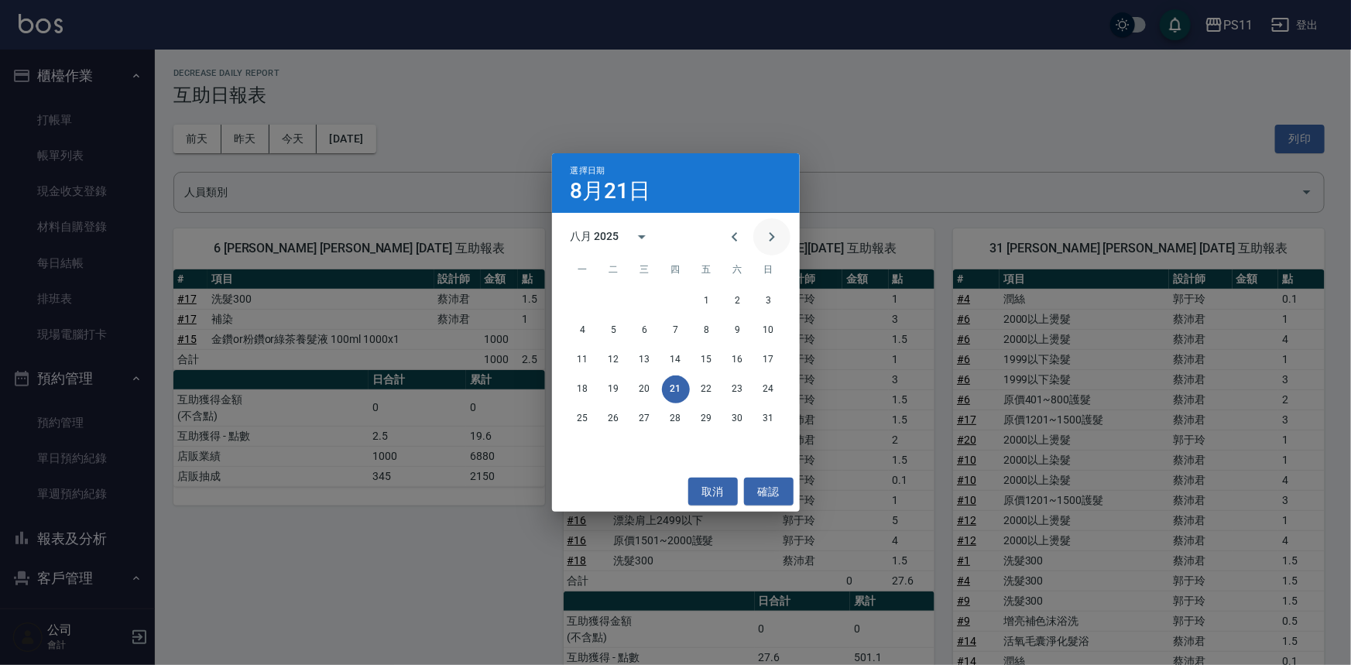
click at [767, 234] on icon "Next month" at bounding box center [772, 237] width 19 height 19
click at [785, 363] on div "15 16 17 18 19 20 21" at bounding box center [676, 360] width 248 height 28
click at [774, 359] on button "21" at bounding box center [769, 360] width 28 height 28
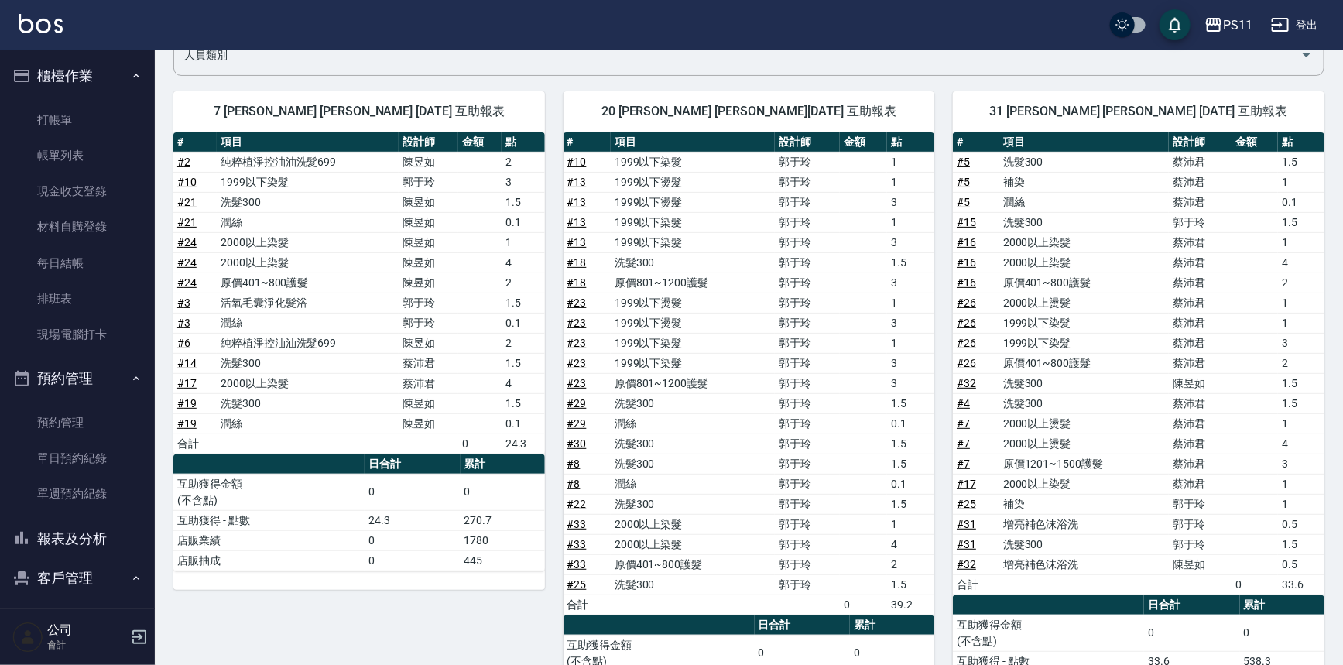
scroll to position [238, 0]
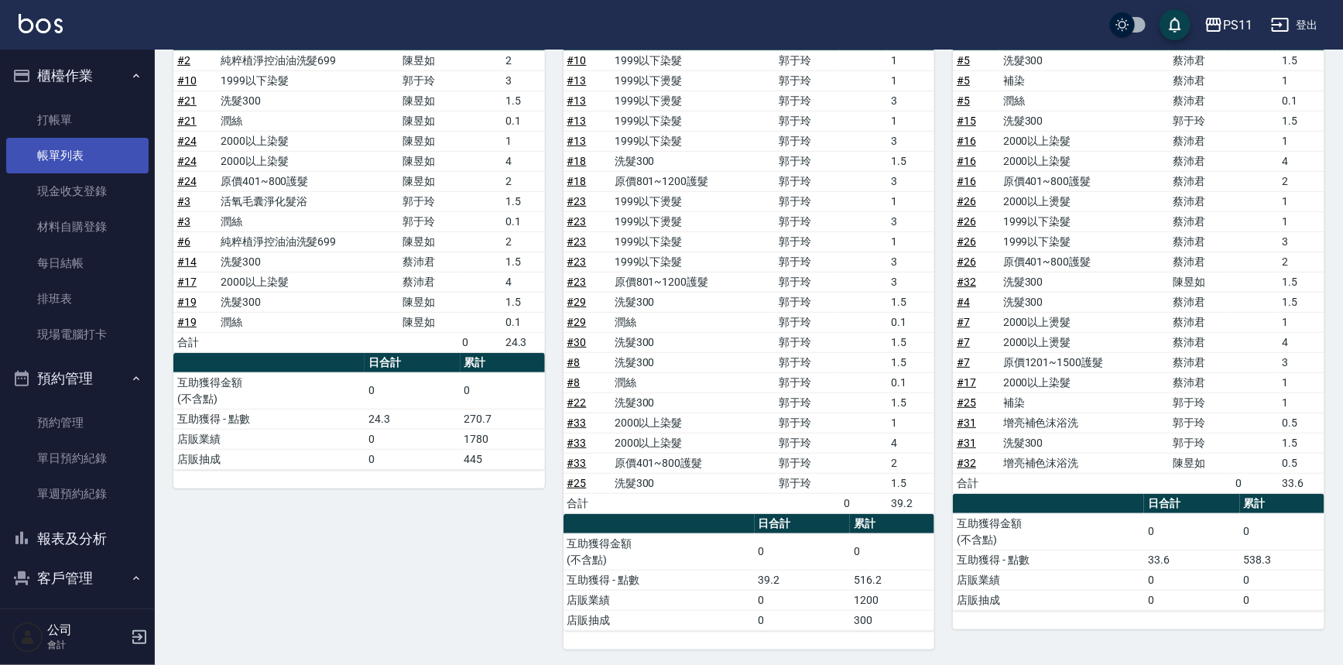
click at [86, 154] on link "帳單列表" at bounding box center [77, 156] width 142 height 36
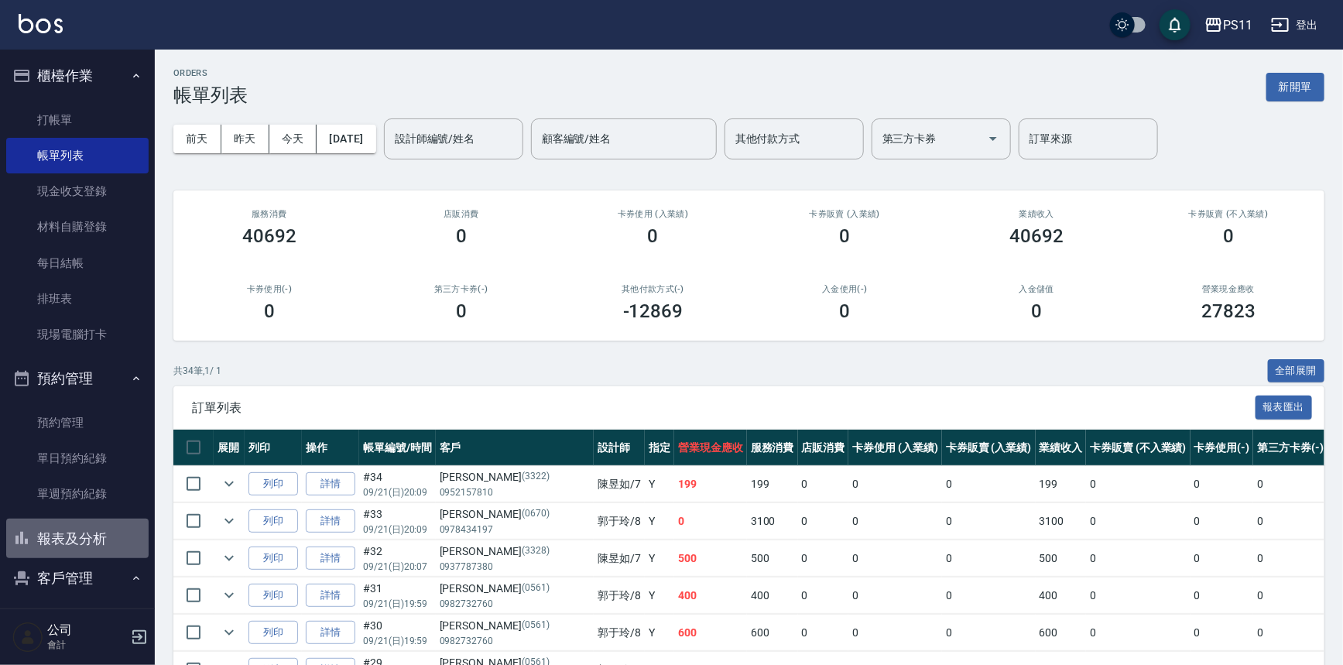
click at [96, 534] on button "報表及分析" at bounding box center [77, 539] width 142 height 40
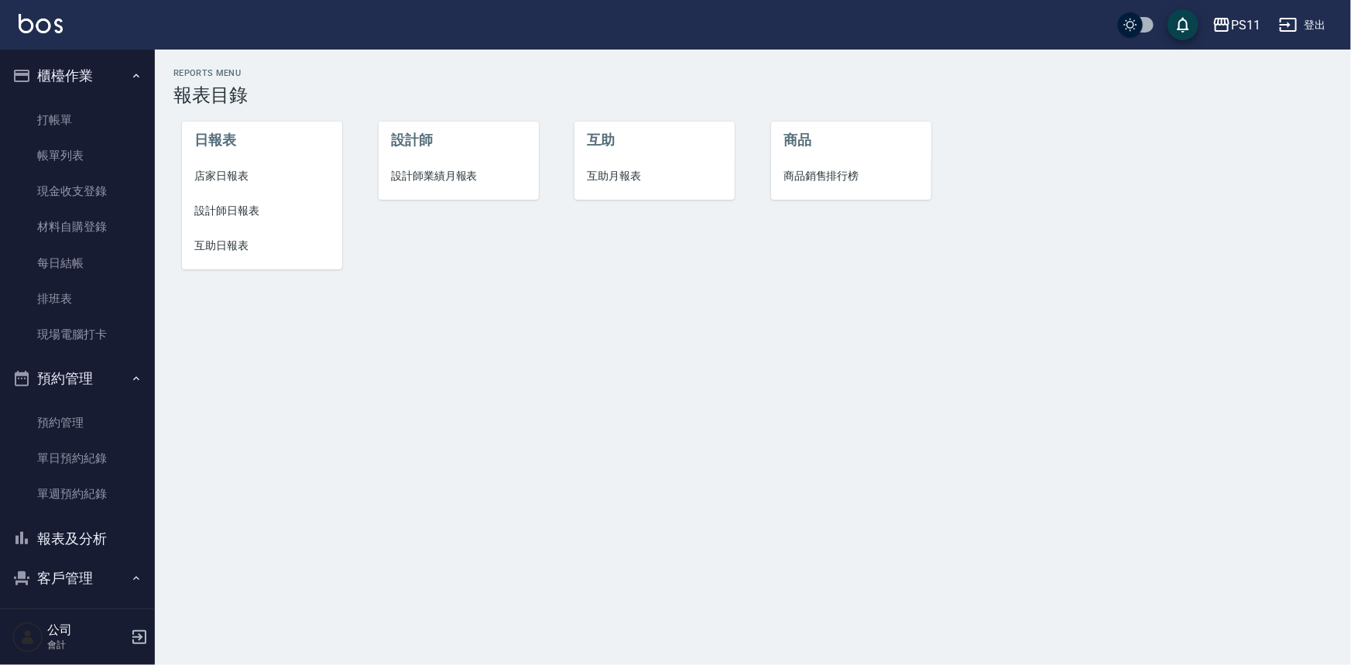
click at [244, 178] on span "店家日報表" at bounding box center [262, 176] width 136 height 16
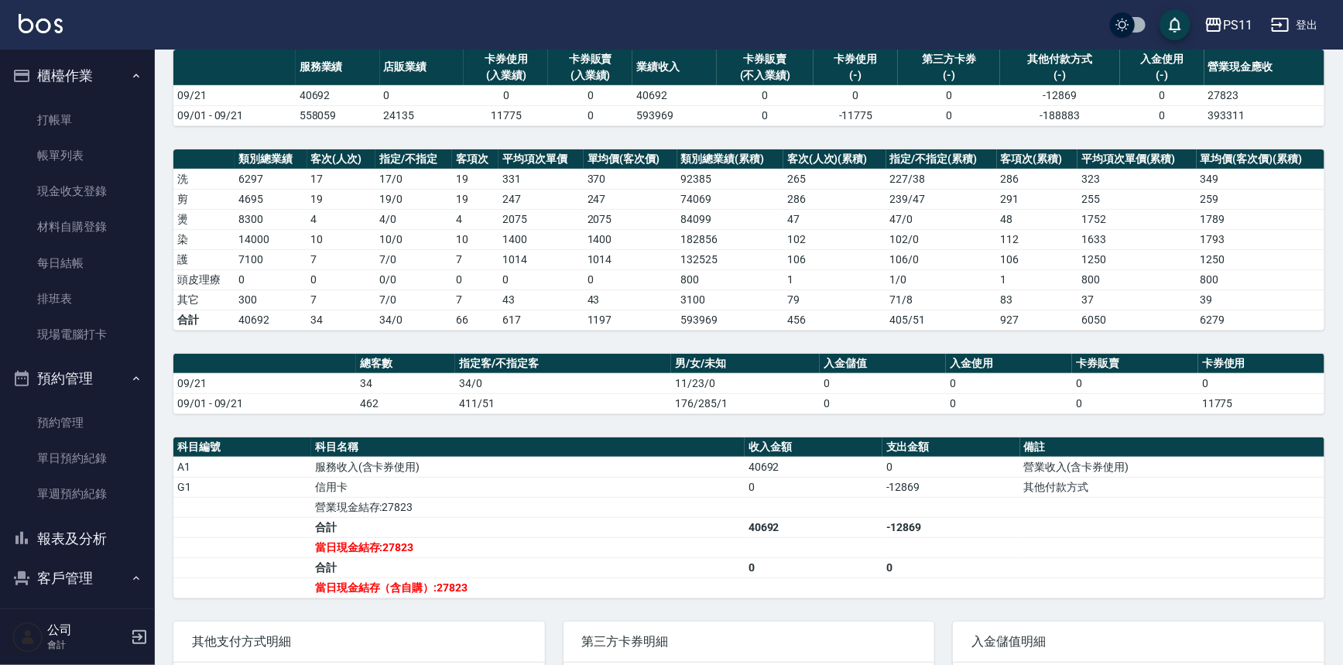
scroll to position [140, 0]
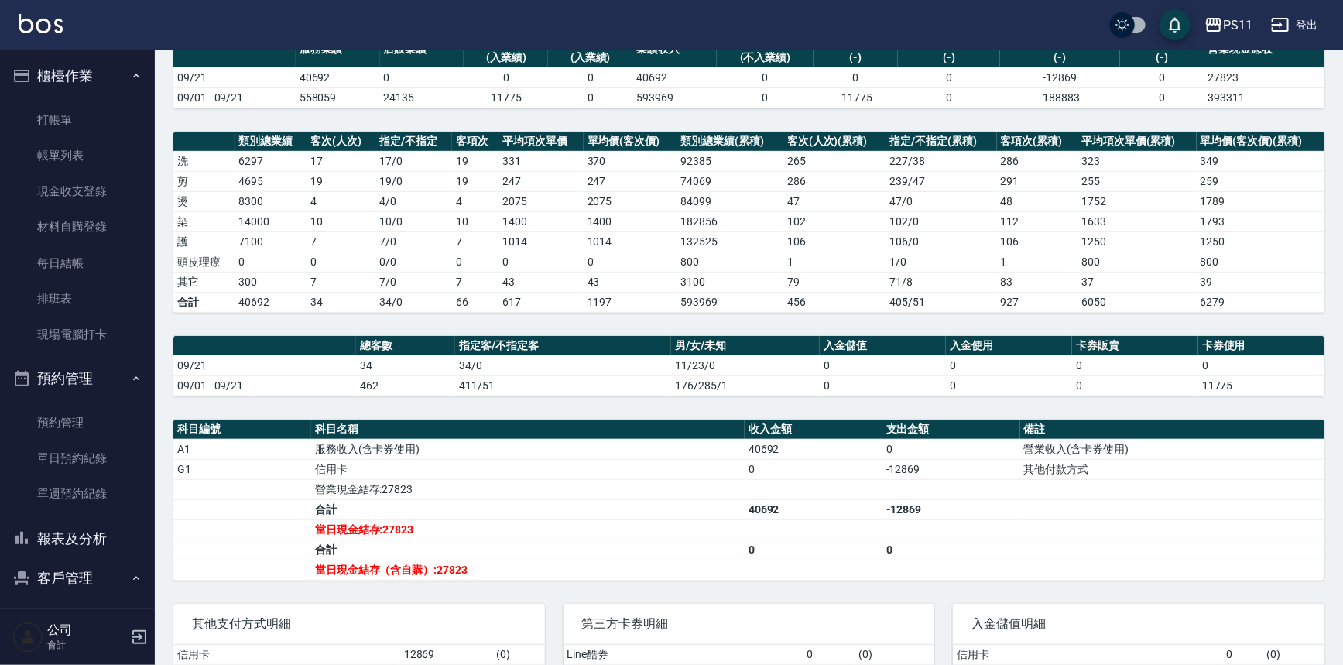
click at [108, 533] on button "報表及分析" at bounding box center [77, 539] width 142 height 40
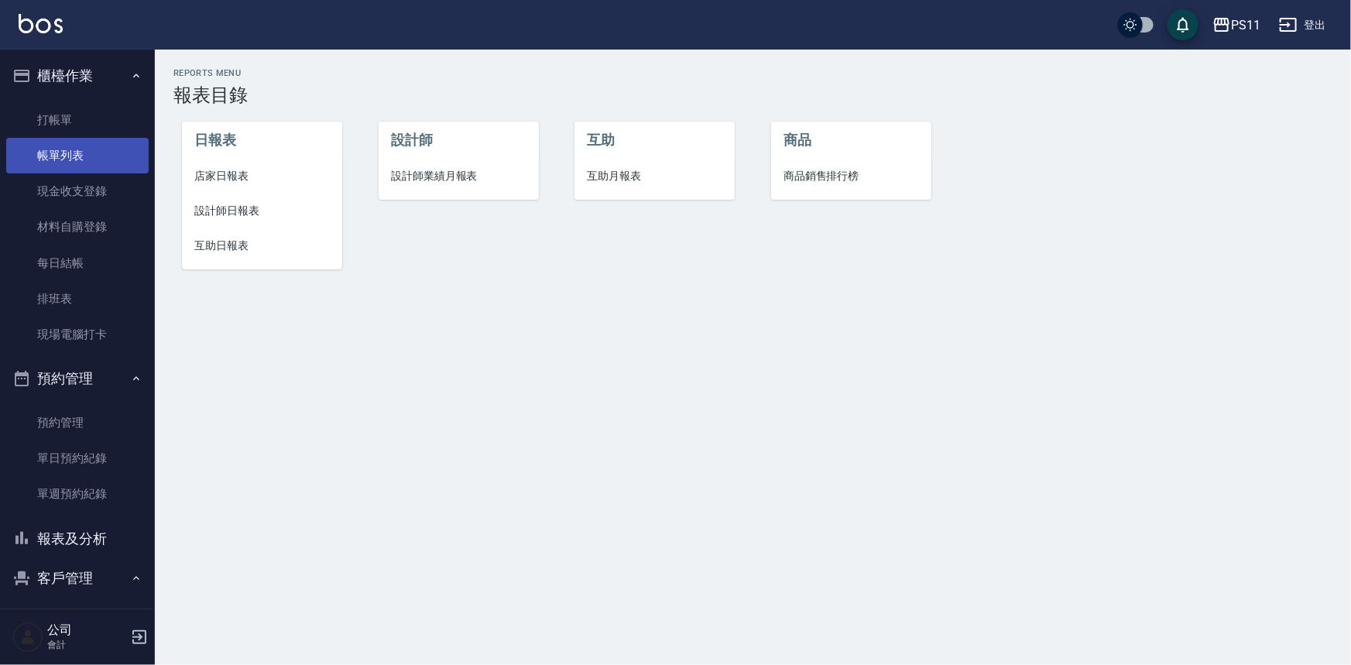
click at [97, 156] on link "帳單列表" at bounding box center [77, 156] width 142 height 36
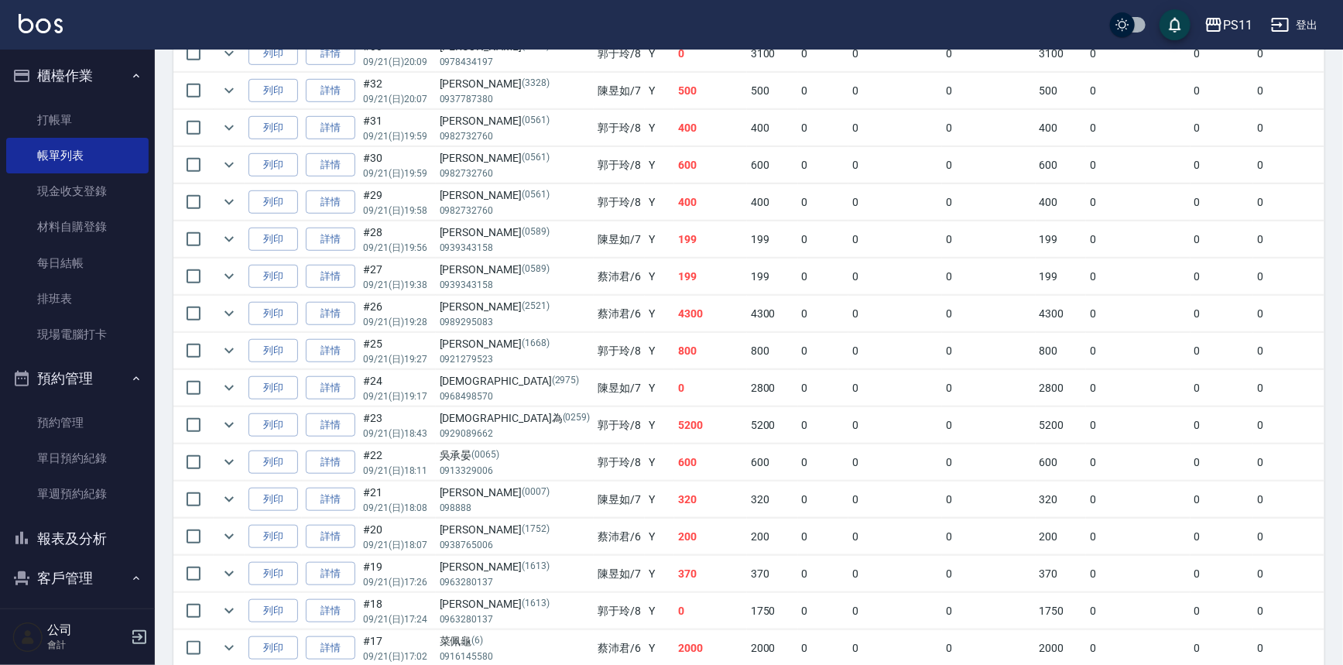
scroll to position [492, 0]
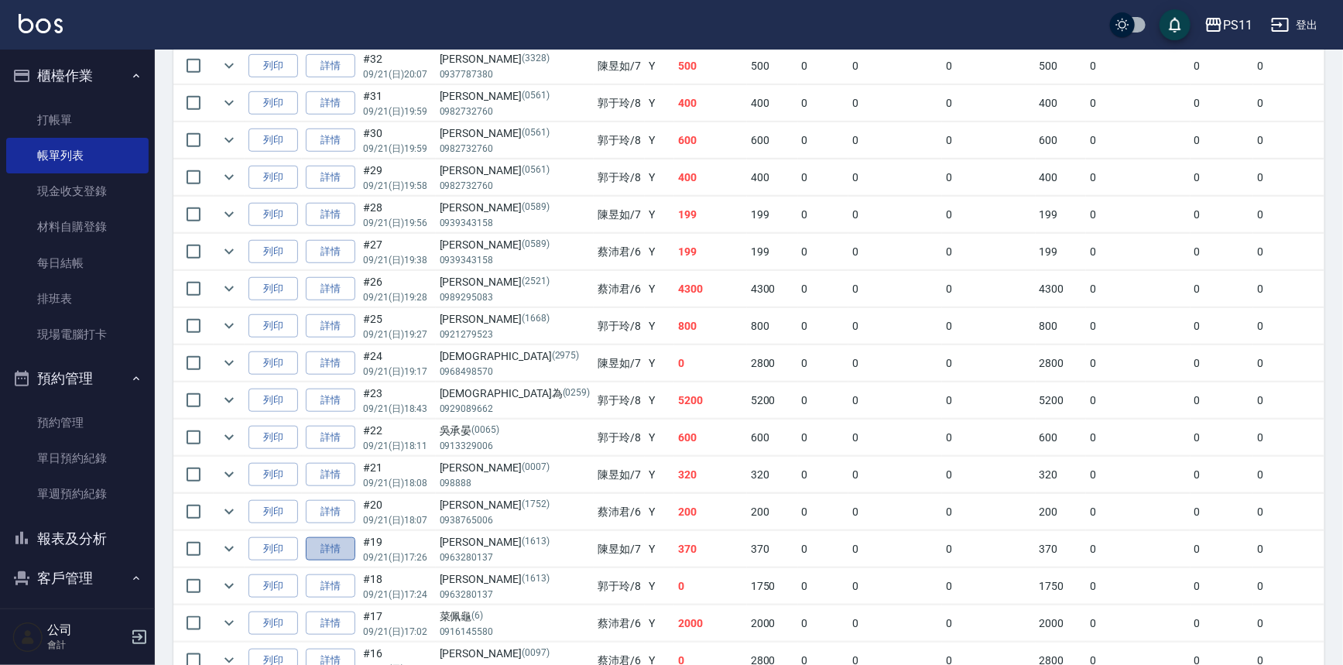
click at [348, 540] on link "詳情" at bounding box center [331, 549] width 50 height 24
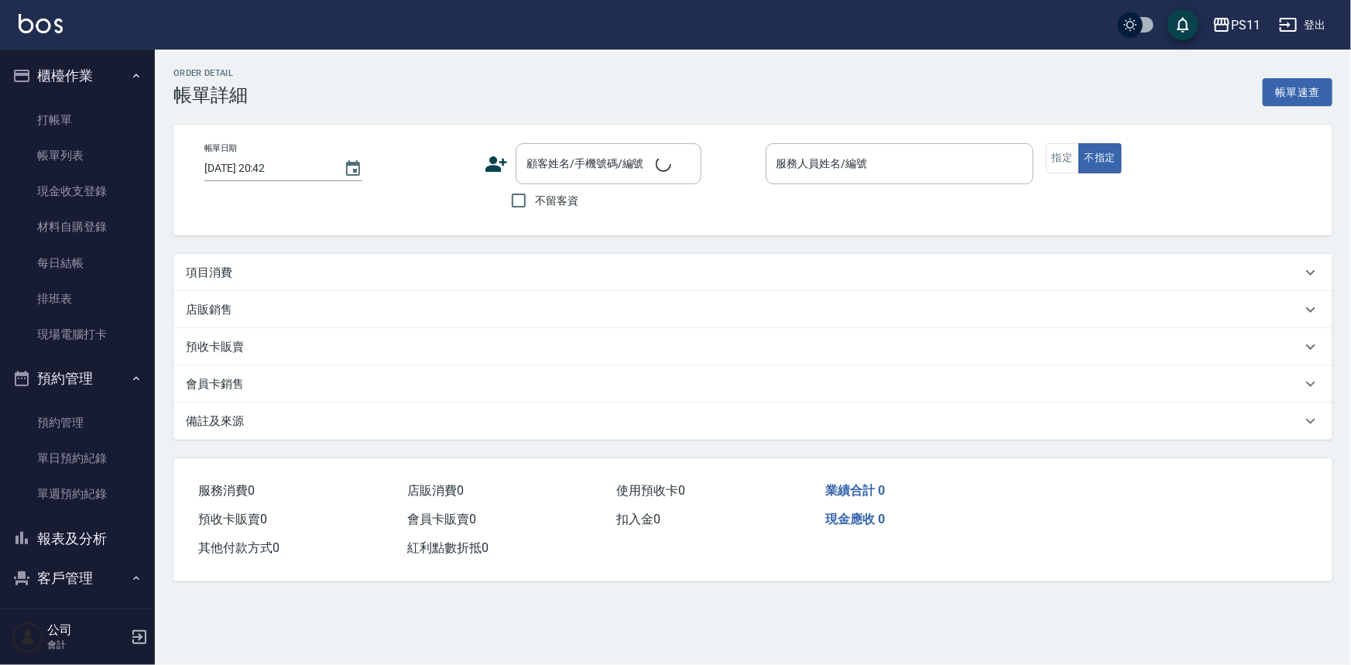
type input "[DATE] 17:26"
type input "陳昱如-7"
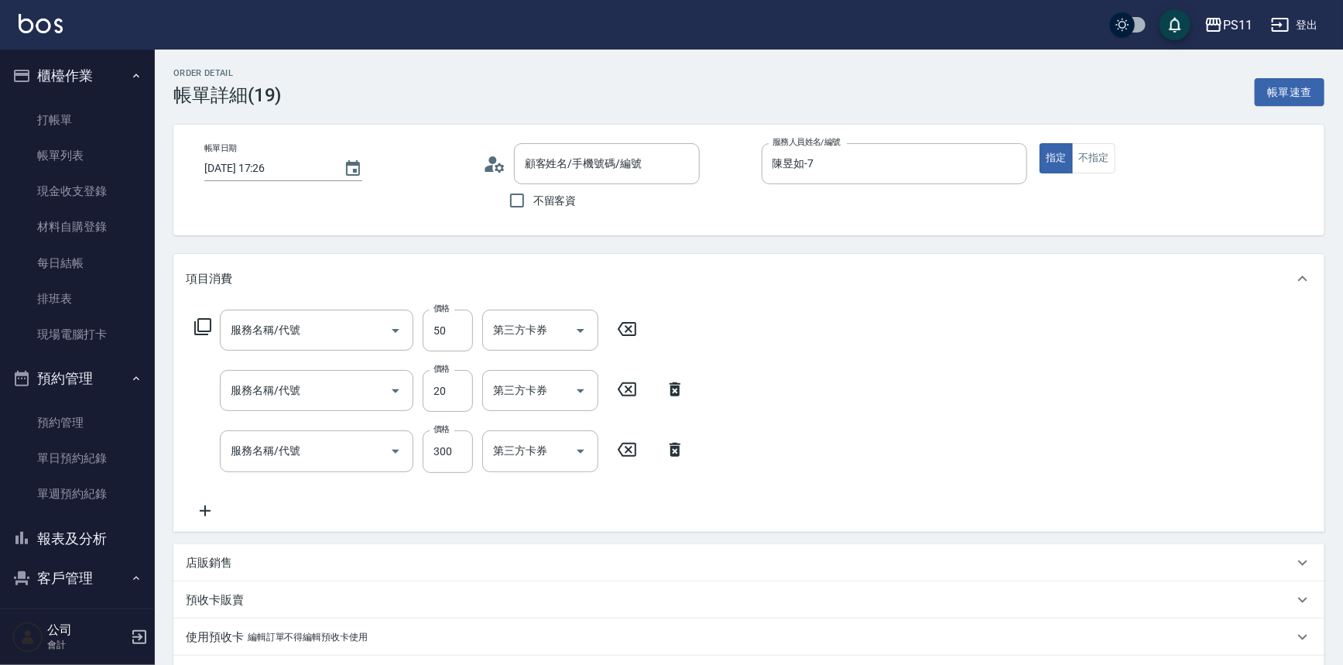
type input "[PERSON_NAME]/0963280137/1613"
type input "剪瀏海(250)"
type input "潤絲(820)"
type input "洗髮300(1300)"
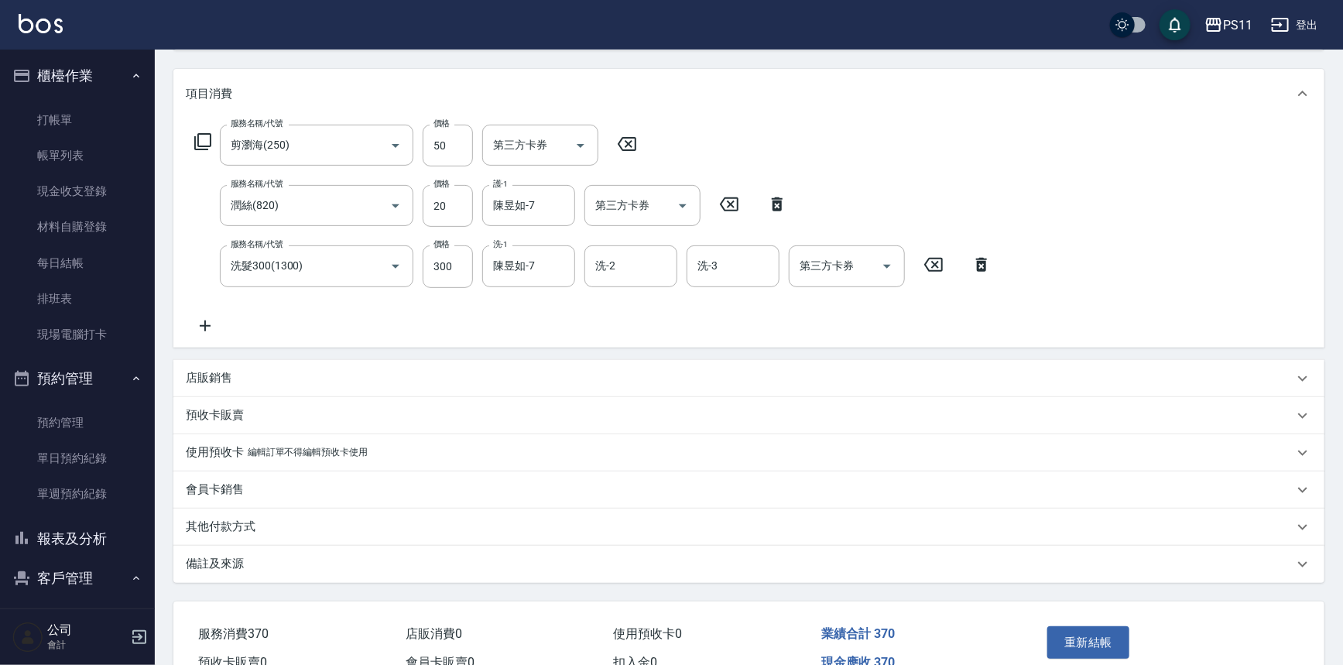
scroll to position [266, 0]
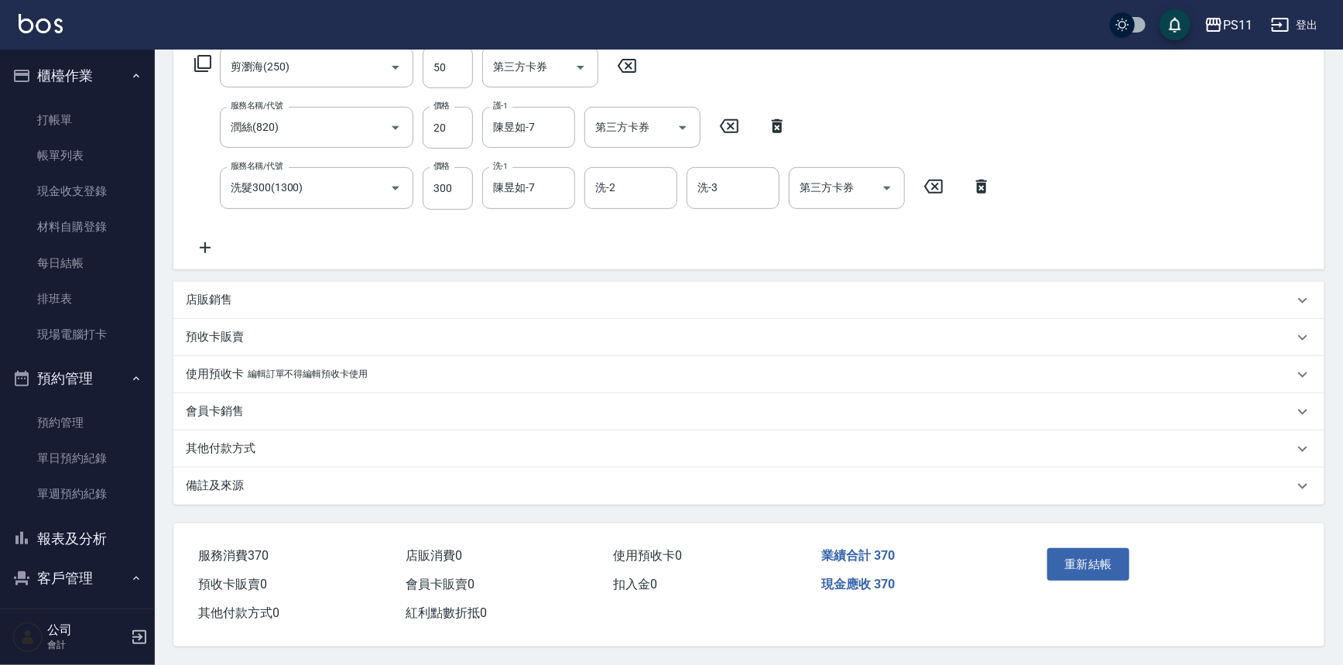
click at [214, 441] on p "其他付款方式" at bounding box center [221, 449] width 70 height 16
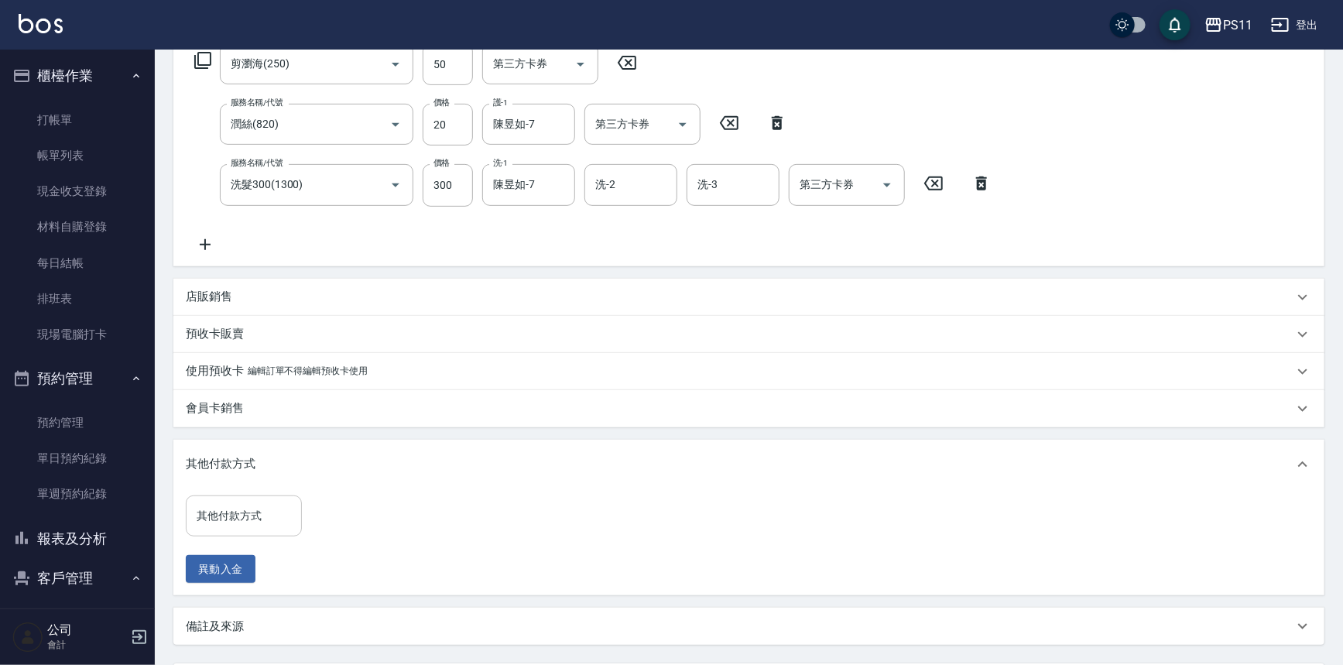
click at [253, 523] on input "其他付款方式" at bounding box center [244, 516] width 102 height 27
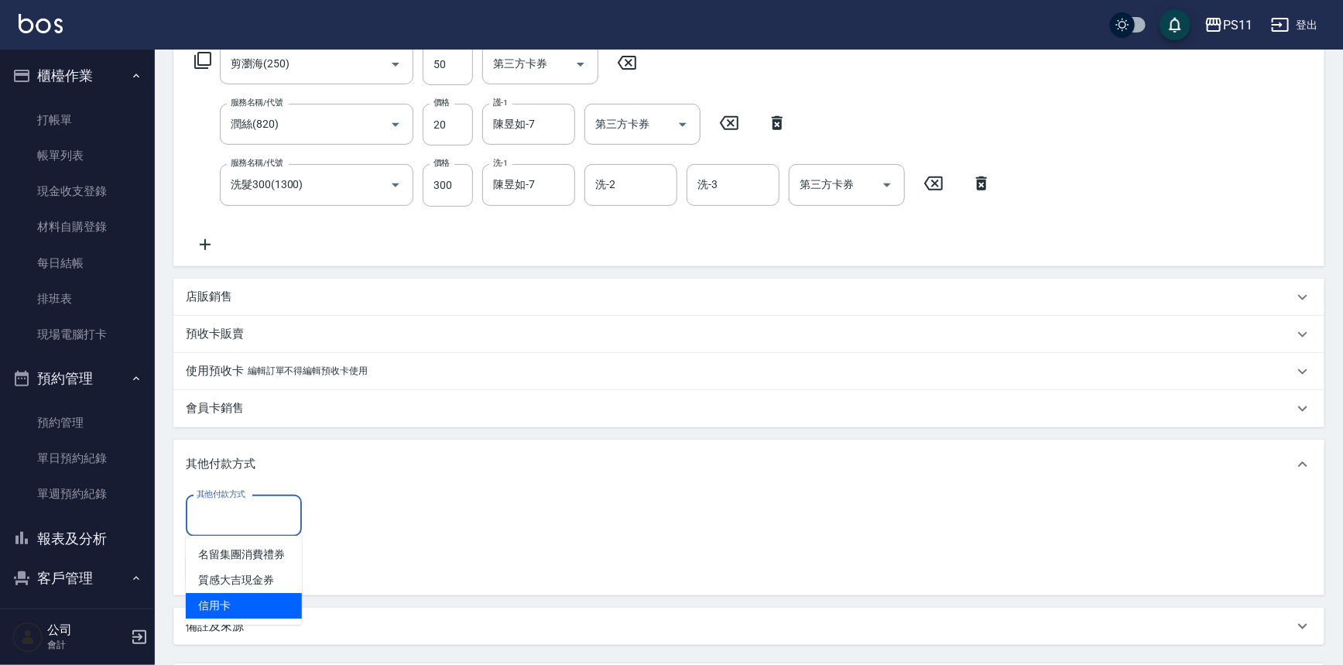
click at [276, 604] on span "信用卡" at bounding box center [244, 606] width 116 height 26
type input "信用卡"
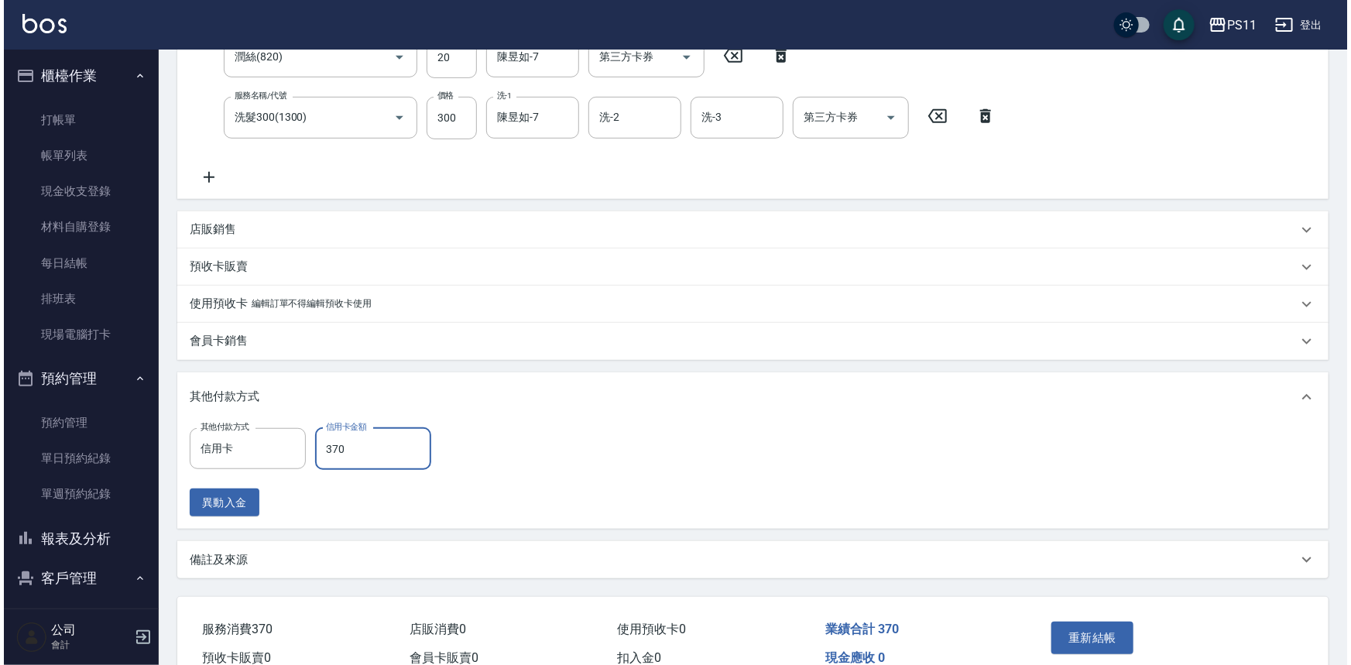
scroll to position [410, 0]
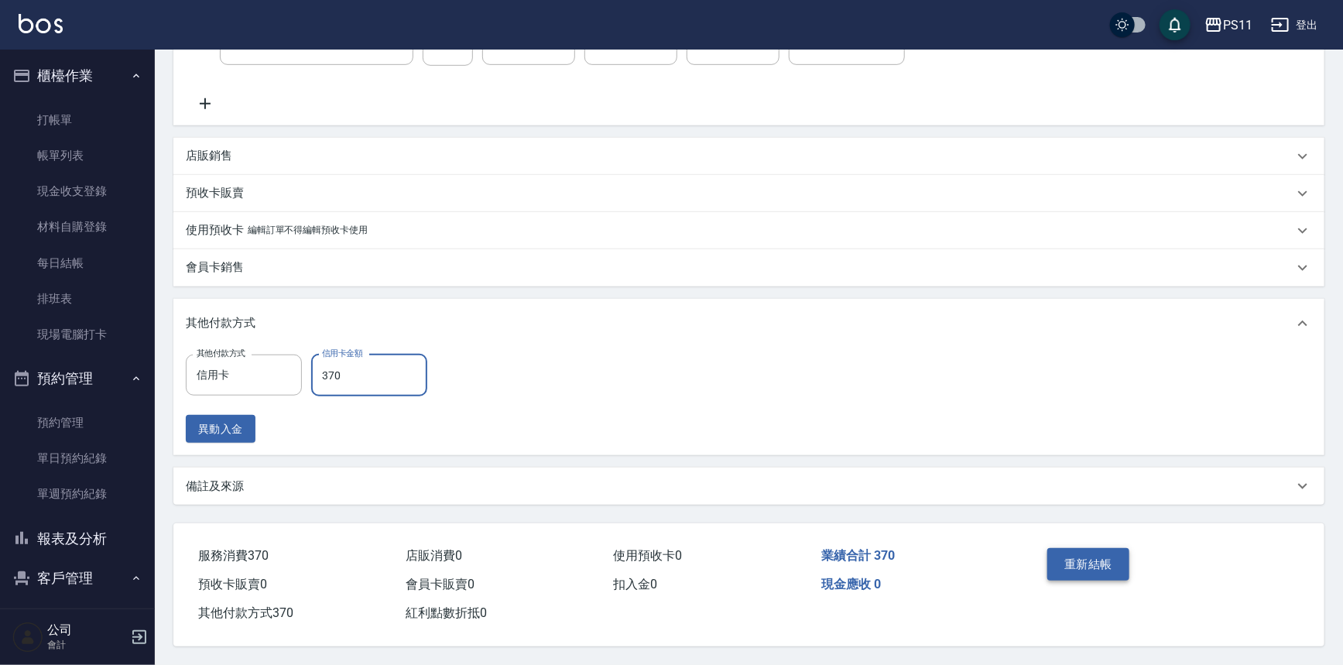
type input "370"
click at [1107, 568] on button "重新結帳" at bounding box center [1089, 564] width 82 height 33
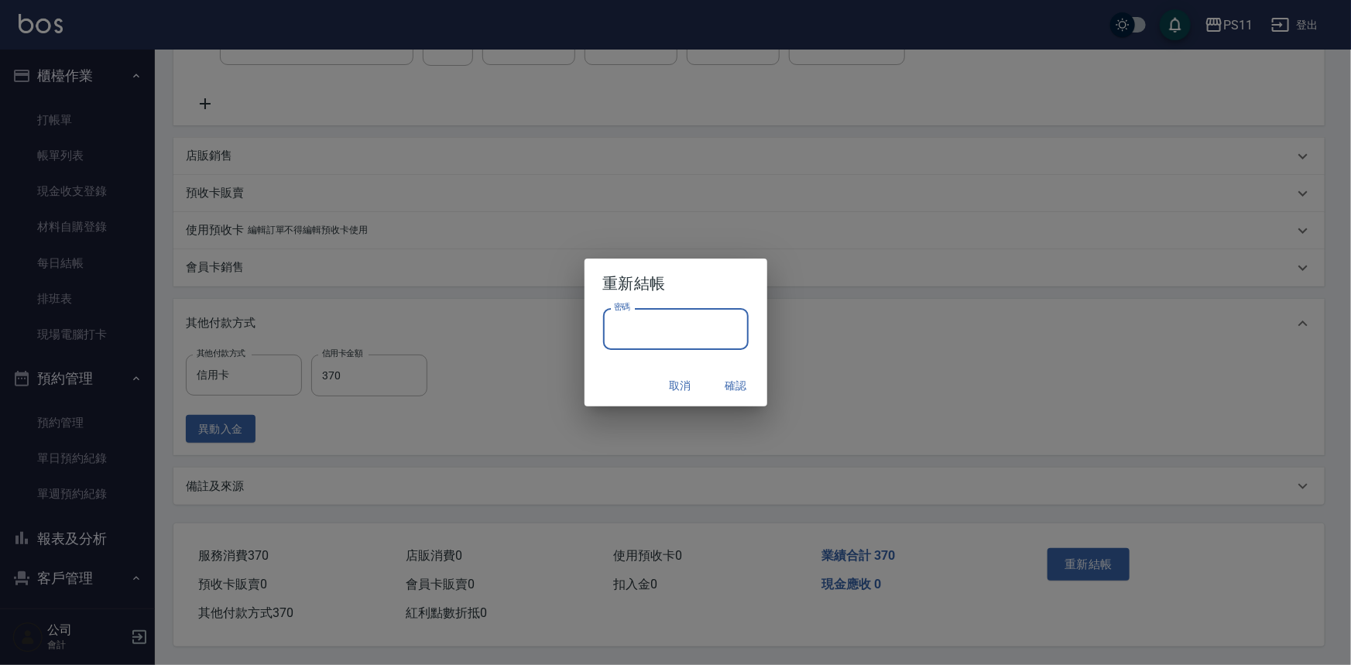
click at [662, 328] on input "密碼" at bounding box center [676, 329] width 146 height 42
type input "****"
click at [735, 377] on button "確認" at bounding box center [737, 386] width 50 height 29
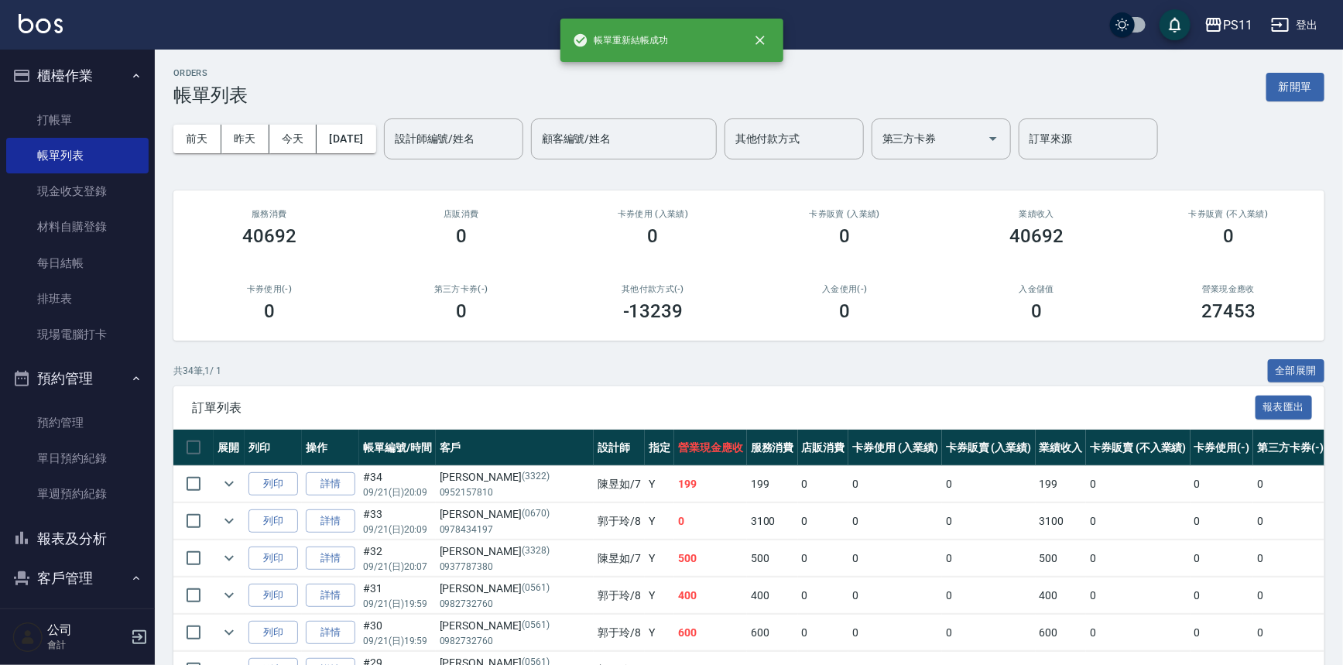
click at [90, 534] on button "報表及分析" at bounding box center [77, 539] width 142 height 40
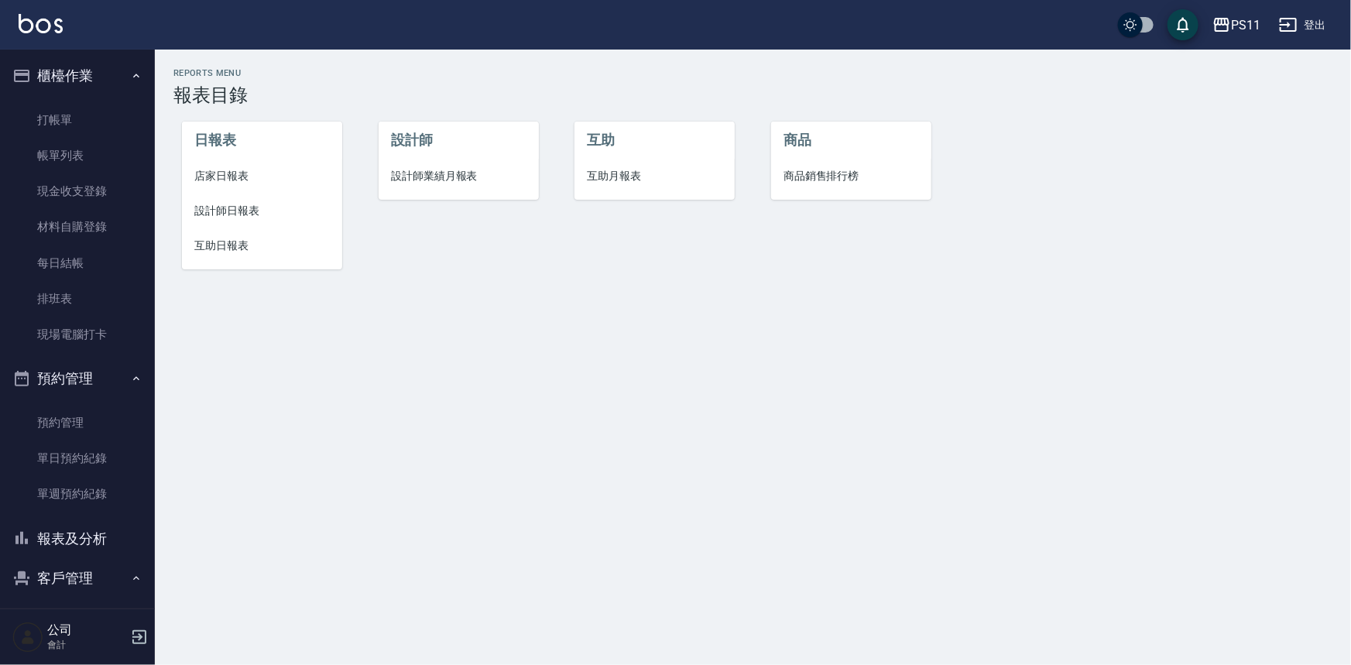
click at [217, 179] on span "店家日報表" at bounding box center [262, 176] width 136 height 16
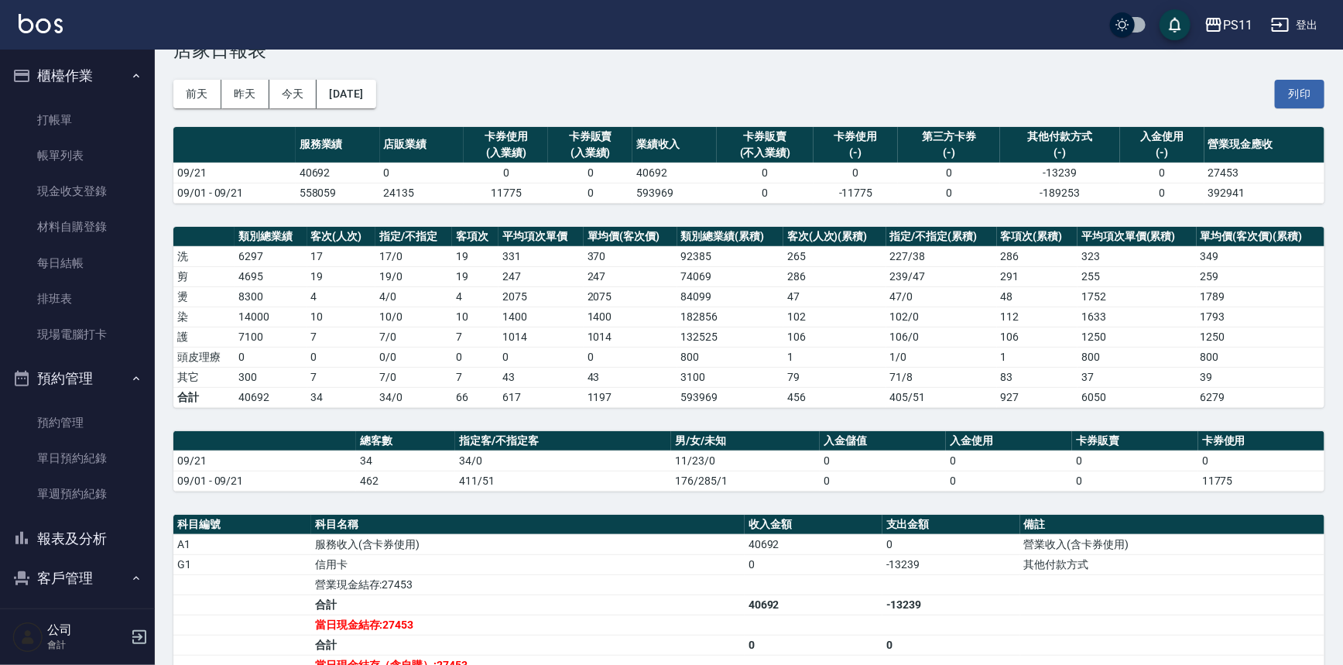
scroll to position [70, 0]
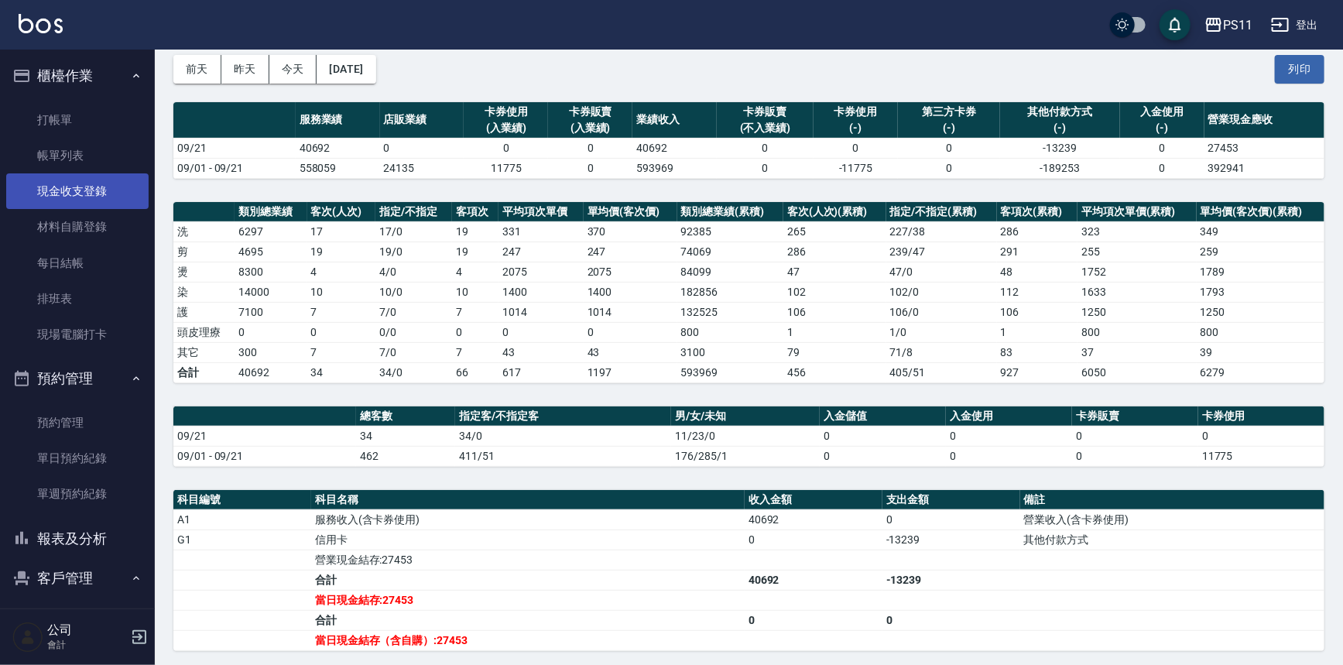
click at [93, 189] on link "現金收支登錄" at bounding box center [77, 191] width 142 height 36
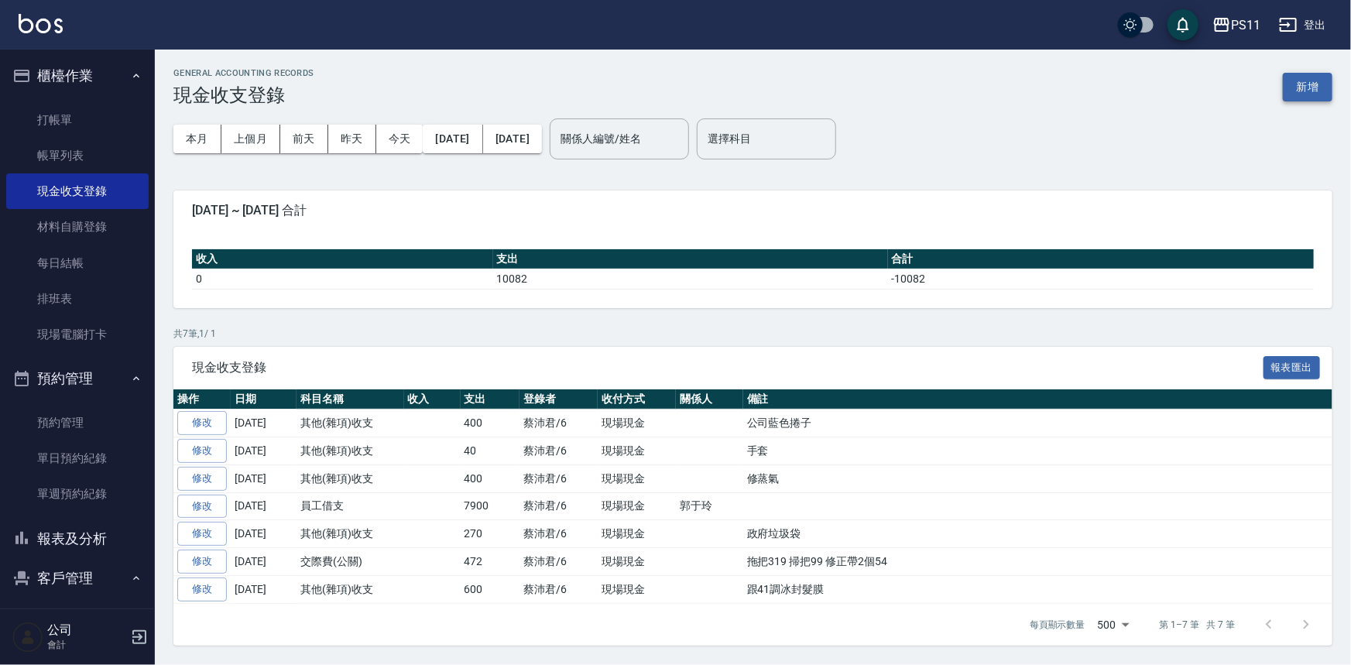
click at [1316, 84] on button "新增" at bounding box center [1308, 87] width 50 height 29
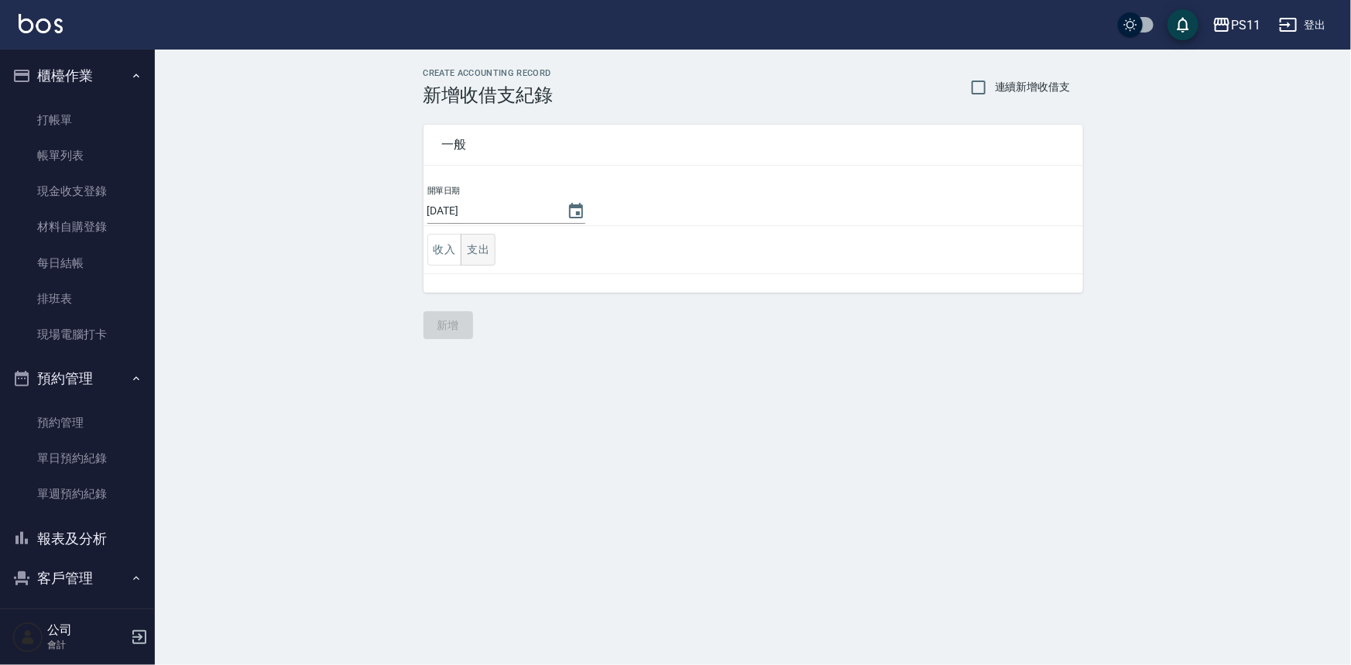
click at [484, 248] on button "支出" at bounding box center [478, 250] width 35 height 32
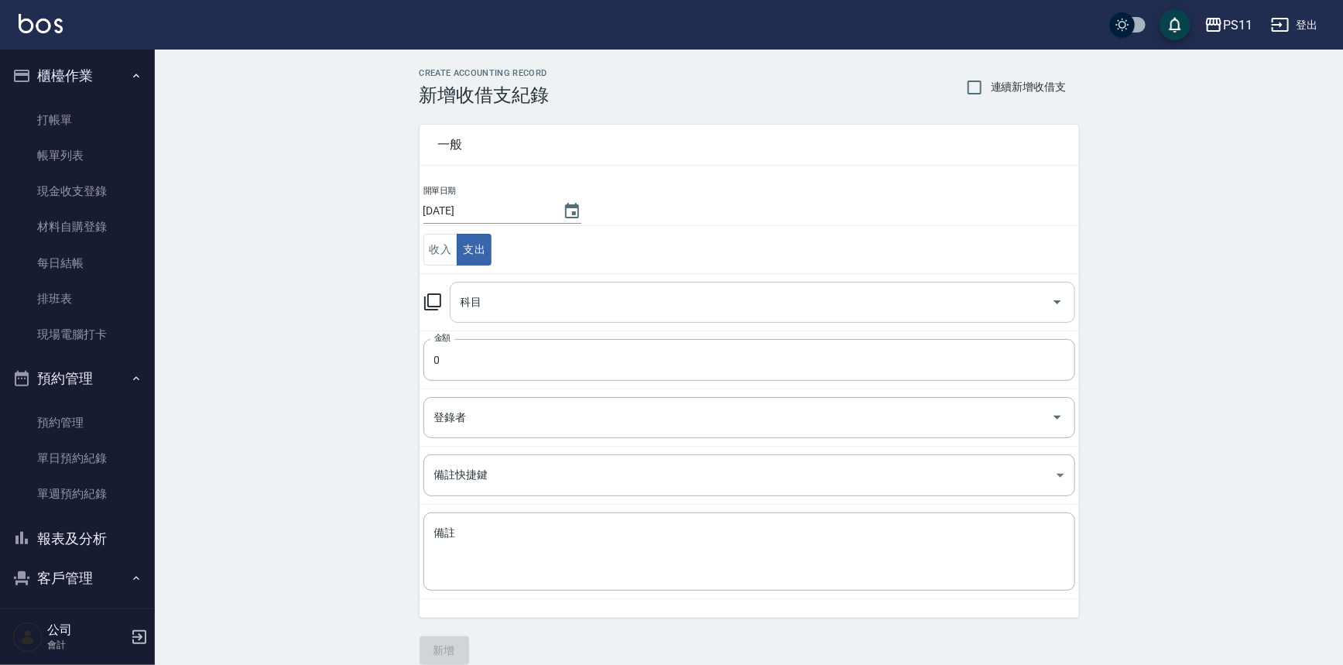
click at [566, 299] on input "科目" at bounding box center [751, 302] width 588 height 27
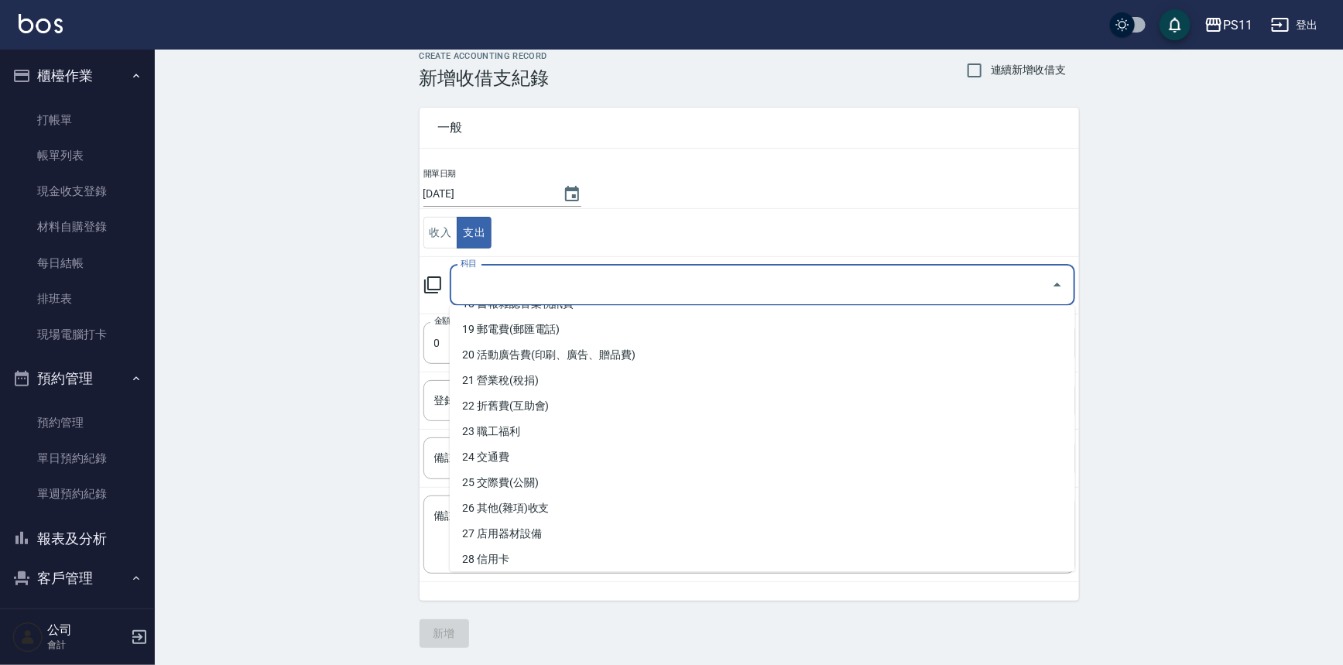
scroll to position [492, 0]
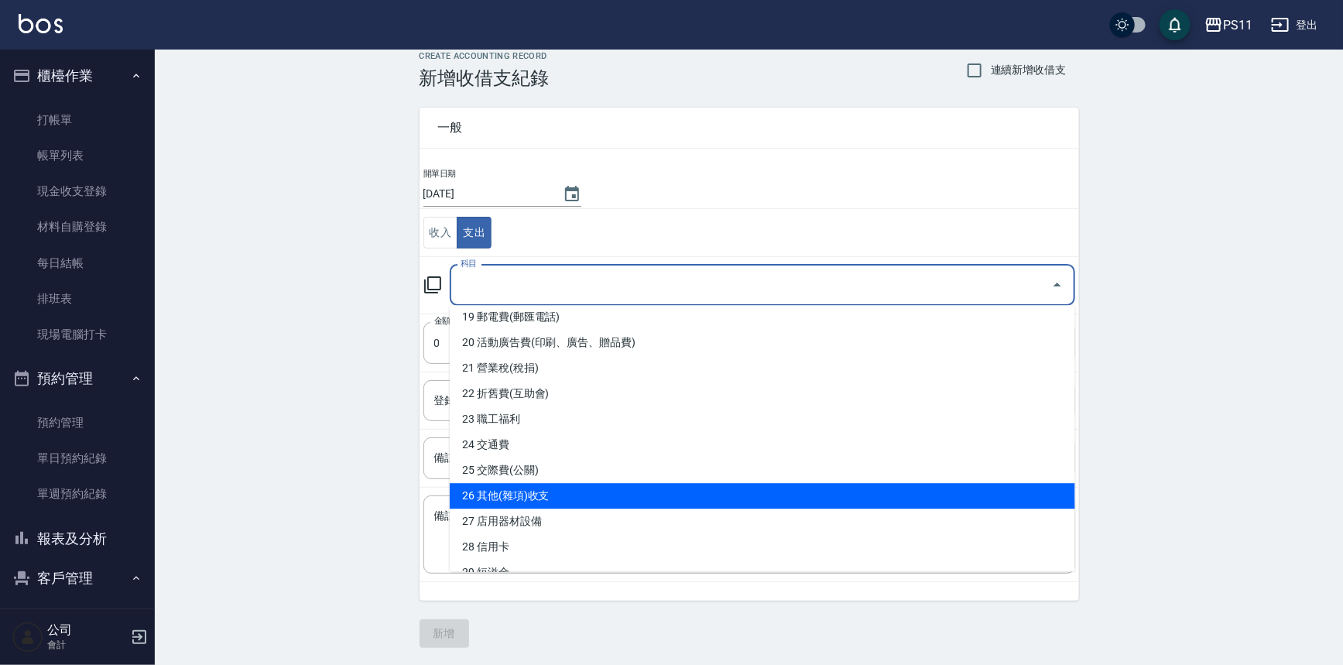
click at [609, 492] on li "26 其他(雜項)收支" at bounding box center [763, 496] width 626 height 26
type input "26 其他(雜項)收支"
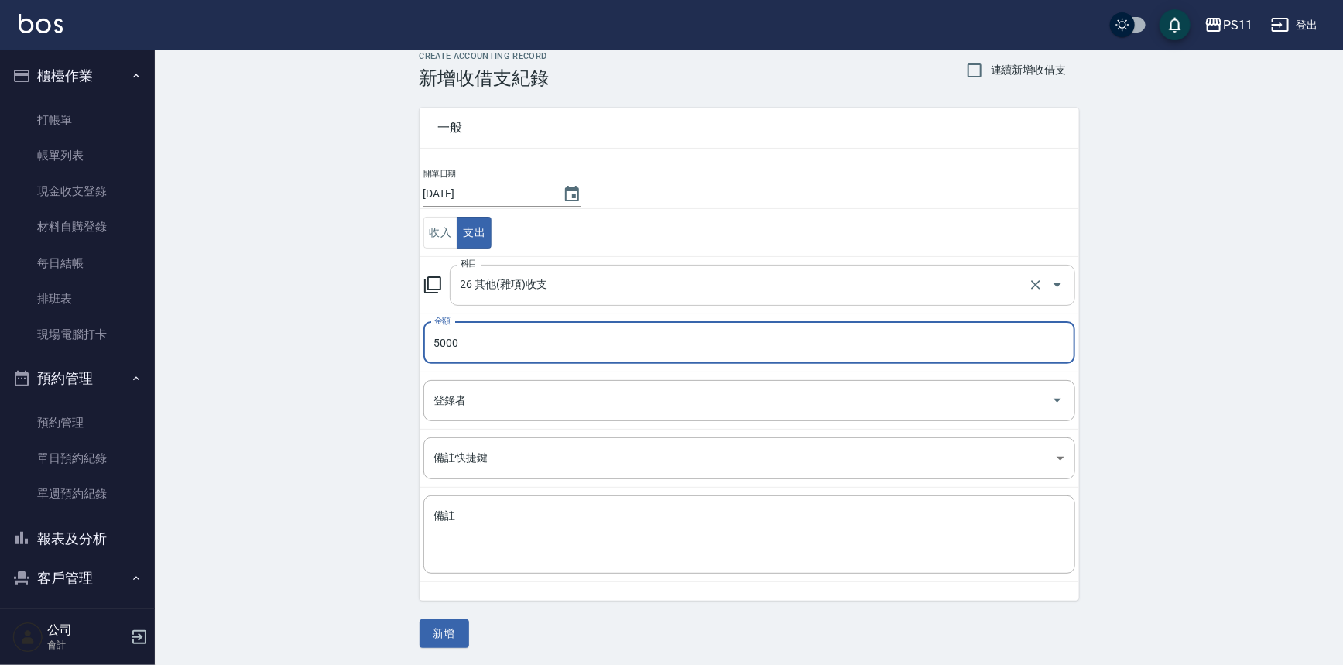
type input "5000"
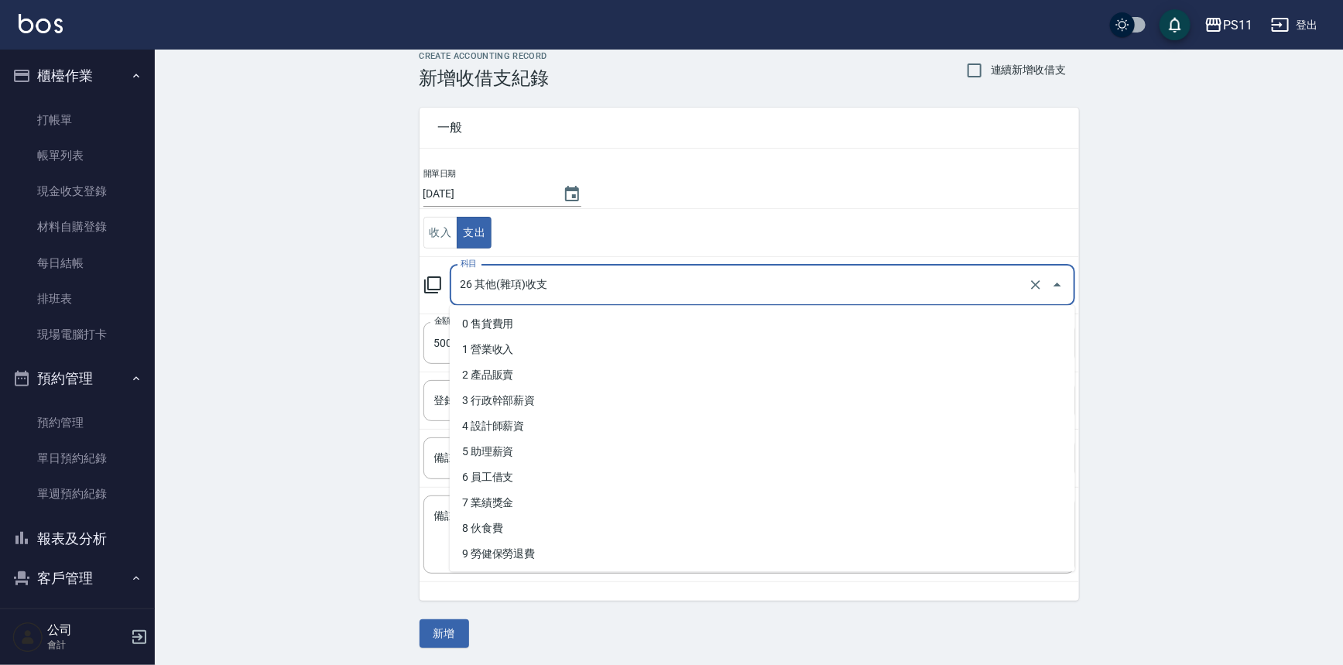
click at [574, 285] on input "26 其他(雜項)收支" at bounding box center [741, 285] width 568 height 27
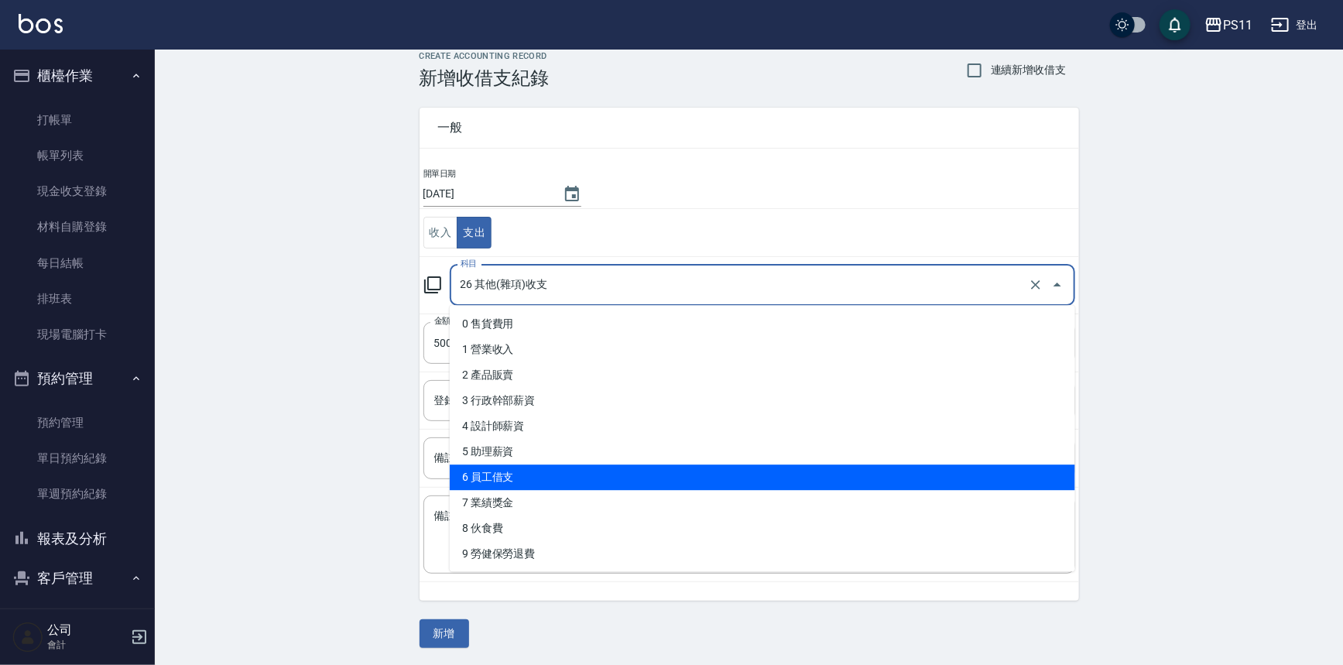
click at [601, 465] on li "6 員工借支" at bounding box center [763, 478] width 626 height 26
type input "6 員工借支"
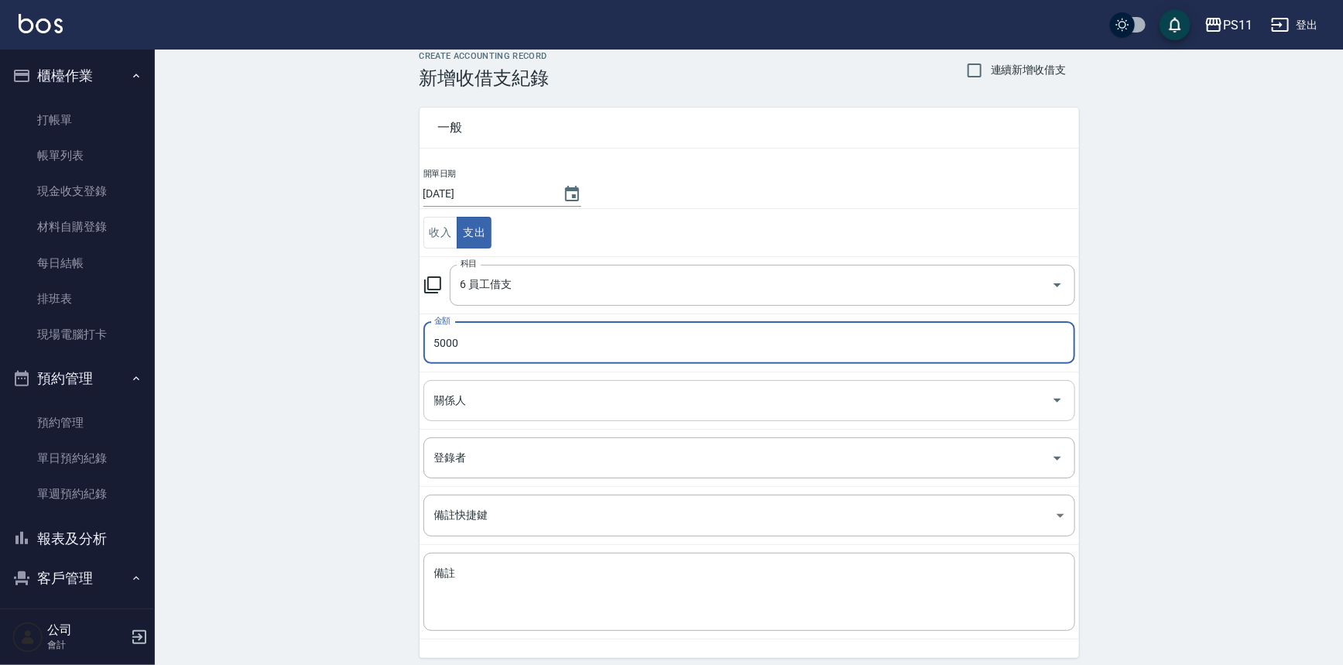
drag, startPoint x: 506, startPoint y: 403, endPoint x: 500, endPoint y: 383, distance: 20.3
click at [506, 403] on input "關係人" at bounding box center [738, 400] width 615 height 27
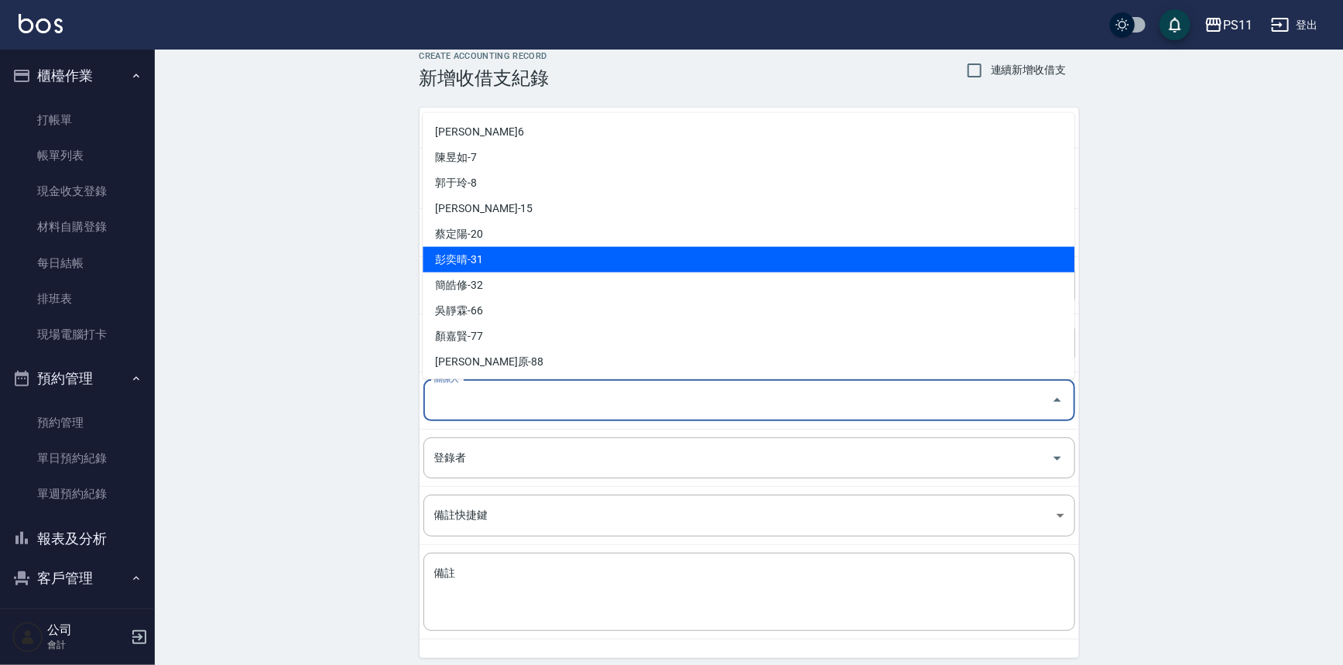
click at [531, 252] on li "彭奕晴-31" at bounding box center [749, 260] width 652 height 26
type input "彭奕晴-31"
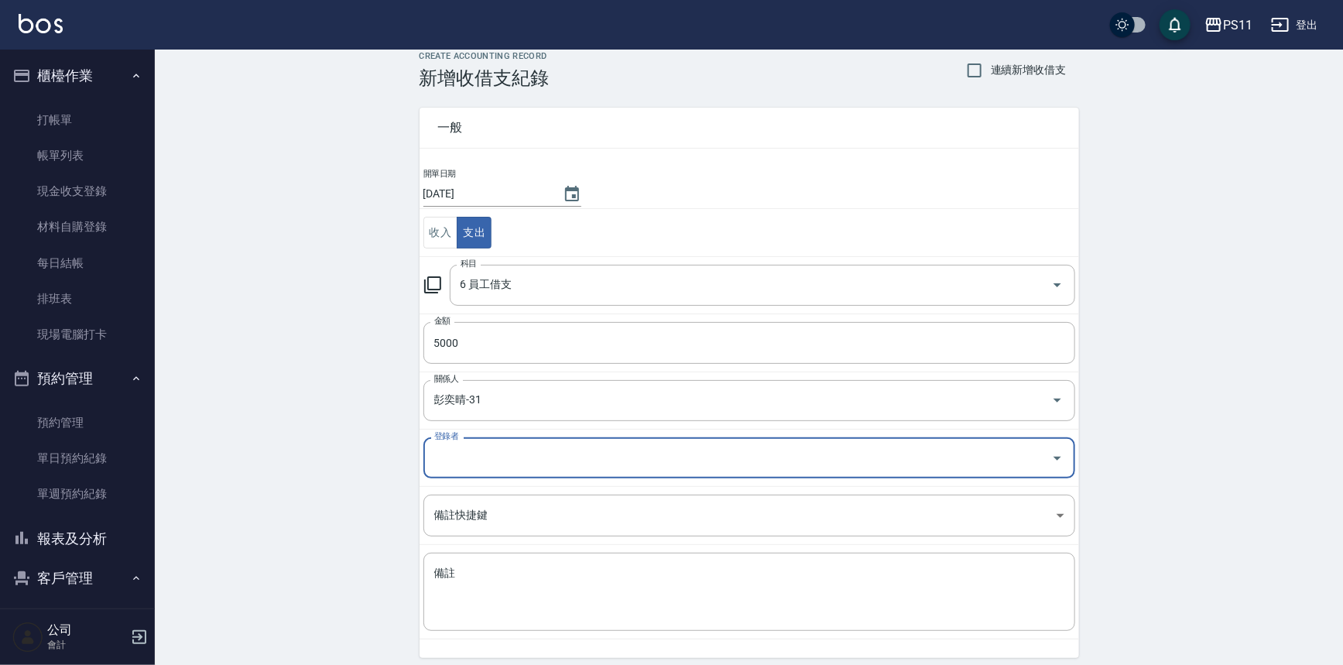
click at [533, 461] on input "登錄者" at bounding box center [738, 457] width 615 height 27
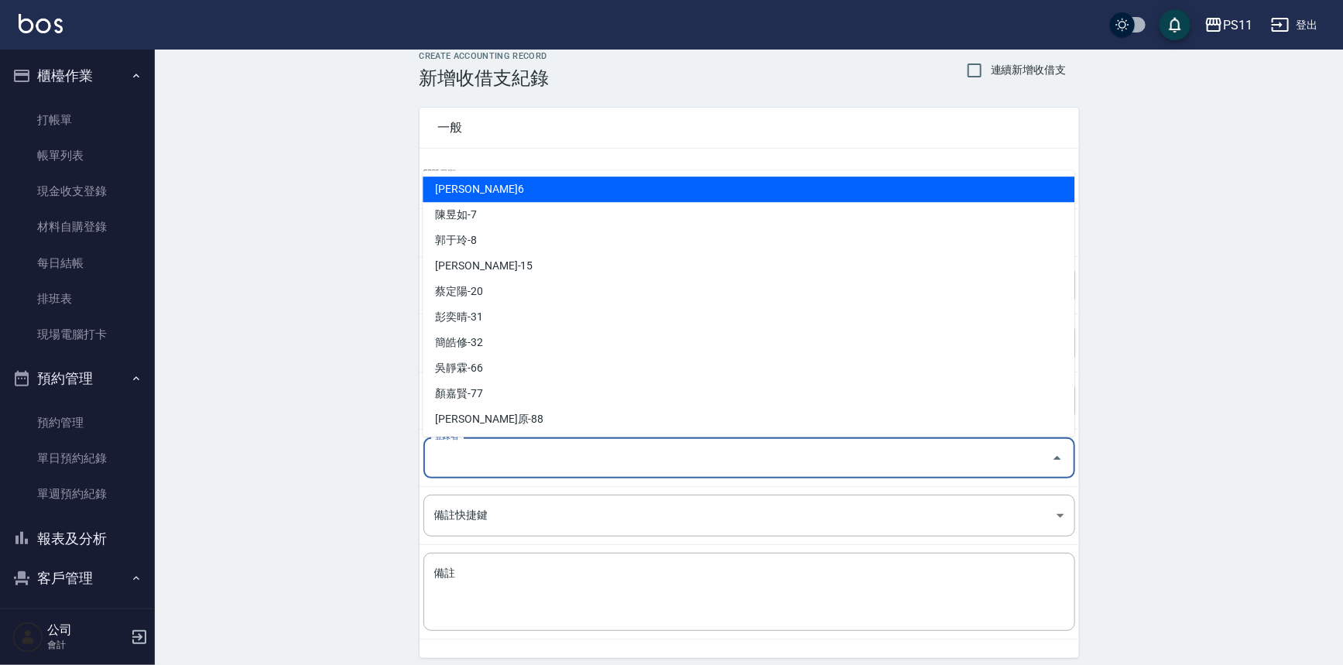
click at [523, 197] on li "[PERSON_NAME]6" at bounding box center [749, 190] width 652 height 26
type input "[PERSON_NAME]6"
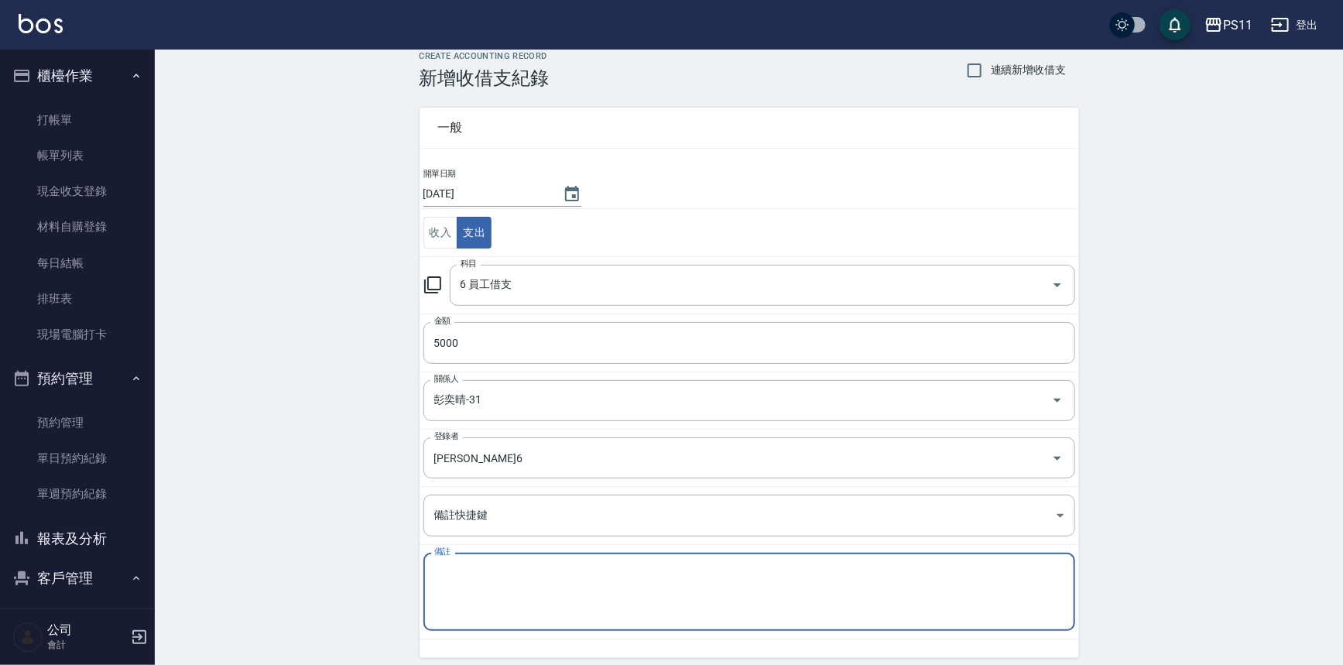
click at [536, 583] on textarea "備註" at bounding box center [749, 592] width 630 height 53
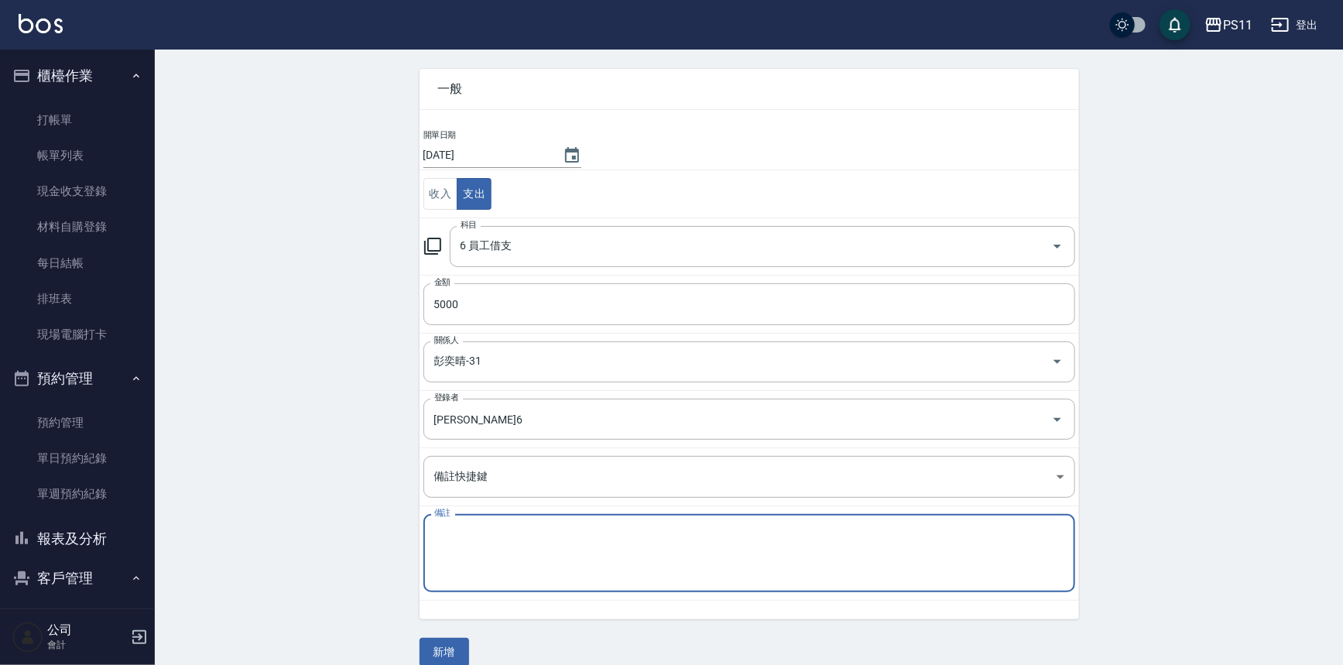
scroll to position [74, 0]
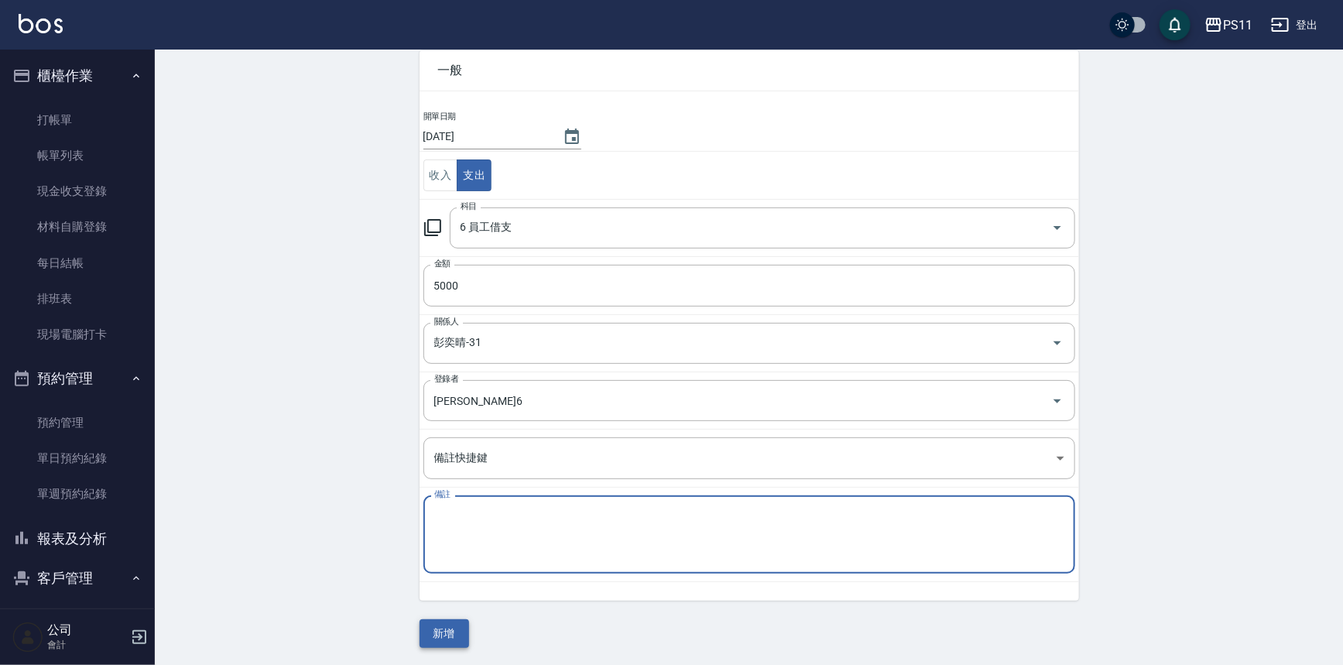
click at [443, 630] on button "新增" at bounding box center [445, 633] width 50 height 29
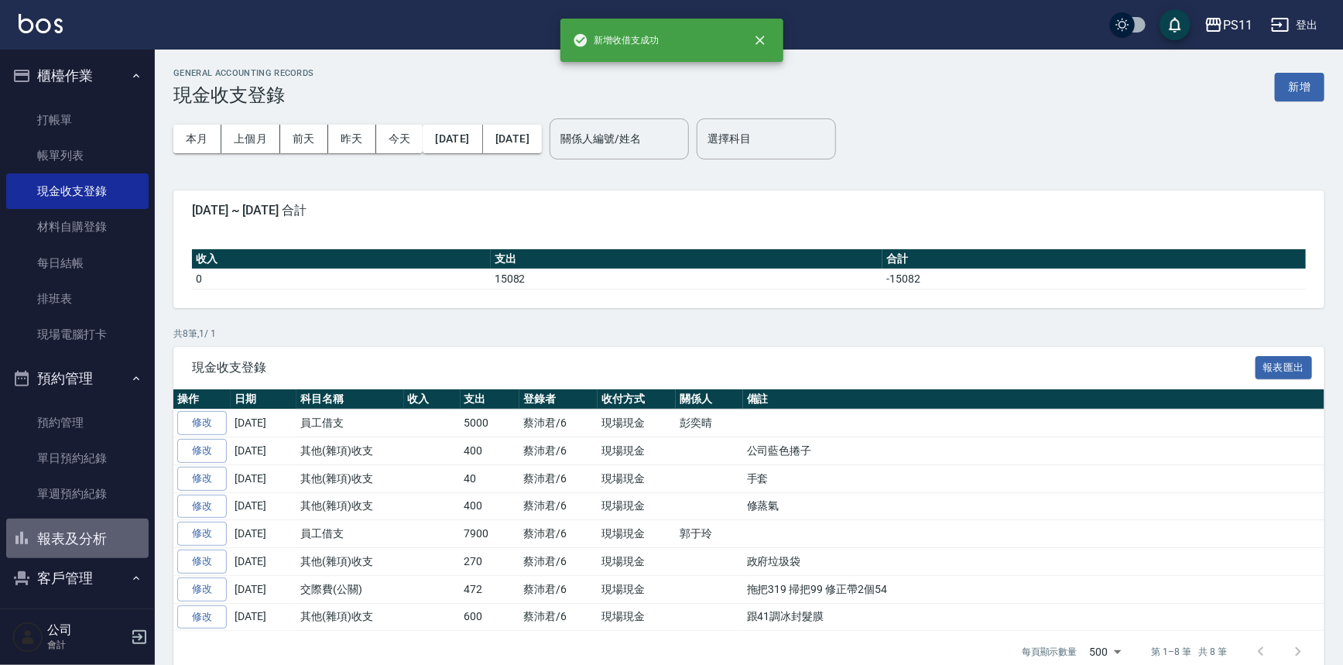
click at [124, 547] on button "報表及分析" at bounding box center [77, 539] width 142 height 40
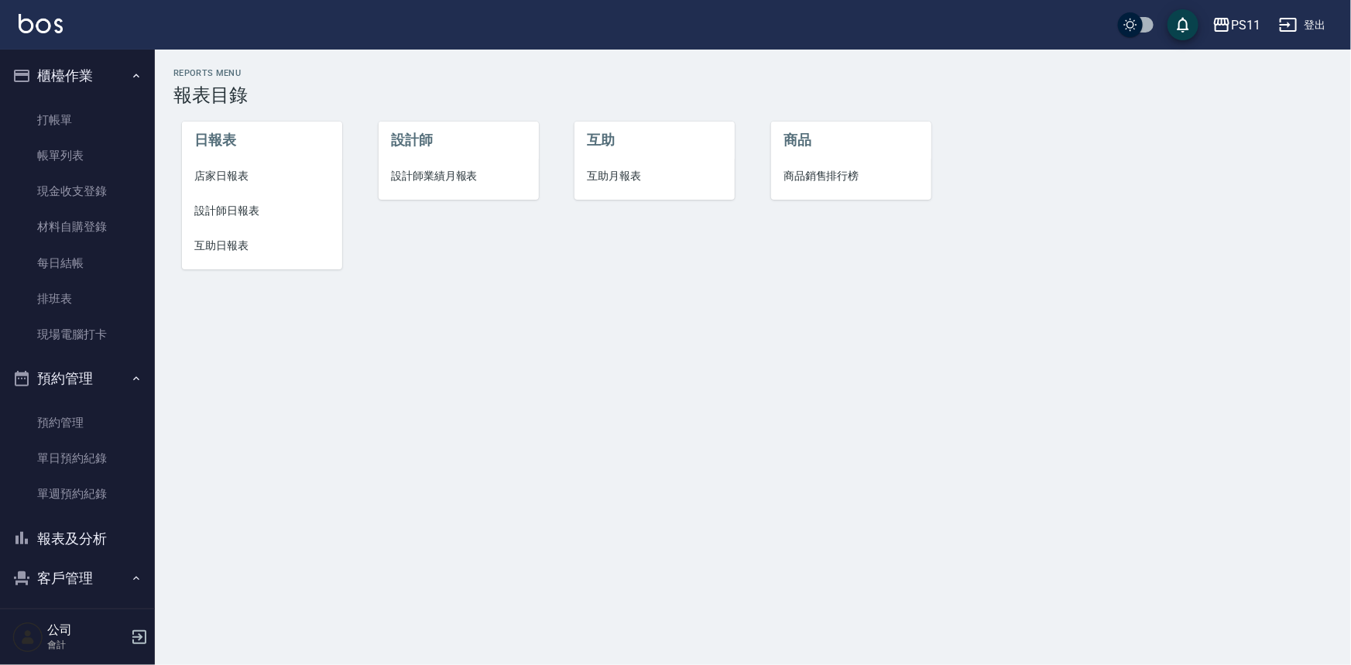
click at [250, 215] on span "設計師日報表" at bounding box center [262, 211] width 136 height 16
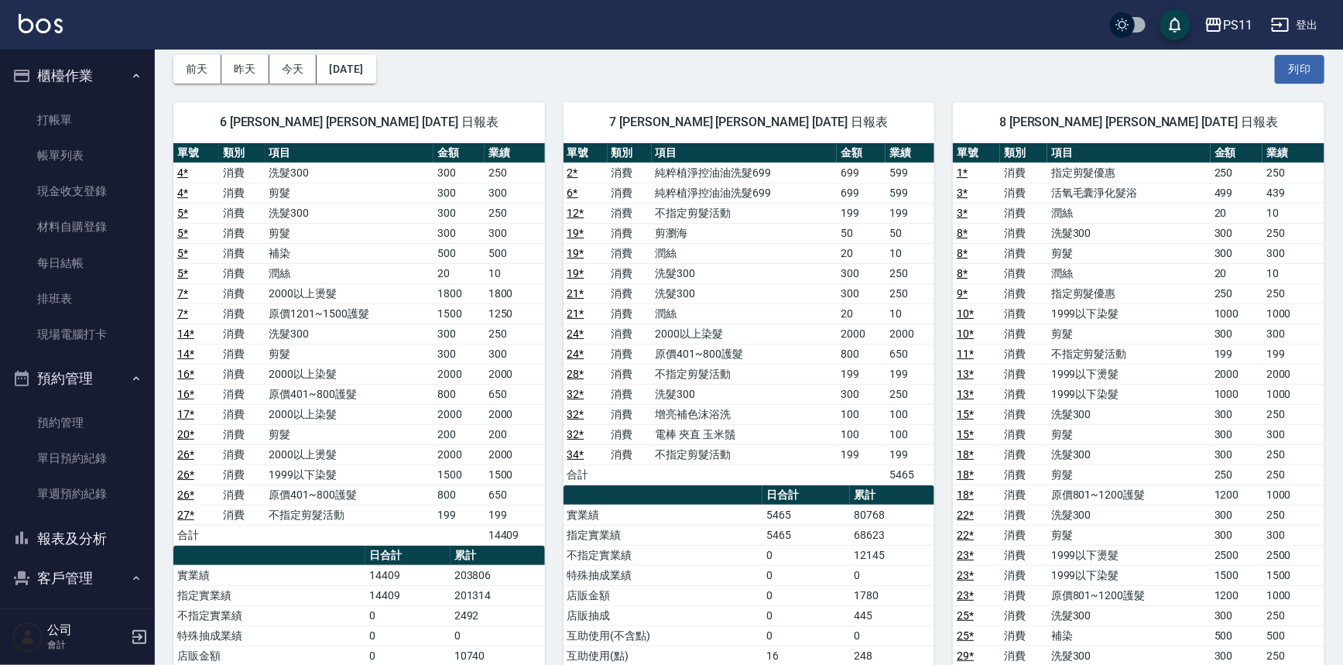
scroll to position [70, 0]
click at [26, 550] on button "報表及分析" at bounding box center [77, 539] width 142 height 40
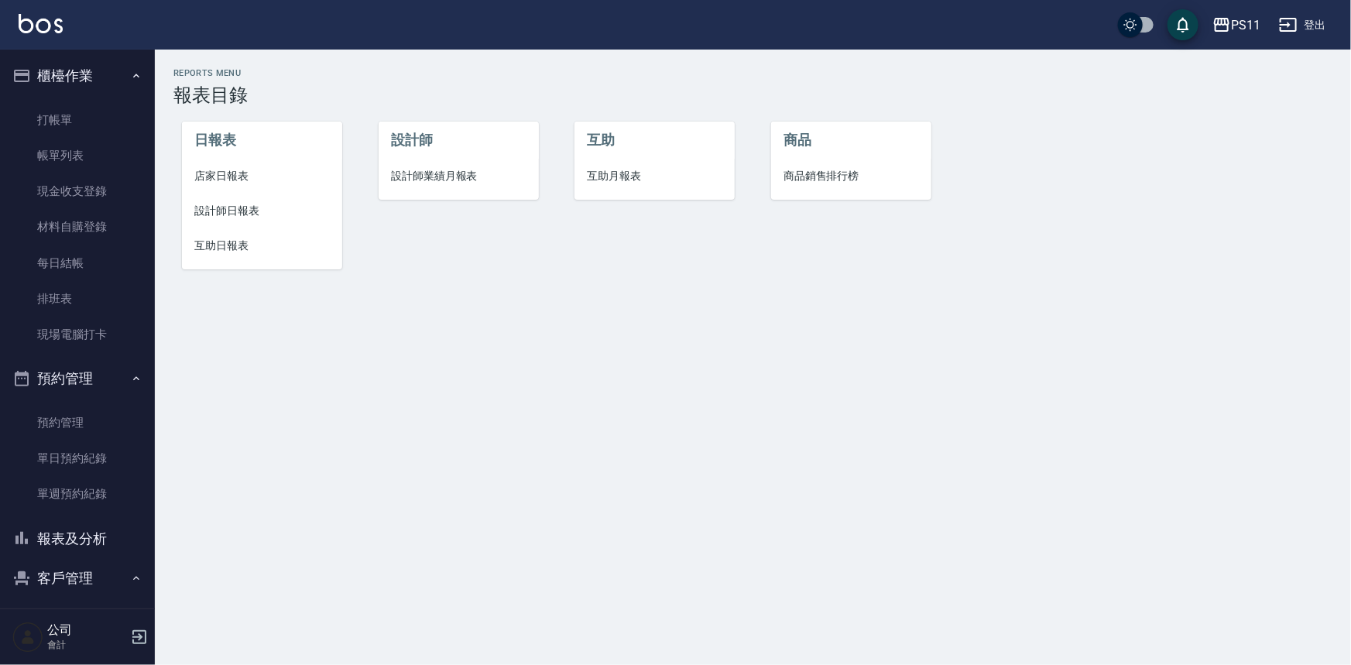
click at [225, 175] on span "店家日報表" at bounding box center [262, 176] width 136 height 16
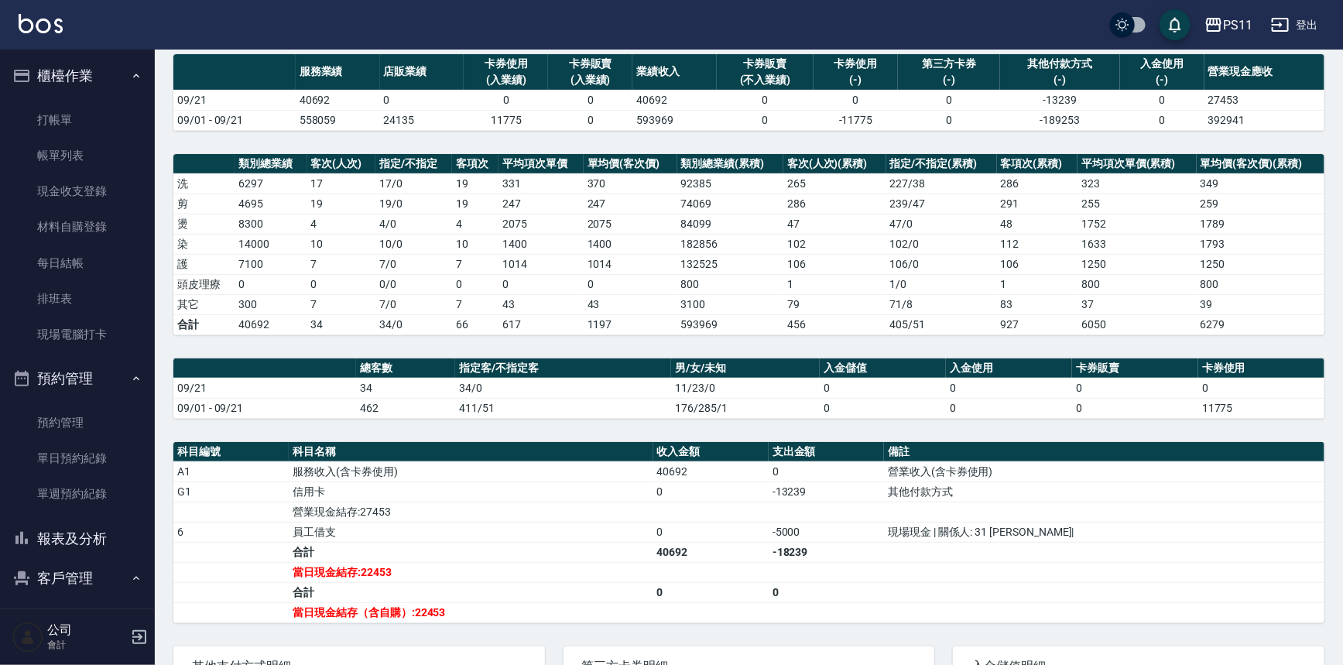
scroll to position [140, 0]
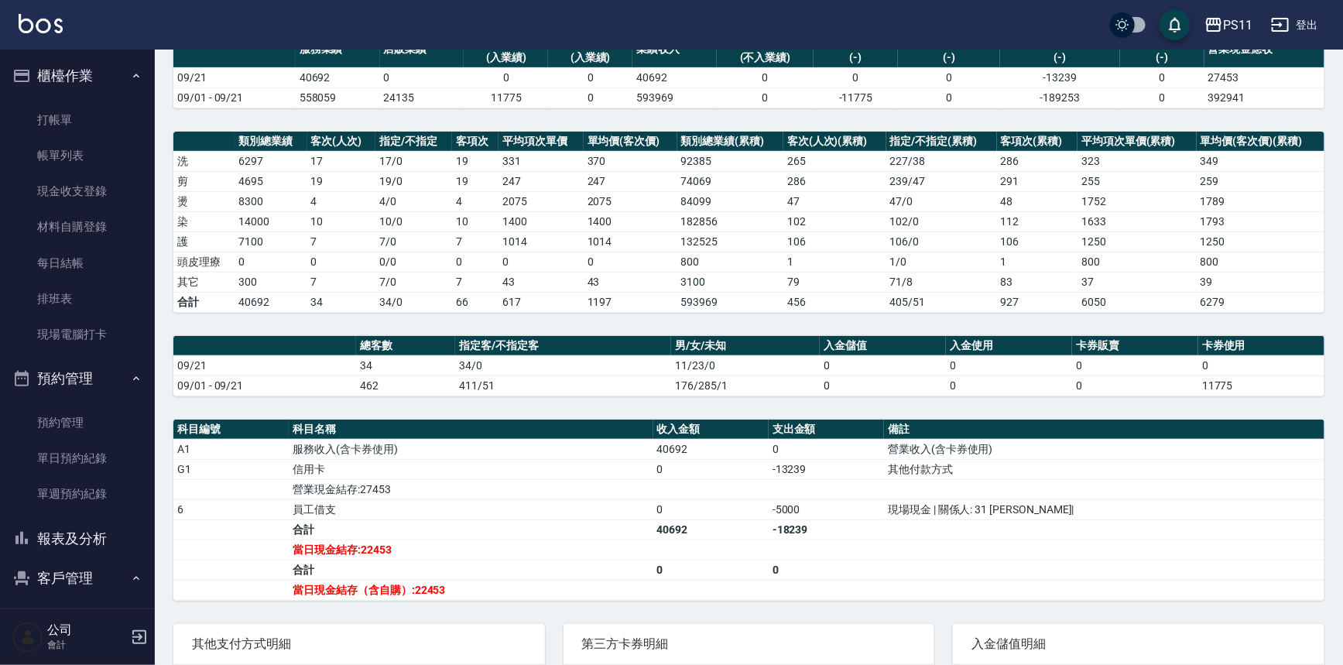
click at [81, 540] on button "報表及分析" at bounding box center [77, 539] width 142 height 40
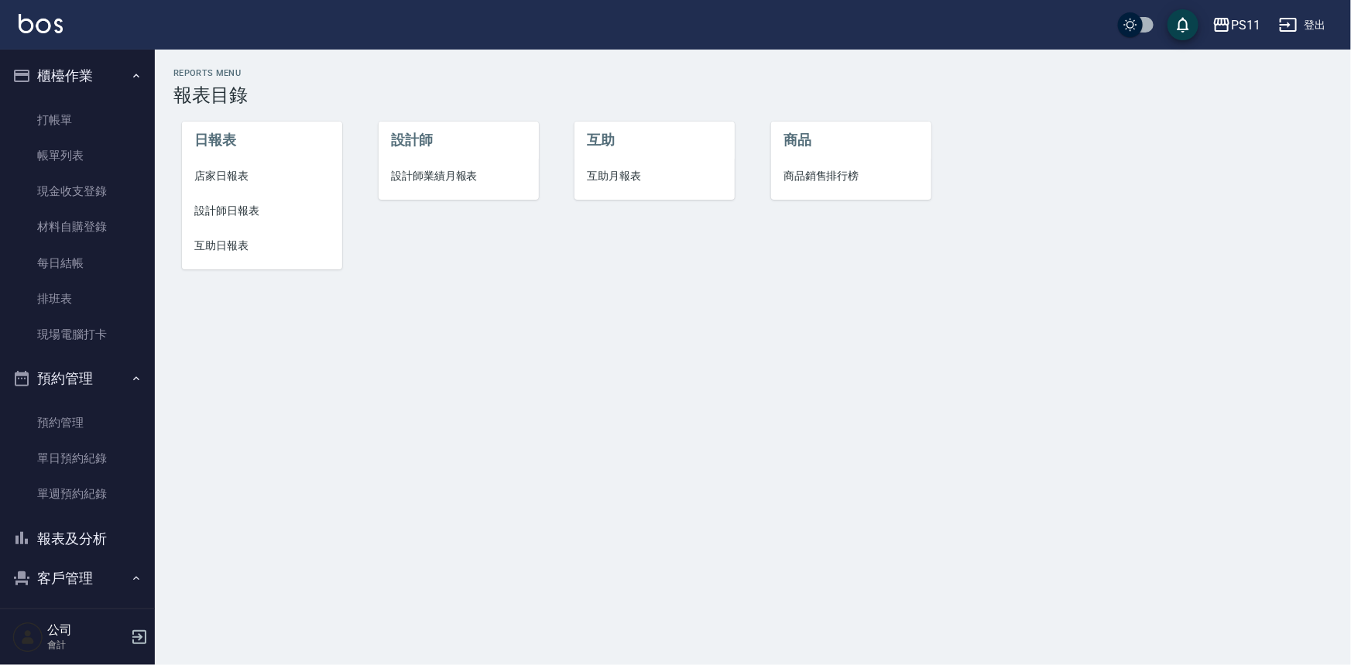
click at [211, 208] on span "設計師日報表" at bounding box center [262, 211] width 136 height 16
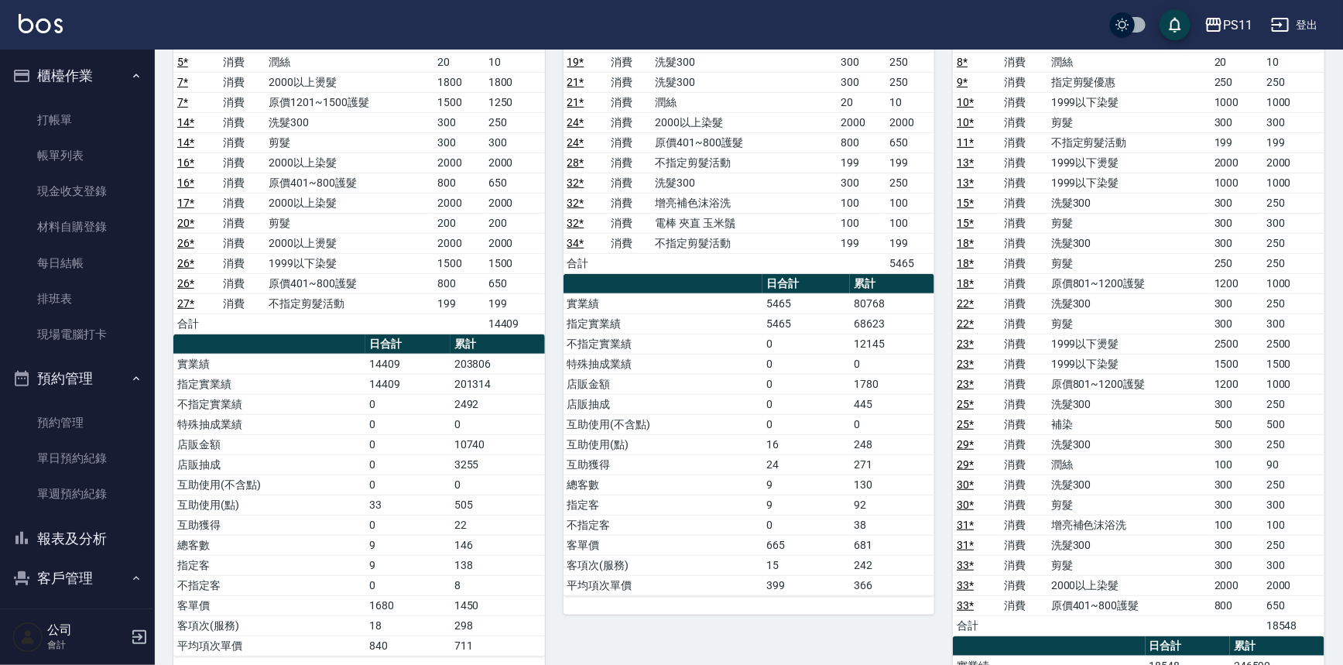
scroll to position [211, 0]
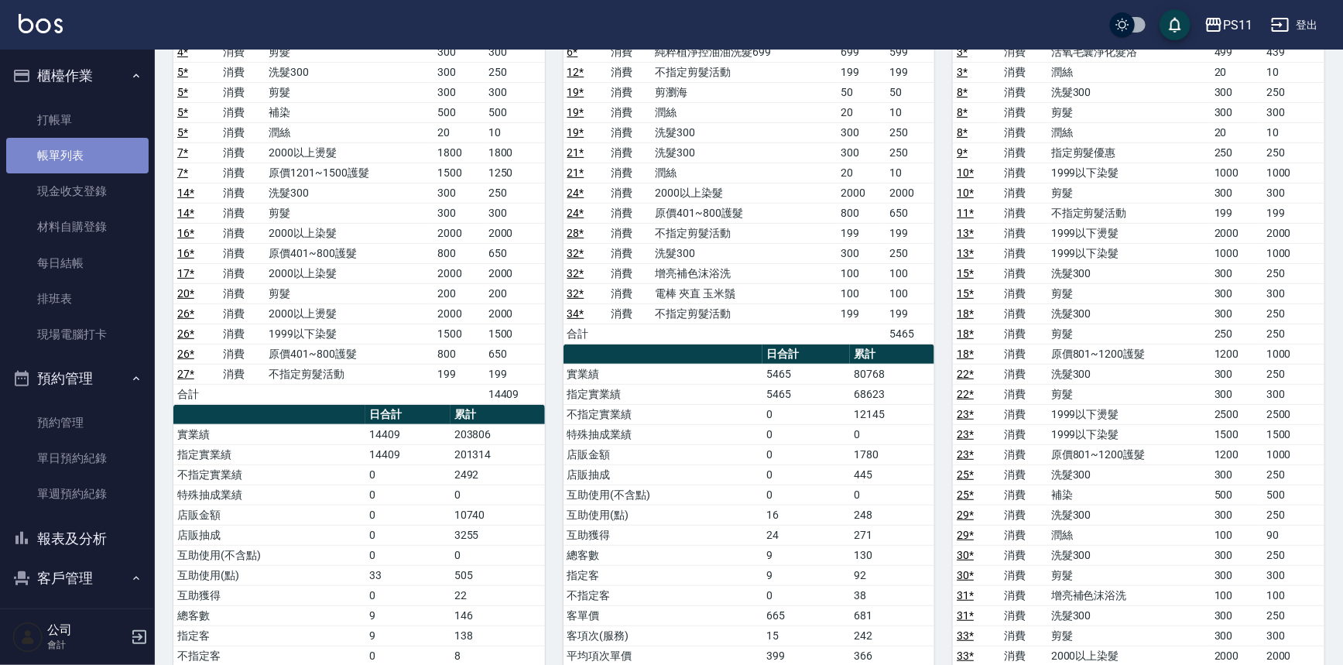
click at [98, 163] on link "帳單列表" at bounding box center [77, 156] width 142 height 36
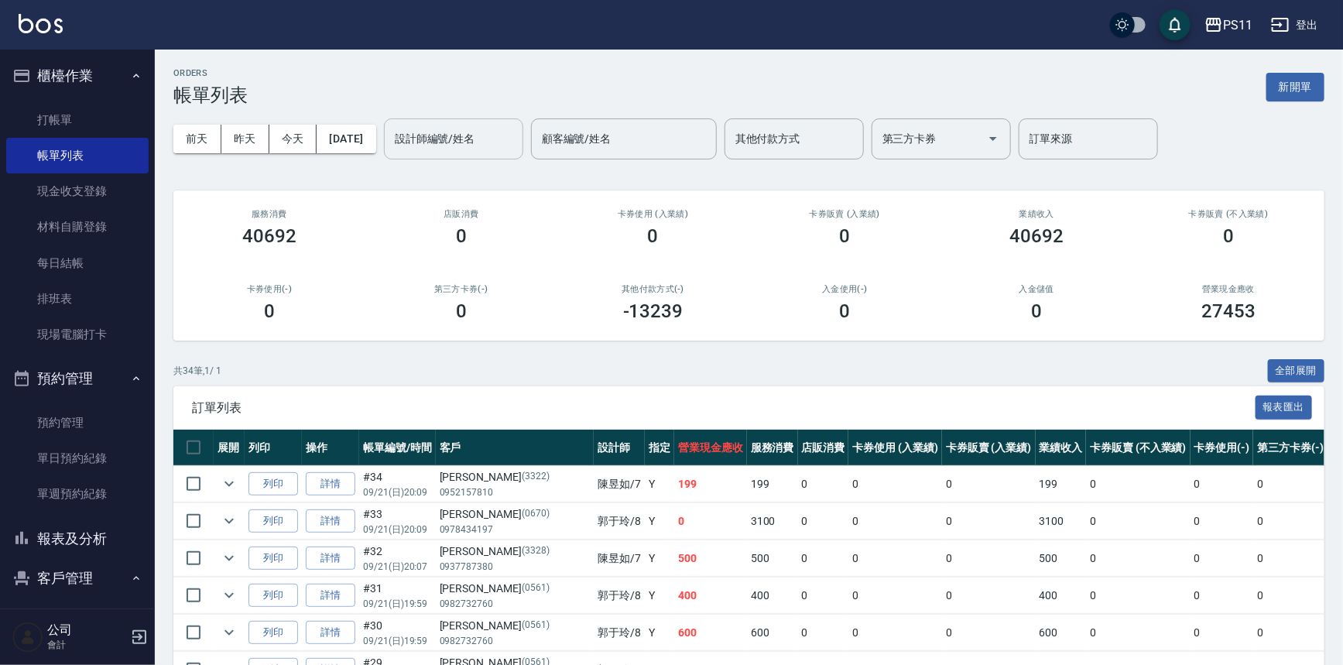
click at [437, 127] on input "設計師編號/姓名" at bounding box center [453, 138] width 125 height 27
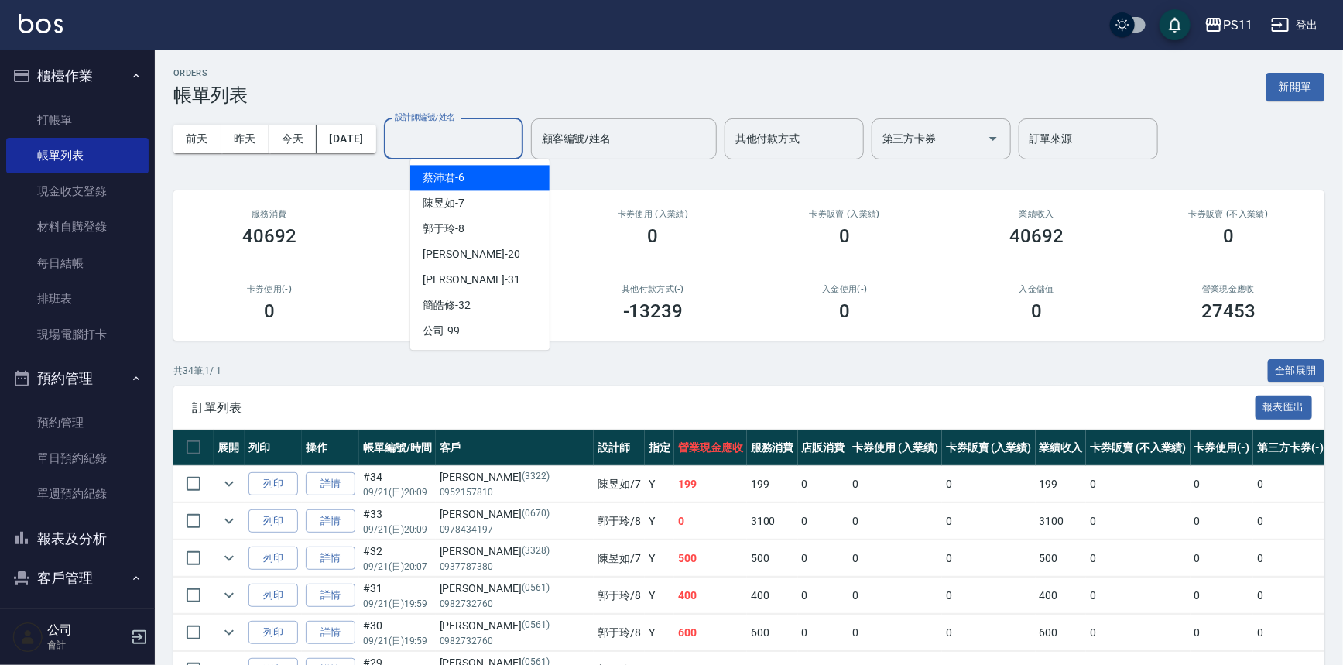
click at [459, 184] on span "[PERSON_NAME]6" at bounding box center [444, 178] width 42 height 16
type input "[PERSON_NAME]6"
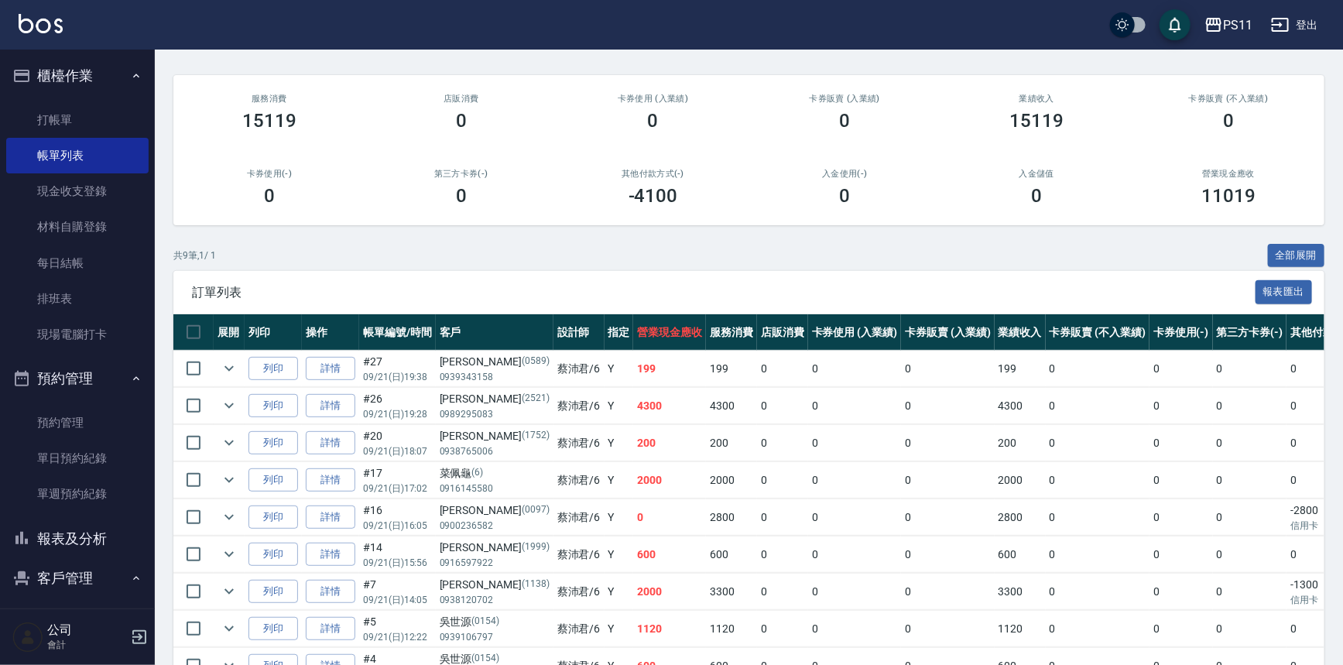
scroll to position [140, 0]
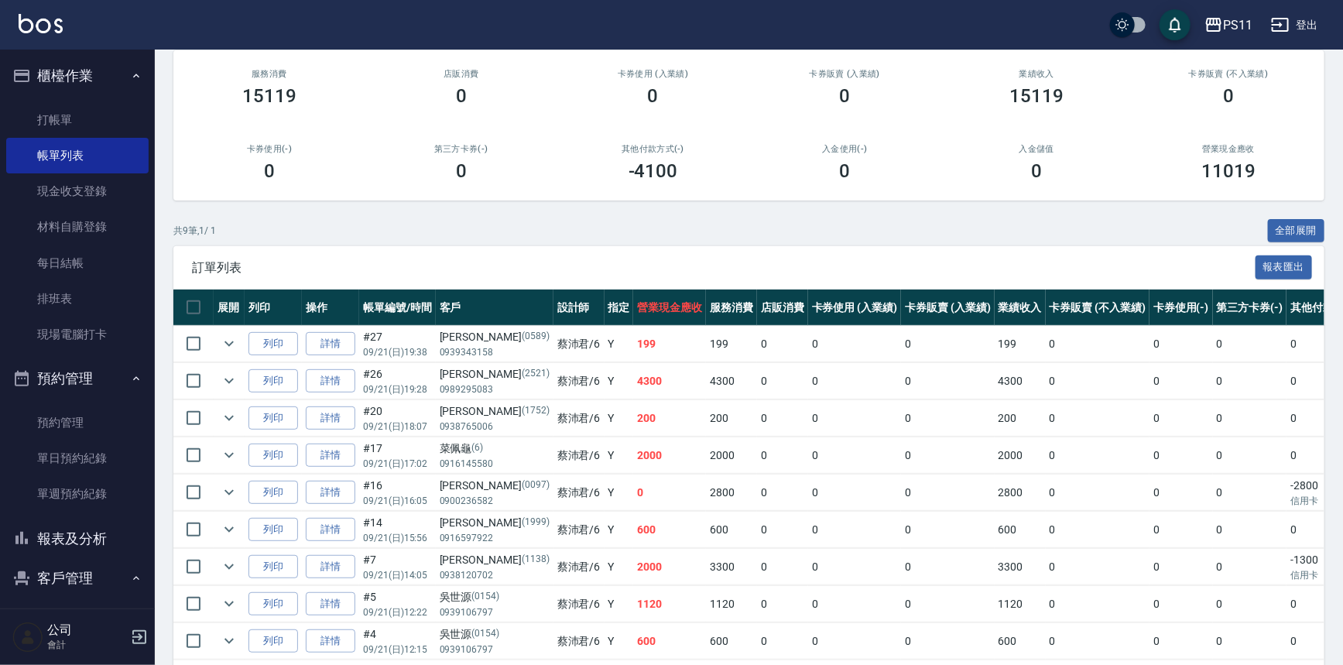
click at [63, 538] on button "報表及分析" at bounding box center [77, 539] width 142 height 40
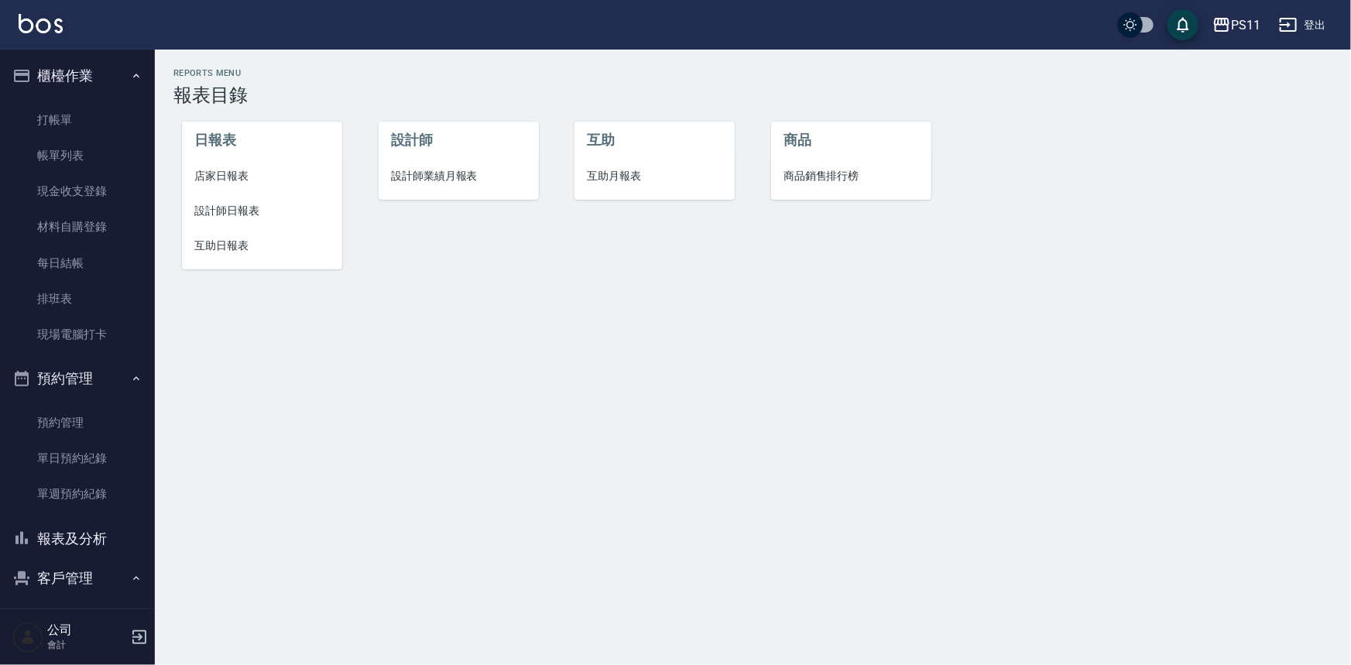
click at [201, 201] on li "設計師日報表" at bounding box center [262, 211] width 160 height 35
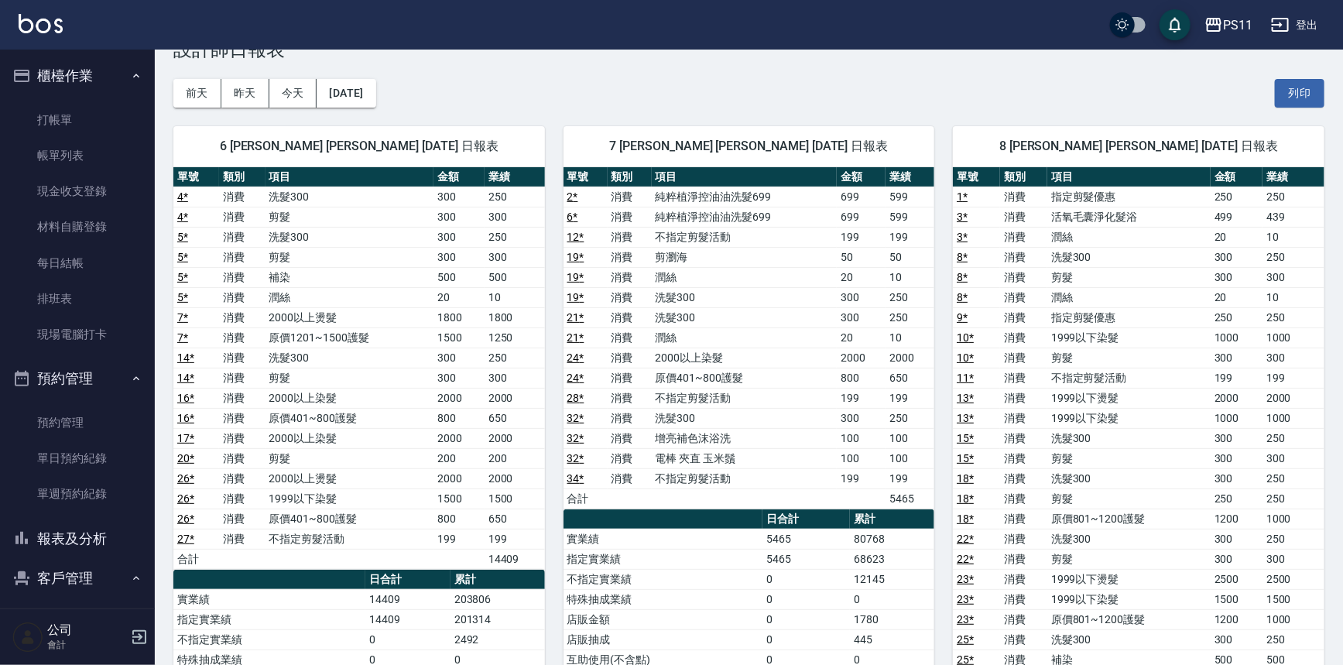
scroll to position [70, 0]
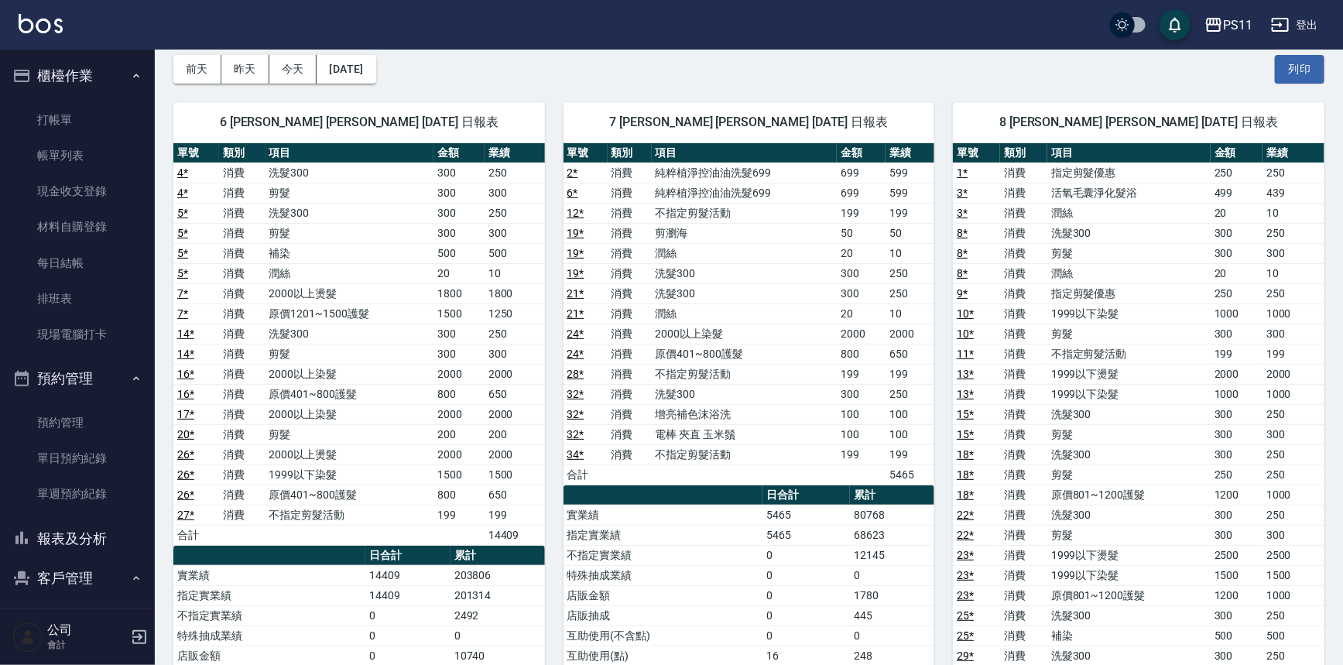
click at [94, 539] on button "報表及分析" at bounding box center [77, 539] width 142 height 40
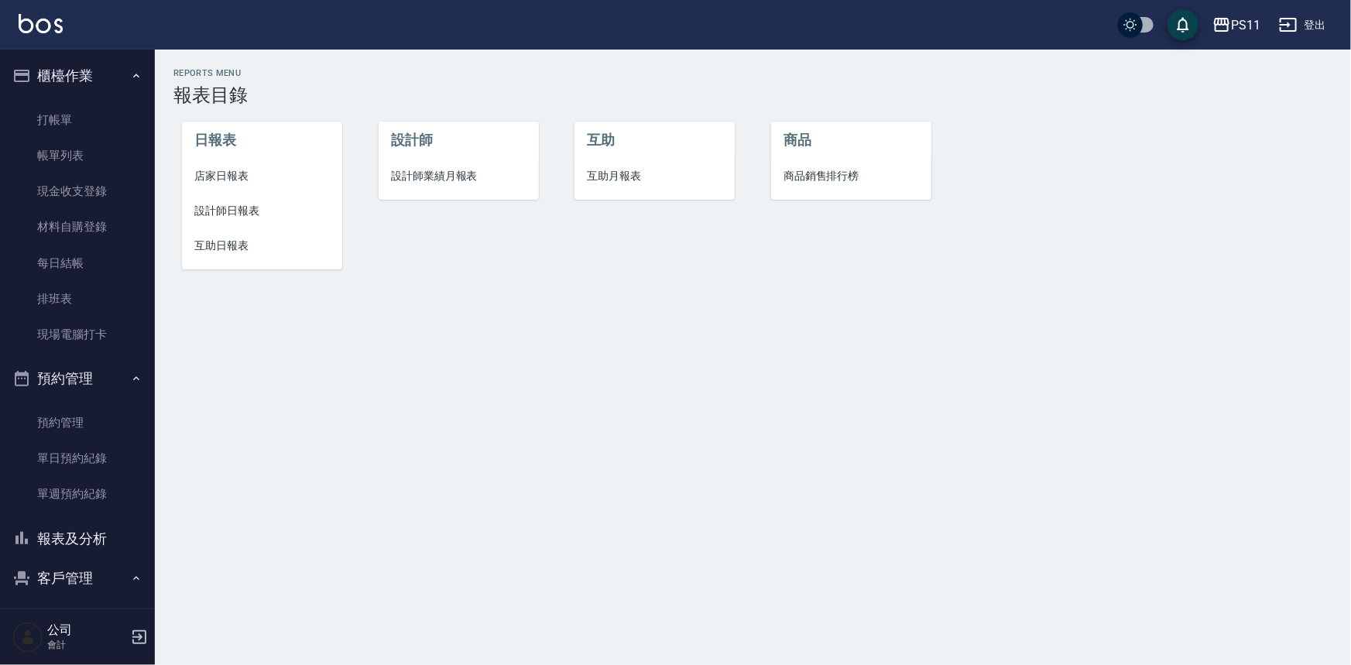
click at [234, 181] on span "店家日報表" at bounding box center [262, 176] width 136 height 16
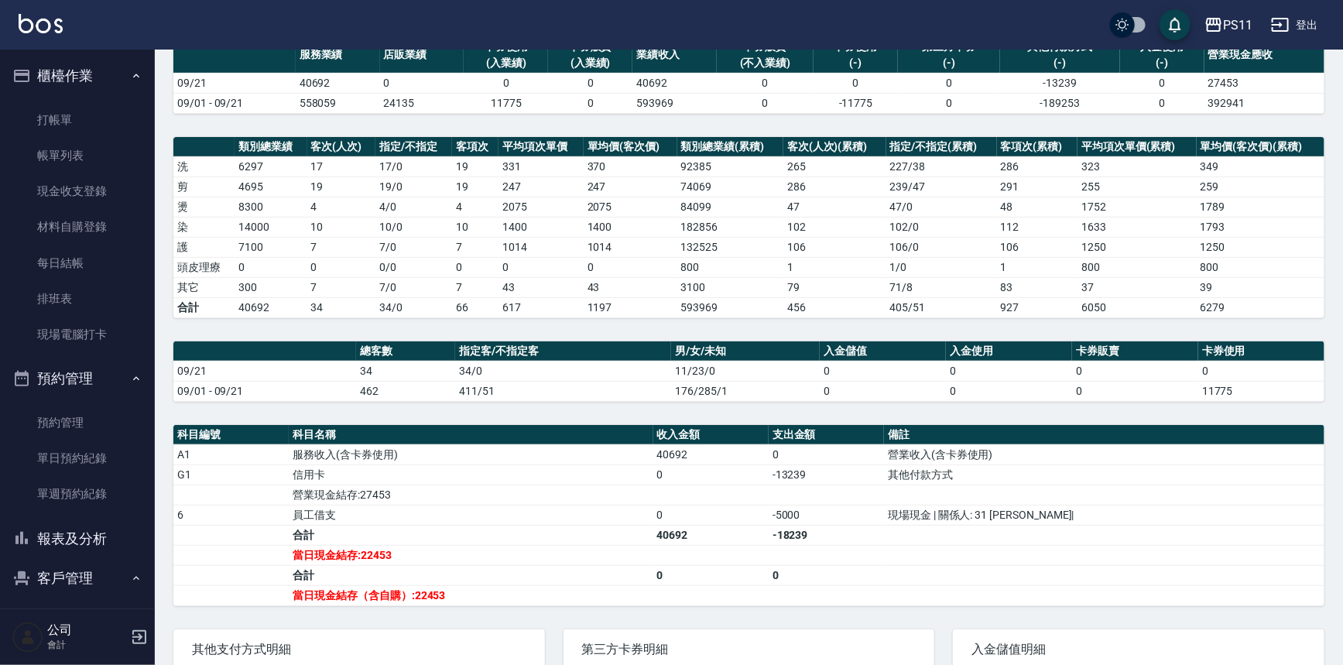
scroll to position [140, 0]
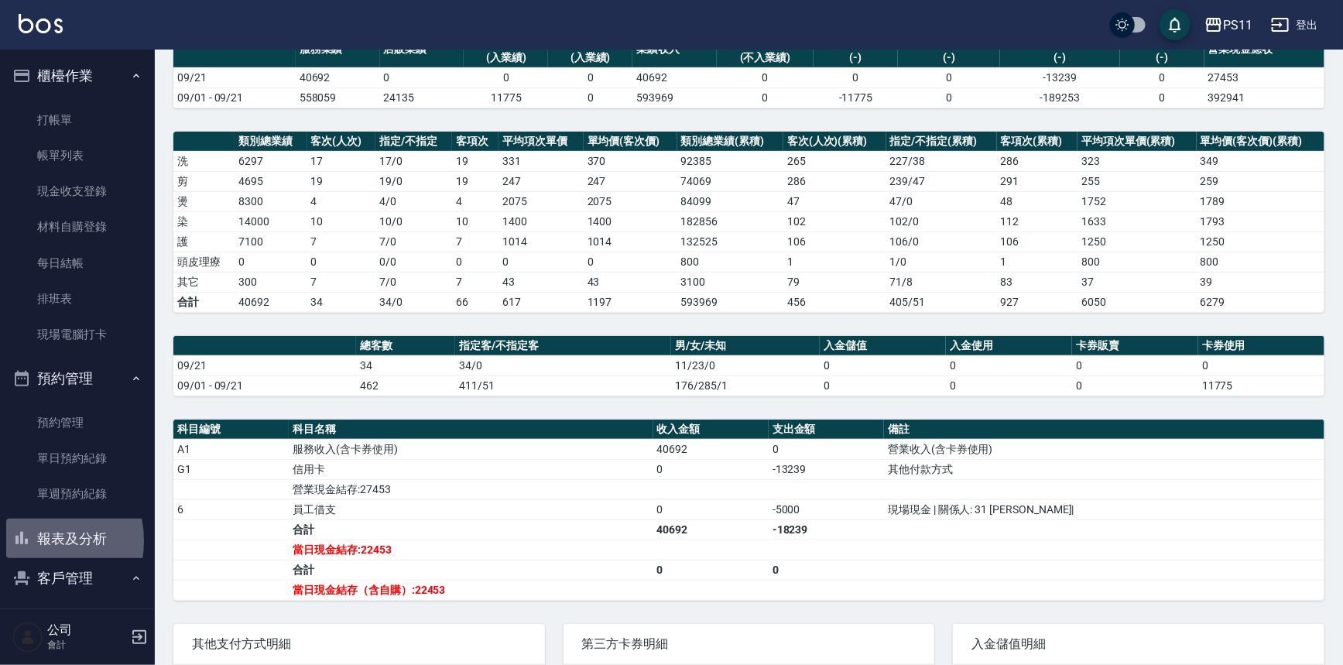
click at [30, 540] on icon "button" at bounding box center [21, 538] width 19 height 19
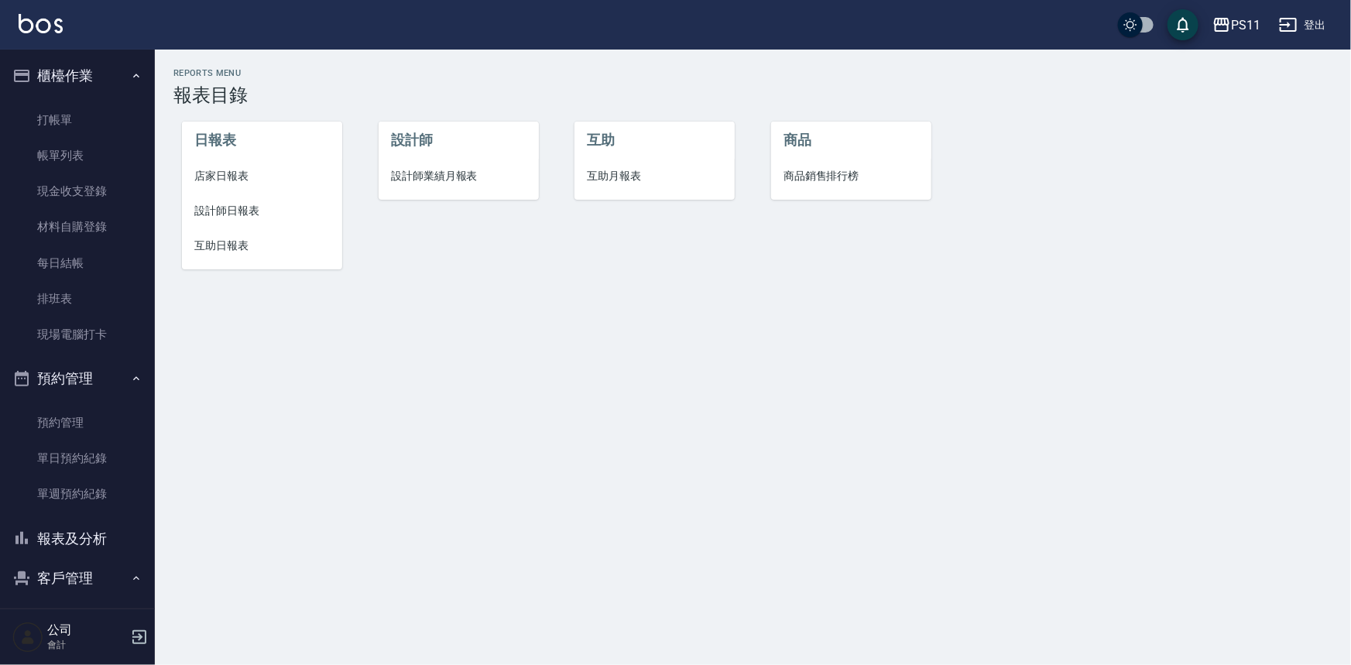
click at [260, 209] on span "設計師日報表" at bounding box center [262, 211] width 136 height 16
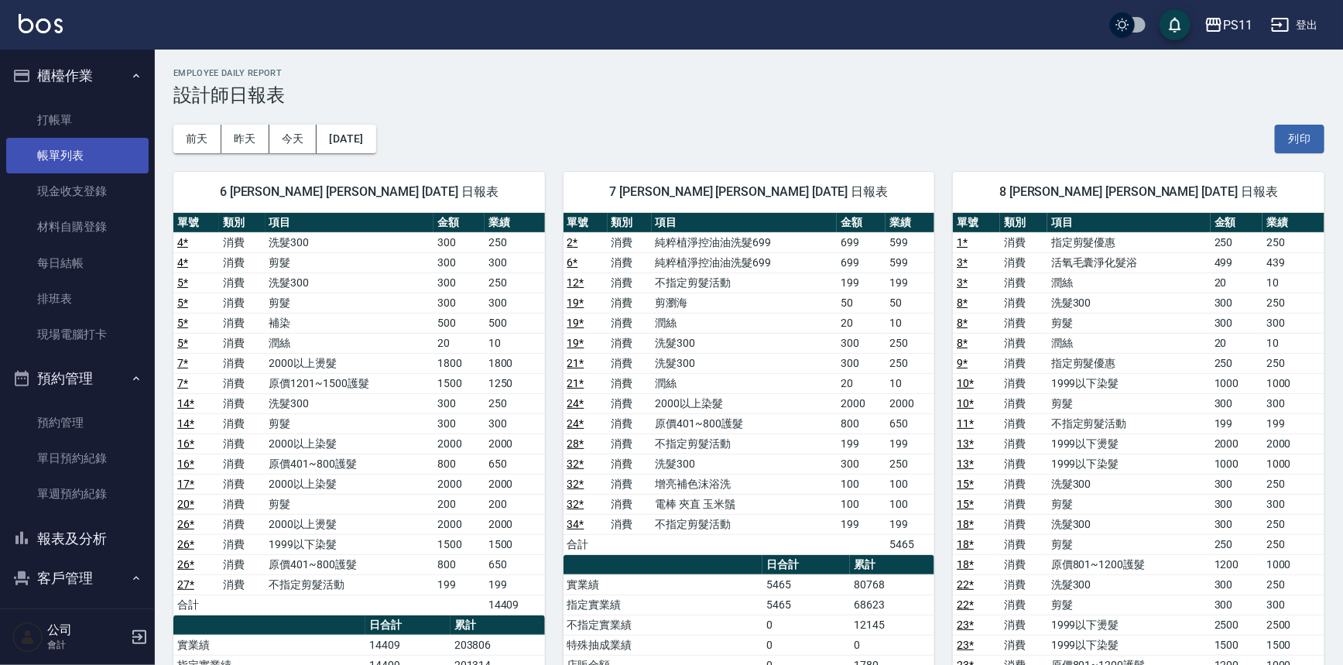
click at [55, 143] on link "帳單列表" at bounding box center [77, 156] width 142 height 36
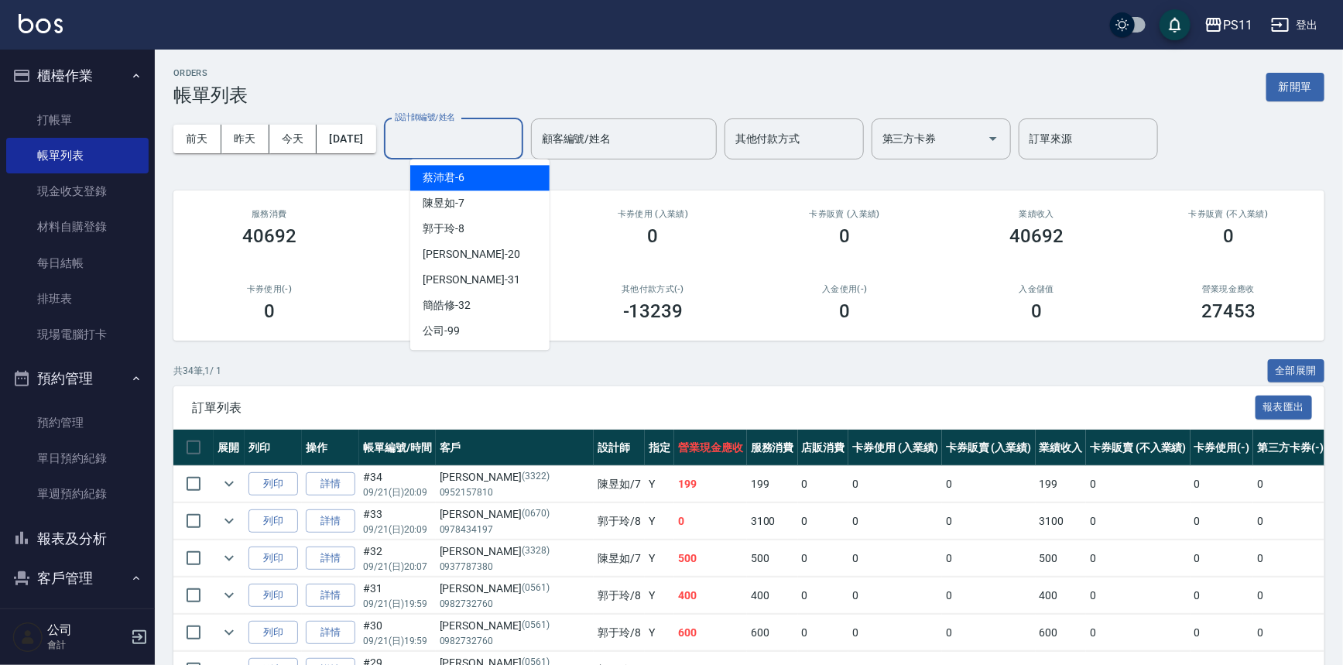
click at [437, 128] on input "設計師編號/姓名" at bounding box center [453, 138] width 125 height 27
click at [436, 178] on span "[PERSON_NAME]6" at bounding box center [444, 178] width 42 height 16
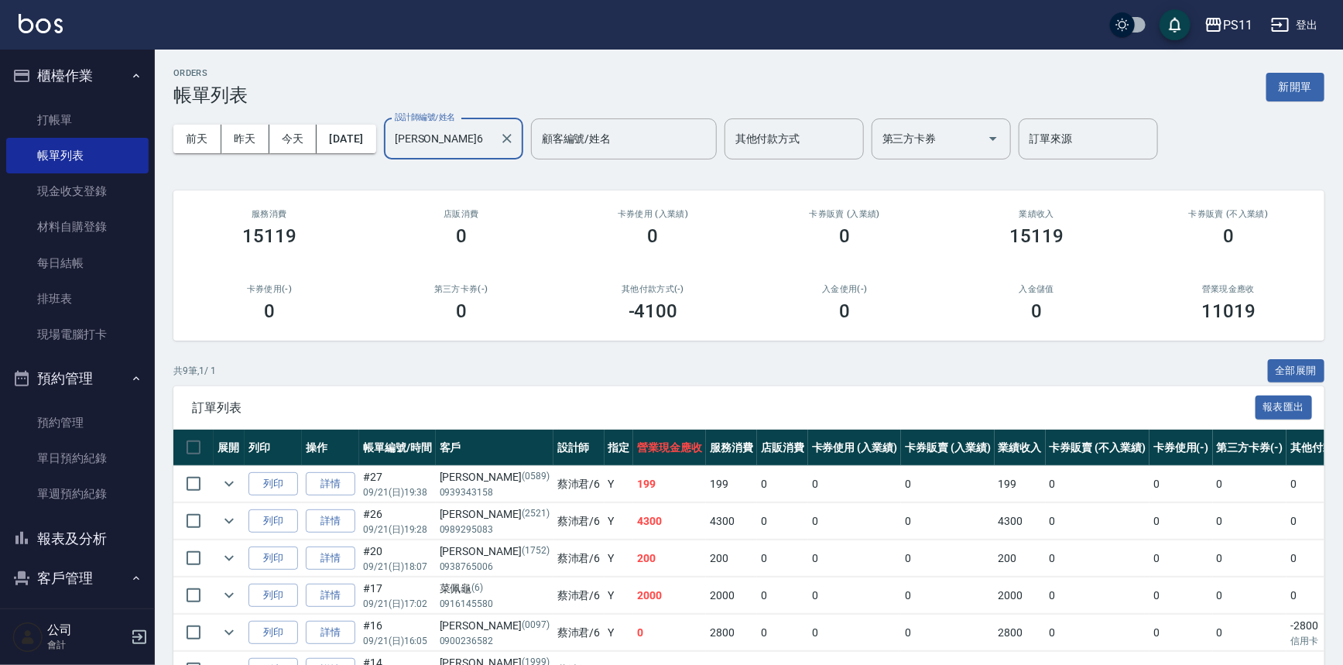
click at [472, 142] on input "[PERSON_NAME]6" at bounding box center [442, 138] width 102 height 27
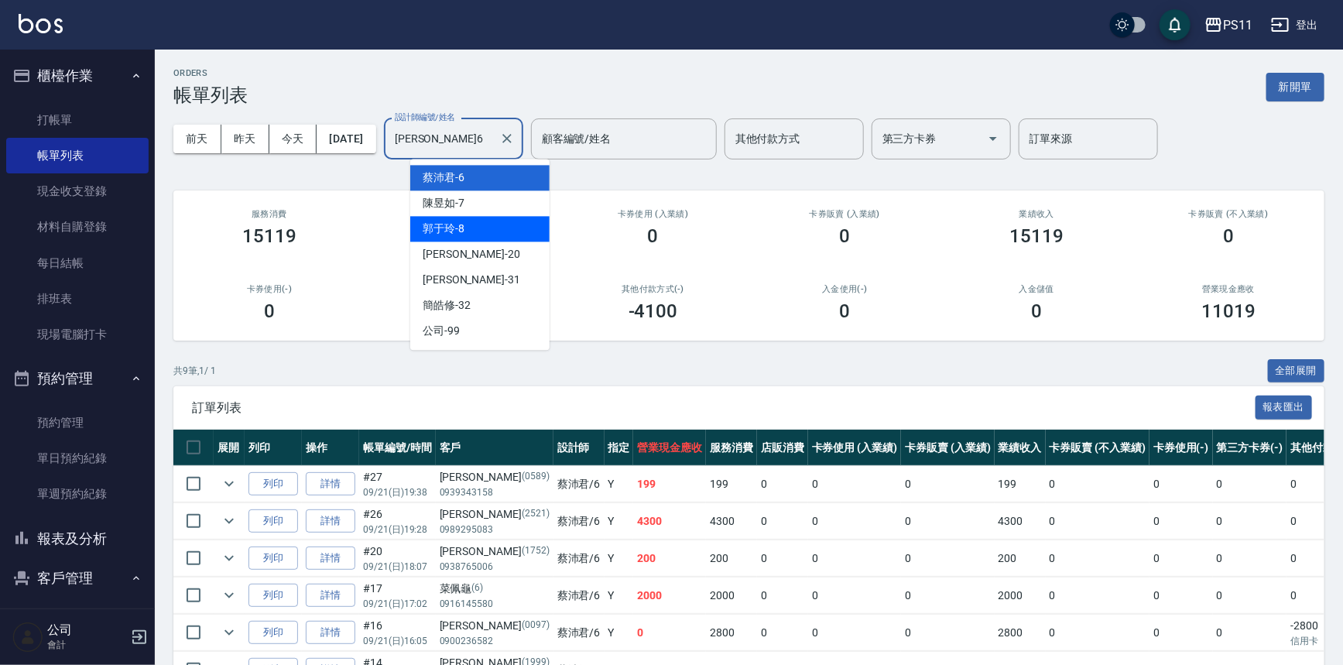
click at [479, 223] on div "郭于玲 -8" at bounding box center [479, 229] width 139 height 26
type input "郭于玲-8"
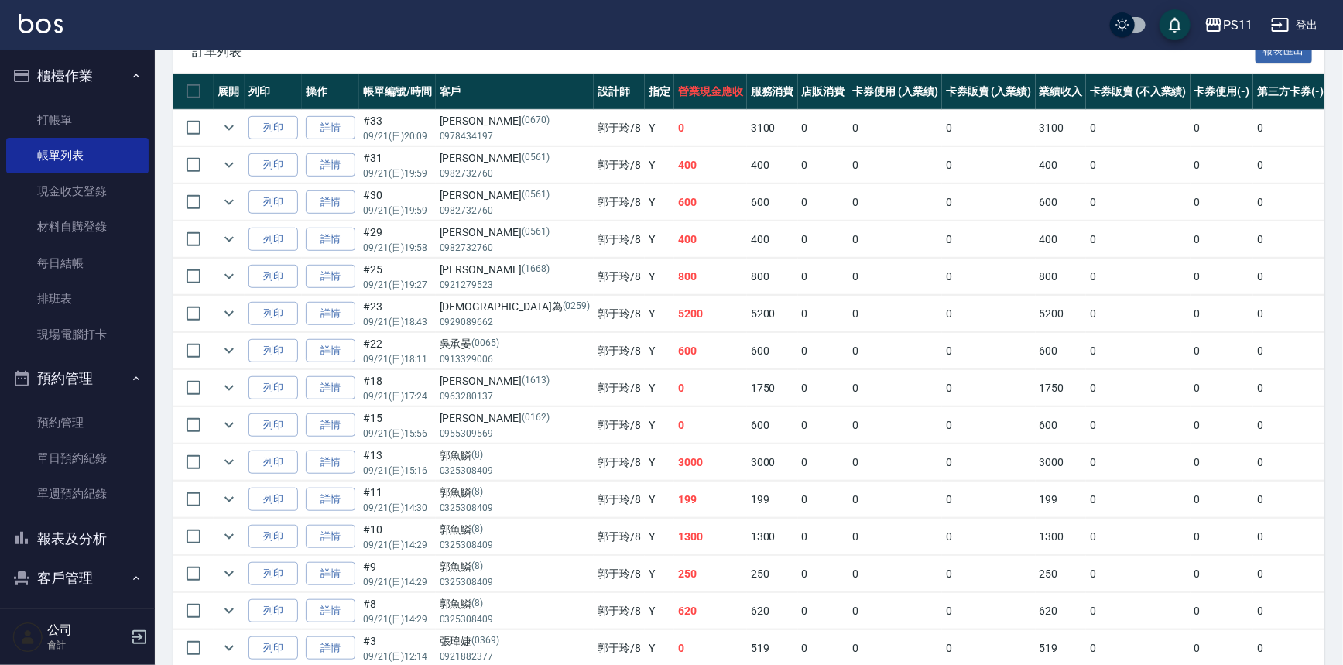
scroll to position [463, 0]
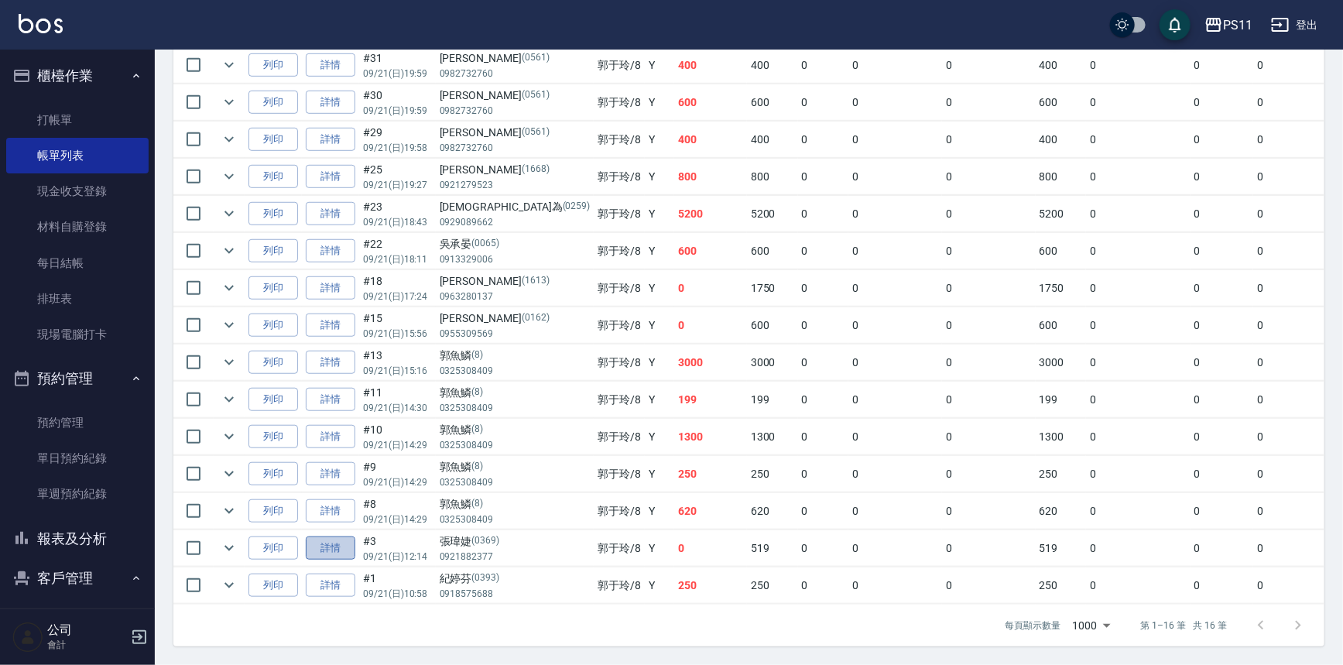
click at [326, 537] on link "詳情" at bounding box center [331, 549] width 50 height 24
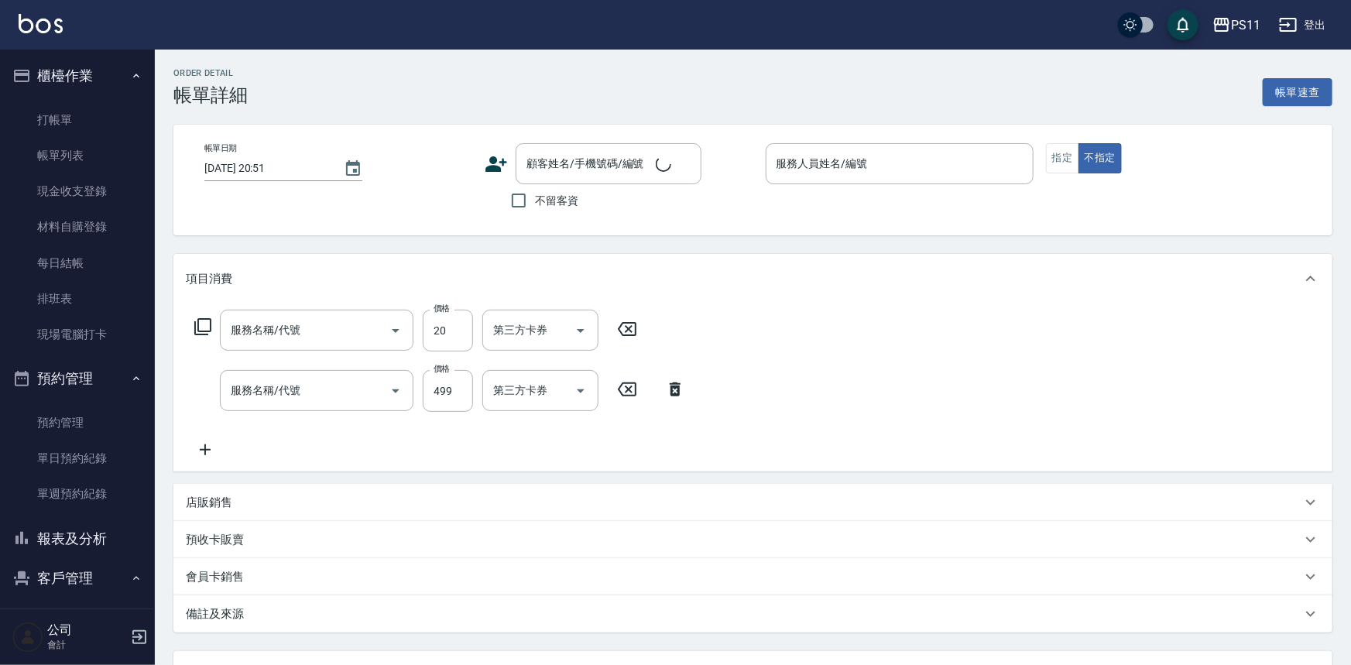
type input "[DATE] 12:14"
type input "郭于玲-8"
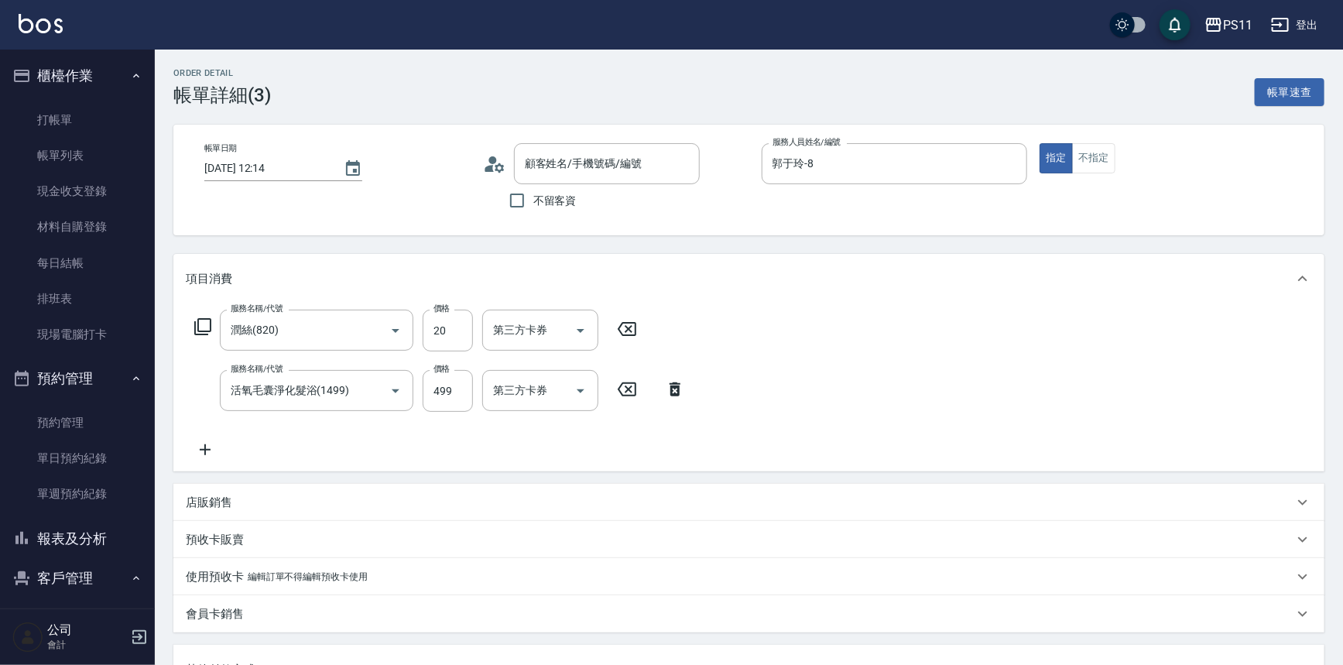
type input "潤絲(820)"
type input "活氧毛囊淨化髮浴(1499)"
type input "[PERSON_NAME]/0921882377/0369"
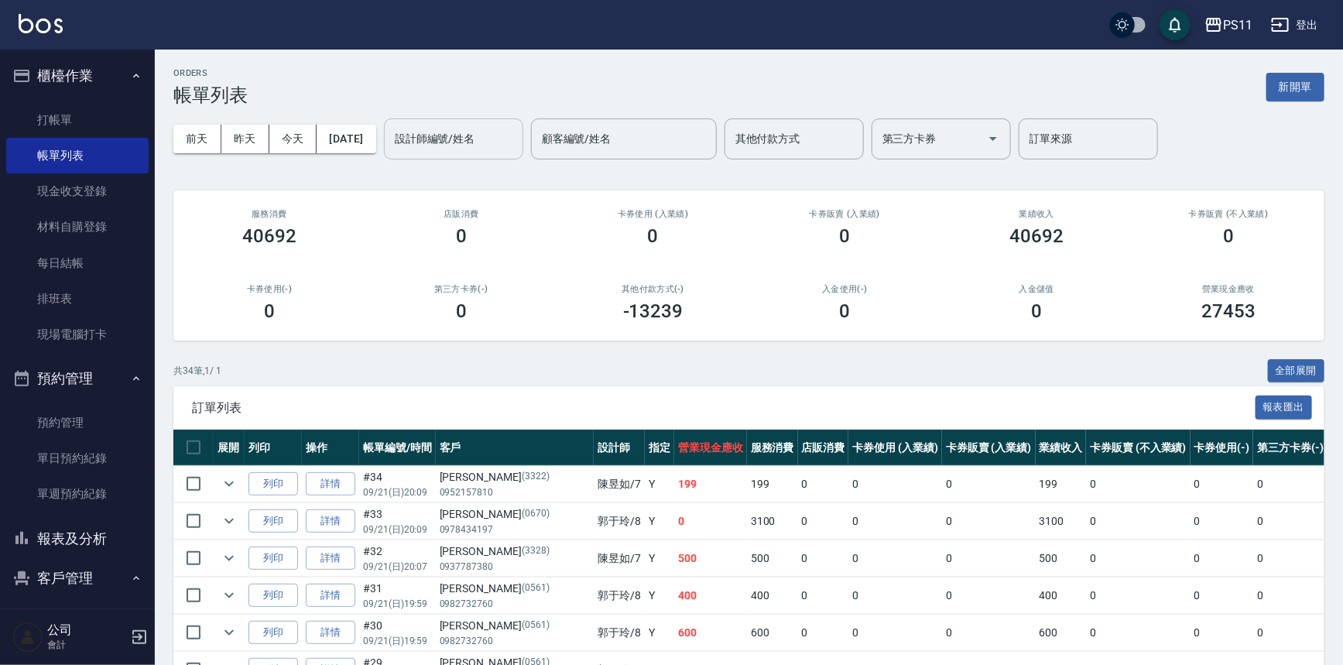
click at [451, 142] on input "設計師編號/姓名" at bounding box center [453, 138] width 125 height 27
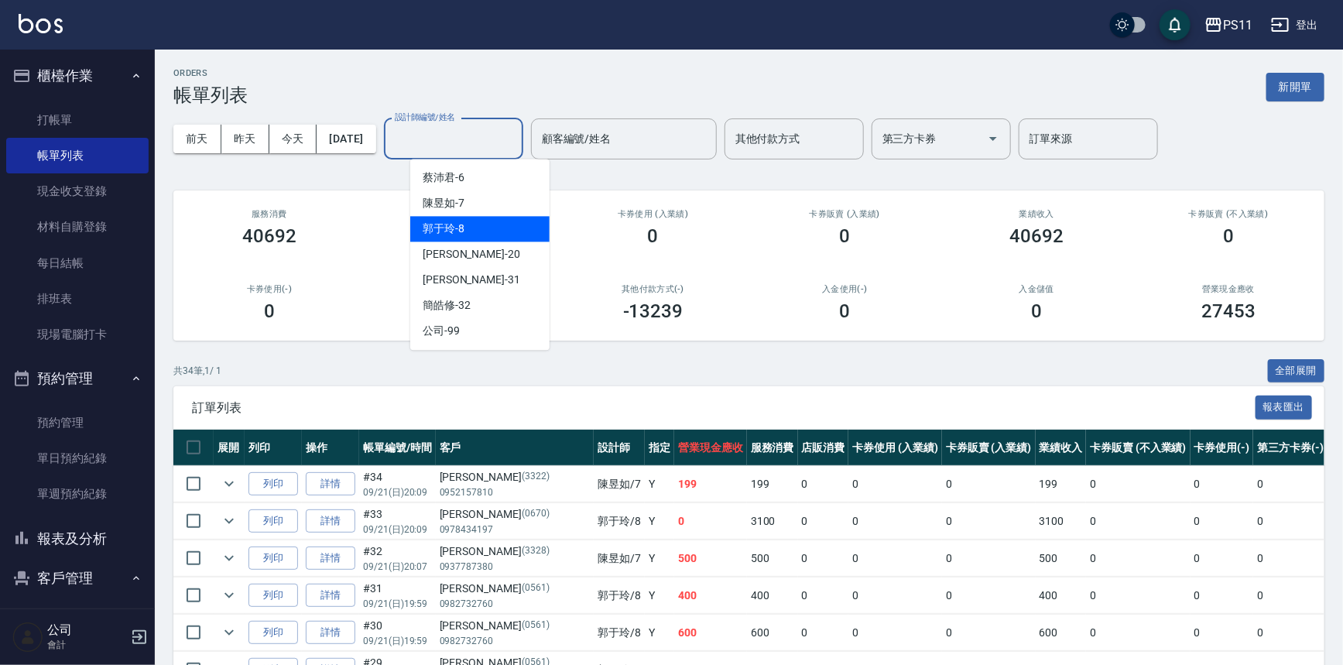
click at [464, 226] on span "郭于玲 -8" at bounding box center [444, 229] width 42 height 16
type input "郭于玲-8"
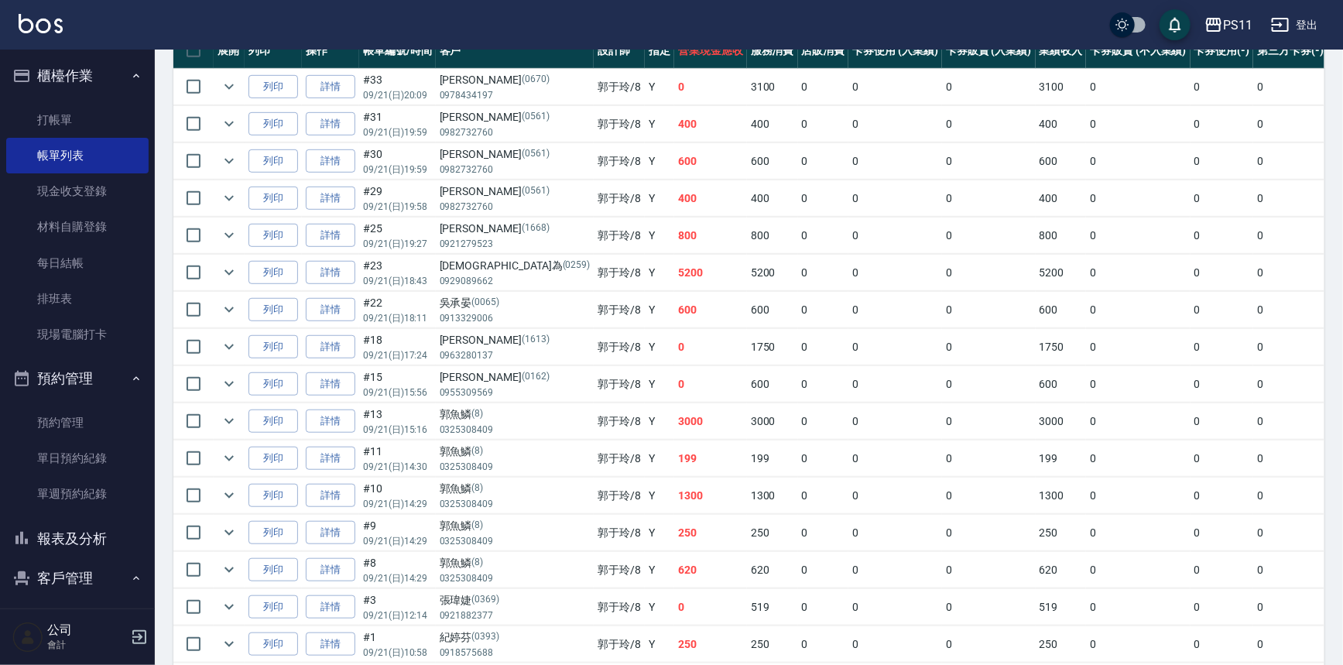
scroll to position [422, 0]
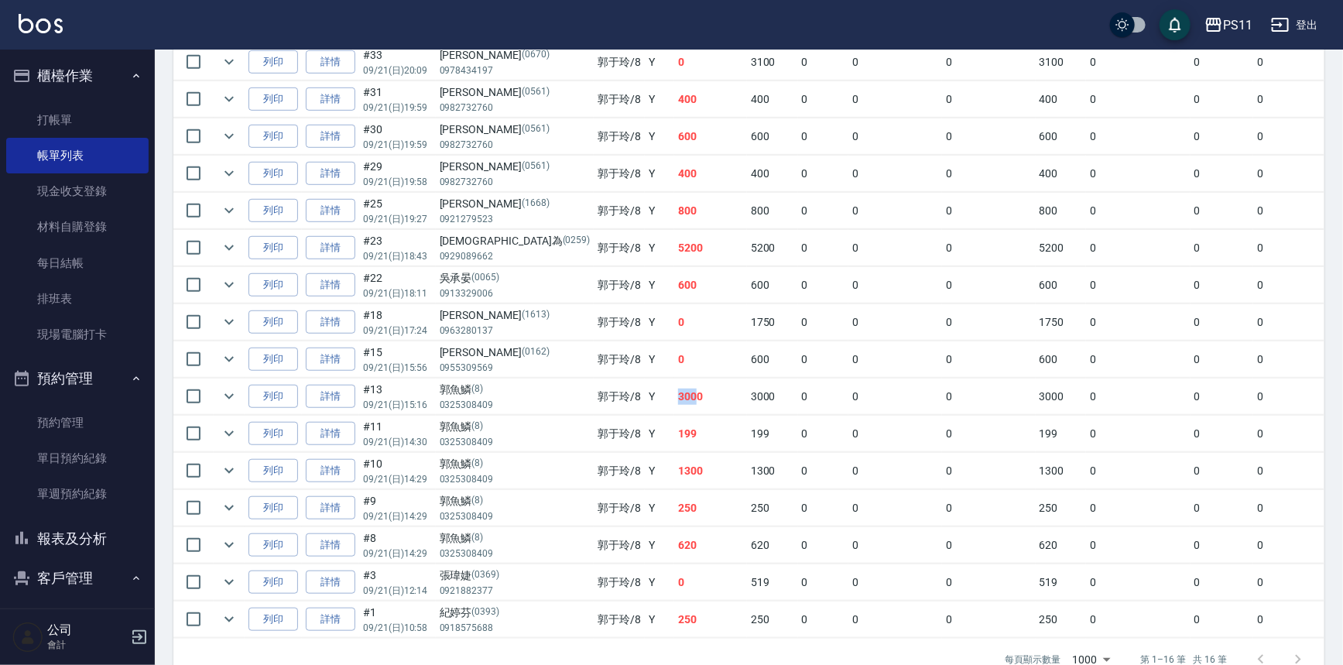
drag, startPoint x: 589, startPoint y: 395, endPoint x: 604, endPoint y: 393, distance: 14.8
click at [674, 393] on td "3000" at bounding box center [710, 397] width 73 height 36
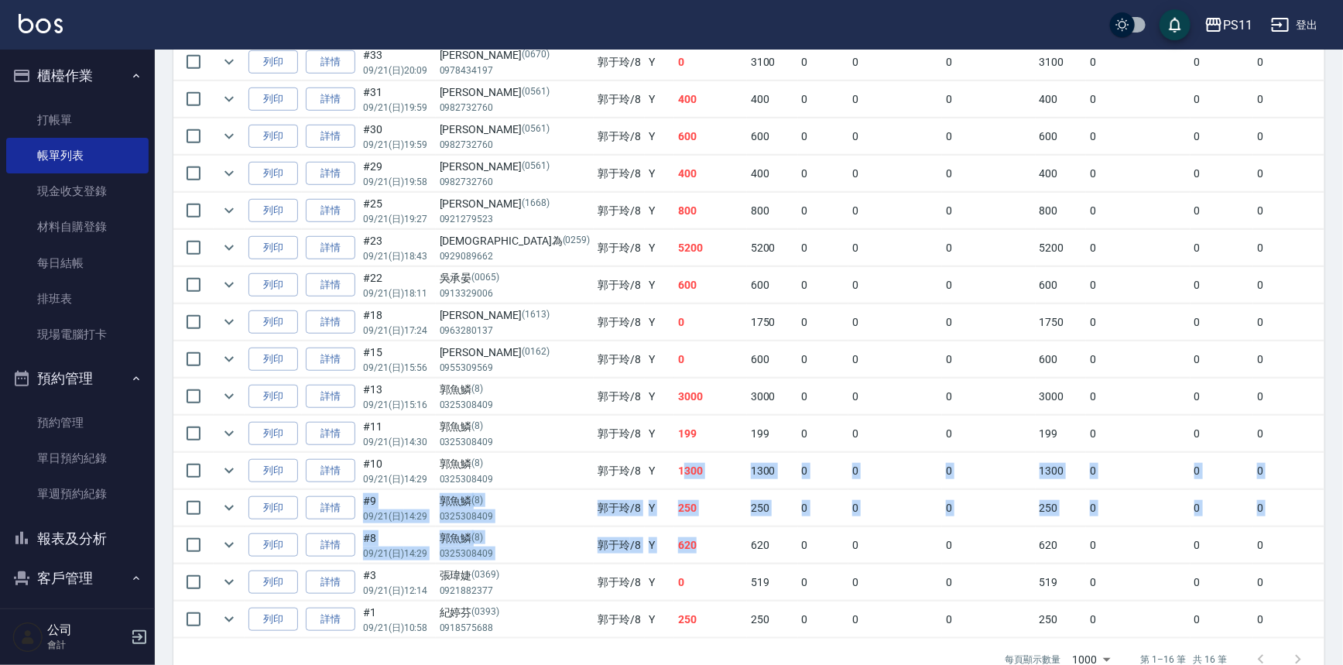
drag, startPoint x: 594, startPoint y: 463, endPoint x: 617, endPoint y: 526, distance: 66.9
click at [617, 526] on tbody "列印 詳情 #33 09/21 (日) 20:09 [PERSON_NAME][PHONE_NUMBER] [PERSON_NAME]/8 Y 0 3100 …" at bounding box center [864, 341] width 1383 height 595
click at [674, 535] on td "620" at bounding box center [710, 545] width 73 height 36
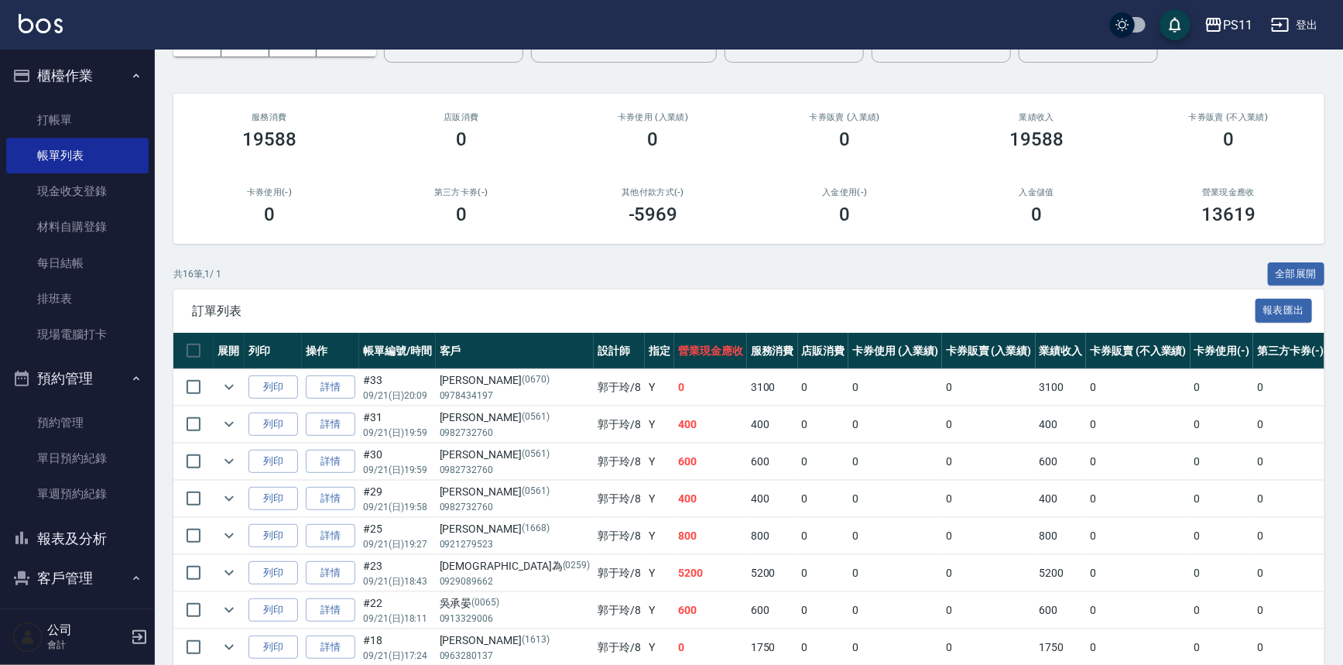
scroll to position [0, 0]
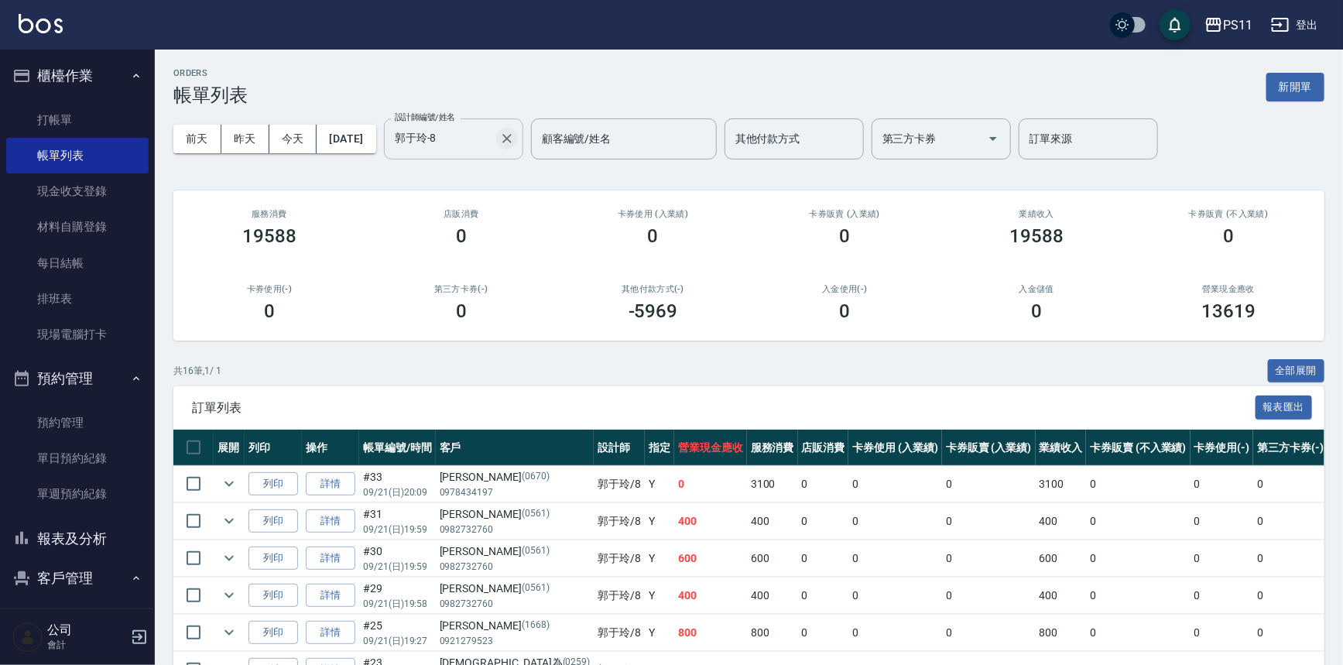
click at [515, 139] on icon "Clear" at bounding box center [506, 138] width 15 height 15
click at [491, 147] on input "設計師編號/姓名" at bounding box center [453, 138] width 125 height 27
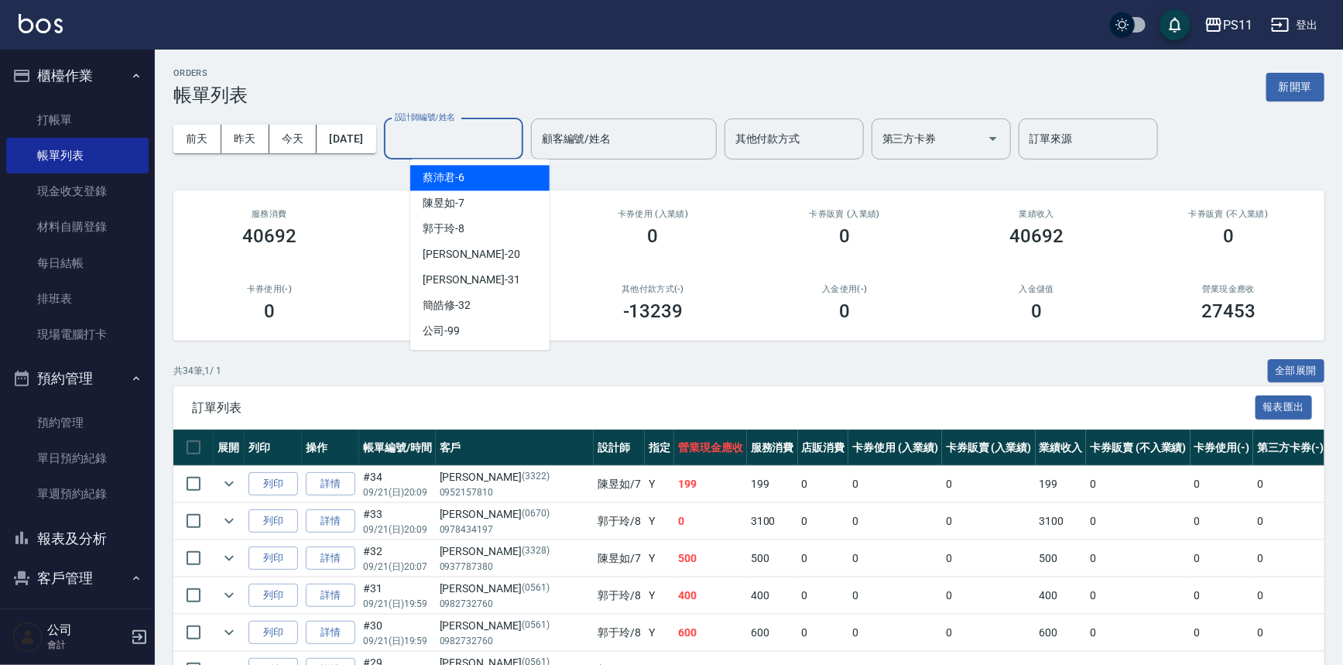
click at [473, 129] on input "設計師編號/姓名" at bounding box center [453, 138] width 125 height 27
click at [489, 134] on input "設計師編號/姓名" at bounding box center [453, 138] width 125 height 27
click at [465, 208] on div "陳昱如 -7" at bounding box center [479, 203] width 139 height 26
type input "陳昱如-7"
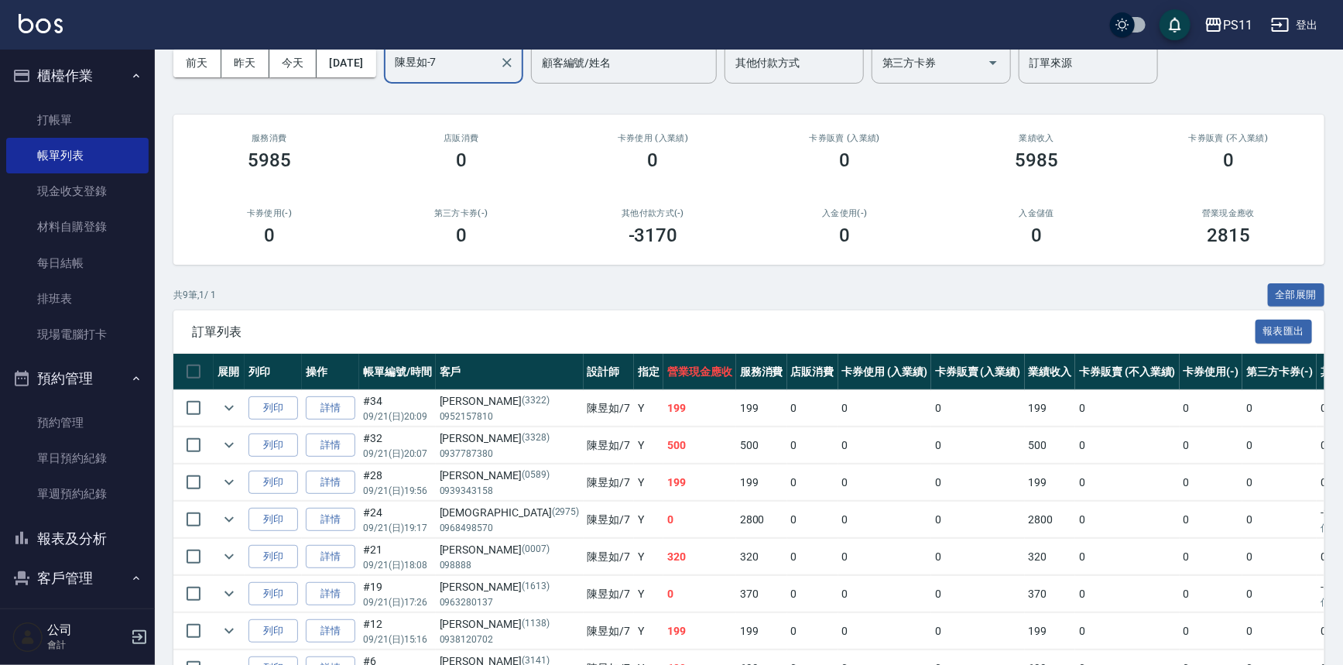
scroll to position [204, 0]
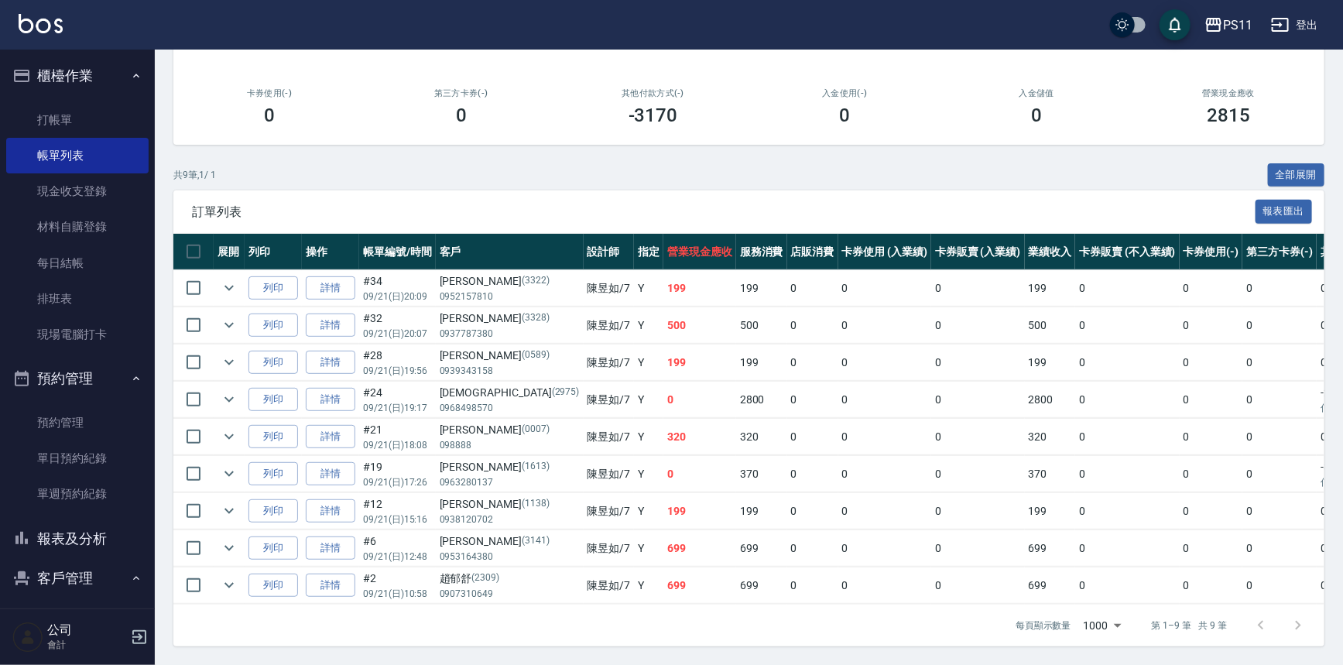
click at [48, 533] on button "報表及分析" at bounding box center [77, 539] width 142 height 40
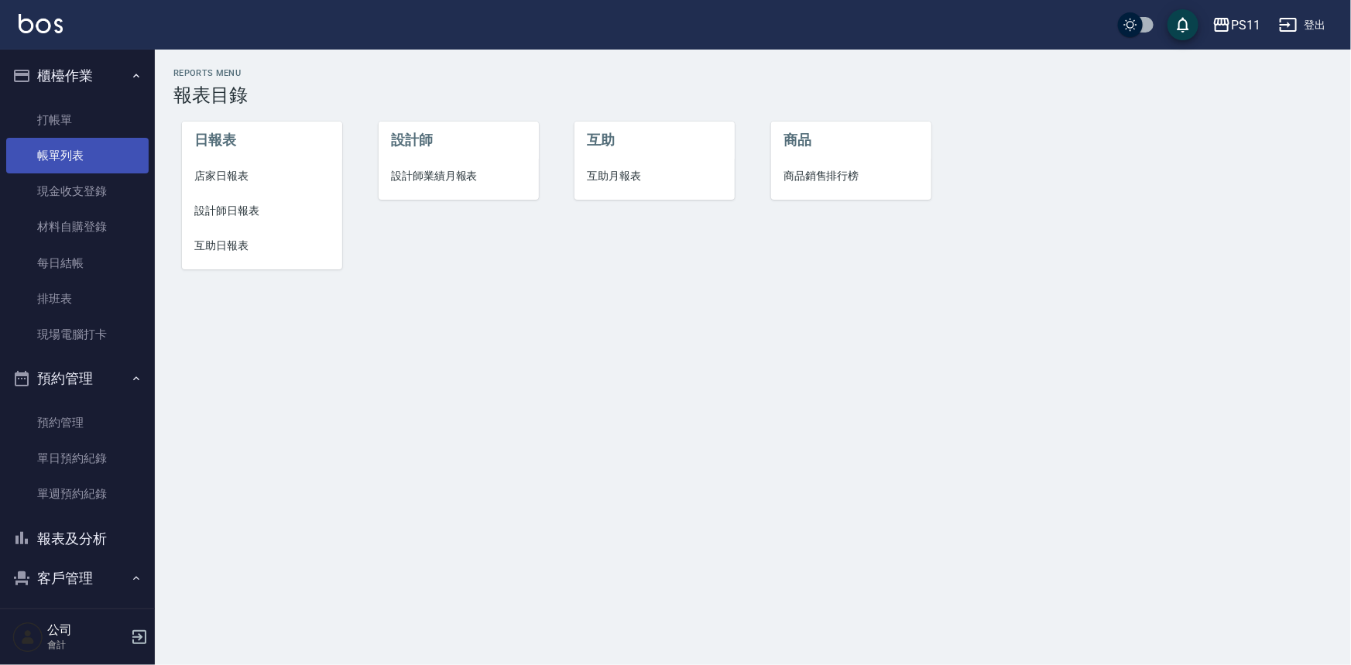
click at [39, 149] on link "帳單列表" at bounding box center [77, 156] width 142 height 36
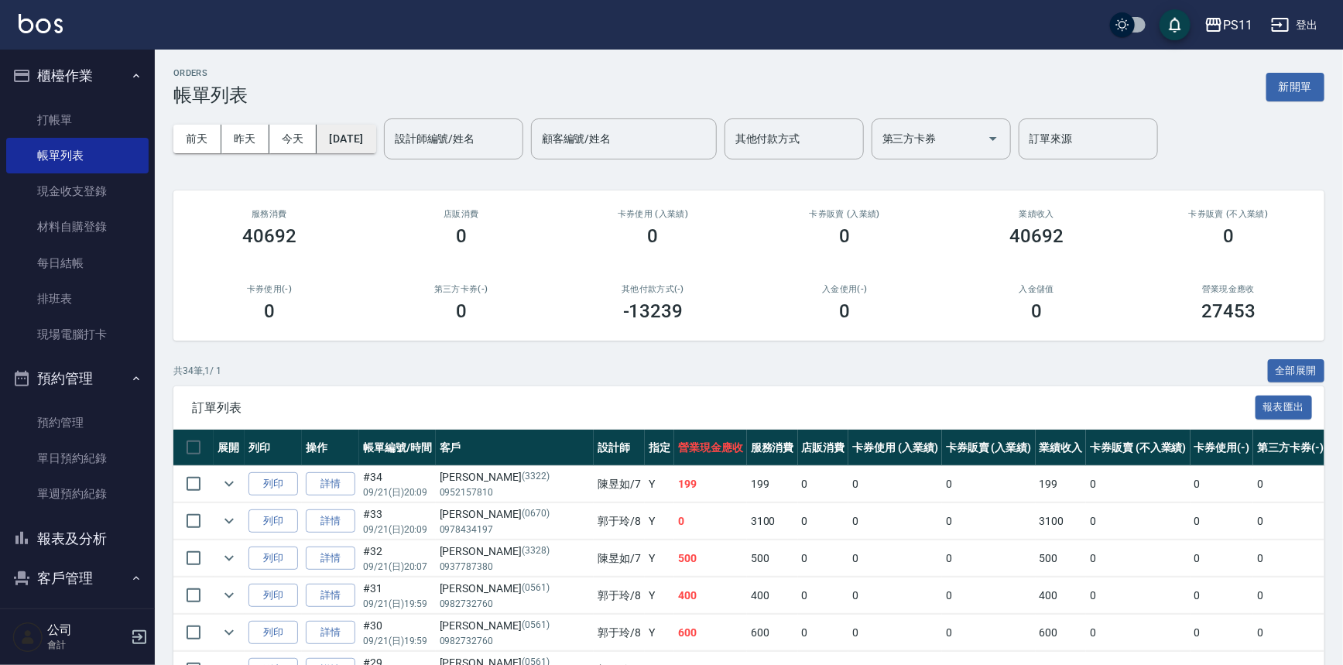
click at [376, 139] on button "[DATE]" at bounding box center [346, 139] width 59 height 29
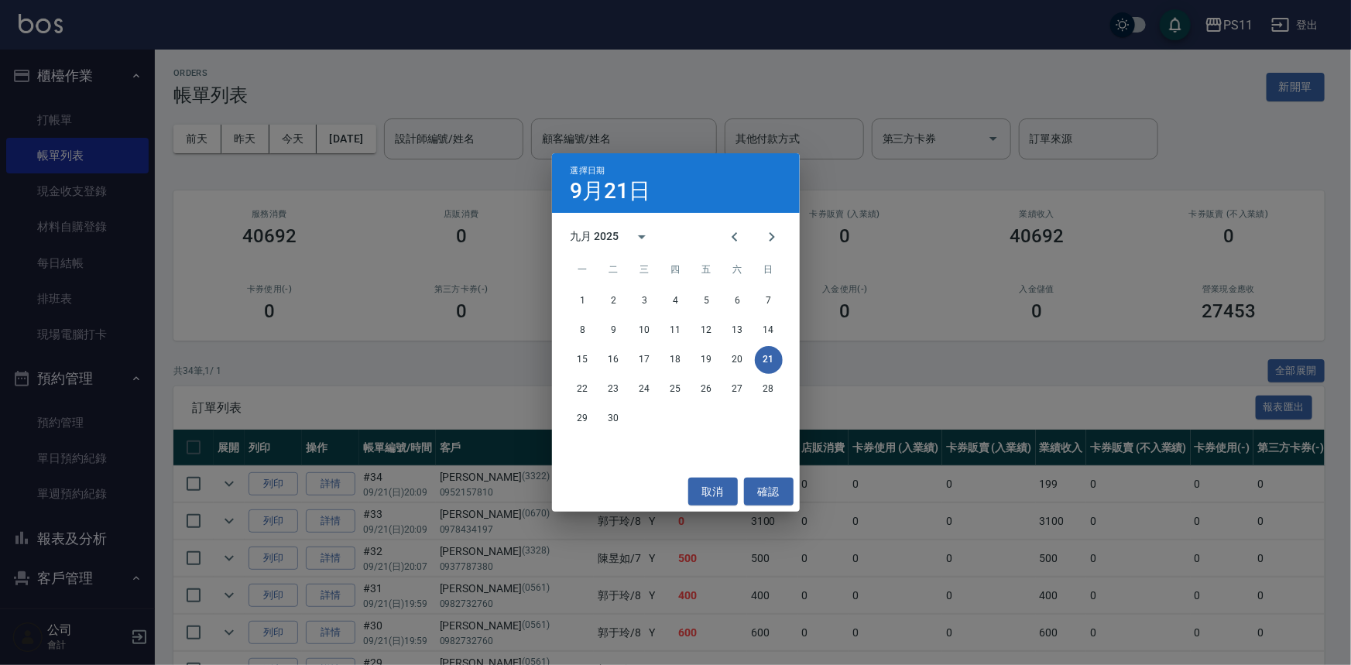
click at [492, 141] on div "選擇日期 [DATE] 九月 2025 一 二 三 四 五 六 日 1 2 3 4 5 6 7 8 9 10 11 12 13 14 15 16 17 18 …" at bounding box center [675, 332] width 1351 height 665
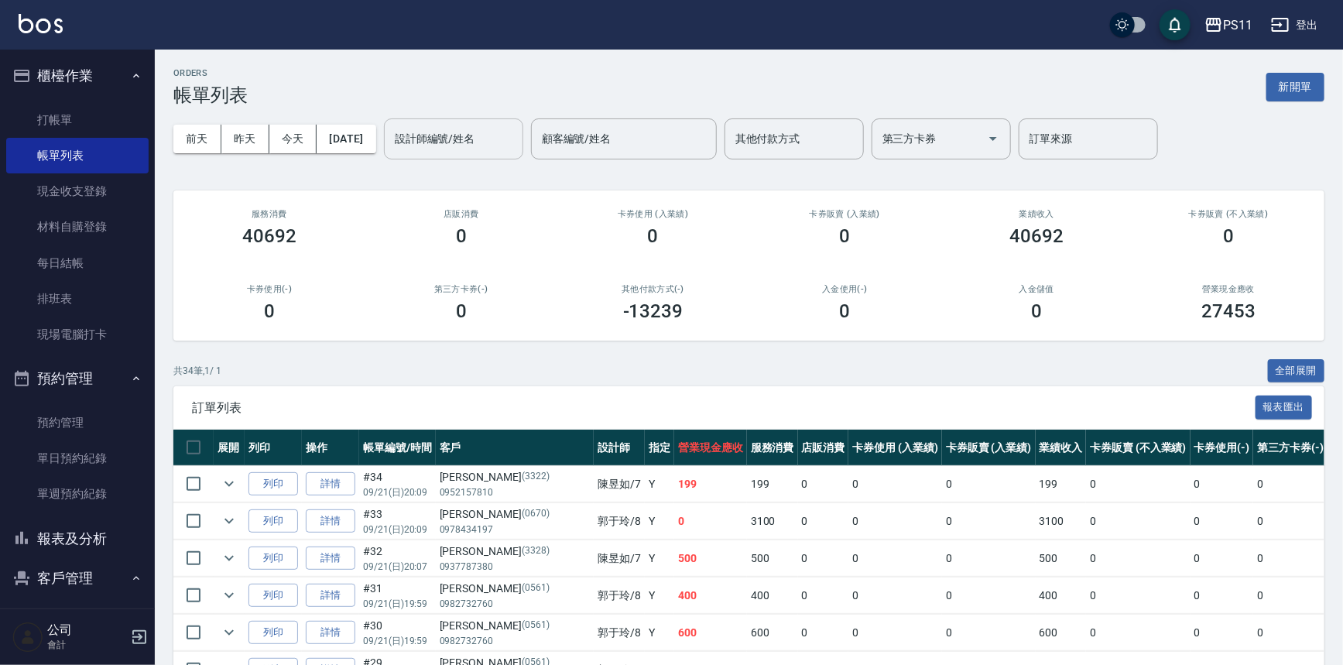
click at [475, 132] on input "設計師編號/姓名" at bounding box center [453, 138] width 125 height 27
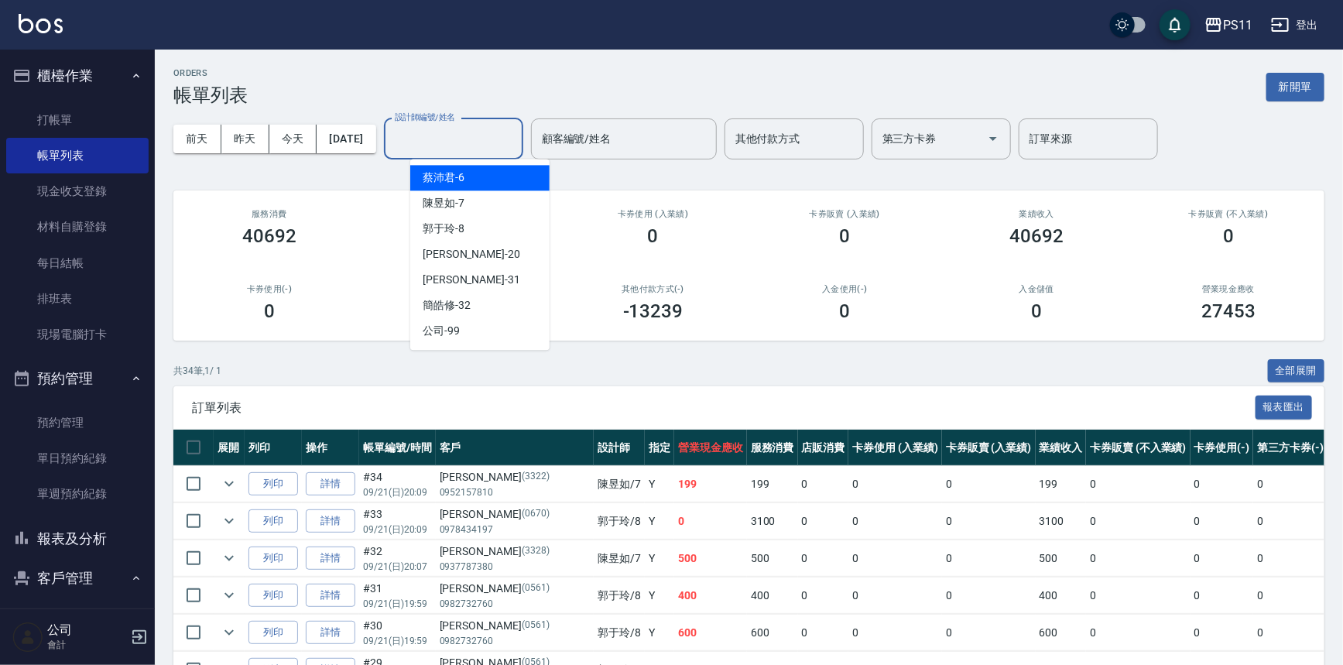
click at [485, 178] on div "[PERSON_NAME]6" at bounding box center [479, 178] width 139 height 26
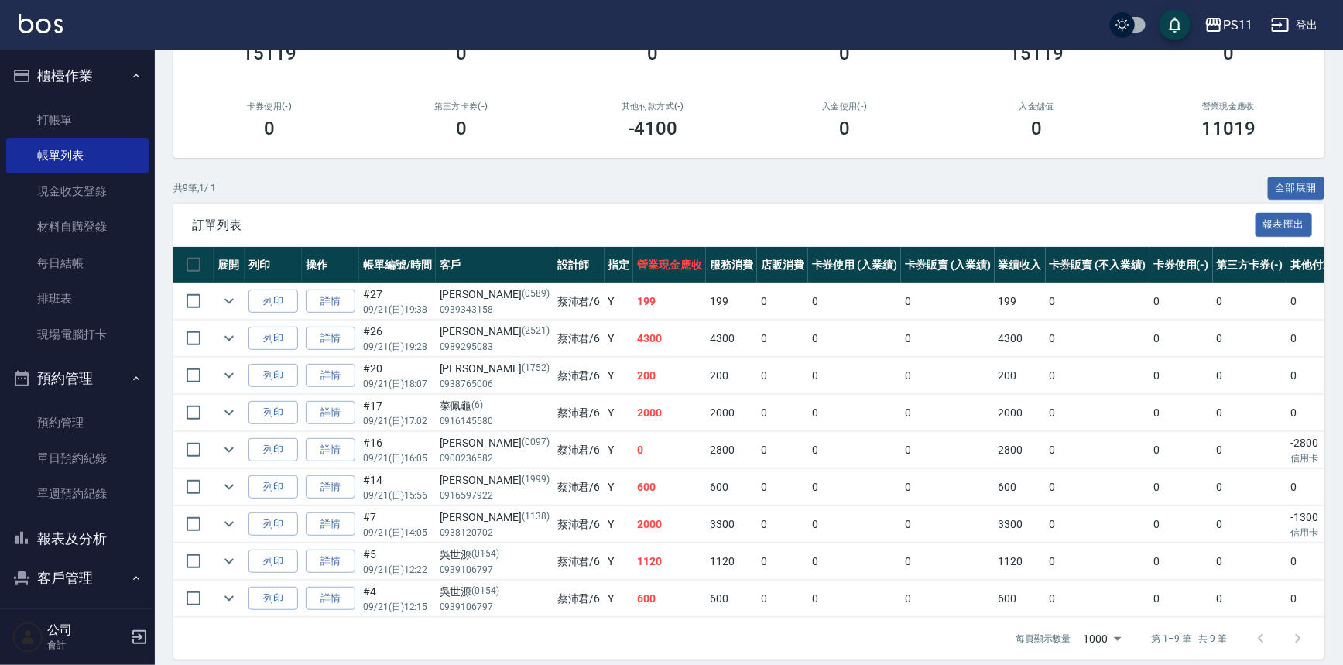
scroll to position [204, 0]
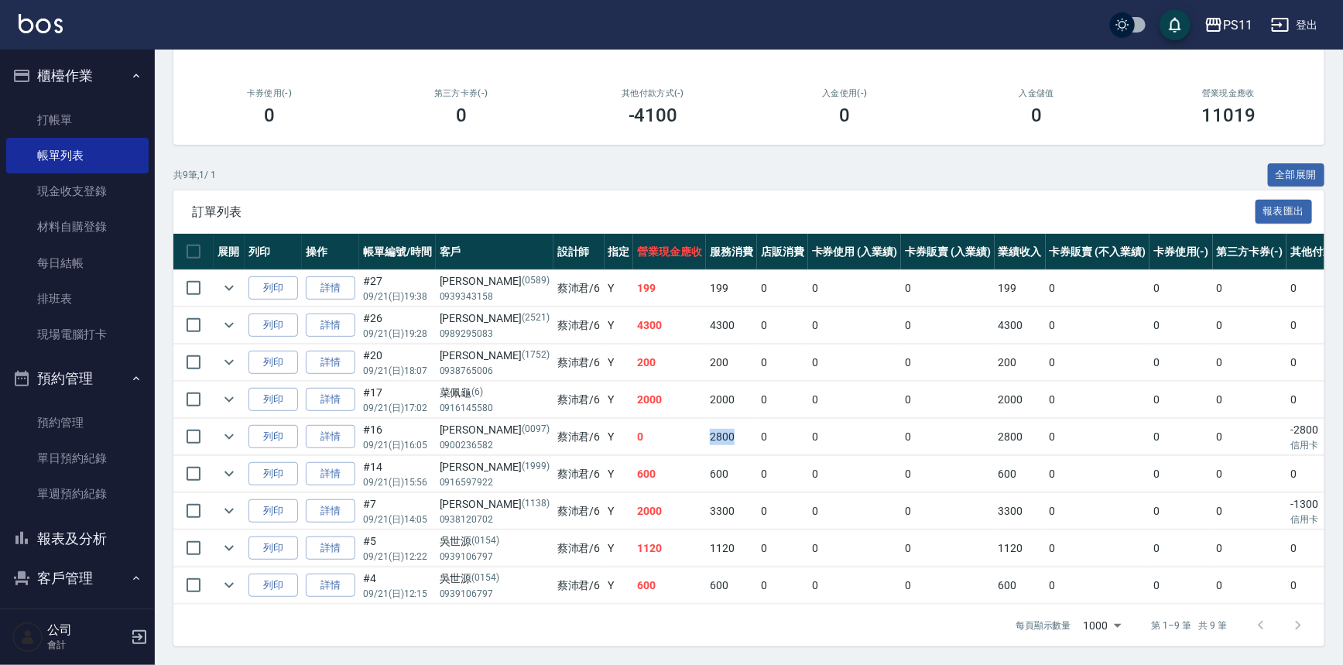
drag, startPoint x: 657, startPoint y: 431, endPoint x: 681, endPoint y: 440, distance: 26.2
click at [706, 440] on td "2800" at bounding box center [731, 437] width 51 height 36
click at [706, 430] on td "2800" at bounding box center [731, 437] width 51 height 36
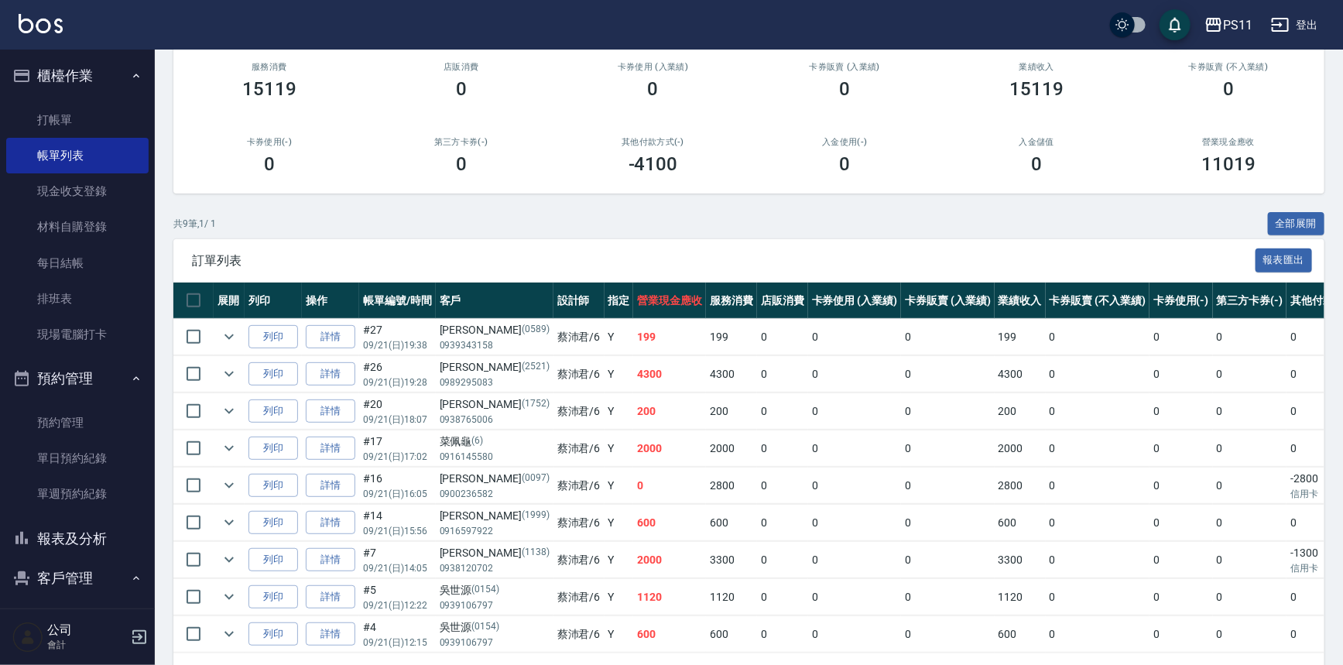
scroll to position [0, 0]
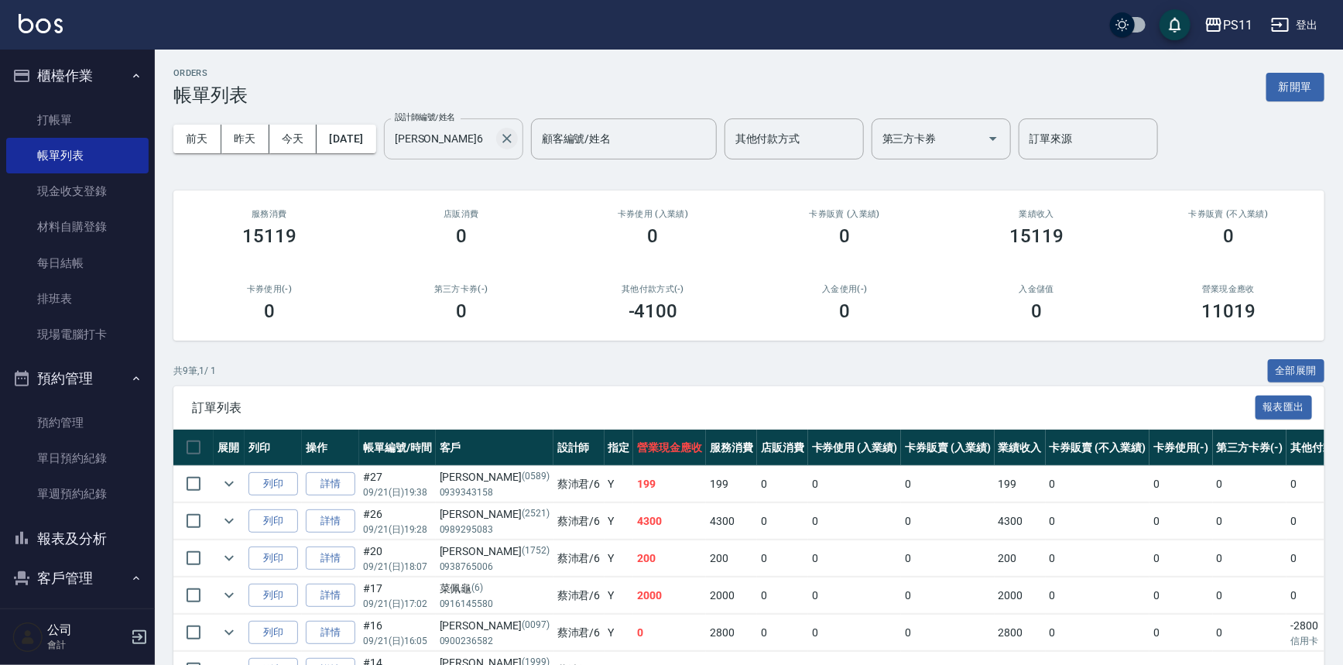
click at [515, 140] on icon "Clear" at bounding box center [506, 138] width 15 height 15
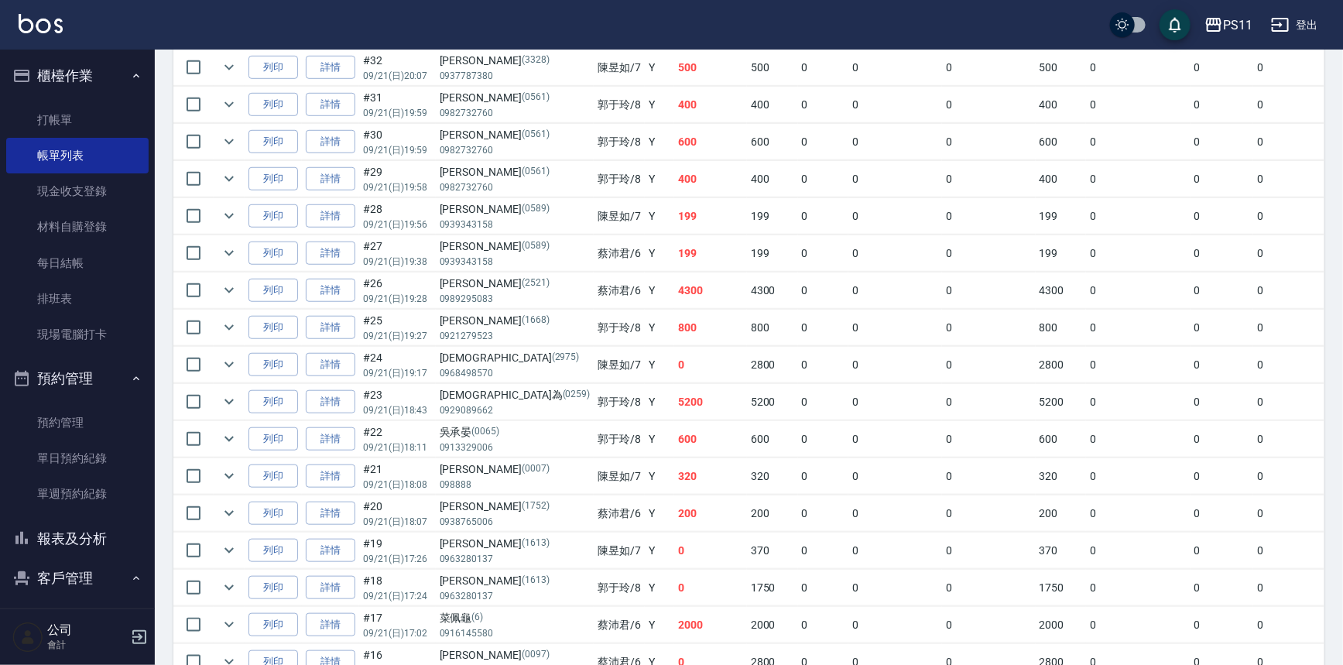
scroll to position [492, 0]
click at [92, 121] on link "打帳單" at bounding box center [77, 120] width 142 height 36
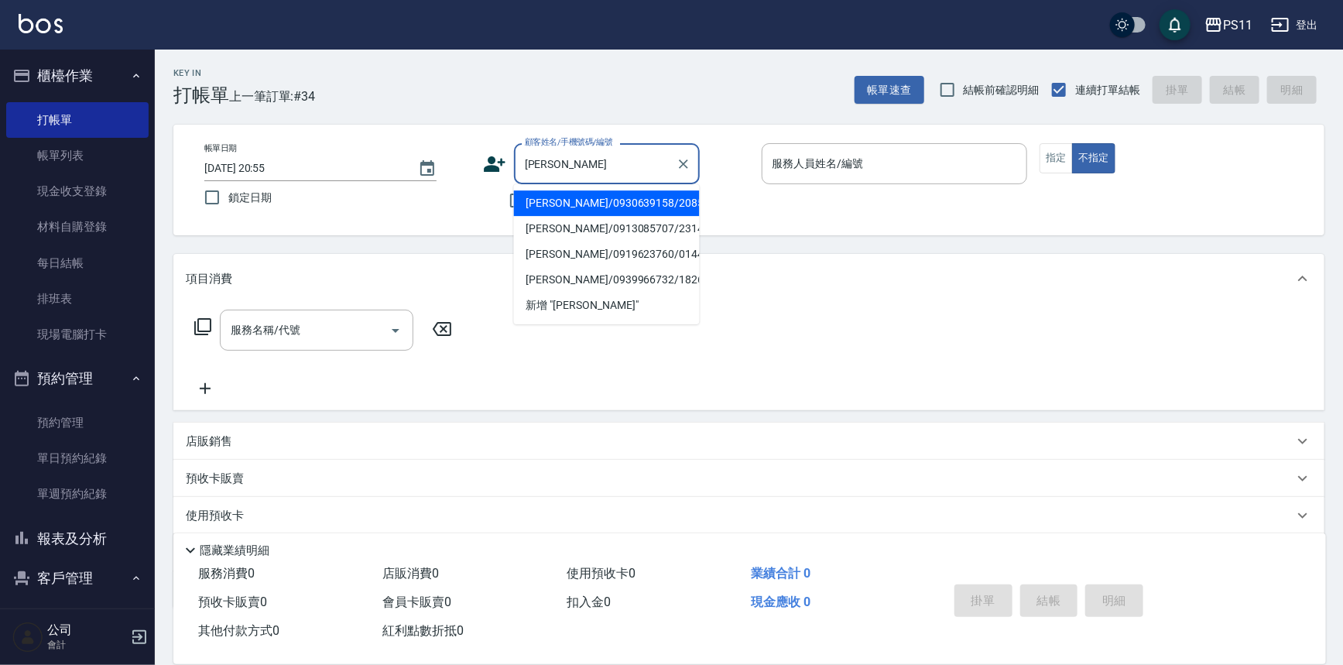
click at [644, 204] on li "[PERSON_NAME]/0930639158/2085" at bounding box center [607, 203] width 186 height 26
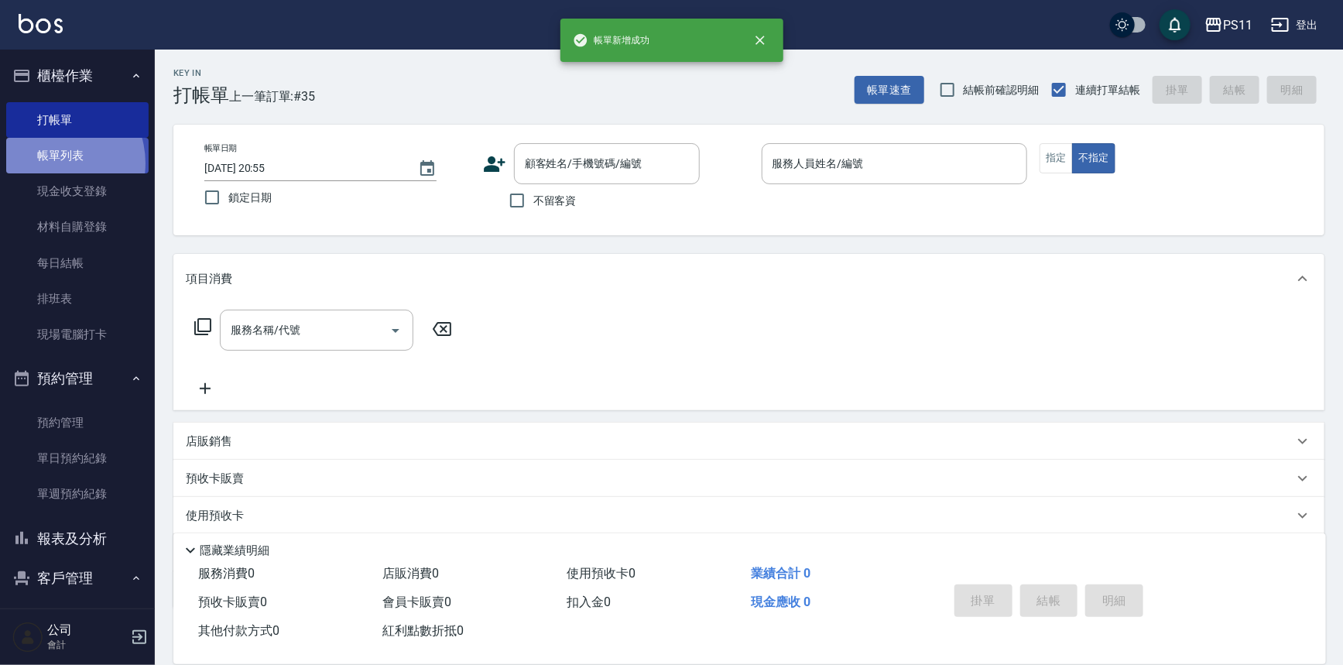
click at [51, 163] on link "帳單列表" at bounding box center [77, 156] width 142 height 36
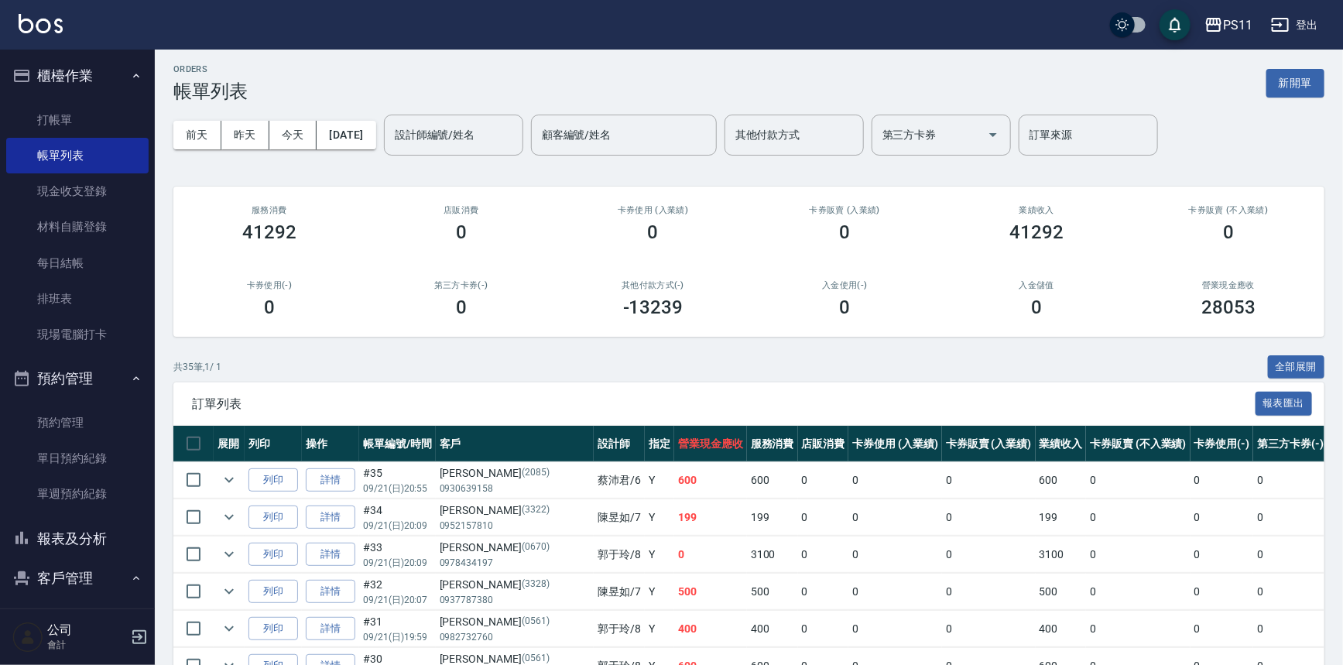
scroll to position [140, 0]
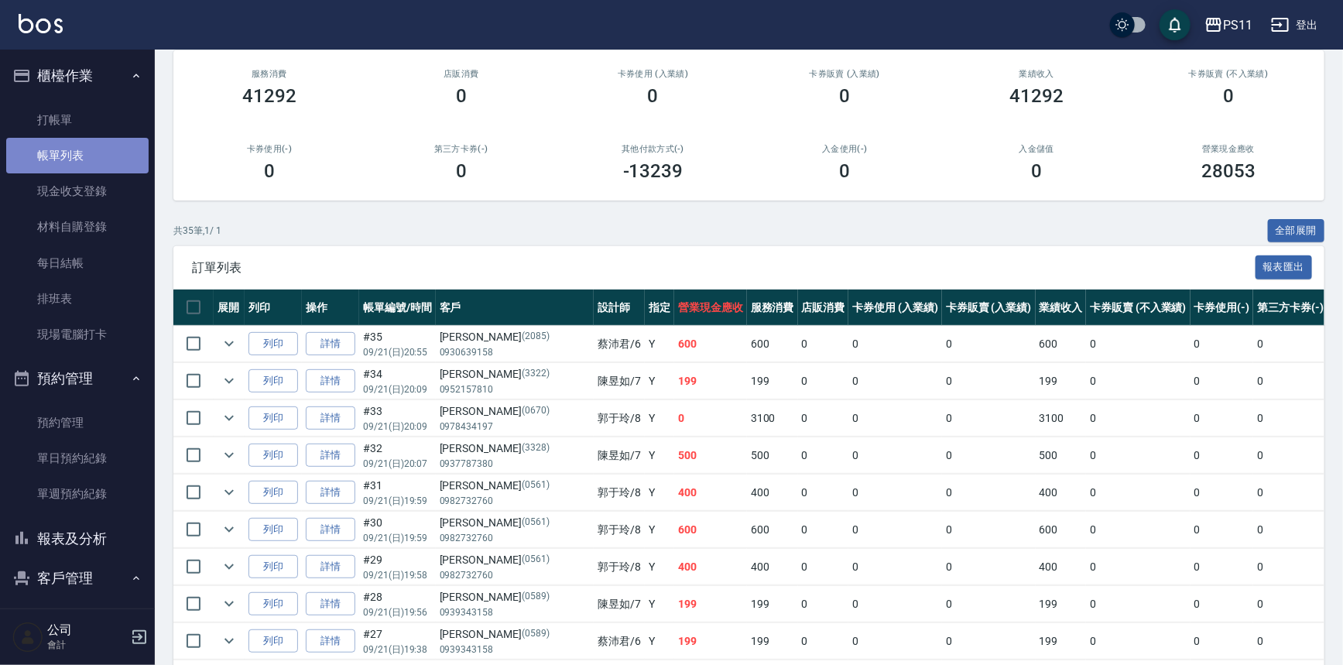
click at [87, 155] on link "帳單列表" at bounding box center [77, 156] width 142 height 36
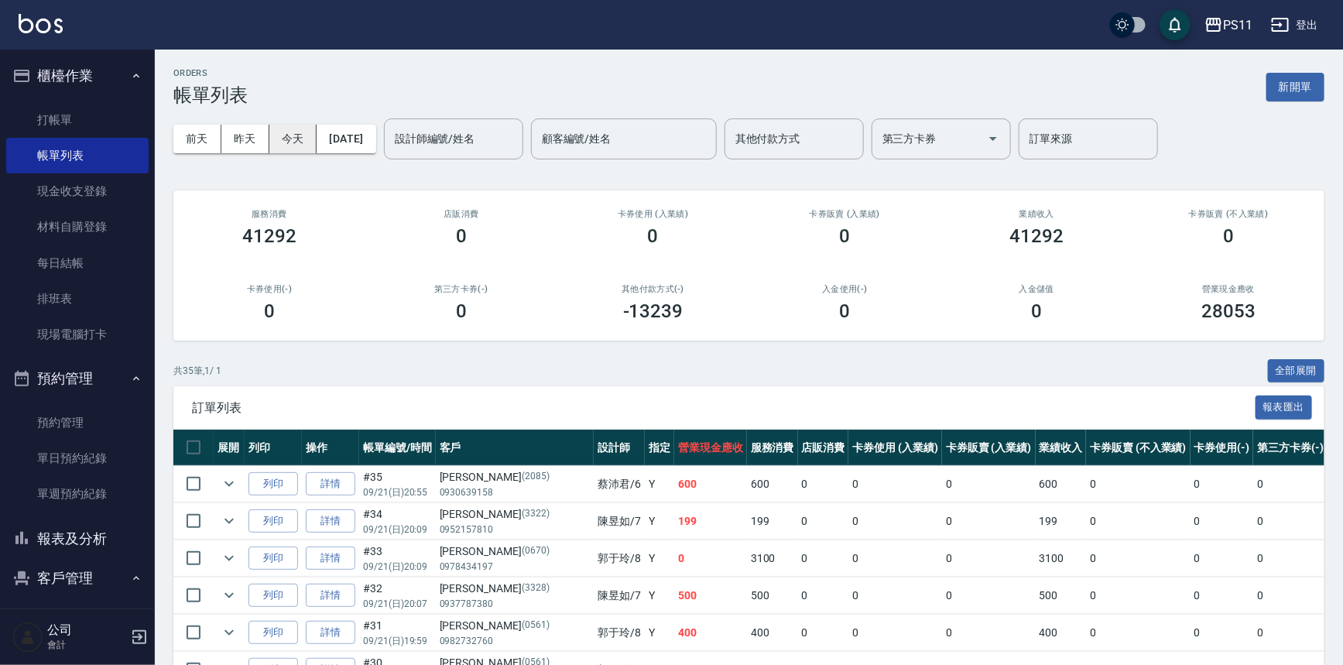
scroll to position [0, 0]
click at [510, 146] on input "設計師編號/姓名" at bounding box center [453, 138] width 125 height 27
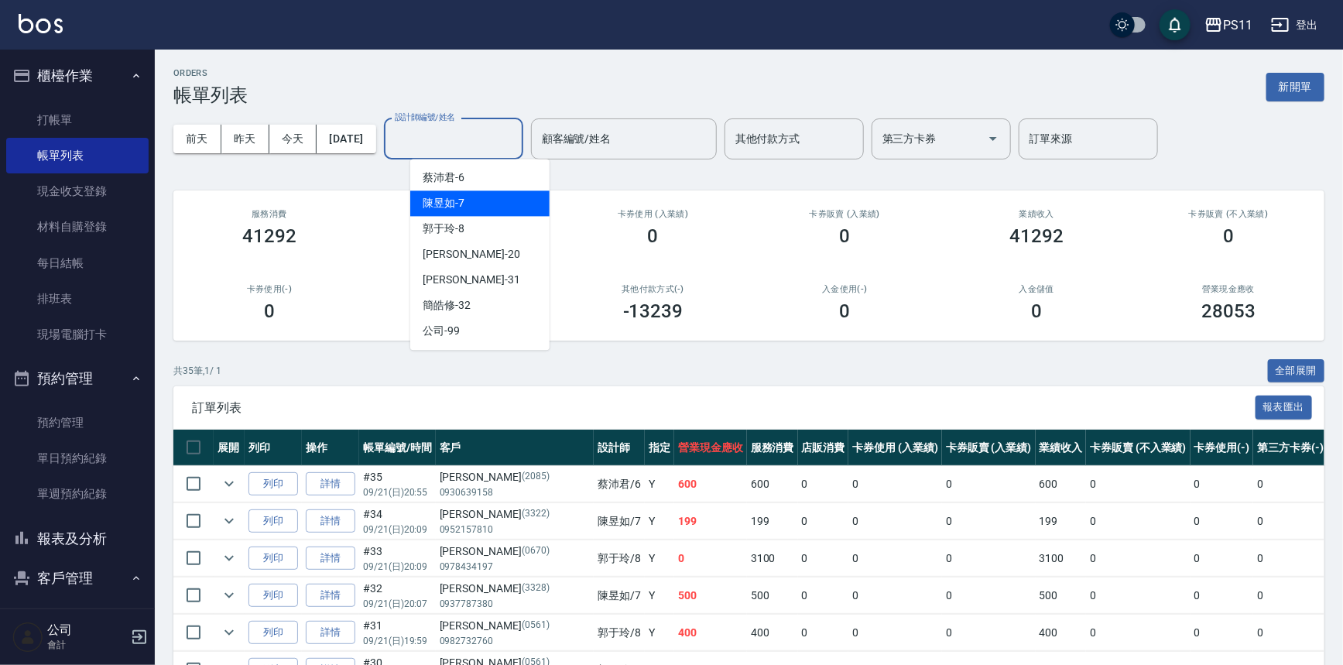
click at [493, 202] on div "陳昱如 -7" at bounding box center [479, 203] width 139 height 26
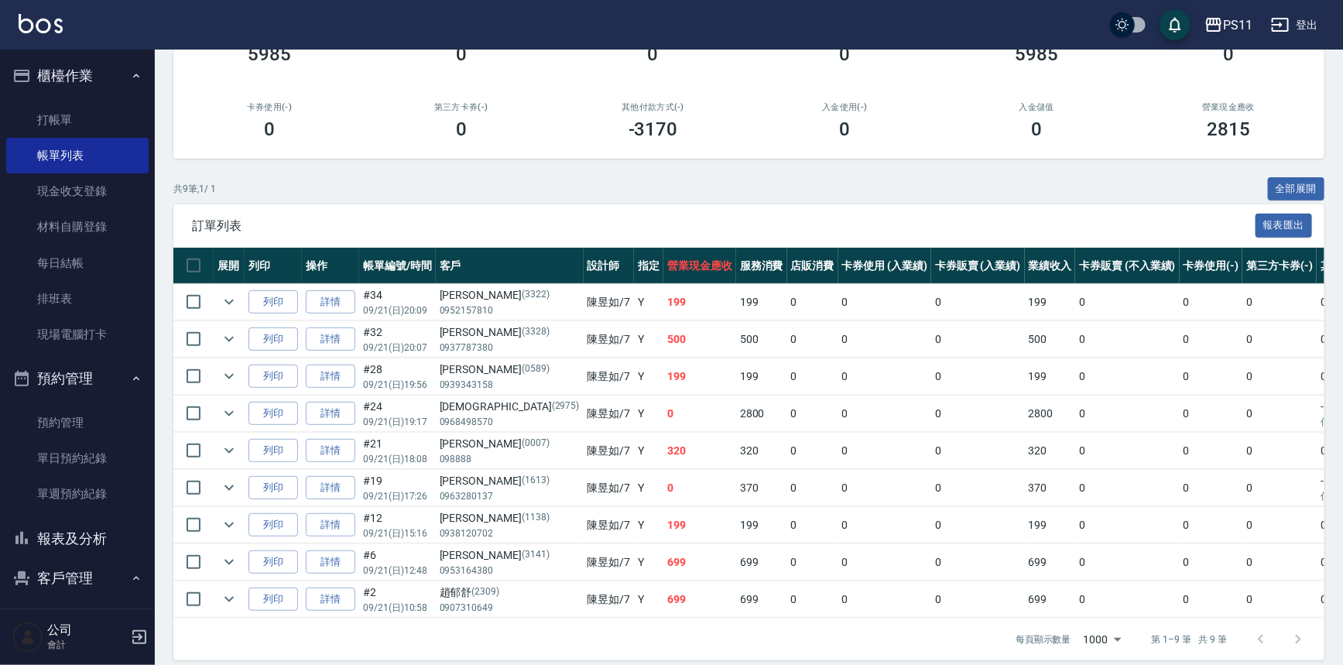
scroll to position [204, 0]
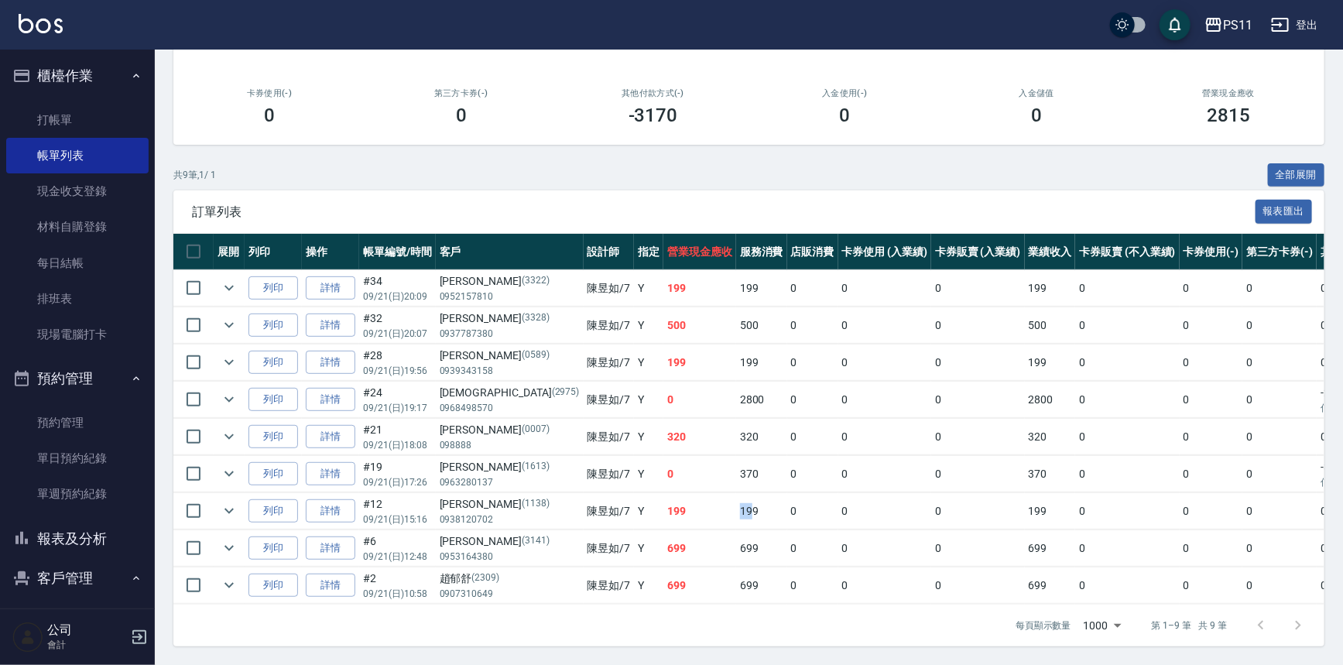
drag, startPoint x: 639, startPoint y: 502, endPoint x: 672, endPoint y: 503, distance: 33.3
click at [672, 503] on tr "列印 詳情 #12 09/21 (日) 15:16 [PERSON_NAME][PHONE_NUMBER] [PERSON_NAME]/7 Y 199 199…" at bounding box center [859, 511] width 1372 height 36
drag, startPoint x: 403, startPoint y: 507, endPoint x: 432, endPoint y: 512, distance: 29.8
click at [432, 512] on td "#12 09/21 (日) 15:16" at bounding box center [397, 511] width 77 height 36
drag, startPoint x: 472, startPoint y: 484, endPoint x: 496, endPoint y: 490, distance: 24.8
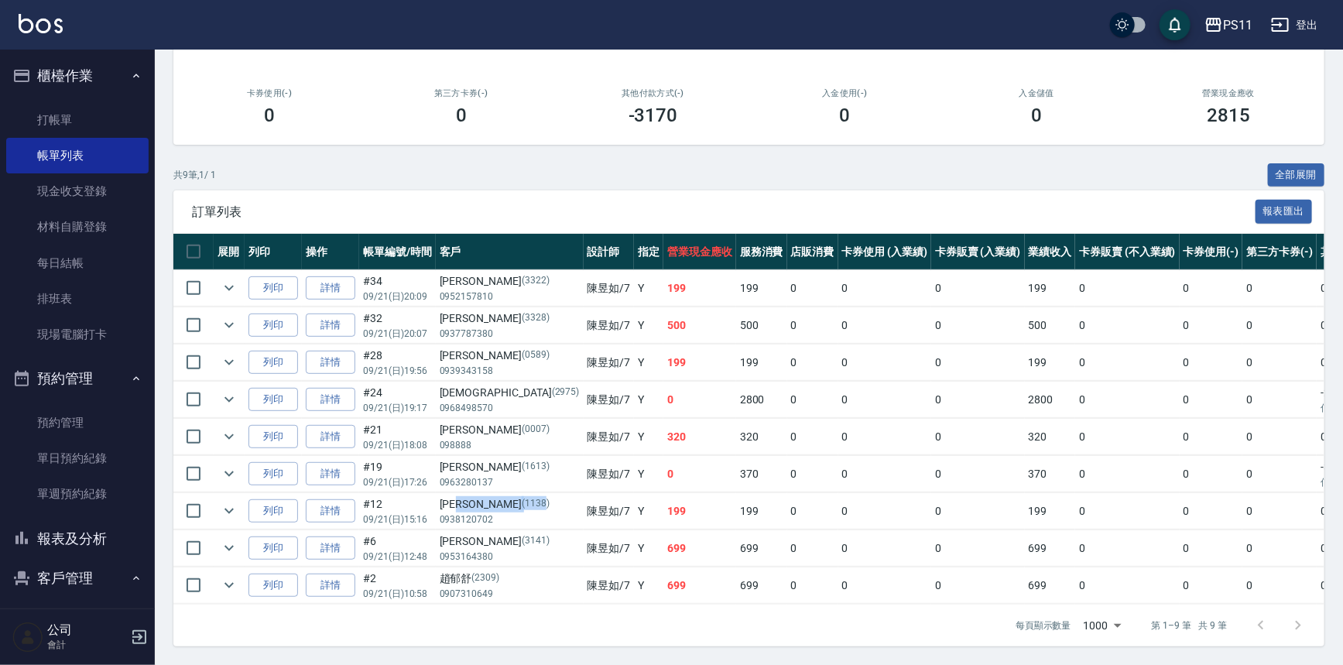
click at [496, 493] on td "[PERSON_NAME][PHONE_NUMBER]" at bounding box center [510, 511] width 148 height 36
click at [522, 496] on p "(1138)" at bounding box center [536, 504] width 28 height 16
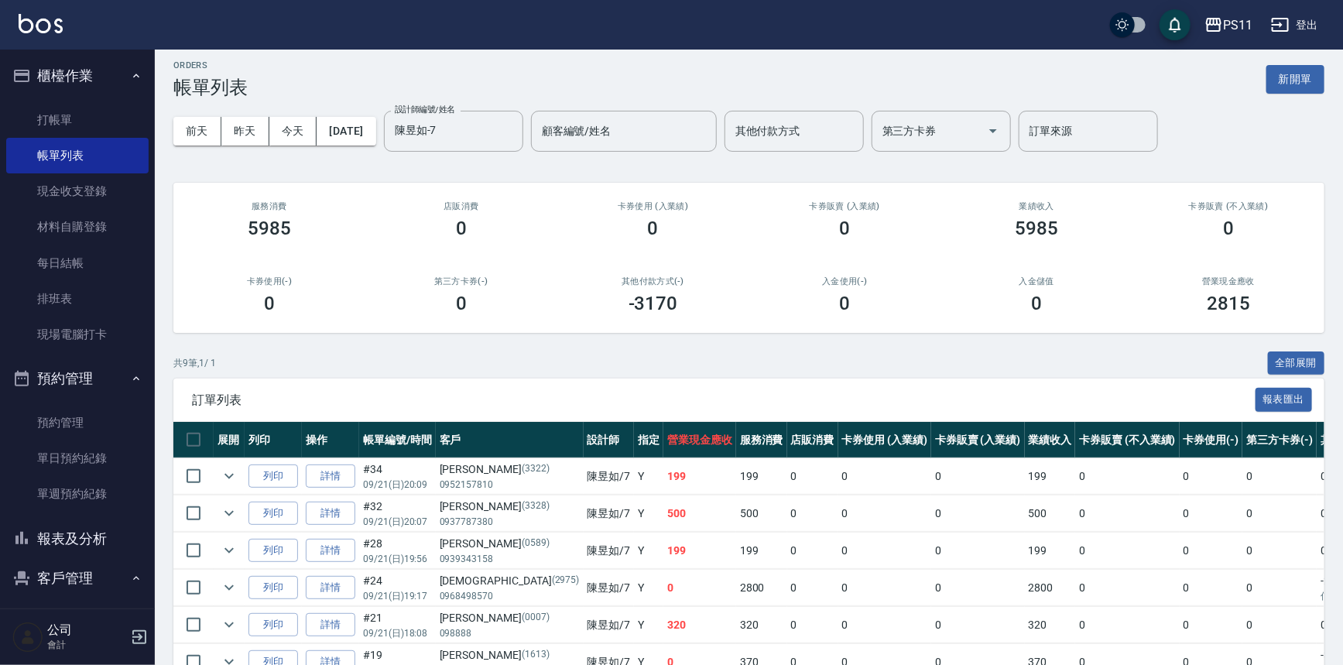
scroll to position [0, 0]
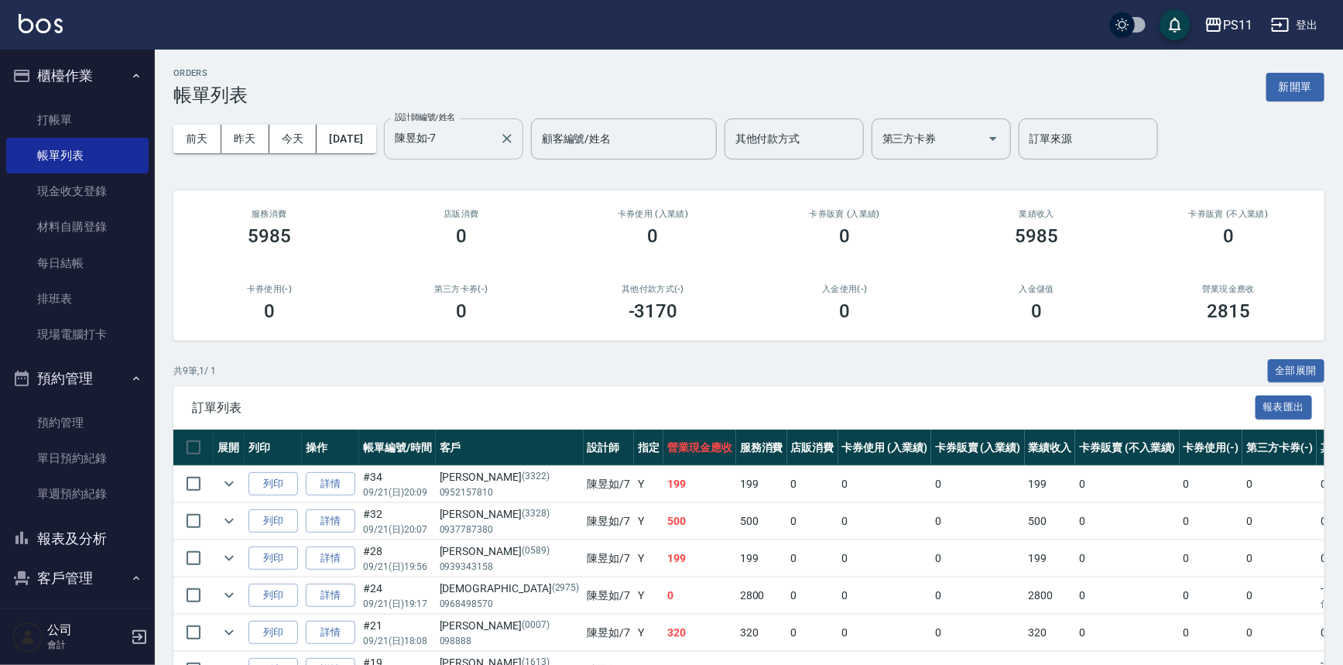
click at [461, 133] on input "陳昱如-7" at bounding box center [442, 138] width 102 height 27
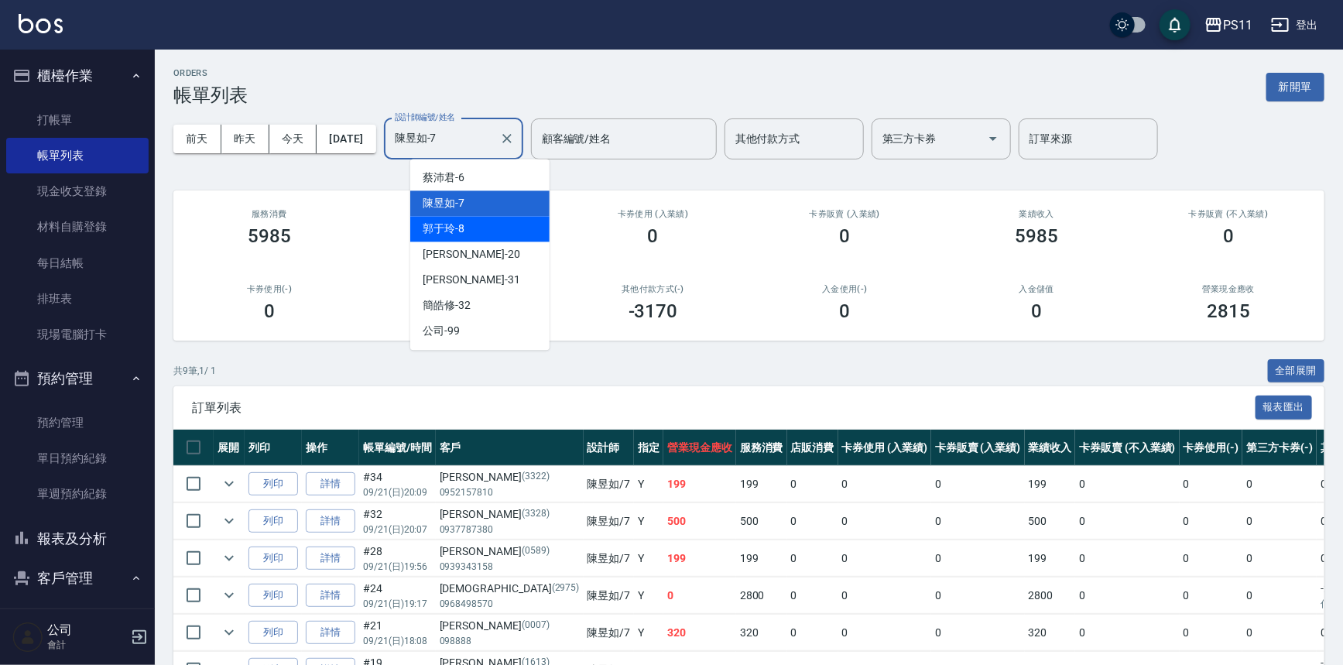
click at [469, 226] on div "郭于玲 -8" at bounding box center [479, 229] width 139 height 26
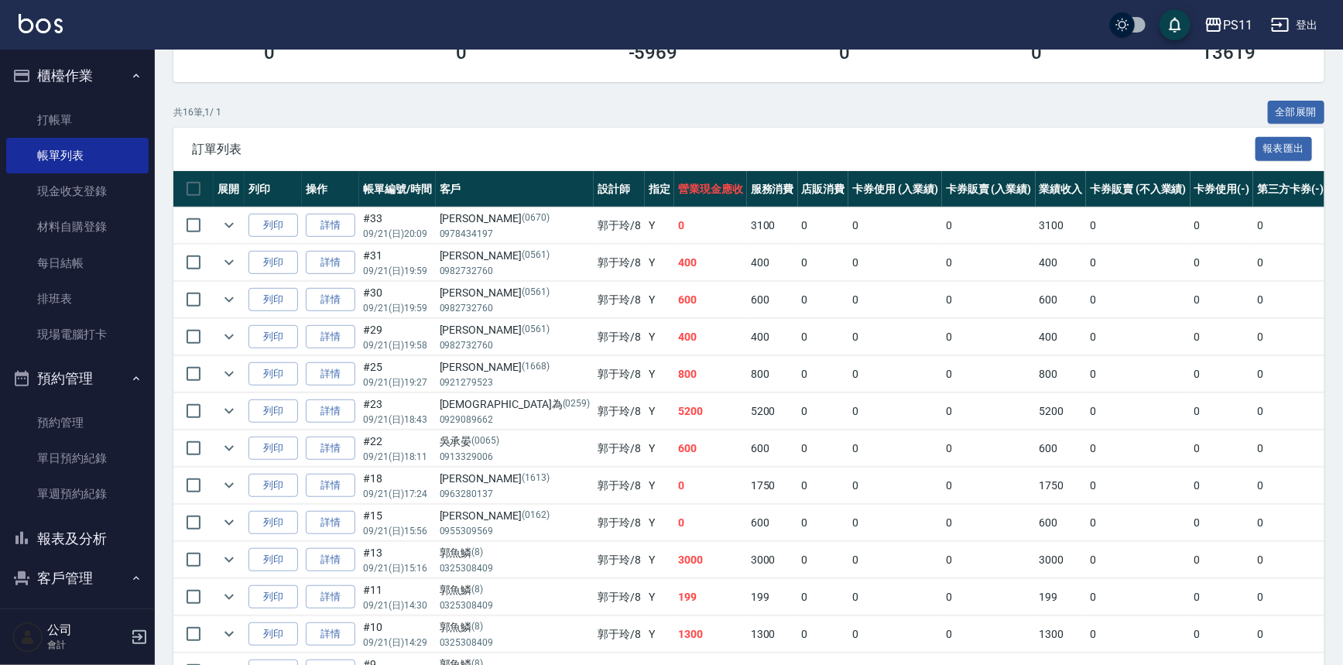
scroll to position [281, 0]
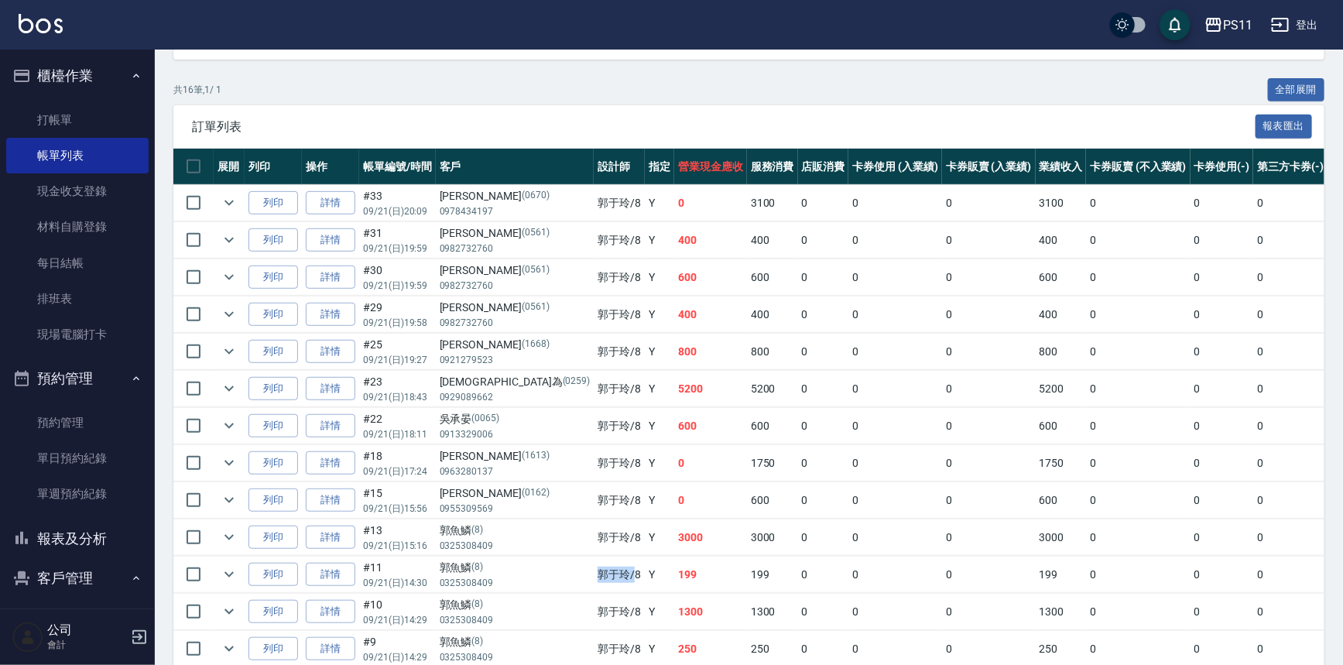
drag, startPoint x: 511, startPoint y: 564, endPoint x: 544, endPoint y: 565, distance: 32.5
click at [594, 565] on td "[PERSON_NAME]/8" at bounding box center [619, 575] width 51 height 36
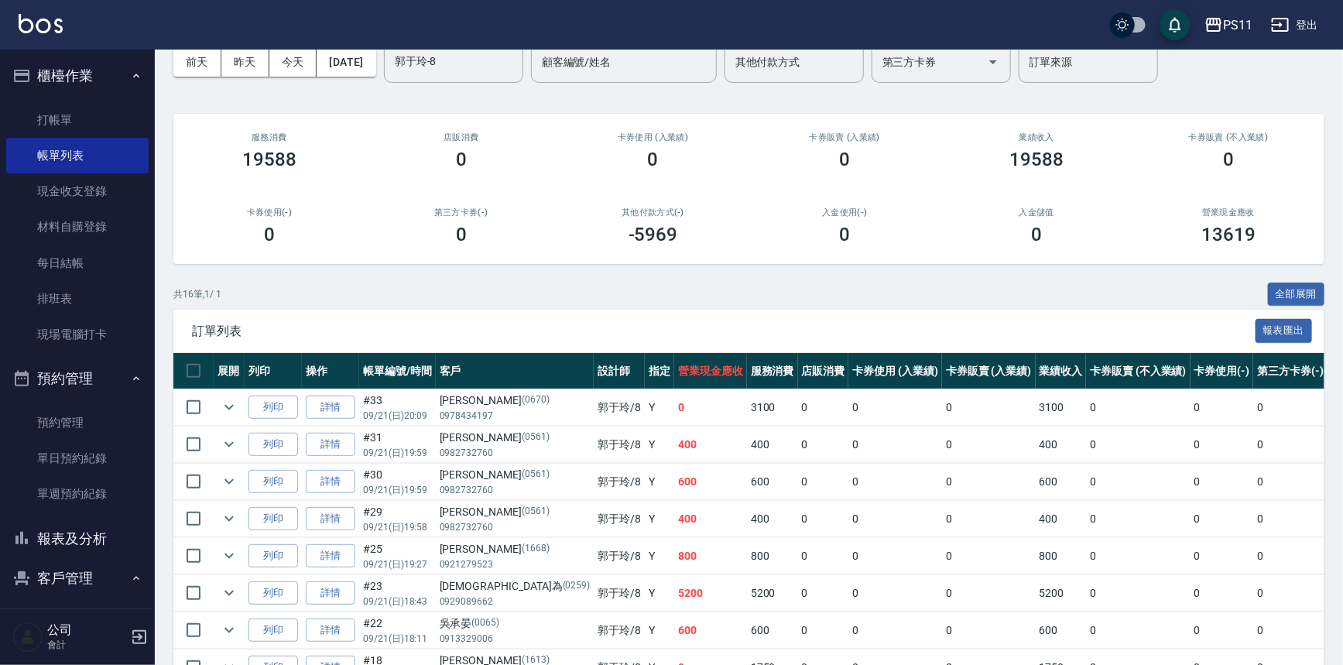
scroll to position [0, 0]
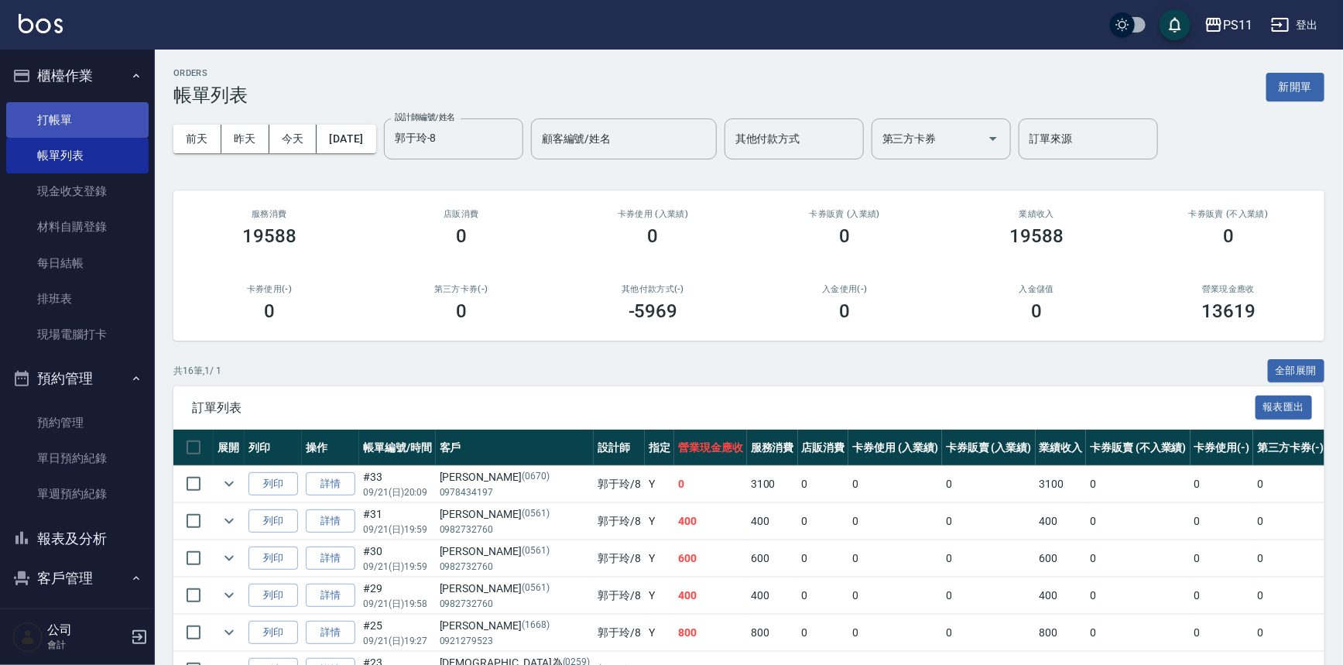
click at [94, 122] on link "打帳單" at bounding box center [77, 120] width 142 height 36
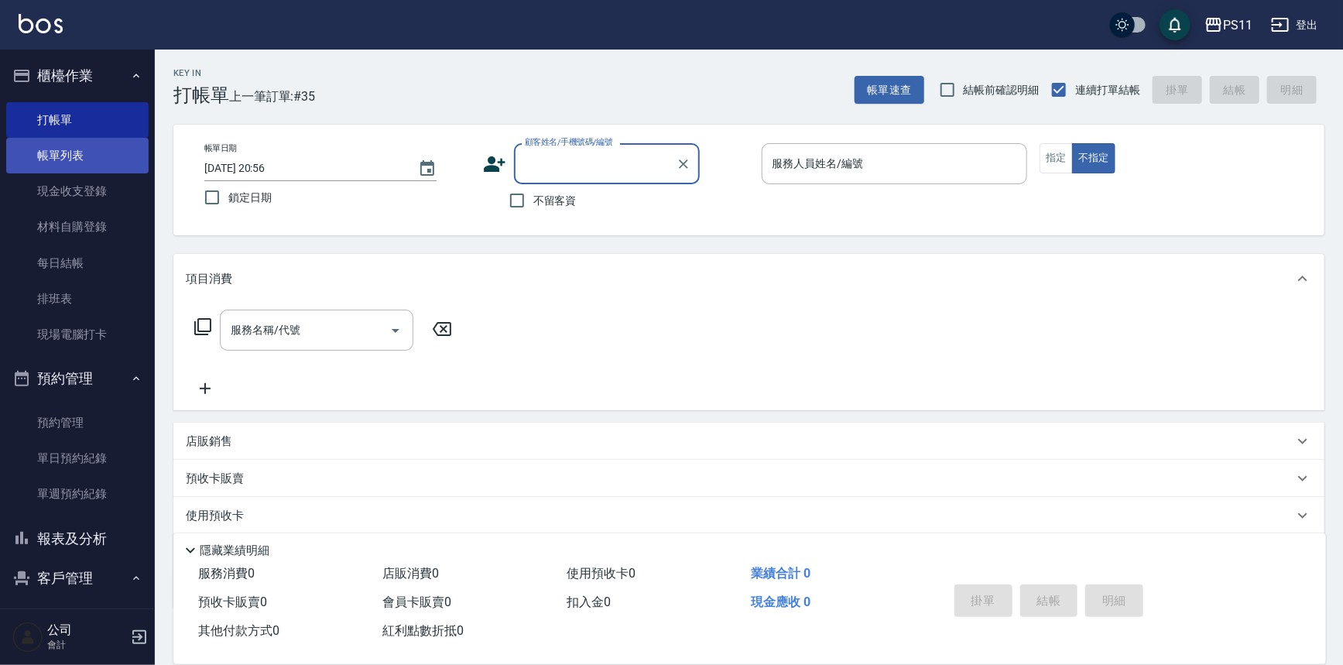
click at [62, 163] on link "帳單列表" at bounding box center [77, 156] width 142 height 36
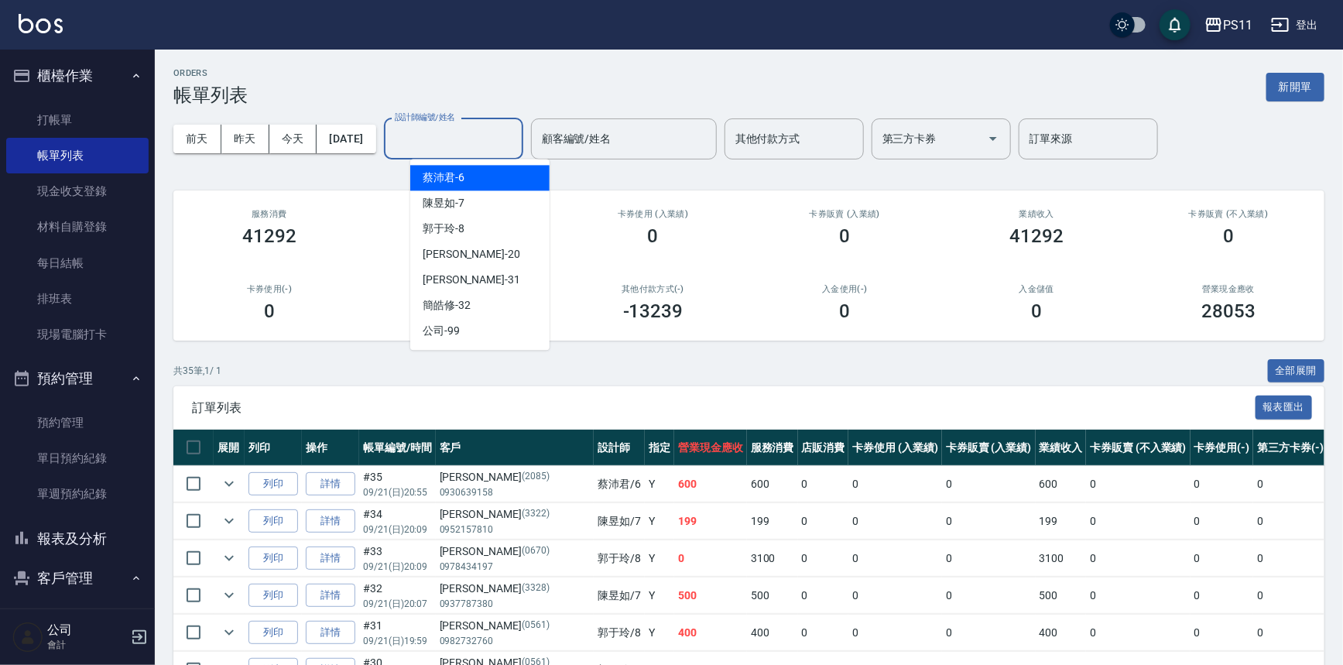
click at [448, 139] on input "設計師編號/姓名" at bounding box center [453, 138] width 125 height 27
click at [469, 206] on div "陳昱如 -7" at bounding box center [479, 203] width 139 height 26
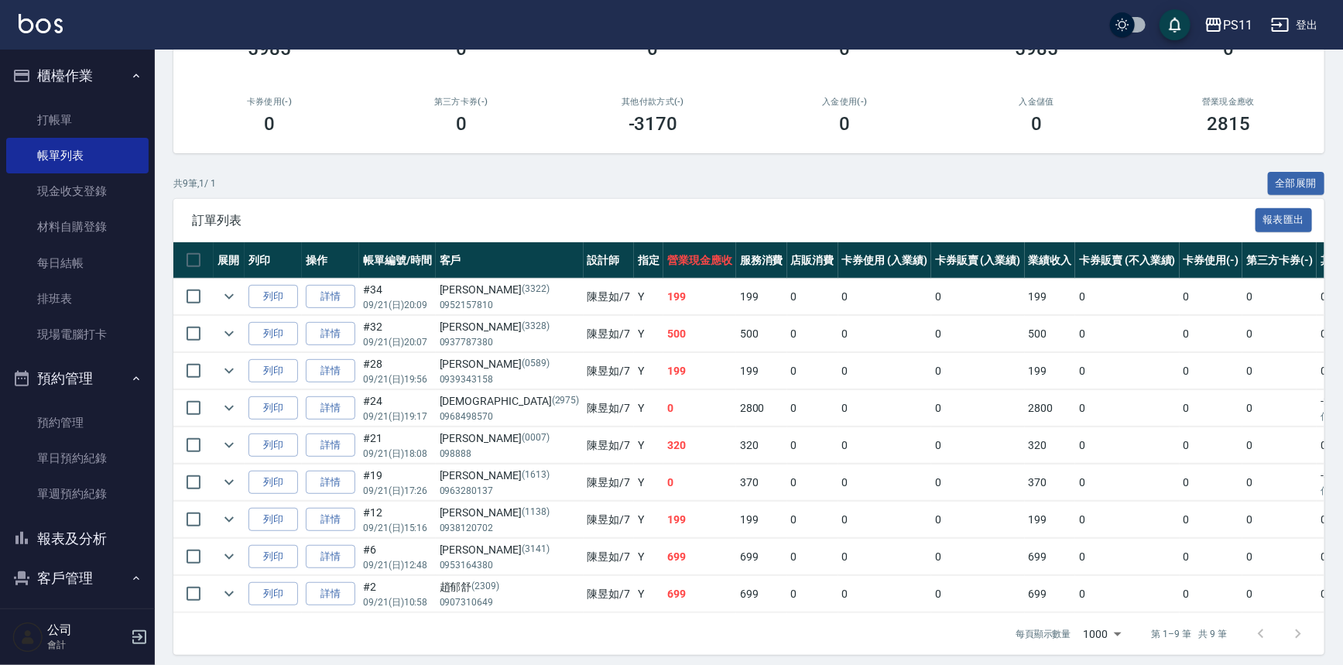
scroll to position [204, 0]
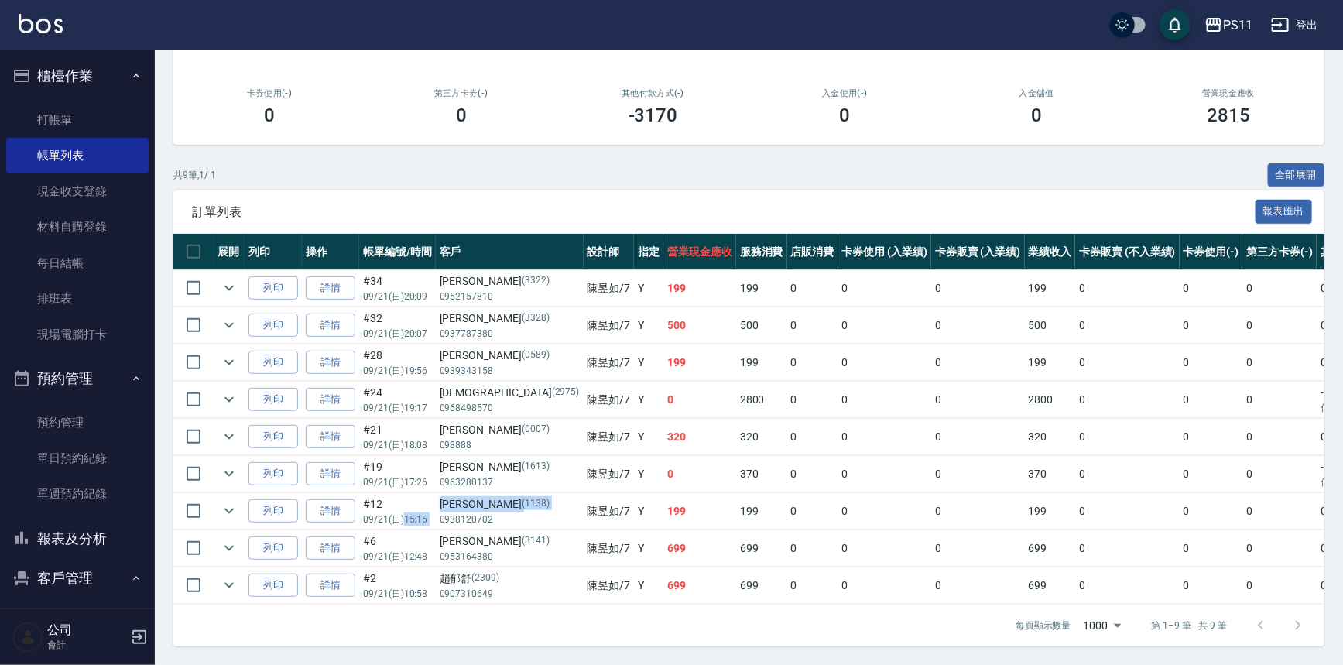
drag, startPoint x: 403, startPoint y: 506, endPoint x: 437, endPoint y: 509, distance: 34.2
click at [437, 509] on tr "列印 詳情 #12 09/21 (日) 15:16 [PERSON_NAME][PHONE_NUMBER] [PERSON_NAME]/7 Y 199 199…" at bounding box center [859, 511] width 1372 height 36
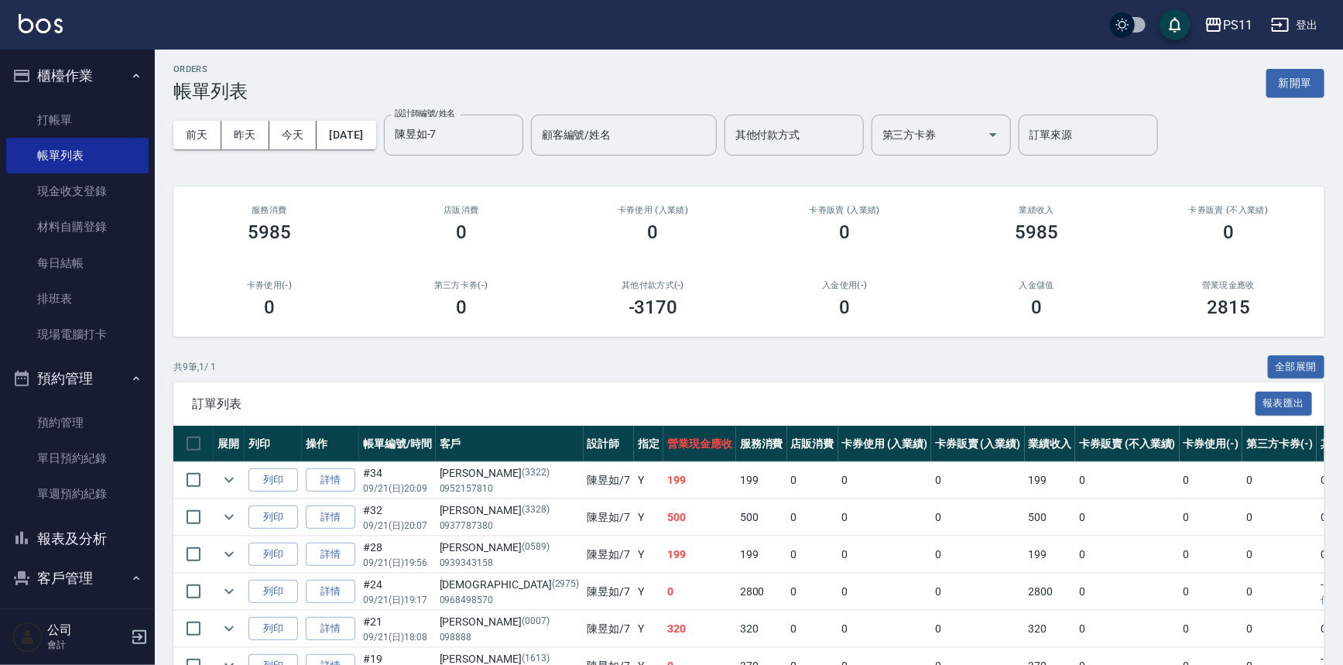
scroll to position [0, 0]
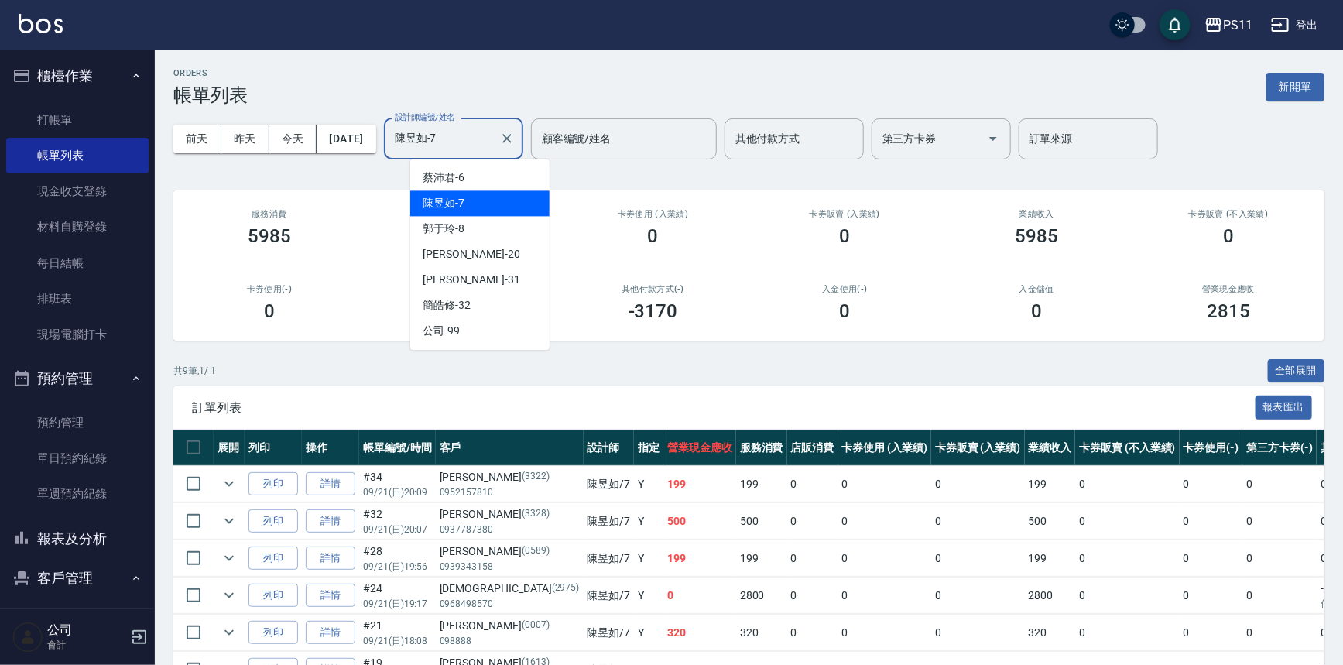
click at [478, 146] on input "陳昱如-7" at bounding box center [442, 138] width 102 height 27
click at [482, 229] on div "郭于玲 -8" at bounding box center [479, 229] width 139 height 26
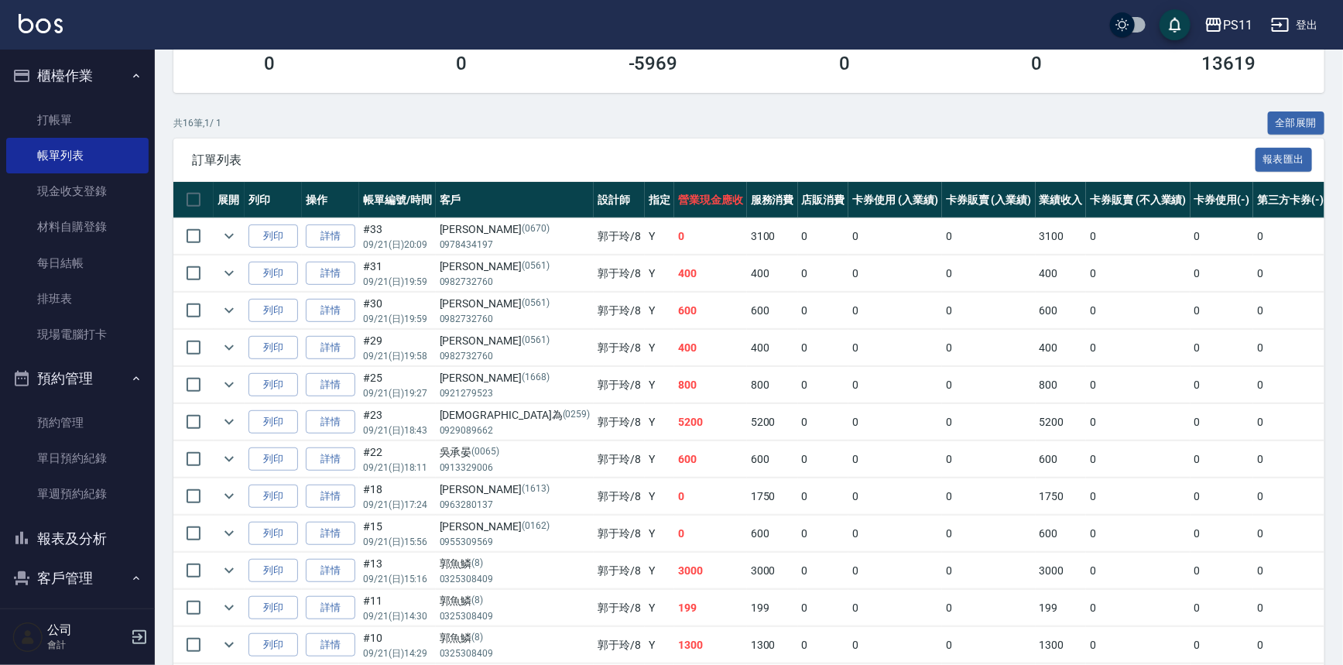
scroll to position [281, 0]
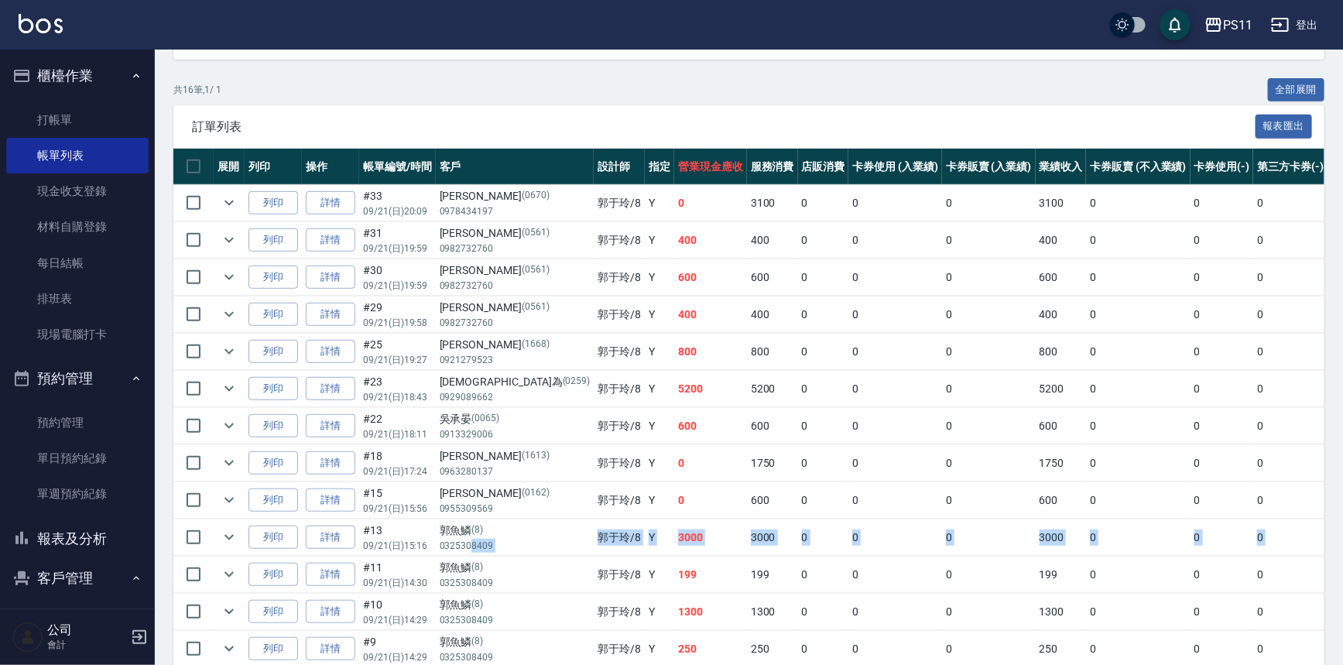
drag, startPoint x: 439, startPoint y: 552, endPoint x: 470, endPoint y: 547, distance: 31.4
click at [470, 547] on tbody "列印 詳情 #33 09/21 (日) 20:09 [PERSON_NAME][PHONE_NUMBER] [PERSON_NAME]/8 Y 0 3100 …" at bounding box center [864, 482] width 1383 height 595
click at [594, 541] on td "[PERSON_NAME]/8" at bounding box center [619, 538] width 51 height 36
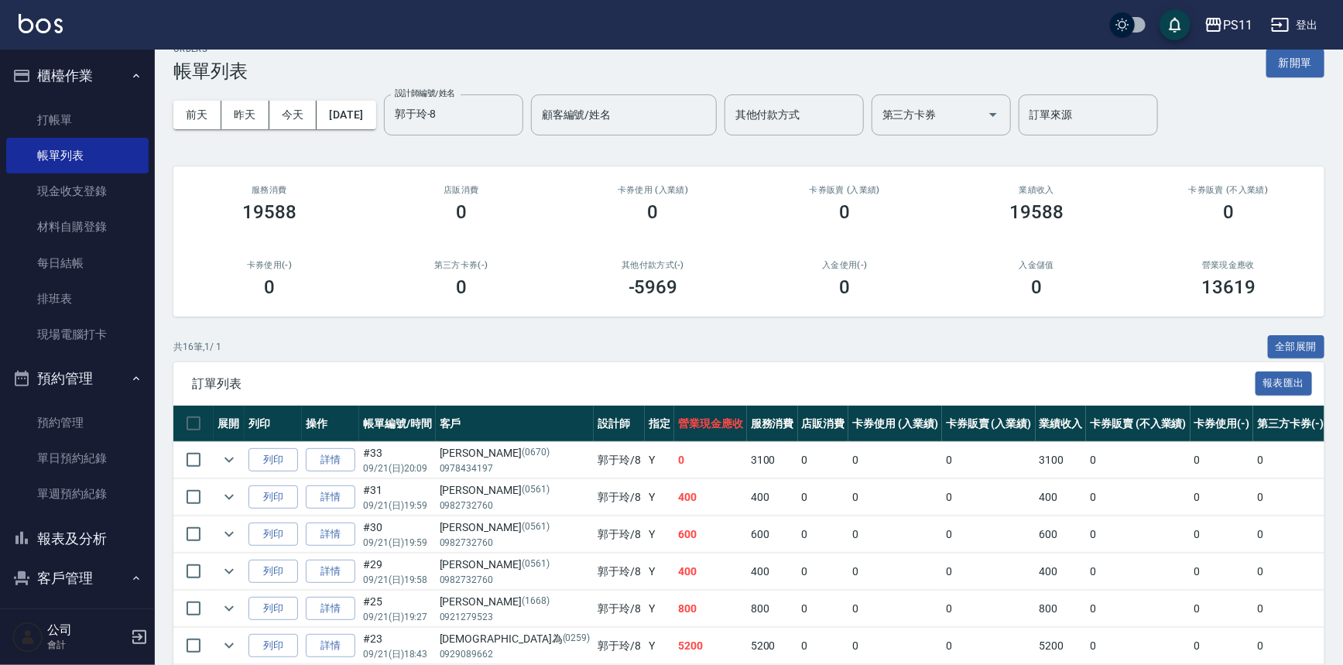
scroll to position [0, 0]
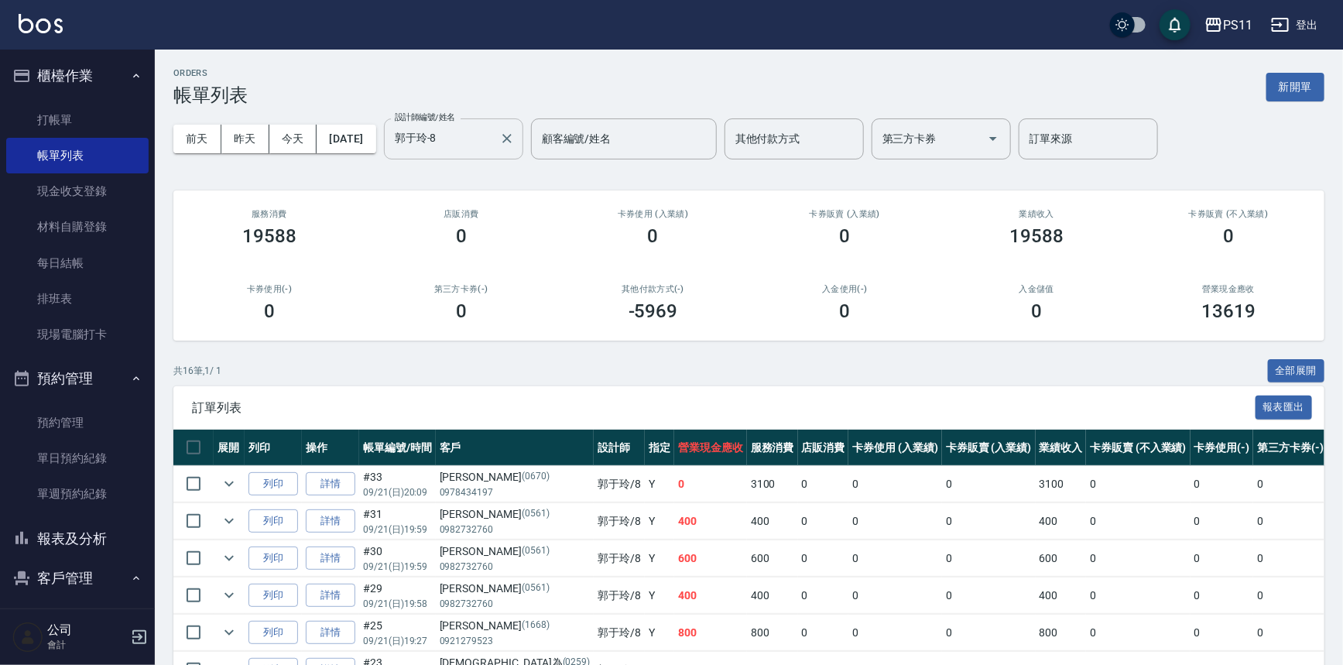
click at [463, 151] on input "郭于玲-8" at bounding box center [442, 138] width 102 height 27
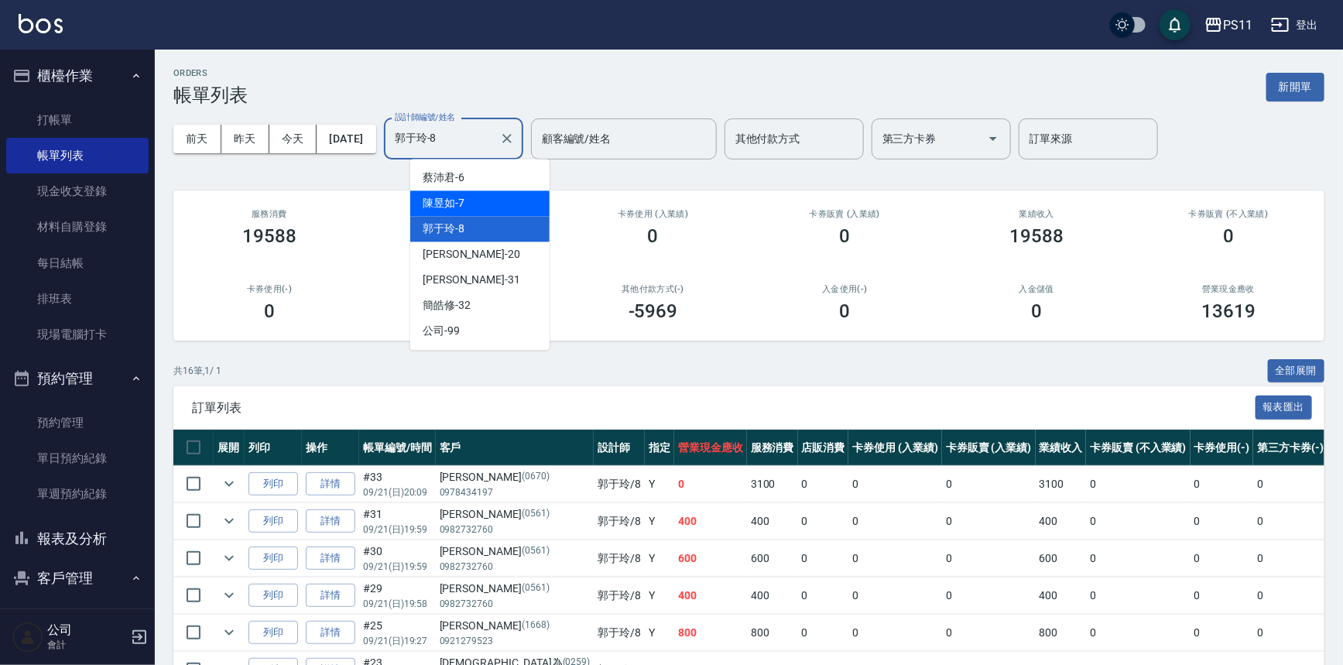
click at [482, 200] on div "陳昱如 -7" at bounding box center [479, 203] width 139 height 26
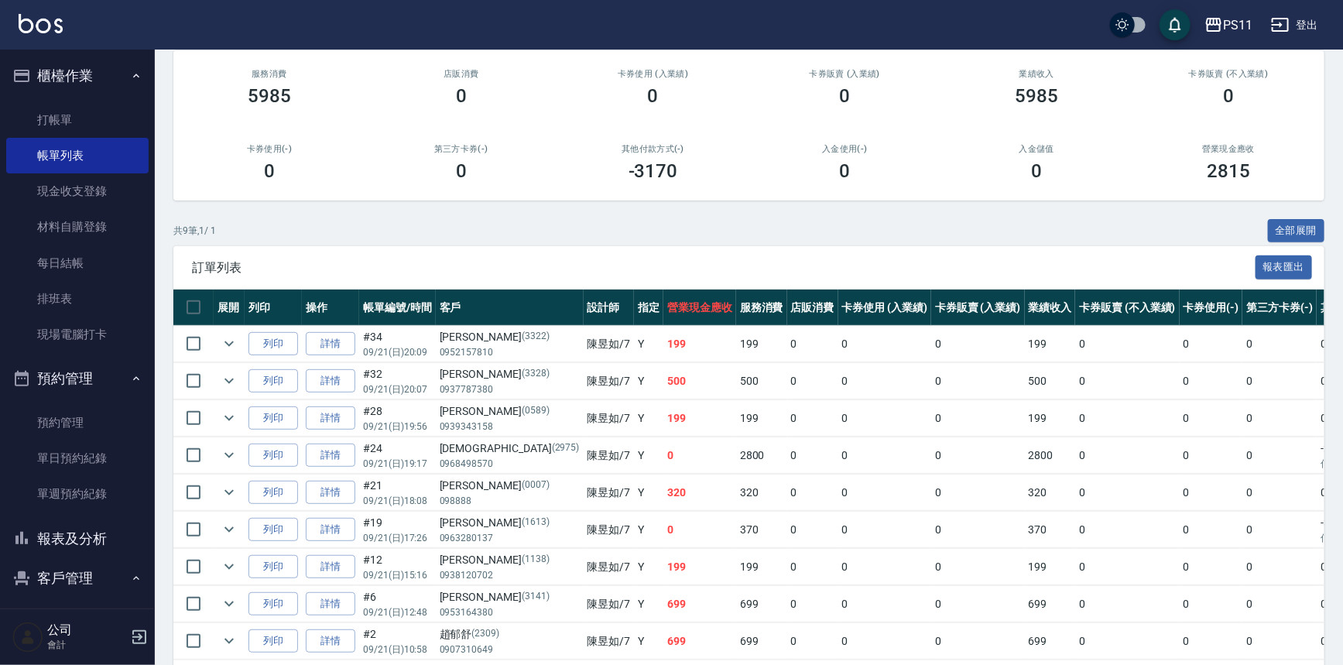
scroll to position [204, 0]
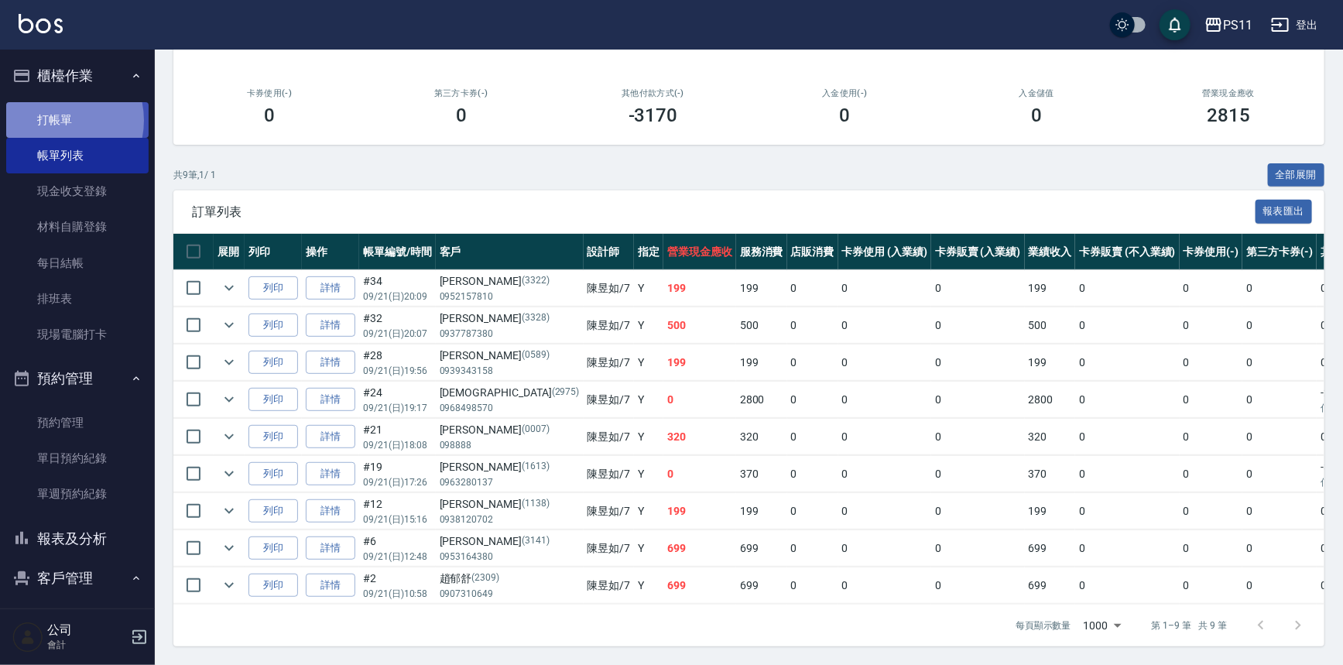
click at [53, 120] on link "打帳單" at bounding box center [77, 120] width 142 height 36
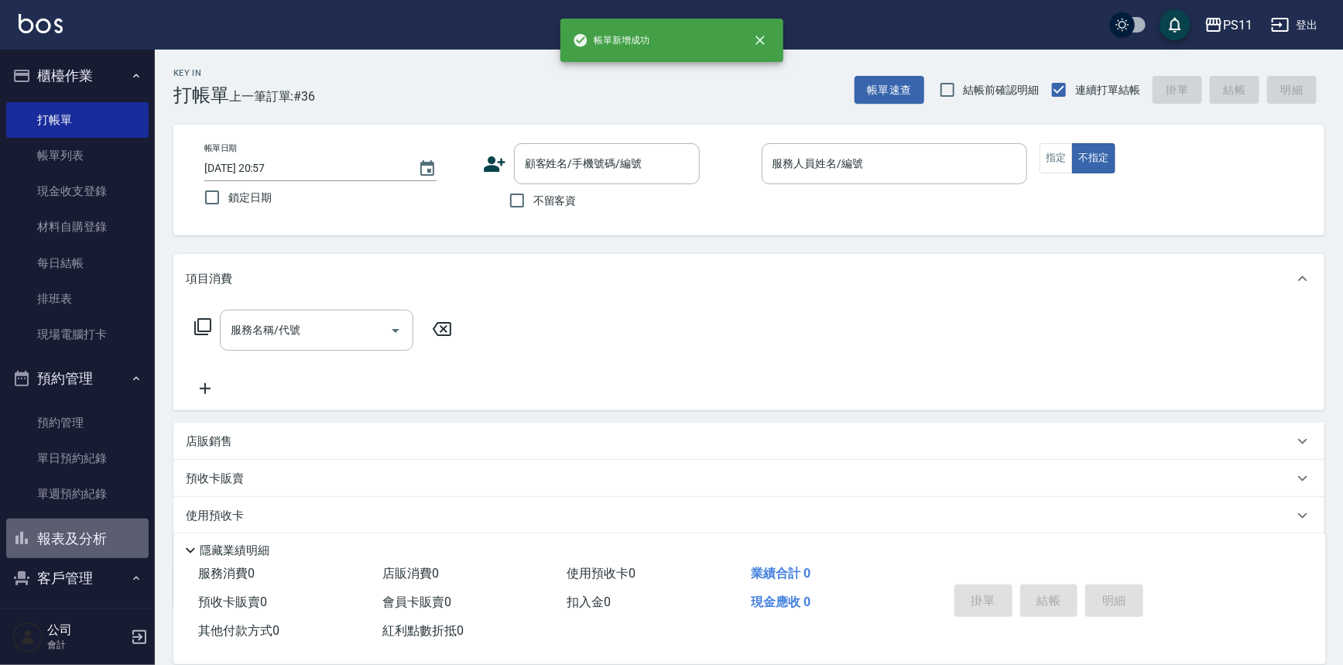
click at [81, 551] on button "報表及分析" at bounding box center [77, 539] width 142 height 40
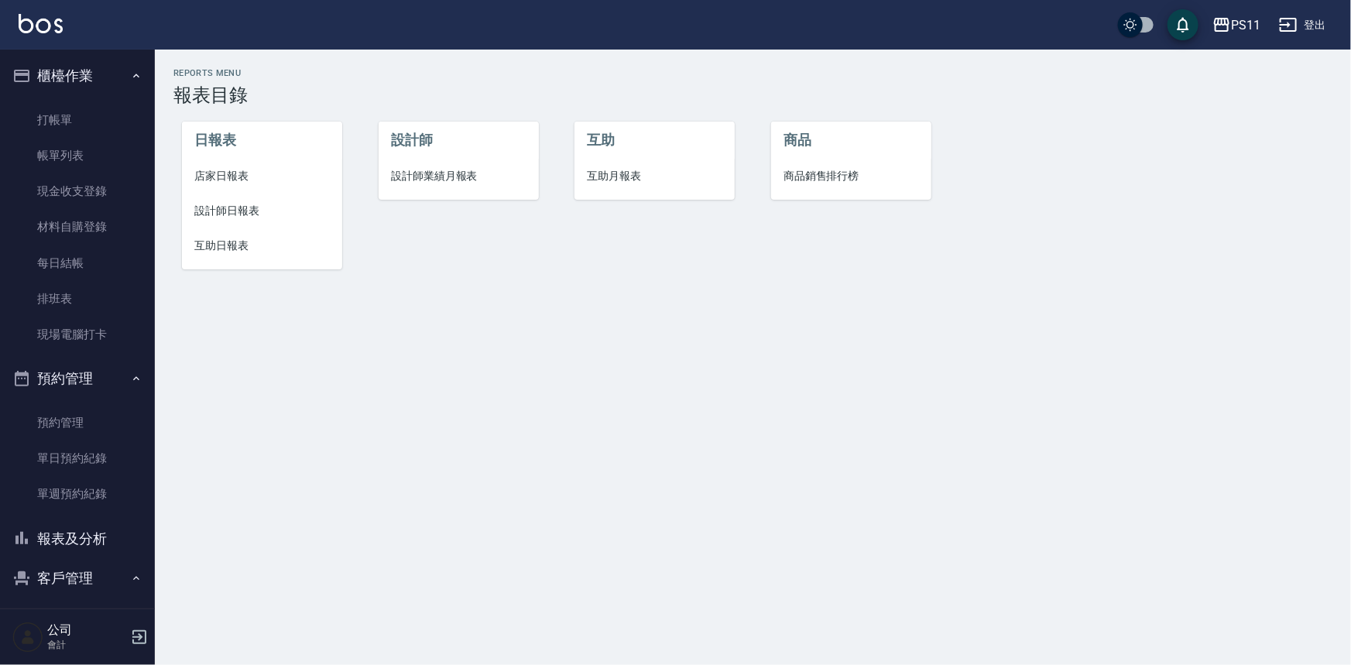
click at [240, 212] on span "設計師日報表" at bounding box center [262, 211] width 136 height 16
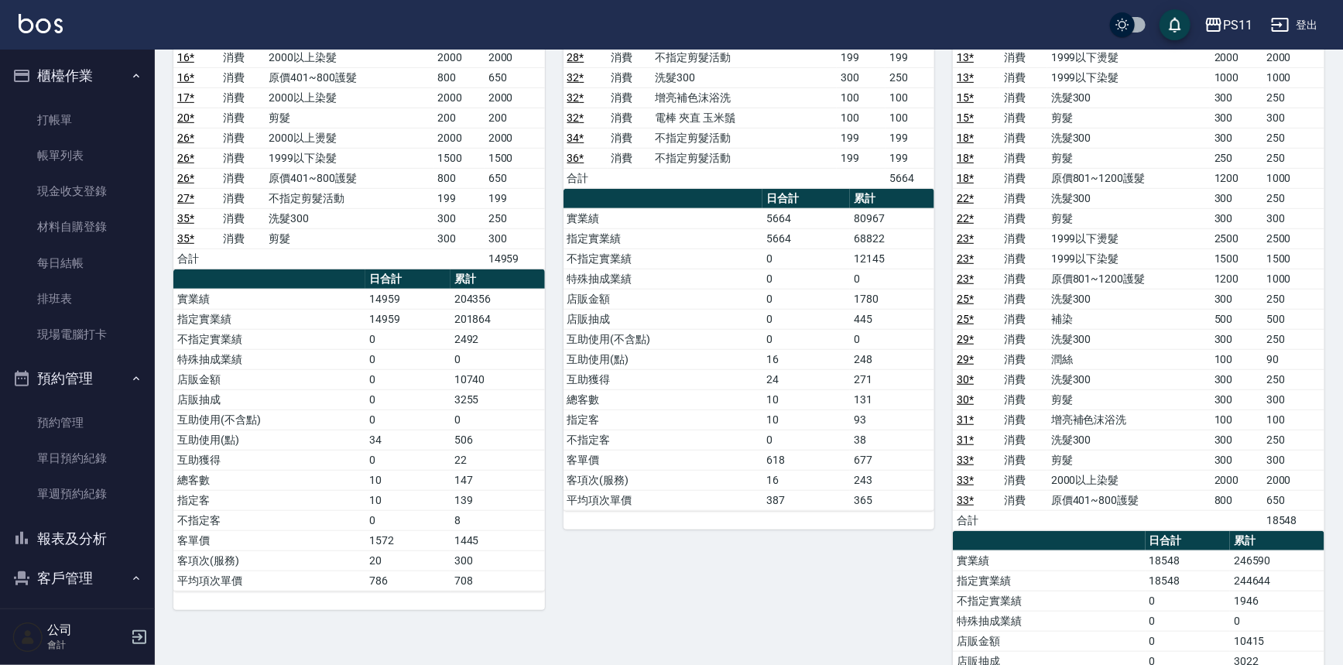
scroll to position [140, 0]
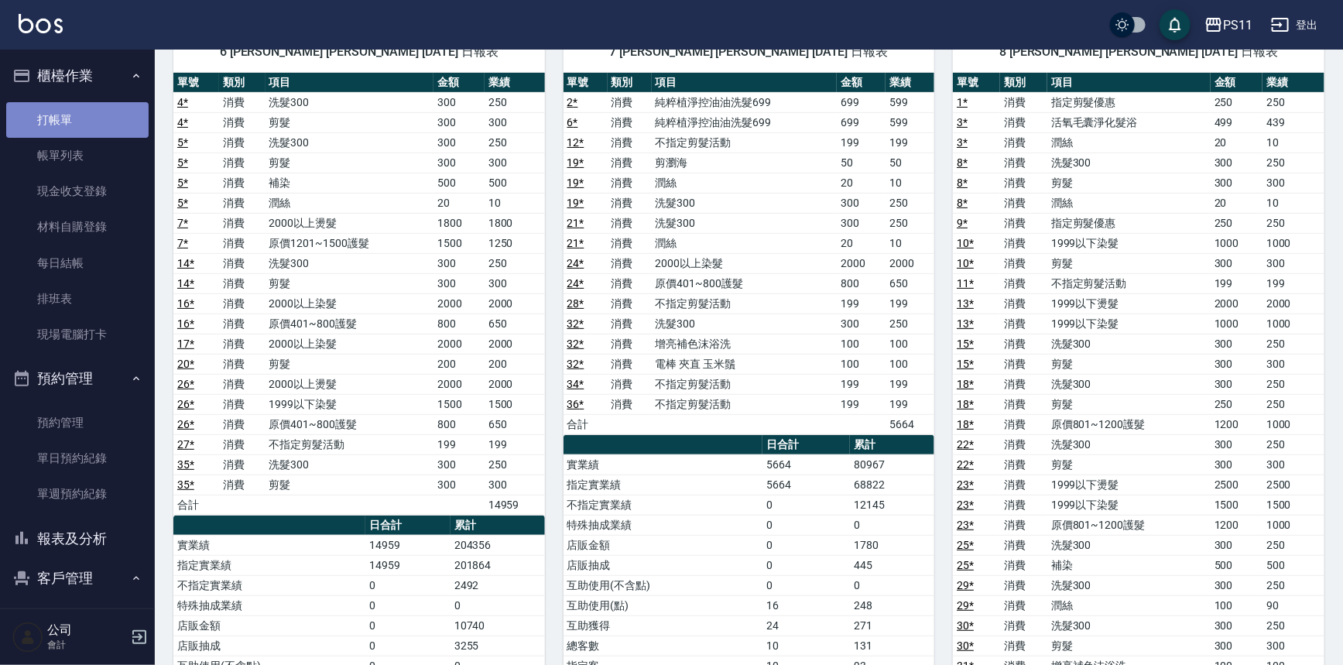
click at [84, 116] on link "打帳單" at bounding box center [77, 120] width 142 height 36
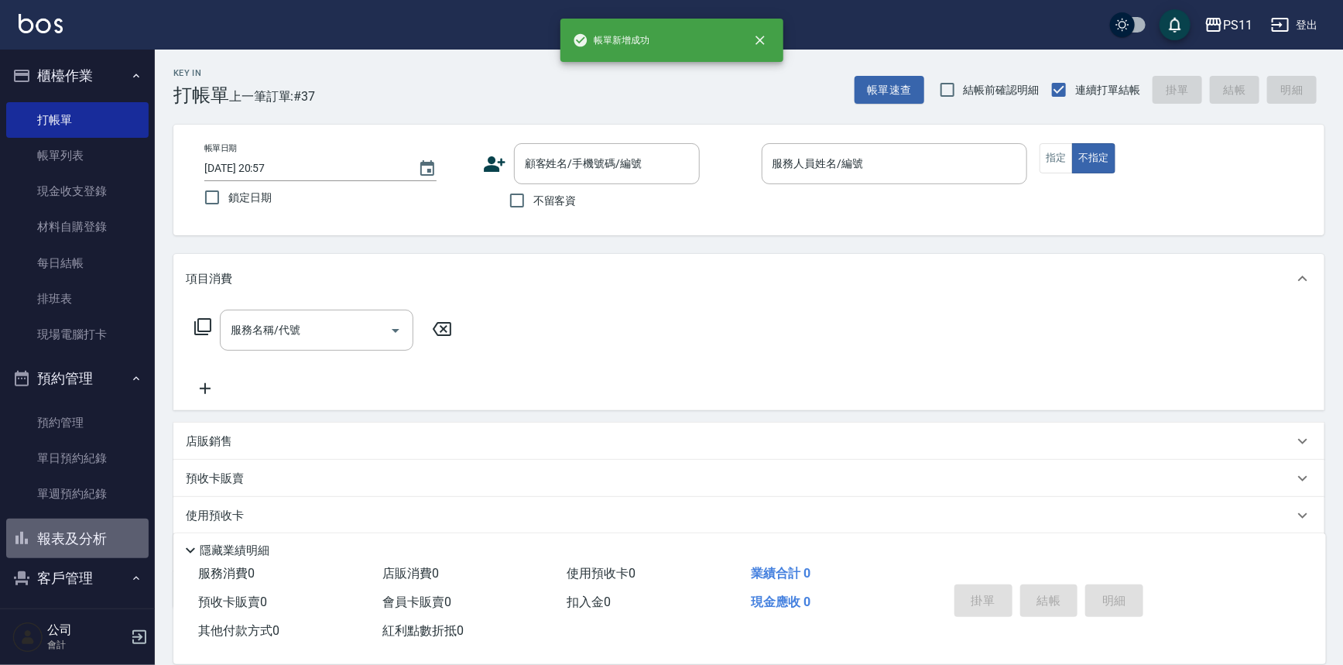
click at [81, 552] on button "報表及分析" at bounding box center [77, 539] width 142 height 40
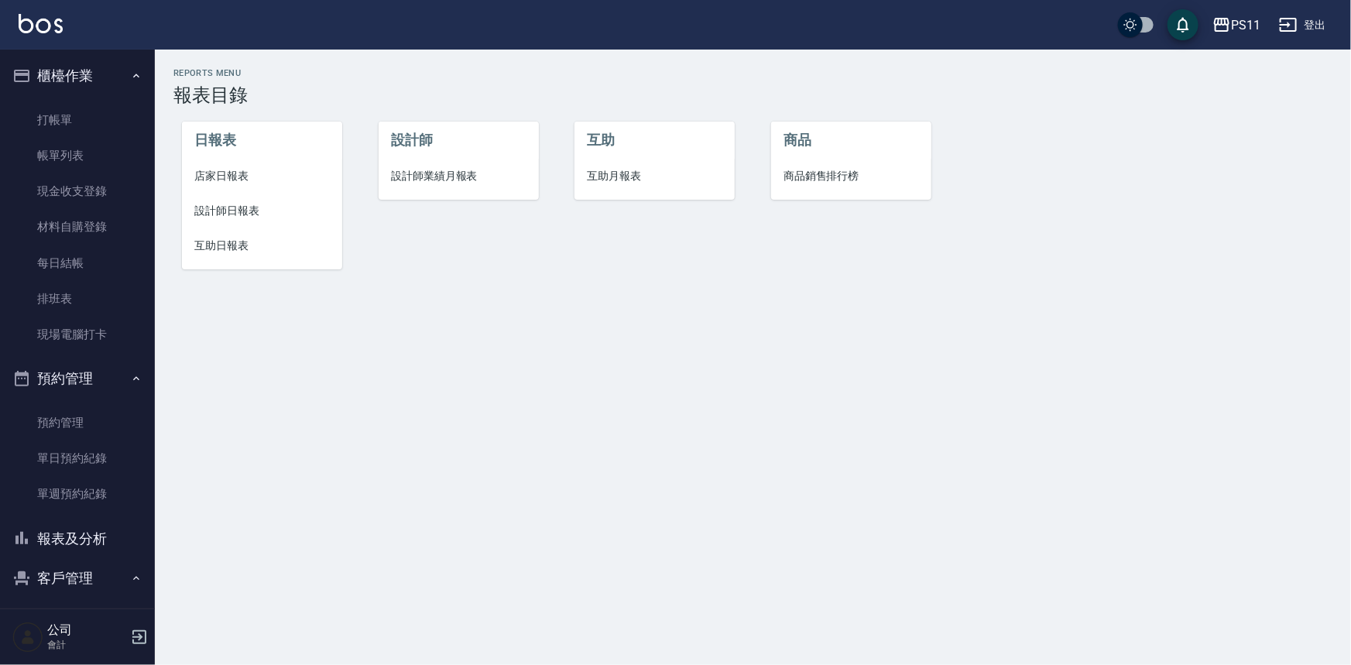
click at [232, 213] on span "設計師日報表" at bounding box center [262, 211] width 136 height 16
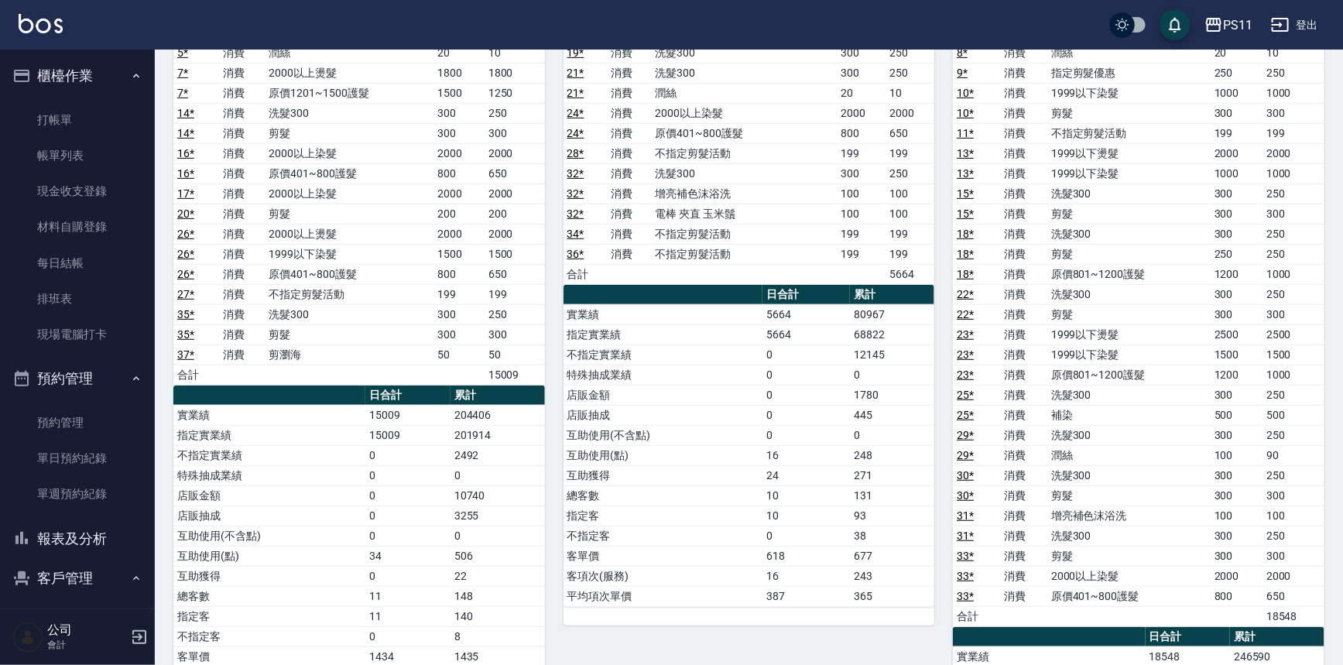
scroll to position [352, 0]
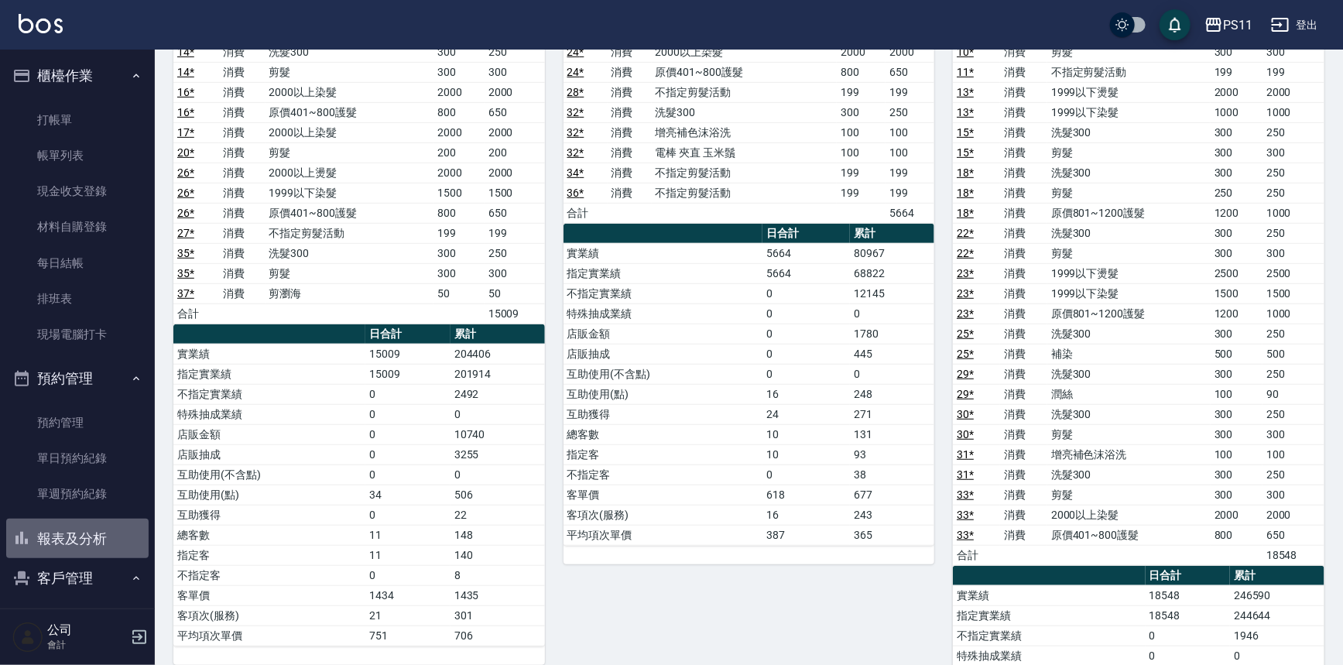
click at [81, 549] on button "報表及分析" at bounding box center [77, 539] width 142 height 40
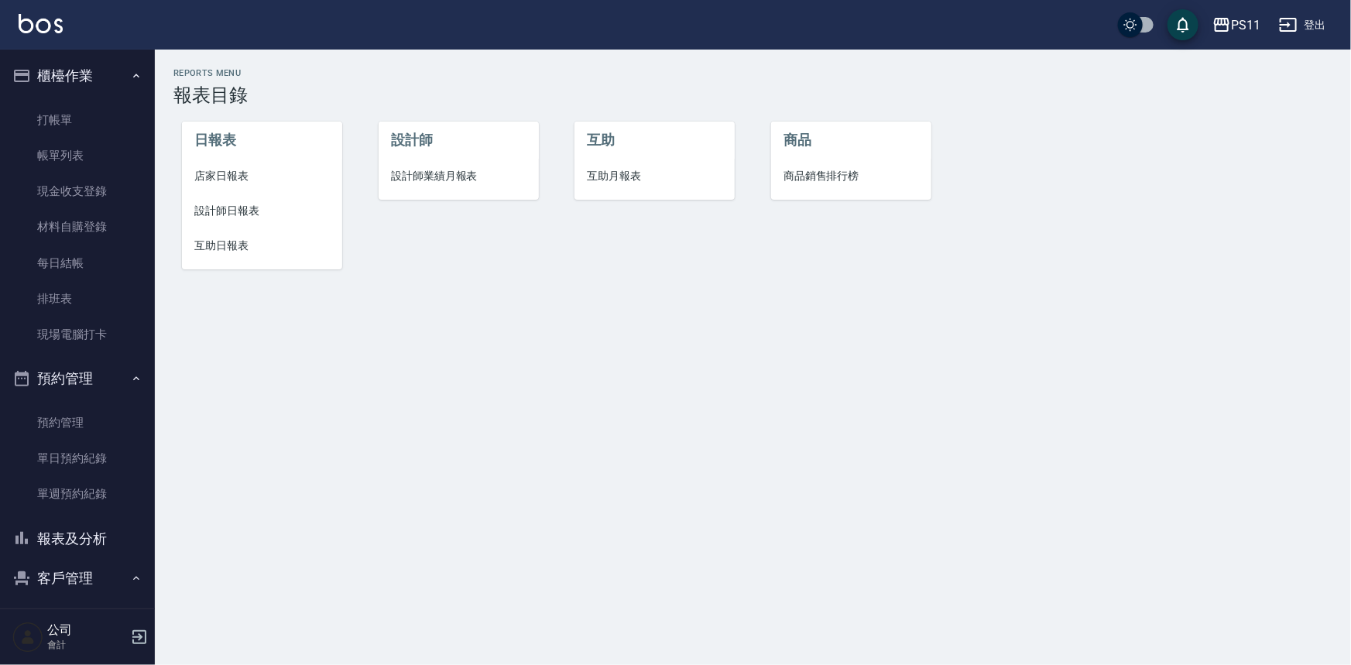
click at [220, 178] on span "店家日報表" at bounding box center [262, 176] width 136 height 16
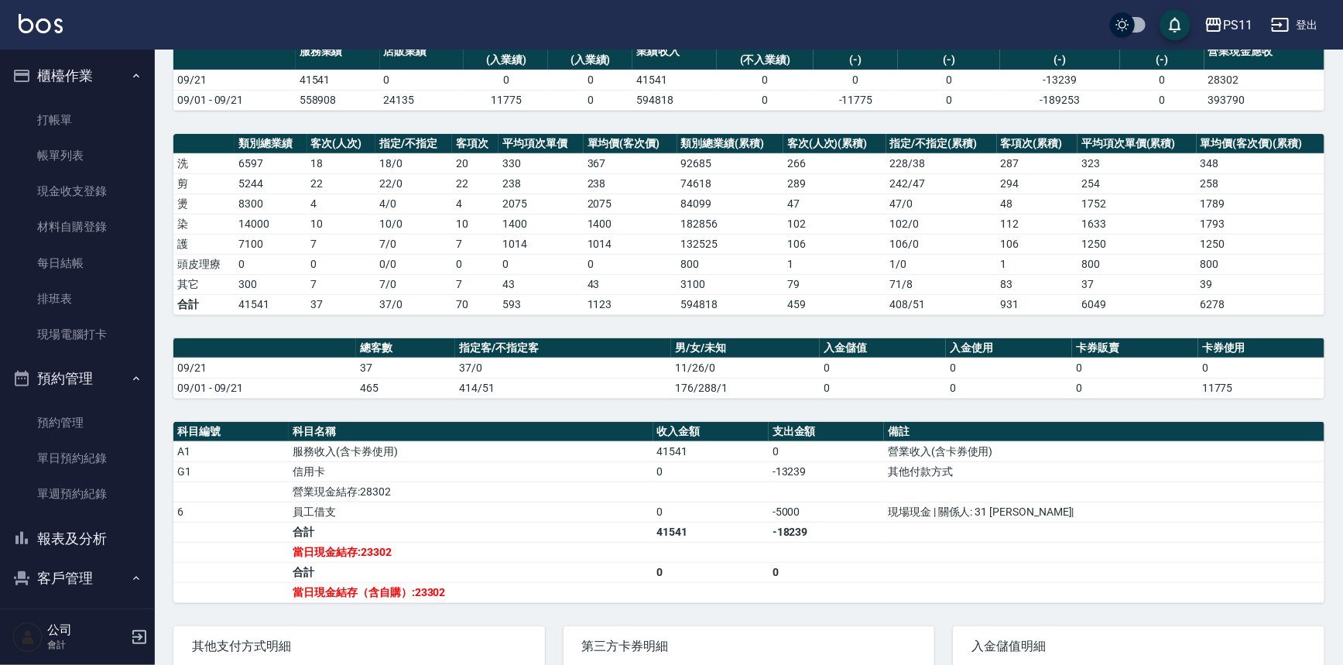
scroll to position [140, 0]
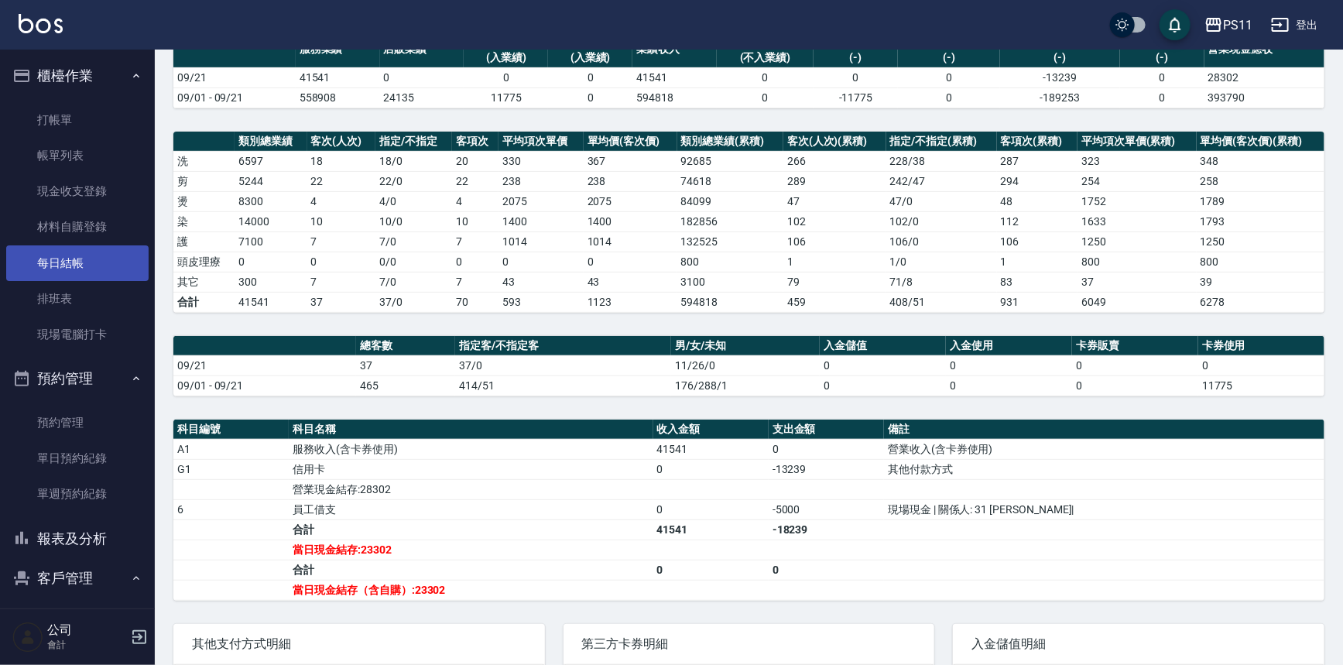
click at [70, 275] on link "每日結帳" at bounding box center [77, 263] width 142 height 36
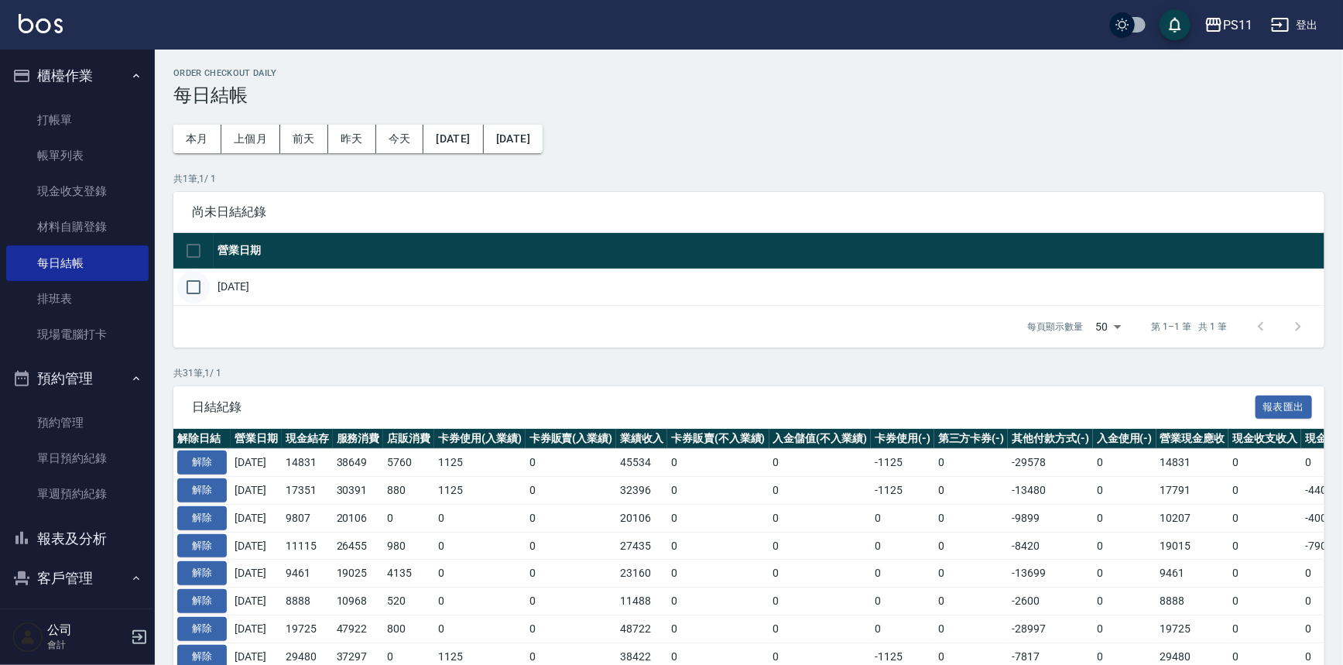
click at [209, 286] on input "checkbox" at bounding box center [193, 287] width 33 height 33
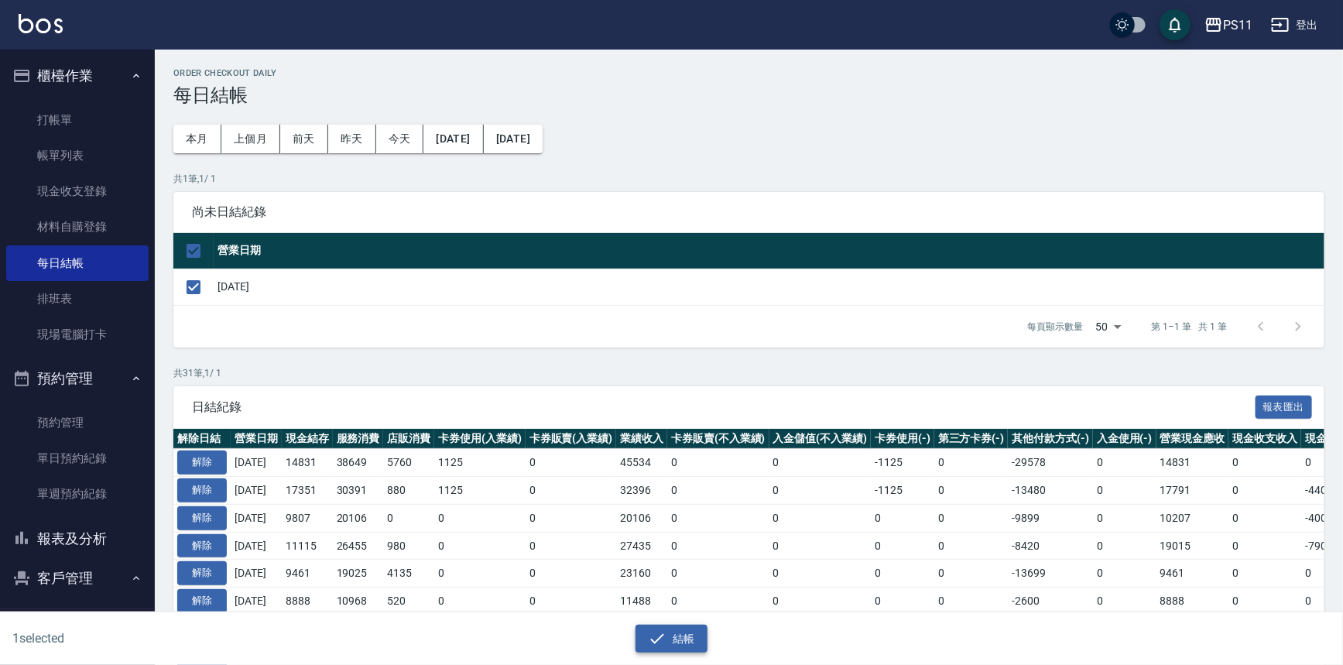
click at [659, 644] on icon "button" at bounding box center [657, 639] width 19 height 19
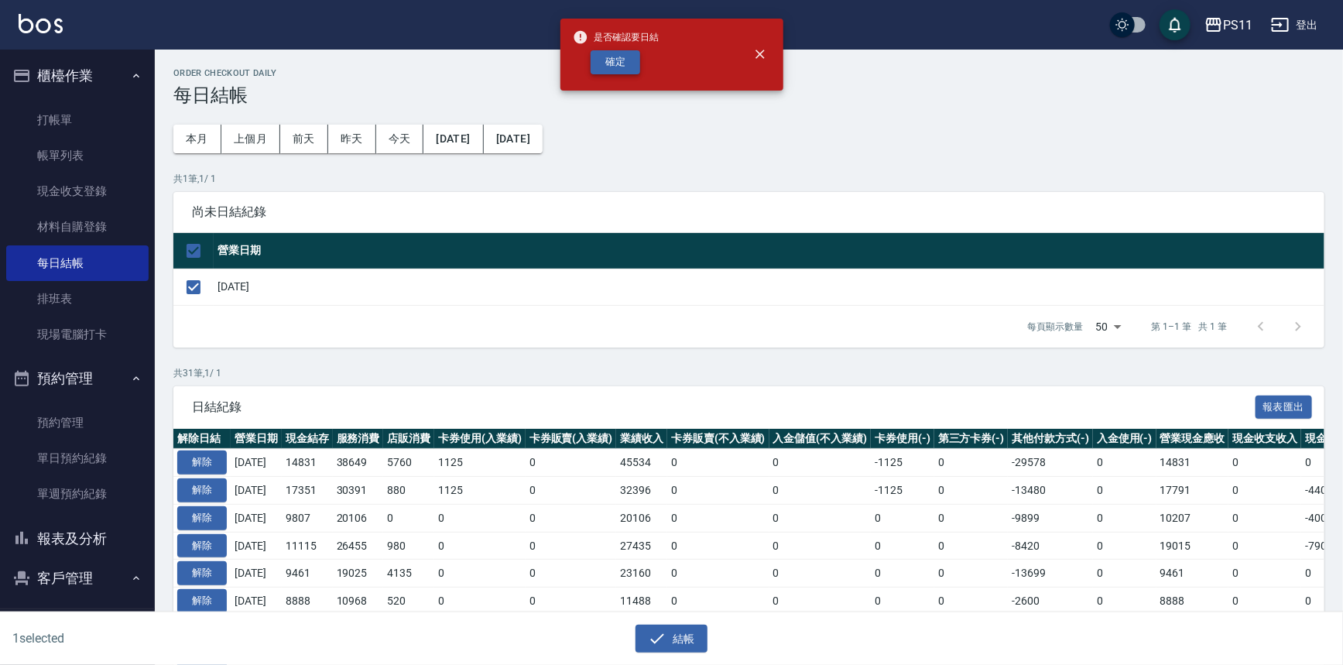
click at [620, 67] on button "確定" at bounding box center [616, 62] width 50 height 24
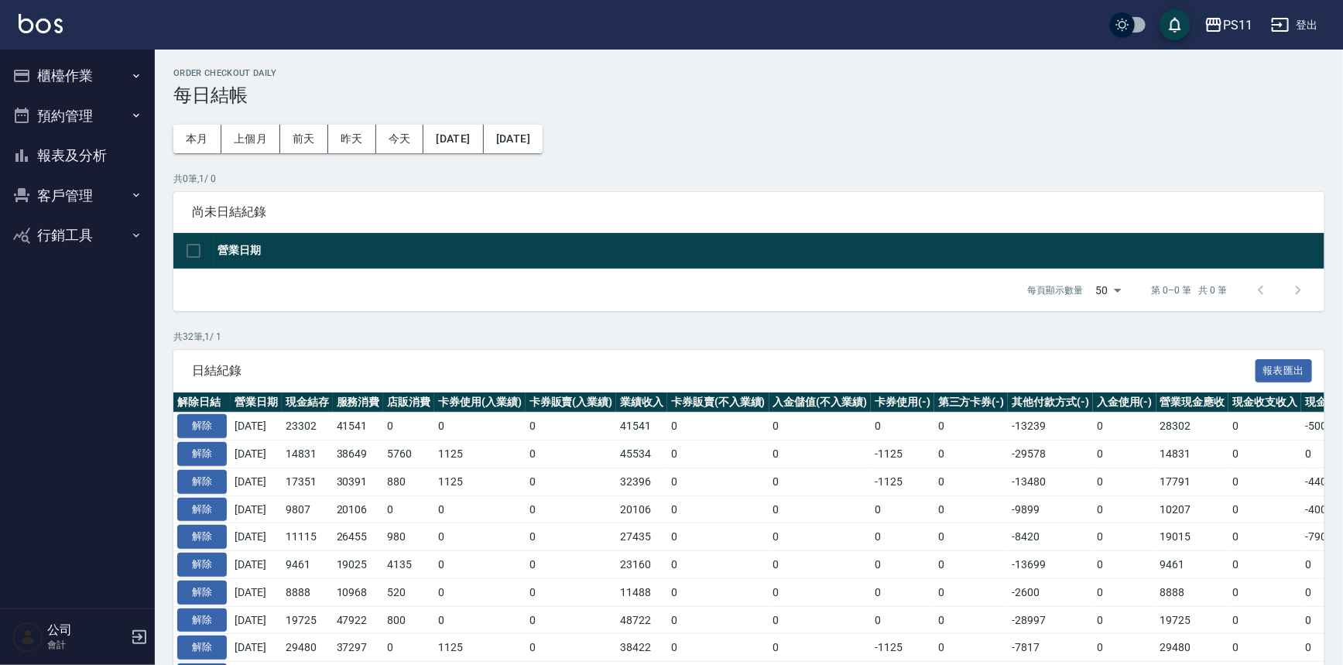
click at [87, 154] on button "報表及分析" at bounding box center [77, 156] width 142 height 40
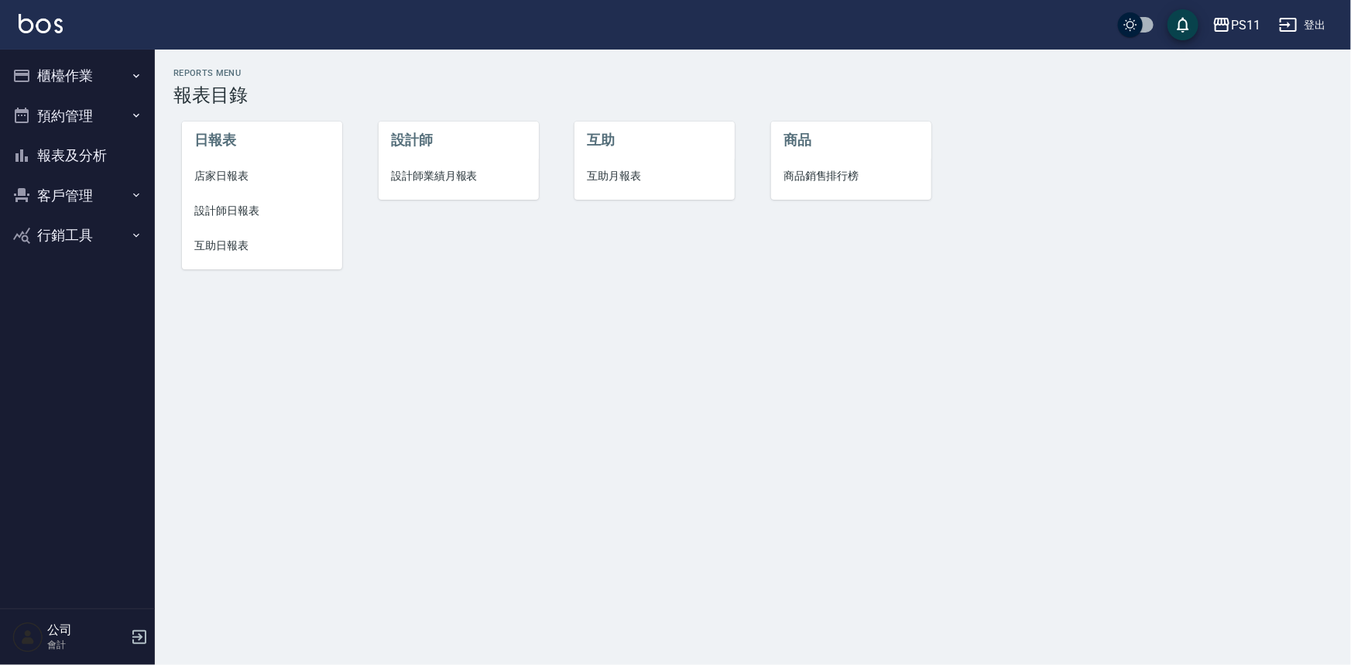
click at [224, 222] on li "設計師日報表" at bounding box center [262, 211] width 160 height 35
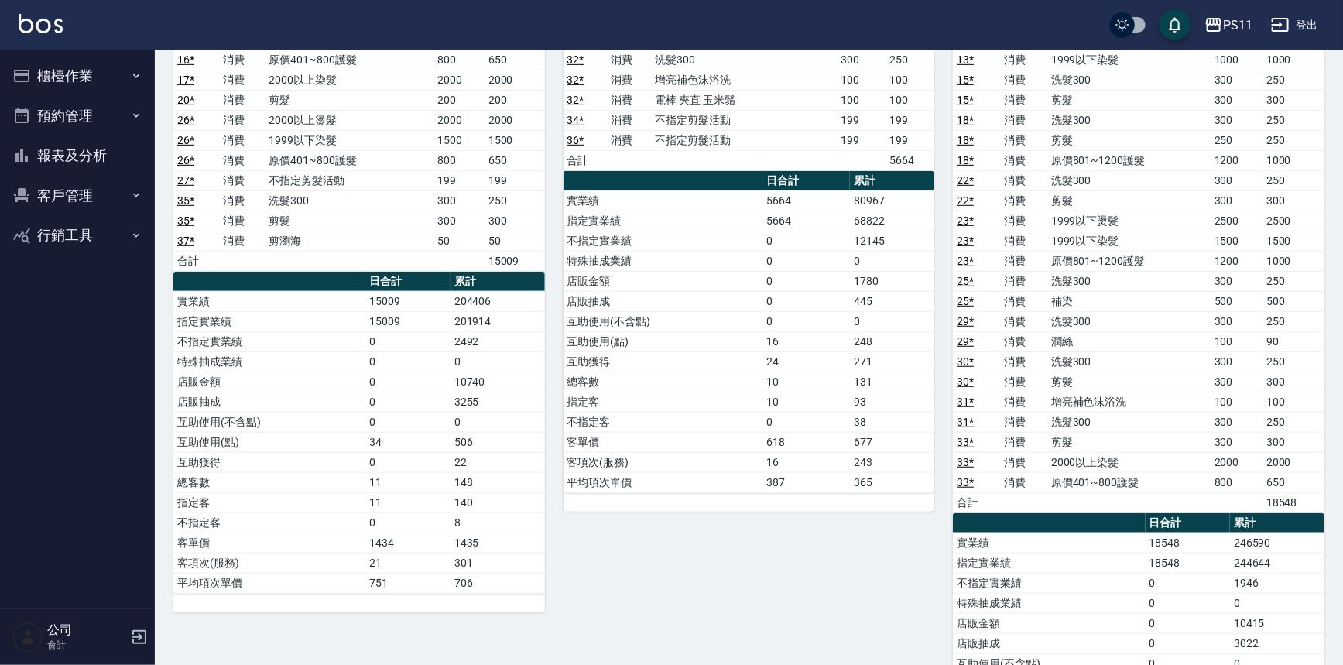
scroll to position [422, 0]
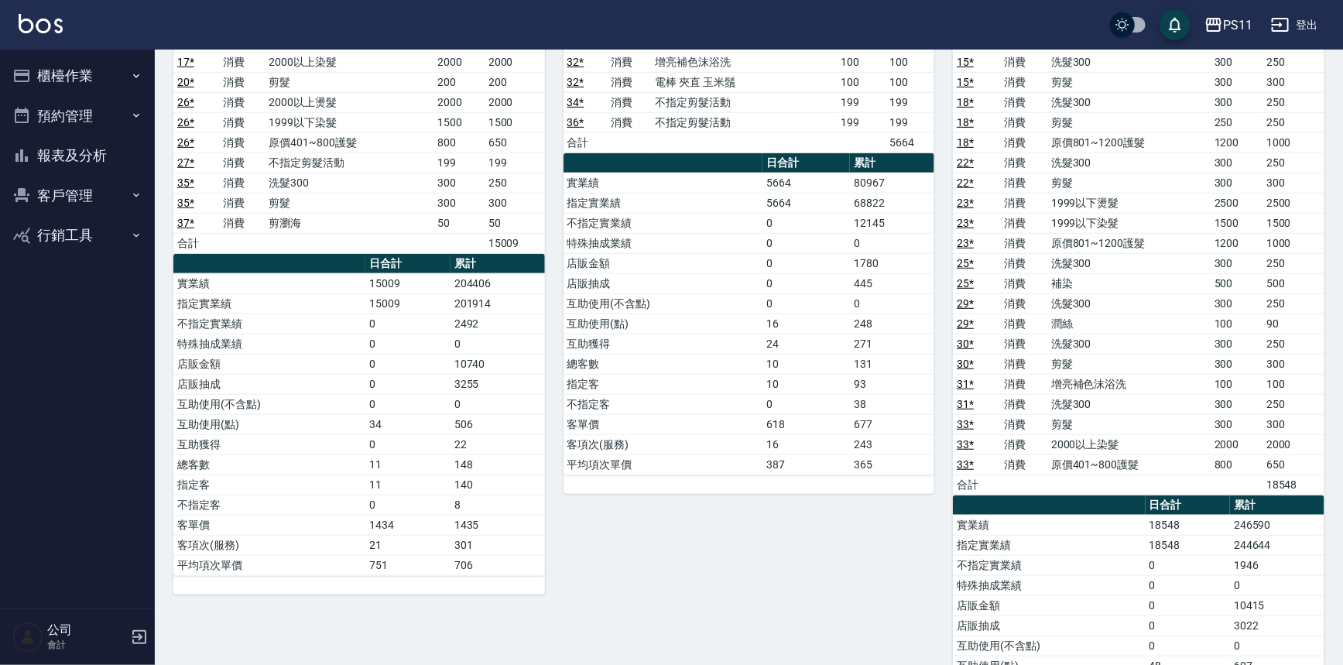
click at [29, 141] on ul "櫃檯作業 打帳單 帳單列表 現金收支登錄 材料自購登錄 每日結帳 排班表 現場電腦打卡 預約管理 預約管理 單日預約紀錄 單週預約紀錄 報表及分析 報表目錄 …" at bounding box center [77, 156] width 142 height 212
click at [46, 150] on button "報表及分析" at bounding box center [77, 156] width 142 height 40
